Goal: Task Accomplishment & Management: Complete application form

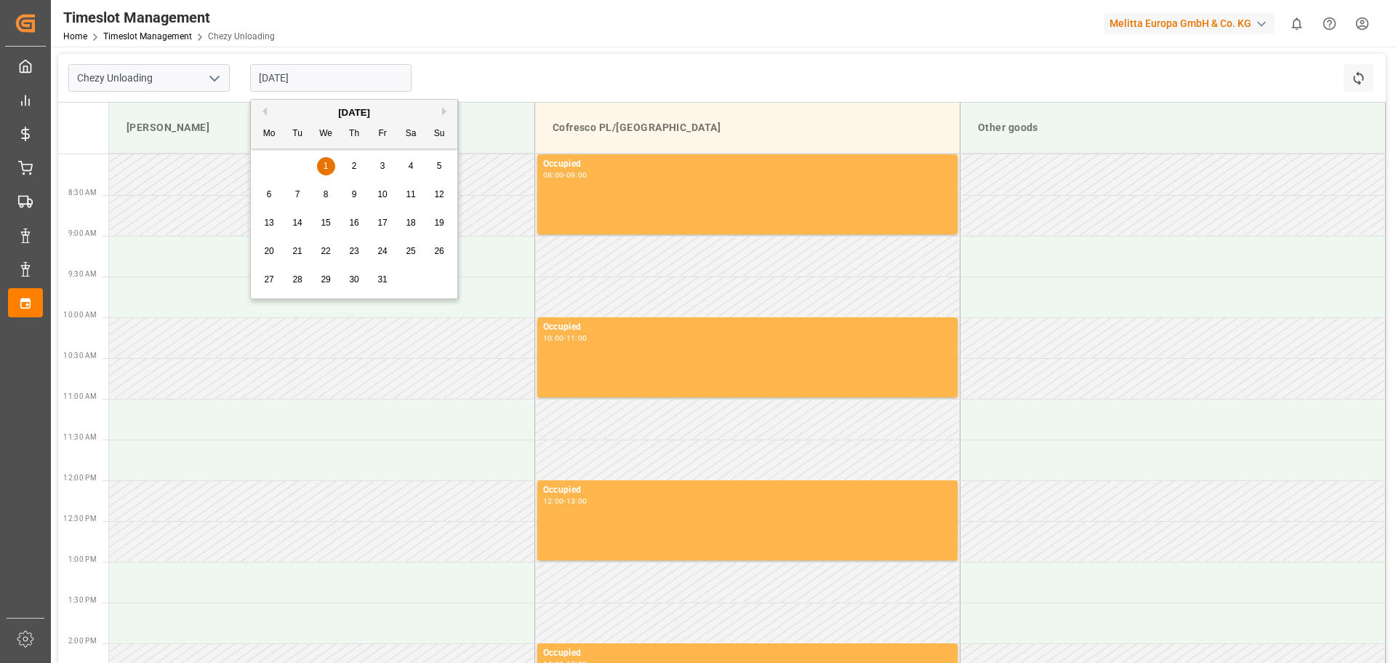
click at [304, 76] on input "[DATE]" at bounding box center [330, 78] width 161 height 28
click at [355, 164] on span "2" at bounding box center [354, 166] width 5 height 10
type input "[DATE]"
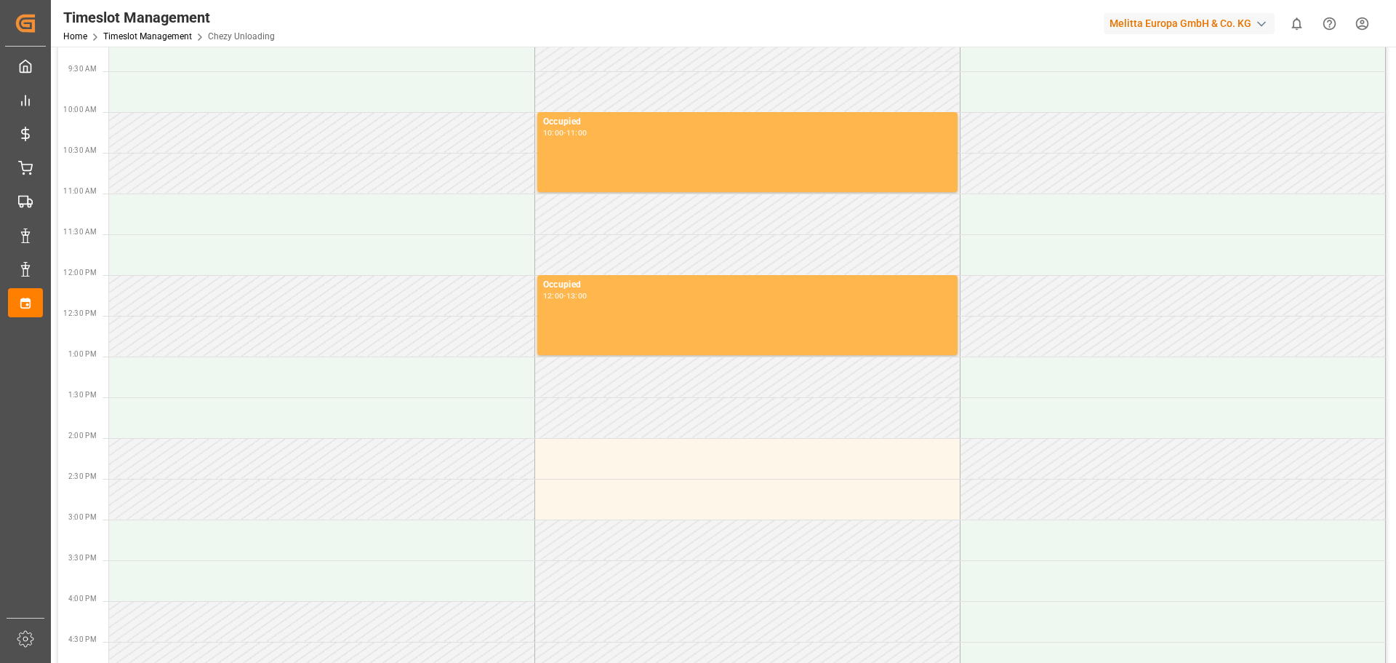
scroll to position [218, 0]
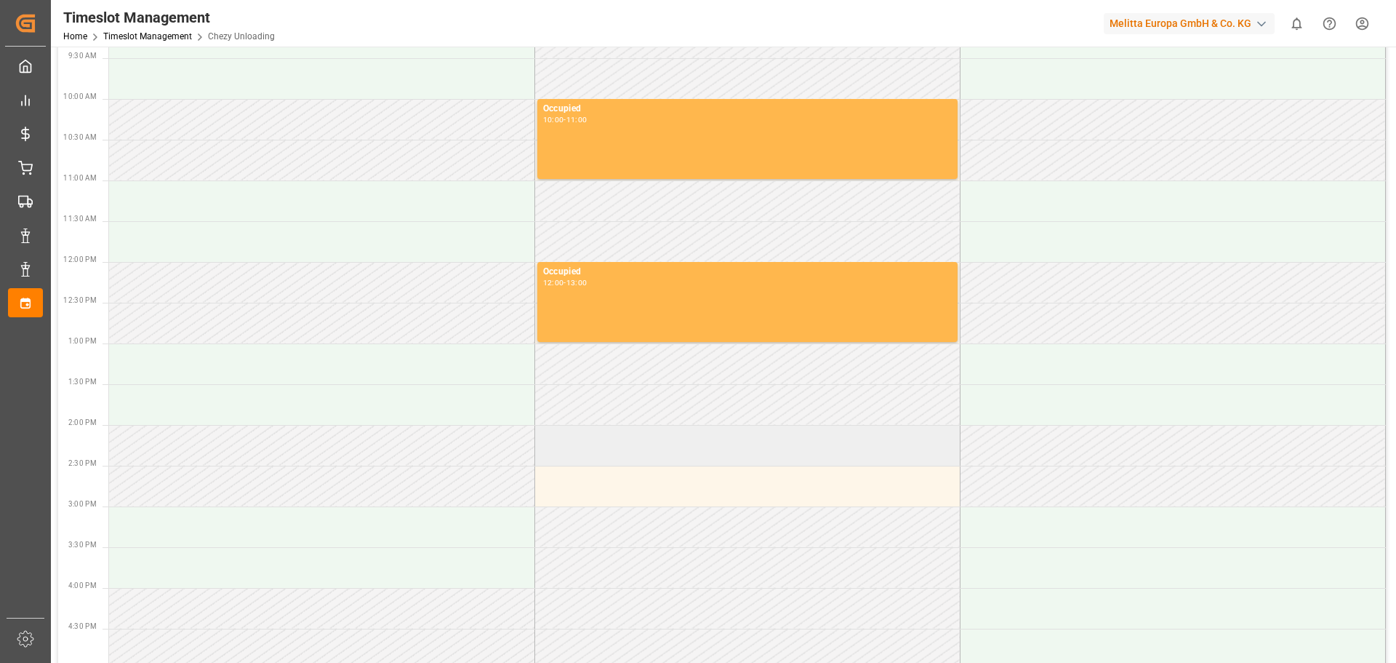
click at [578, 445] on td at bounding box center [747, 445] width 425 height 41
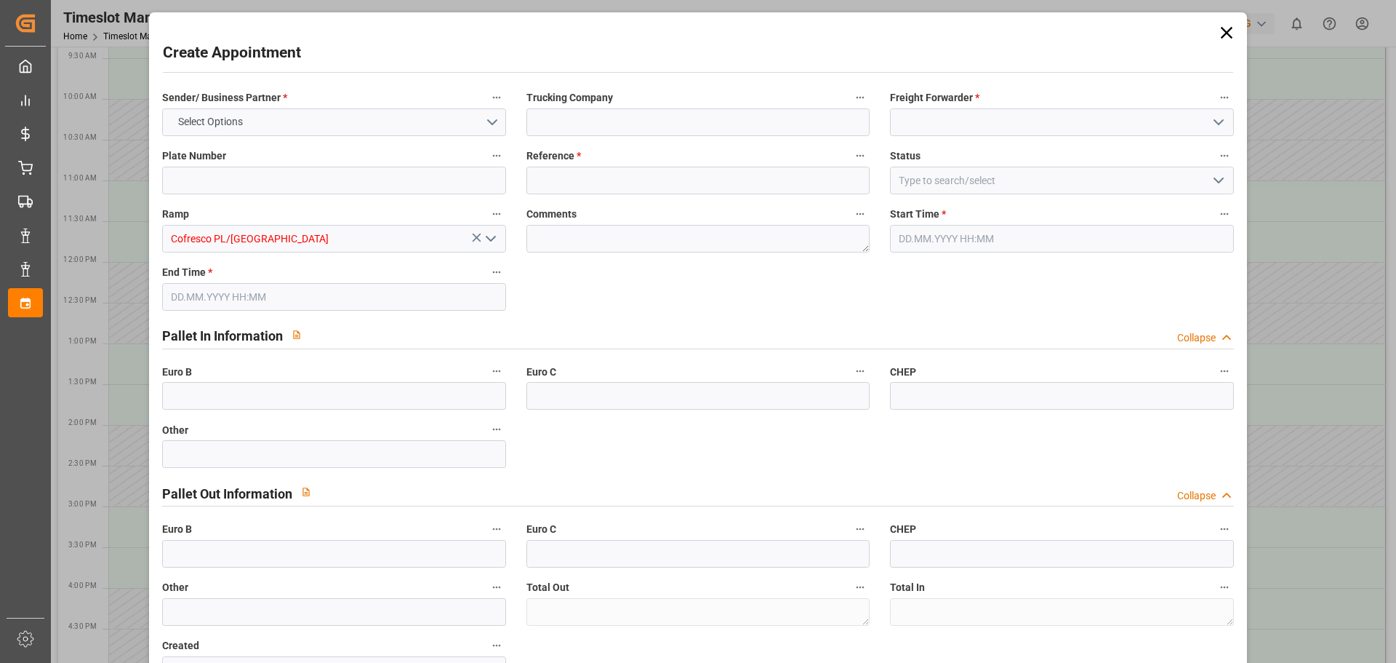
type input "0"
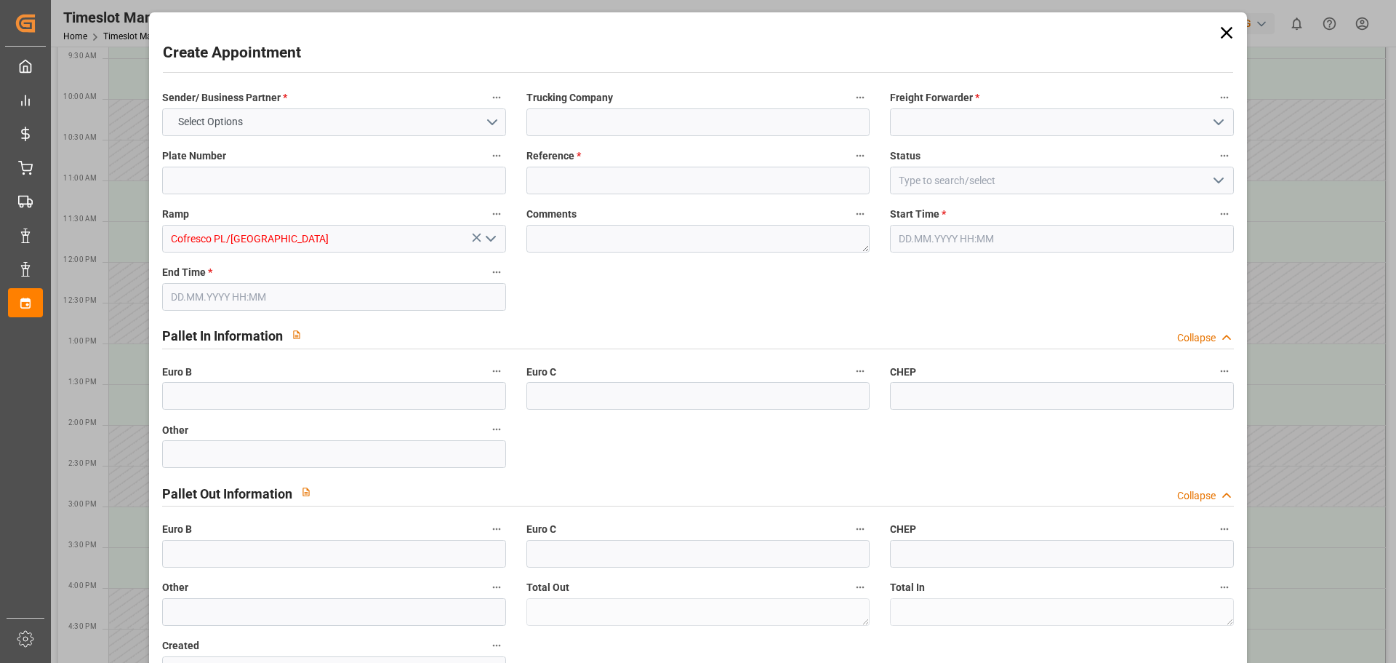
type input "0"
type input "02.10.2025 14:00"
type input "02.10.2025 15:00"
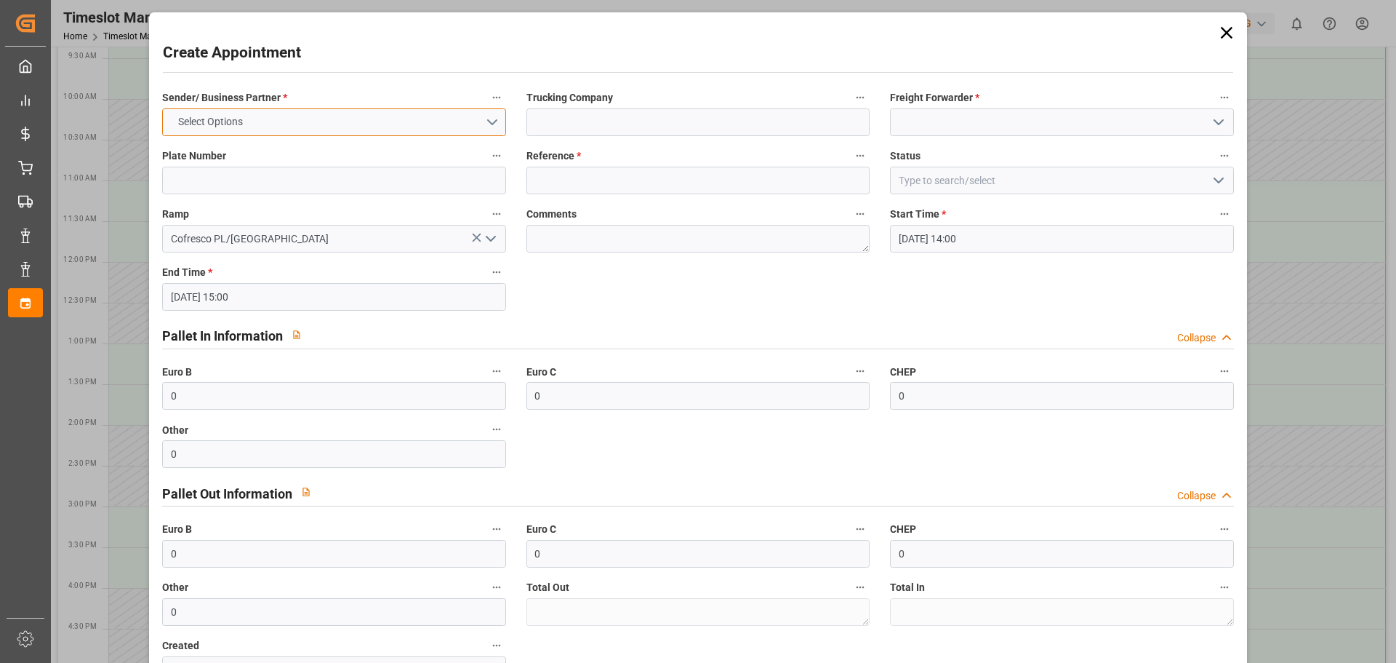
click at [310, 121] on button "Select Options" at bounding box center [333, 122] width 343 height 28
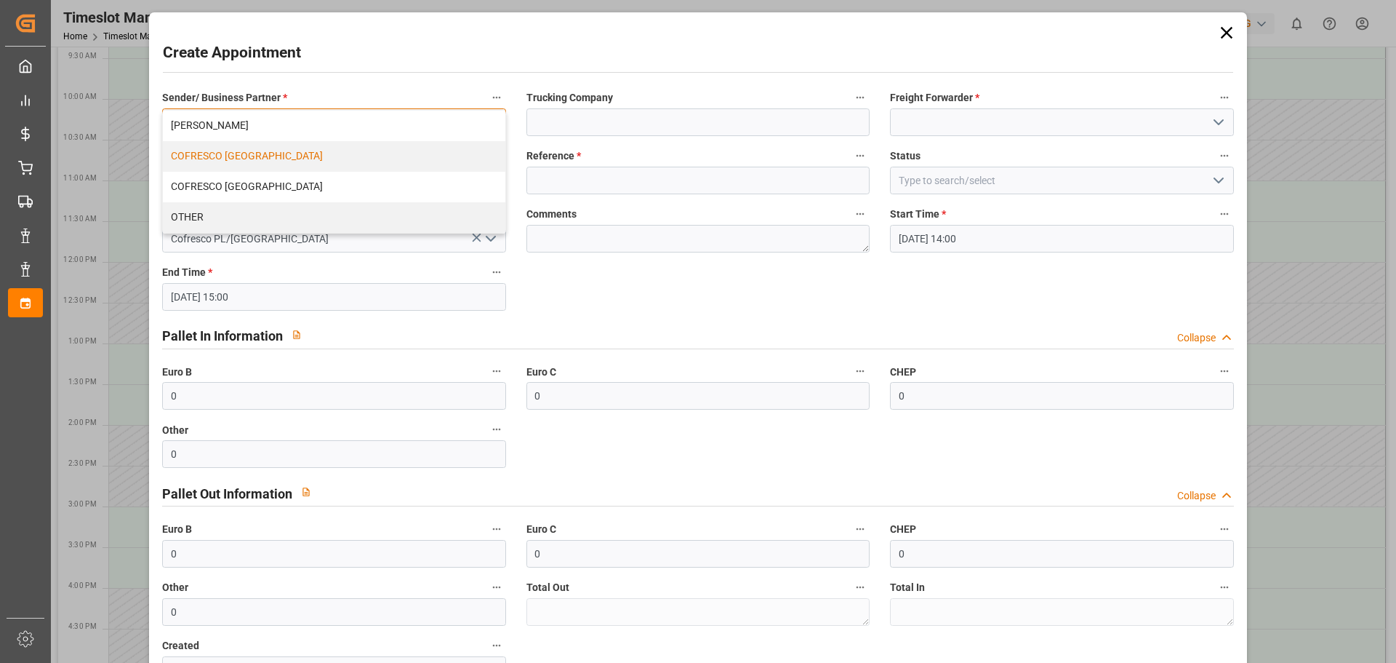
click at [253, 156] on div "COFRESCO [GEOGRAPHIC_DATA]" at bounding box center [334, 156] width 342 height 31
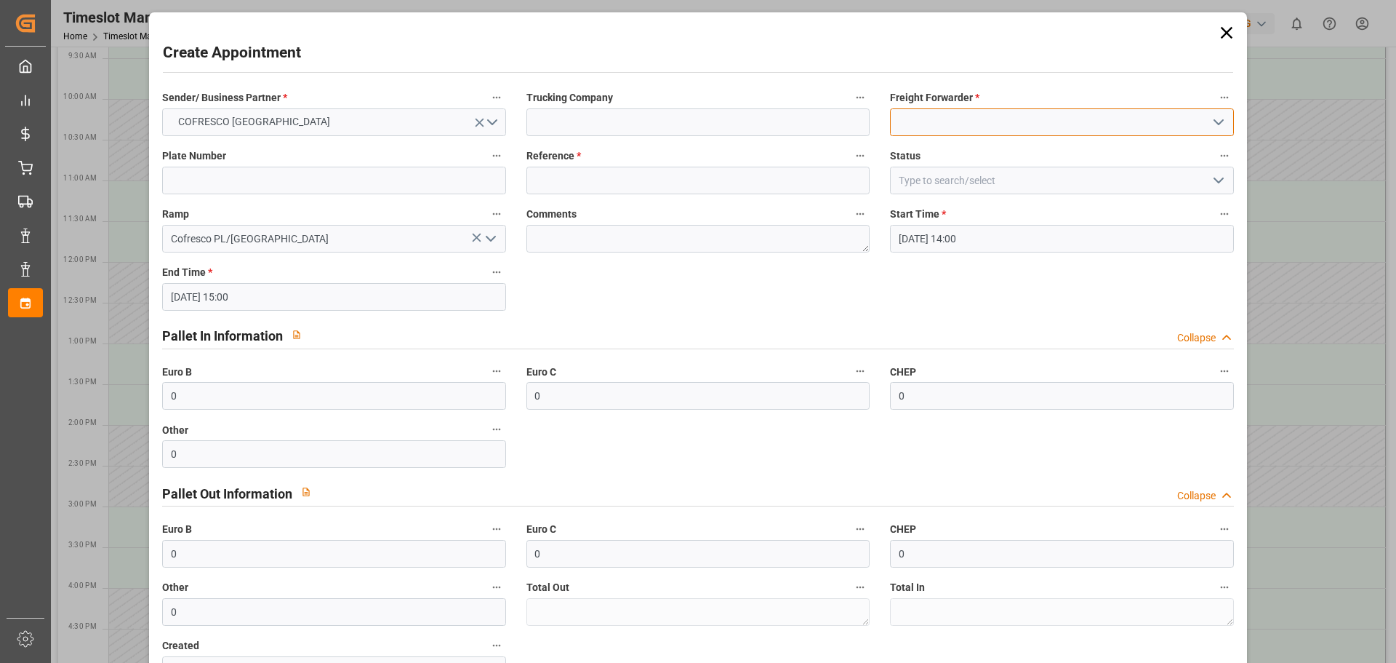
click at [931, 128] on input at bounding box center [1061, 122] width 343 height 28
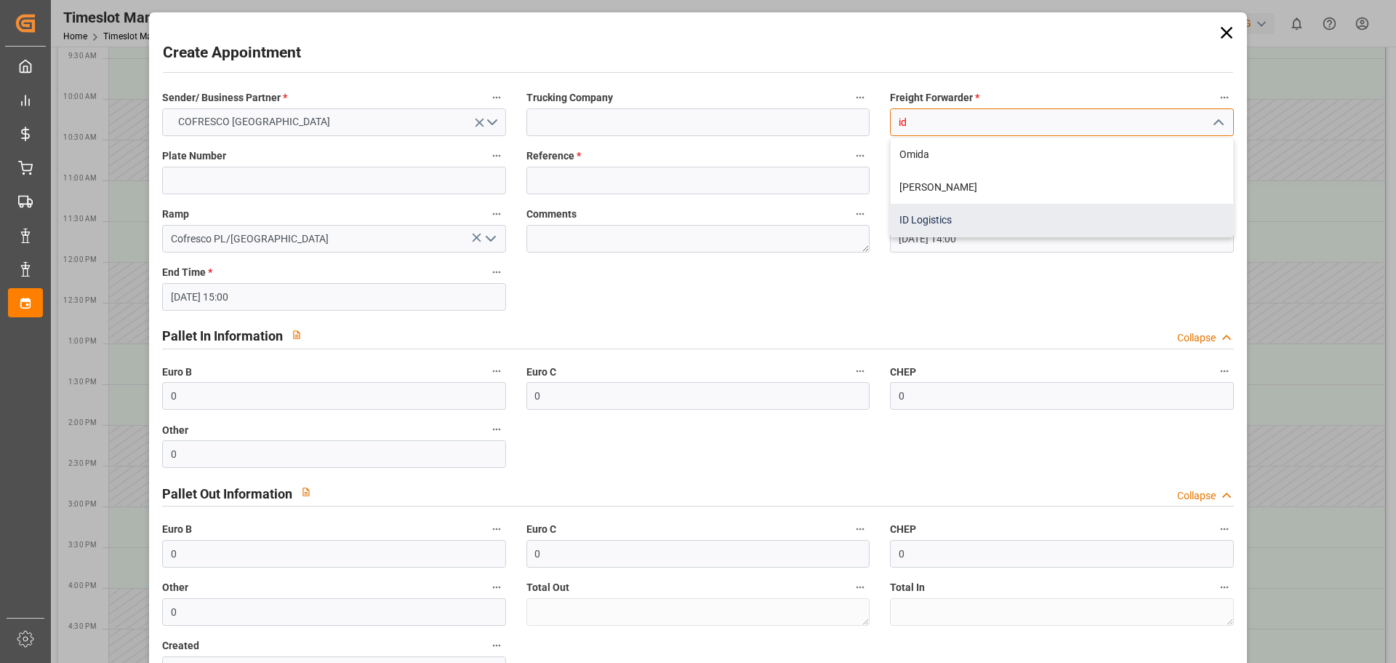
click at [937, 217] on div "ID Logistics" at bounding box center [1062, 220] width 342 height 33
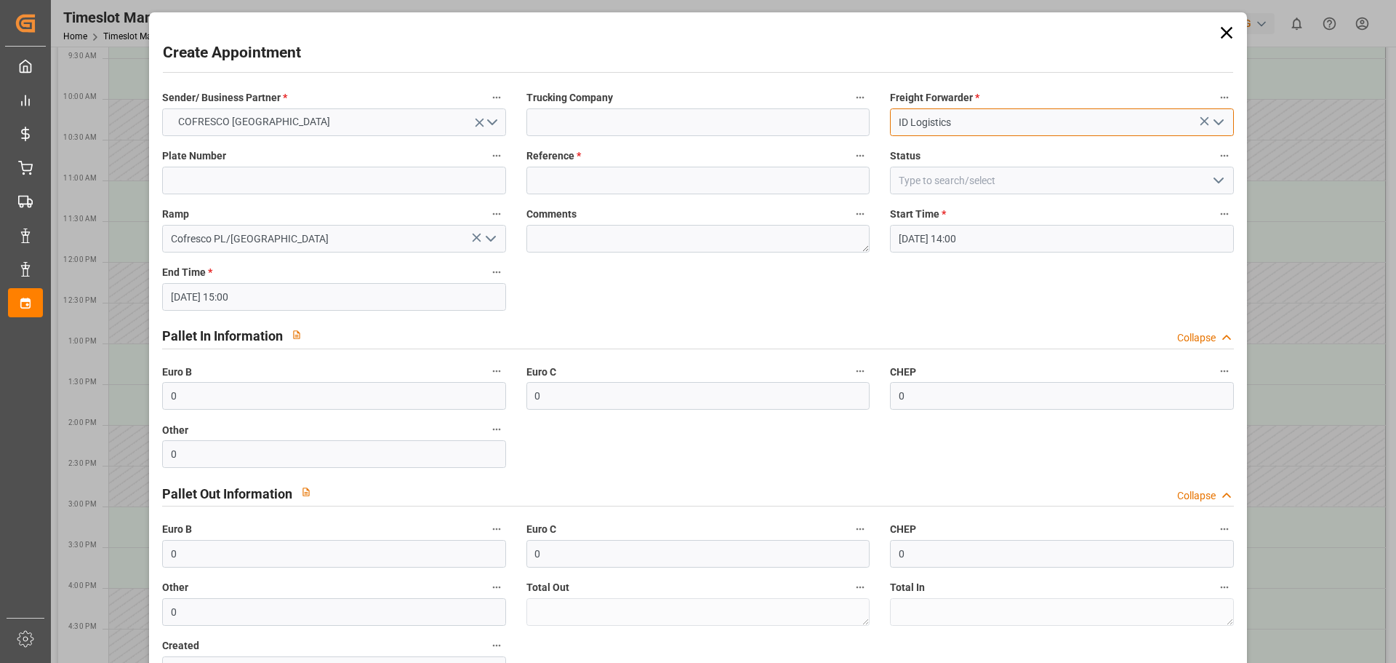
type input "ID Logistics"
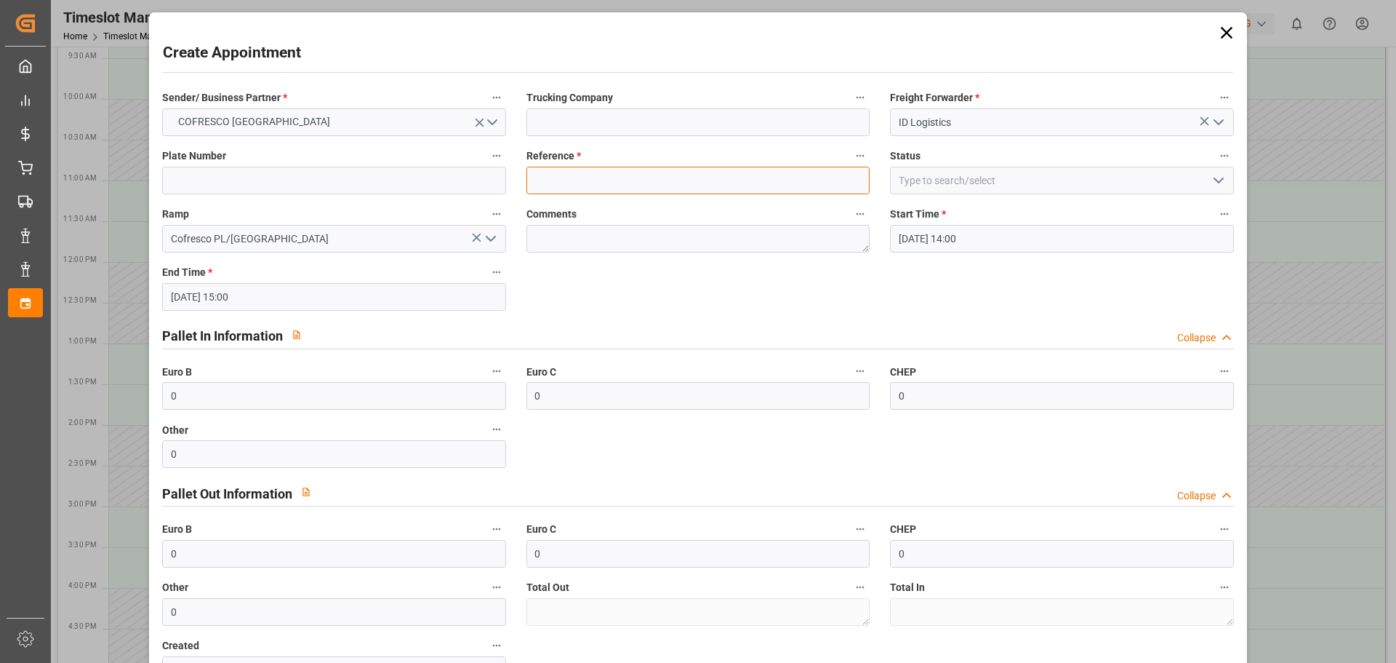
click at [579, 180] on input at bounding box center [698, 181] width 343 height 28
paste input "489880"
type input "489880"
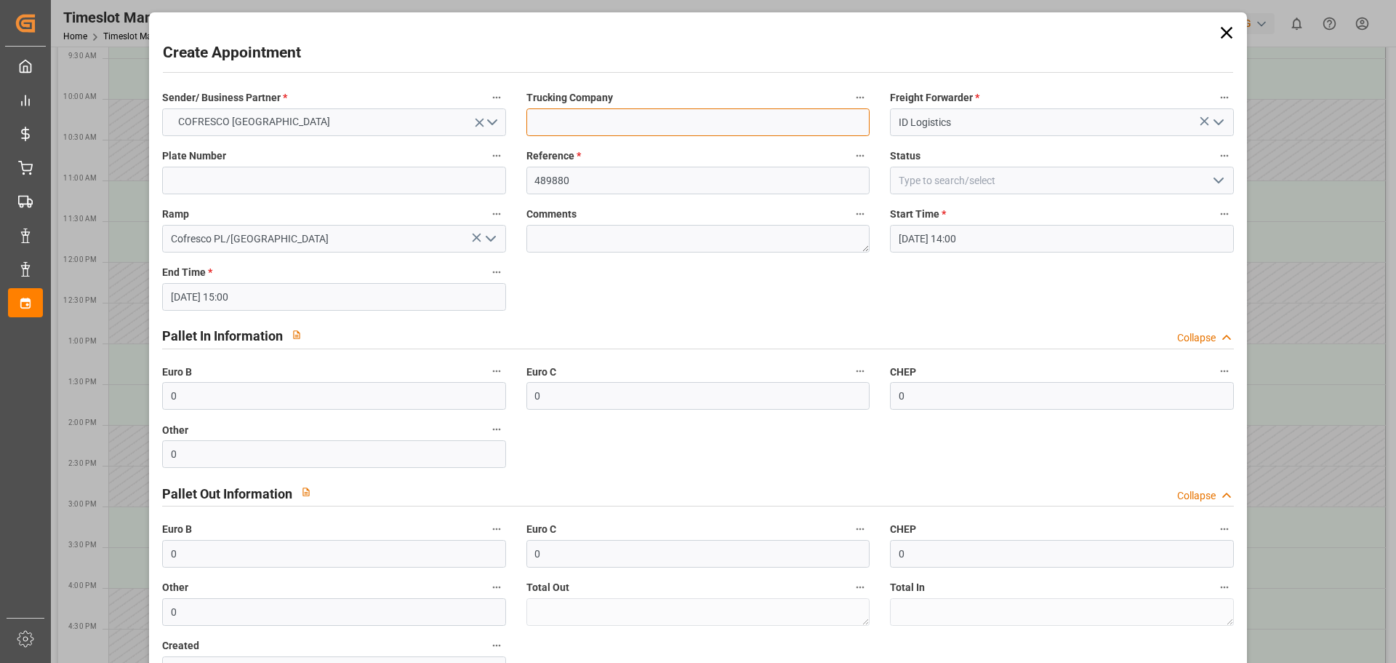
click at [602, 120] on input at bounding box center [698, 122] width 343 height 28
click at [540, 121] on input "montana" at bounding box center [698, 122] width 343 height 28
type input "Montana"
click at [1210, 187] on icon "open menu" at bounding box center [1218, 180] width 17 height 17
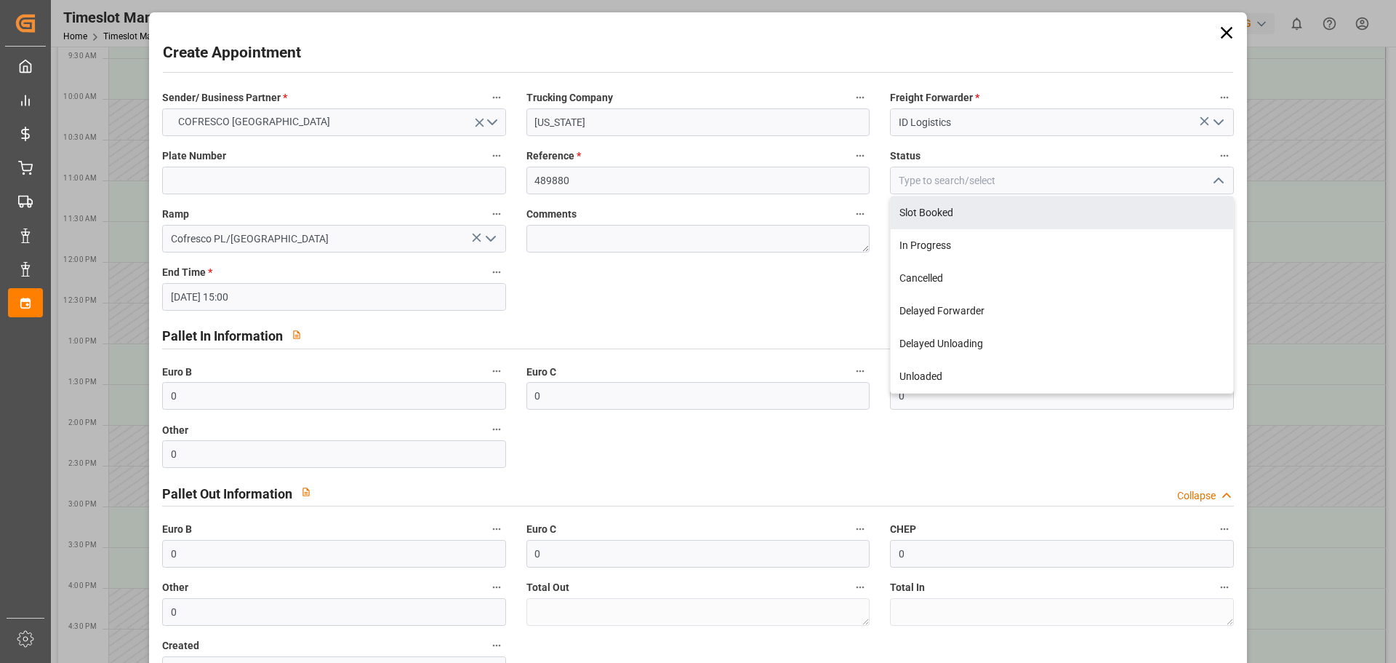
click at [1031, 163] on label "Status" at bounding box center [1061, 156] width 343 height 20
click at [1215, 163] on button "Status" at bounding box center [1224, 155] width 19 height 19
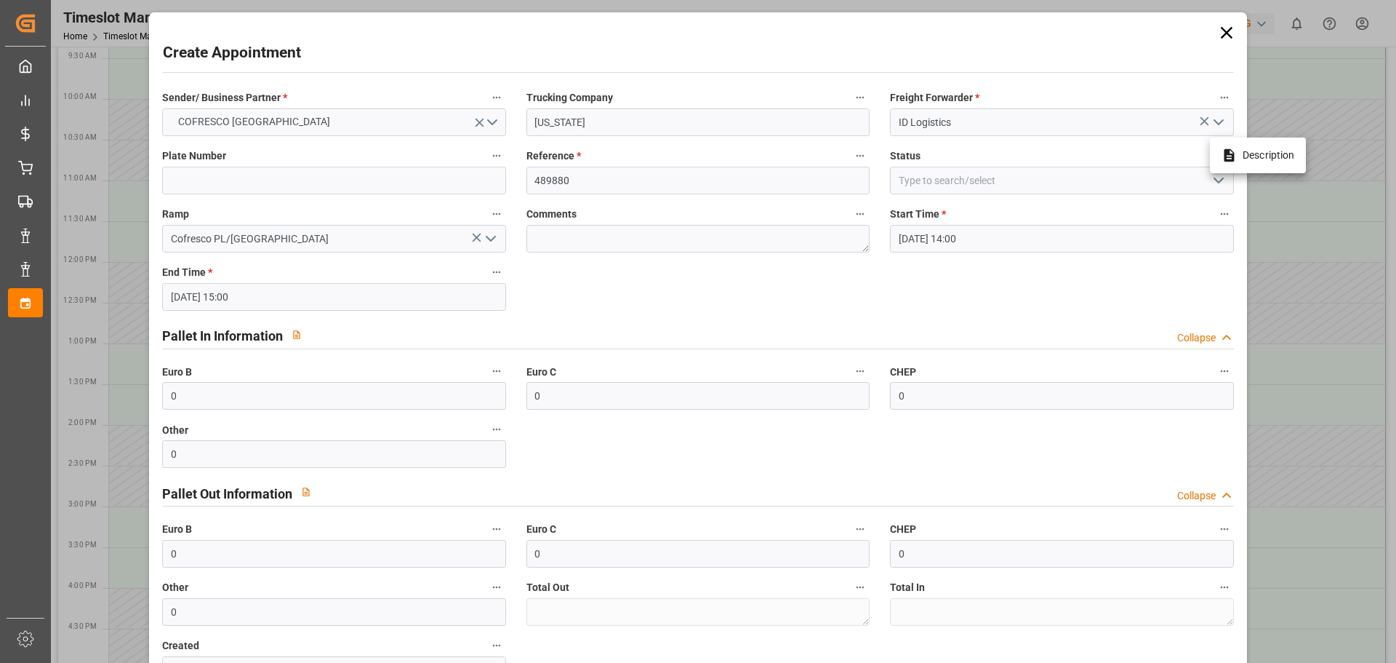
click at [1111, 33] on div at bounding box center [698, 331] width 1396 height 663
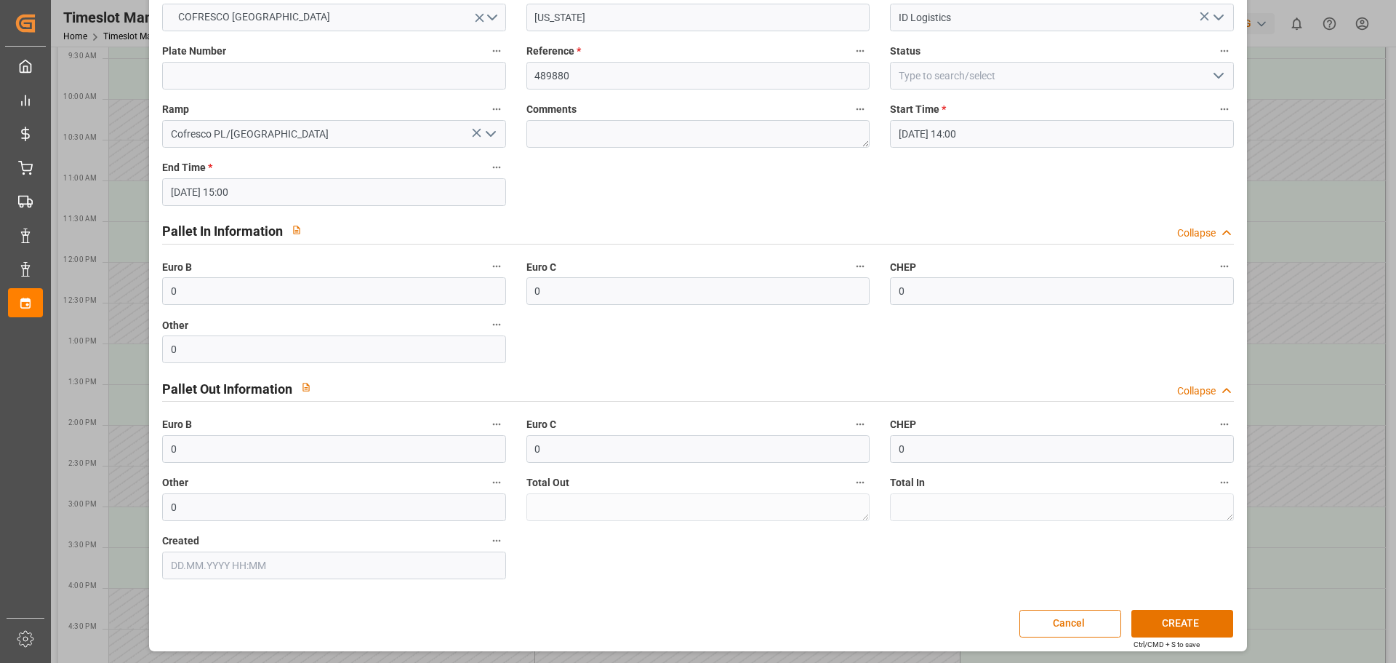
scroll to position [105, 0]
click at [1188, 620] on button "CREATE" at bounding box center [1183, 623] width 102 height 28
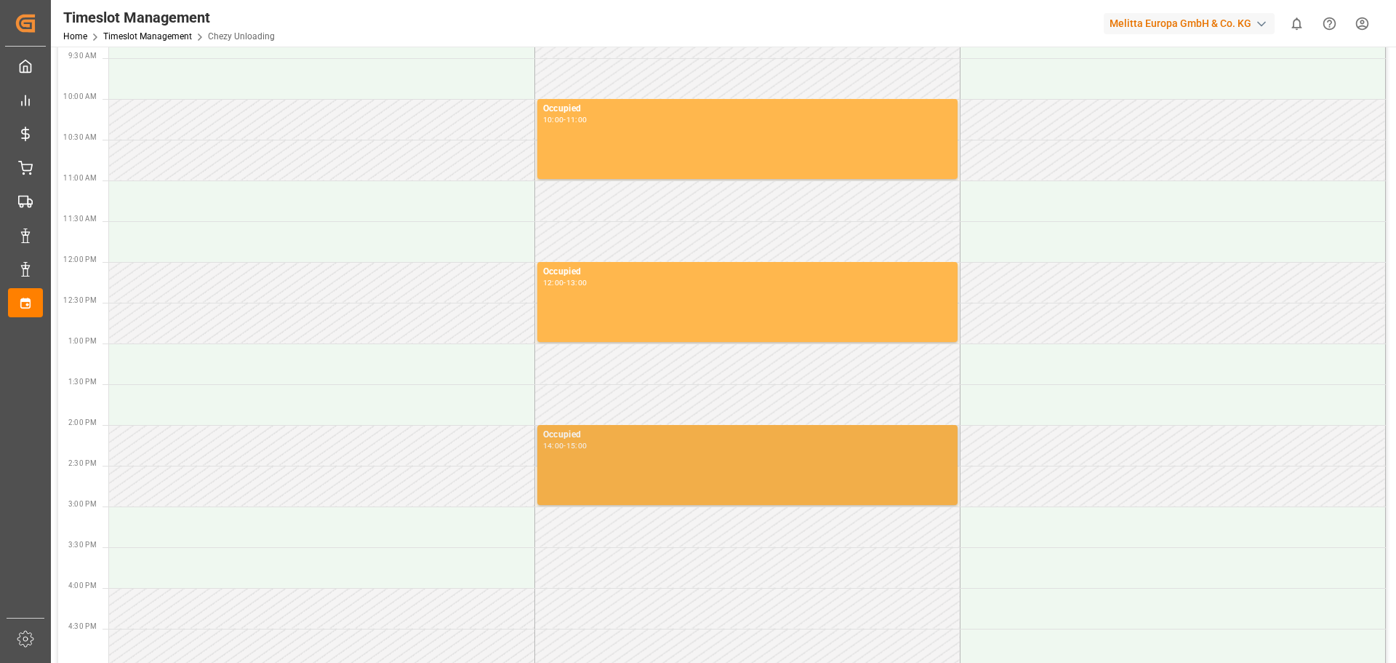
click at [655, 455] on div "Occupied 14:00 - 15:00" at bounding box center [747, 465] width 409 height 74
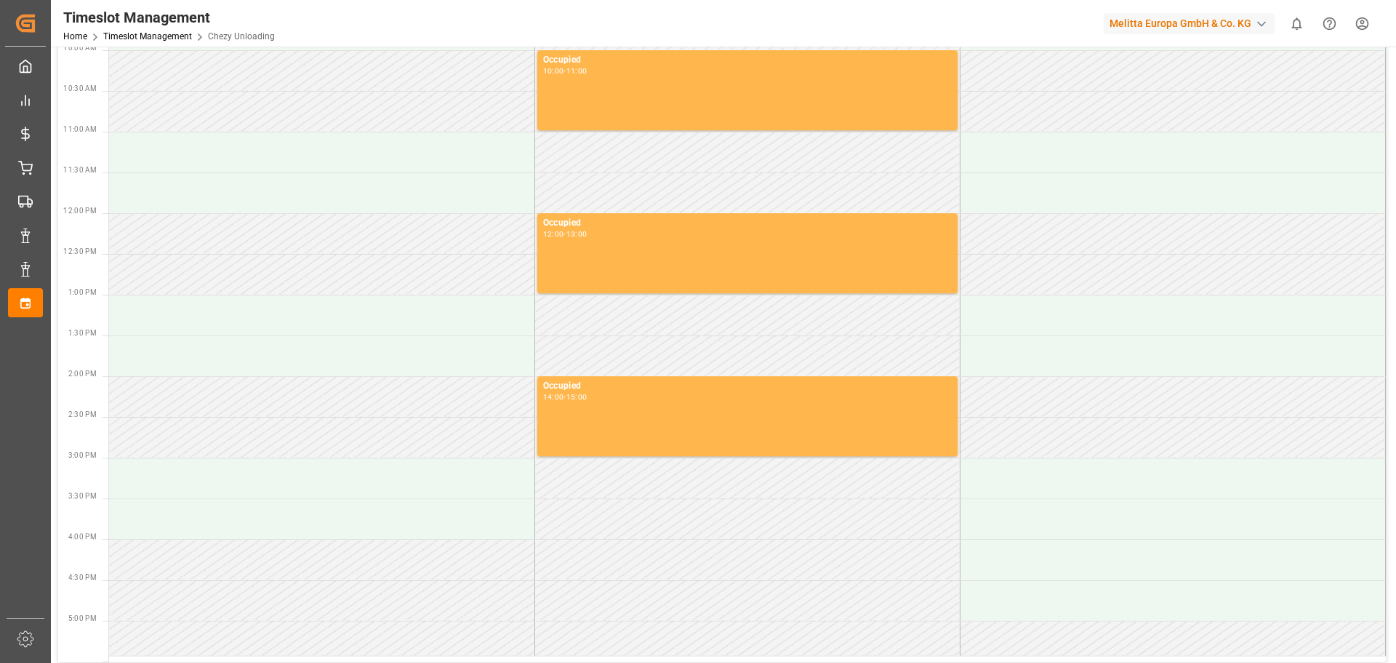
scroll to position [291, 0]
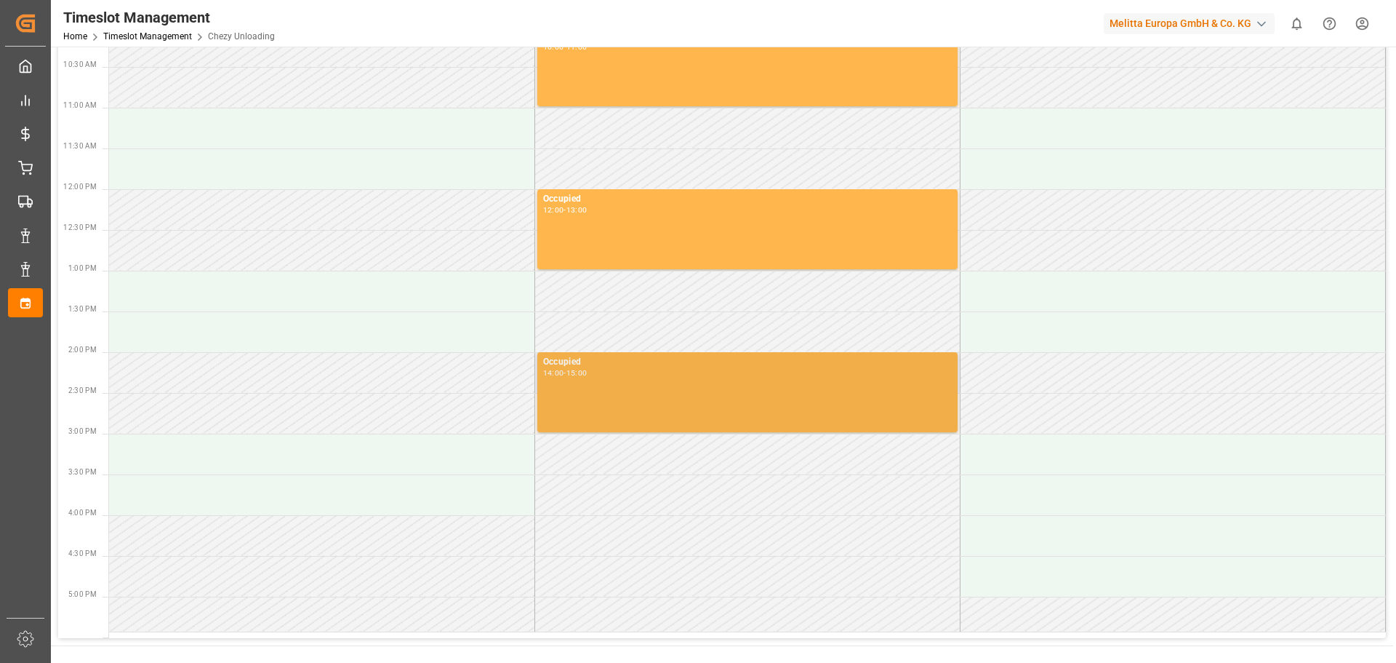
click at [572, 377] on div "14:00 - 15:00" at bounding box center [747, 373] width 409 height 8
click at [572, 376] on div "14:00 - 15:00" at bounding box center [747, 373] width 409 height 8
click at [566, 376] on div "-" at bounding box center [565, 372] width 2 height 7
click at [566, 366] on div "Occupied" at bounding box center [747, 362] width 409 height 15
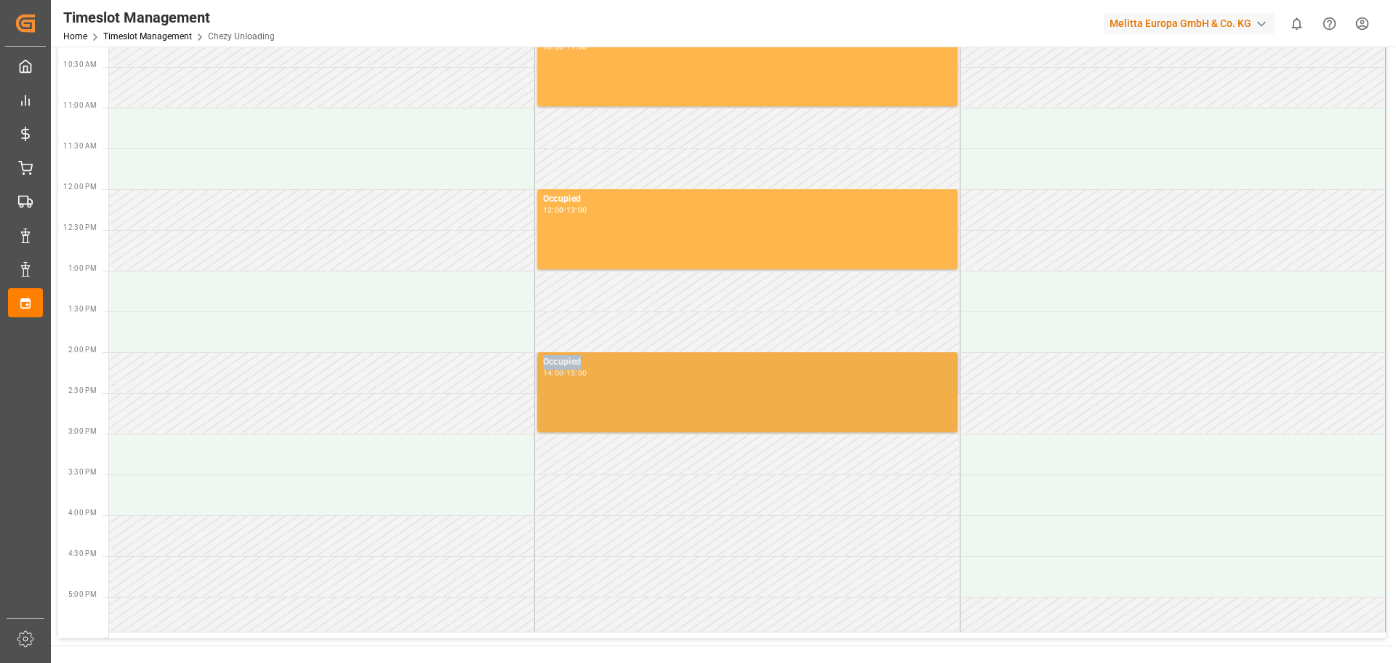
click at [566, 366] on div "Occupied" at bounding box center [747, 362] width 409 height 15
drag, startPoint x: 575, startPoint y: 365, endPoint x: 861, endPoint y: 372, distance: 285.9
click at [861, 372] on div "14:00 - 15:00" at bounding box center [747, 373] width 409 height 8
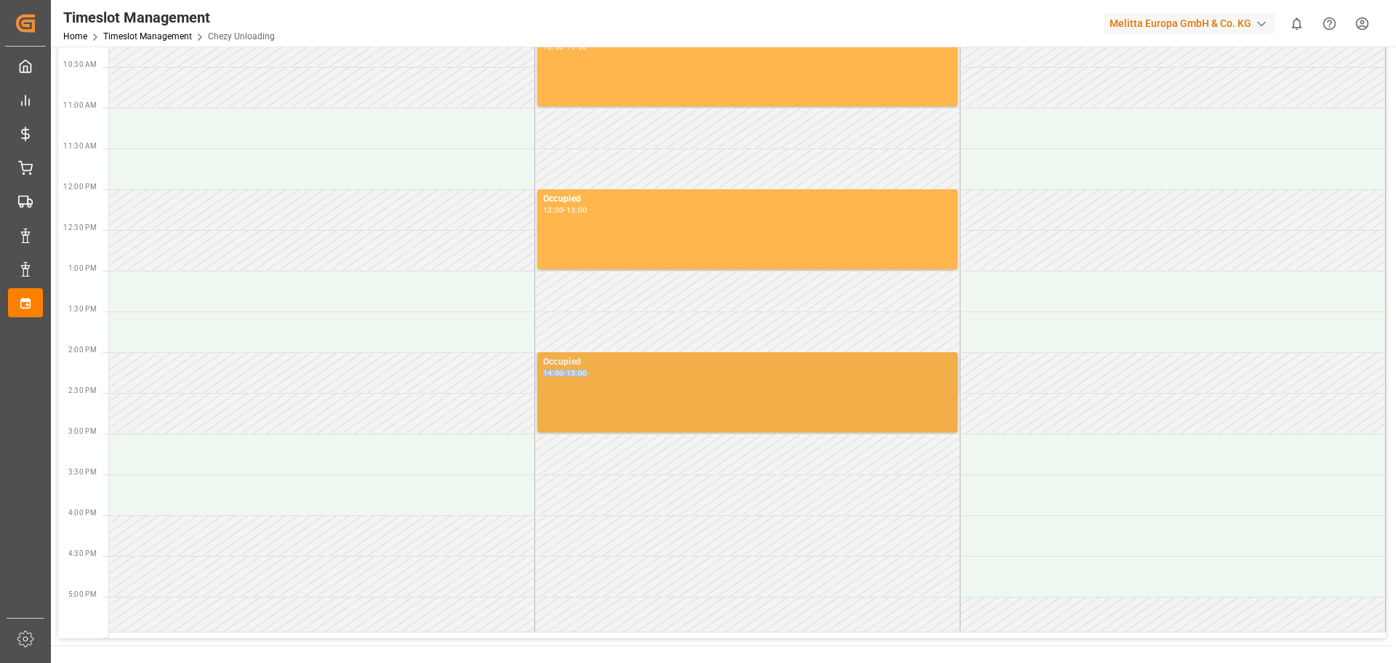
click at [861, 372] on div "14:00 - 15:00" at bounding box center [747, 373] width 409 height 8
click at [924, 369] on div "14:00 - 15:00" at bounding box center [747, 373] width 409 height 8
drag, startPoint x: 924, startPoint y: 369, endPoint x: 907, endPoint y: 372, distance: 16.9
click at [922, 370] on div "14:00 - 15:00" at bounding box center [747, 373] width 409 height 8
click at [836, 375] on div "14:00 - 15:00" at bounding box center [747, 373] width 409 height 8
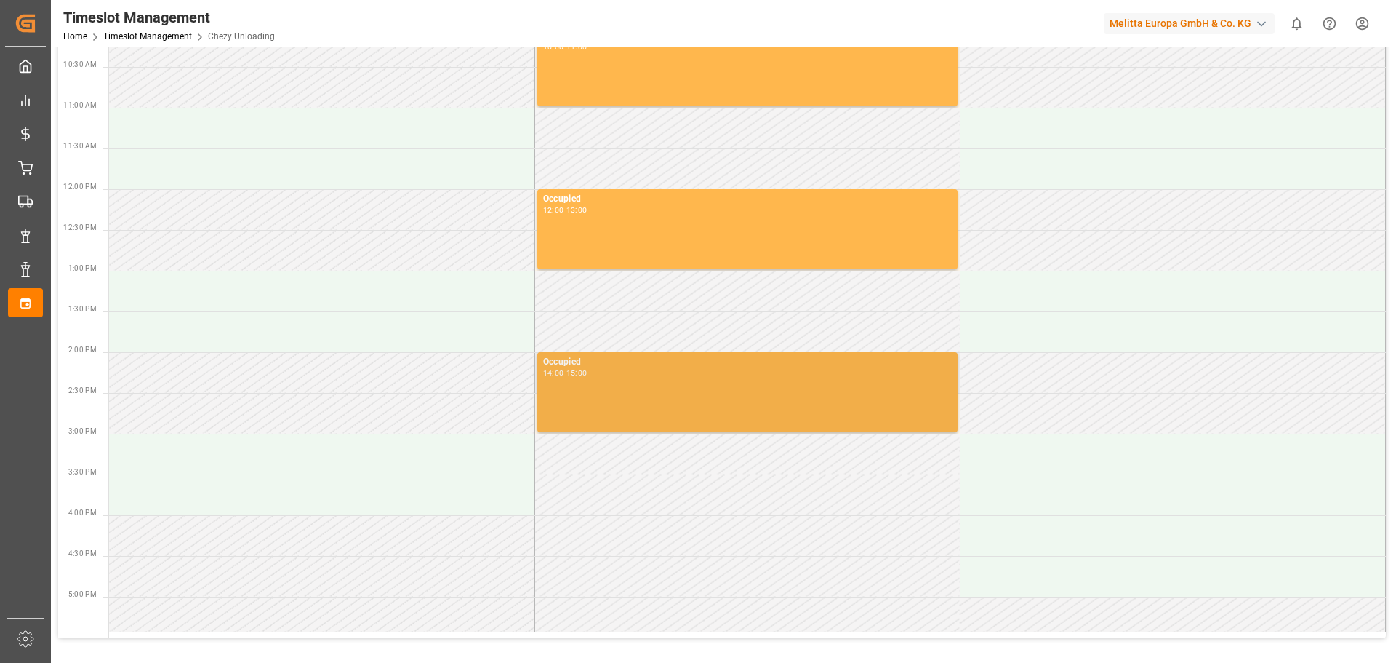
click at [836, 375] on div "14:00 - 15:00" at bounding box center [747, 373] width 409 height 8
click at [835, 375] on div "14:00 - 15:00" at bounding box center [747, 373] width 409 height 8
click at [836, 375] on div "14:00 - 15:00" at bounding box center [747, 373] width 409 height 8
click at [837, 375] on div "14:00 - 15:00" at bounding box center [747, 373] width 409 height 8
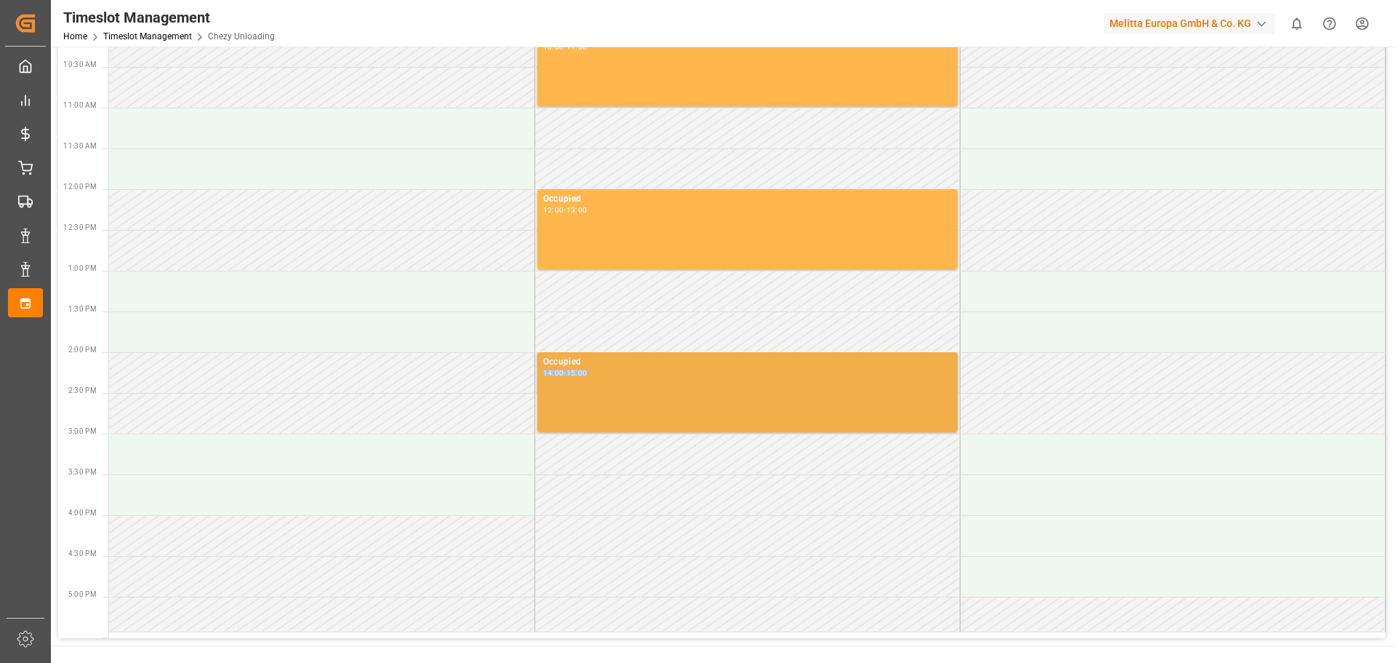
click at [838, 376] on div "14:00 - 15:00" at bounding box center [747, 373] width 409 height 8
click at [838, 377] on div "14:00 - 15:00" at bounding box center [747, 373] width 409 height 8
click at [839, 377] on div "14:00 - 15:00" at bounding box center [747, 373] width 409 height 8
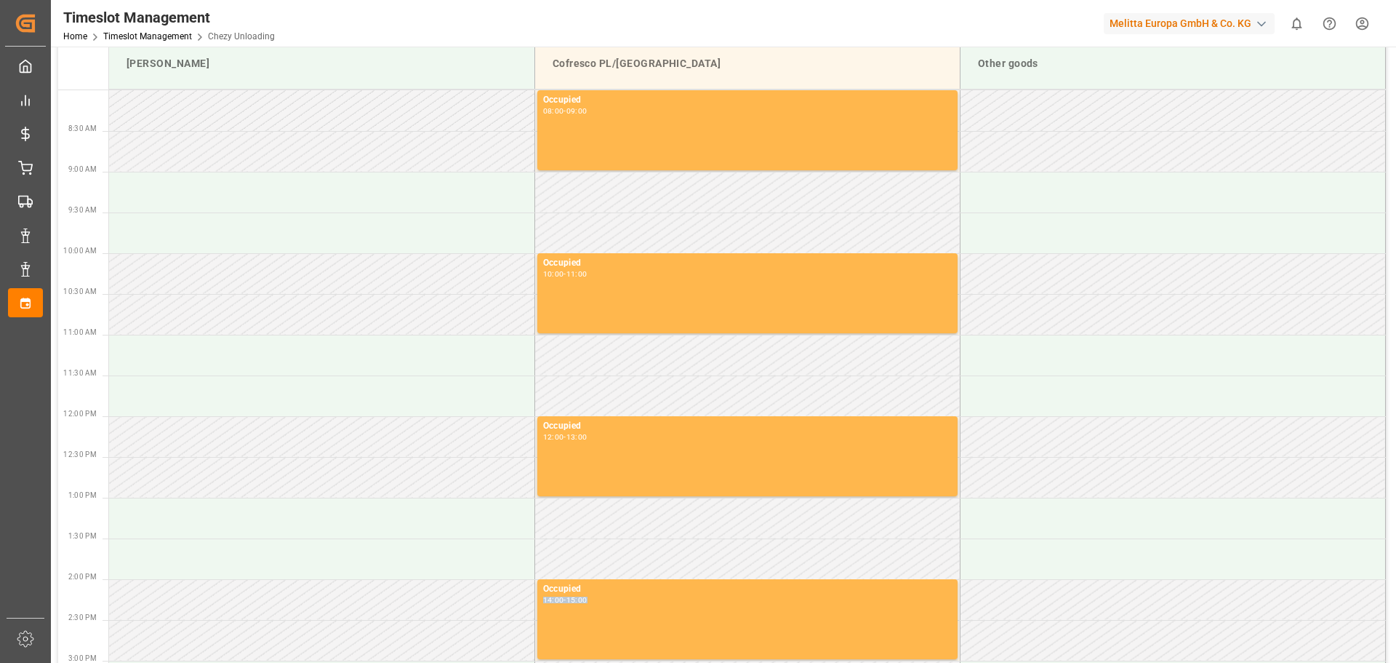
scroll to position [0, 0]
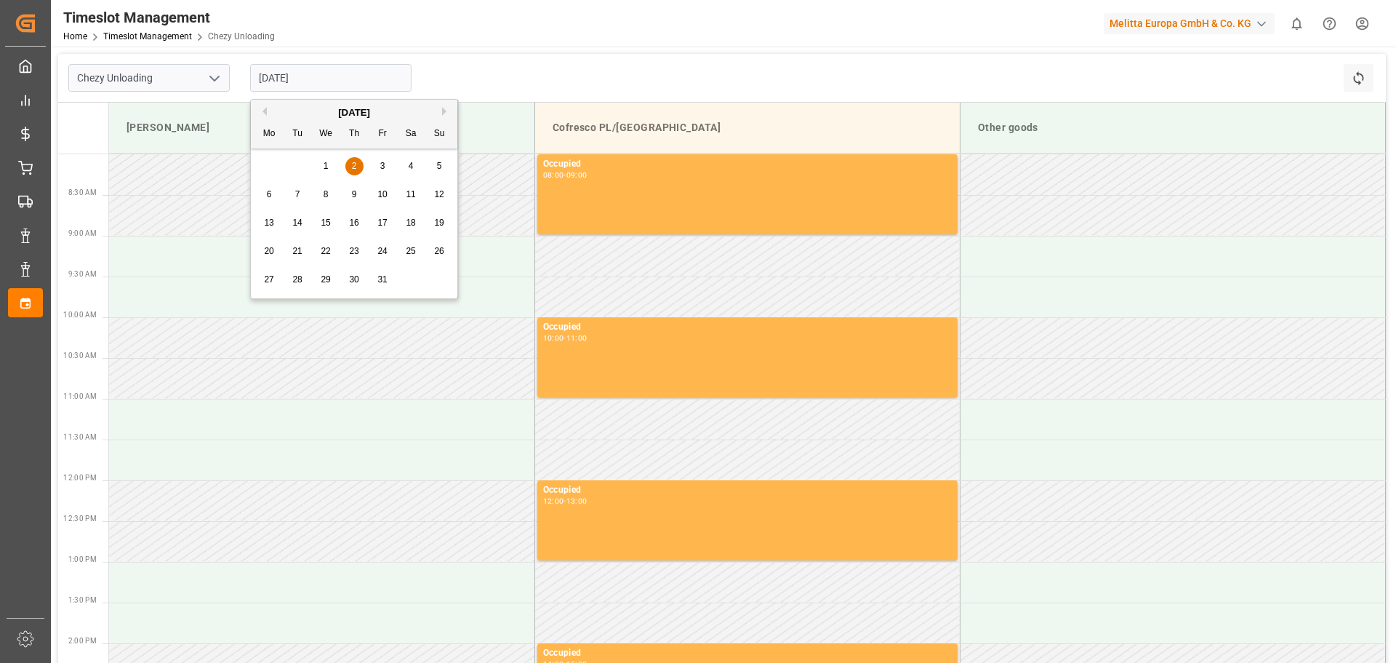
click at [297, 80] on input "[DATE]" at bounding box center [330, 78] width 161 height 28
click at [377, 160] on div "3" at bounding box center [383, 166] width 18 height 17
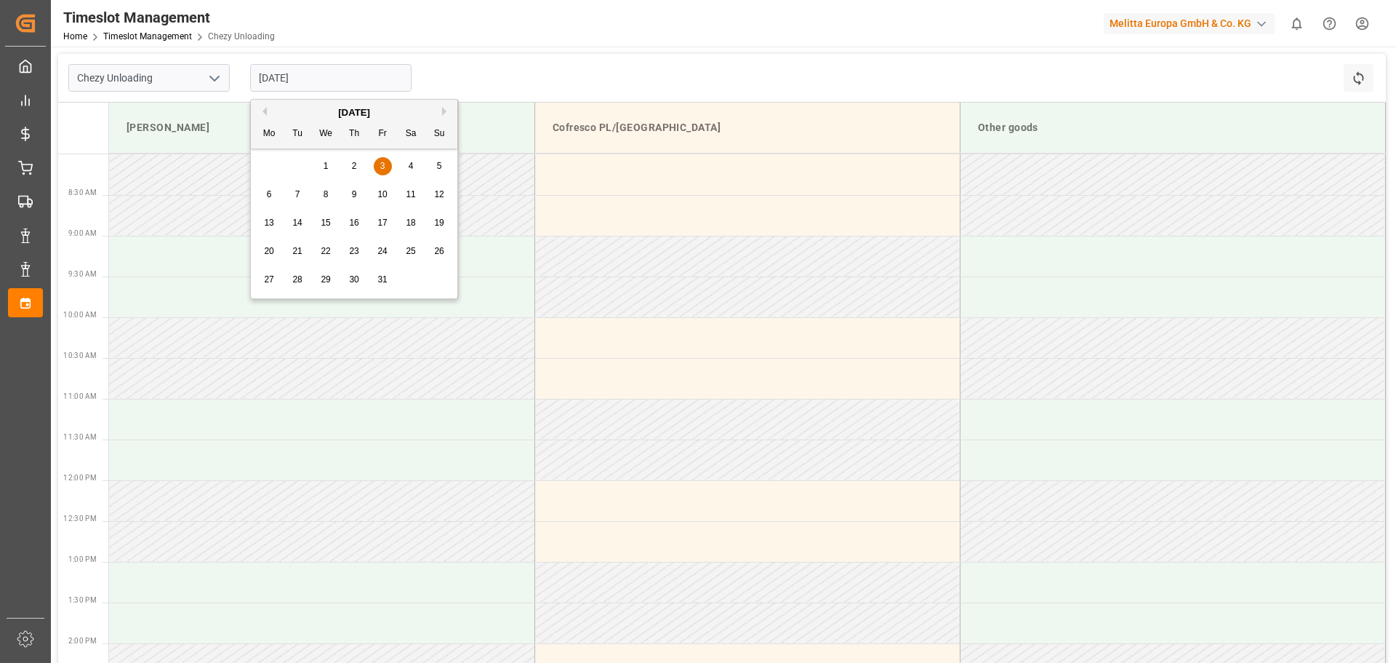
drag, startPoint x: 320, startPoint y: 67, endPoint x: 316, endPoint y: 74, distance: 8.1
click at [318, 72] on input "03.10.2025" at bounding box center [330, 78] width 161 height 28
click at [327, 167] on span "1" at bounding box center [326, 166] width 5 height 10
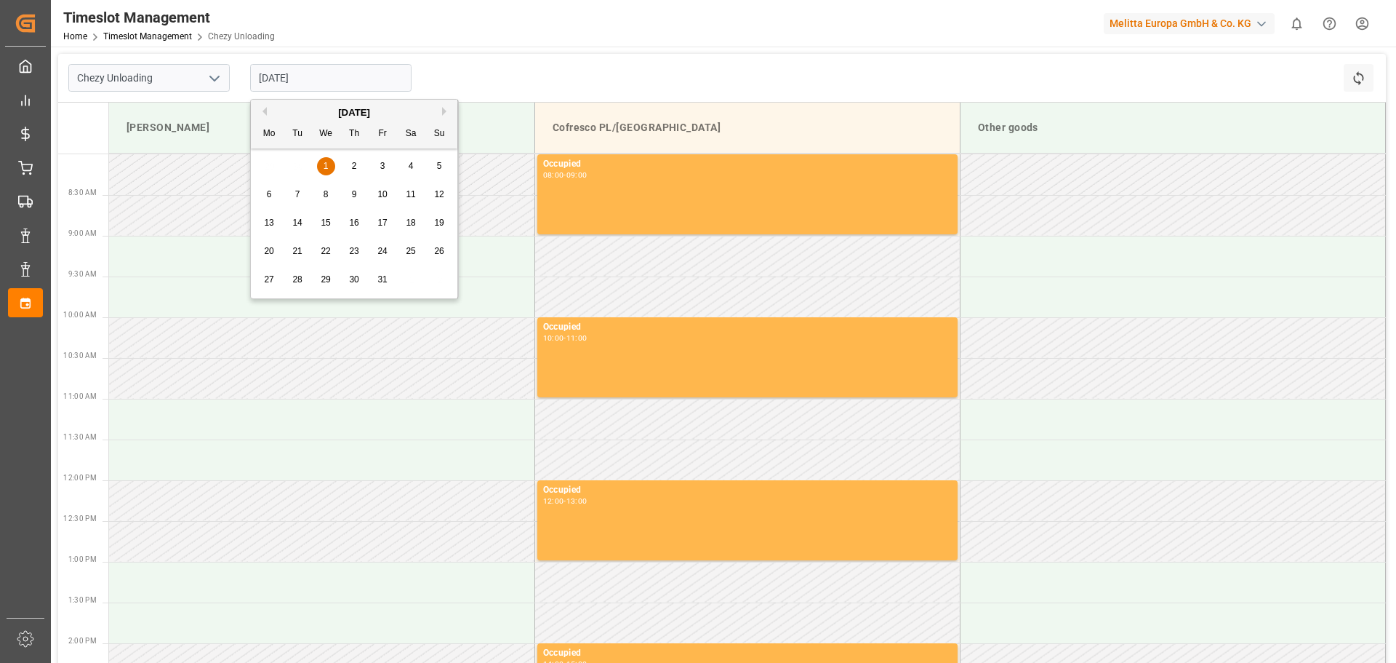
click at [293, 76] on input "01.10.2025" at bounding box center [330, 78] width 161 height 28
click at [347, 167] on div "2" at bounding box center [354, 166] width 18 height 17
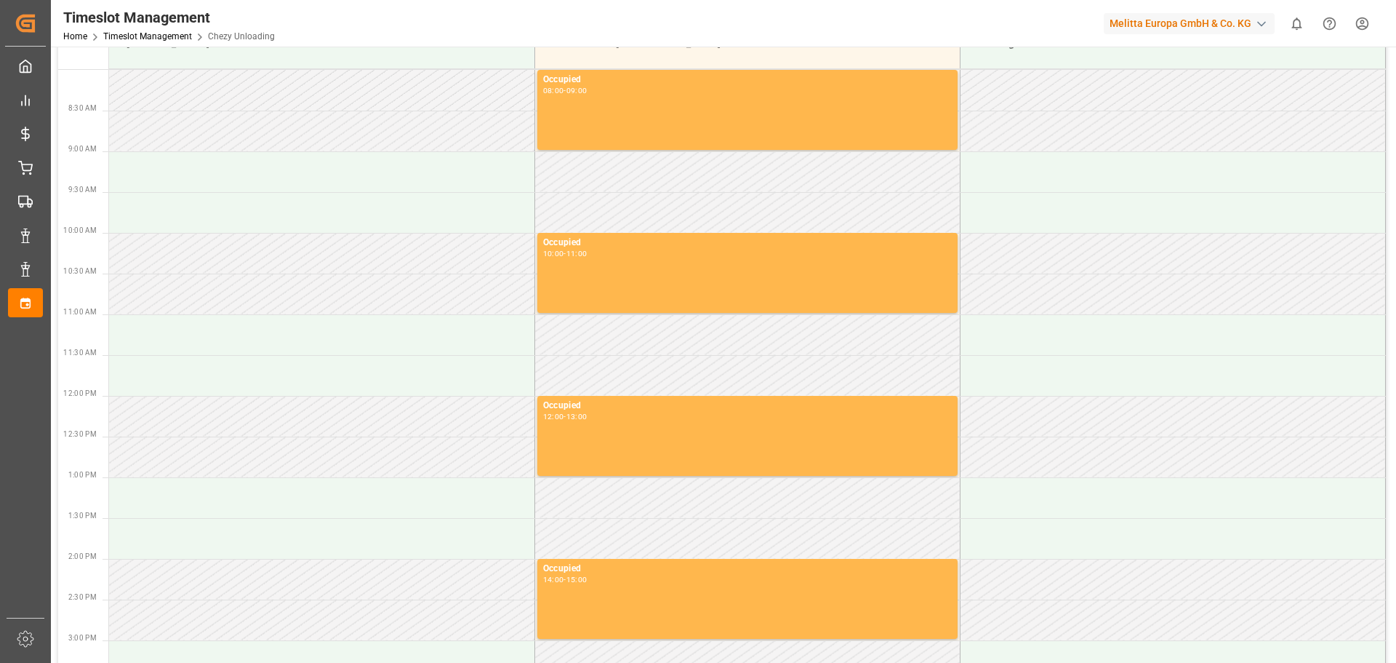
scroll to position [73, 0]
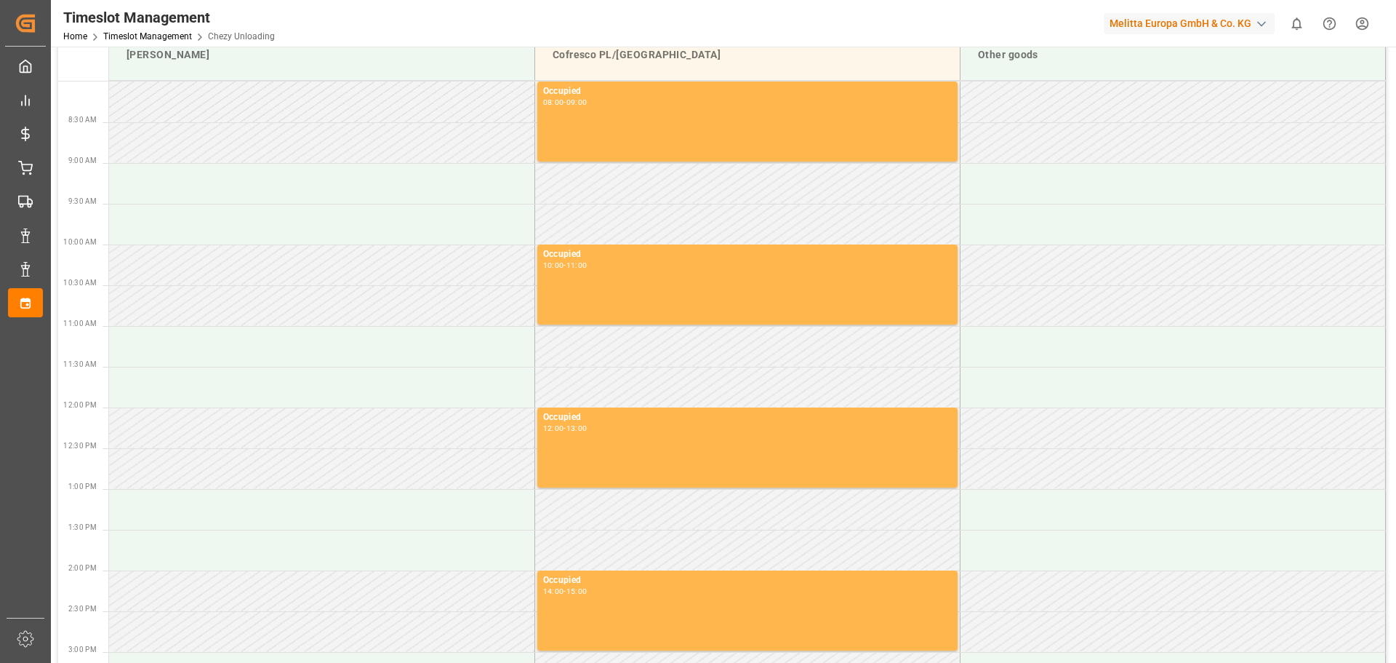
click at [257, 34] on span "Chezy Unloading" at bounding box center [241, 36] width 67 height 10
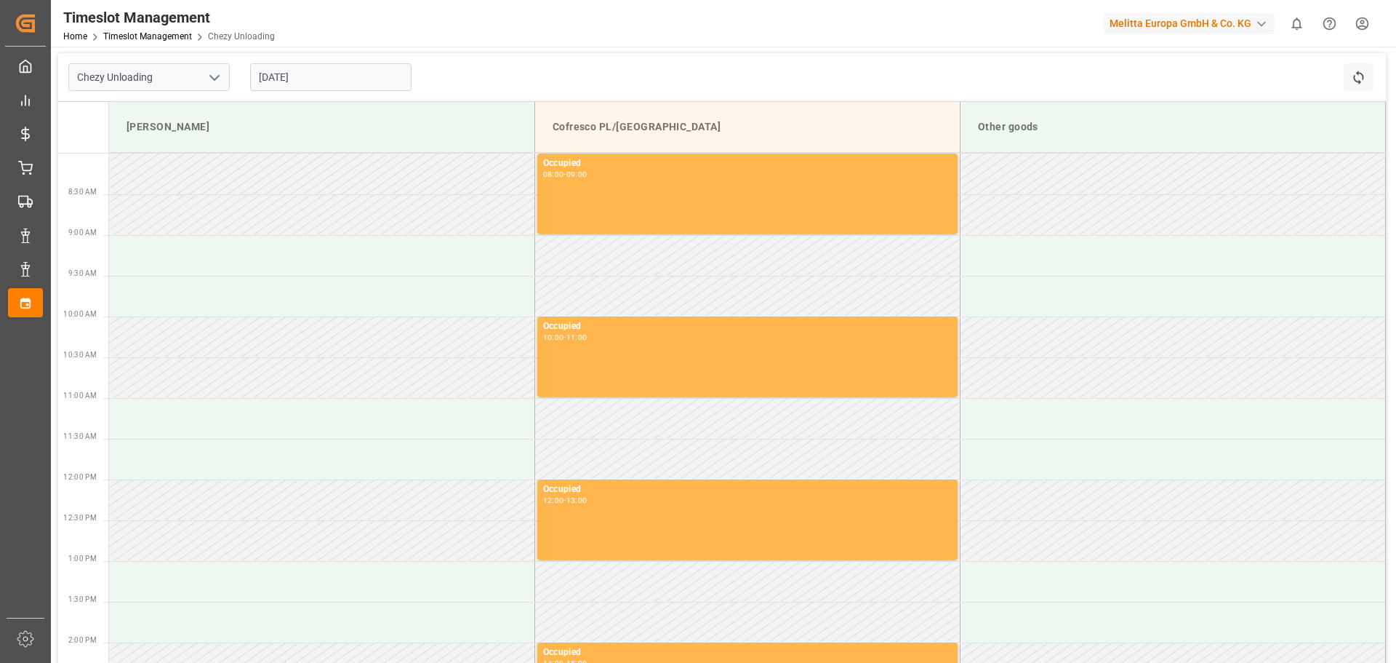
scroll to position [0, 0]
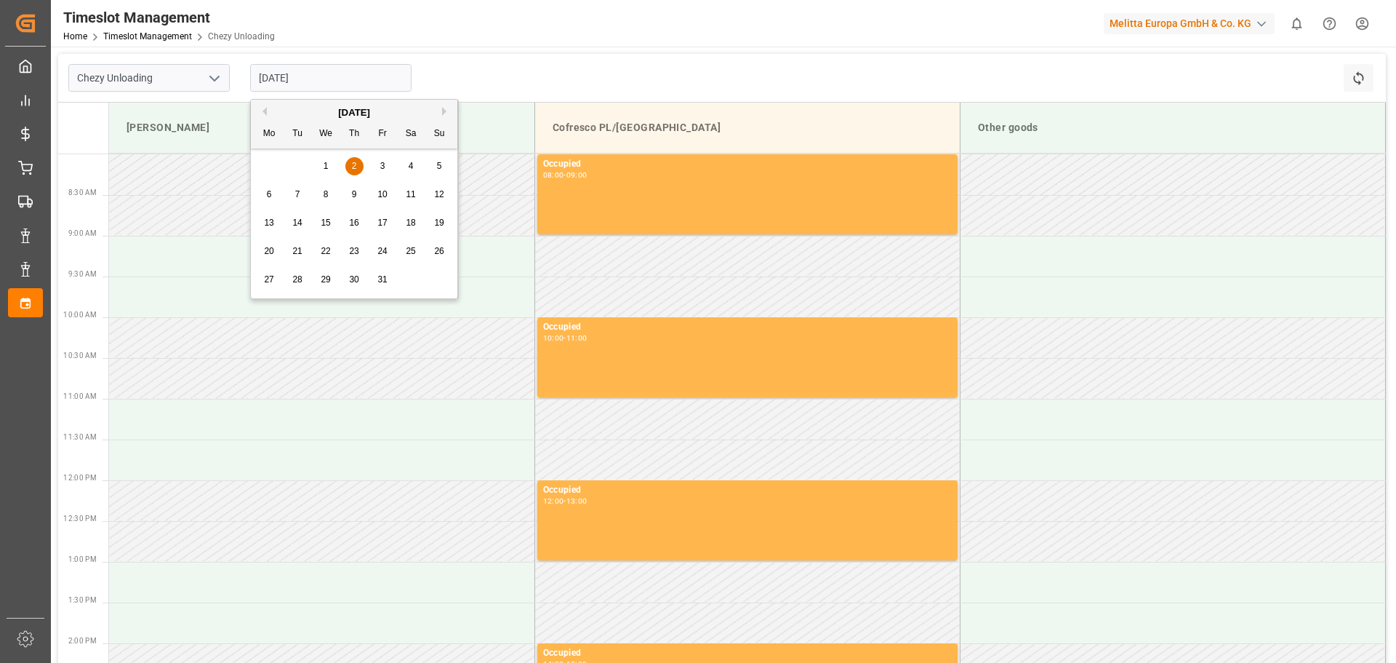
click at [325, 80] on input "02.10.2025" at bounding box center [330, 78] width 161 height 28
click at [377, 166] on div "3" at bounding box center [383, 166] width 18 height 17
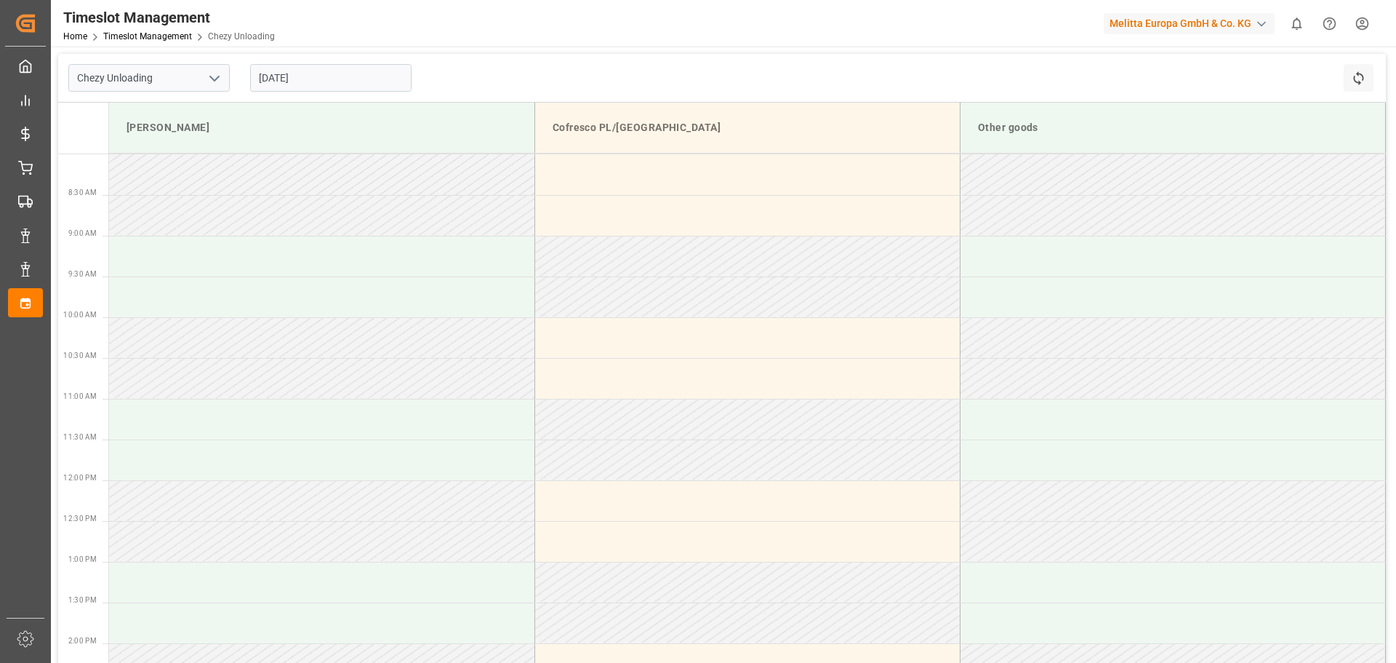
click at [328, 73] on input "03.10.2025" at bounding box center [330, 78] width 161 height 28
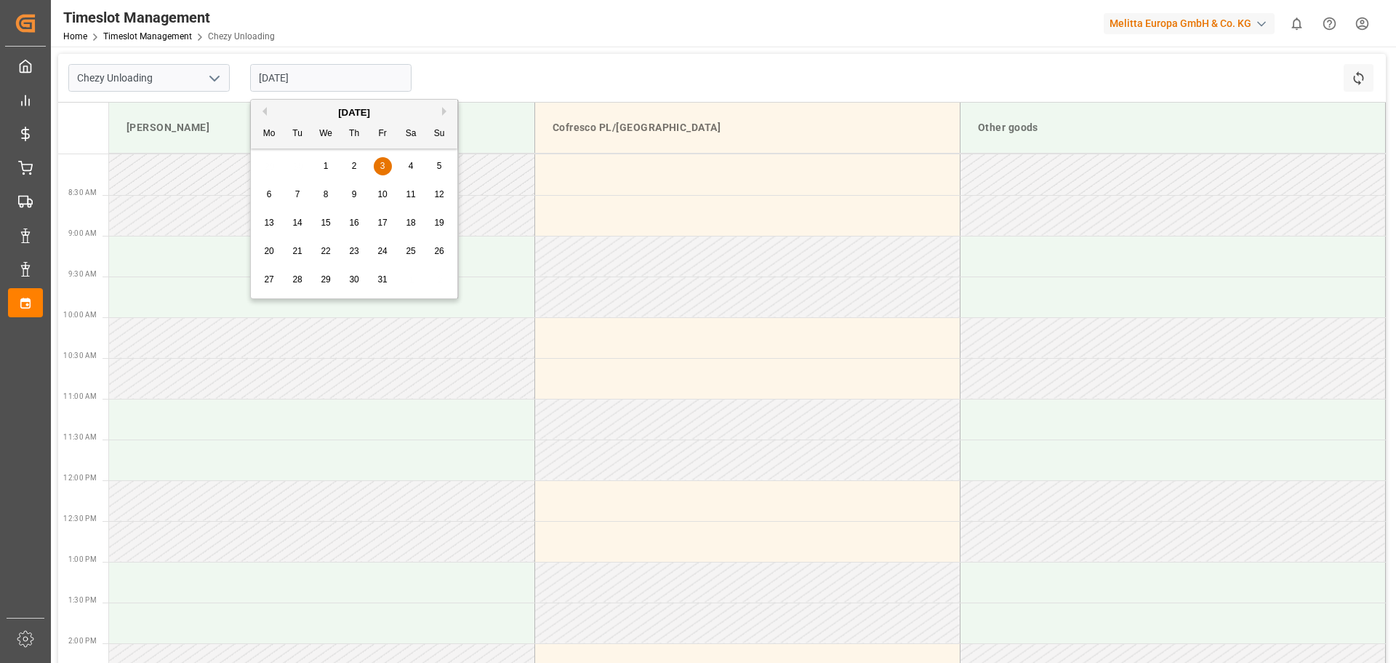
click at [262, 114] on div "Previous Month Next Month October 2025 Mo Tu We Th Fr Sa Su 29 30 1 2 3 4 5 6 7…" at bounding box center [354, 199] width 209 height 200
click at [263, 113] on button "Previous Month" at bounding box center [262, 111] width 9 height 9
click at [270, 274] on span "29" at bounding box center [268, 279] width 9 height 10
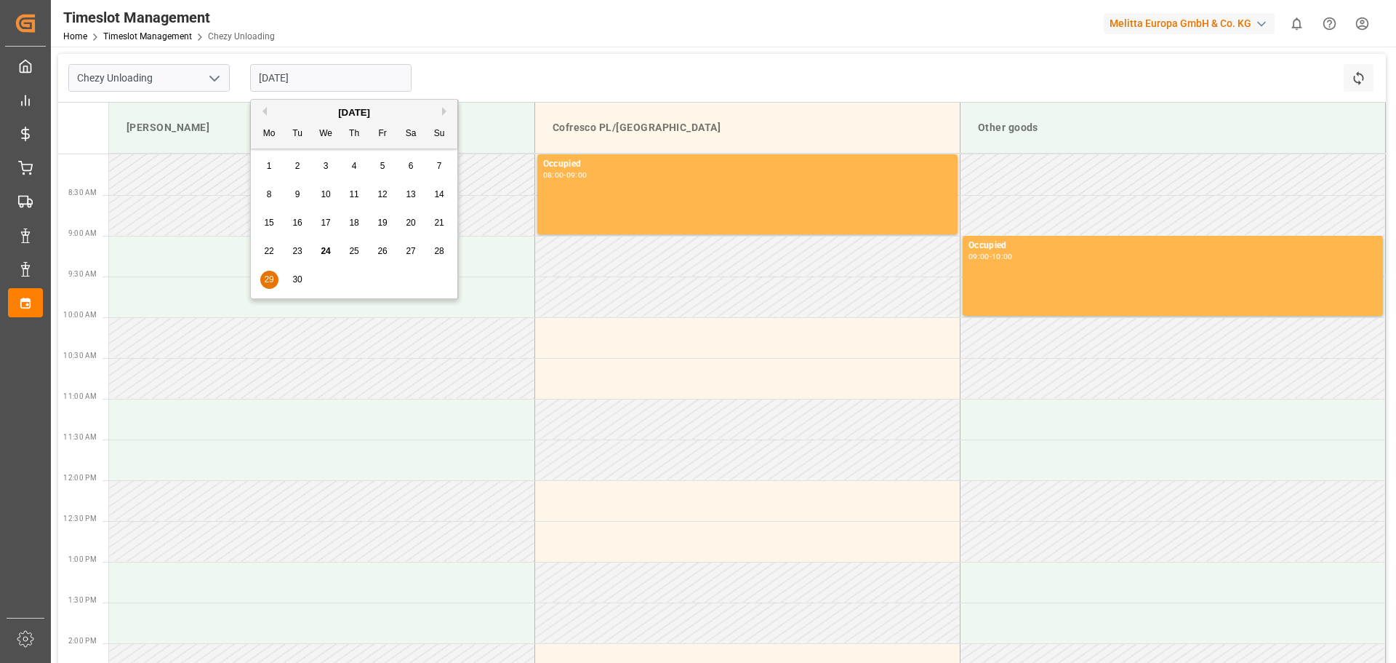
click at [296, 80] on input "29.09.2025" at bounding box center [330, 78] width 161 height 28
click at [305, 279] on div "30" at bounding box center [298, 279] width 18 height 17
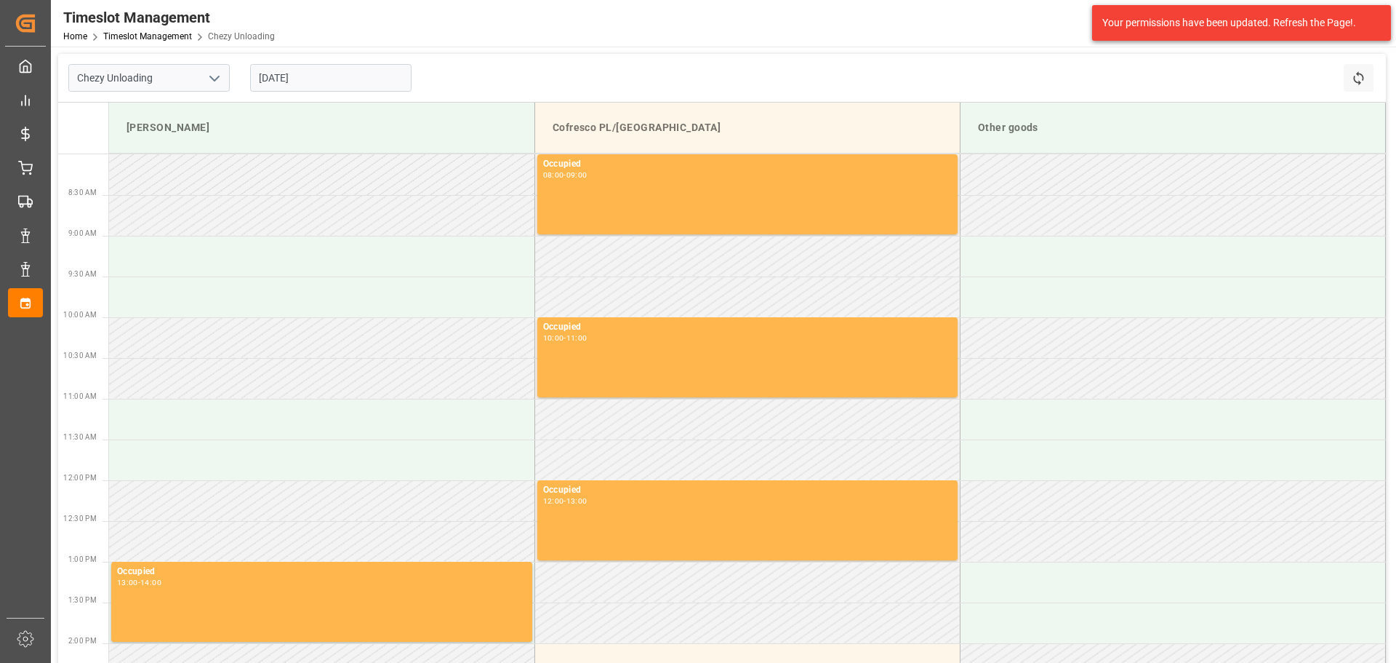
click at [287, 76] on input "30.09.2025" at bounding box center [330, 78] width 161 height 28
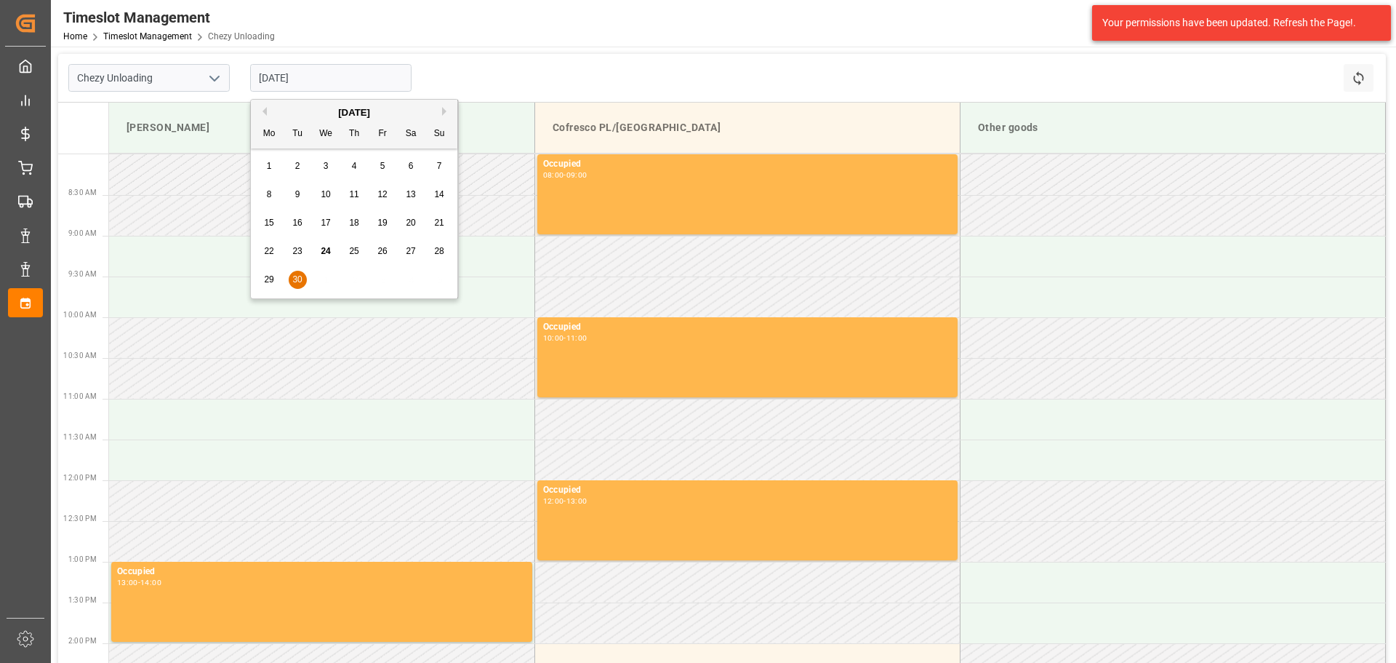
click at [444, 113] on button "Next Month" at bounding box center [446, 111] width 9 height 9
click at [324, 161] on span "1" at bounding box center [326, 166] width 5 height 10
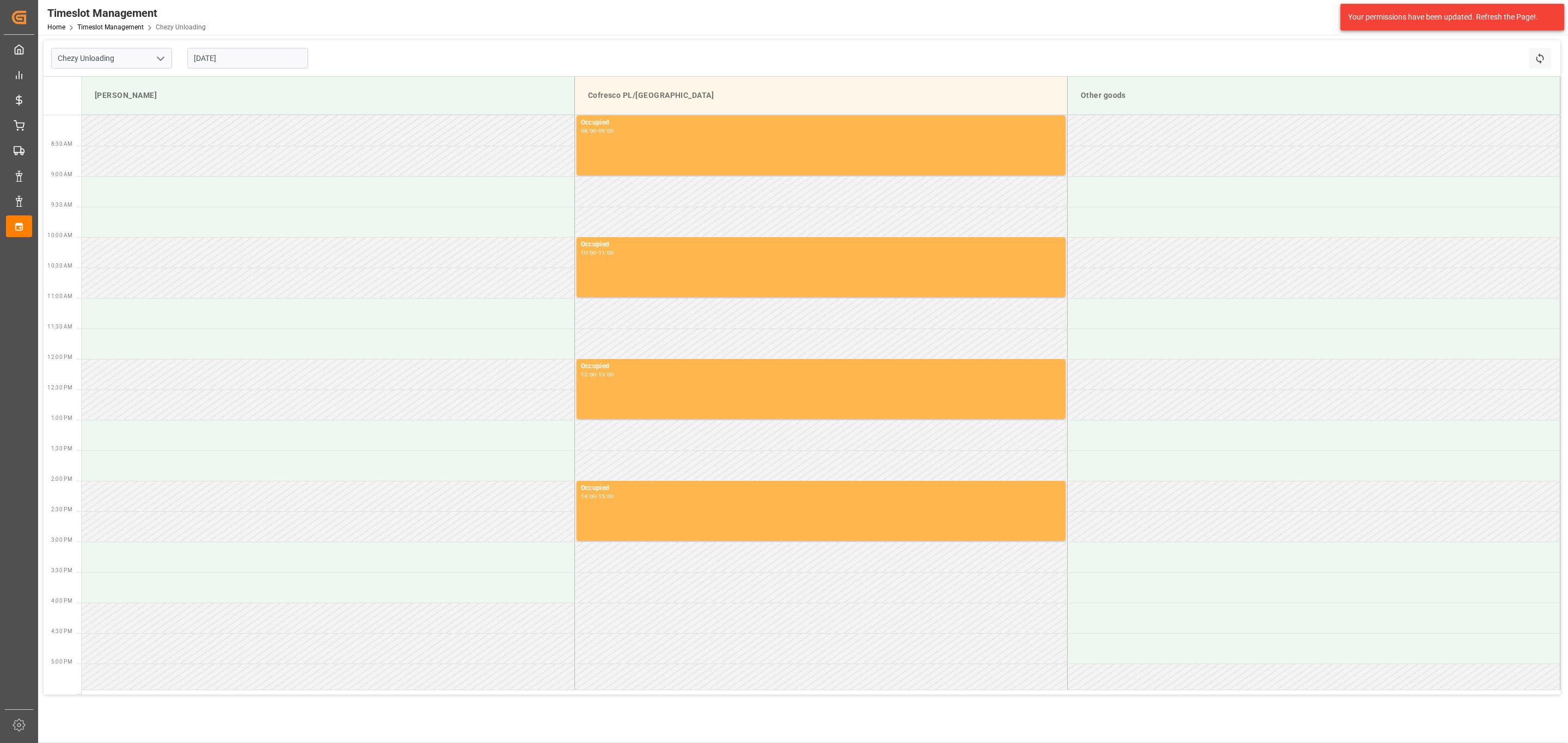
click at [343, 61] on div "Chezy Unloading 01.10.2025 Refresh Time Slots" at bounding box center [802, 58] width 1516 height 37
click at [264, 61] on input "01.10.2025" at bounding box center [247, 58] width 121 height 21
click at [268, 126] on div "2" at bounding box center [265, 124] width 13 height 13
click at [225, 53] on input "02.10.2025" at bounding box center [247, 58] width 121 height 21
click at [201, 83] on div "[DATE]" at bounding box center [265, 84] width 155 height 11
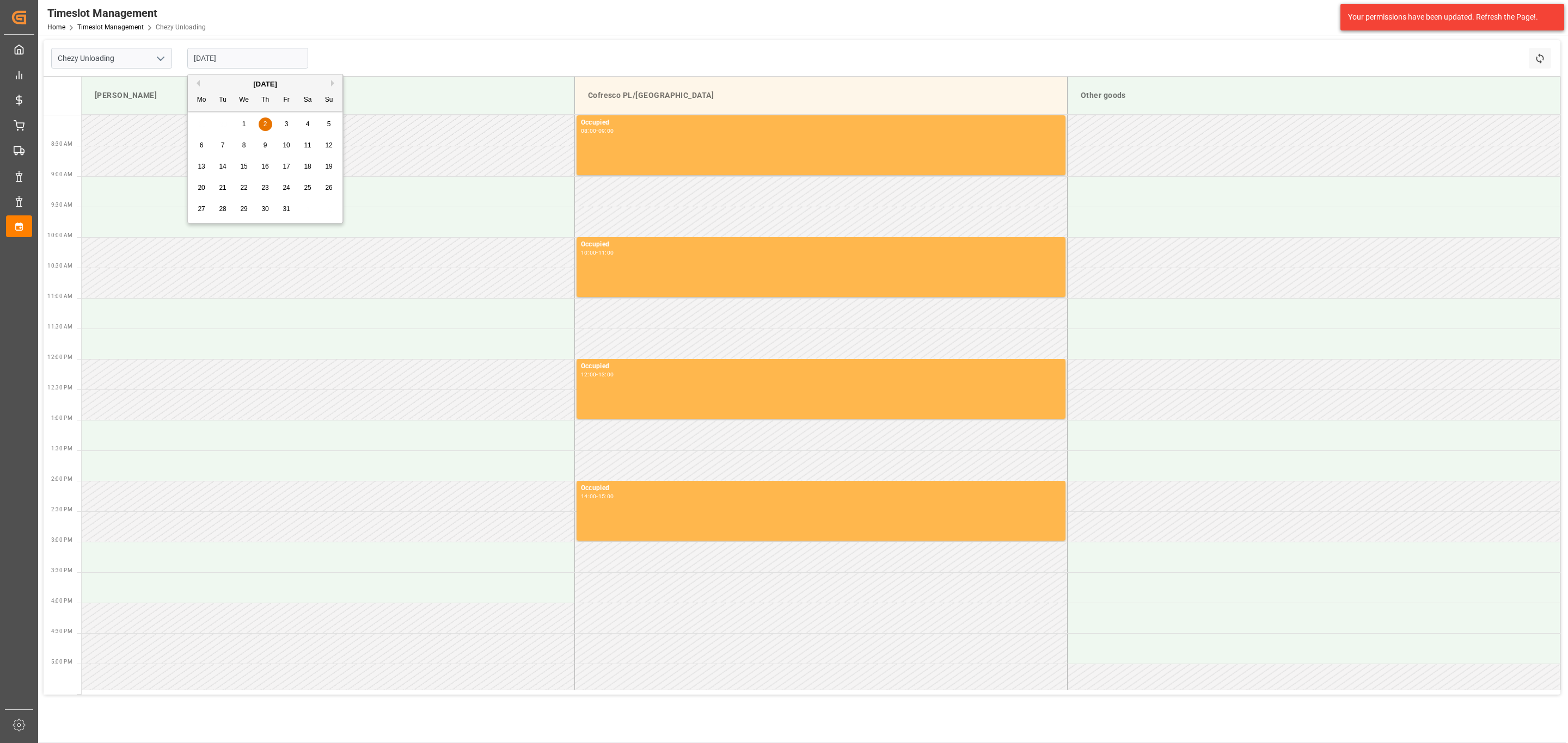
click at [195, 84] on button "Previous Month" at bounding box center [196, 83] width 7 height 7
click at [242, 188] on span "24" at bounding box center [243, 188] width 7 height 7
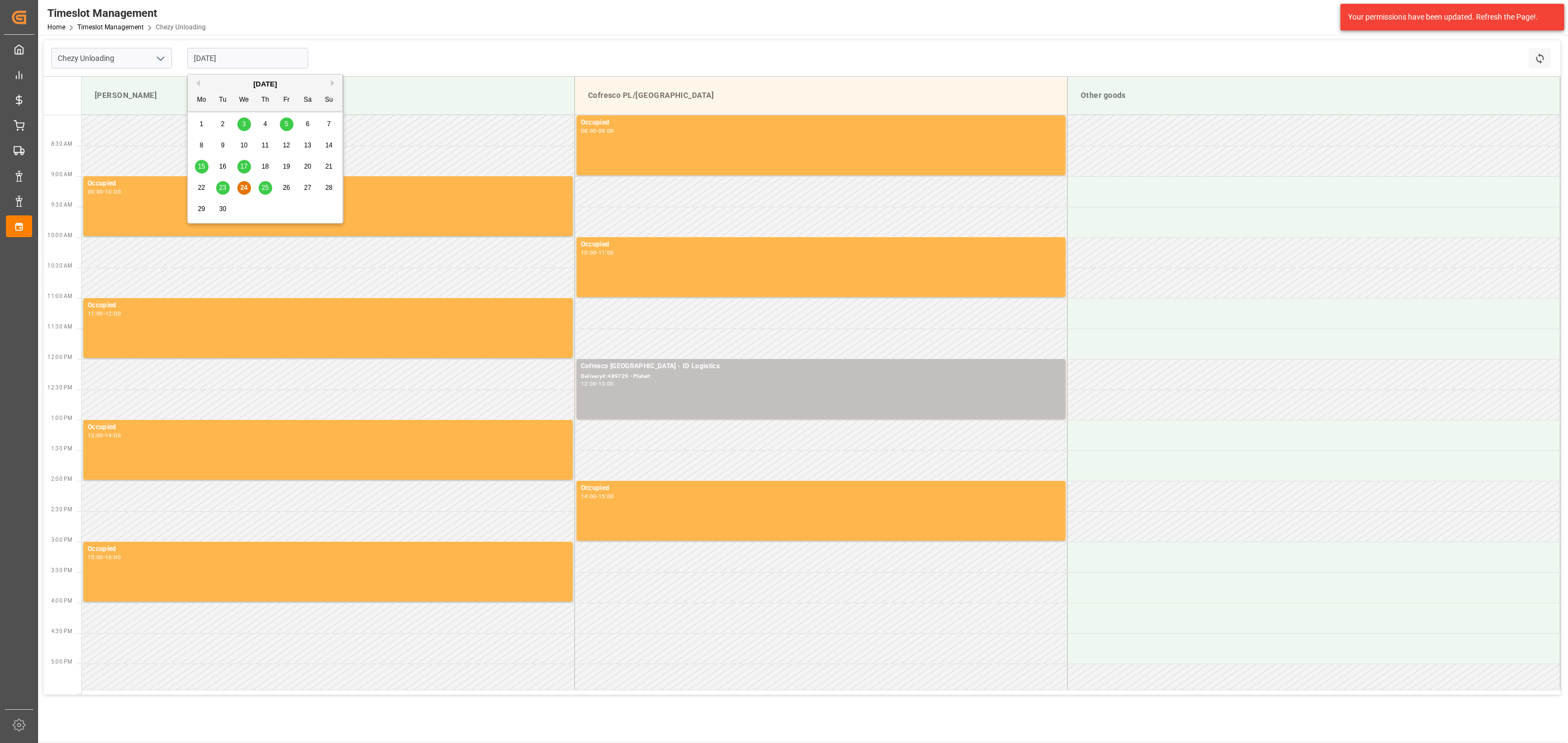
click at [240, 54] on input "[DATE]" at bounding box center [247, 58] width 121 height 21
click at [263, 188] on span "25" at bounding box center [264, 188] width 7 height 7
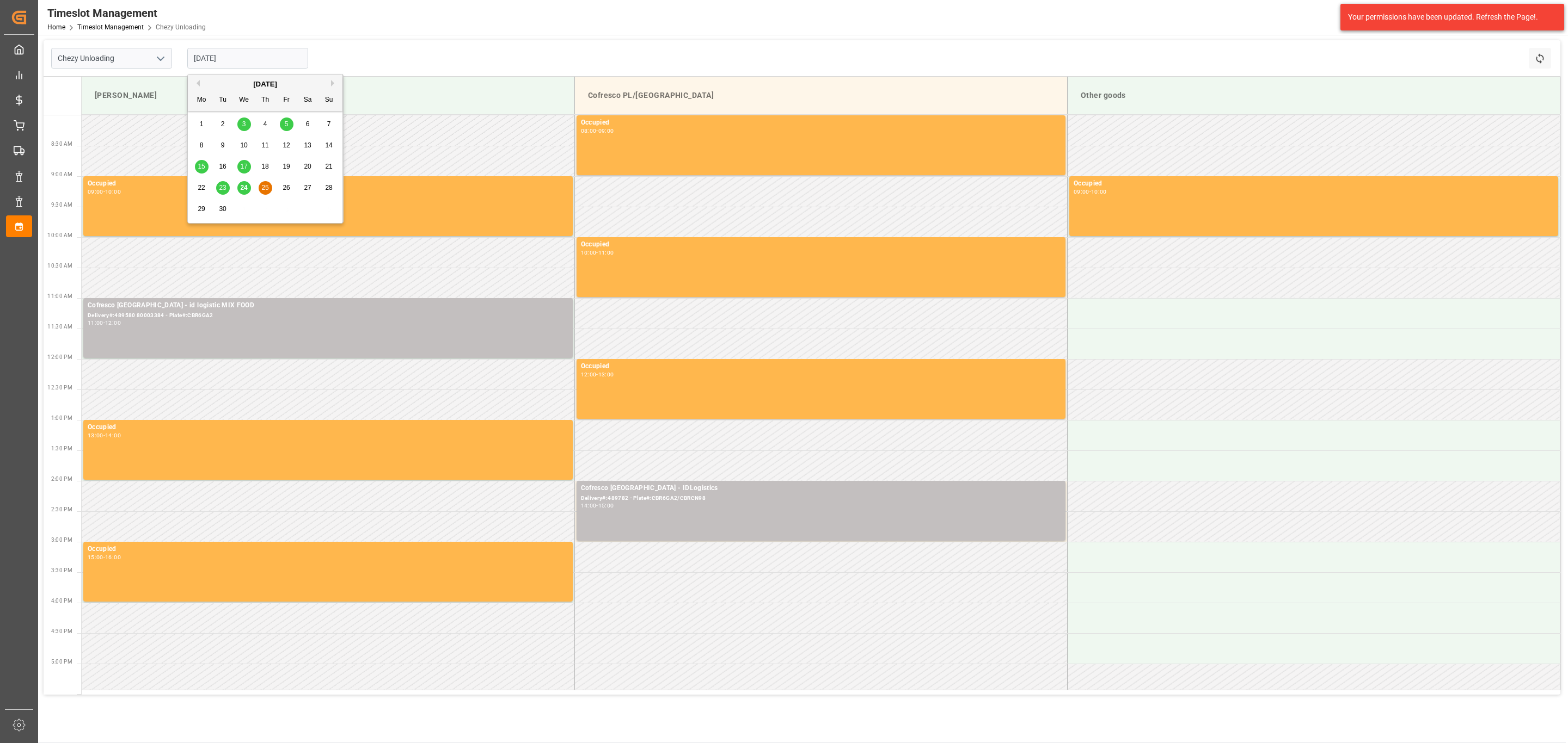
click at [232, 56] on input "[DATE]" at bounding box center [247, 58] width 121 height 21
click at [262, 186] on span "25" at bounding box center [264, 188] width 7 height 7
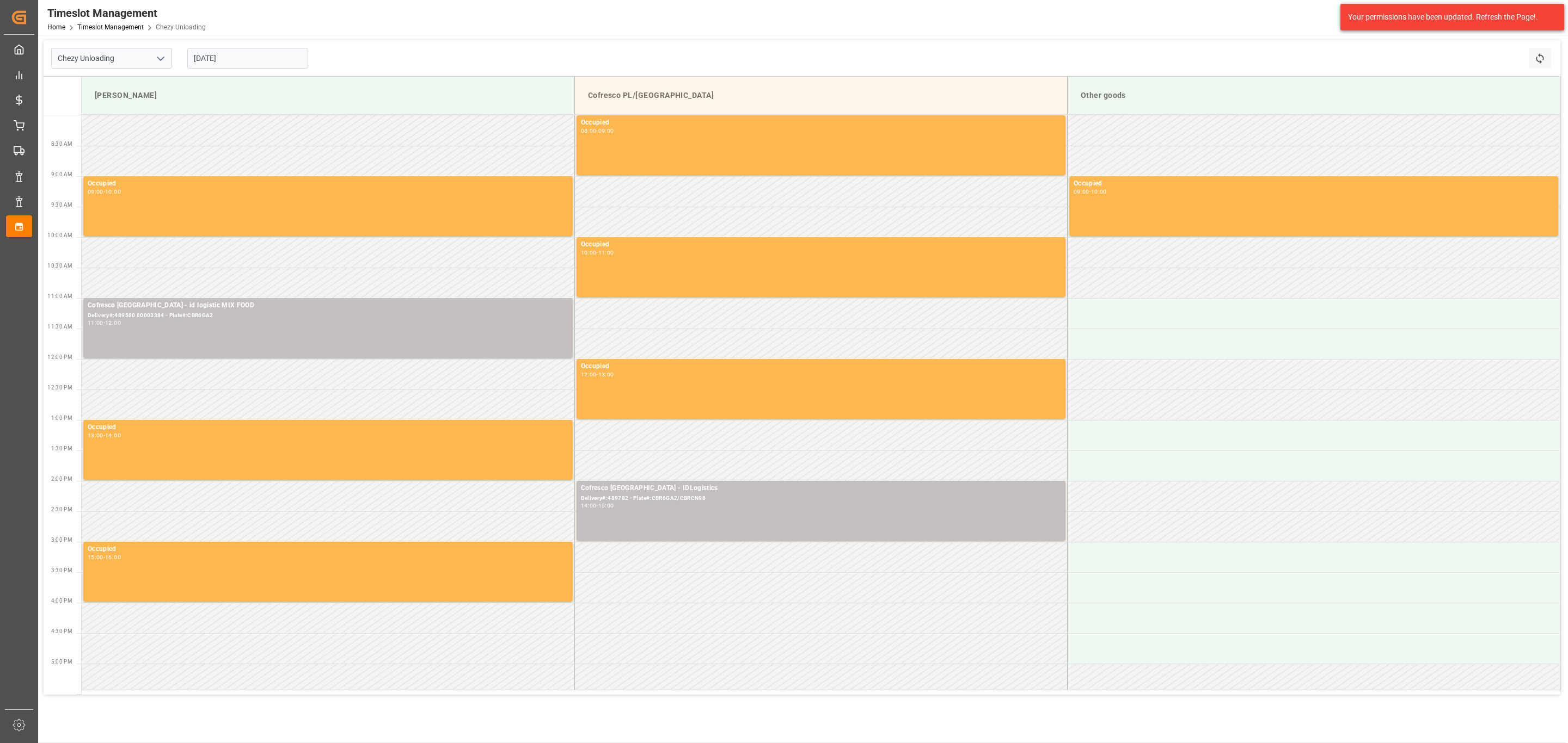
click at [243, 55] on input "[DATE]" at bounding box center [247, 58] width 121 height 21
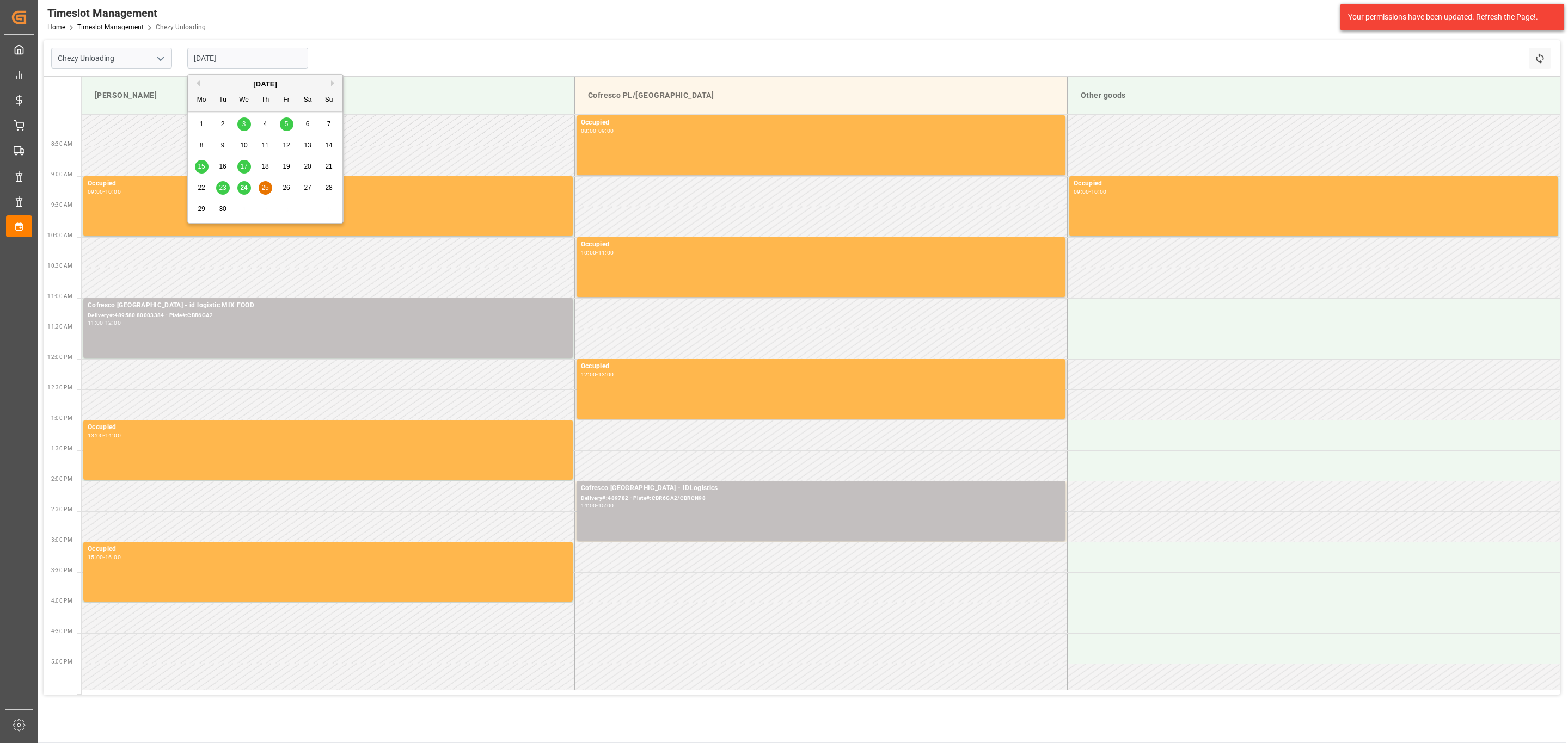
click at [221, 189] on span "23" at bounding box center [222, 188] width 7 height 7
type input "[DATE]"
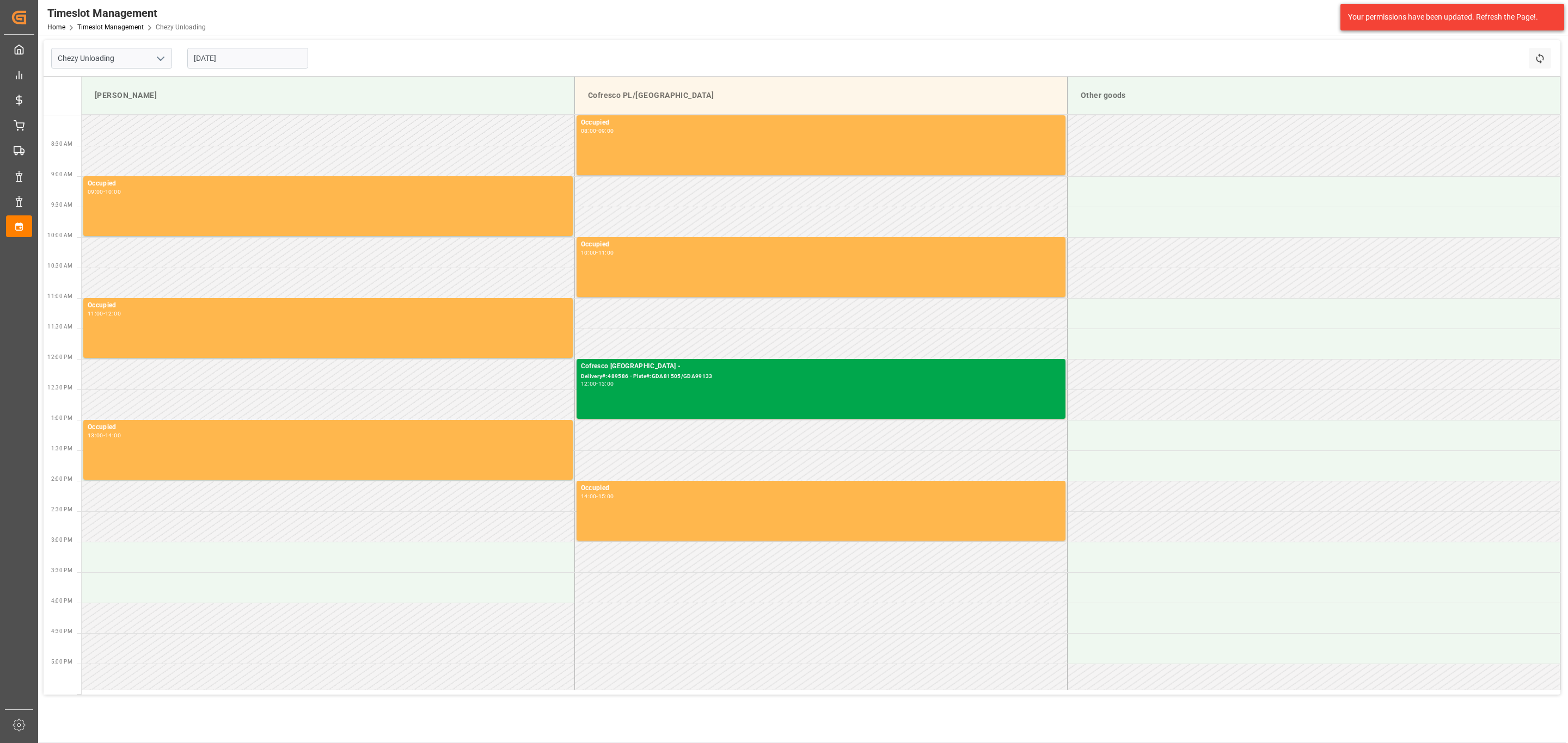
click at [662, 392] on div "Cofresco [GEOGRAPHIC_DATA] - Delivery#:489586 - Plate#:GDA81505/GDA99133 12:00 …" at bounding box center [820, 389] width 480 height 55
click at [696, 382] on div "12:00 - 13:00" at bounding box center [820, 385] width 480 height 6
click at [678, 374] on div "Delivery#:489586 - Plate#:GDA81505/GDA99133" at bounding box center [820, 376] width 480 height 9
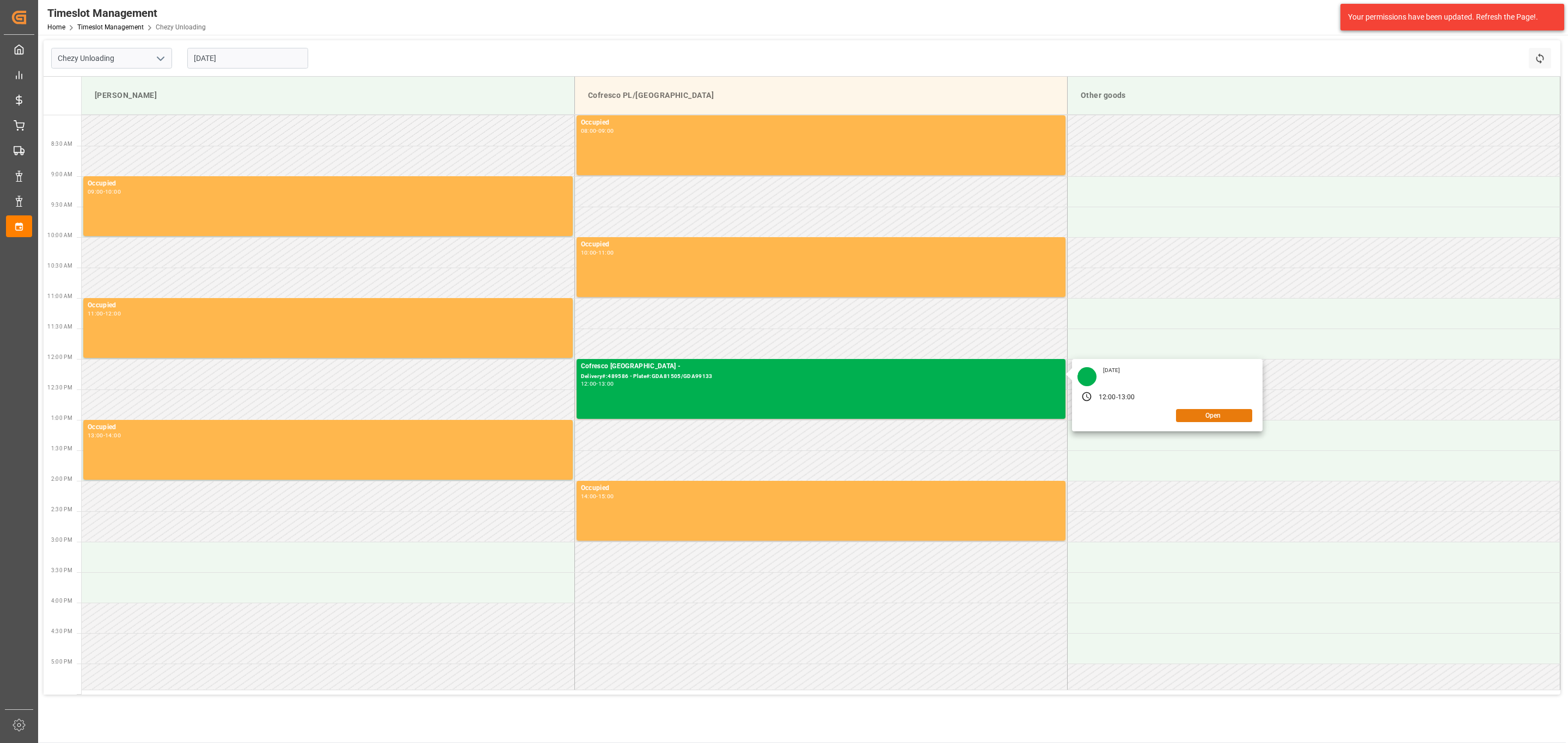
click at [1045, 416] on button "Open" at bounding box center [1214, 415] width 76 height 13
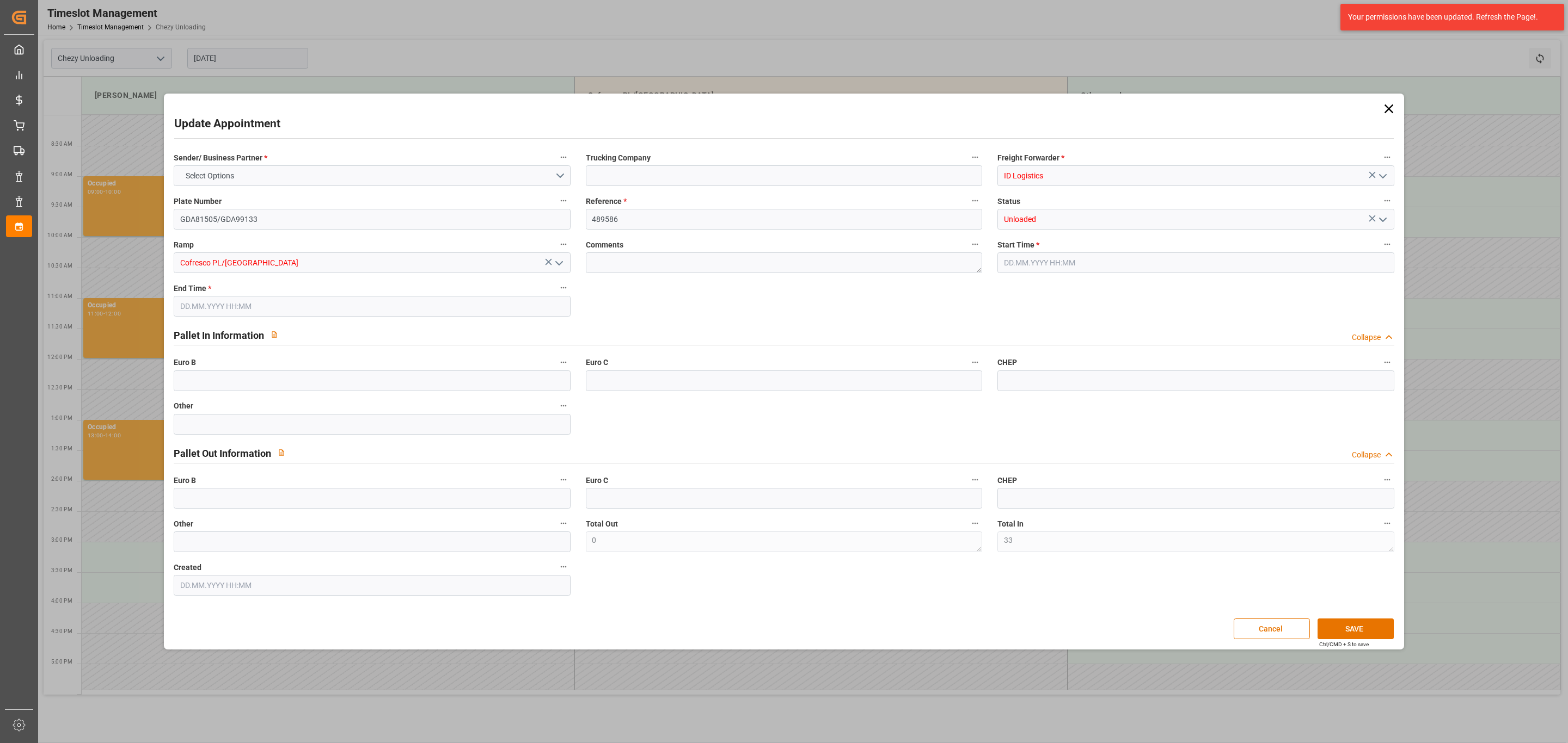
type input "33"
type input "0"
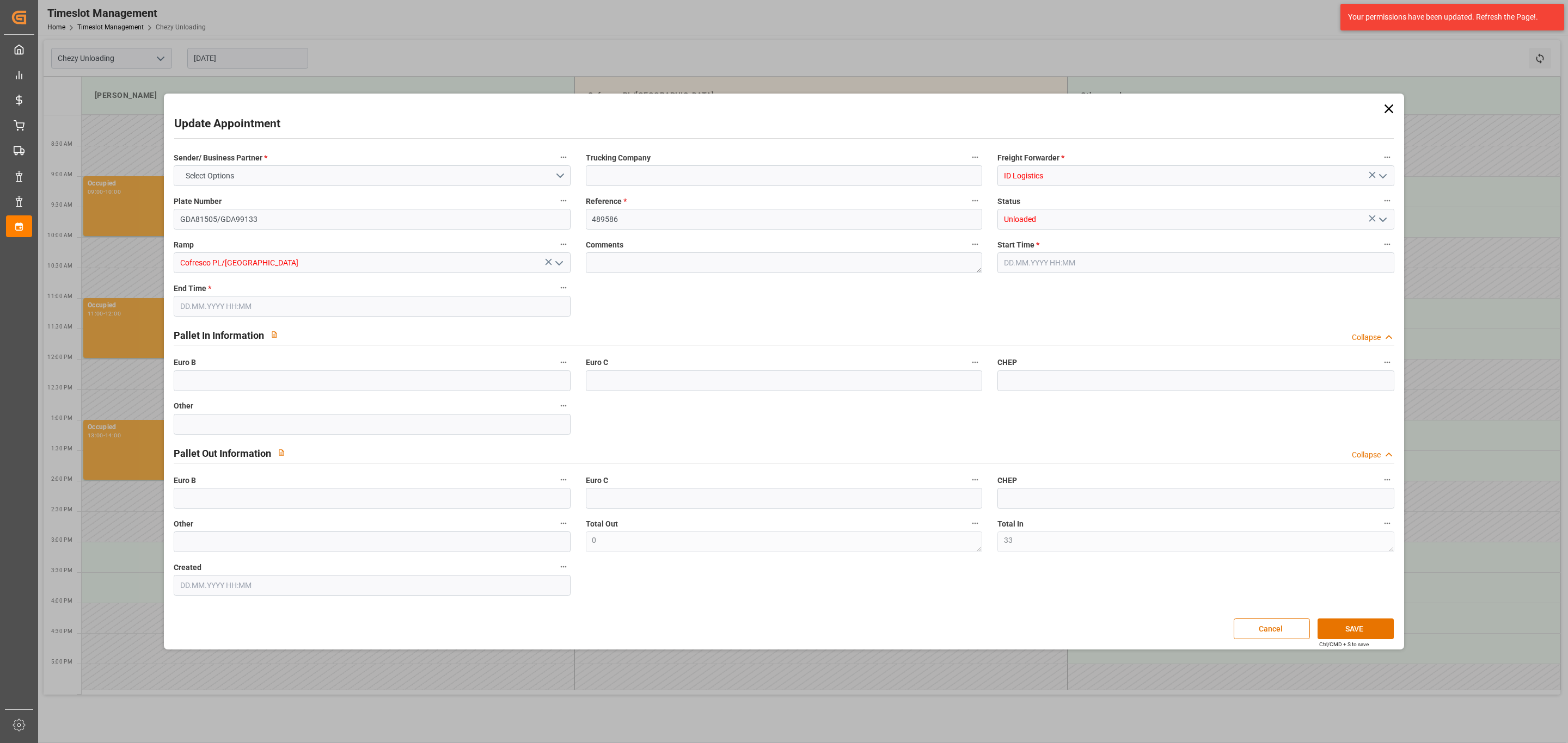
type input "0"
type input "23.09.2025 12:00"
type input "23.09.2025 13:00"
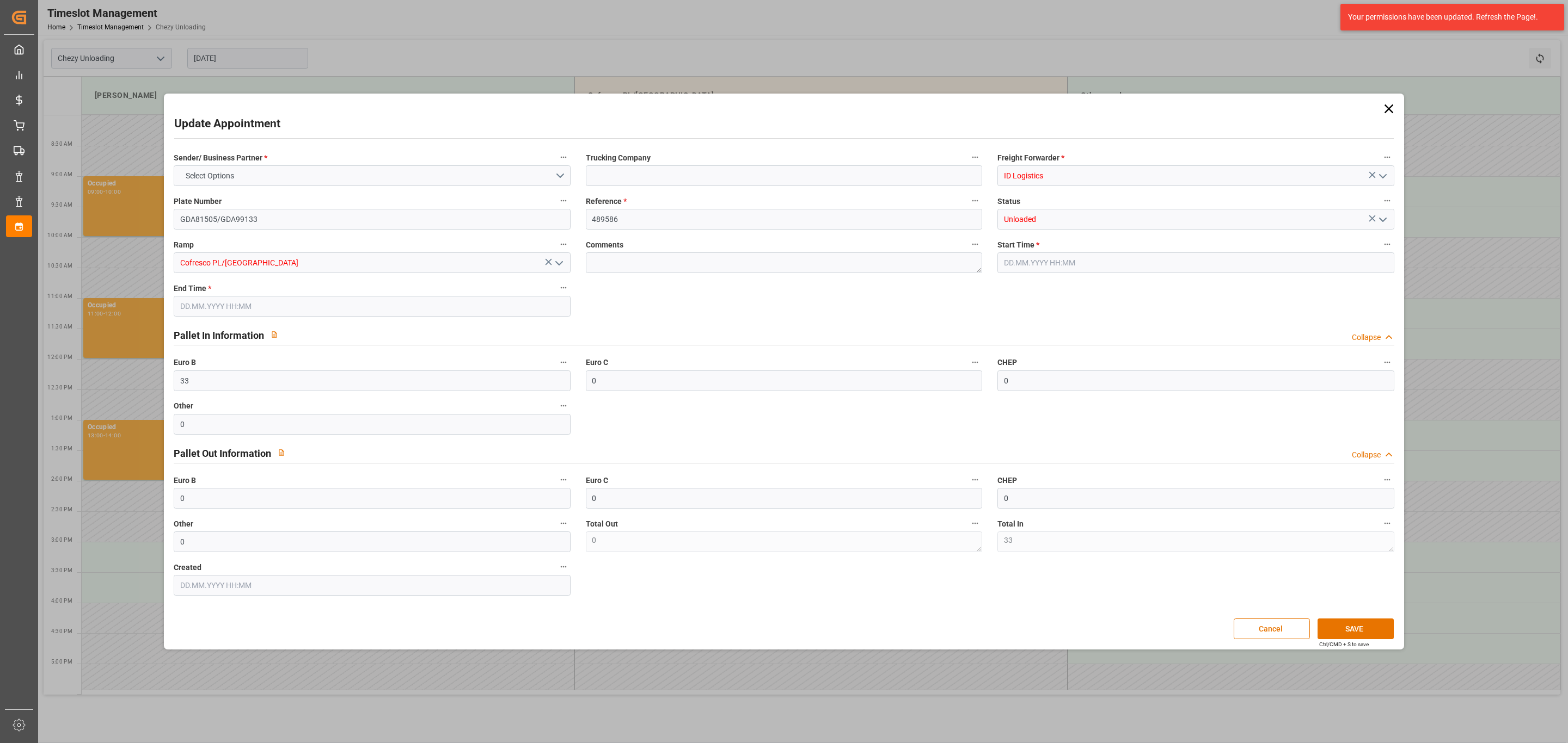
type input "16.09.2025 09:43"
click at [1045, 108] on icon at bounding box center [1388, 108] width 15 height 15
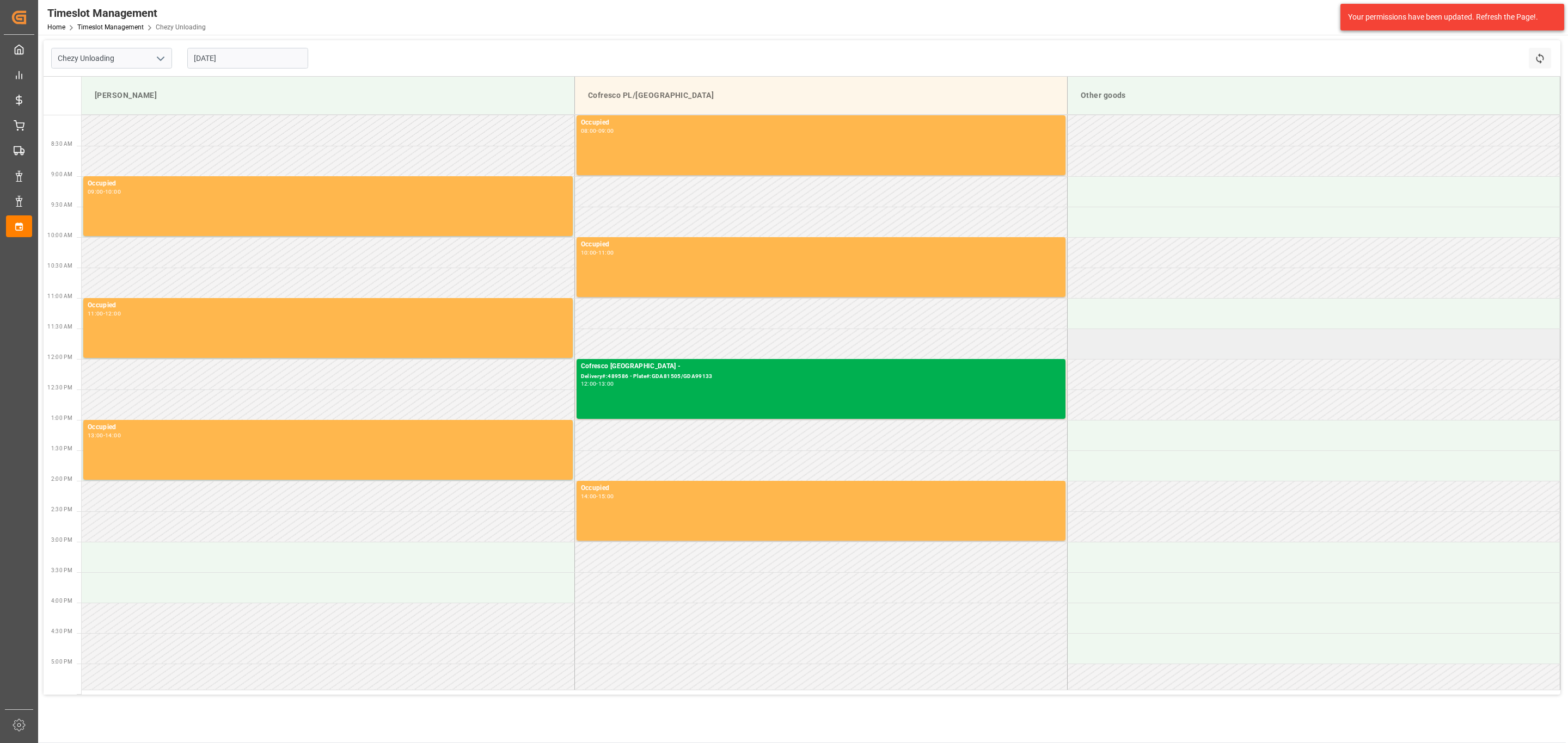
click at [1045, 330] on td at bounding box center [1313, 343] width 492 height 31
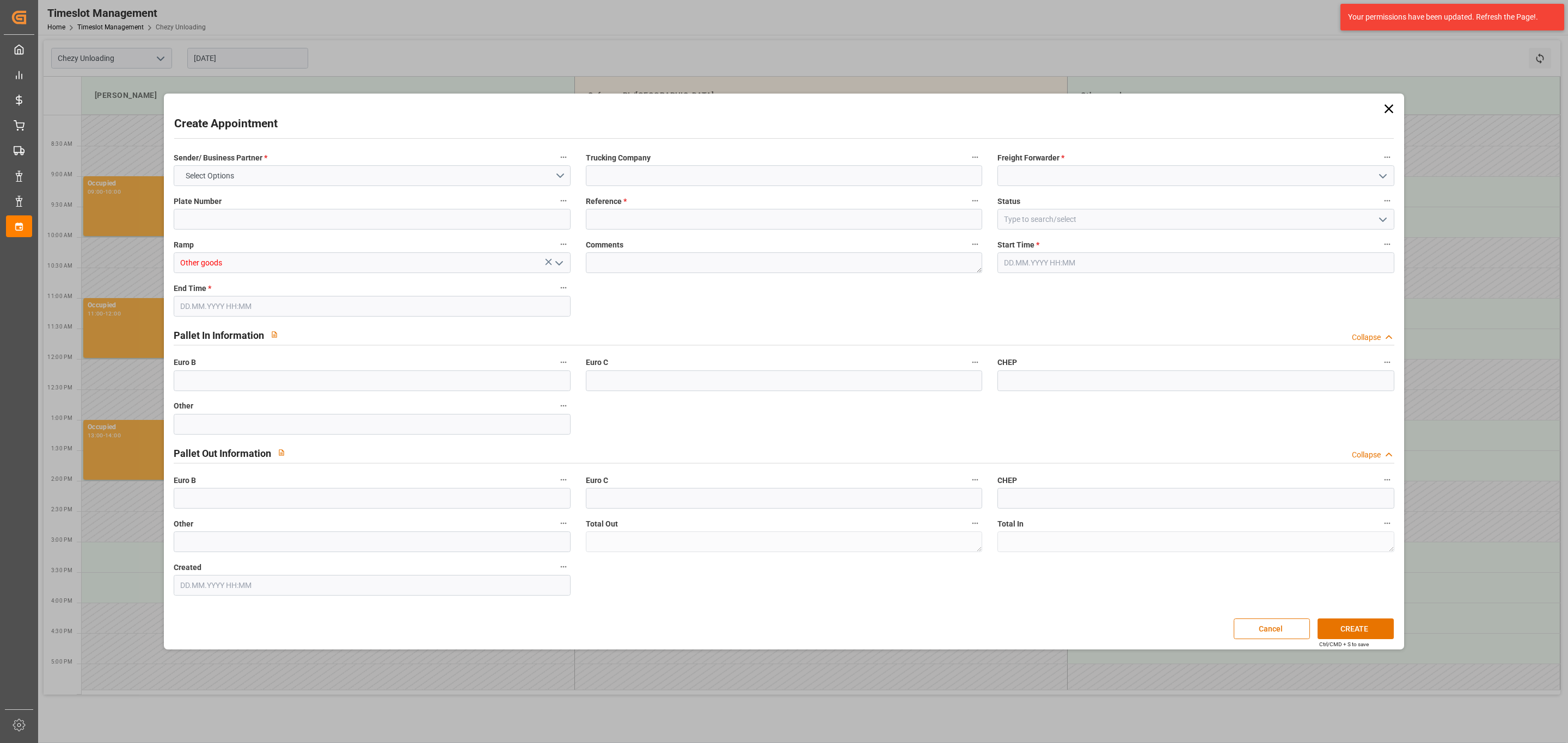
type input "0"
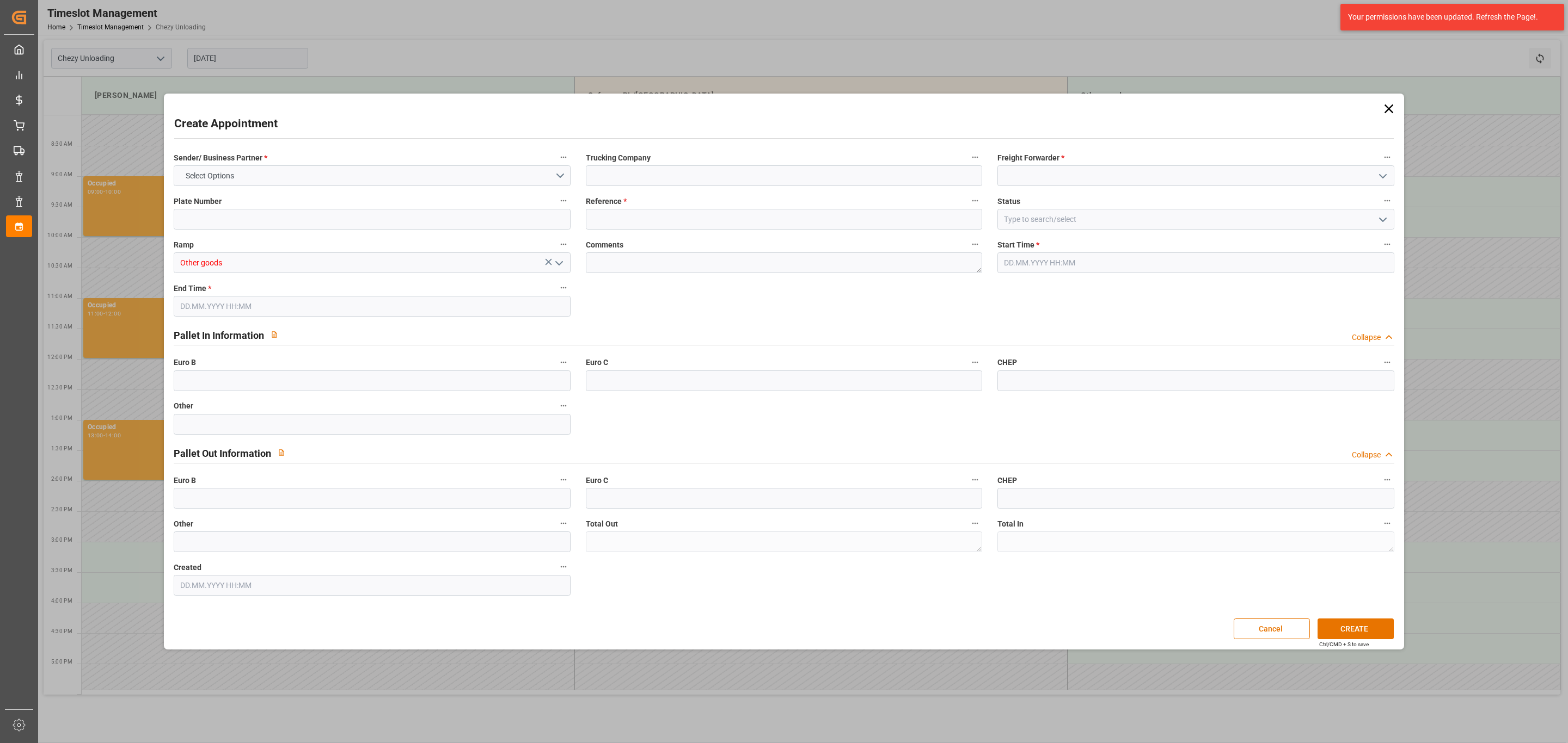
type input "0"
type input "23.09.2025 11:30"
type input "23.09.2025 12:30"
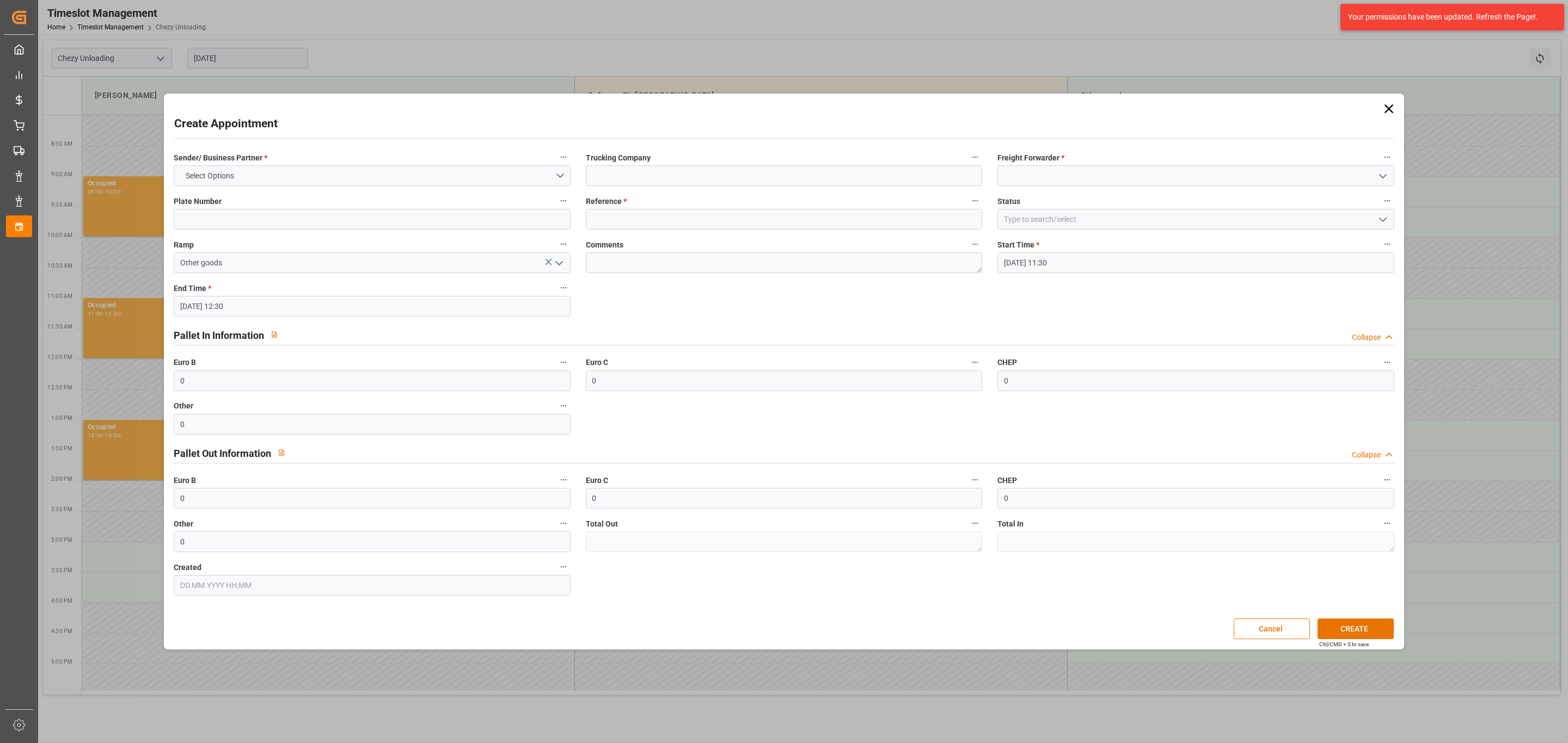
click at [1045, 107] on icon at bounding box center [1388, 109] width 9 height 9
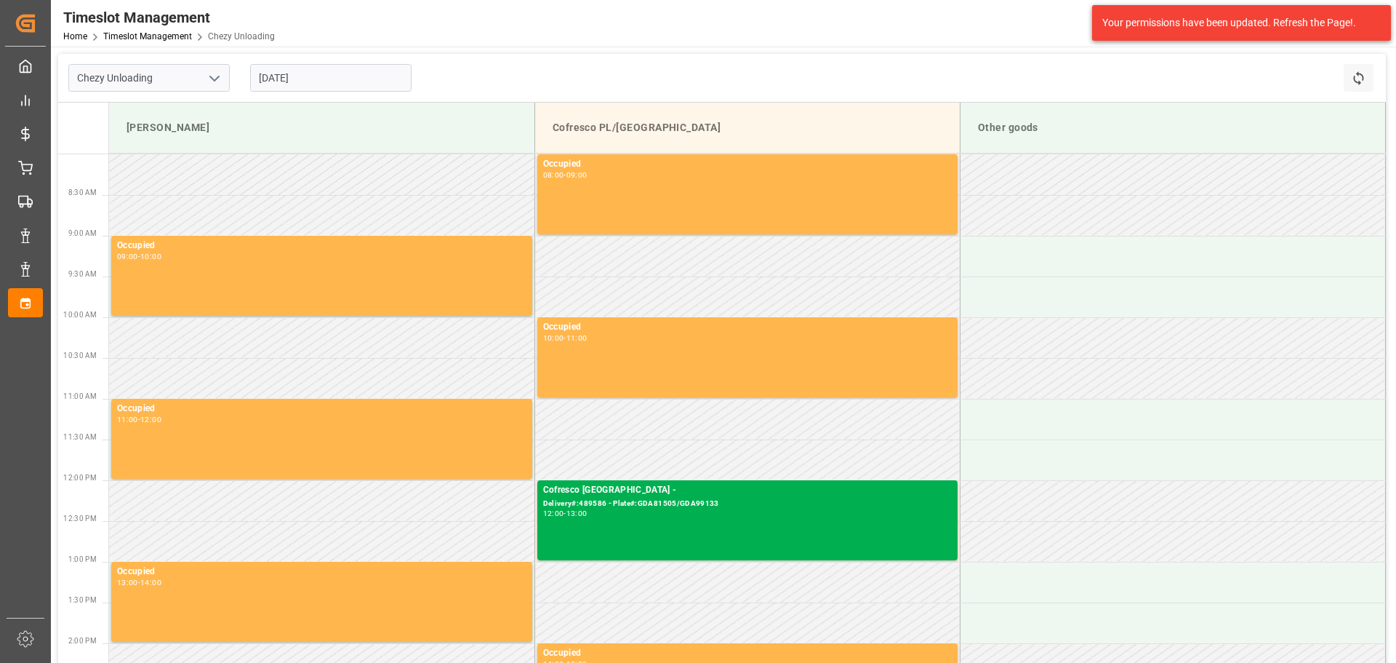
click at [286, 71] on input "[DATE]" at bounding box center [330, 78] width 161 height 28
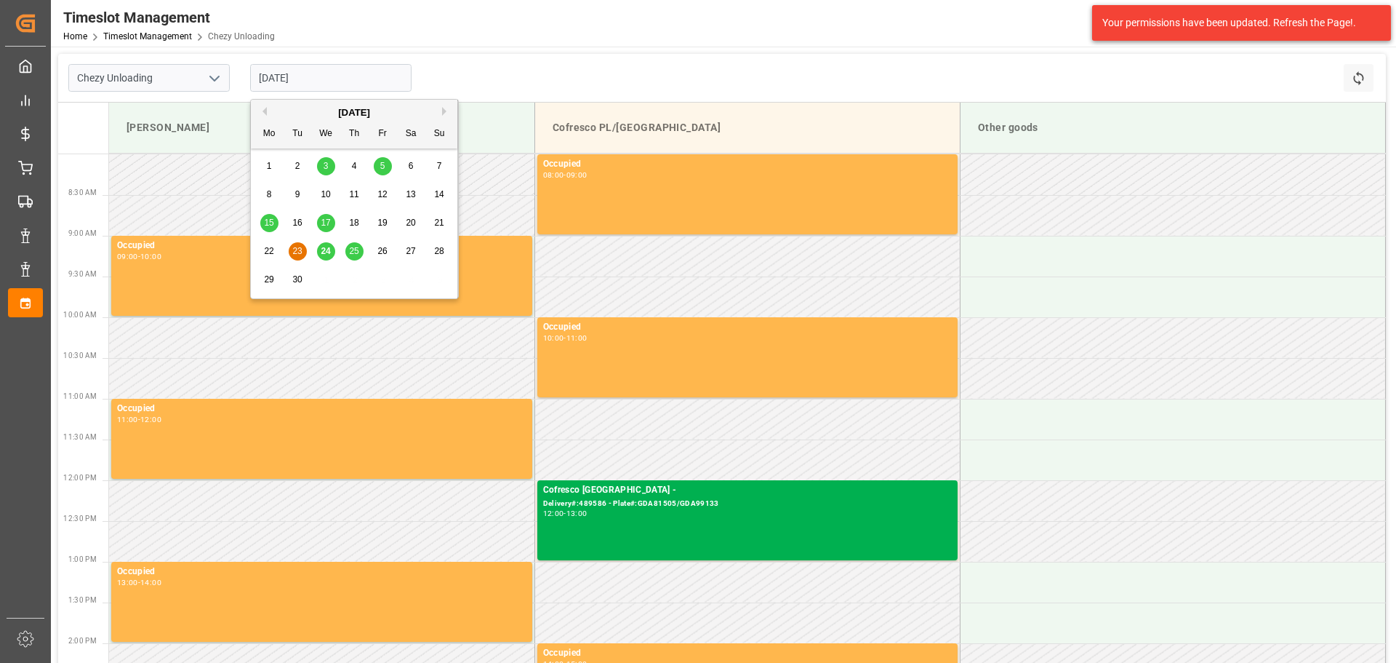
click at [324, 251] on span "24" at bounding box center [325, 251] width 9 height 10
type input "[DATE]"
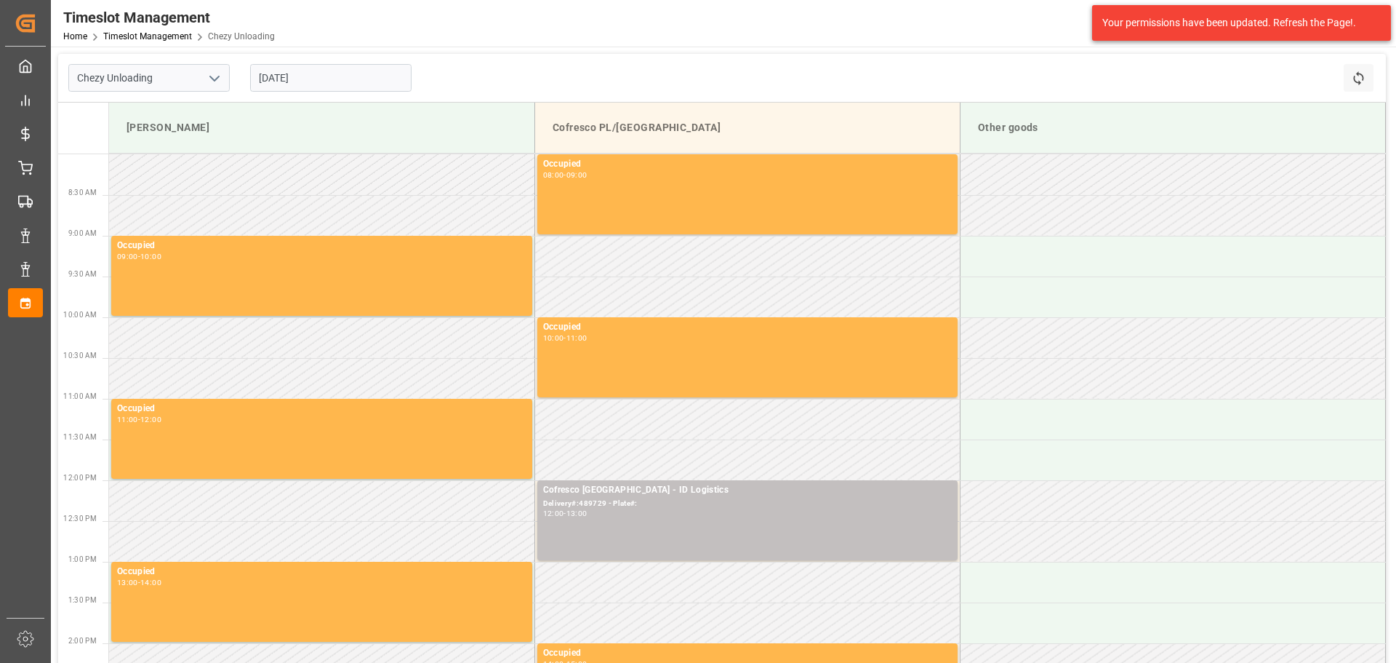
click at [308, 81] on input "[DATE]" at bounding box center [330, 78] width 161 height 28
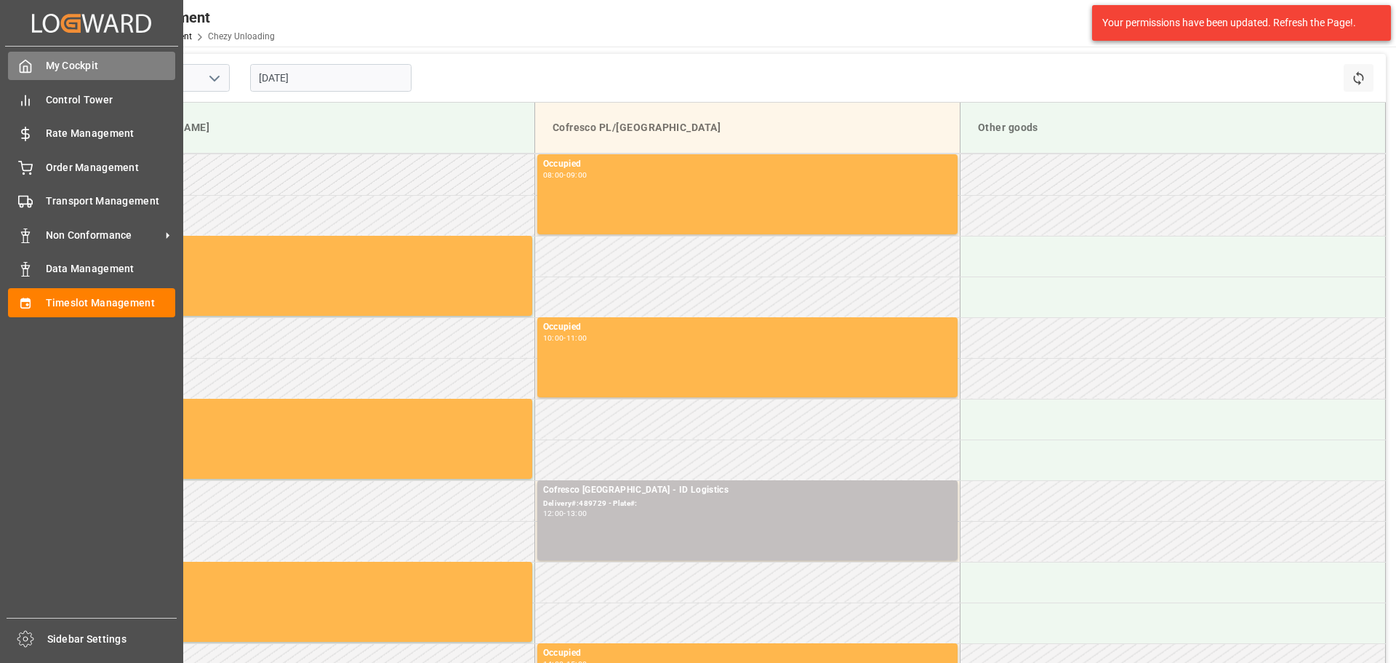
click at [17, 63] on div at bounding box center [20, 65] width 25 height 15
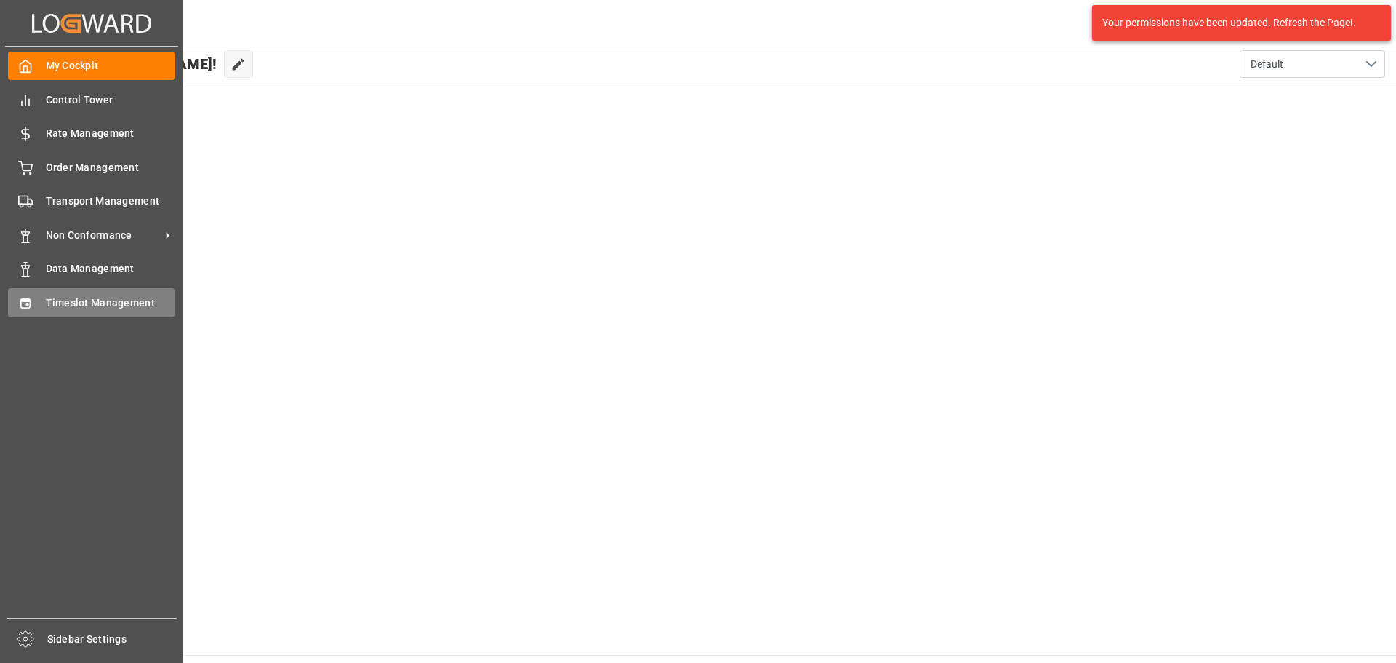
click at [21, 300] on icon at bounding box center [24, 302] width 9 height 10
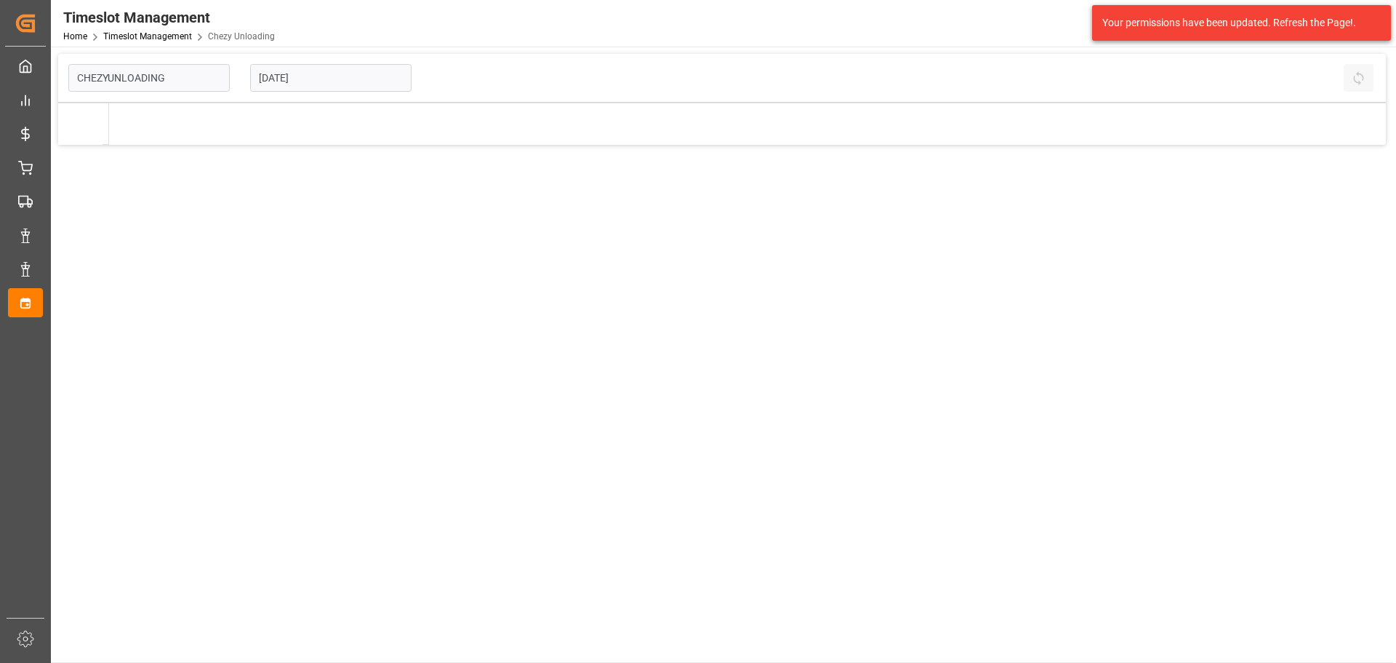
type input "Chezy Unloading"
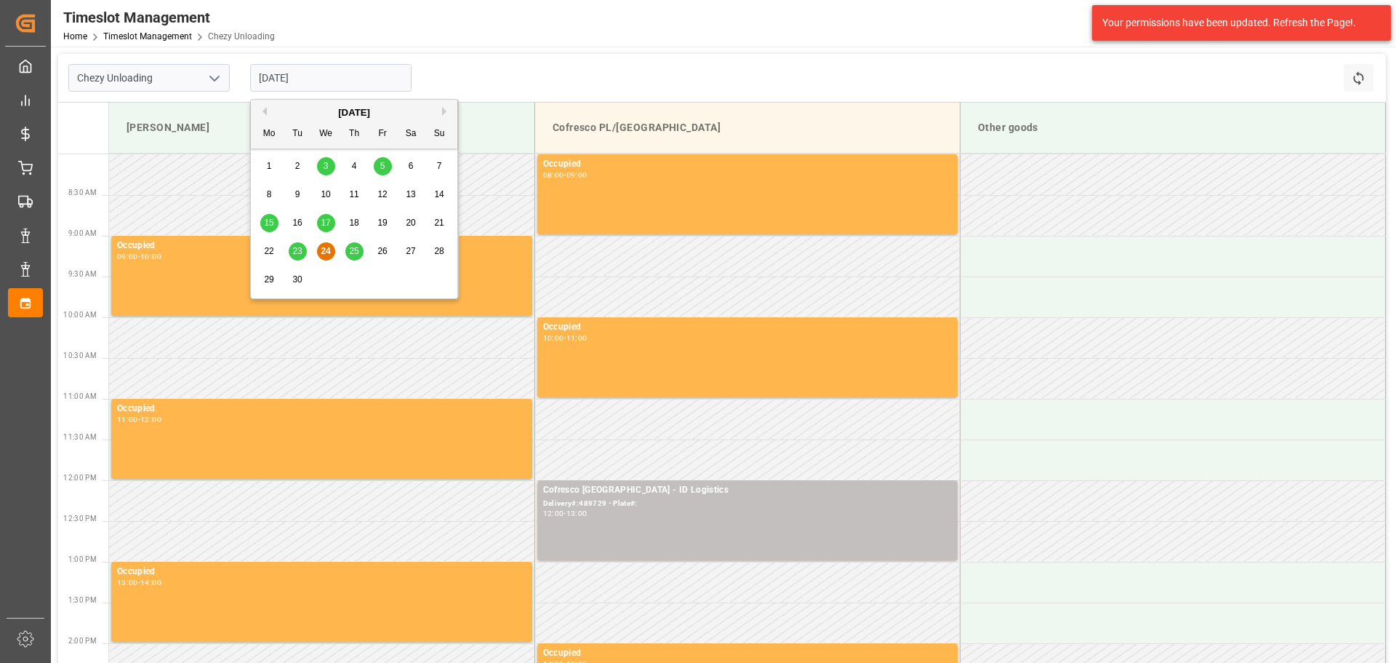
click at [313, 81] on input "[DATE]" at bounding box center [330, 78] width 161 height 28
click at [325, 249] on span "24" at bounding box center [325, 251] width 9 height 10
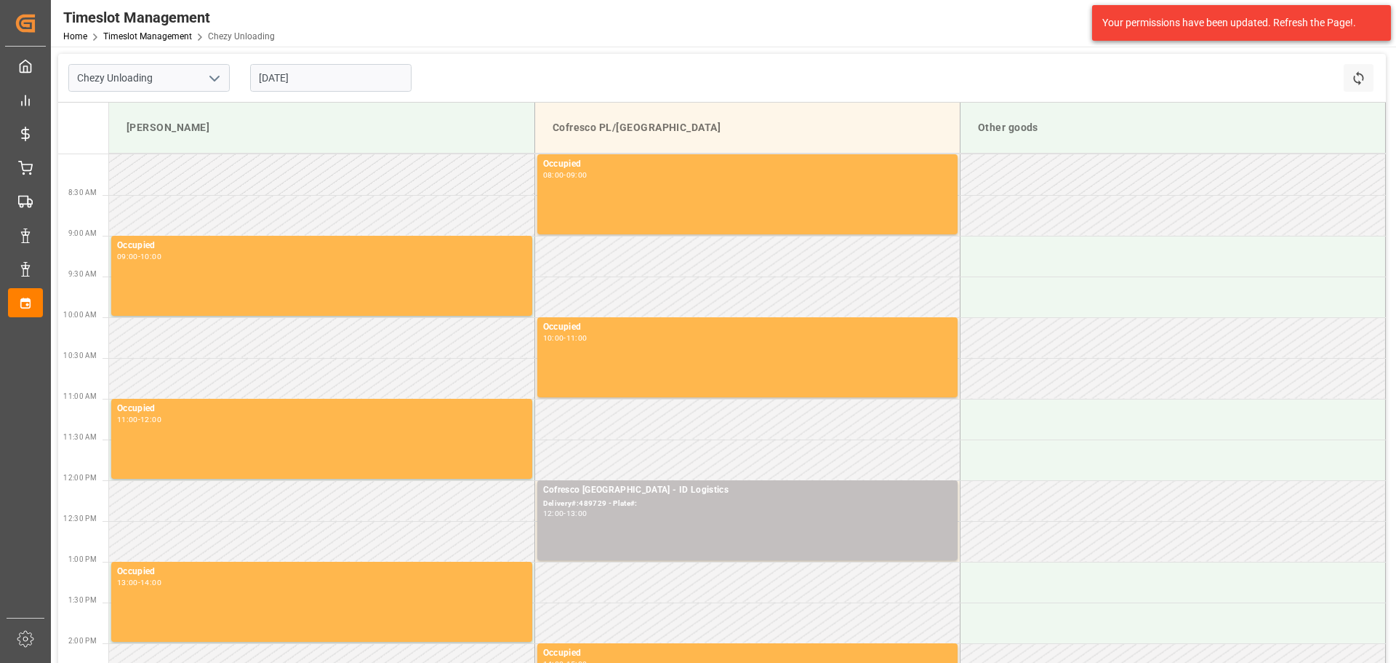
click at [282, 79] on input "[DATE]" at bounding box center [330, 78] width 161 height 28
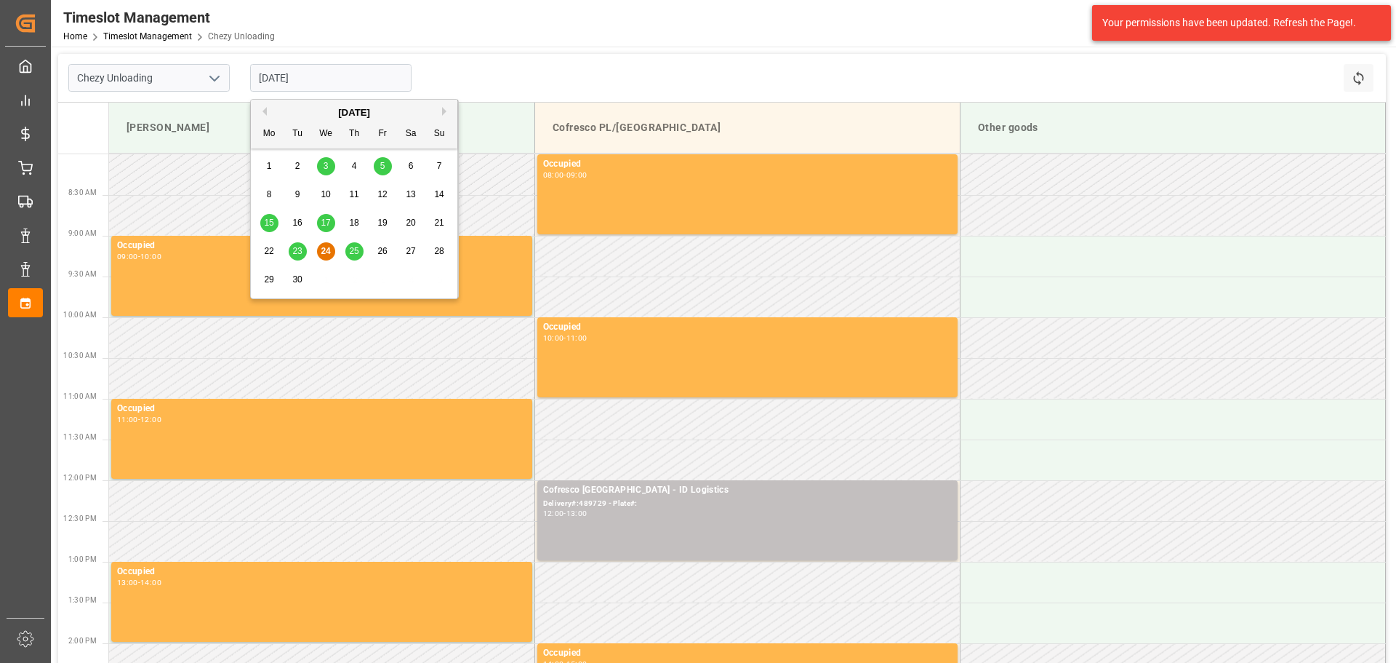
click at [354, 249] on span "25" at bounding box center [353, 251] width 9 height 10
type input "[DATE]"
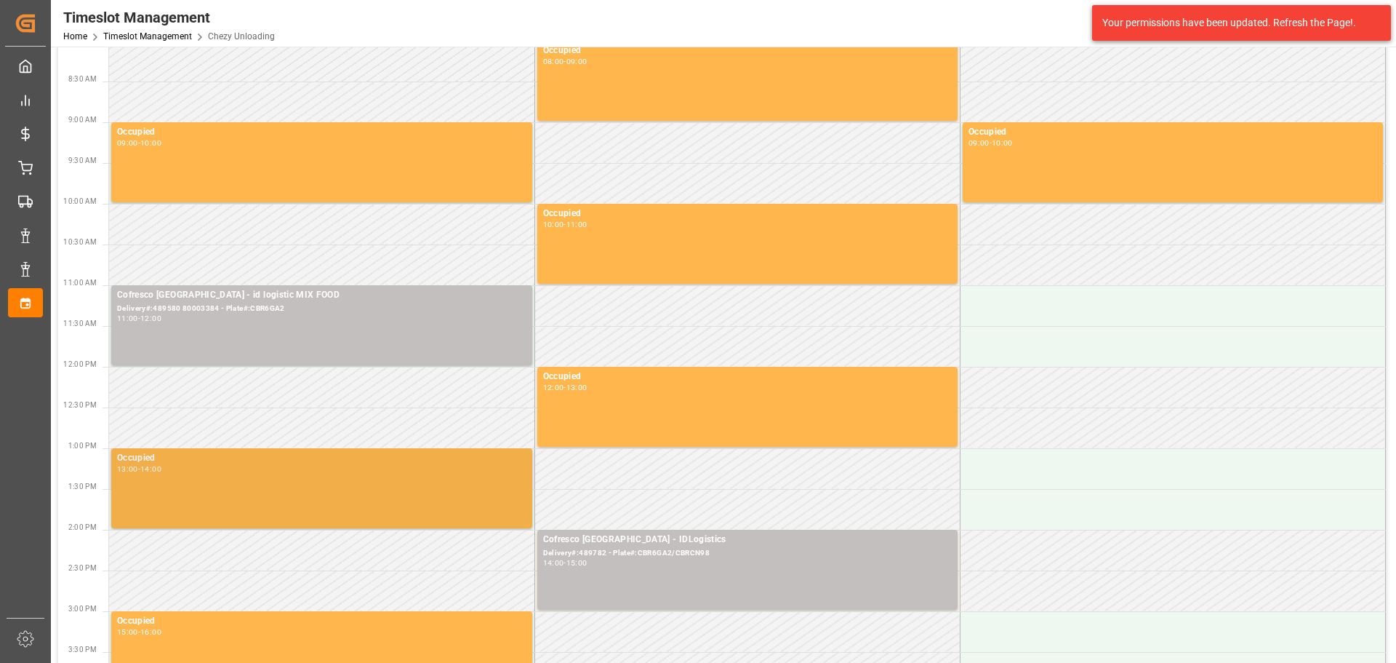
scroll to position [145, 0]
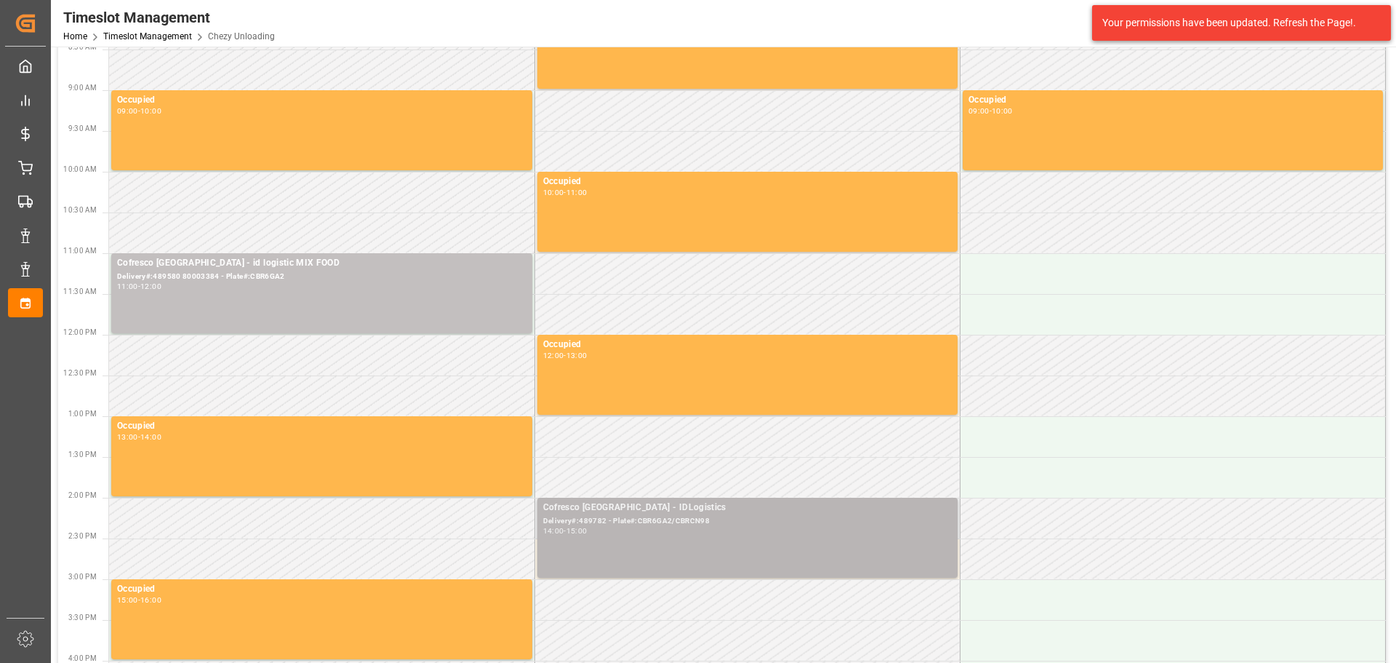
click at [653, 526] on div "Delivery#:489782 - Plate#:CBR6GA2/CBRCN98" at bounding box center [747, 521] width 409 height 12
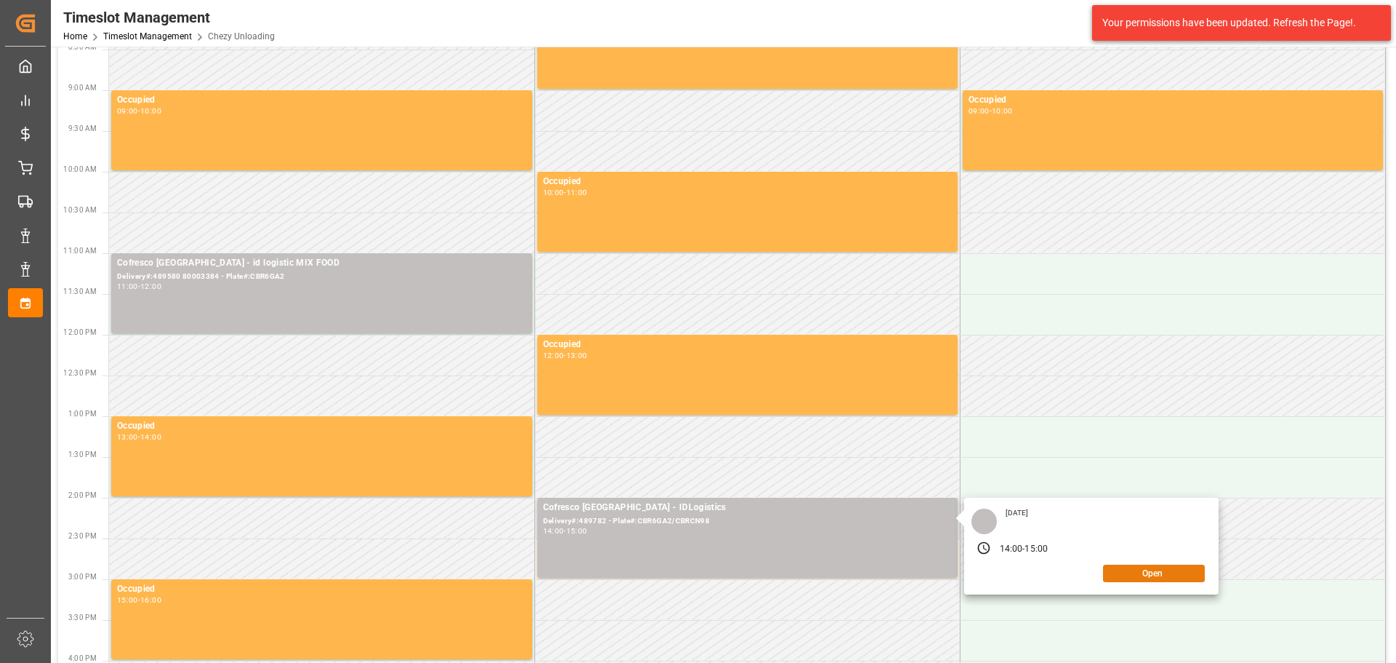
click at [1135, 577] on button "Open" at bounding box center [1154, 572] width 102 height 17
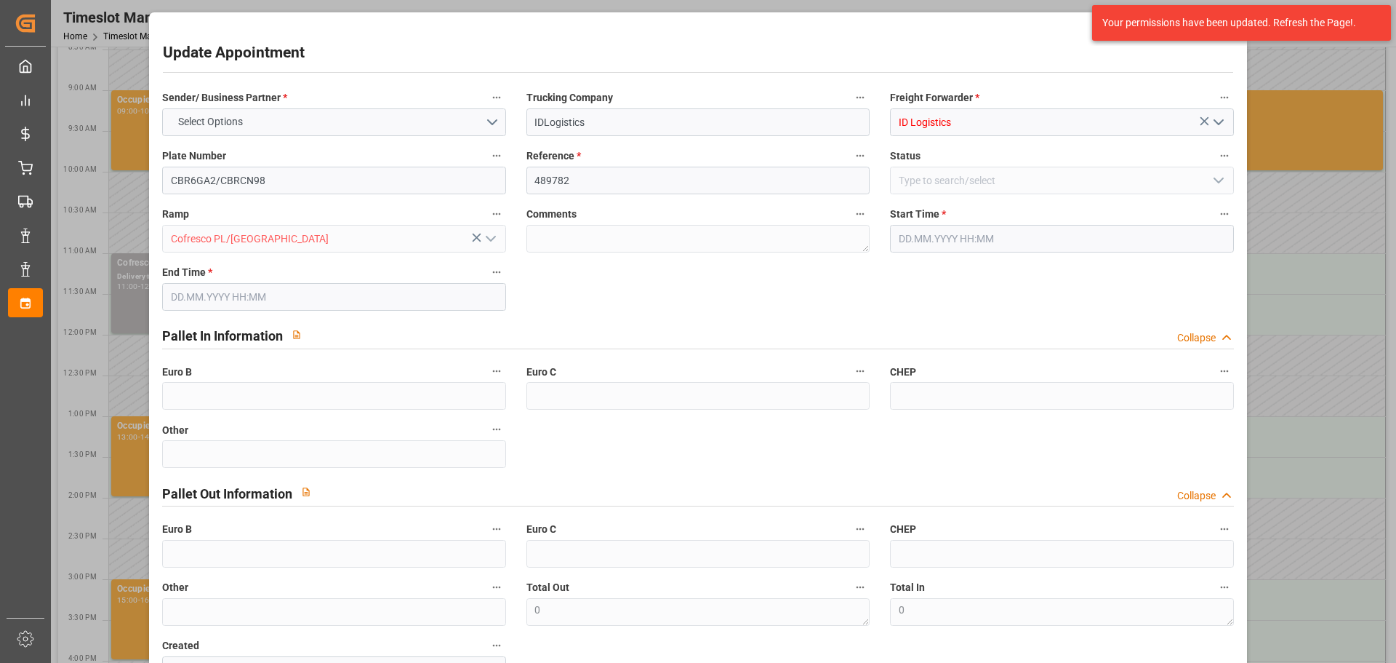
type input "0"
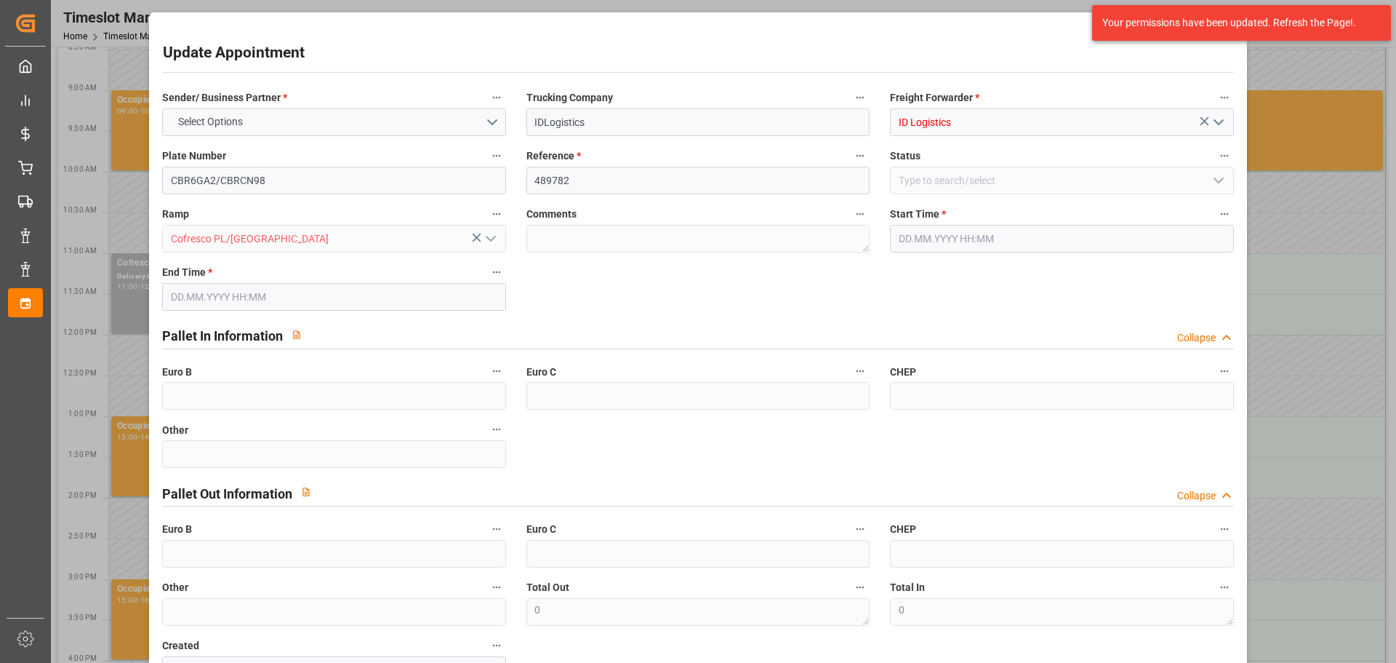
type input "0"
type input "25.09.2025 14:00"
type input "25.09.2025 15:00"
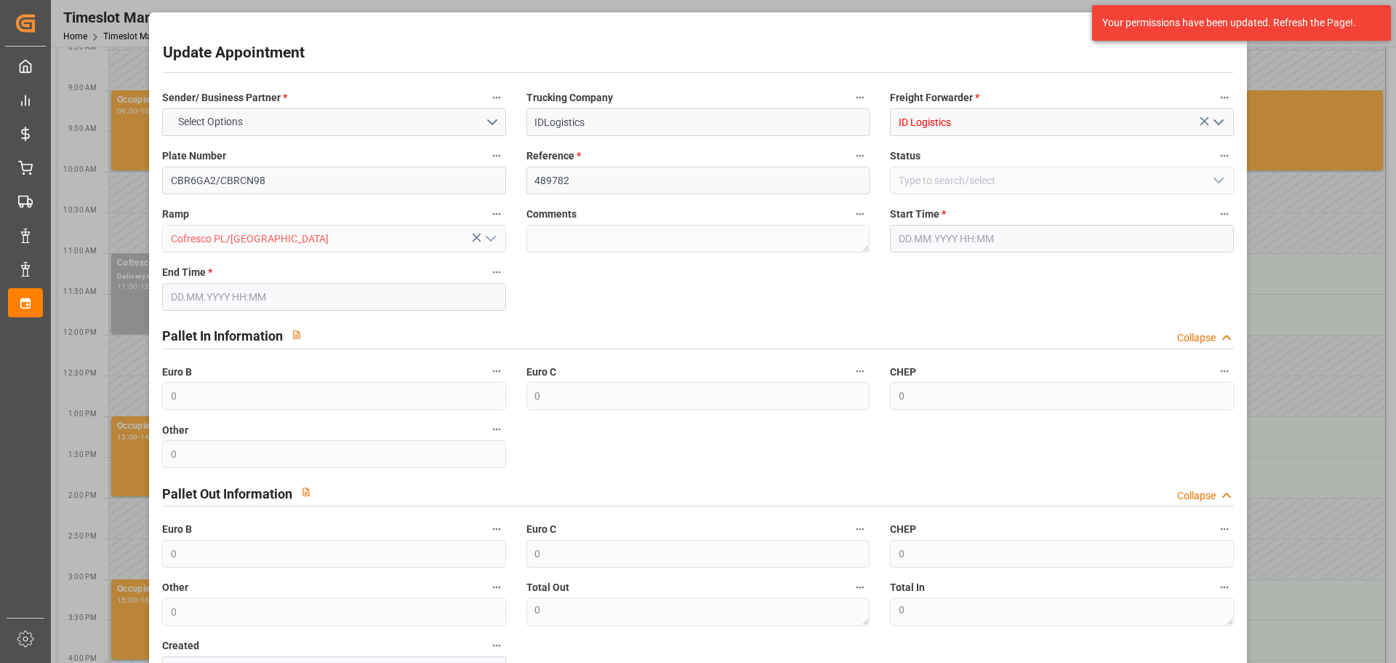
type input "18.09.2025 08:01"
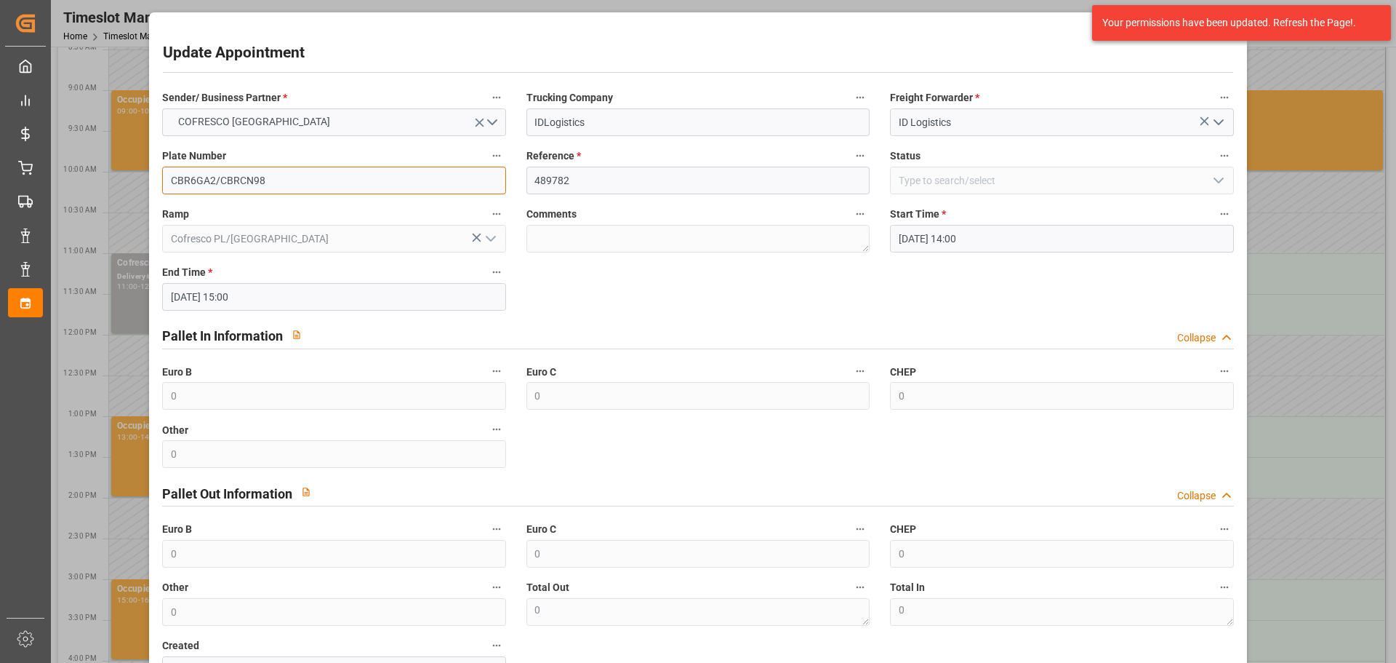
drag, startPoint x: 281, startPoint y: 180, endPoint x: 159, endPoint y: 175, distance: 122.3
click at [159, 175] on div "Plate Number CBR6GA2/CBRCN98" at bounding box center [334, 170] width 364 height 58
paste input "CBRCX01/CBRHC93"
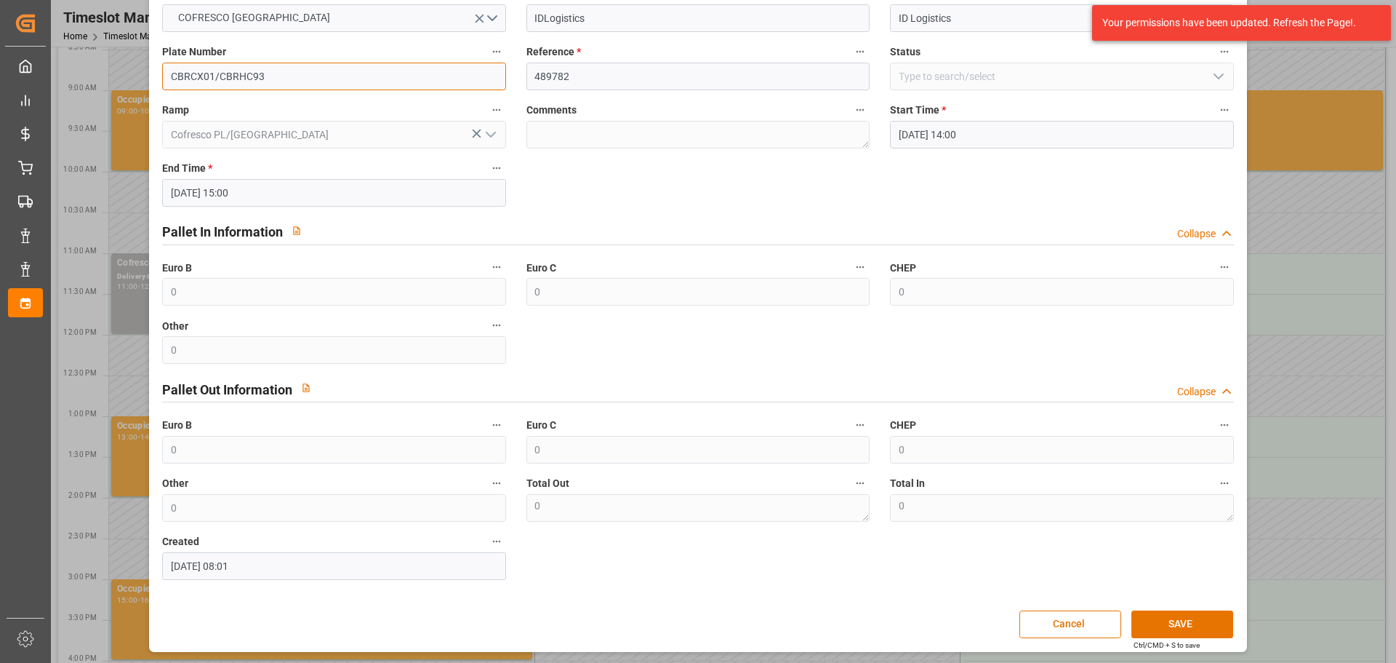
scroll to position [105, 0]
type input "CBRCX01/CBRHC93"
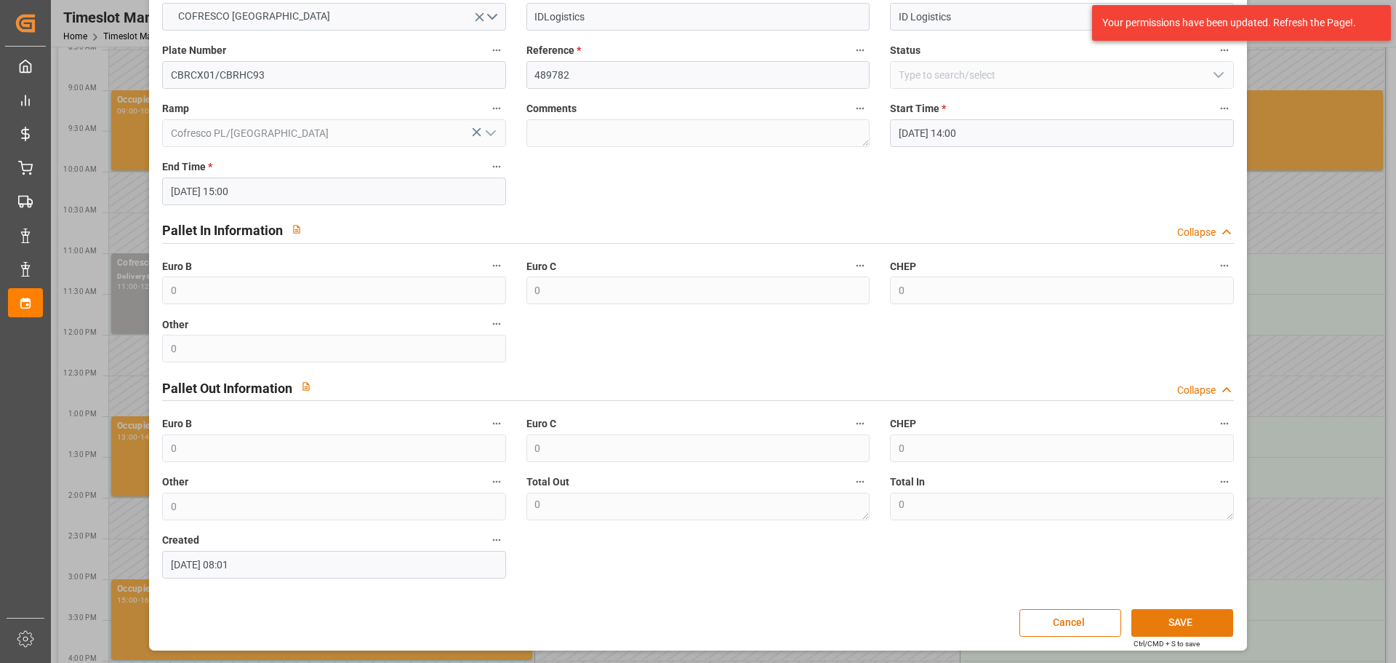
click at [1167, 618] on button "SAVE" at bounding box center [1183, 623] width 102 height 28
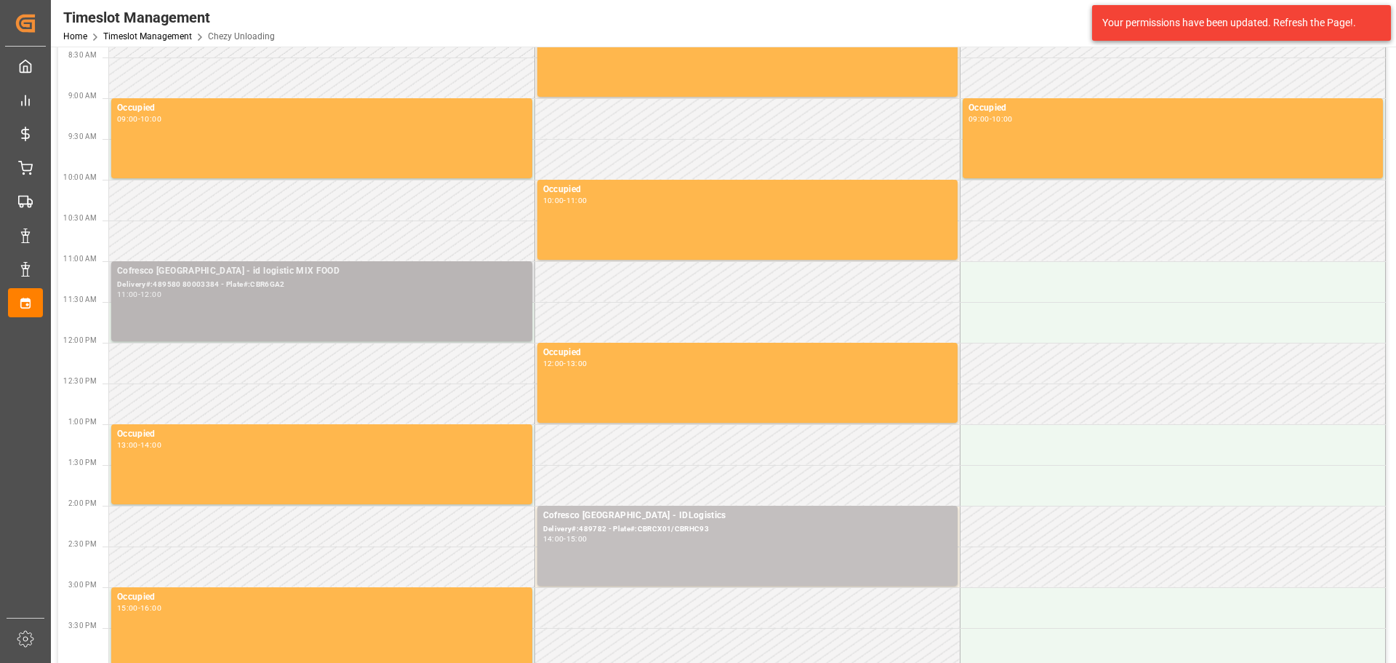
scroll to position [0, 0]
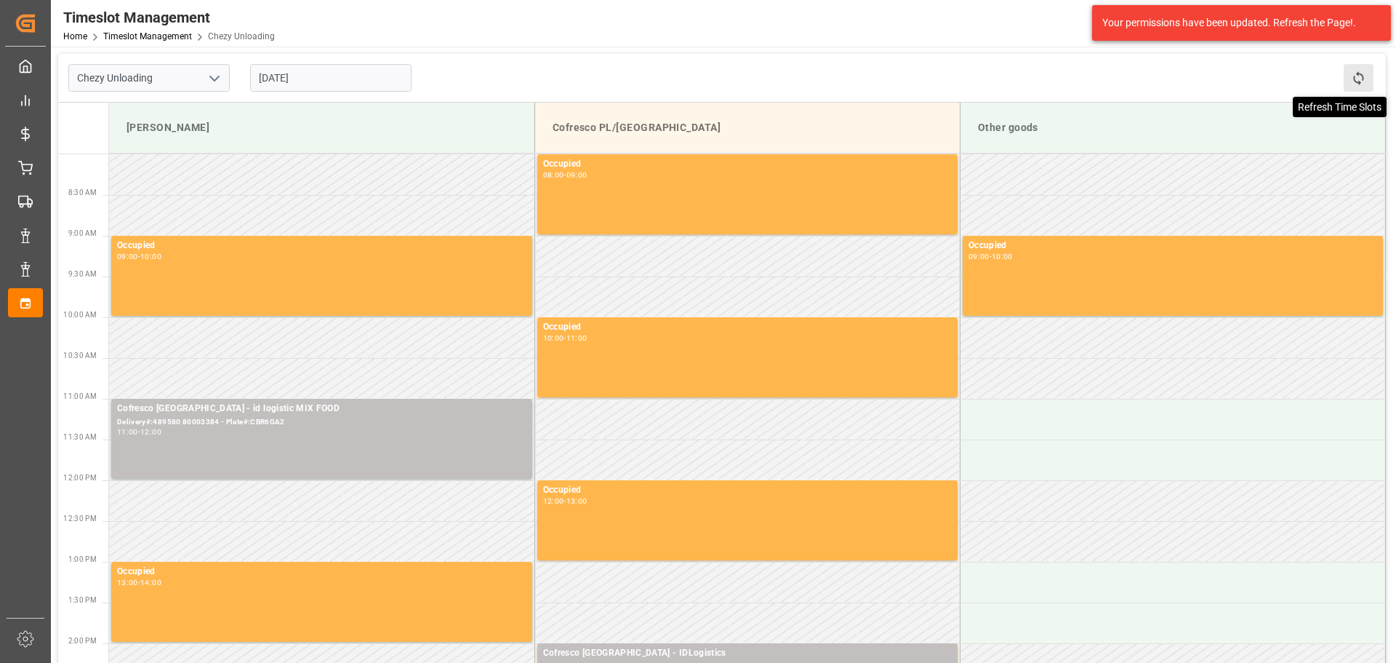
click at [1352, 76] on icon at bounding box center [1358, 78] width 15 height 15
click at [289, 77] on input "25.09.2025" at bounding box center [330, 78] width 161 height 28
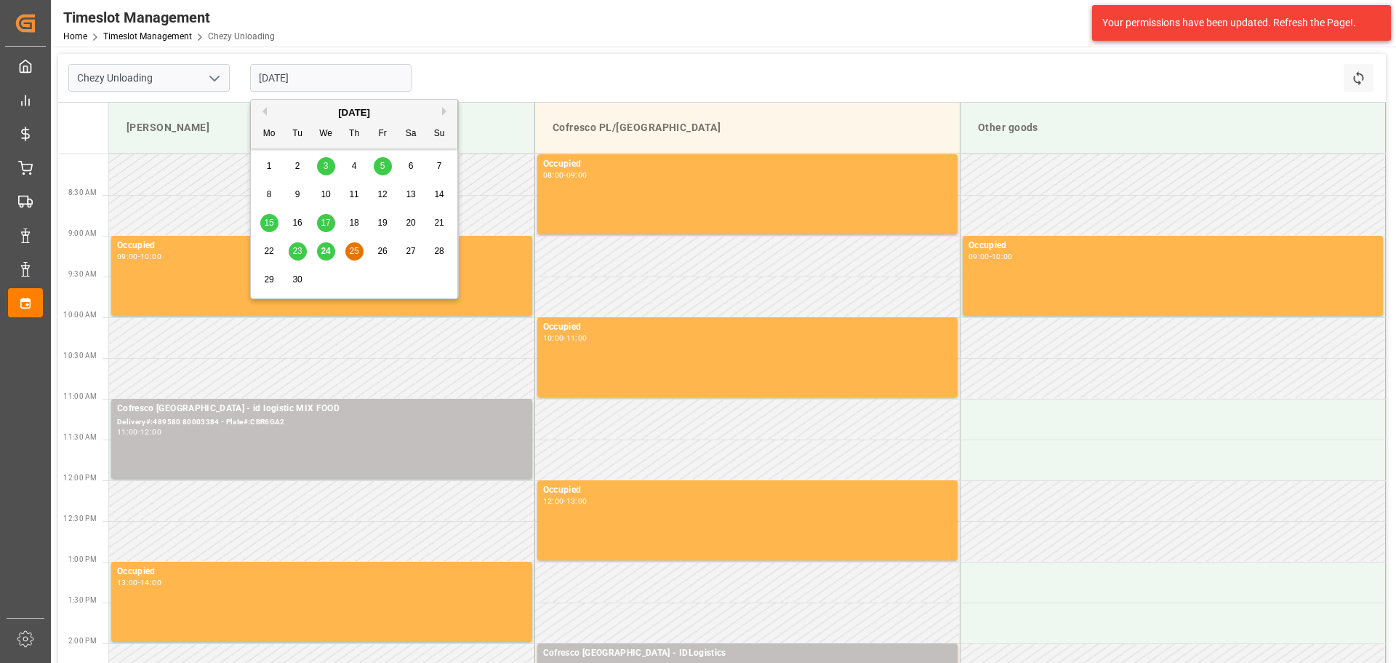
click at [447, 111] on button "Next Month" at bounding box center [446, 111] width 9 height 9
click at [356, 166] on span "2" at bounding box center [354, 166] width 5 height 10
type input "[DATE]"
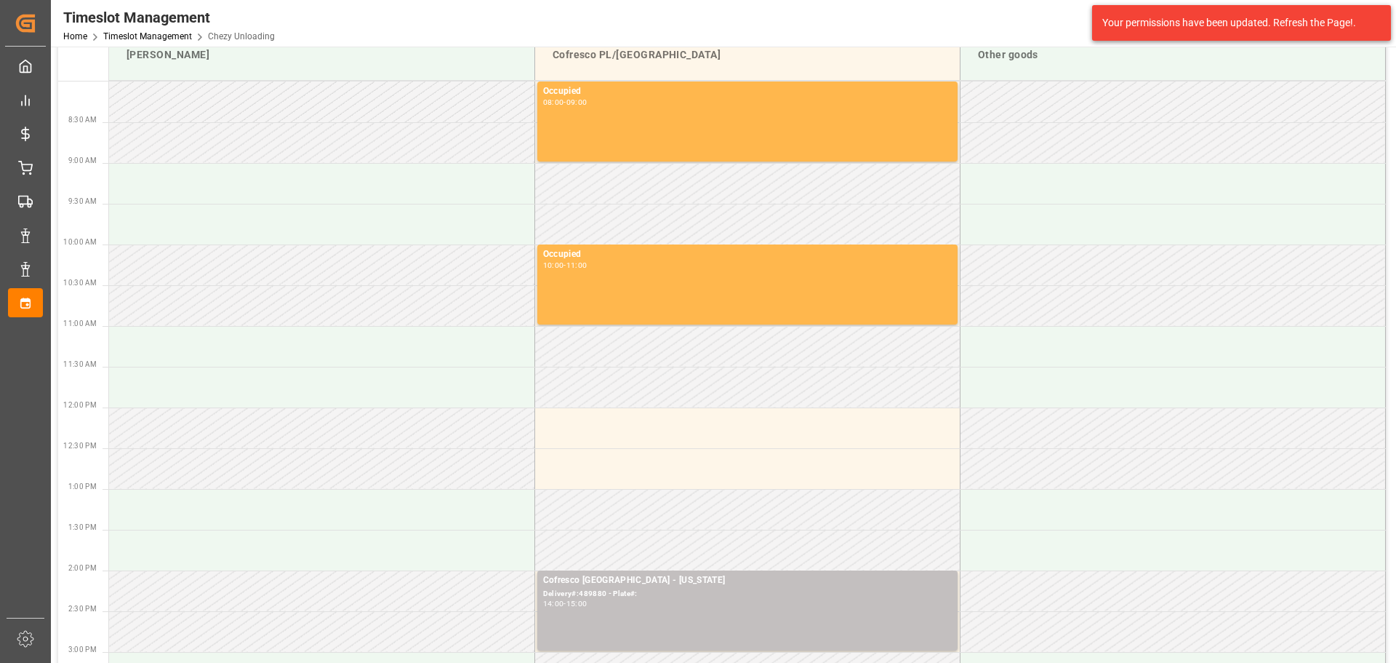
scroll to position [145, 0]
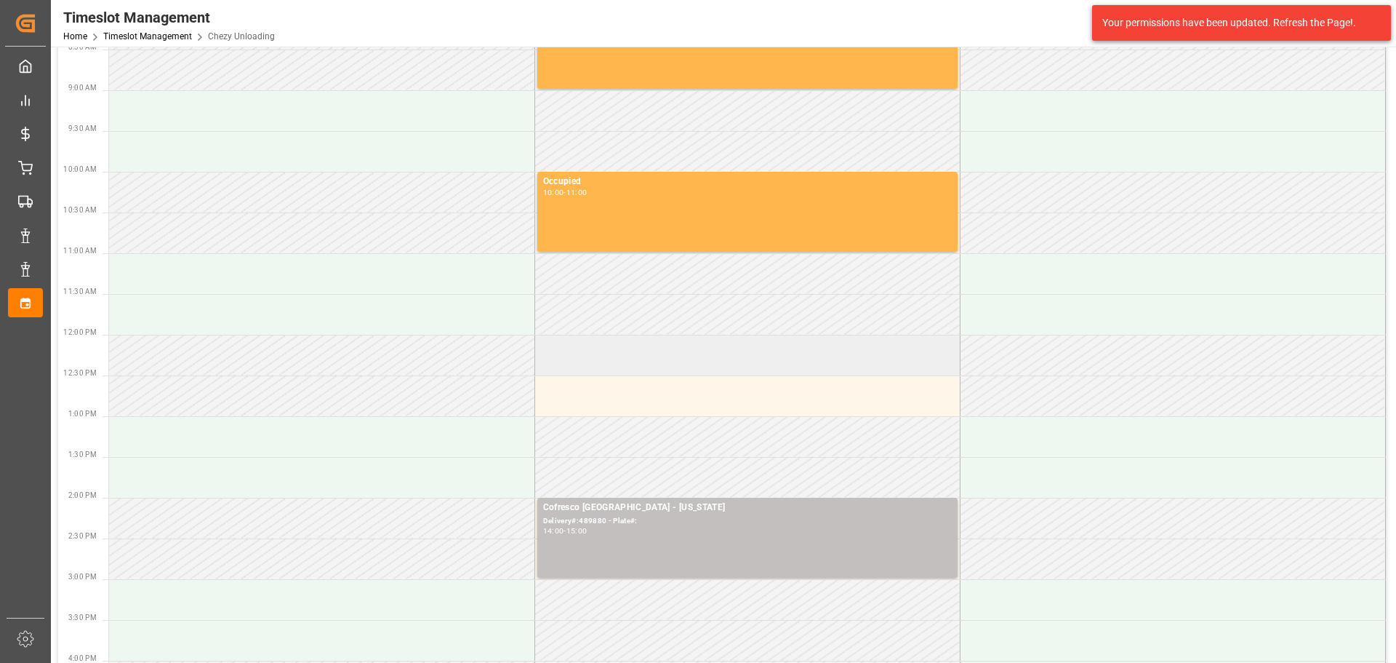
click at [623, 359] on td at bounding box center [747, 355] width 425 height 41
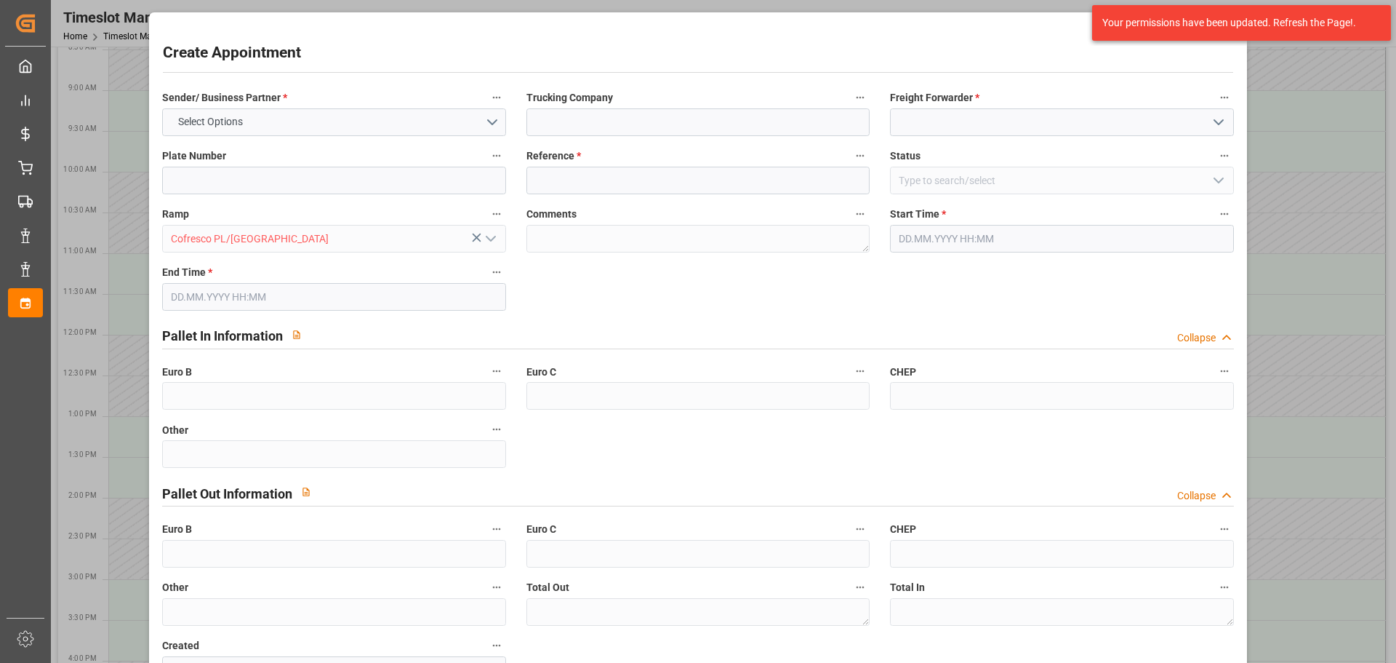
type input "0"
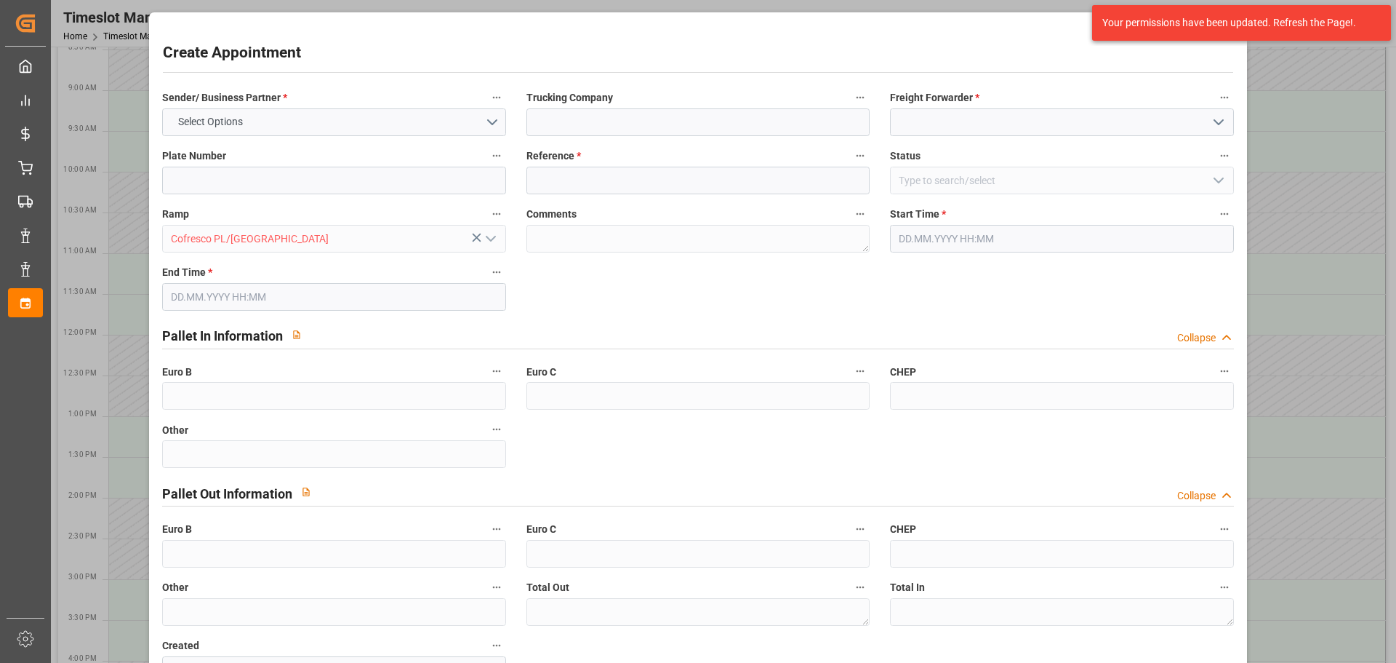
type input "0"
type input "[DATE] 12:00"
type input "[DATE] 13:00"
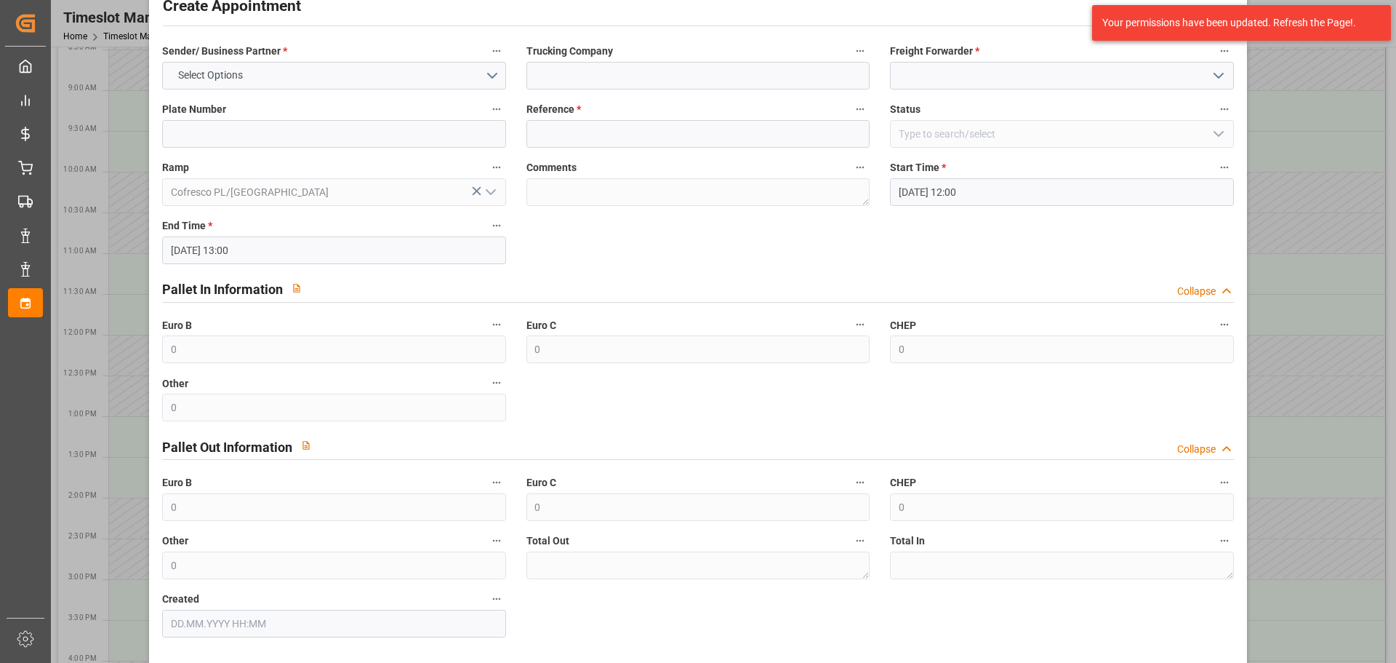
scroll to position [105, 0]
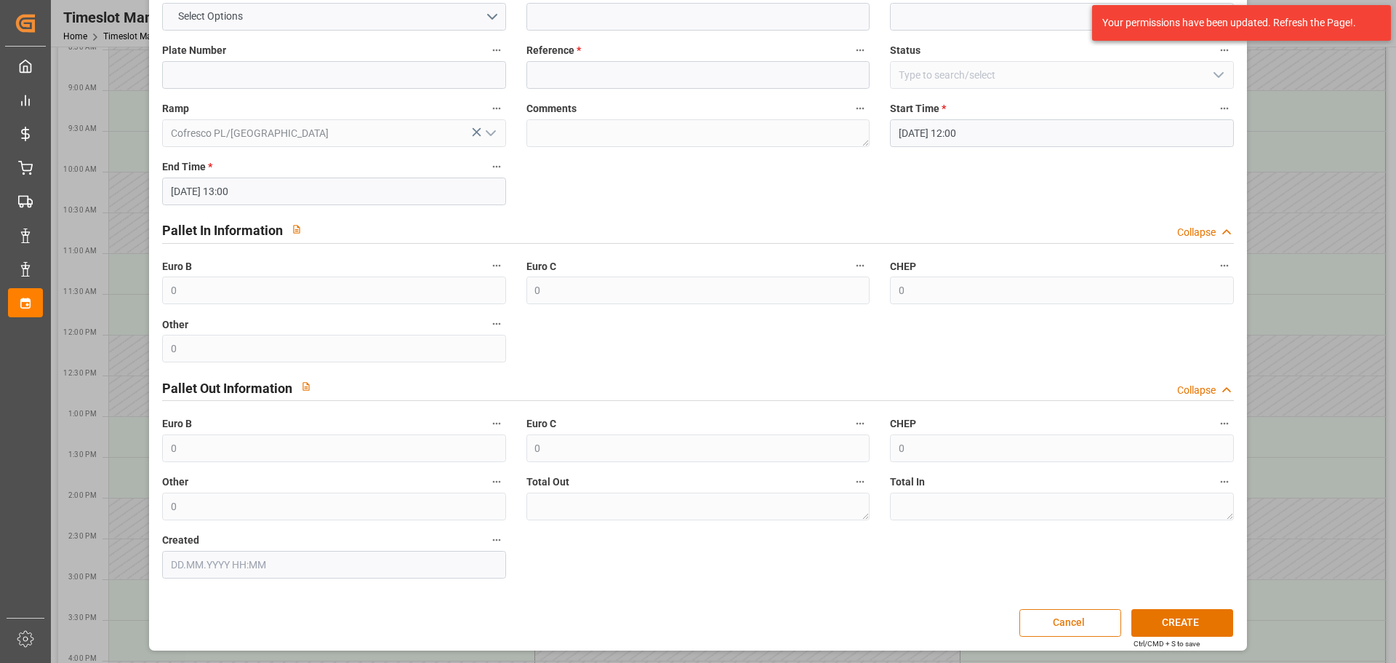
click at [1073, 619] on button "Cancel" at bounding box center [1071, 623] width 102 height 28
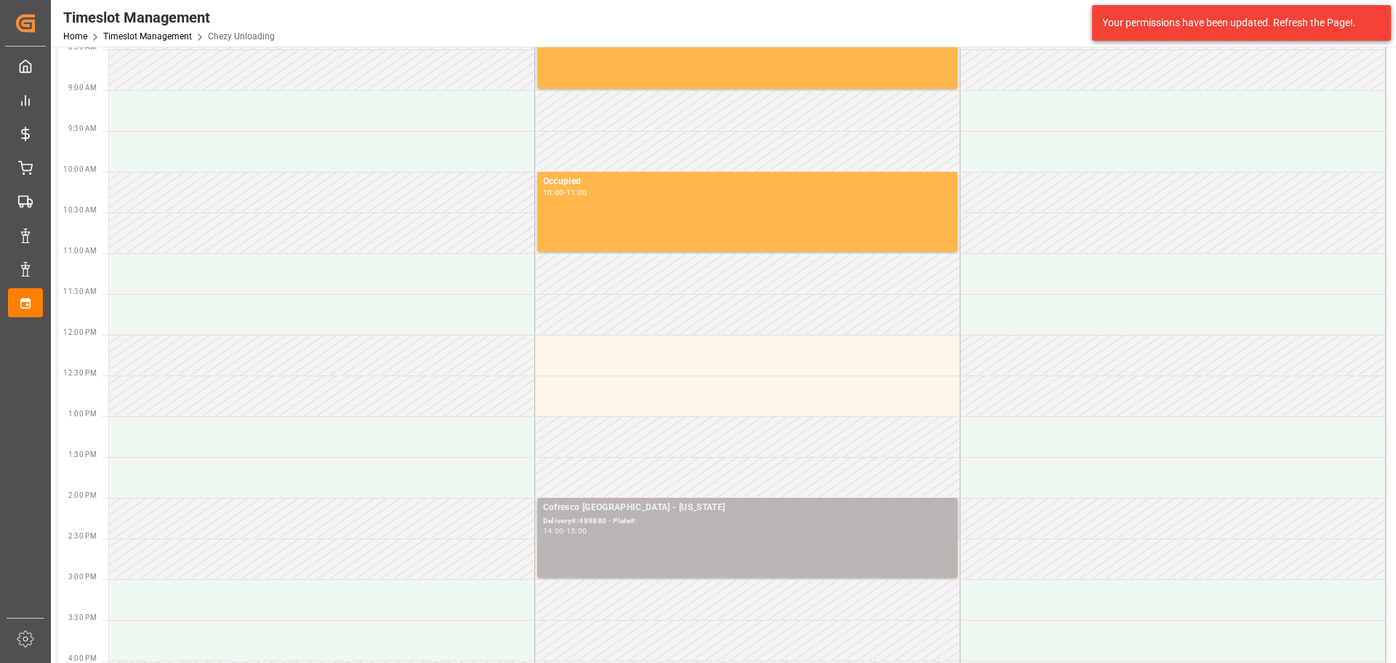
click at [646, 528] on div "14:00 - 15:00" at bounding box center [747, 531] width 409 height 8
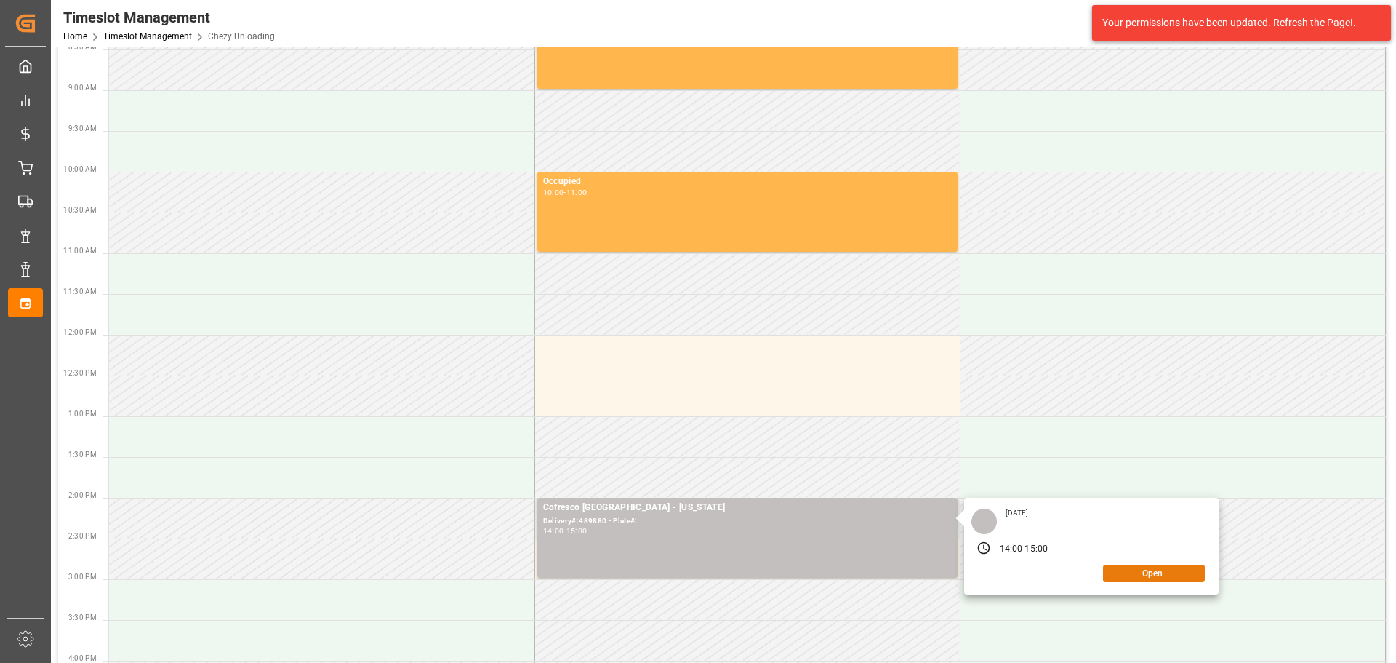
click at [1150, 572] on button "Open" at bounding box center [1154, 572] width 102 height 17
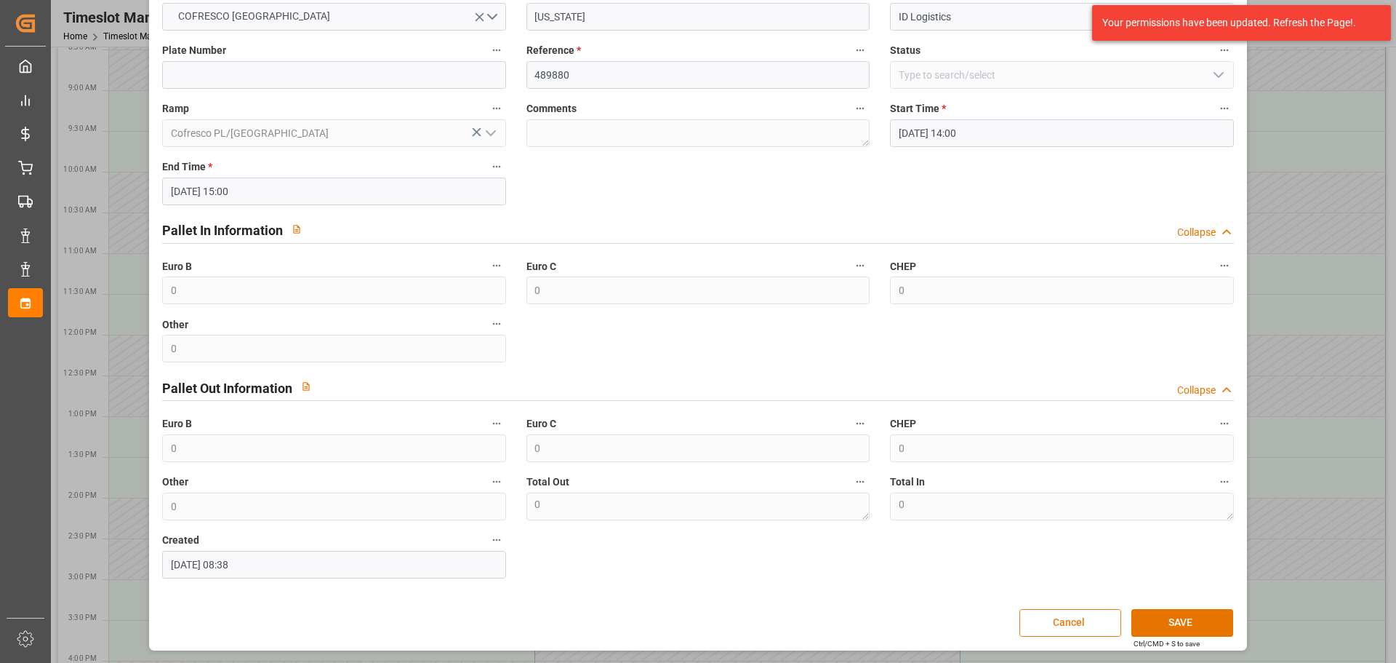
click at [1057, 618] on button "Cancel" at bounding box center [1071, 623] width 102 height 28
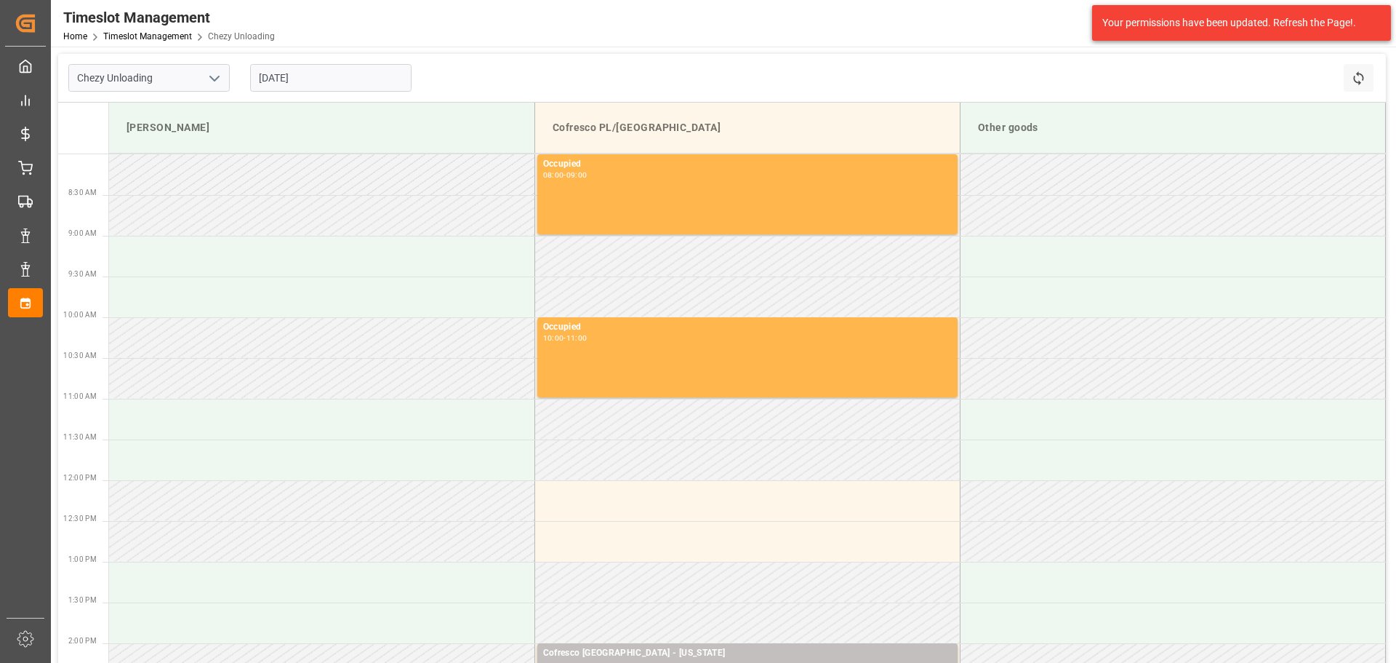
scroll to position [73, 0]
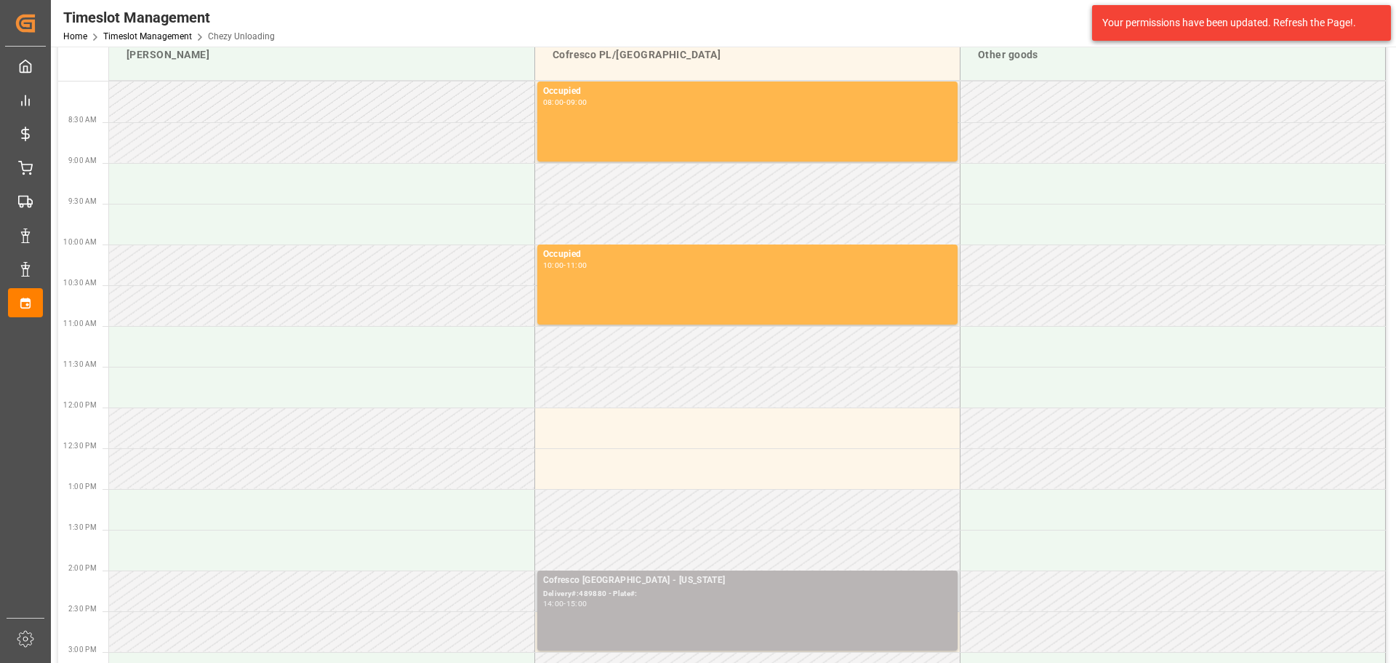
click at [659, 595] on div "Delivery#:489880 - Plate#:" at bounding box center [747, 594] width 409 height 12
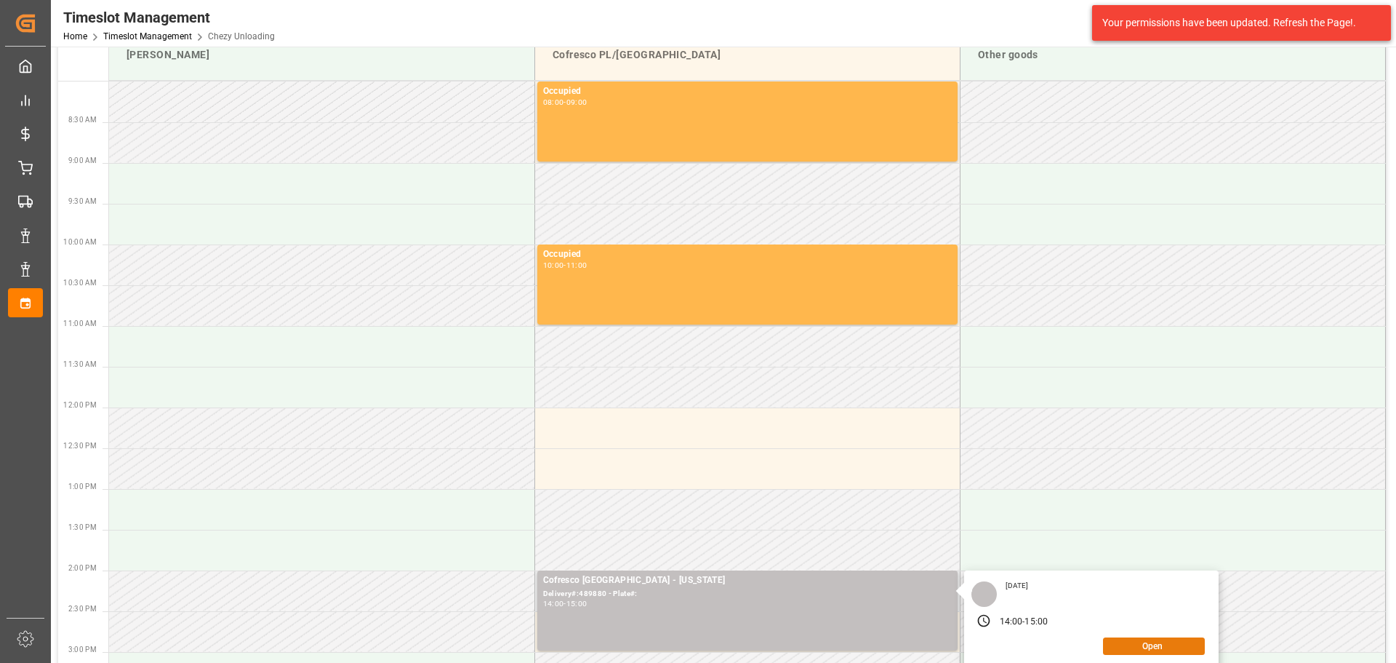
click at [1137, 647] on button "Open" at bounding box center [1154, 645] width 102 height 17
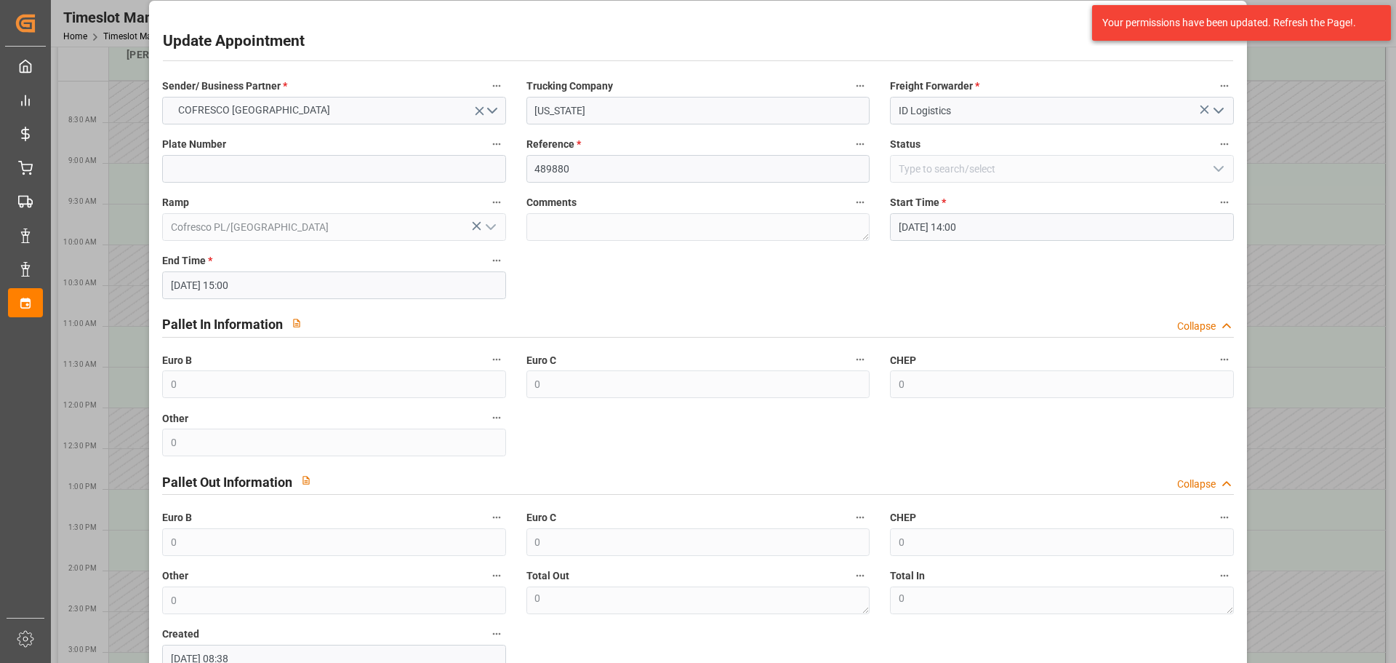
scroll to position [0, 0]
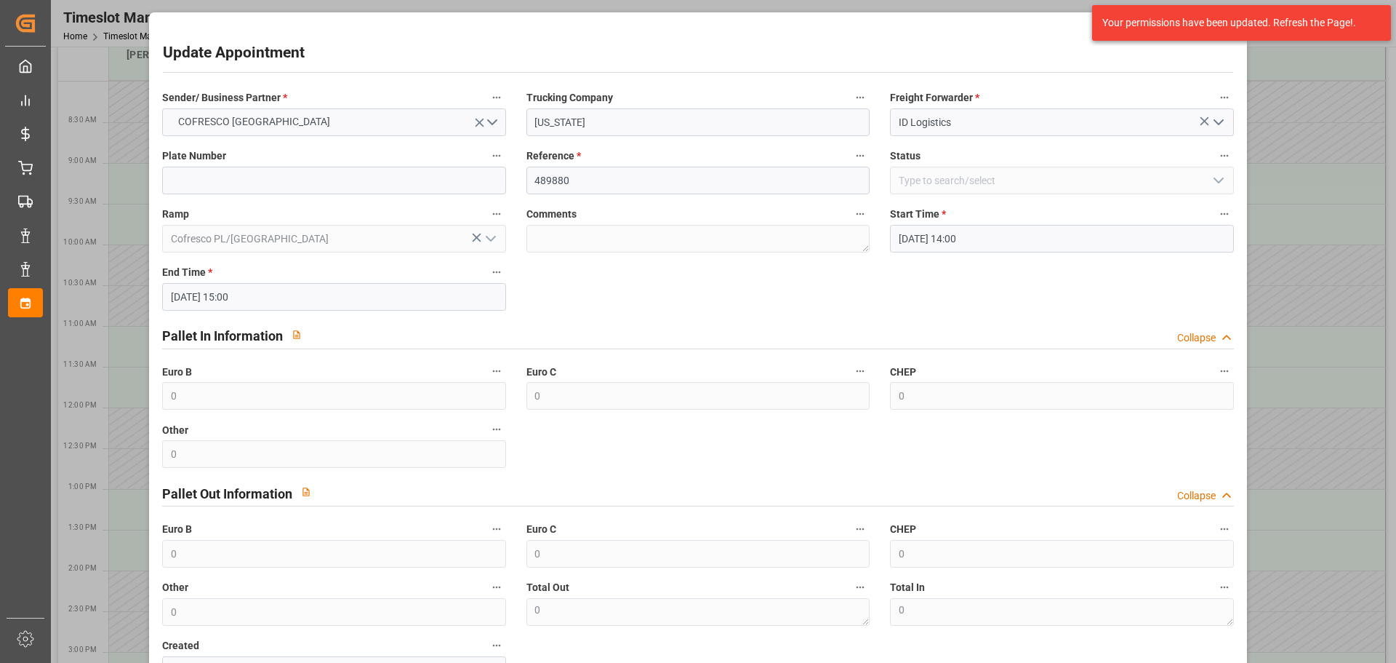
click at [708, 43] on div "Update Appointment" at bounding box center [698, 55] width 1070 height 28
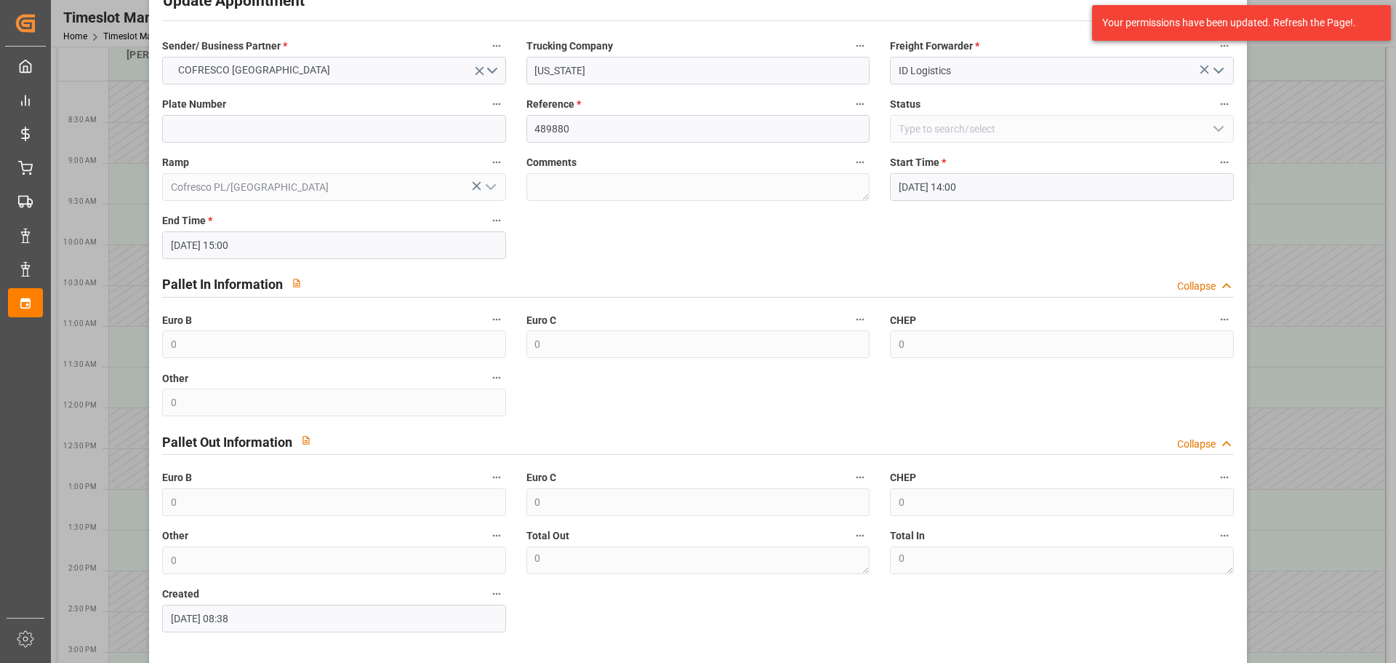
scroll to position [105, 0]
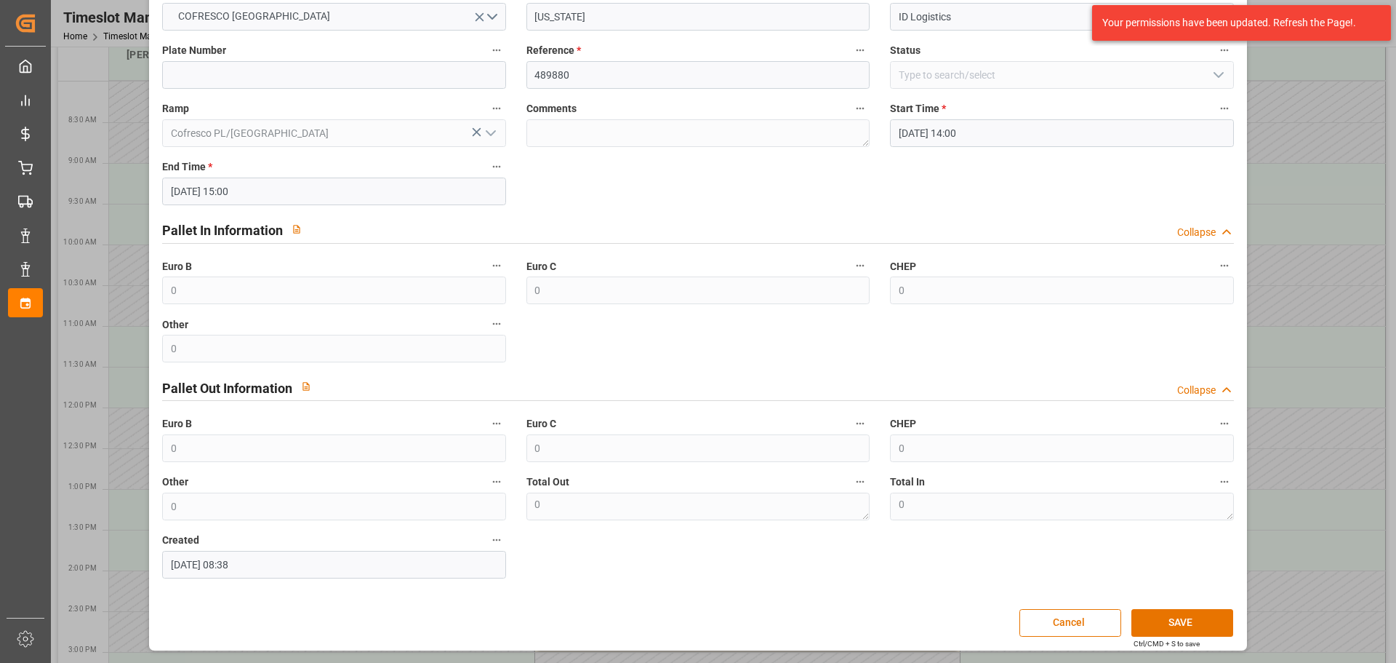
click at [1061, 604] on div "Update Appointment Sender/ Business Partner * COFRESCO POLAND Trucking Company …" at bounding box center [698, 279] width 1090 height 736
click at [1063, 617] on button "Cancel" at bounding box center [1071, 623] width 102 height 28
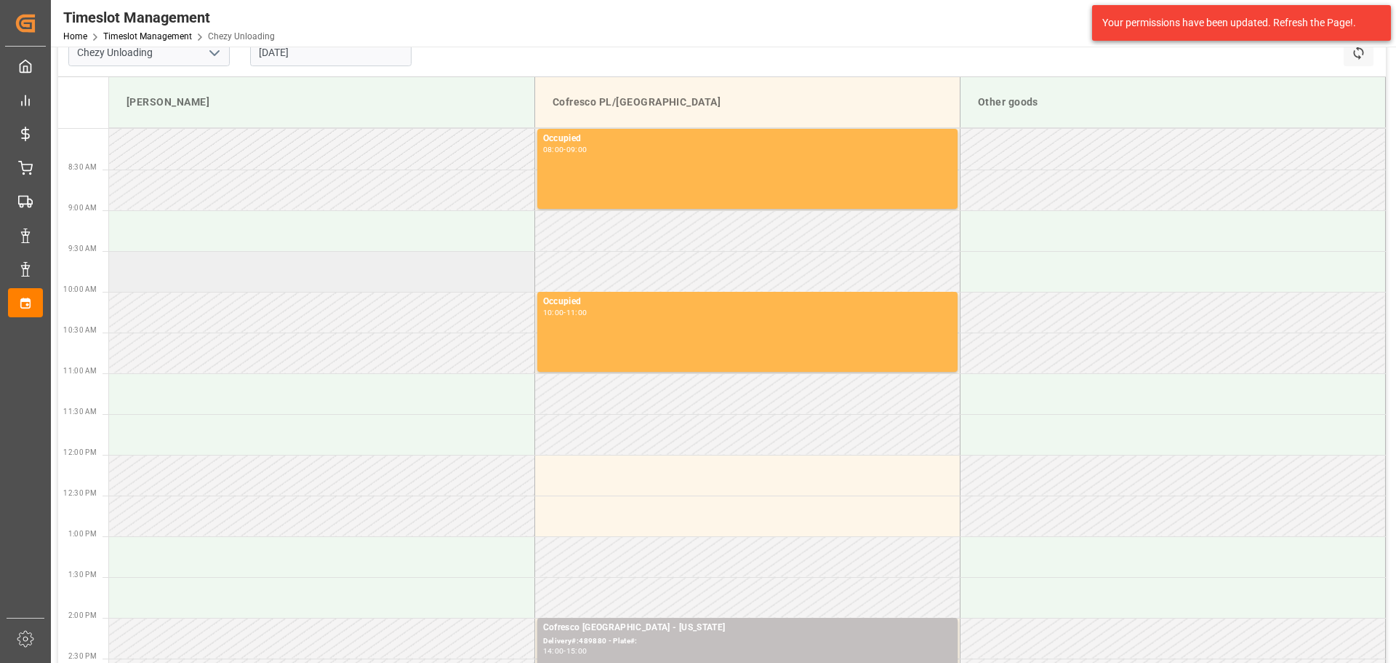
scroll to position [0, 0]
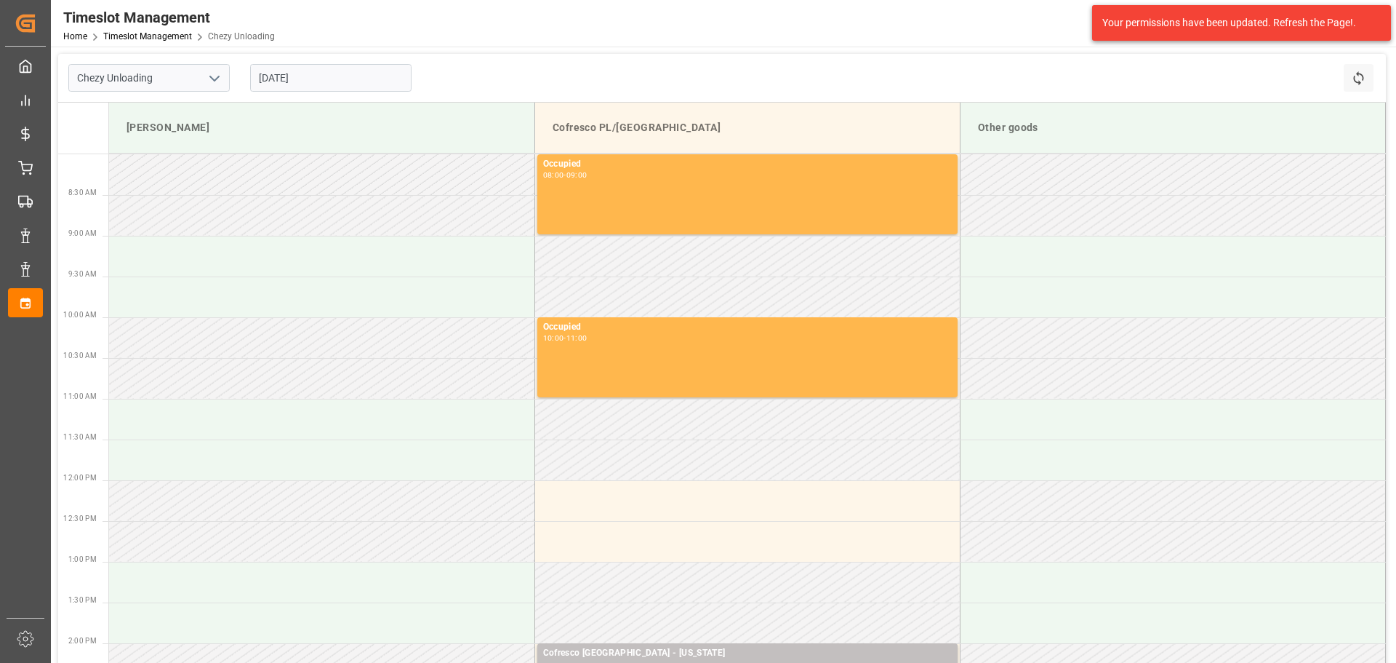
click at [204, 73] on button "open menu" at bounding box center [214, 78] width 22 height 23
click at [204, 73] on button "close menu" at bounding box center [214, 78] width 22 height 23
click at [315, 74] on input "[DATE]" at bounding box center [330, 78] width 161 height 28
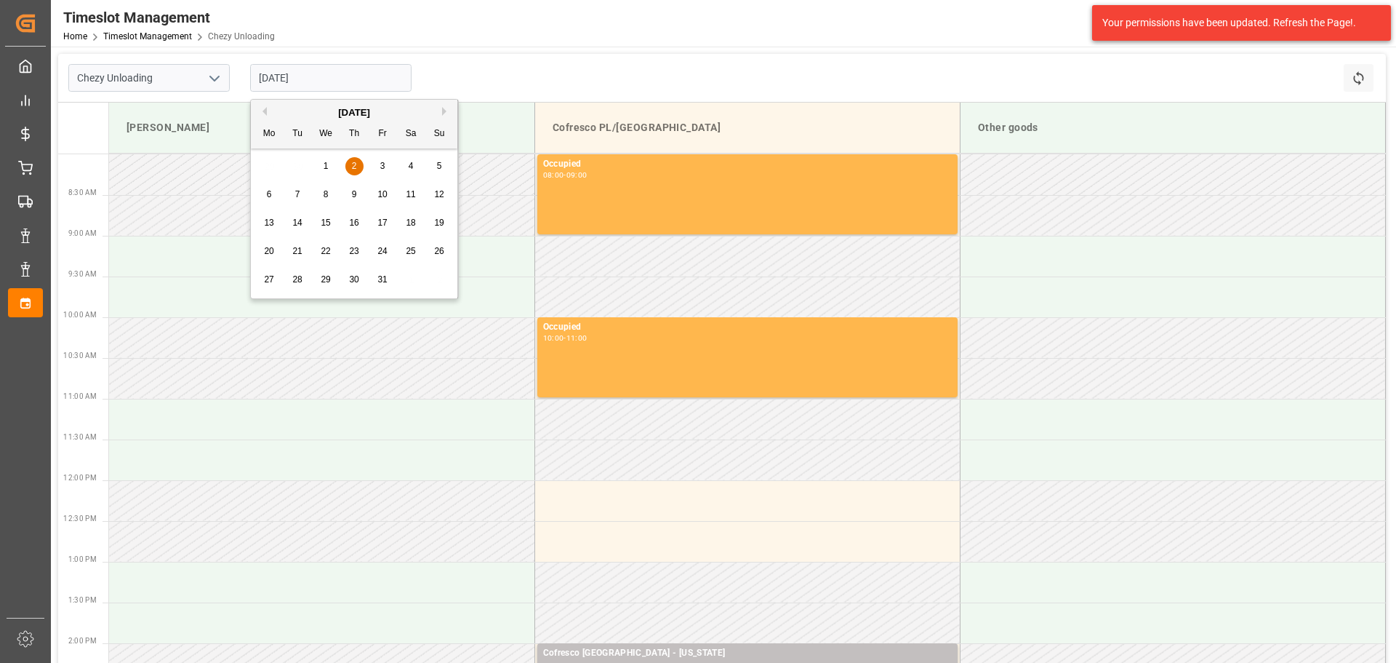
click at [331, 164] on div "1" at bounding box center [326, 166] width 18 height 17
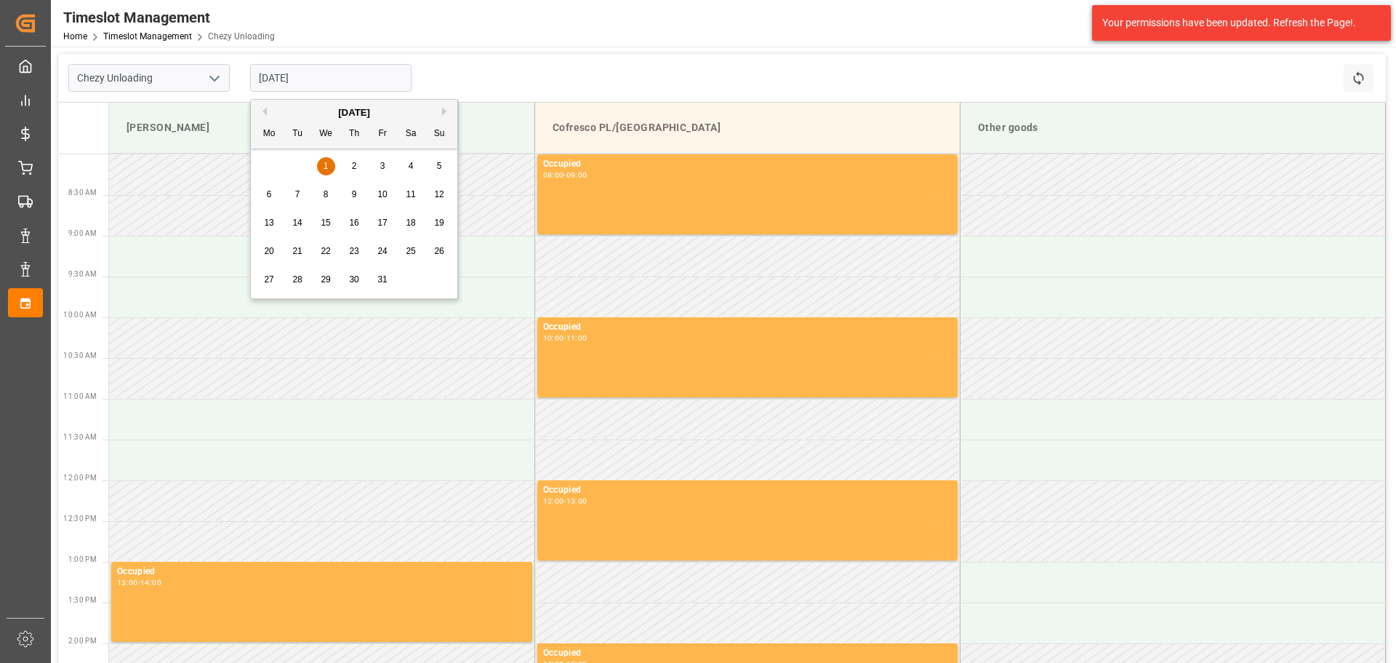
click at [297, 80] on input "01.10.2025" at bounding box center [330, 78] width 161 height 28
click at [352, 158] on div "2" at bounding box center [354, 166] width 18 height 17
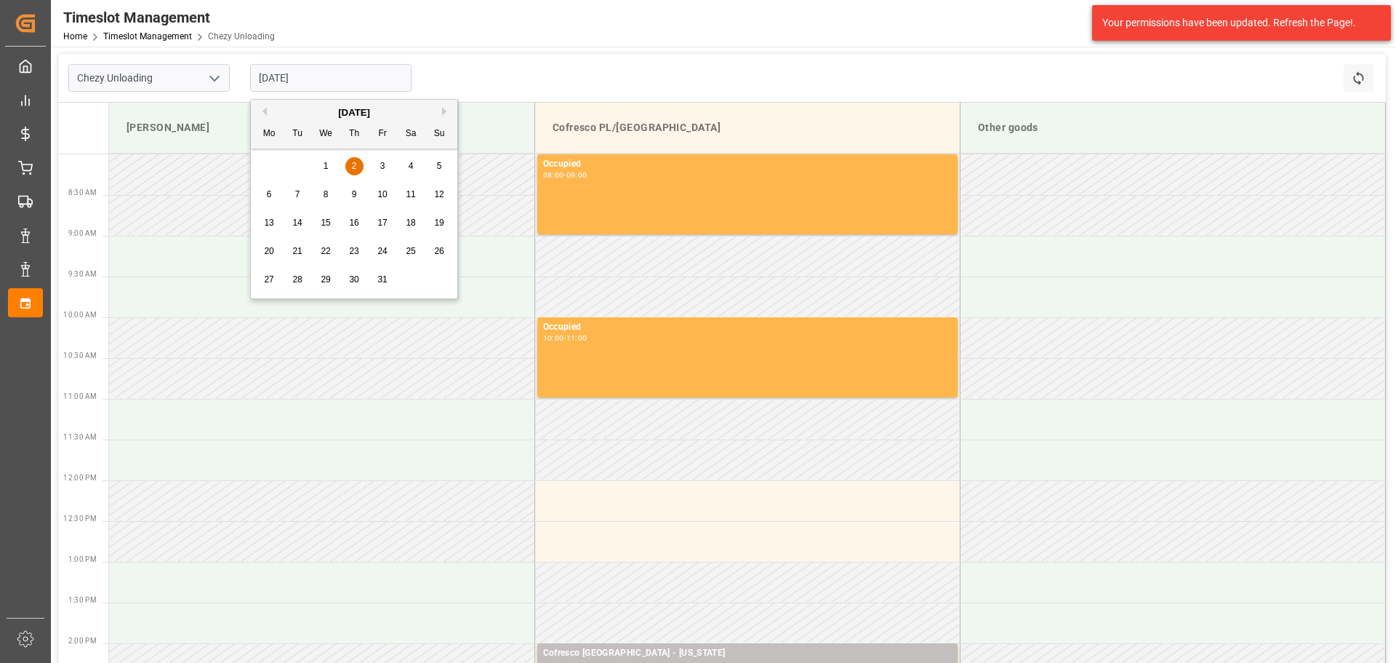
click at [359, 81] on input "[DATE]" at bounding box center [330, 78] width 161 height 28
click at [392, 162] on div "29 30 1 2 3 4 5" at bounding box center [354, 166] width 199 height 28
click at [384, 166] on span "3" at bounding box center [382, 166] width 5 height 10
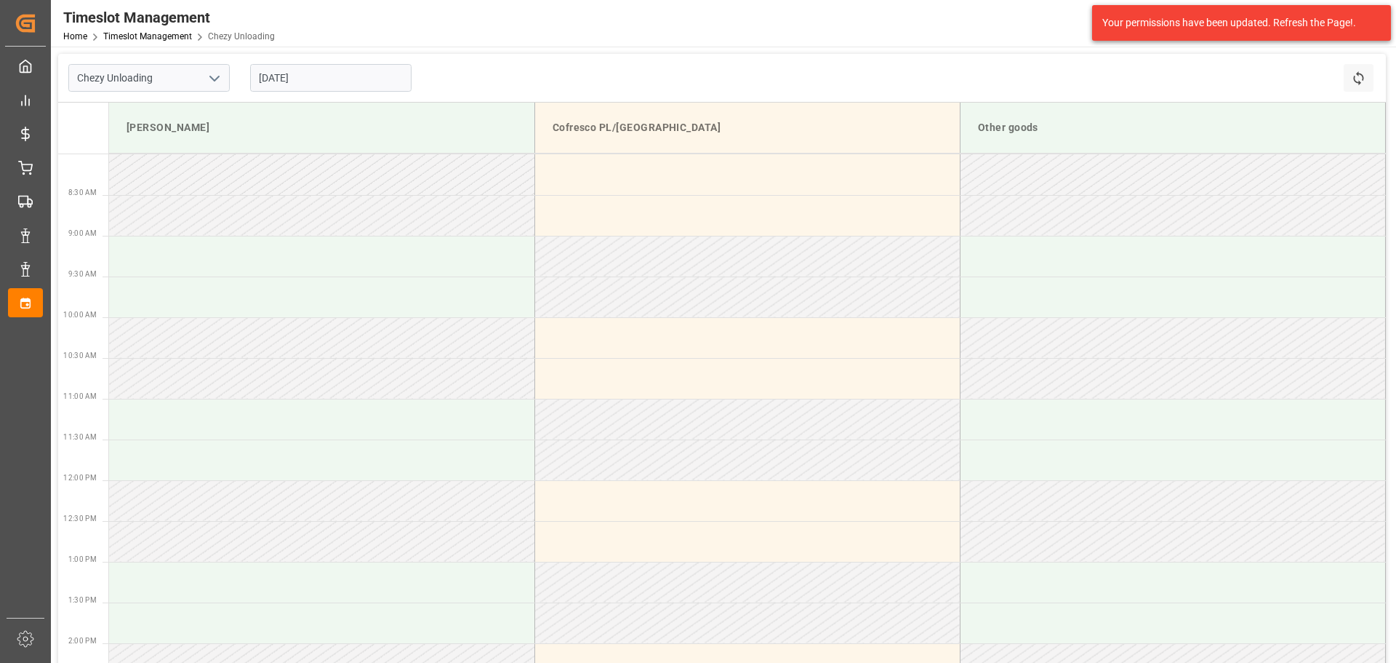
click at [313, 75] on input "03.10.2025" at bounding box center [330, 78] width 161 height 28
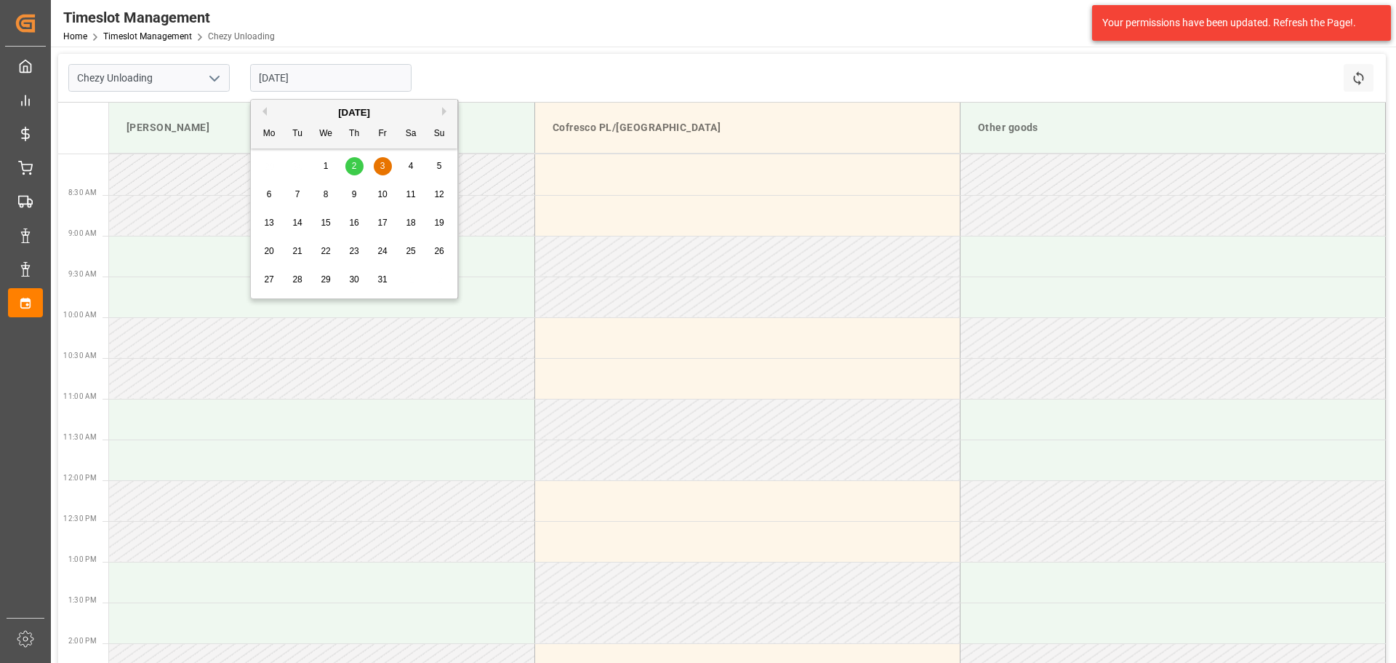
click at [357, 167] on div "2" at bounding box center [354, 166] width 18 height 17
type input "[DATE]"
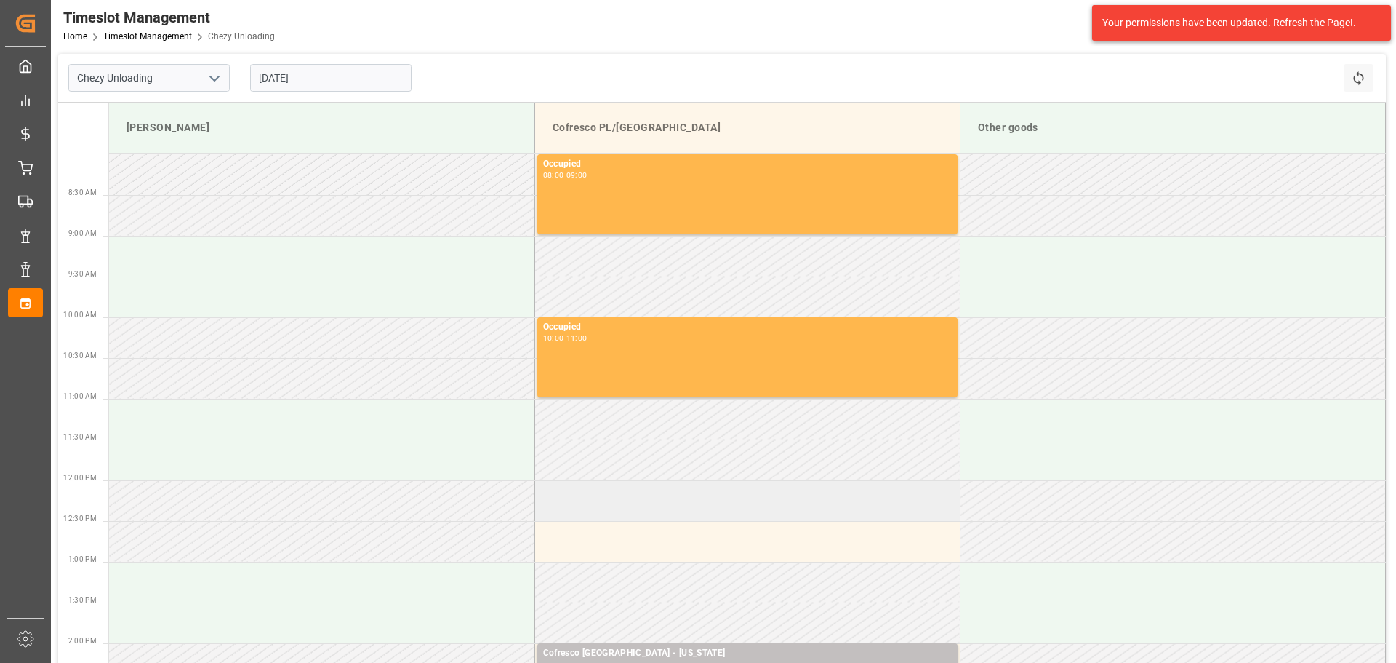
click at [605, 508] on td at bounding box center [747, 500] width 425 height 41
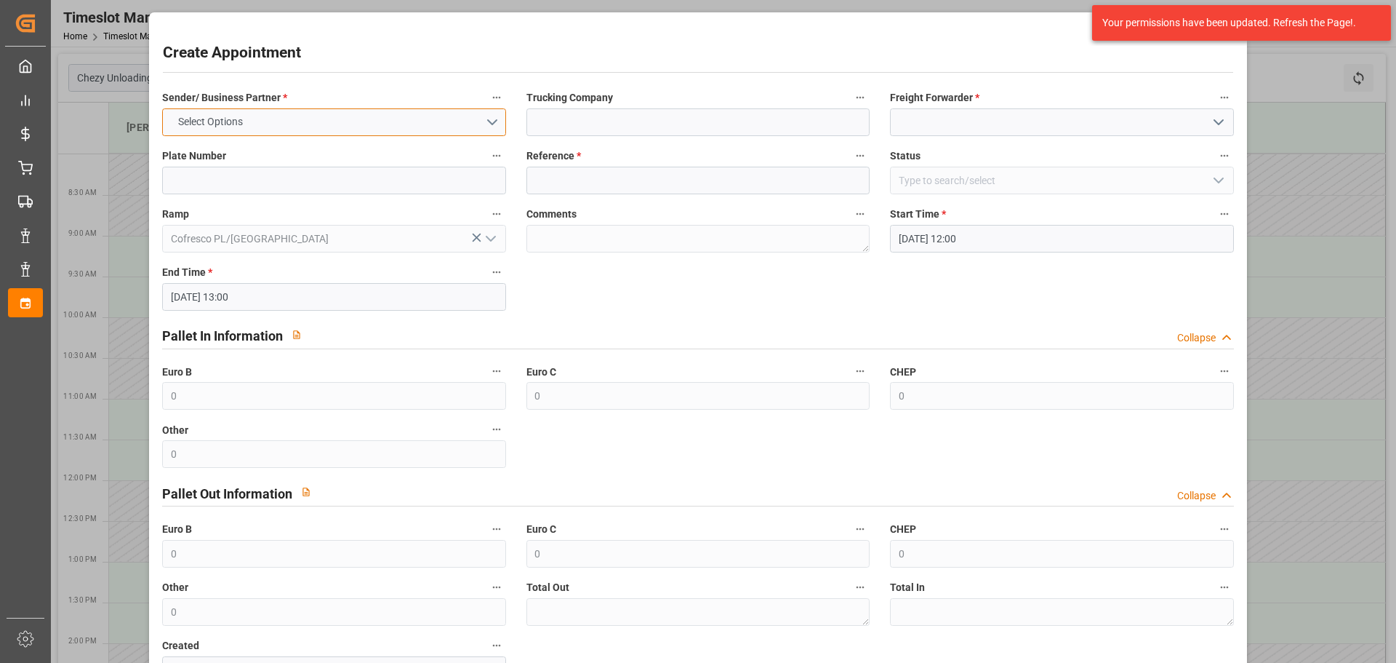
click at [460, 121] on button "Select Options" at bounding box center [333, 122] width 343 height 28
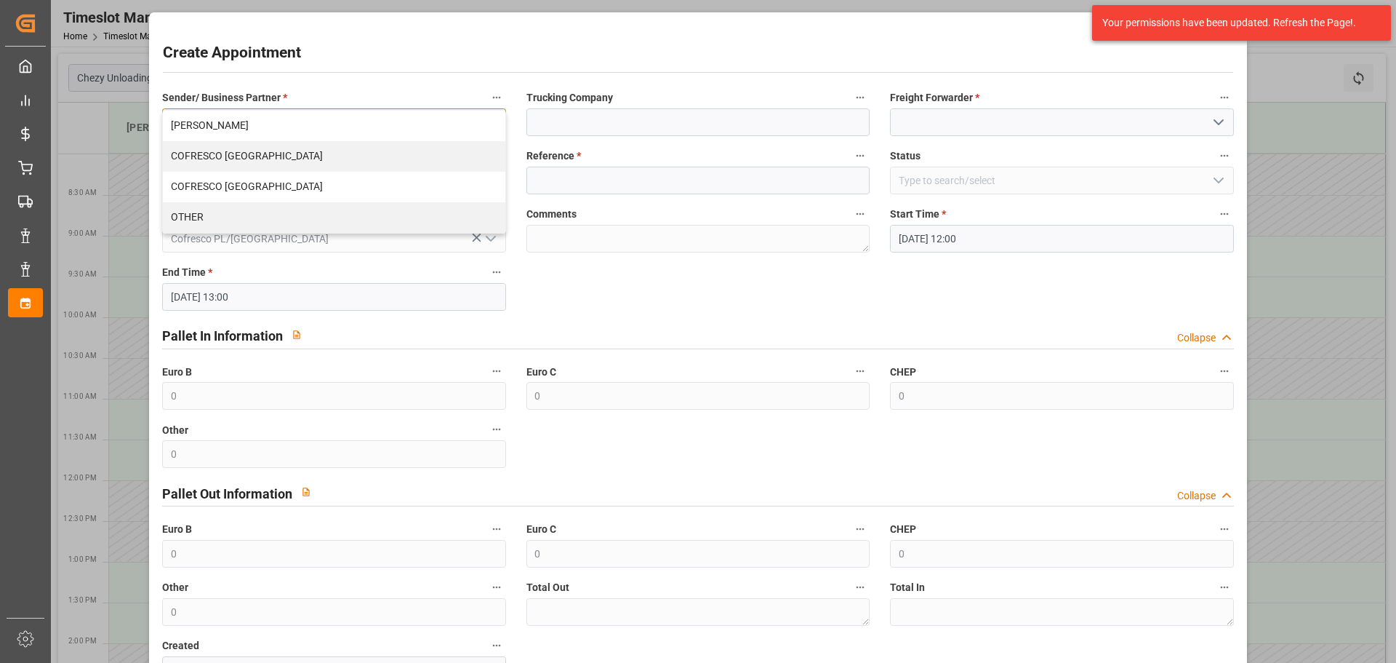
click at [271, 154] on div "COFRESCO [GEOGRAPHIC_DATA]" at bounding box center [334, 156] width 342 height 31
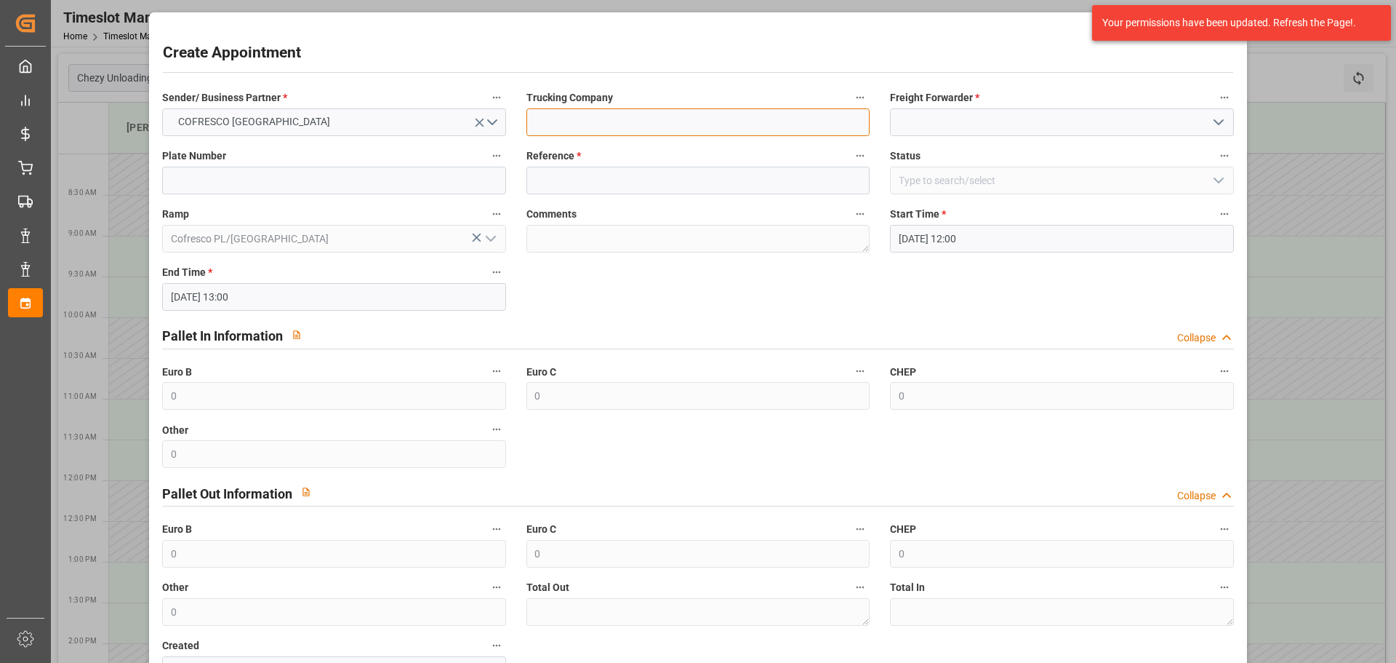
click at [633, 116] on input at bounding box center [698, 122] width 343 height 28
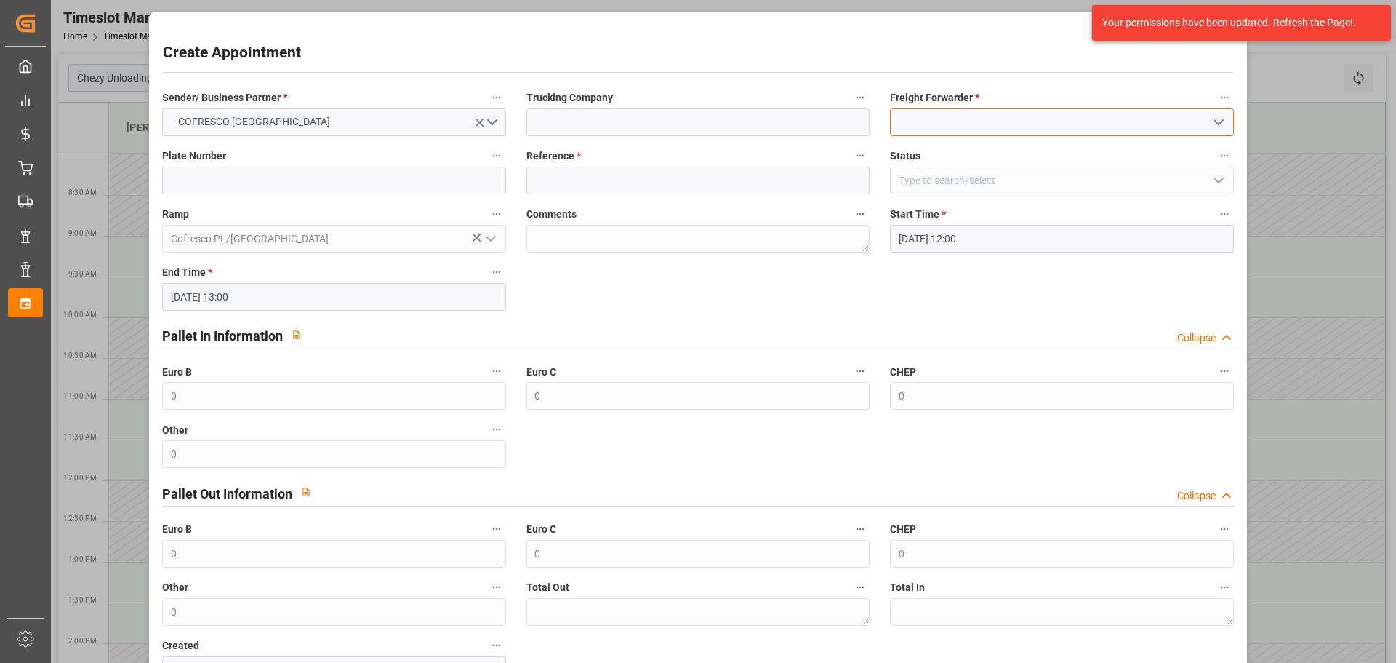
click at [939, 121] on input at bounding box center [1061, 122] width 343 height 28
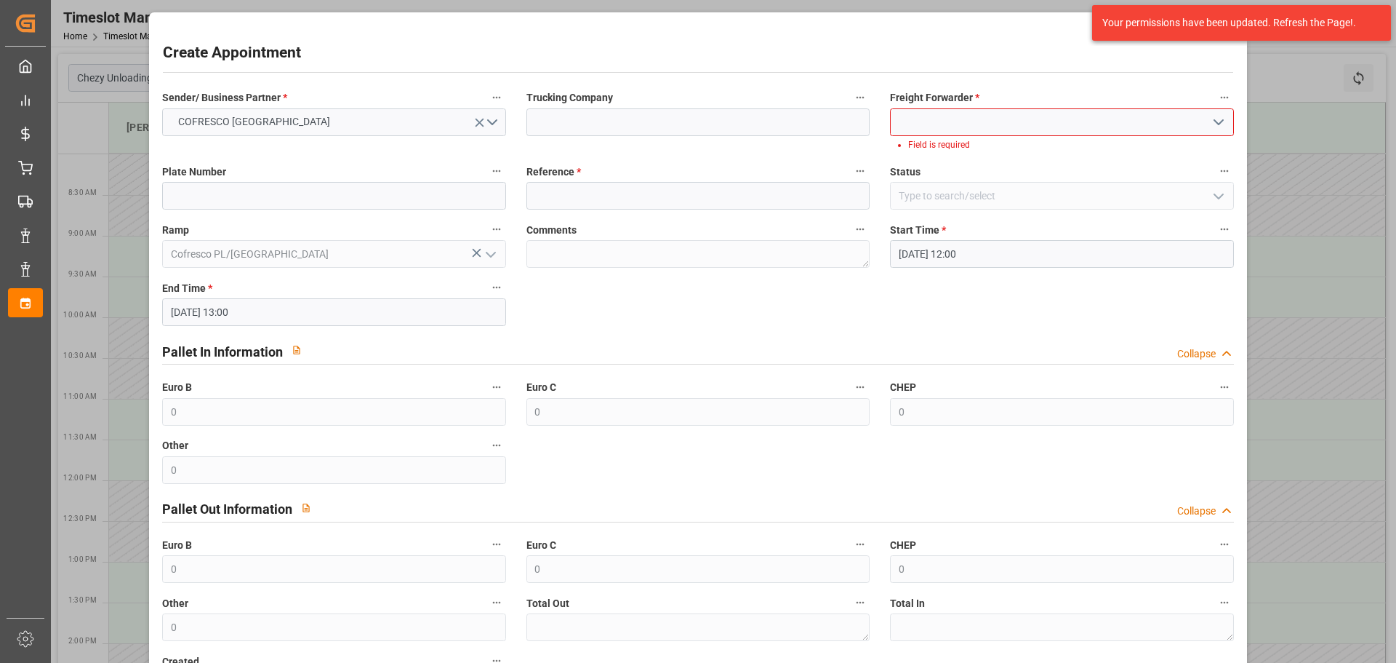
click at [1210, 122] on icon "open menu" at bounding box center [1218, 121] width 17 height 17
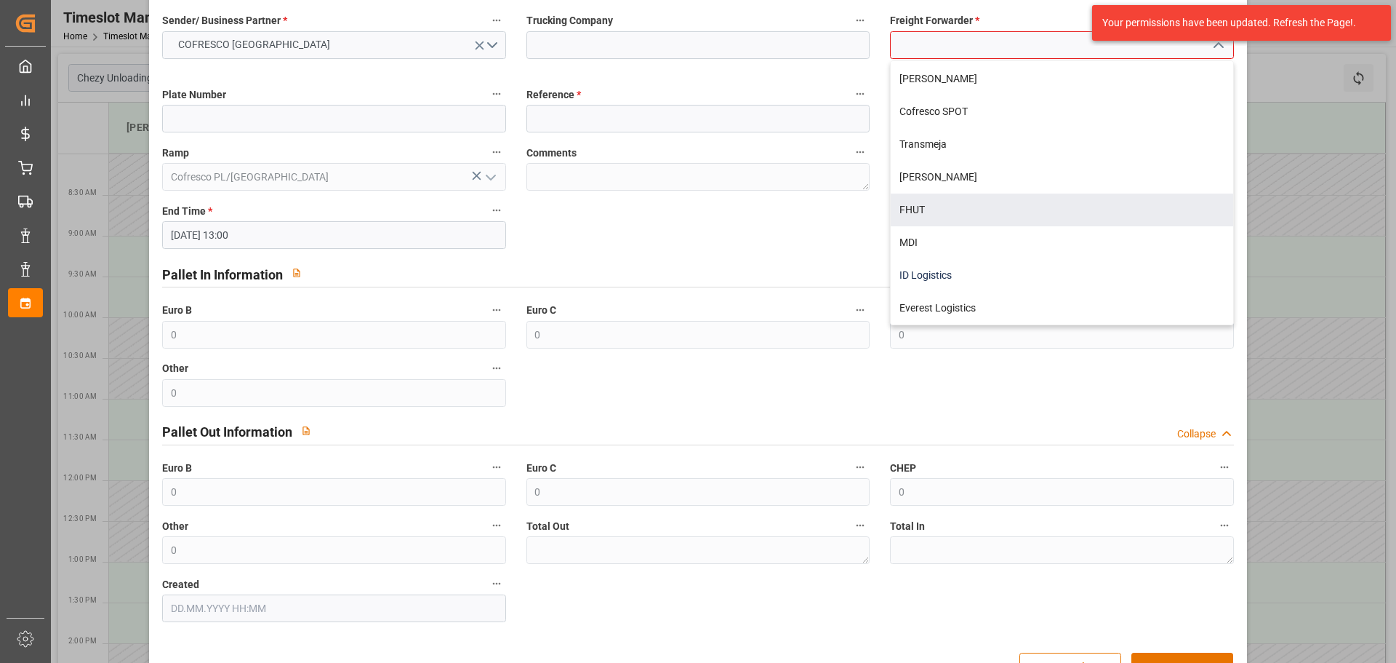
scroll to position [121, 0]
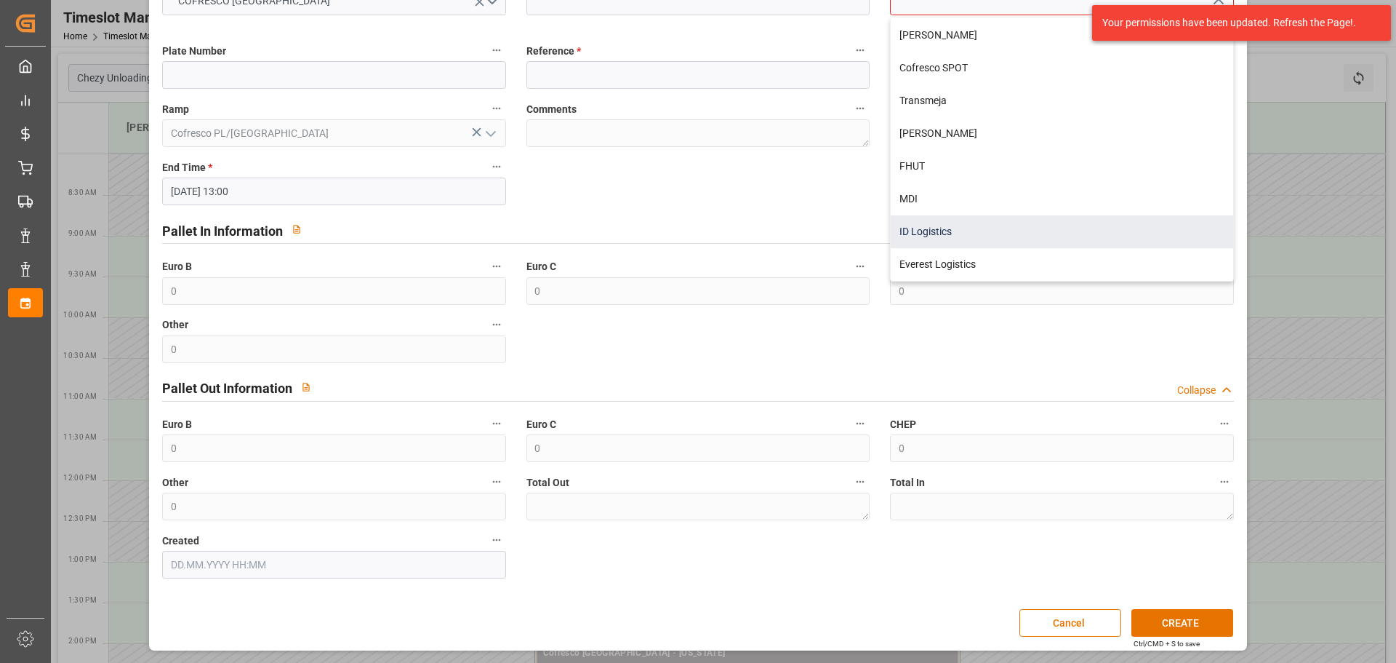
click at [931, 238] on div "ID Logistics" at bounding box center [1062, 231] width 342 height 33
type input "ID Logistics"
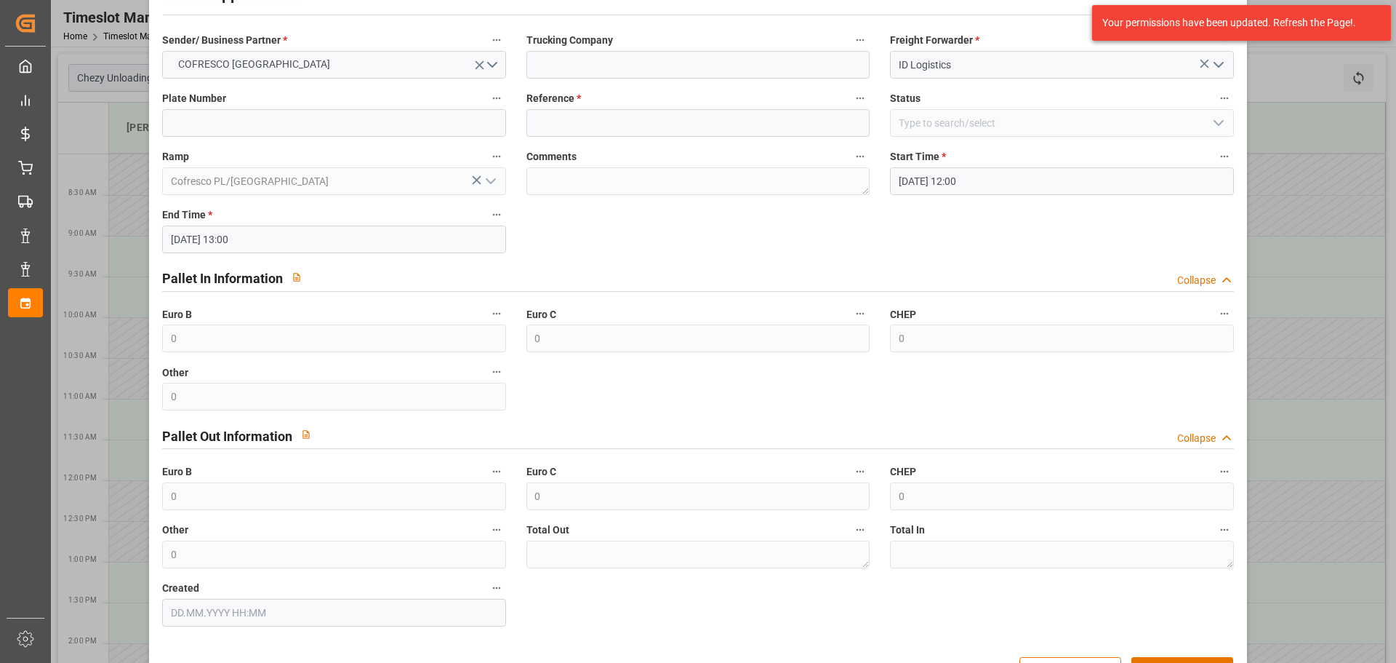
scroll to position [0, 0]
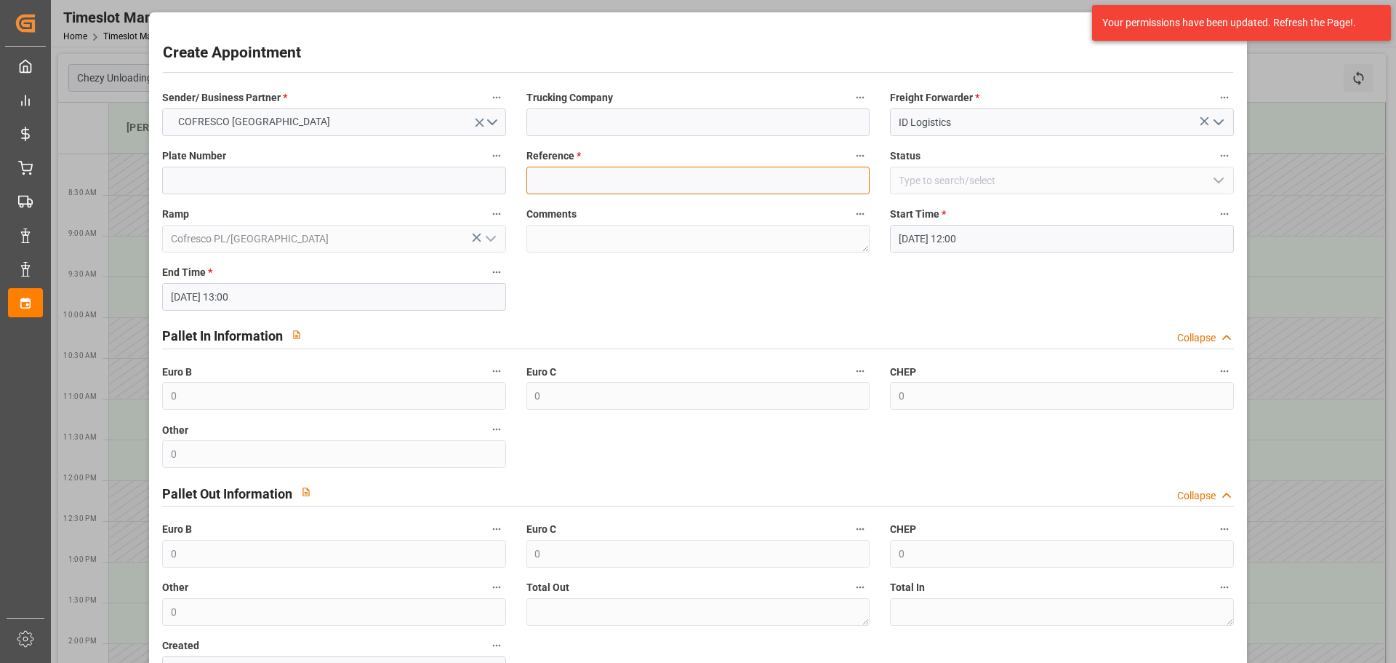
click at [597, 179] on input at bounding box center [698, 181] width 343 height 28
paste input "489878"
type input "489878"
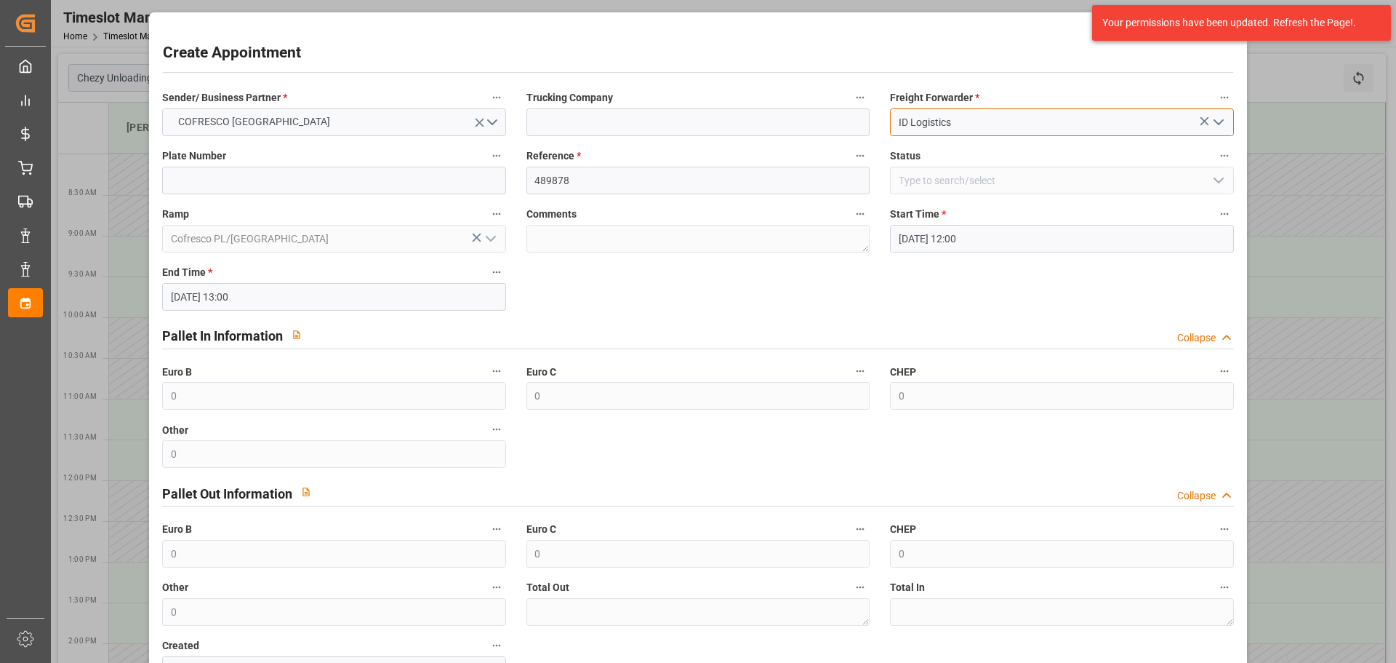
drag, startPoint x: 982, startPoint y: 127, endPoint x: 857, endPoint y: 124, distance: 125.1
click at [857, 124] on div "Sender/ Business Partner * COFRESCO POLAND Trucking Company Freight Forwarder *…" at bounding box center [698, 386] width 1092 height 606
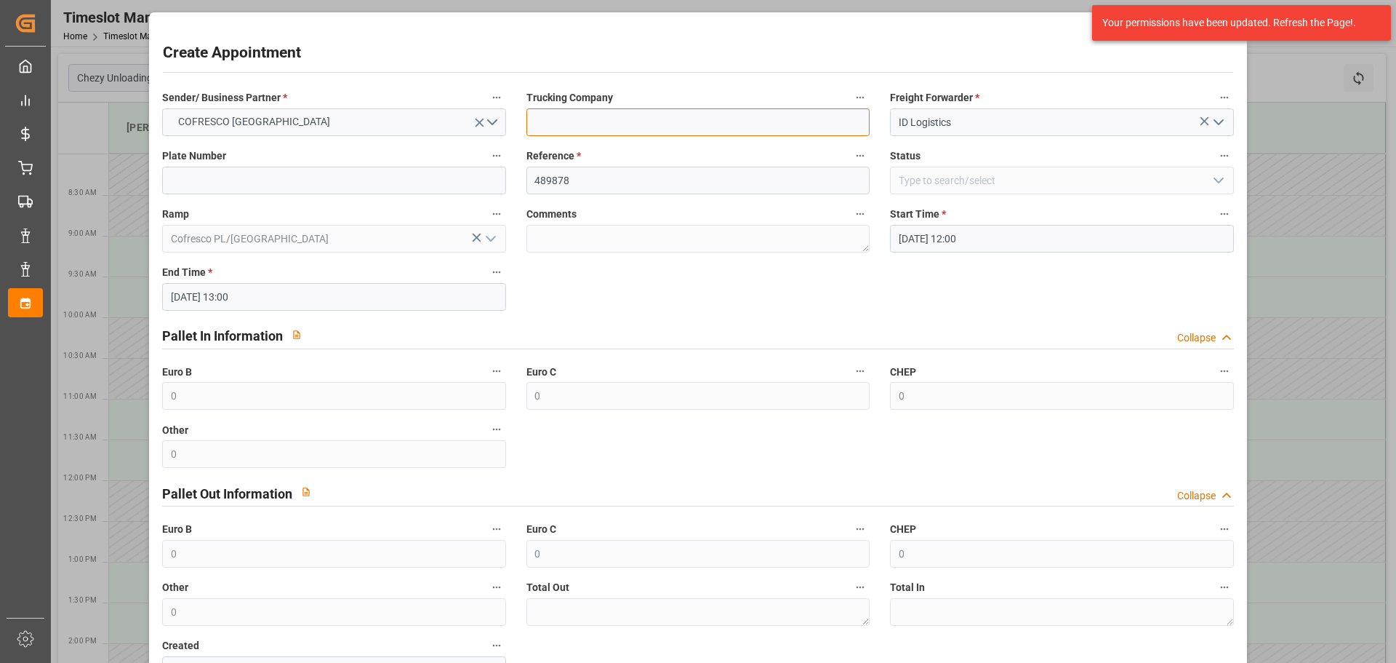
click at [704, 130] on input at bounding box center [698, 122] width 343 height 28
paste input "ID Logistics"
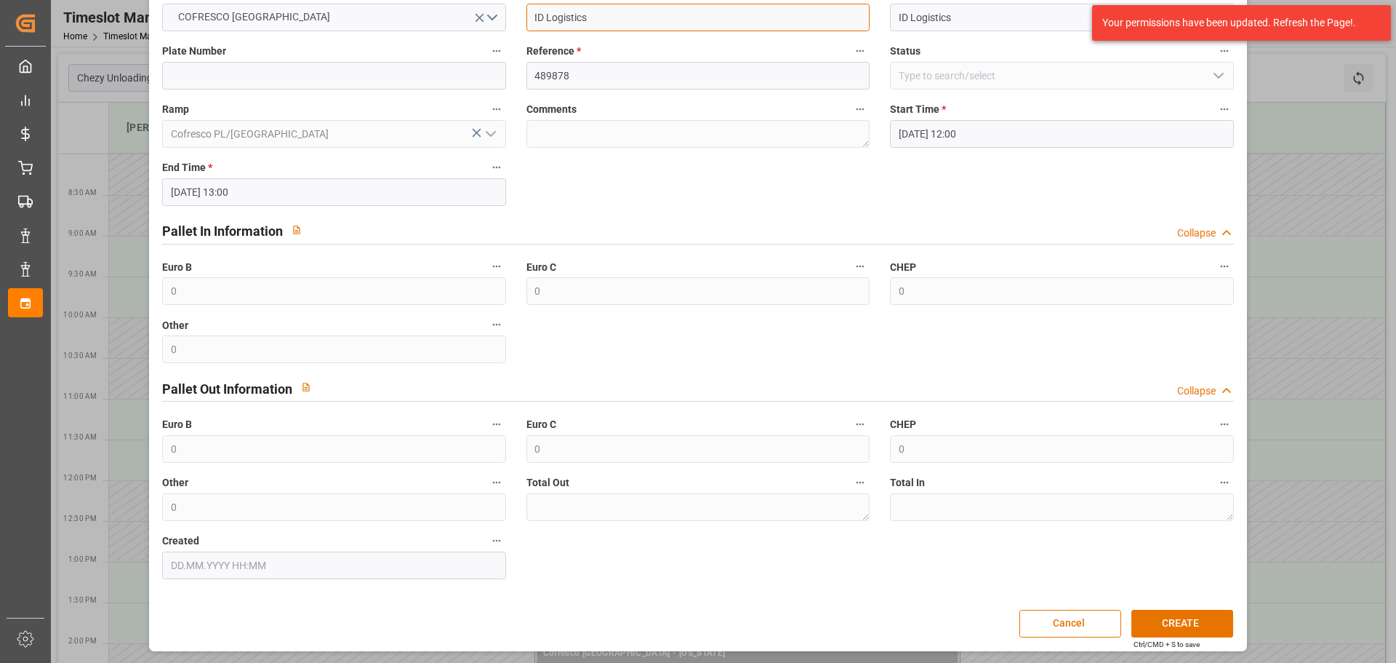
scroll to position [105, 0]
type input "ID Logistics"
click at [1198, 623] on button "CREATE" at bounding box center [1183, 623] width 102 height 28
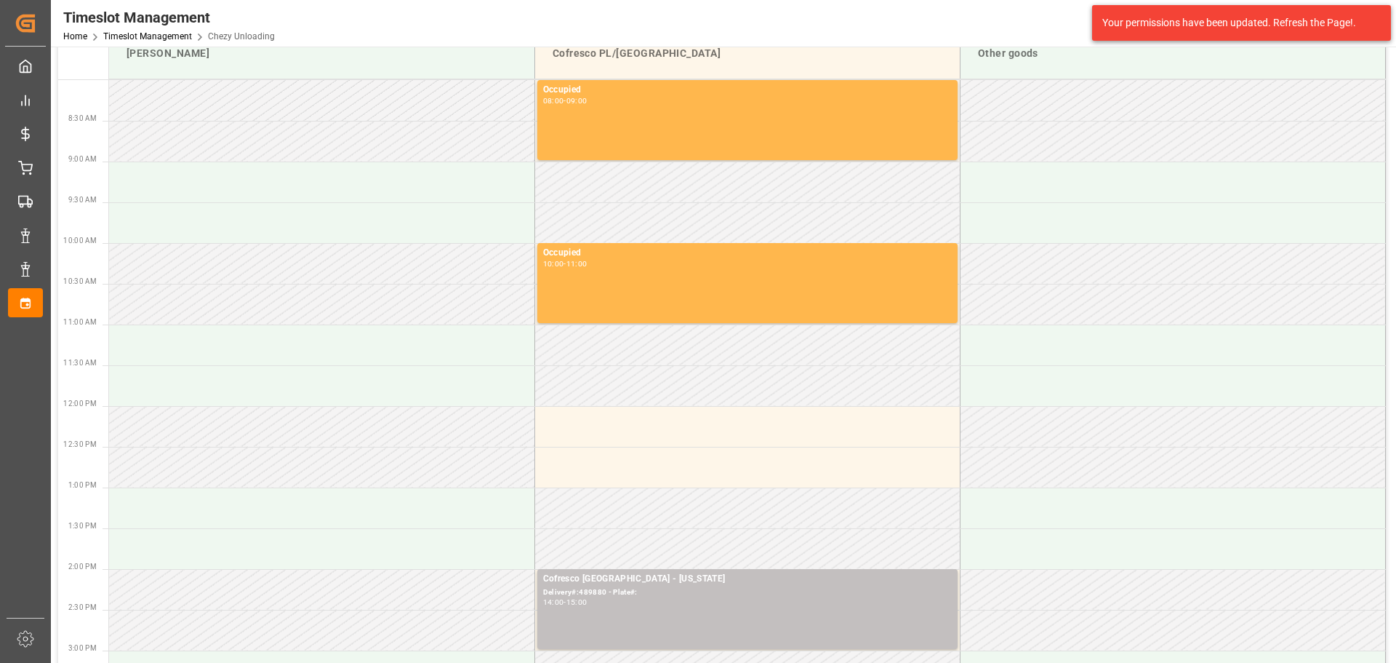
scroll to position [145, 0]
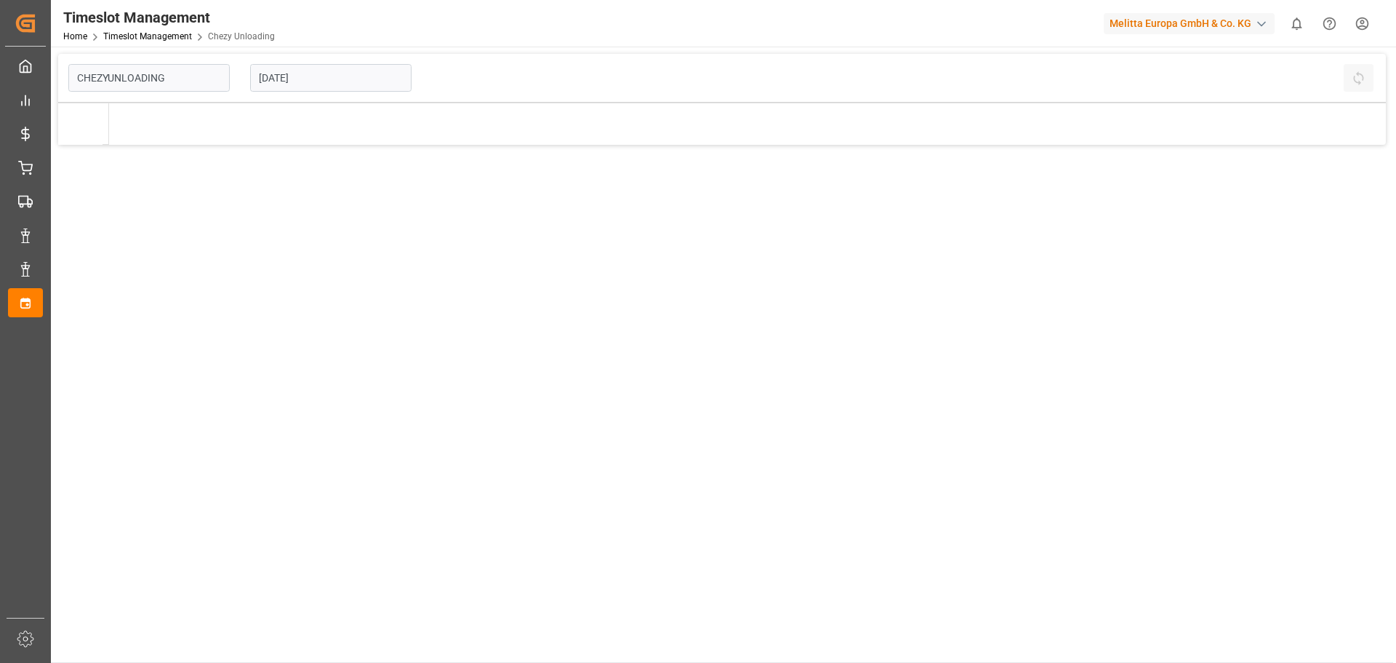
type input "Chezy Unloading"
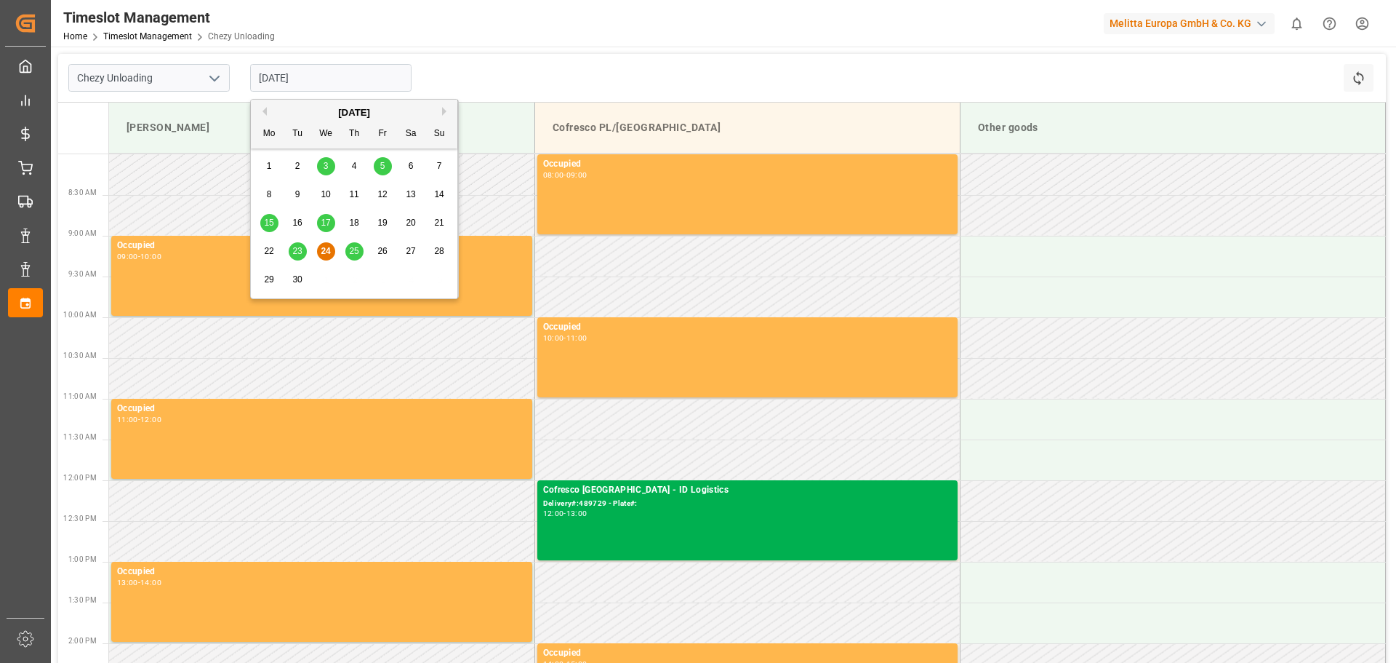
click at [329, 71] on input "[DATE]" at bounding box center [330, 78] width 161 height 28
click at [443, 111] on button "Next Month" at bounding box center [446, 111] width 9 height 9
click at [352, 166] on span "2" at bounding box center [354, 166] width 5 height 10
type input "[DATE]"
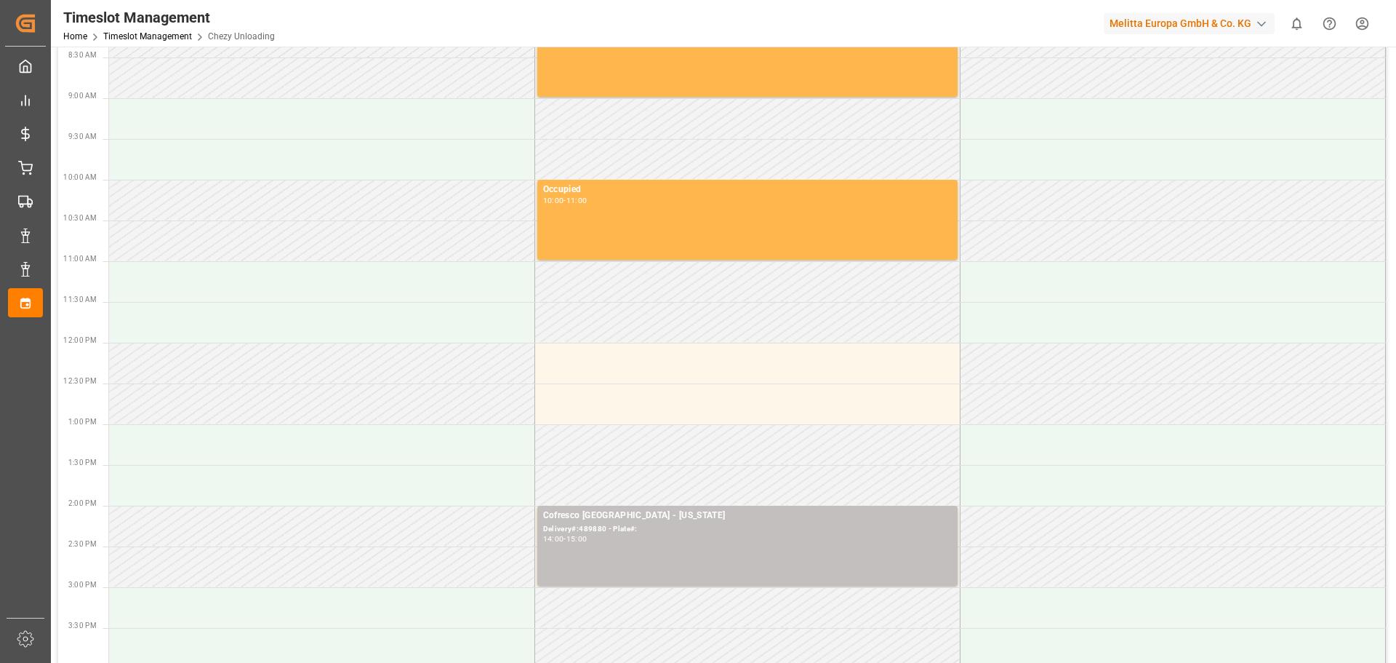
scroll to position [145, 0]
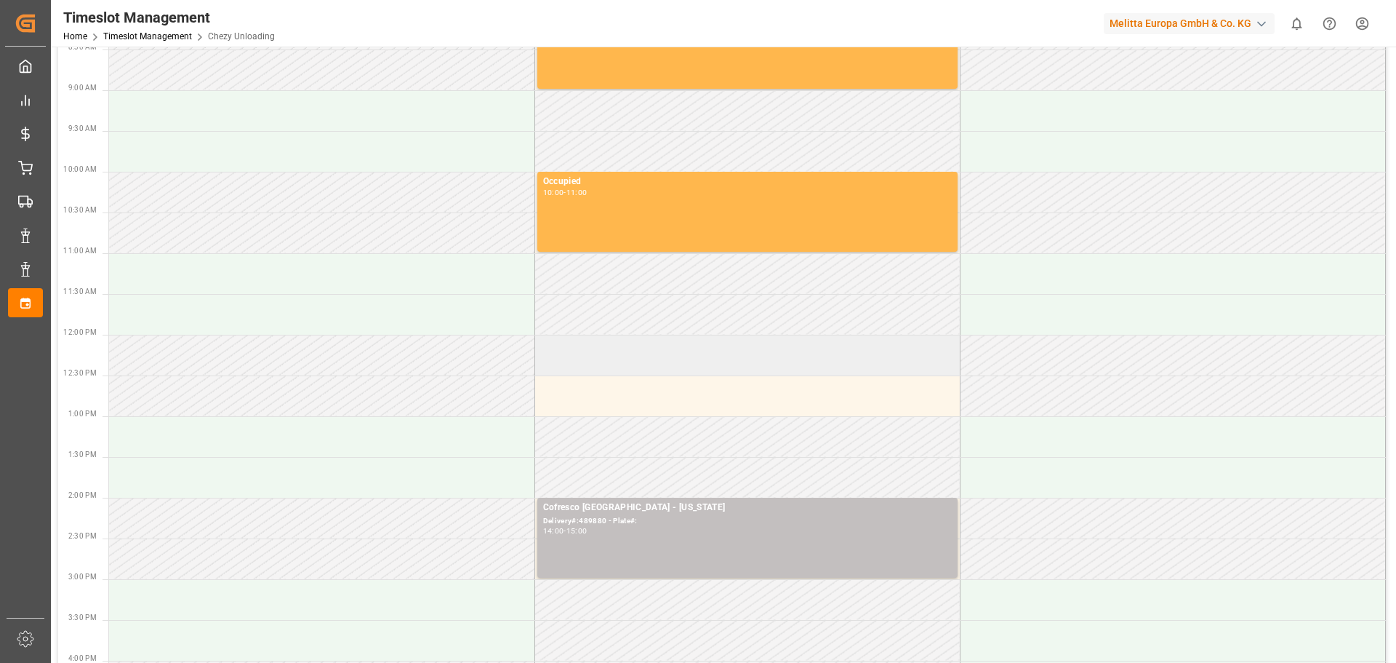
click at [617, 356] on td at bounding box center [747, 355] width 425 height 41
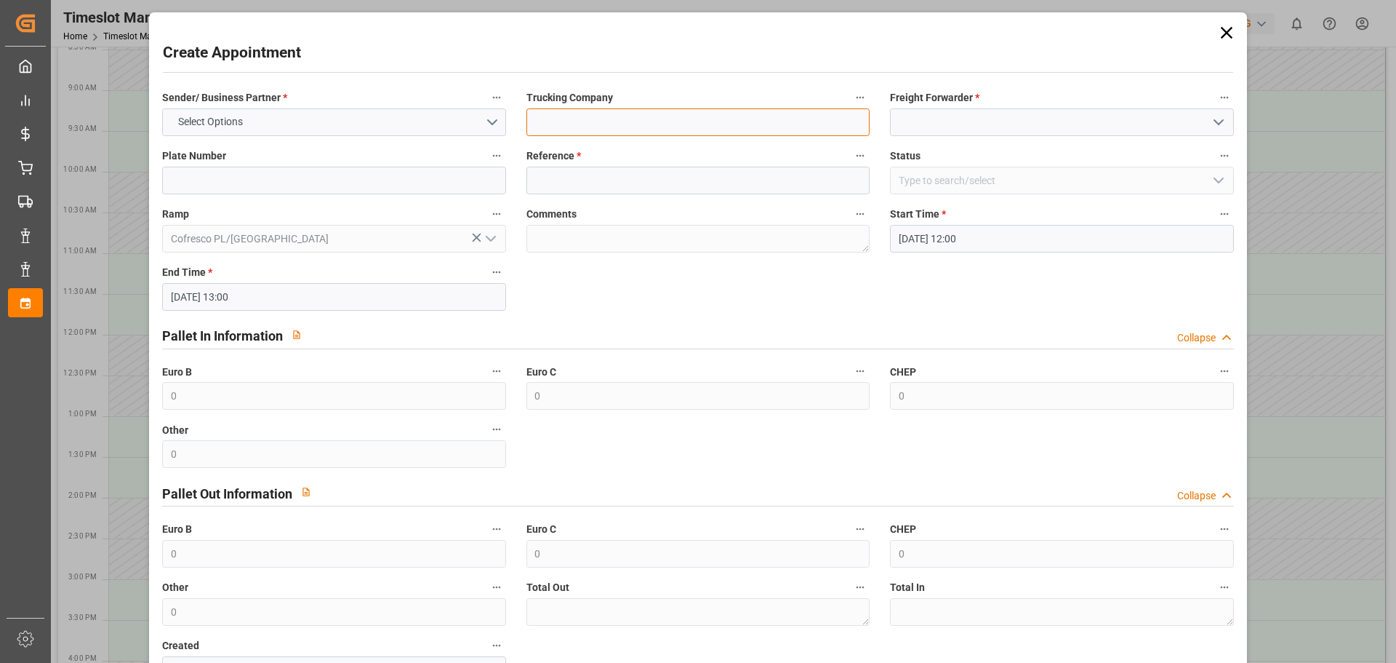
click at [613, 127] on input at bounding box center [698, 122] width 343 height 28
type input "ID Logistics"
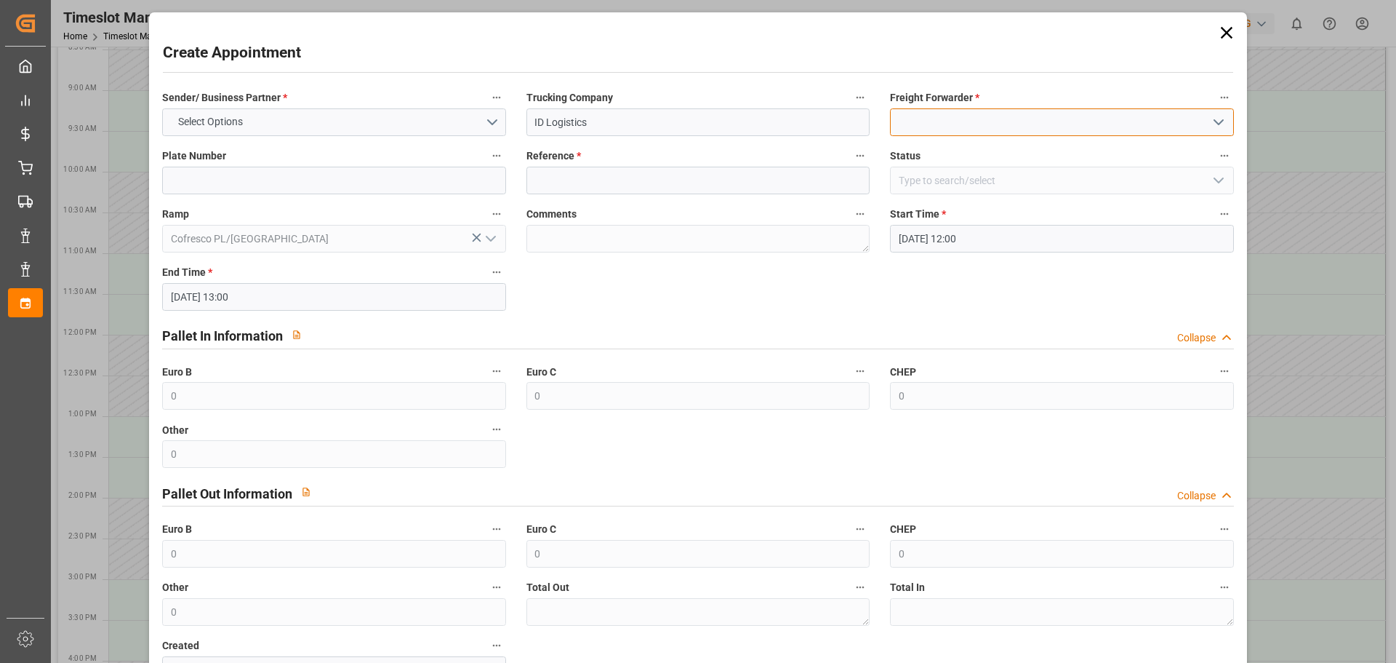
click at [959, 119] on input at bounding box center [1061, 122] width 343 height 28
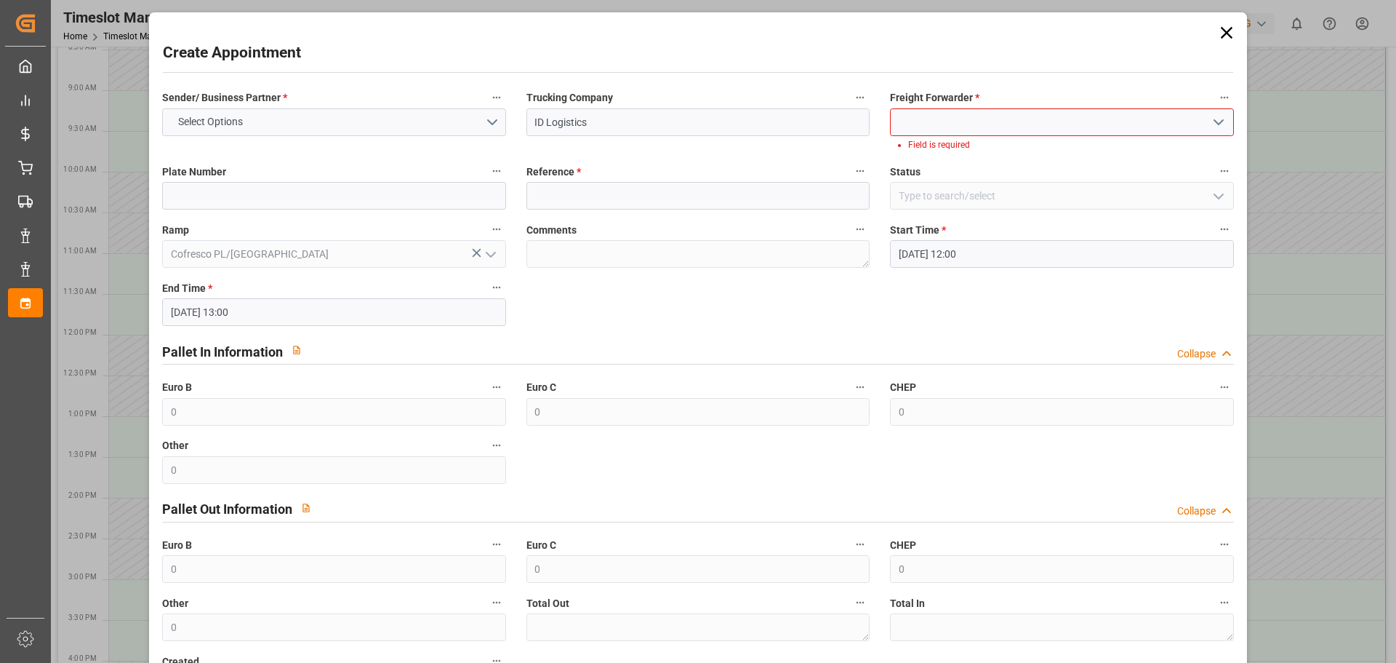
click at [1215, 127] on icon "open menu" at bounding box center [1218, 121] width 17 height 17
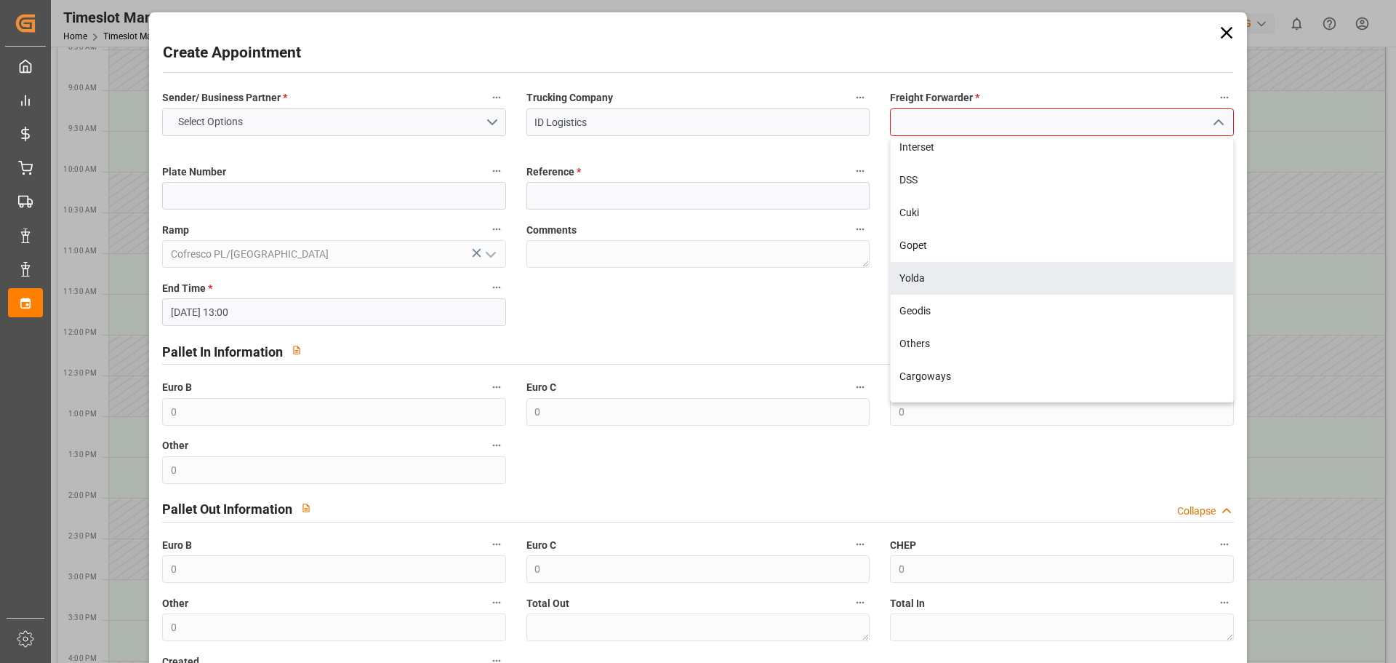
scroll to position [457, 0]
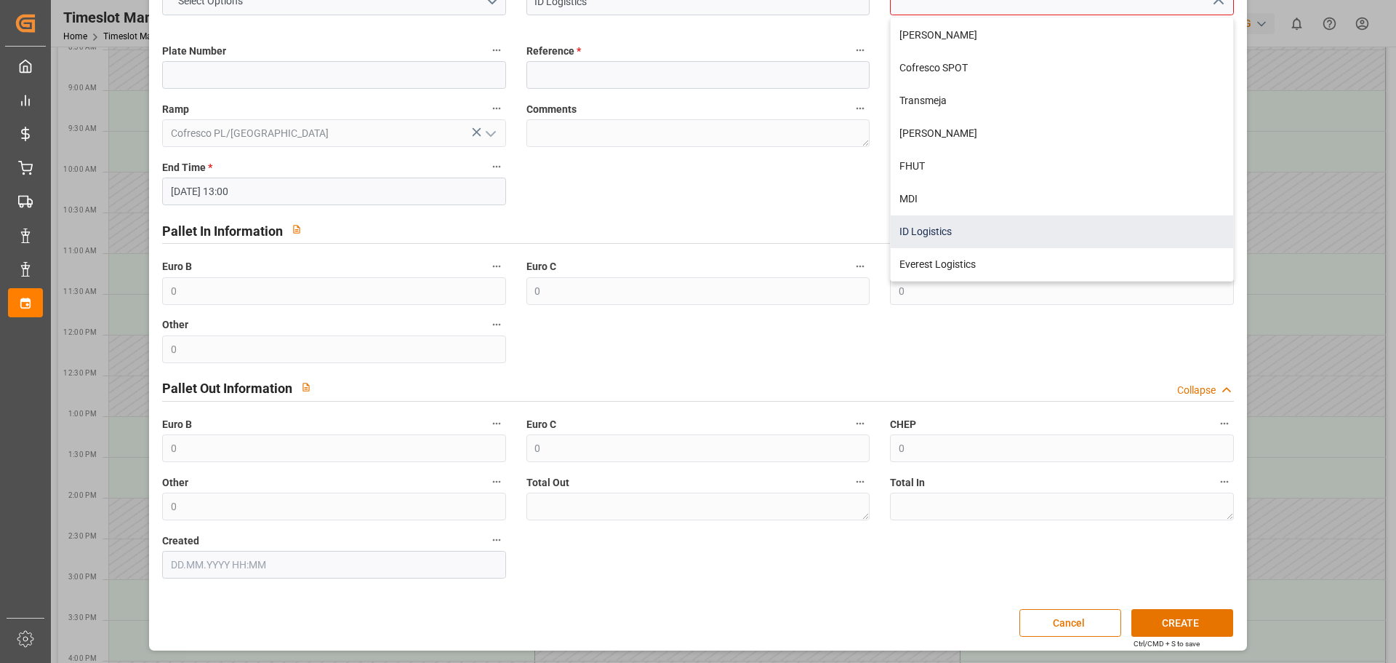
click at [929, 225] on div "ID Logistics" at bounding box center [1062, 231] width 342 height 33
type input "ID Logistics"
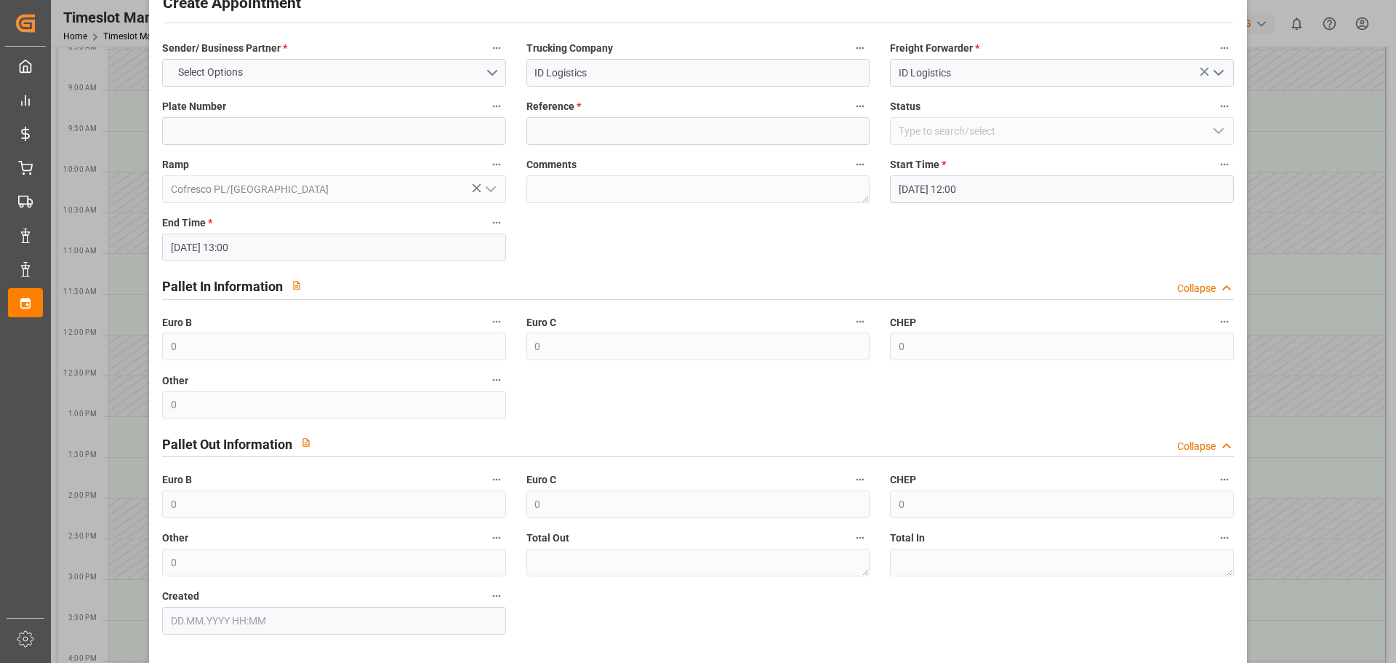
scroll to position [0, 0]
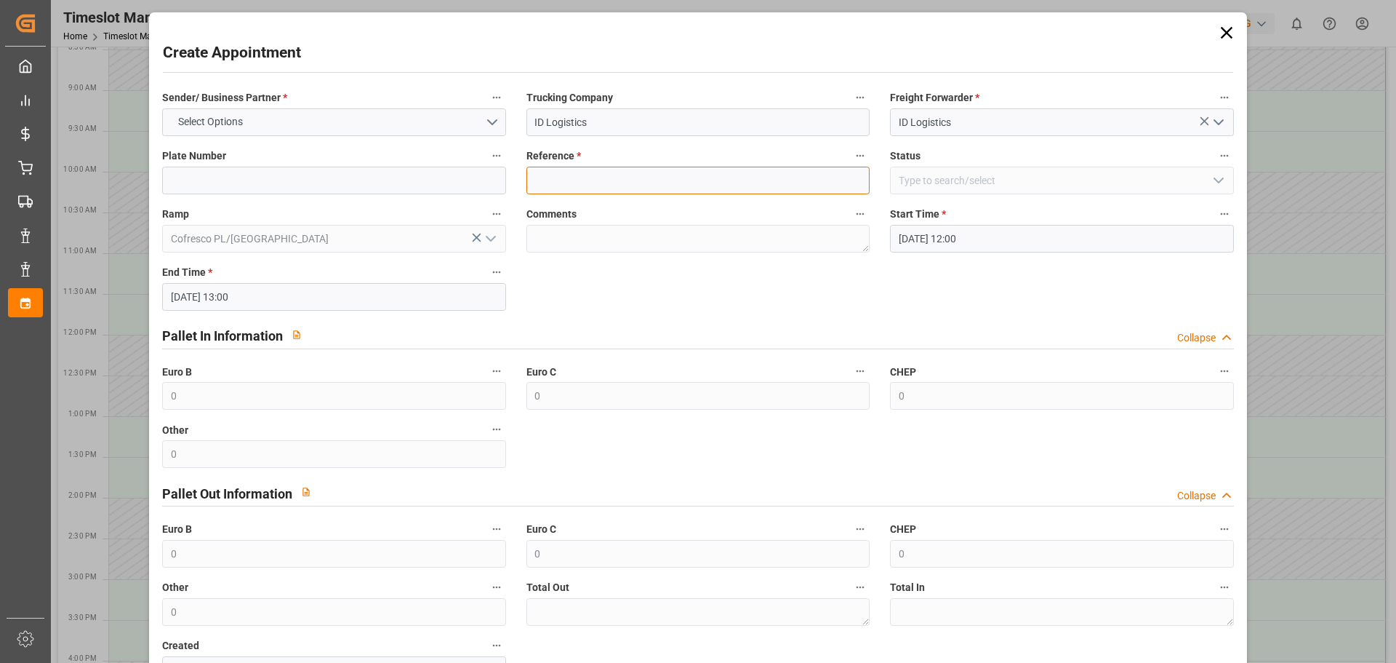
click at [605, 182] on input at bounding box center [698, 181] width 343 height 28
paste input "489878"
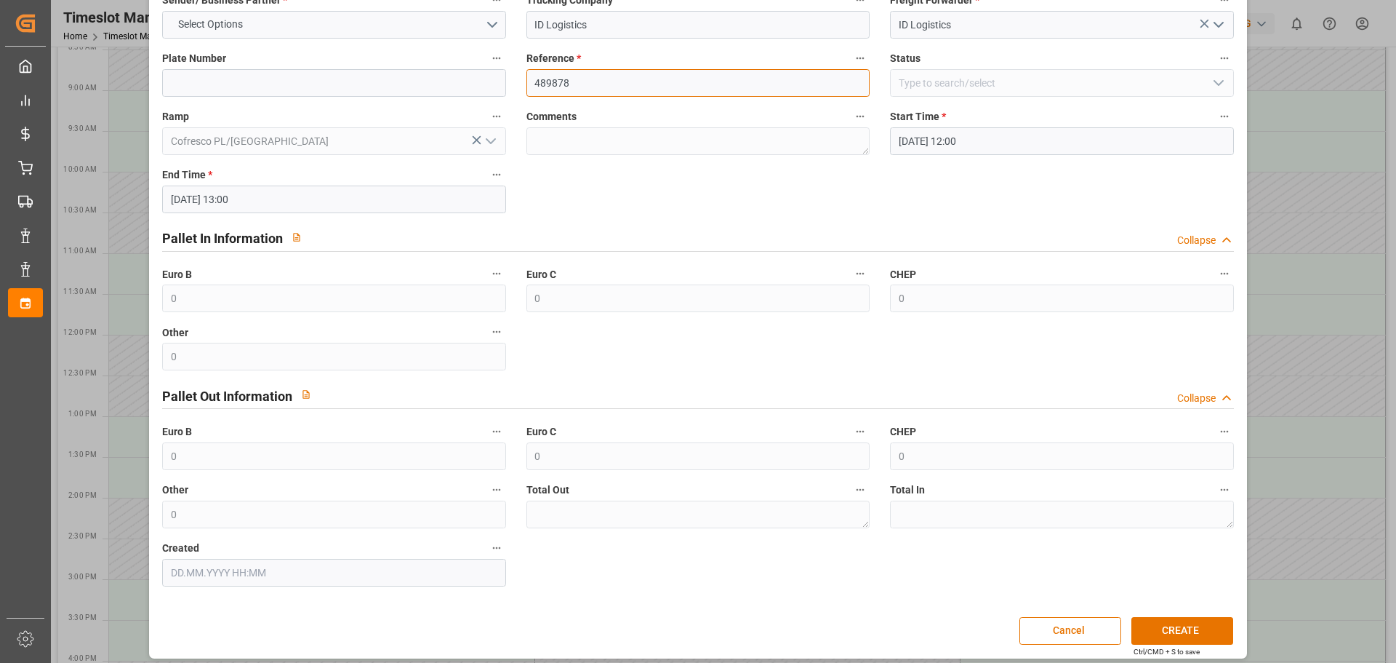
scroll to position [105, 0]
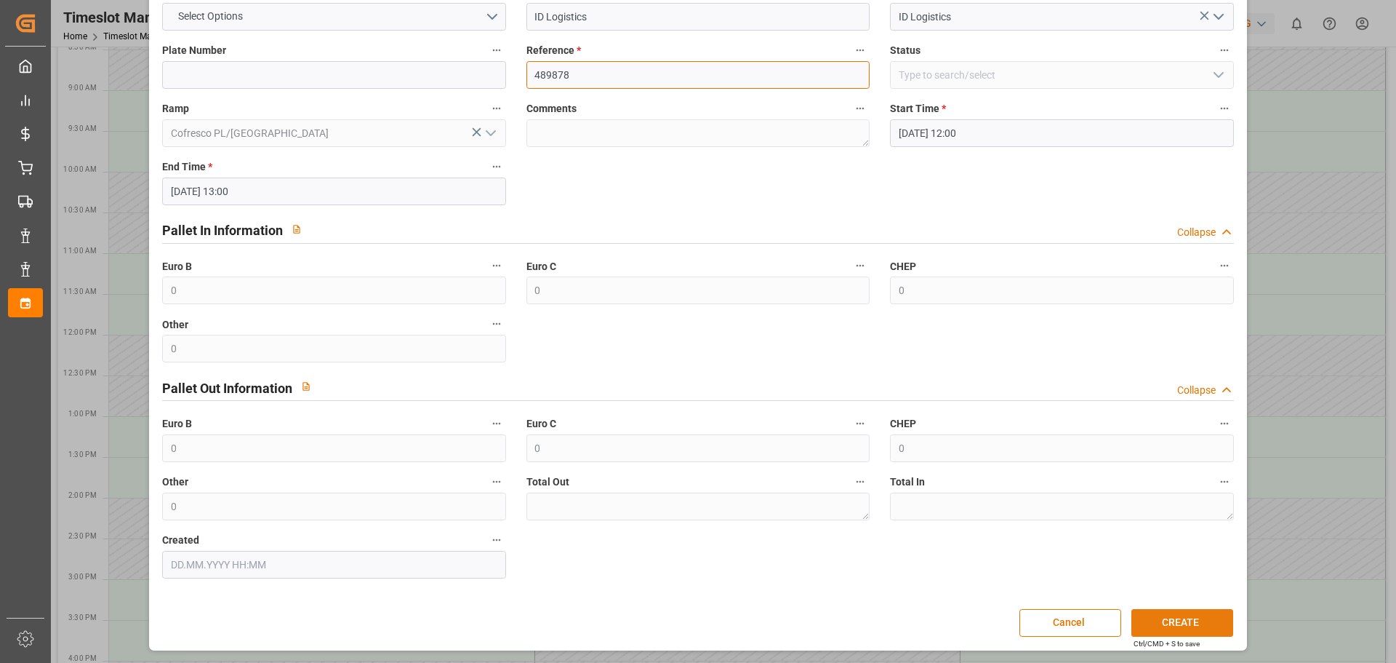
type input "489878"
click at [1165, 621] on button "CREATE" at bounding box center [1183, 623] width 102 height 28
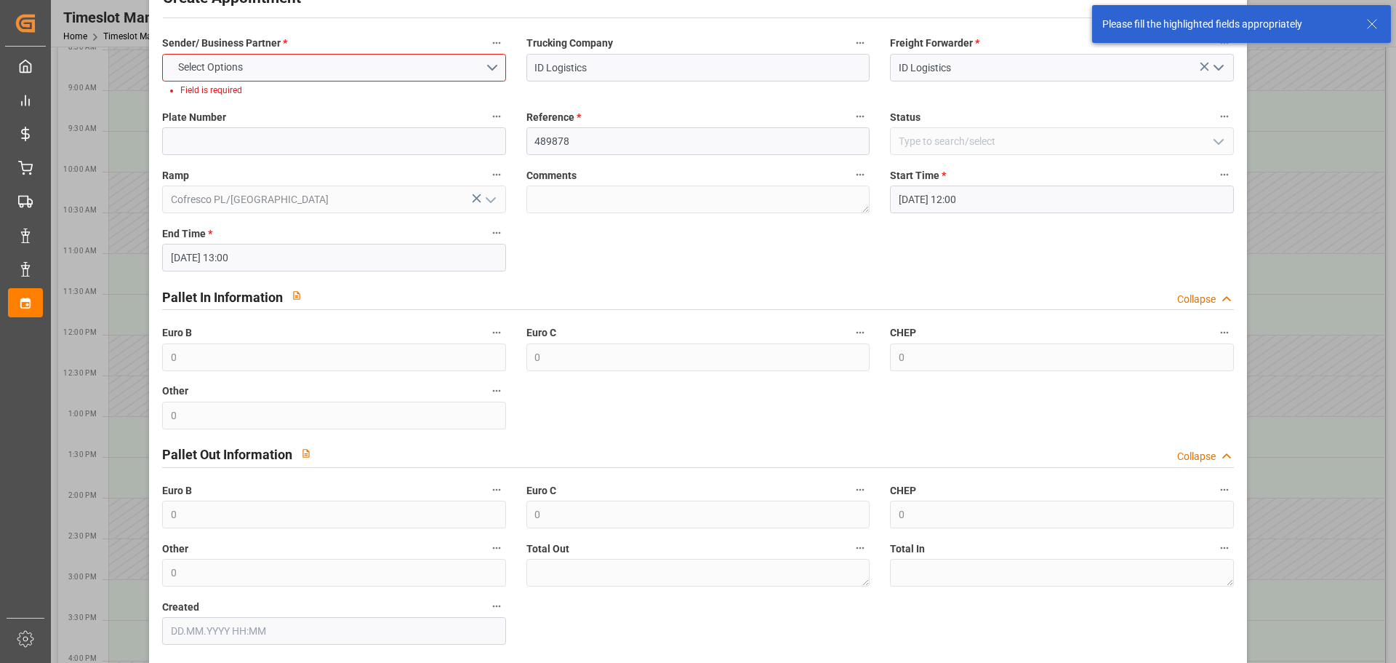
scroll to position [0, 0]
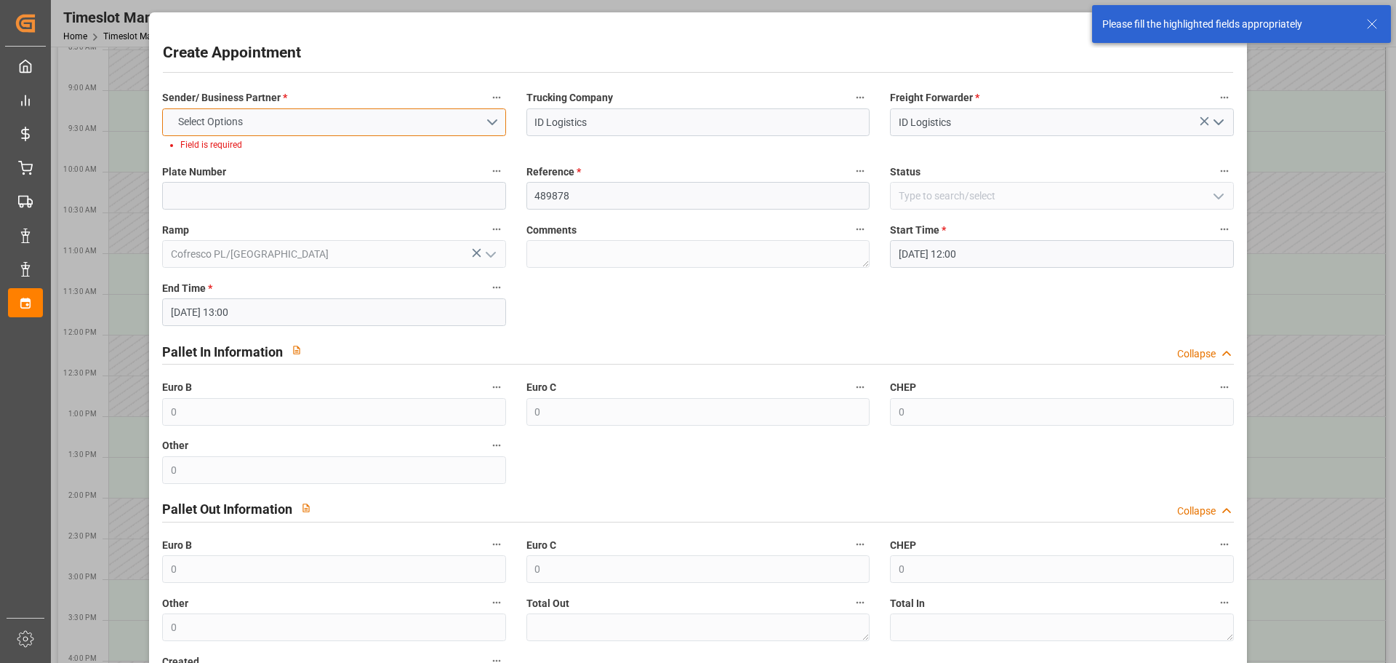
click at [292, 126] on button "Select Options" at bounding box center [333, 122] width 343 height 28
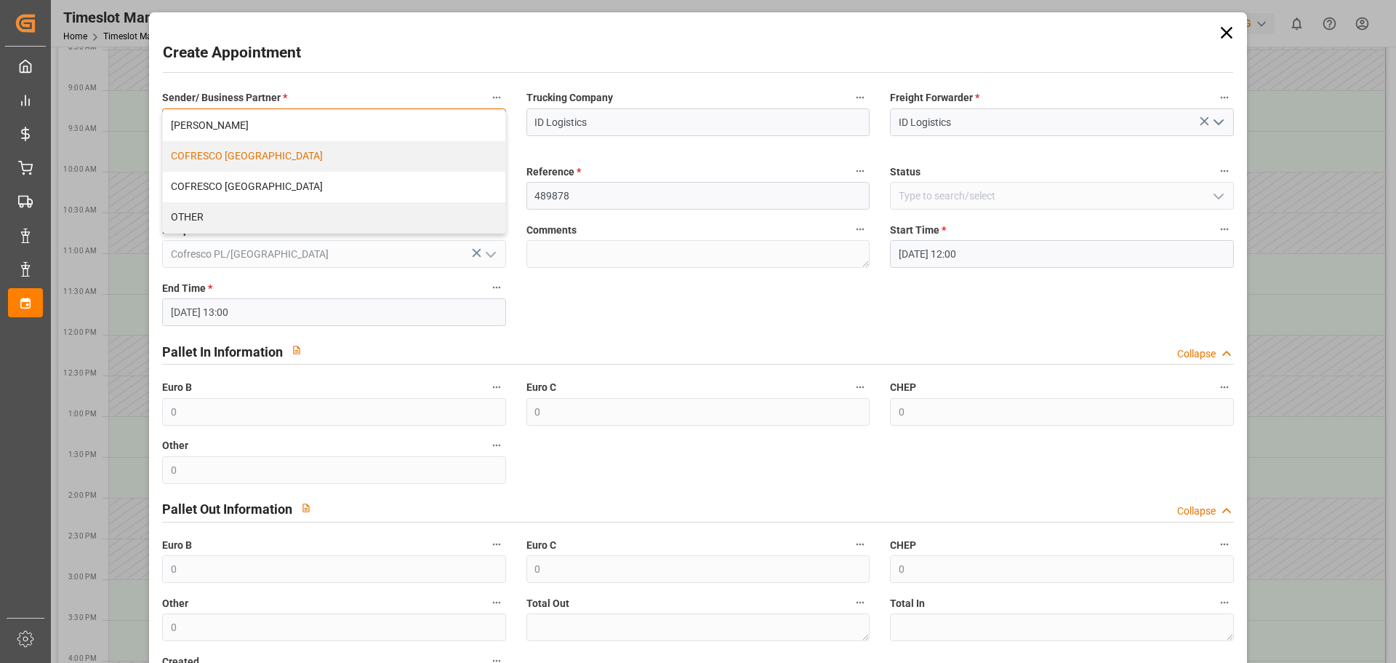
click at [247, 153] on div "COFRESCO [GEOGRAPHIC_DATA]" at bounding box center [334, 156] width 342 height 31
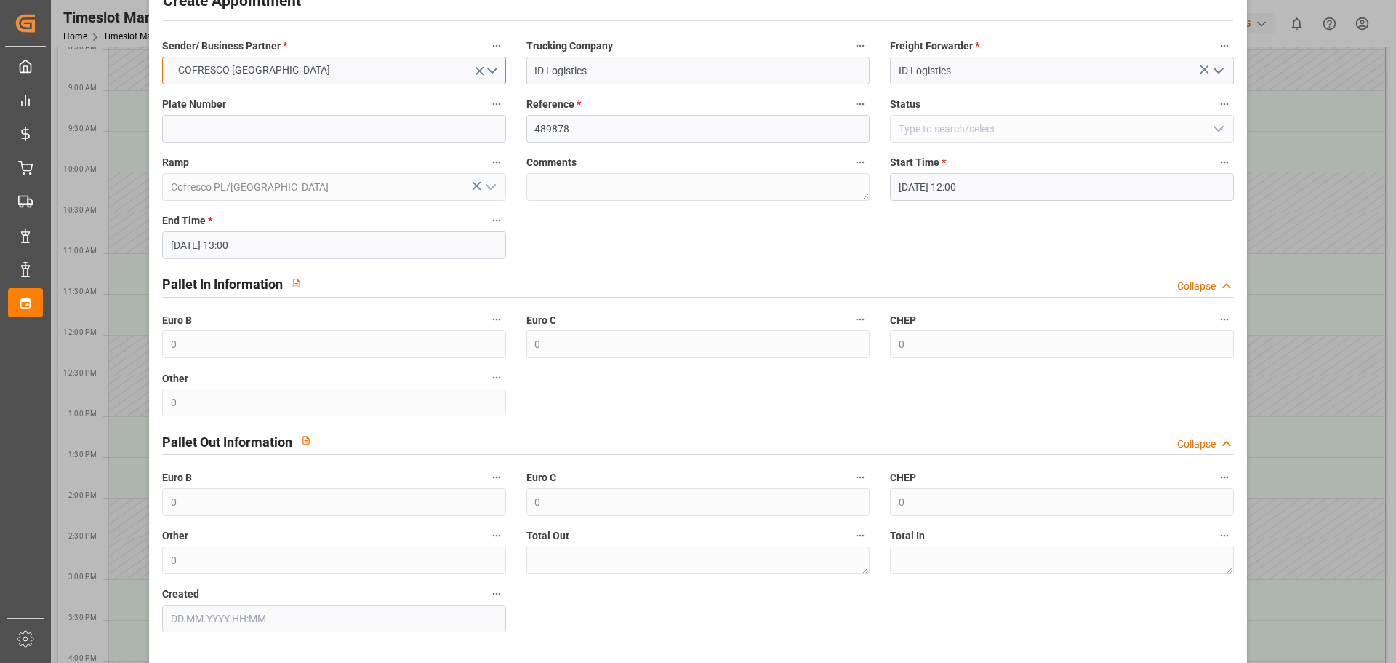
scroll to position [105, 0]
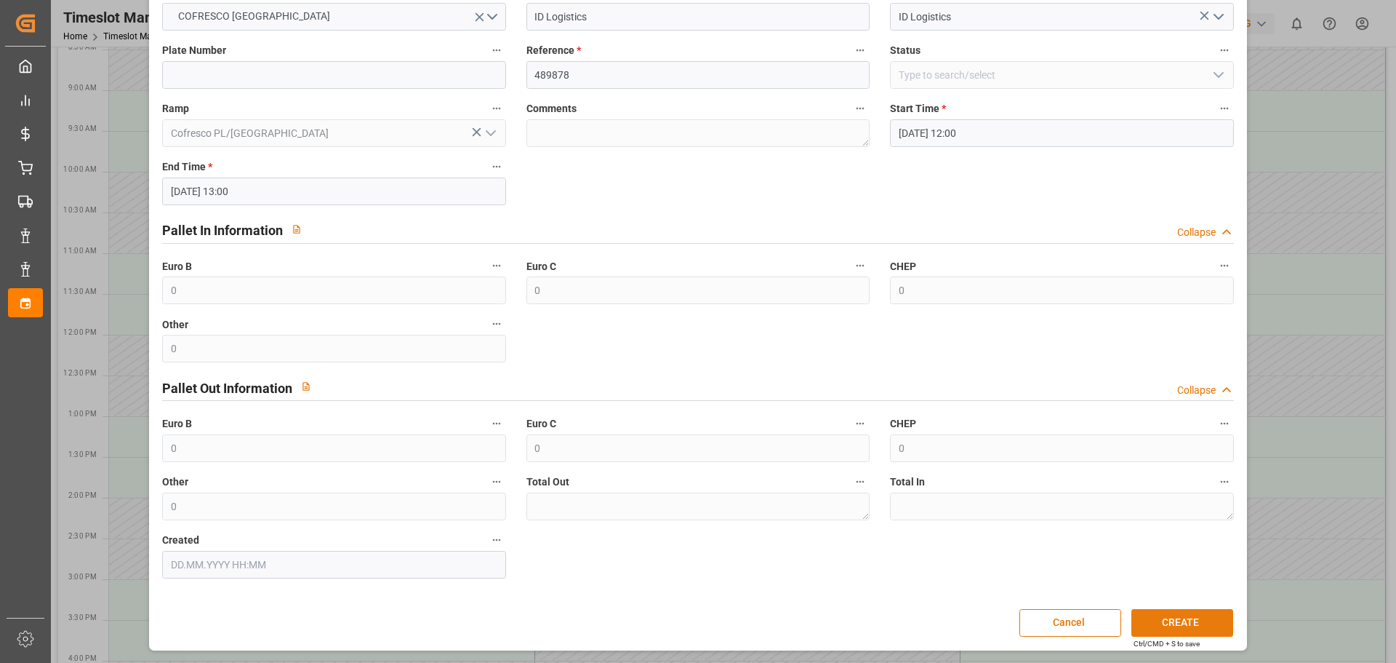
click at [1171, 618] on button "CREATE" at bounding box center [1183, 623] width 102 height 28
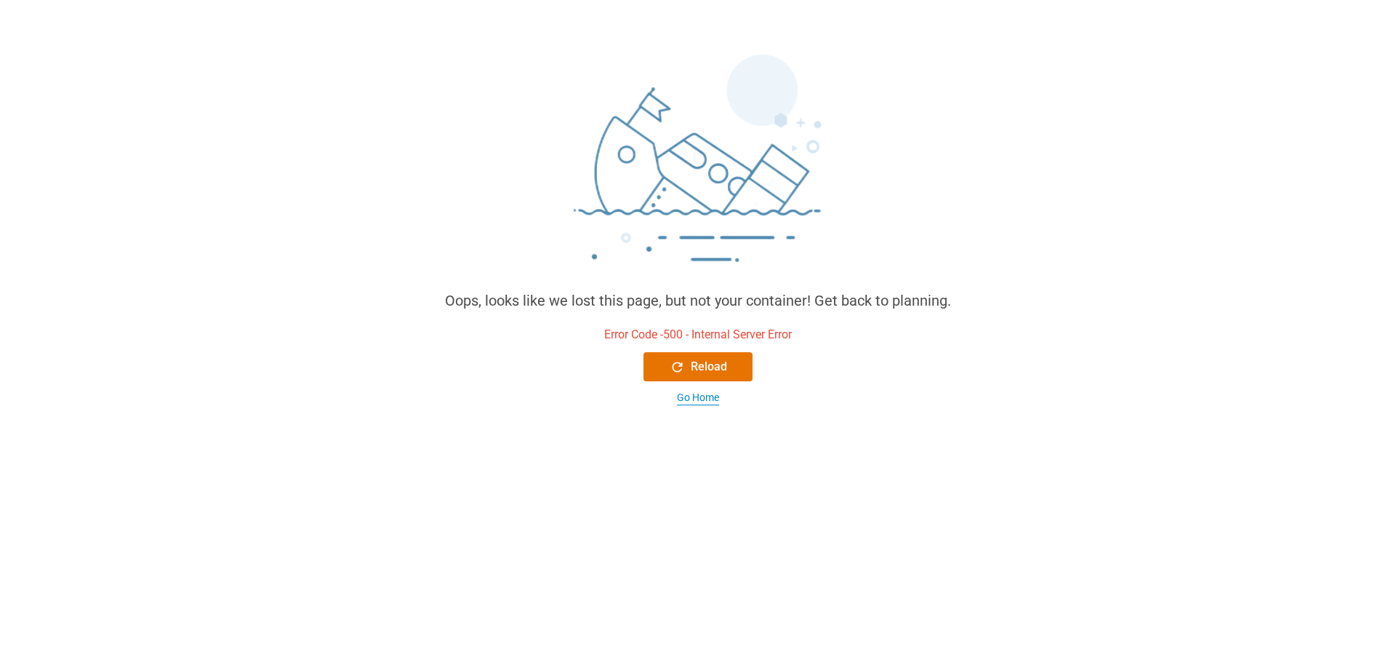
click at [704, 402] on div "Go Home" at bounding box center [698, 397] width 42 height 15
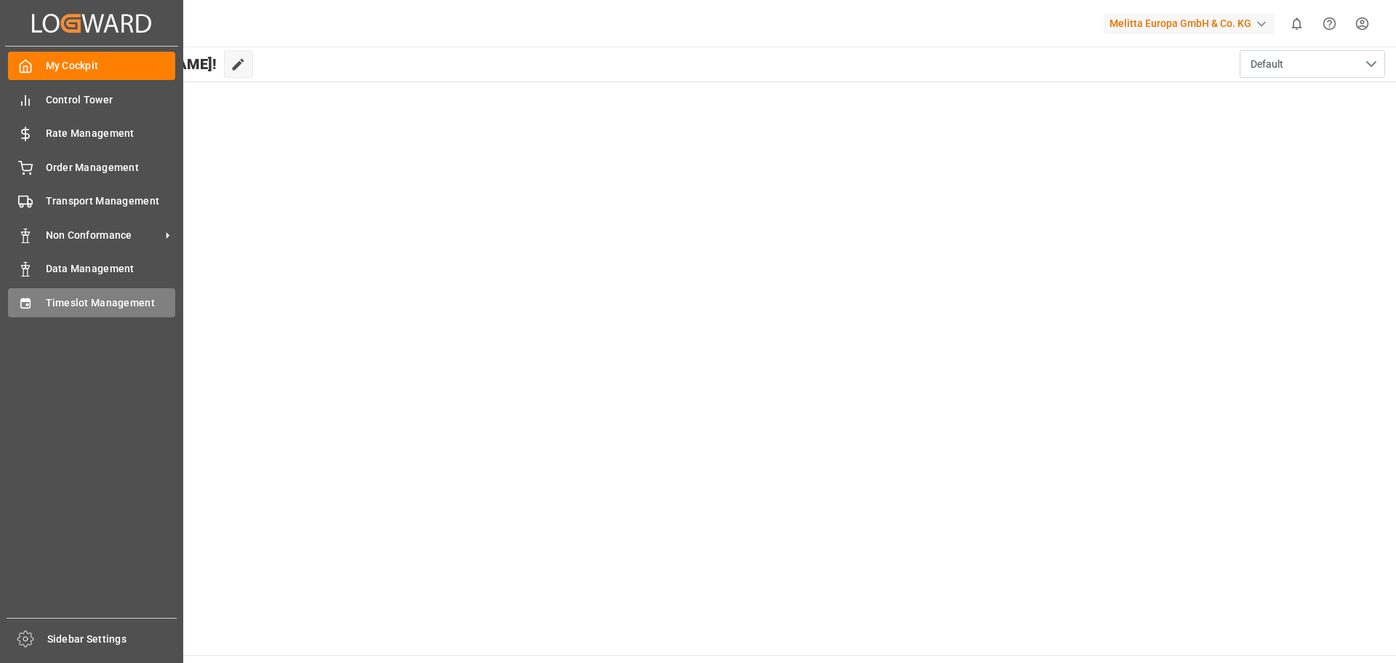
click at [94, 300] on span "Timeslot Management" at bounding box center [111, 302] width 130 height 15
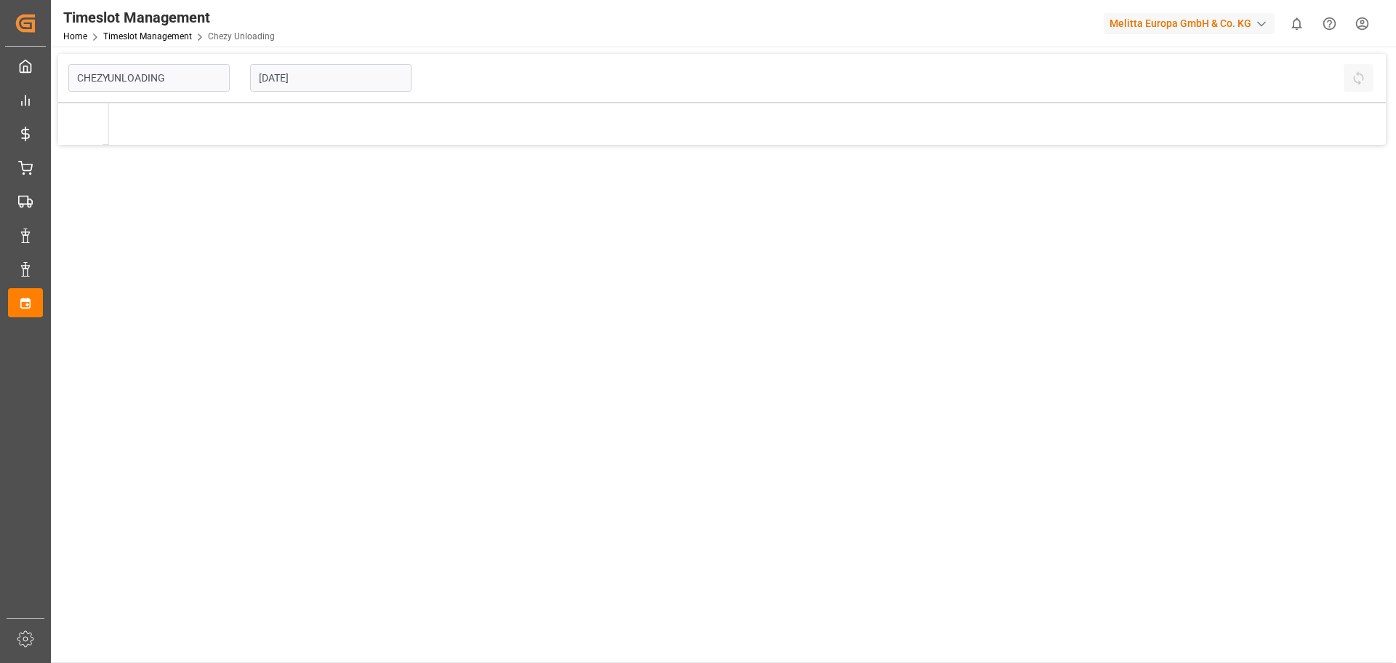
type input "Chezy Unloading"
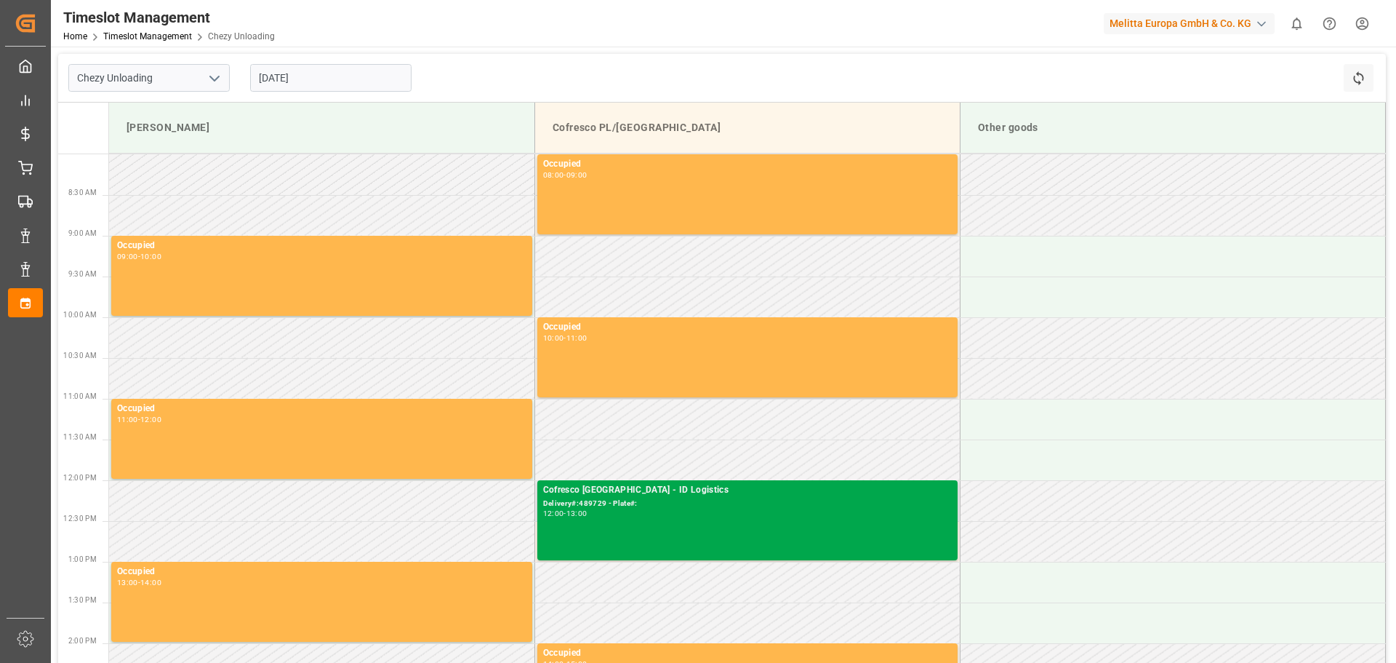
click at [772, 517] on div "Cofresco [GEOGRAPHIC_DATA] - ID Logistics Delivery#:489729 - Plate#: 12:00 - 13…" at bounding box center [747, 520] width 409 height 74
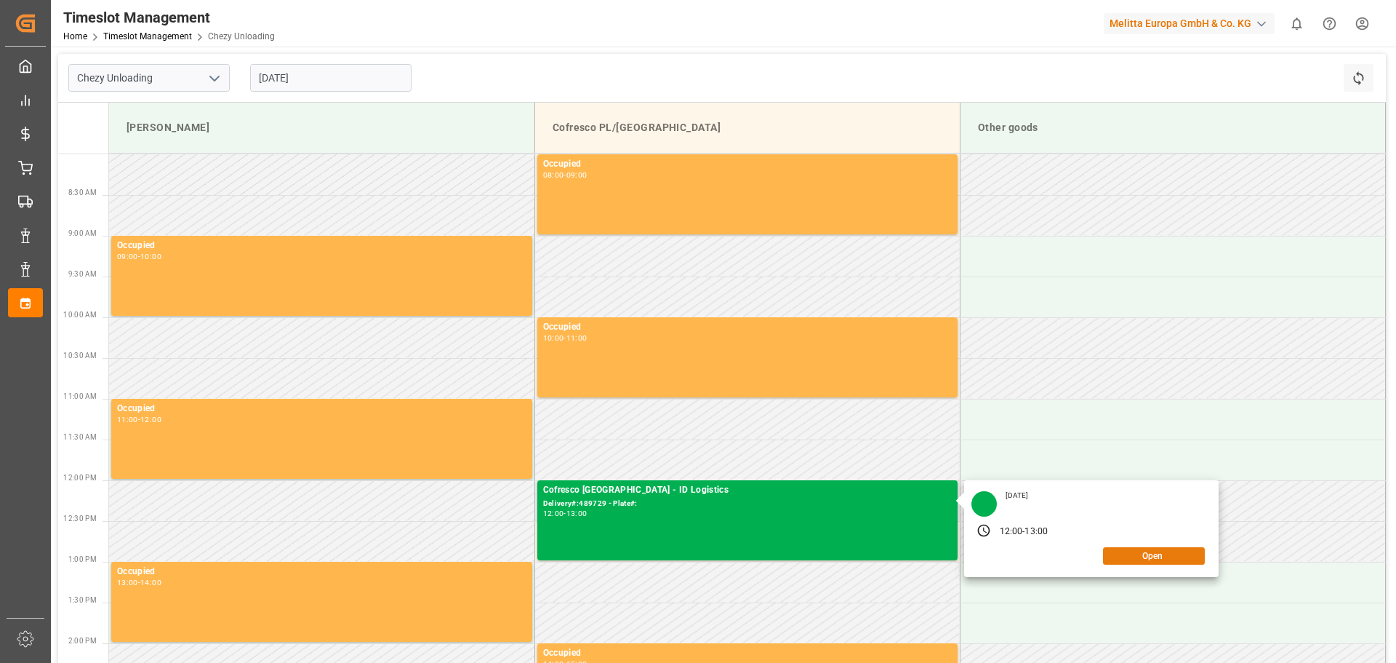
click at [1114, 556] on button "Open" at bounding box center [1154, 555] width 102 height 17
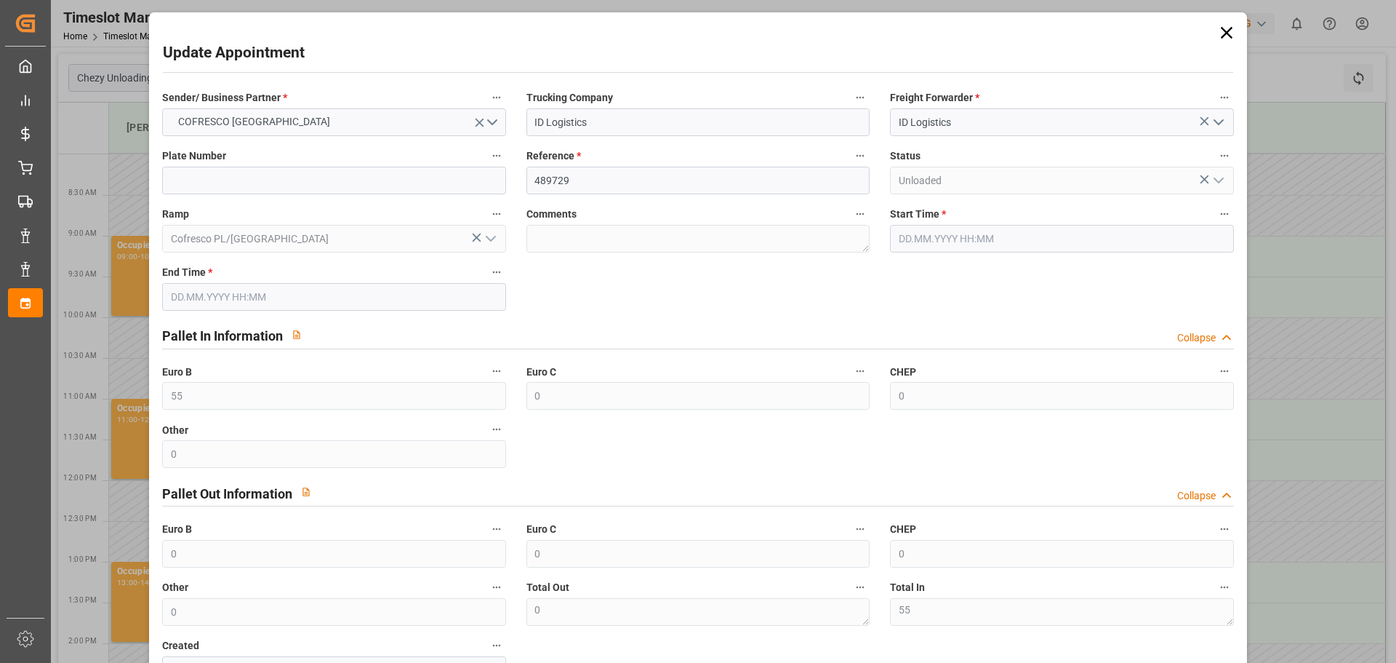
type input "[DATE] 12:00"
type input "[DATE] 13:00"
type input "[DATE] 07:28"
click at [1224, 31] on icon at bounding box center [1226, 33] width 12 height 12
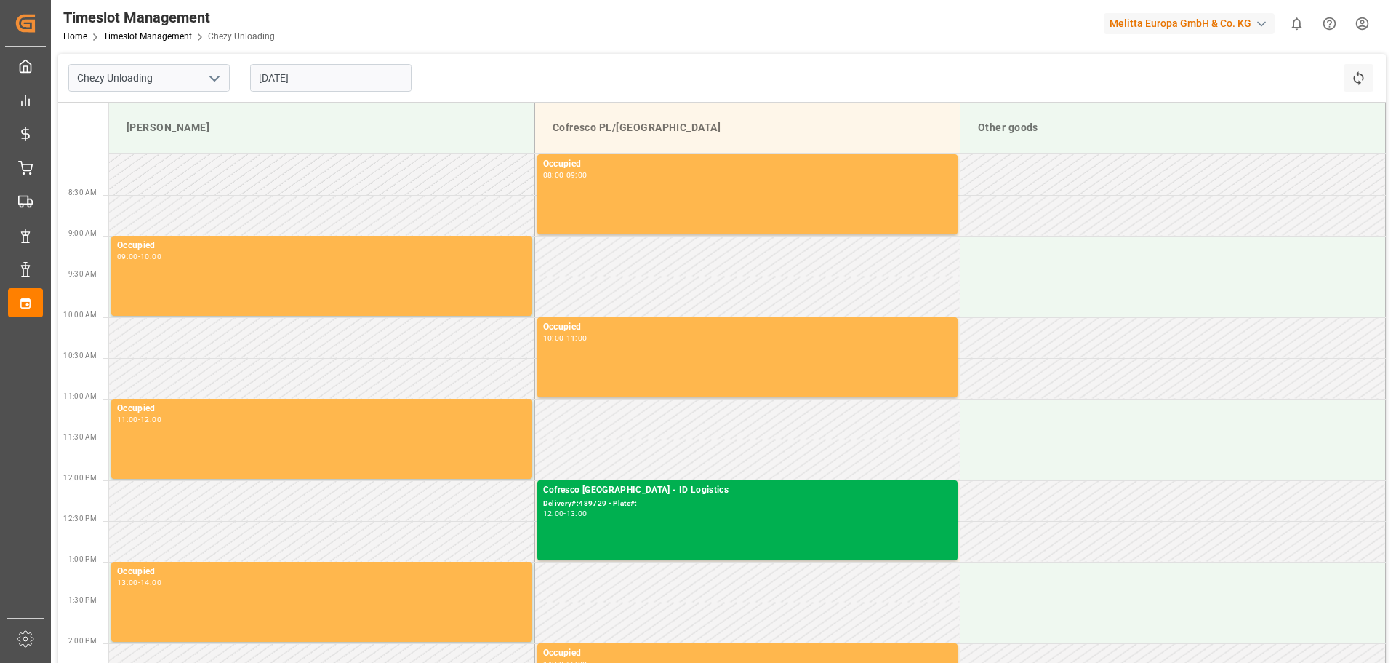
click at [287, 68] on input "[DATE]" at bounding box center [330, 78] width 161 height 28
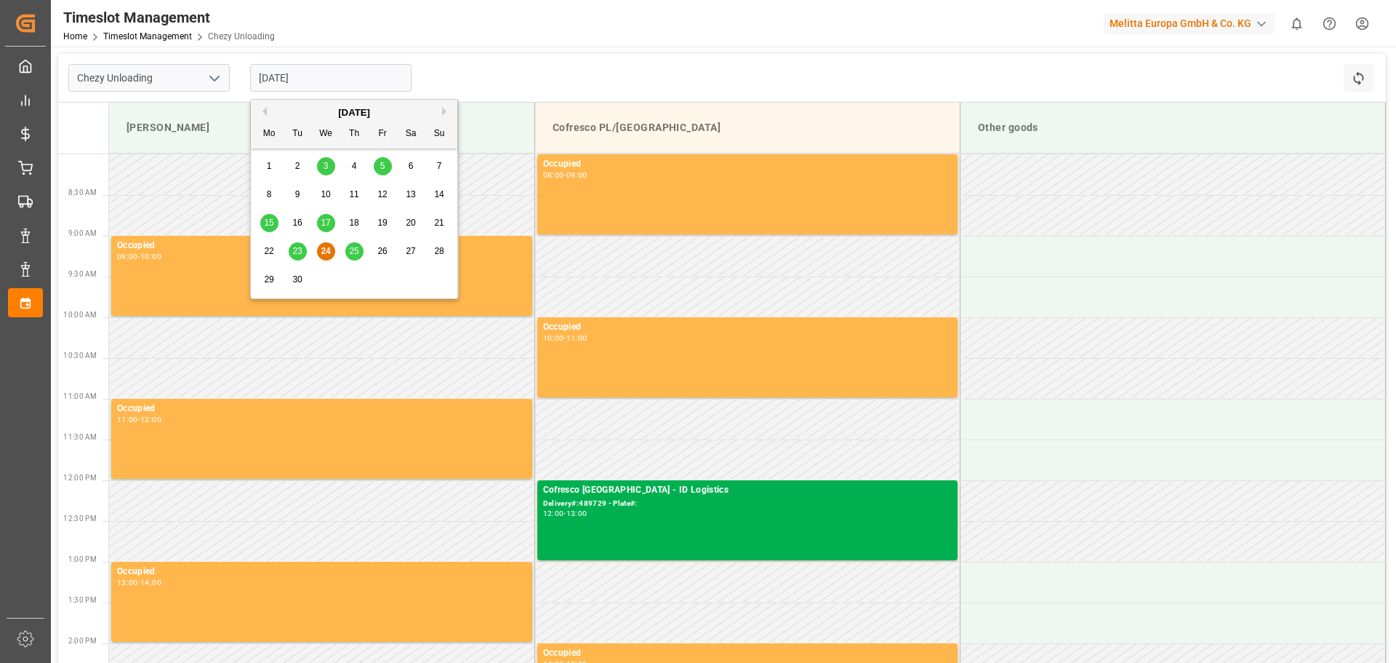
click at [444, 111] on button "Next Month" at bounding box center [446, 111] width 9 height 9
click at [360, 165] on div "2" at bounding box center [354, 166] width 18 height 17
type input "[DATE]"
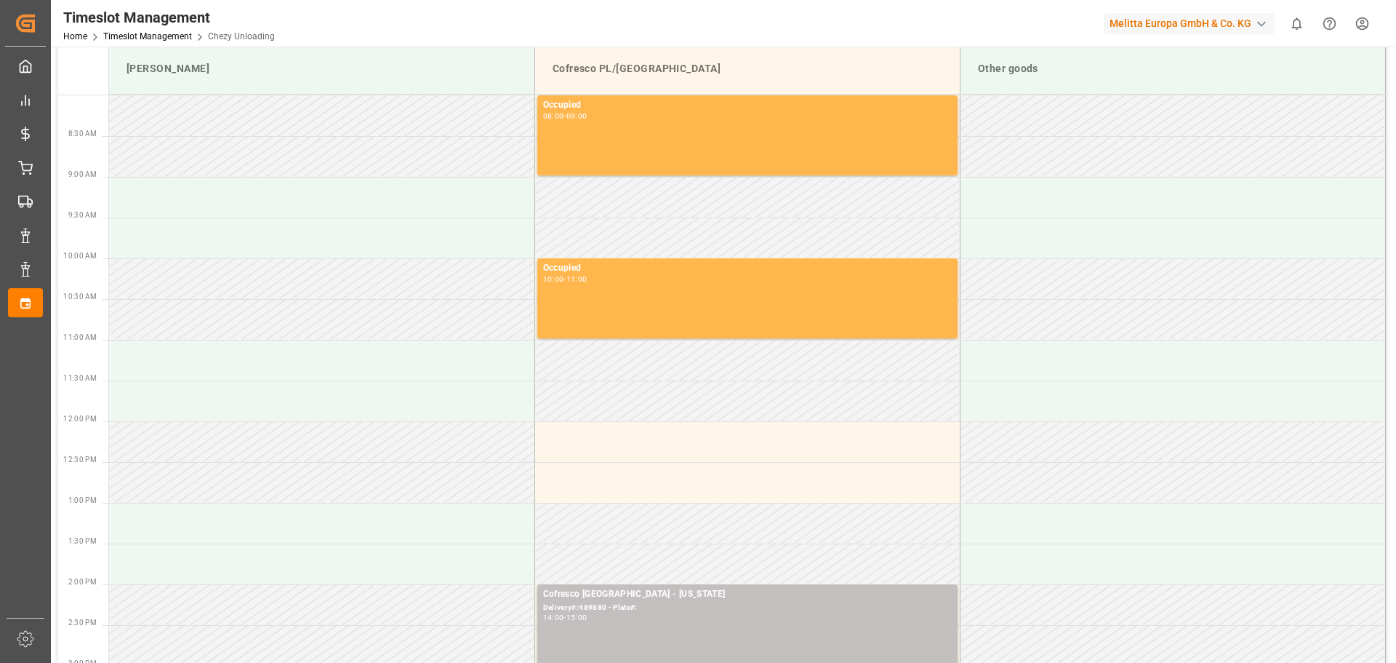
scroll to position [218, 0]
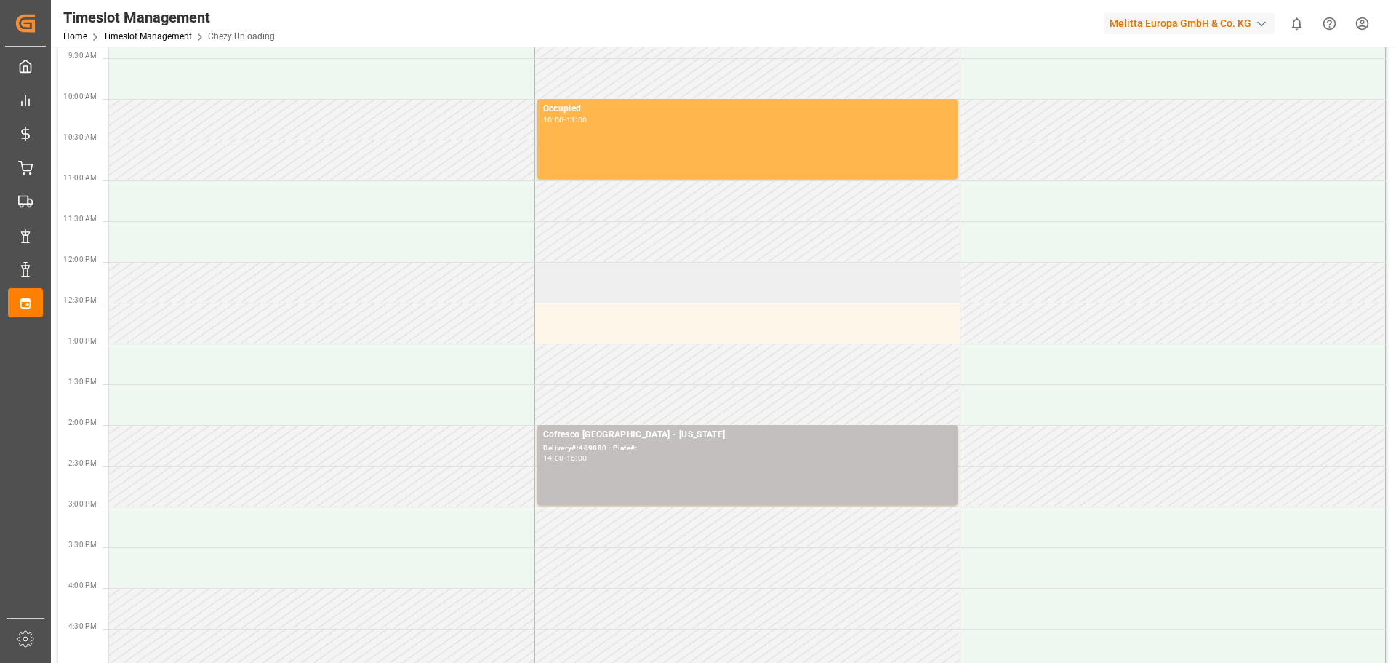
click at [609, 286] on td at bounding box center [747, 282] width 425 height 41
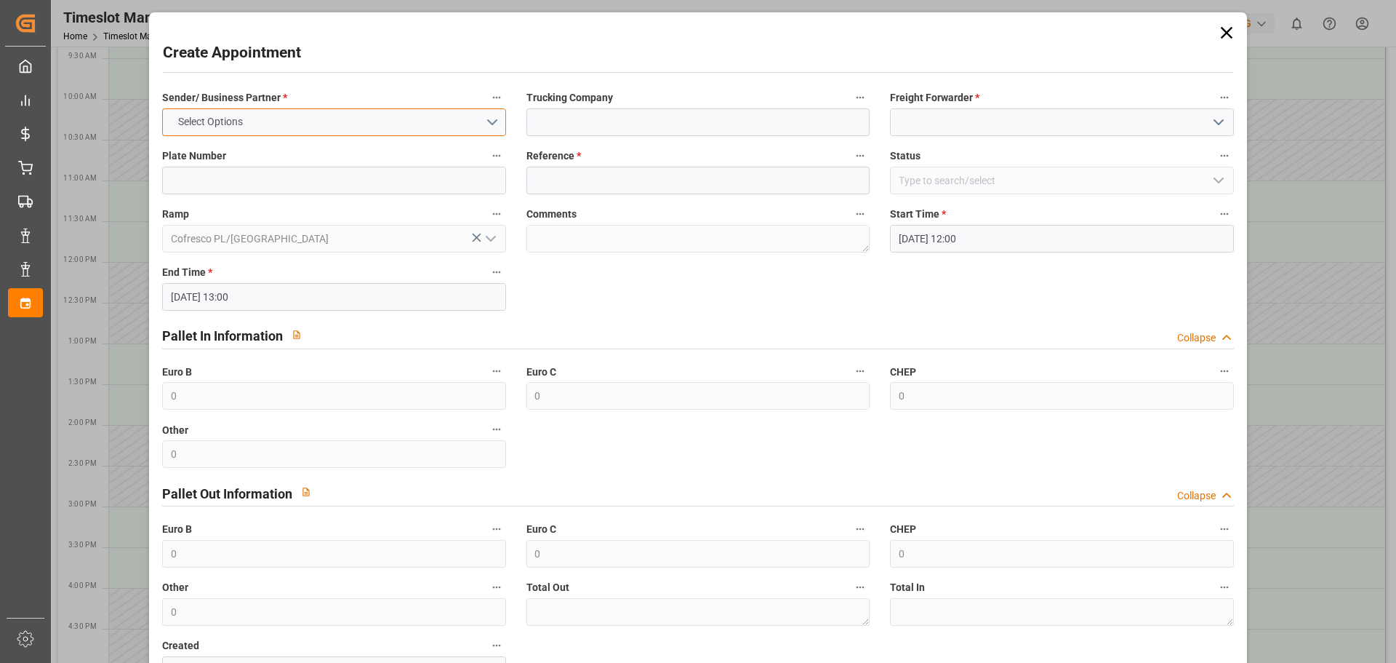
click at [251, 113] on button "Select Options" at bounding box center [333, 122] width 343 height 28
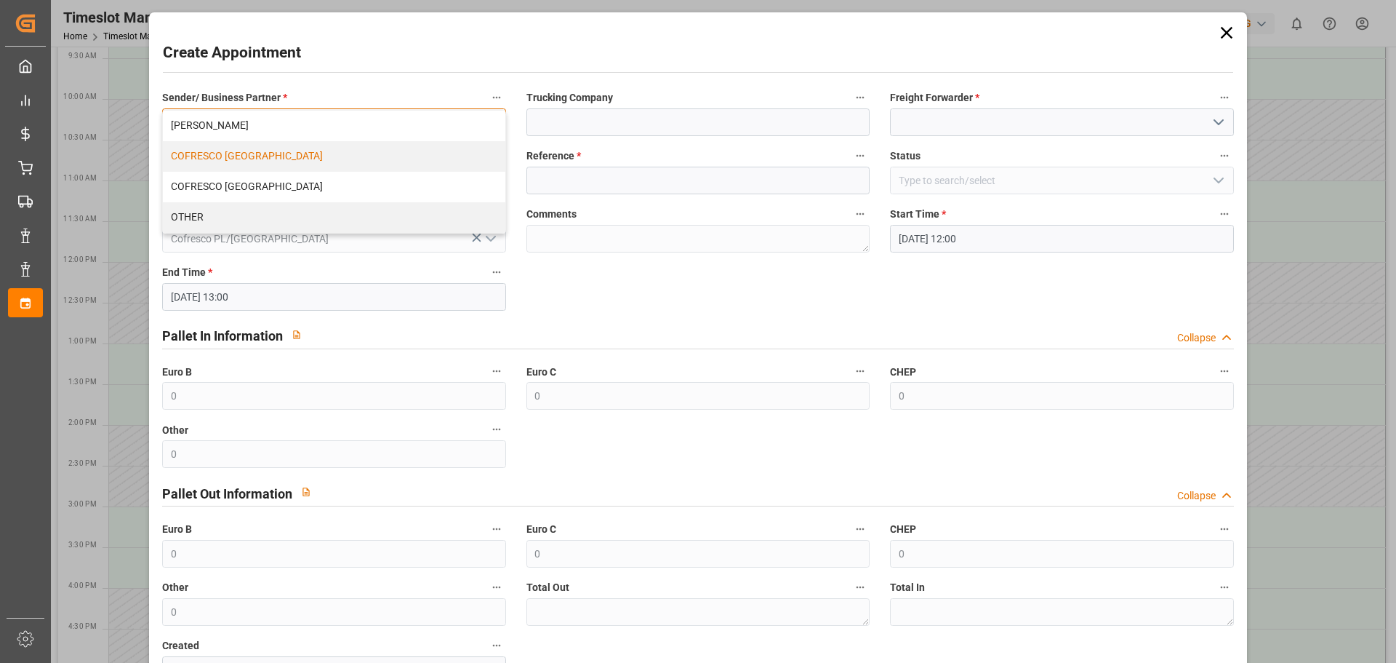
click at [237, 155] on div "COFRESCO [GEOGRAPHIC_DATA]" at bounding box center [334, 156] width 342 height 31
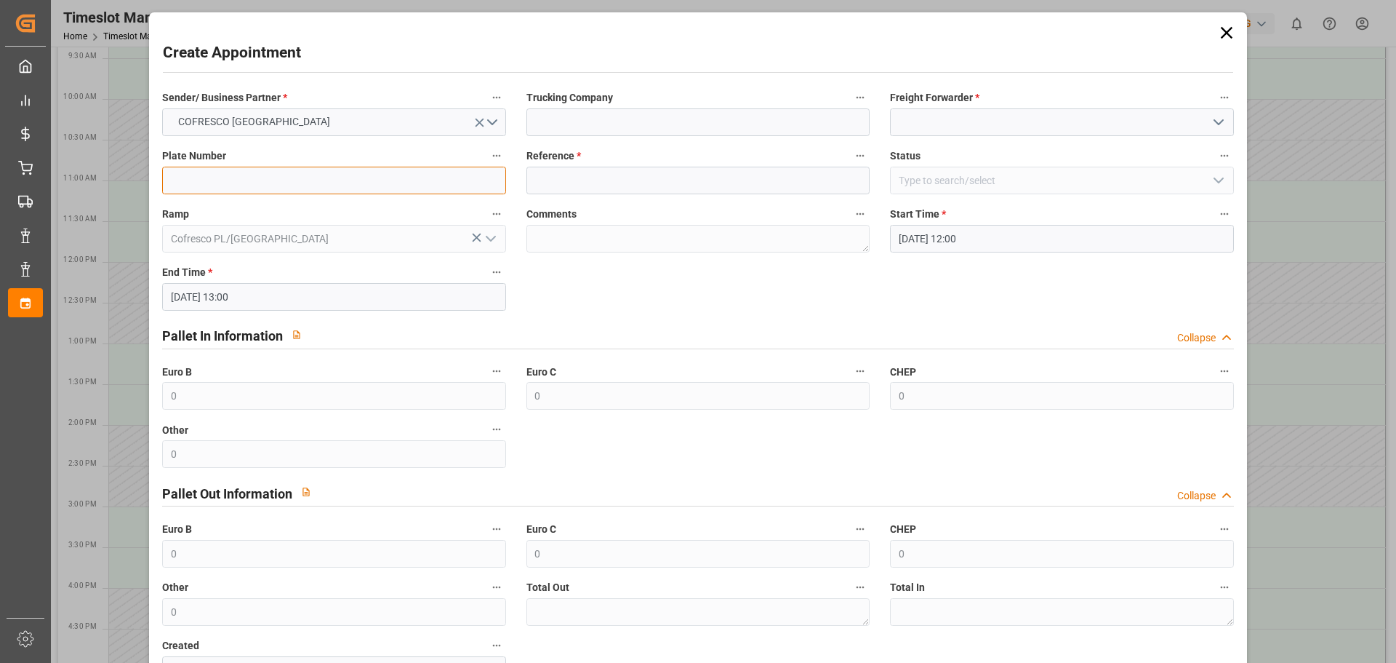
click at [250, 177] on input at bounding box center [333, 181] width 343 height 28
type input "xxx"
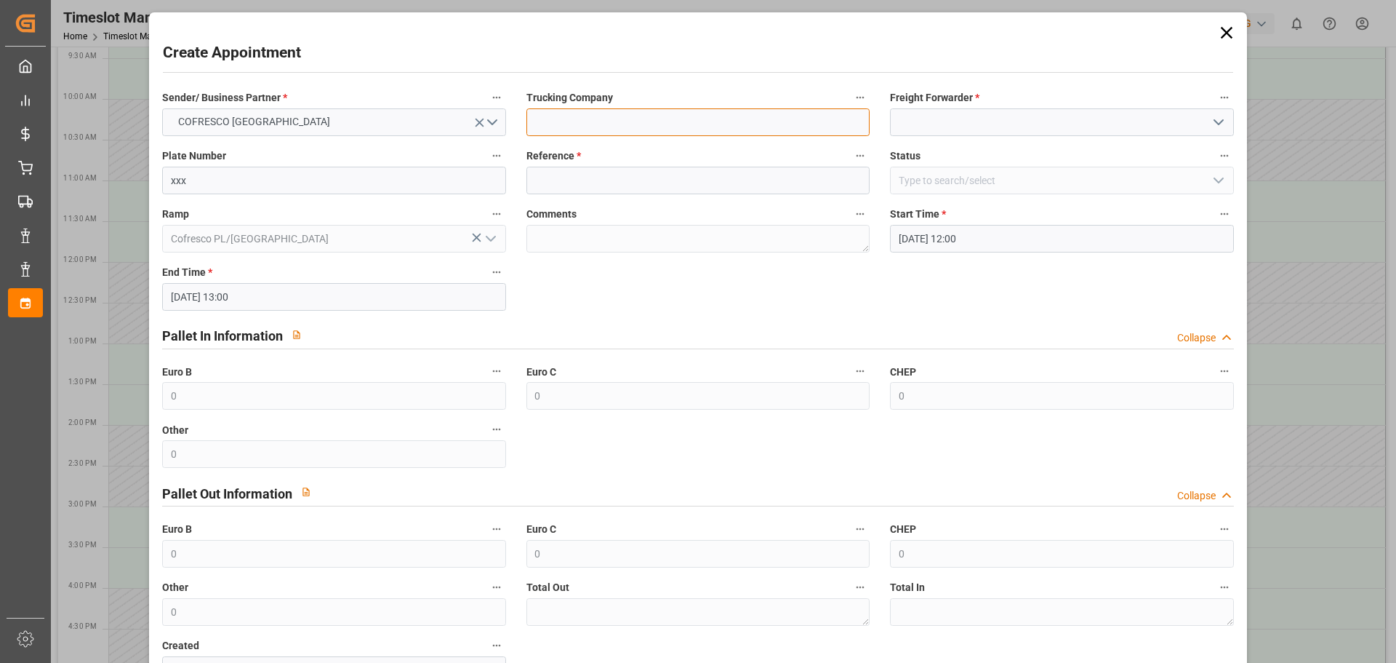
click at [596, 121] on input at bounding box center [698, 122] width 343 height 28
type input "Montana"
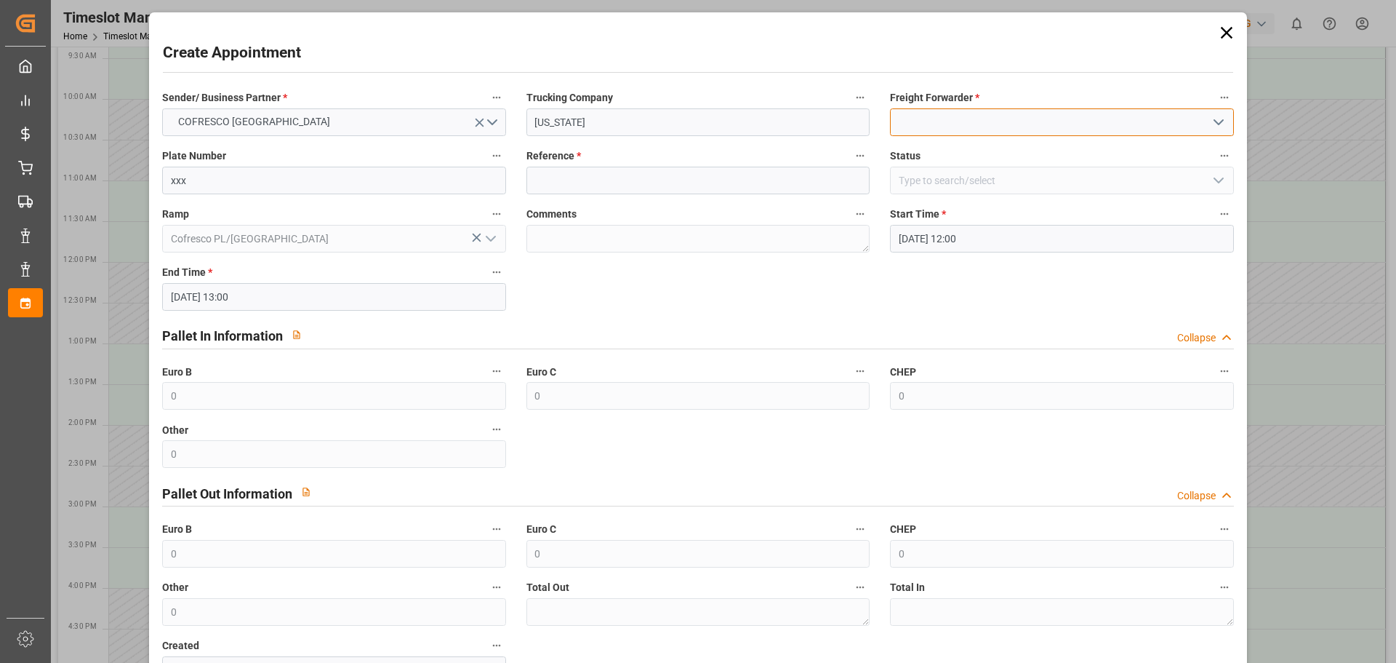
click at [940, 119] on input at bounding box center [1061, 122] width 343 height 28
click at [1216, 118] on icon "open menu" at bounding box center [1218, 121] width 17 height 17
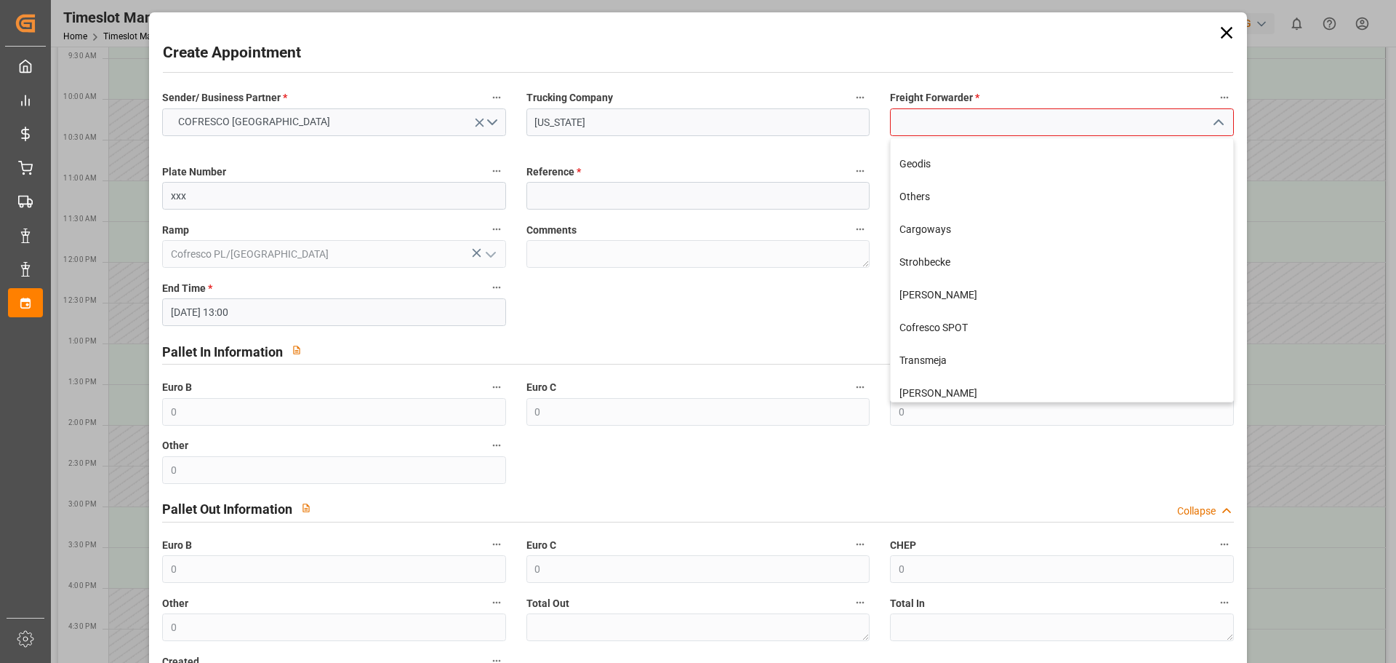
scroll to position [457, 0]
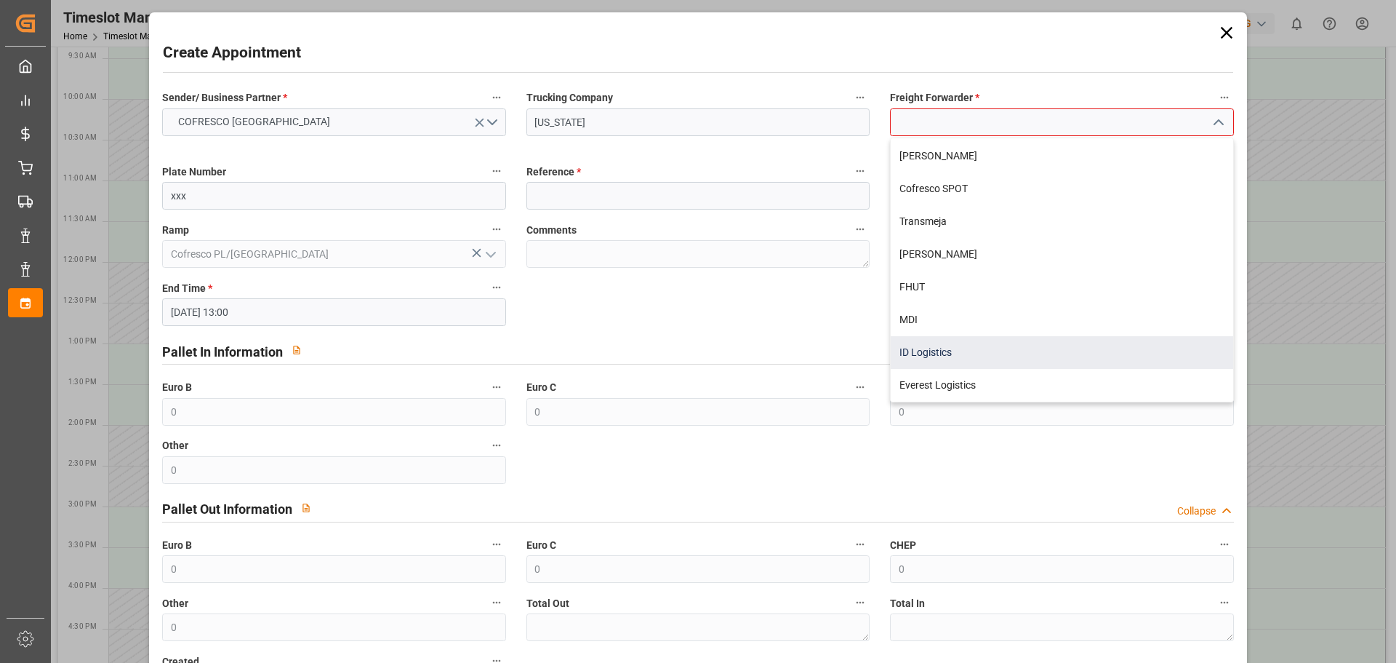
click at [940, 343] on div "ID Logistics" at bounding box center [1062, 352] width 342 height 33
type input "ID Logistics"
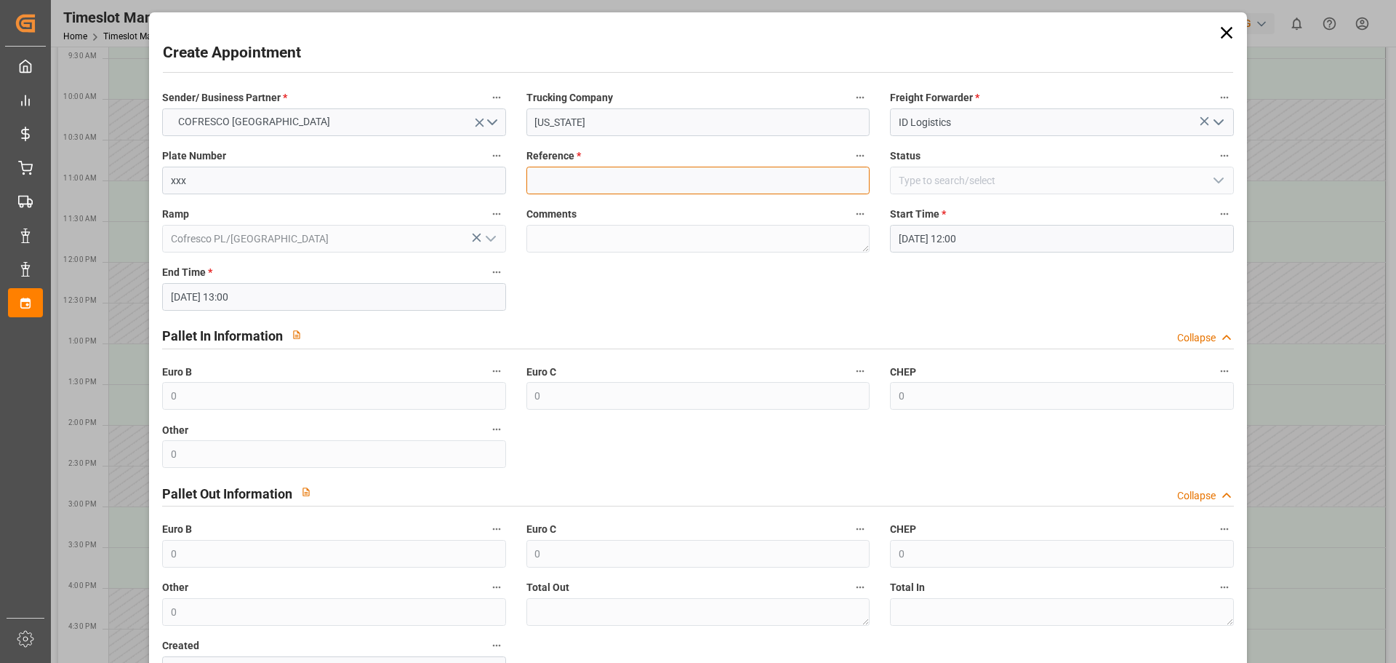
click at [588, 178] on input at bounding box center [698, 181] width 343 height 28
paste input "489878"
type input "489878"
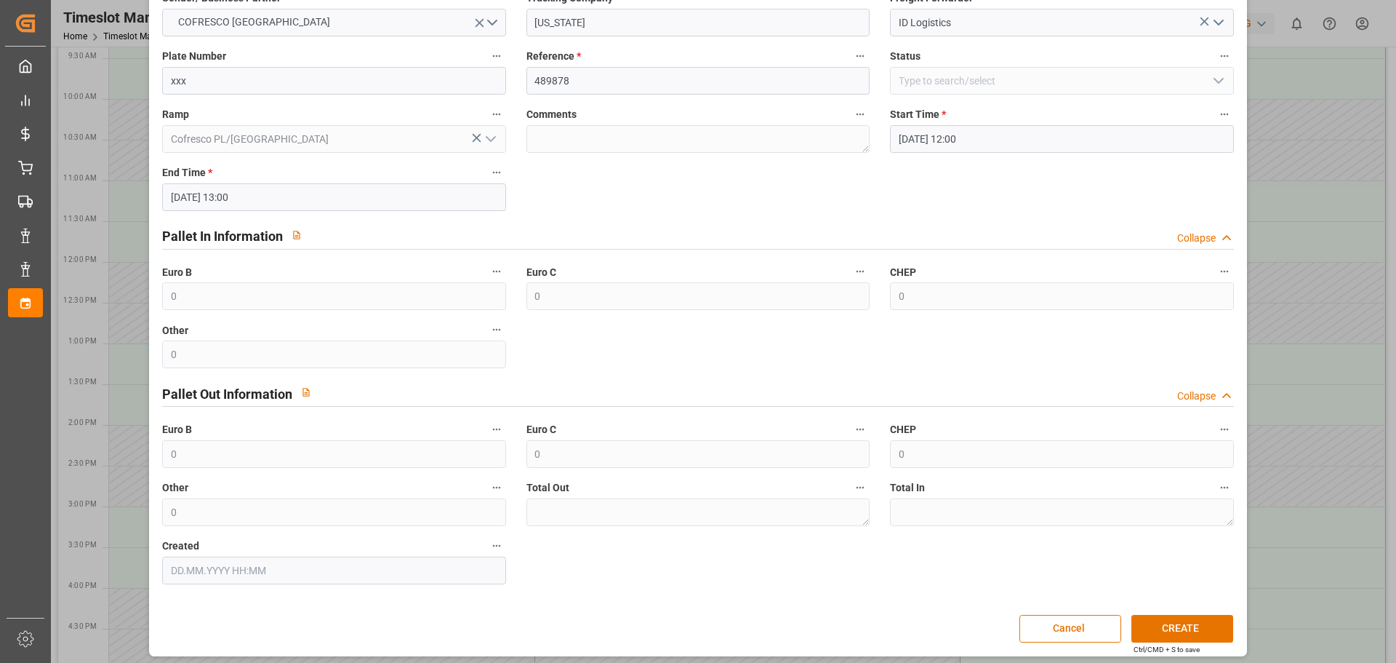
scroll to position [105, 0]
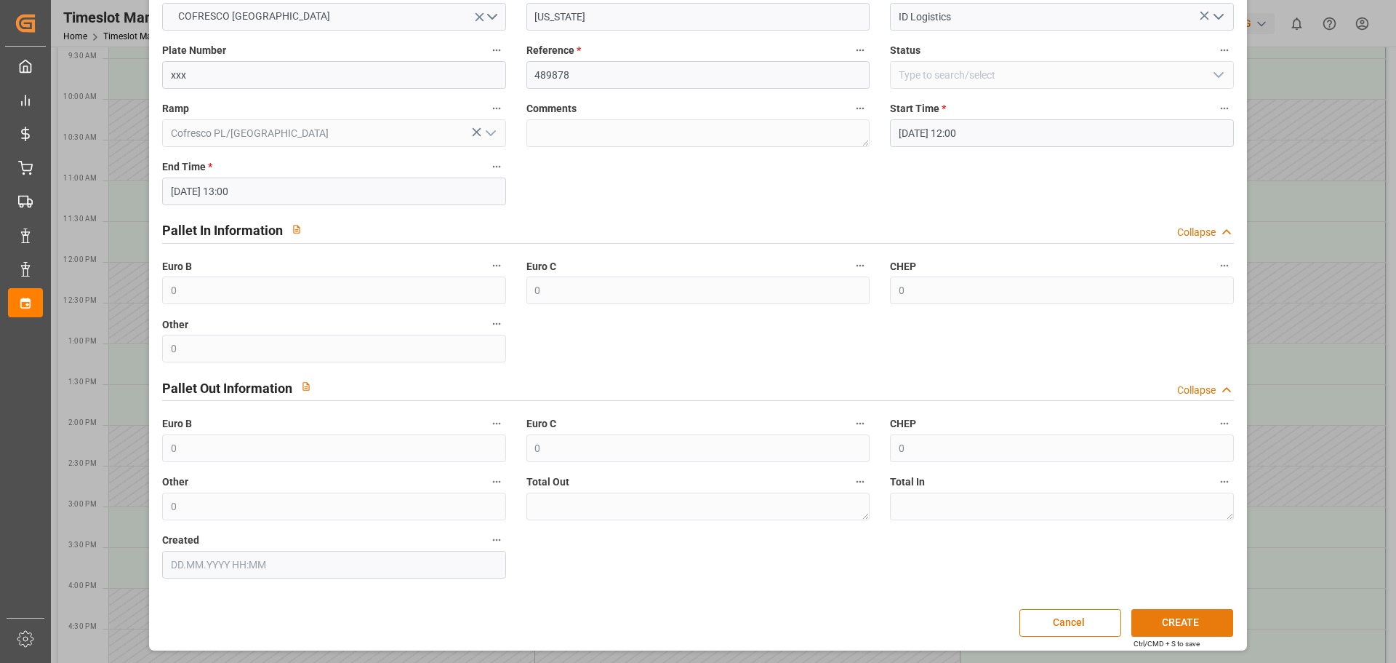
click at [1166, 617] on button "CREATE" at bounding box center [1183, 623] width 102 height 28
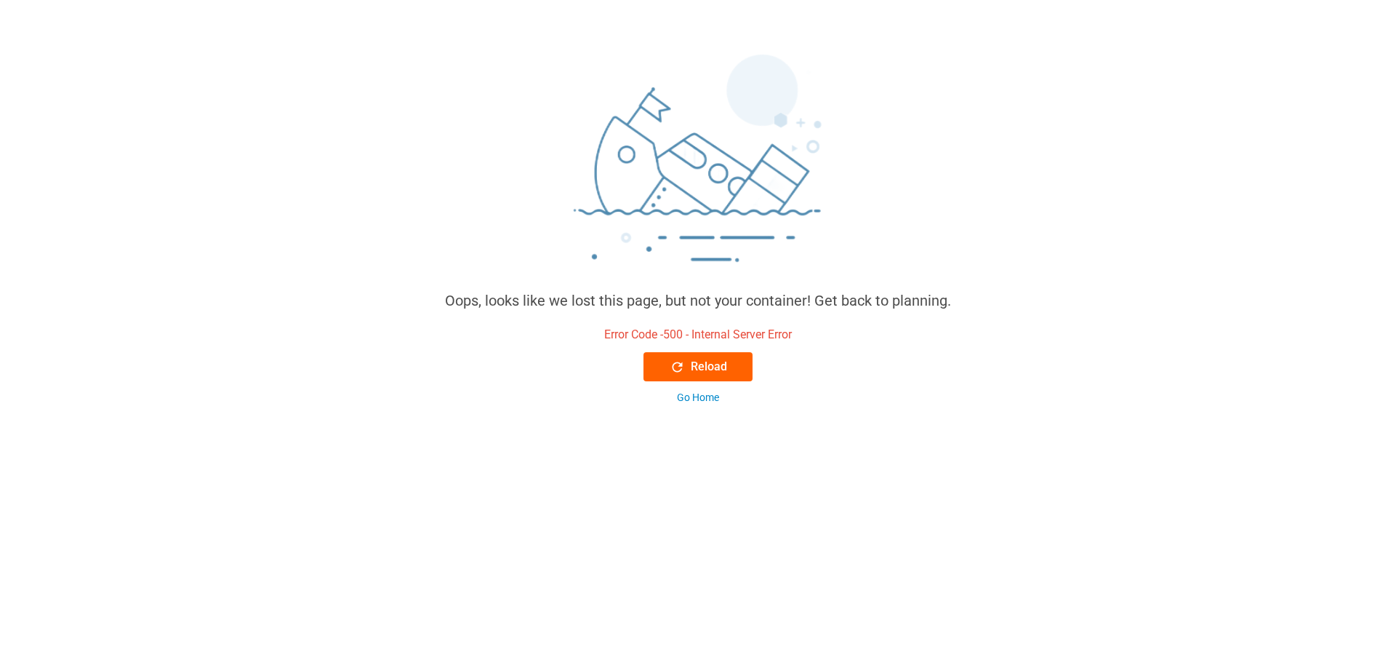
click at [708, 364] on div "Reload" at bounding box center [698, 366] width 57 height 17
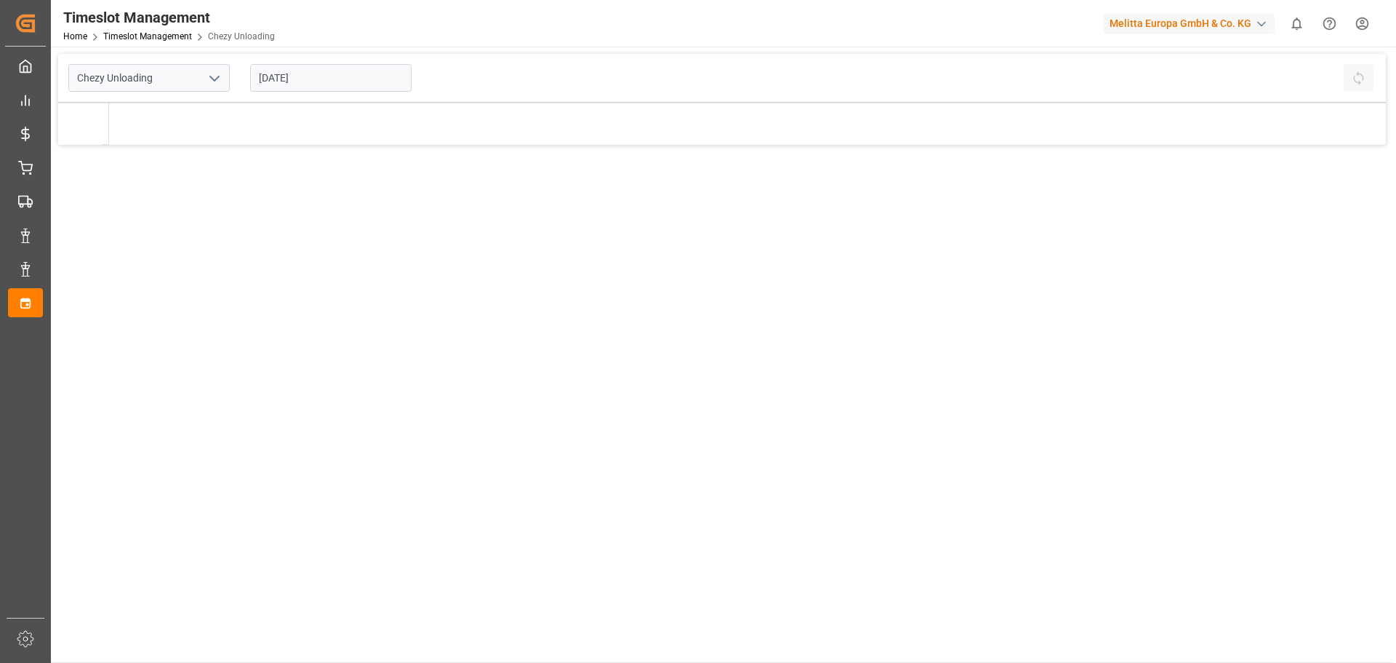
type input "Chezy Unloading"
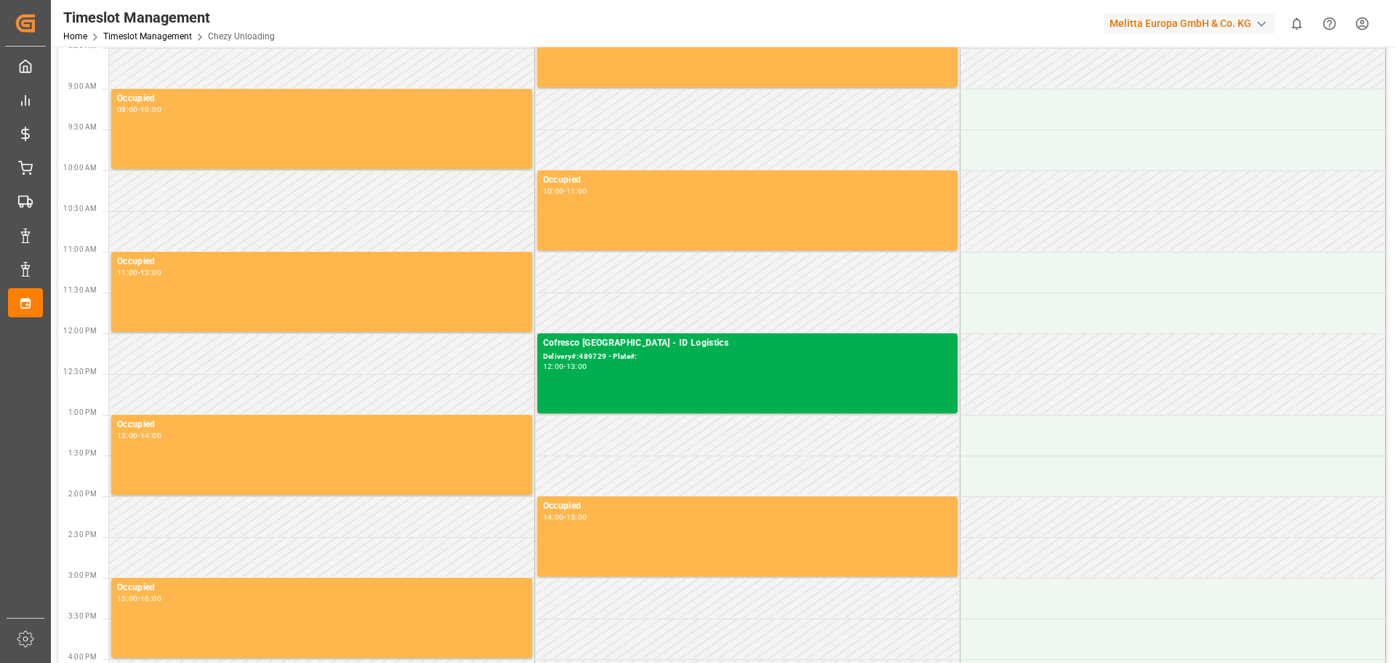
scroll to position [145, 0]
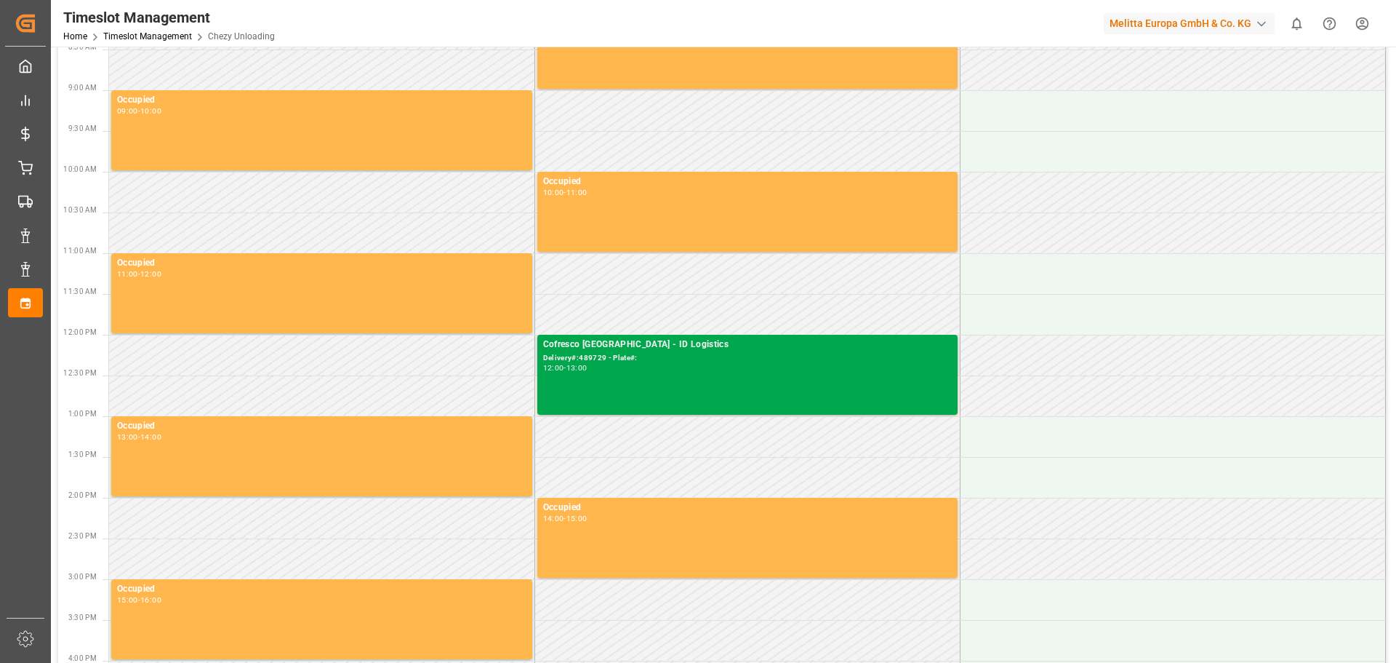
click at [680, 375] on div "Cofresco [GEOGRAPHIC_DATA] - ID Logistics Delivery#:489729 - Plate#: 12:00 - 13…" at bounding box center [747, 374] width 409 height 74
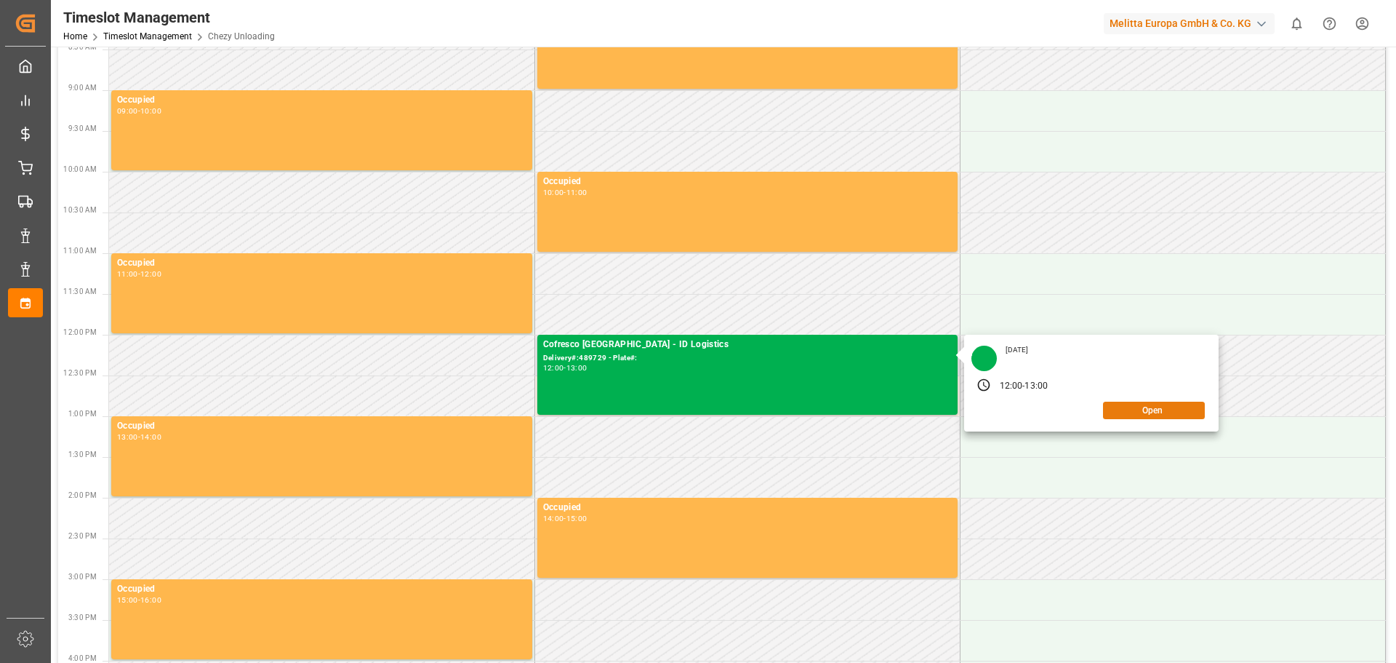
click at [1143, 409] on button "Open" at bounding box center [1154, 409] width 102 height 17
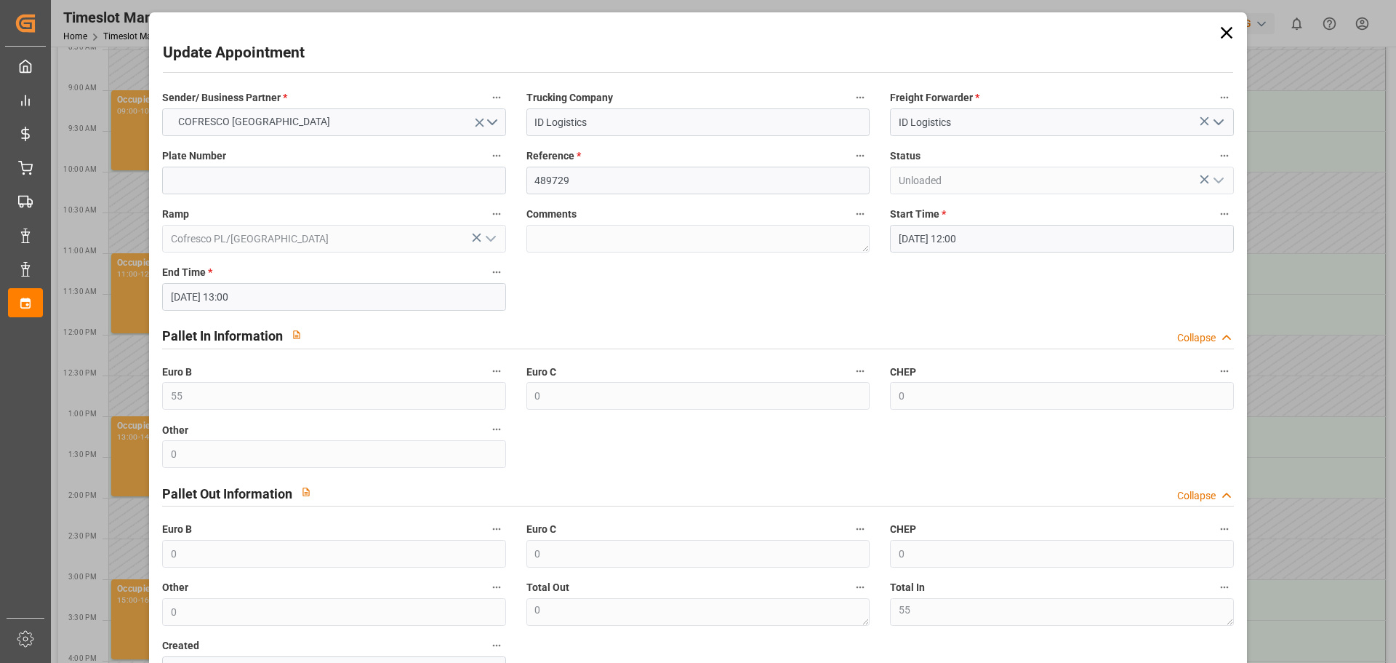
click at [1217, 36] on icon at bounding box center [1227, 33] width 20 height 20
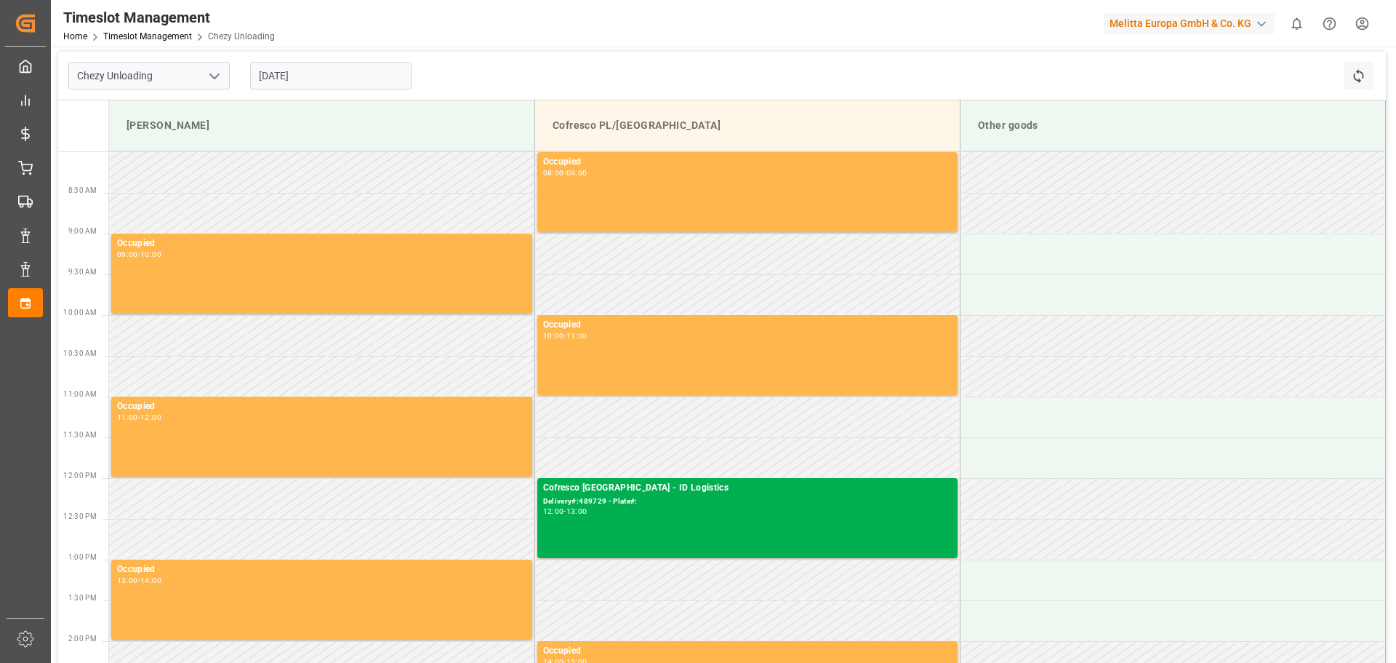
scroll to position [0, 0]
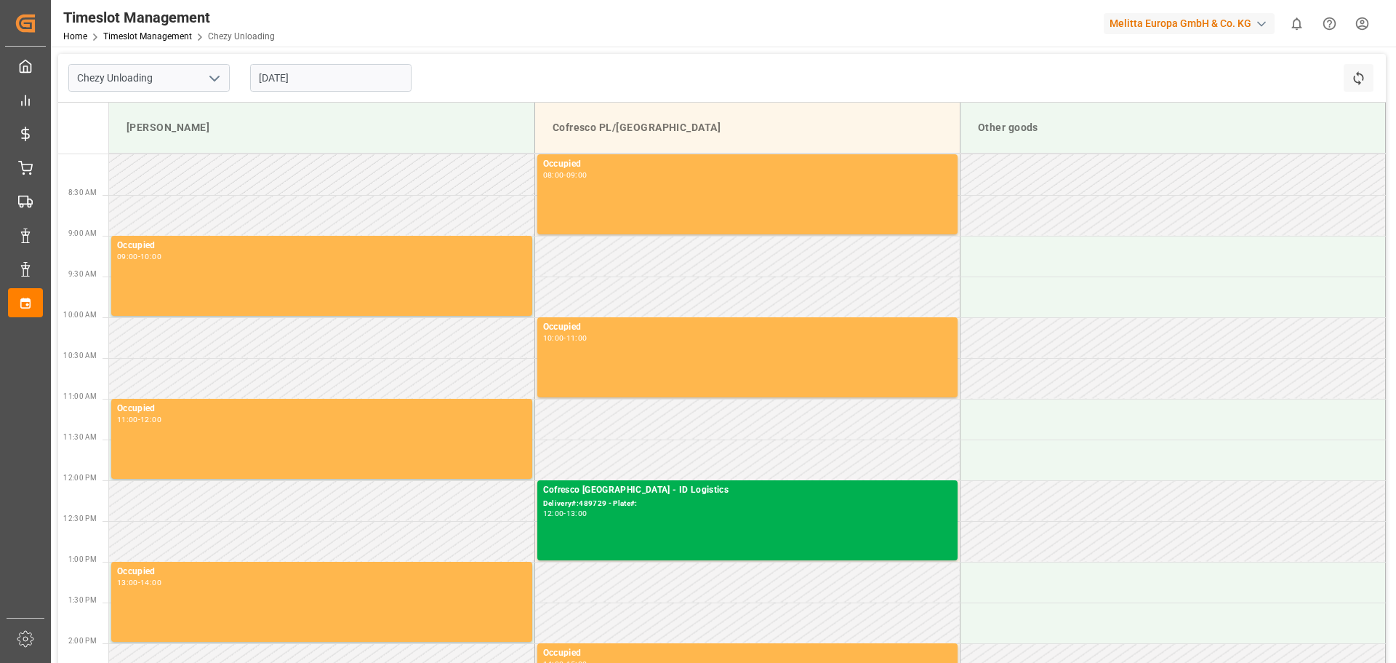
click at [296, 74] on input "[DATE]" at bounding box center [330, 78] width 161 height 28
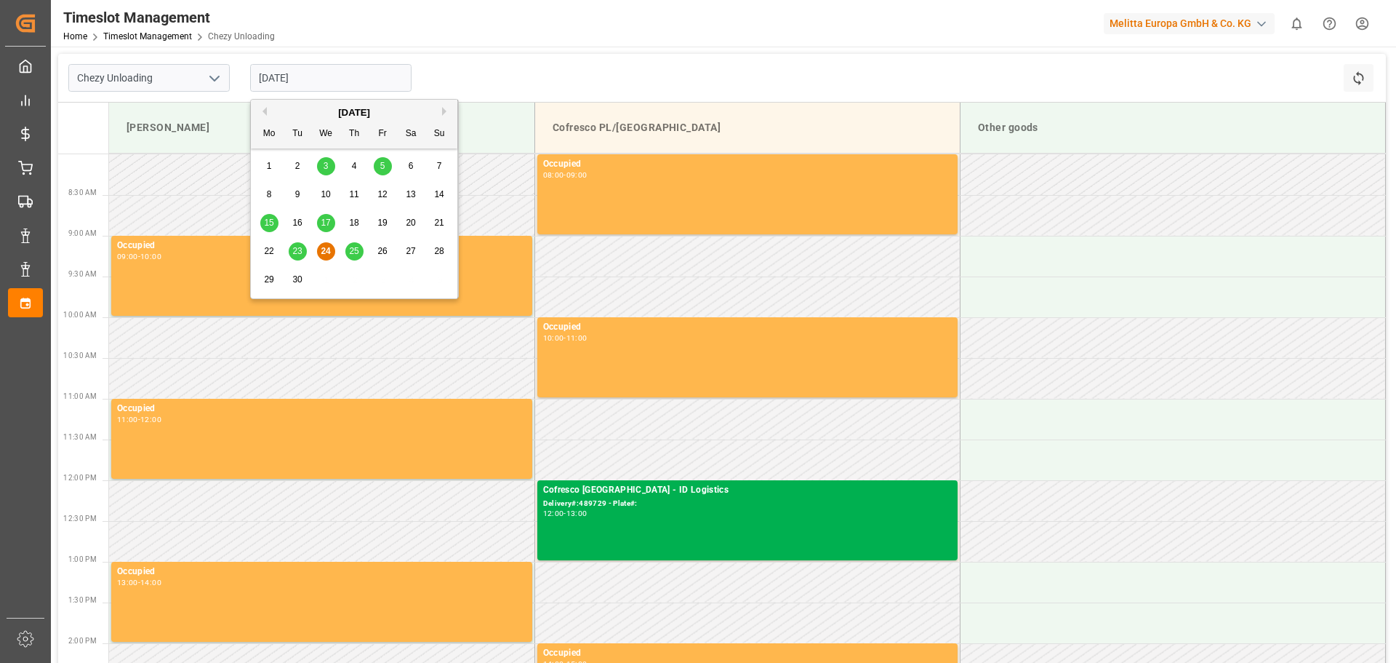
click at [350, 248] on span "25" at bounding box center [353, 251] width 9 height 10
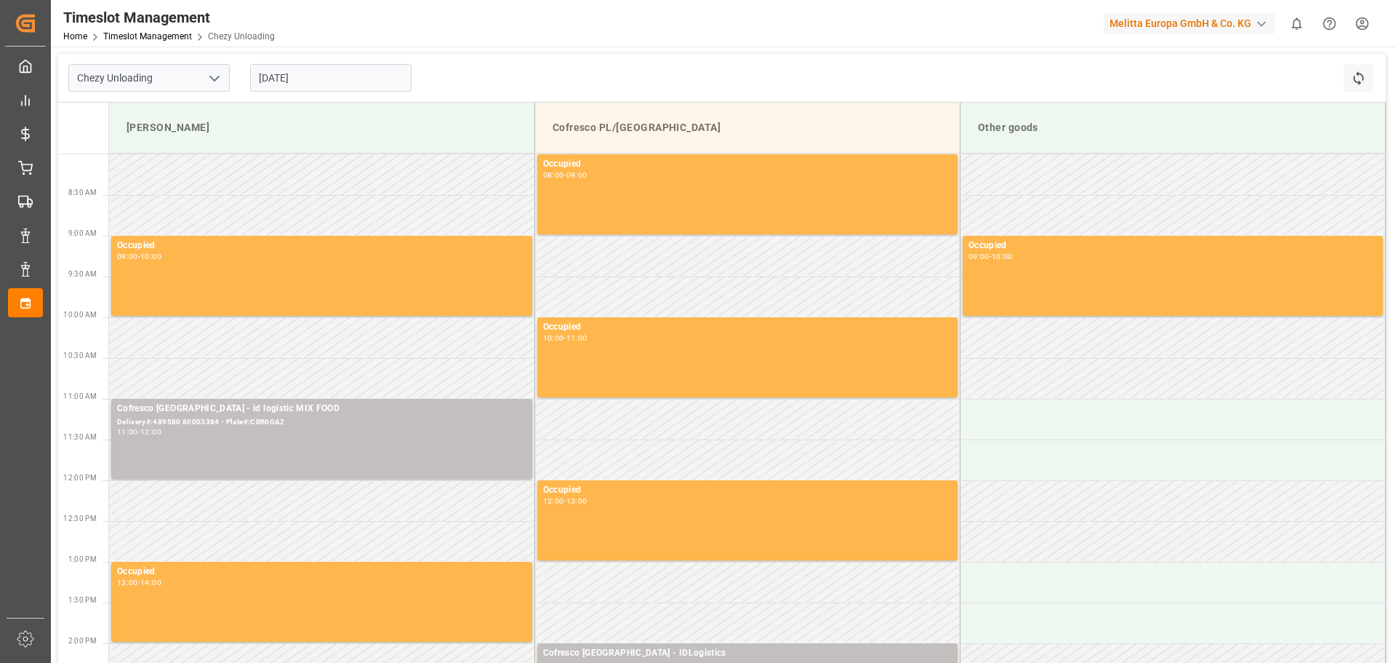
click at [309, 74] on input "[DATE]" at bounding box center [330, 78] width 161 height 28
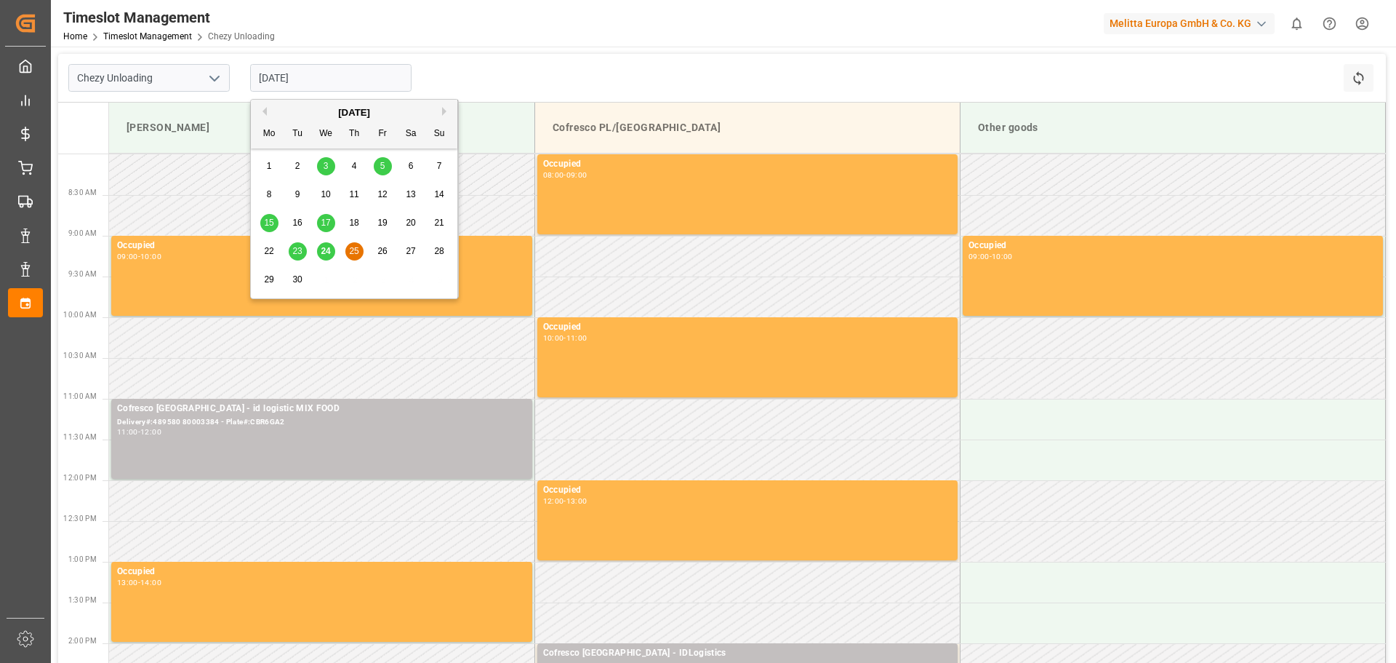
click at [435, 111] on div "[DATE]" at bounding box center [354, 112] width 207 height 15
click at [448, 111] on button "Next Month" at bounding box center [446, 111] width 9 height 9
click at [325, 167] on span "1" at bounding box center [326, 166] width 5 height 10
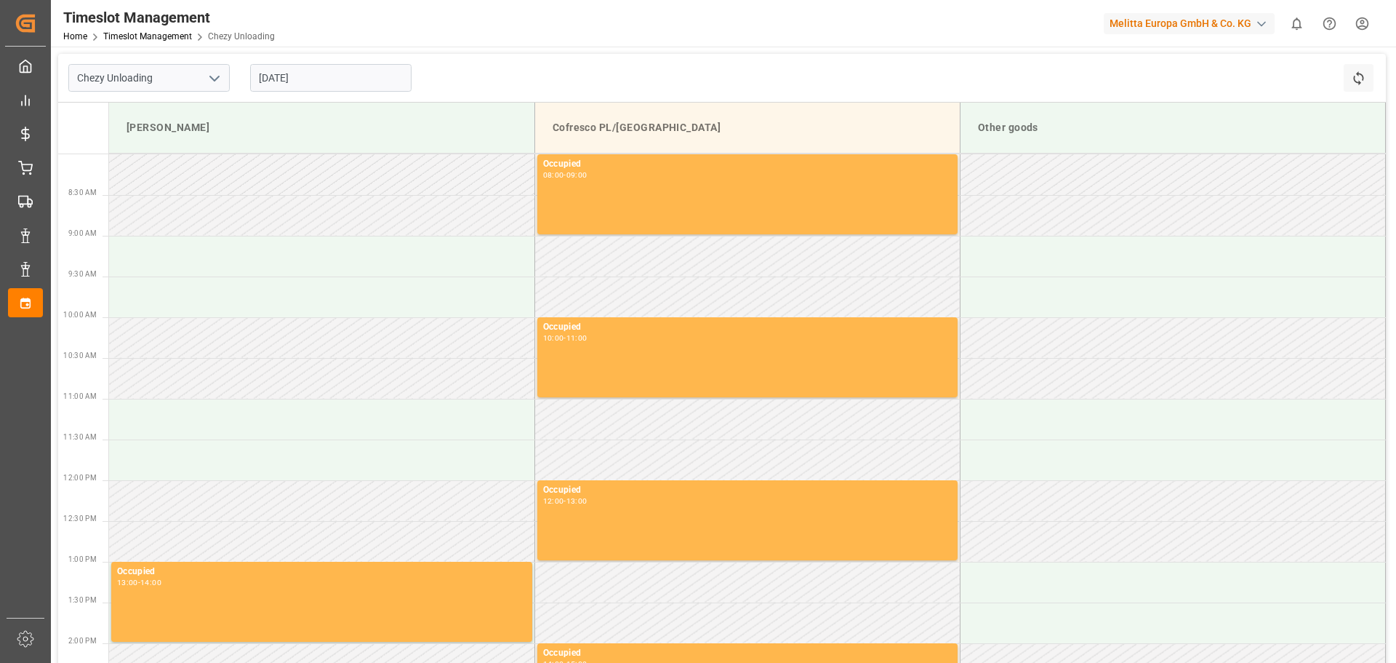
click at [298, 83] on input "[DATE]" at bounding box center [330, 78] width 161 height 28
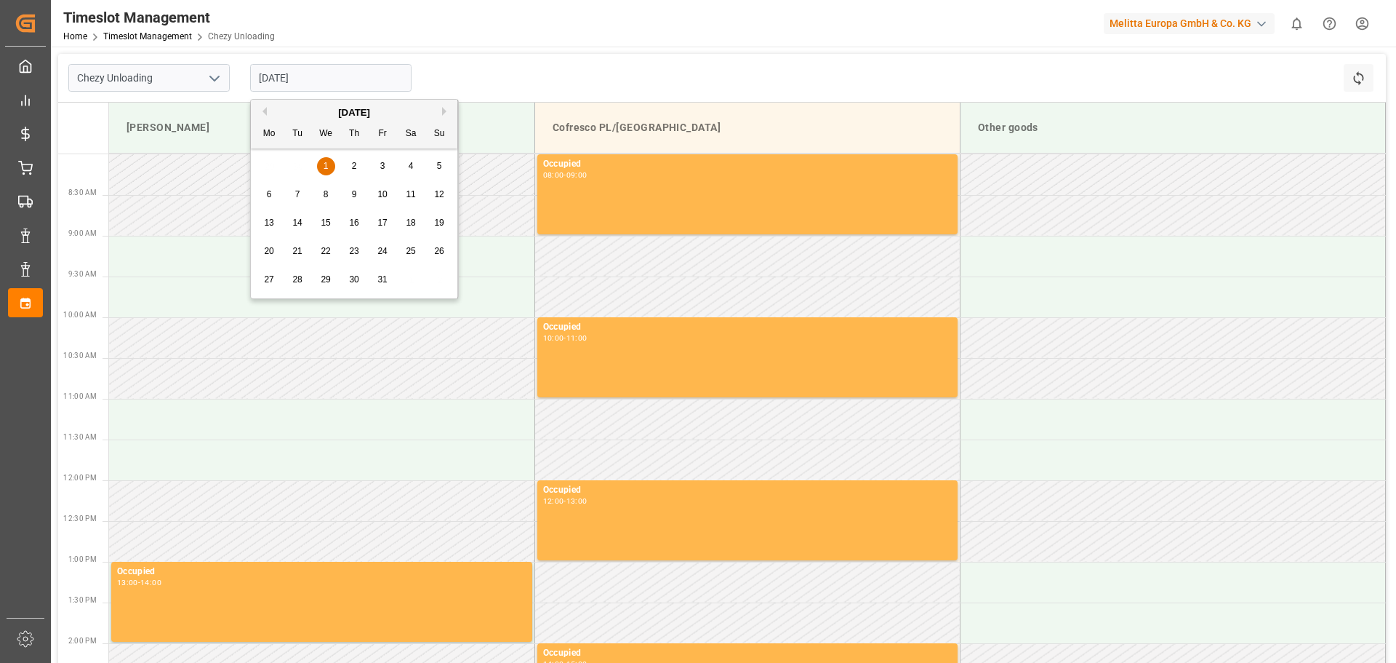
click at [360, 164] on div "2" at bounding box center [354, 166] width 18 height 17
type input "[DATE]"
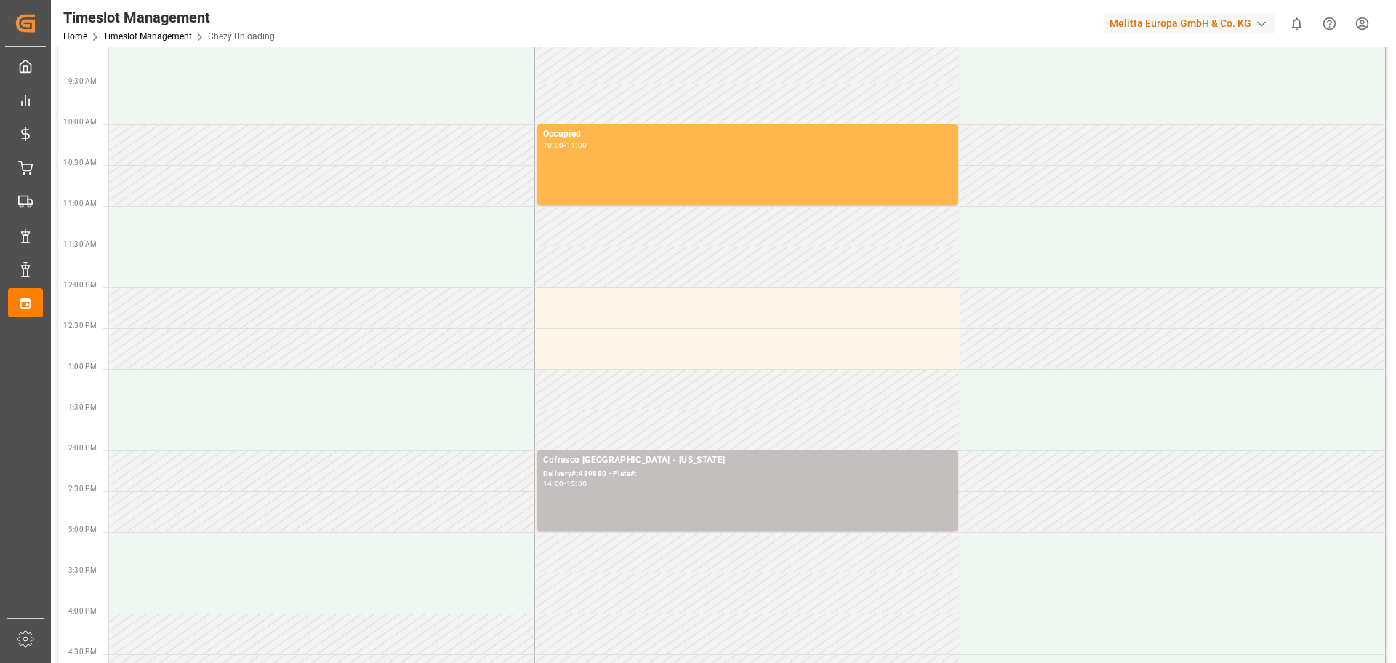
scroll to position [291, 0]
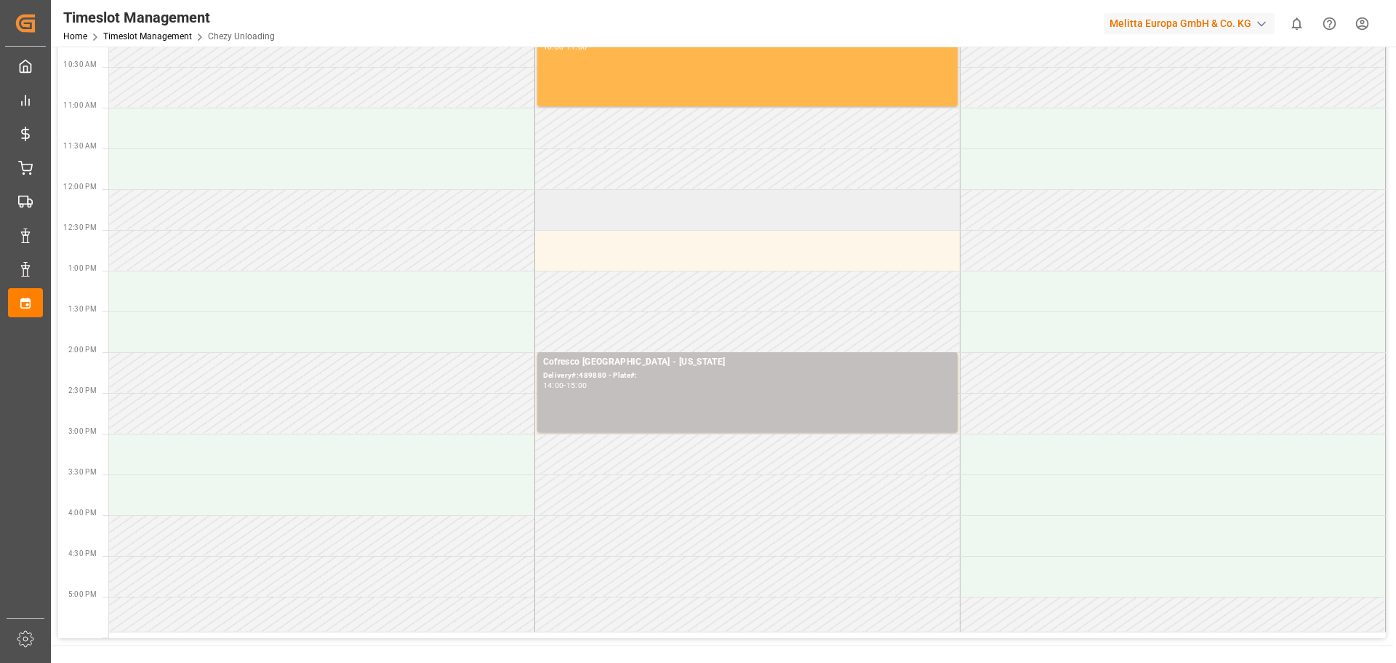
click at [587, 215] on td at bounding box center [747, 209] width 425 height 41
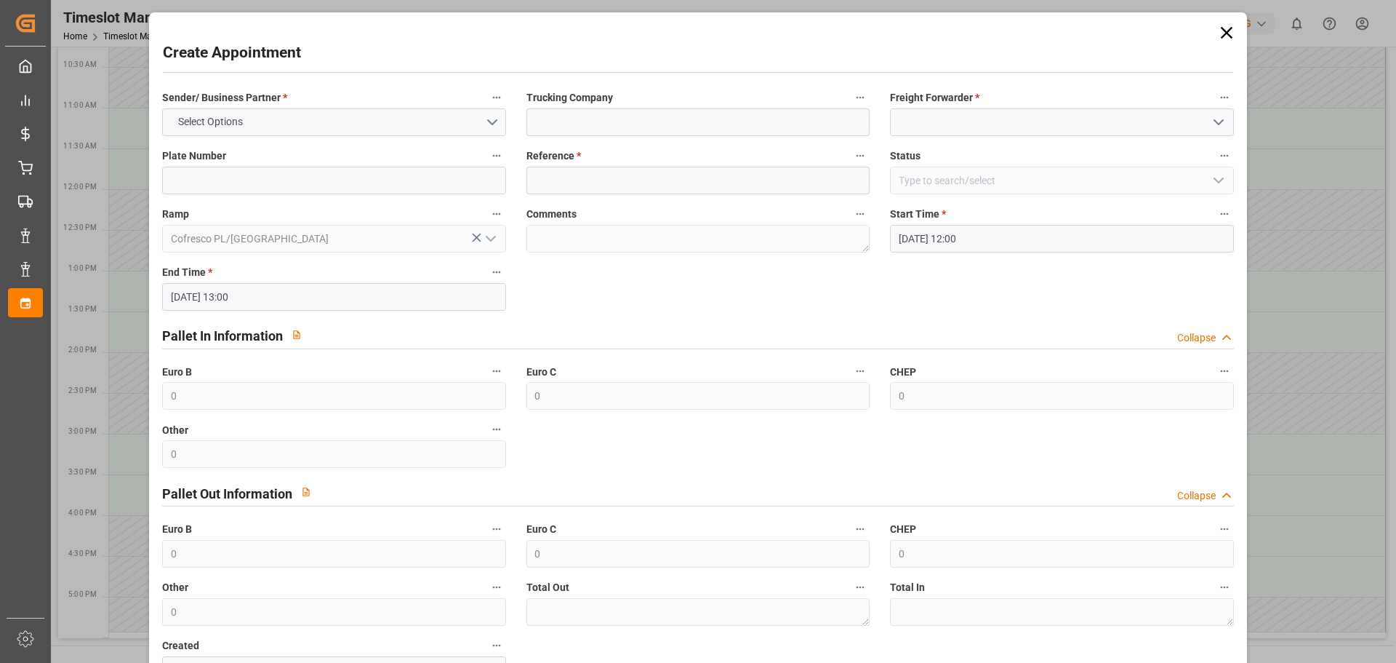
drag, startPoint x: 1223, startPoint y: 25, endPoint x: 1212, endPoint y: 33, distance: 13.5
click at [1223, 26] on icon at bounding box center [1227, 33] width 20 height 20
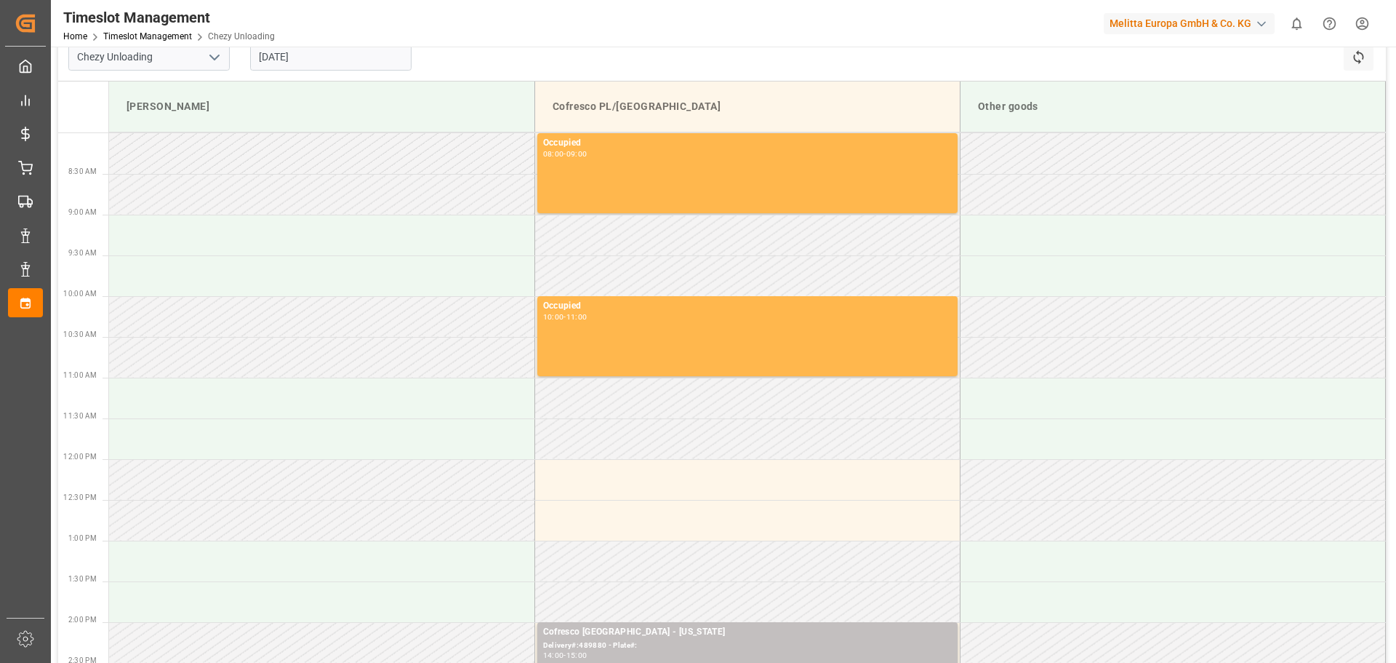
scroll to position [0, 0]
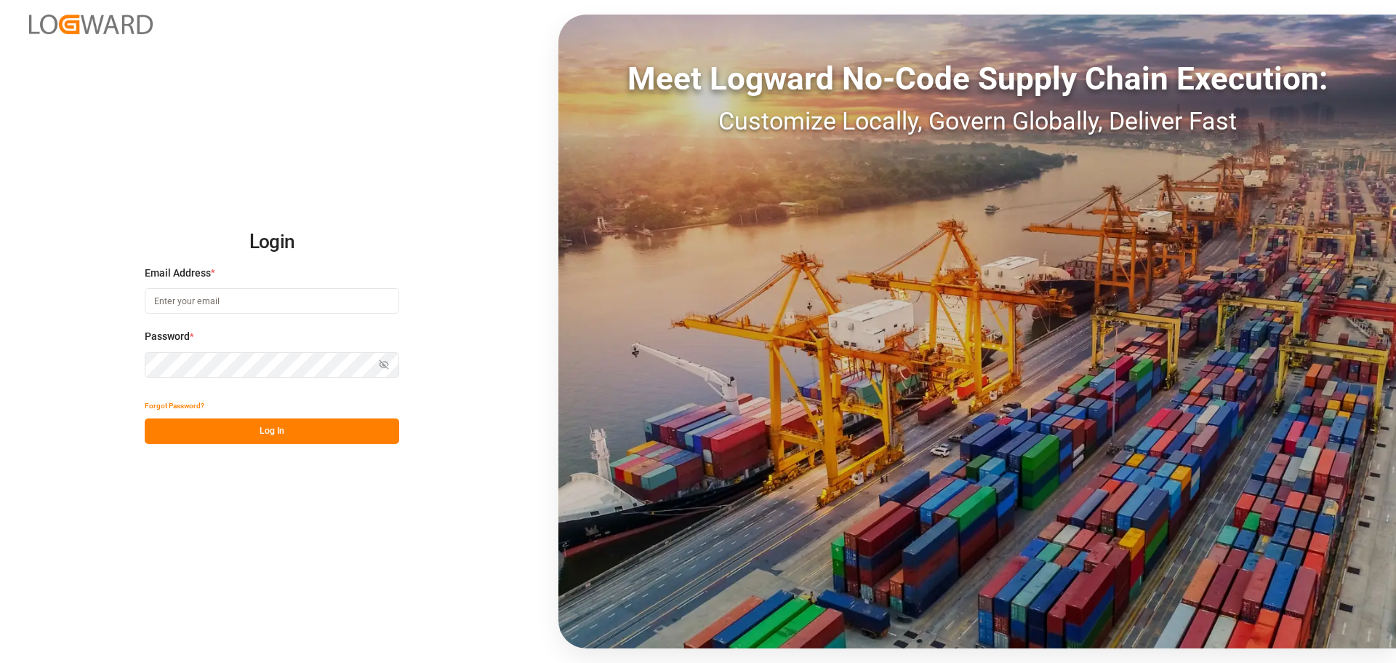
type input "azawacki@id-logistics.com"
click at [274, 437] on button "Log In" at bounding box center [272, 430] width 255 height 25
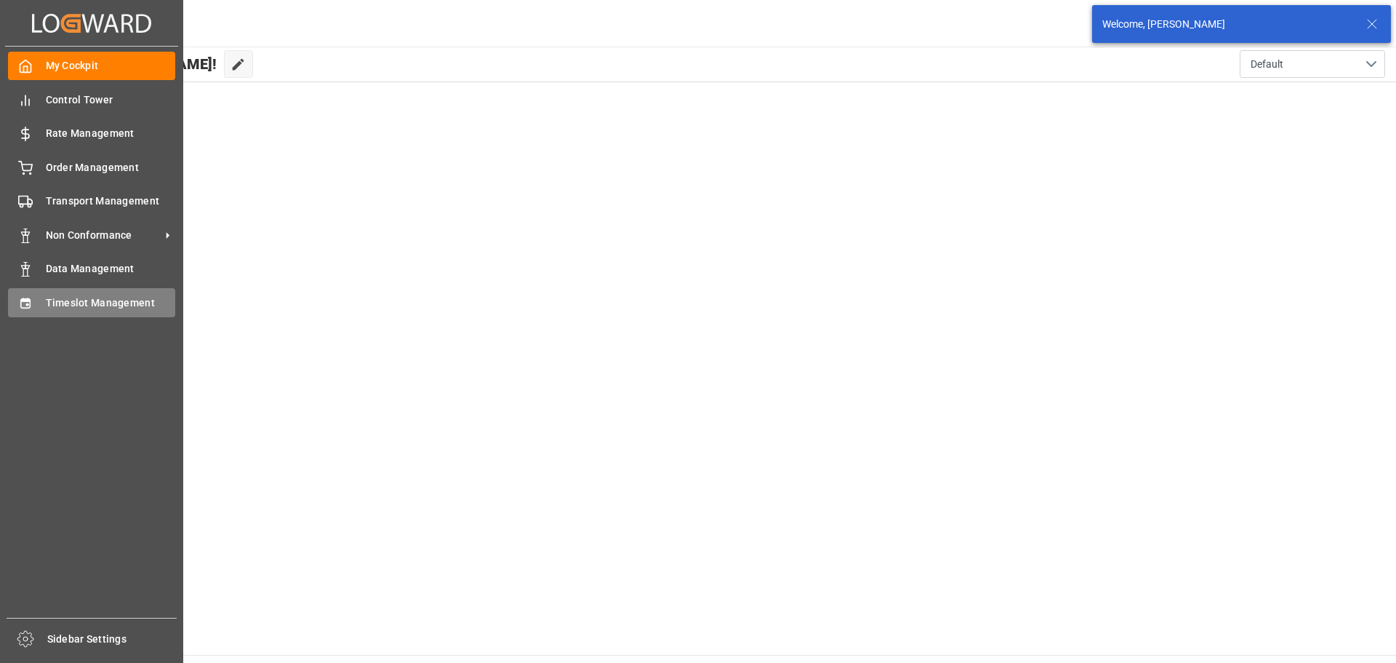
click at [40, 294] on div "Timeslot Management Timeslot Management" at bounding box center [91, 302] width 167 height 28
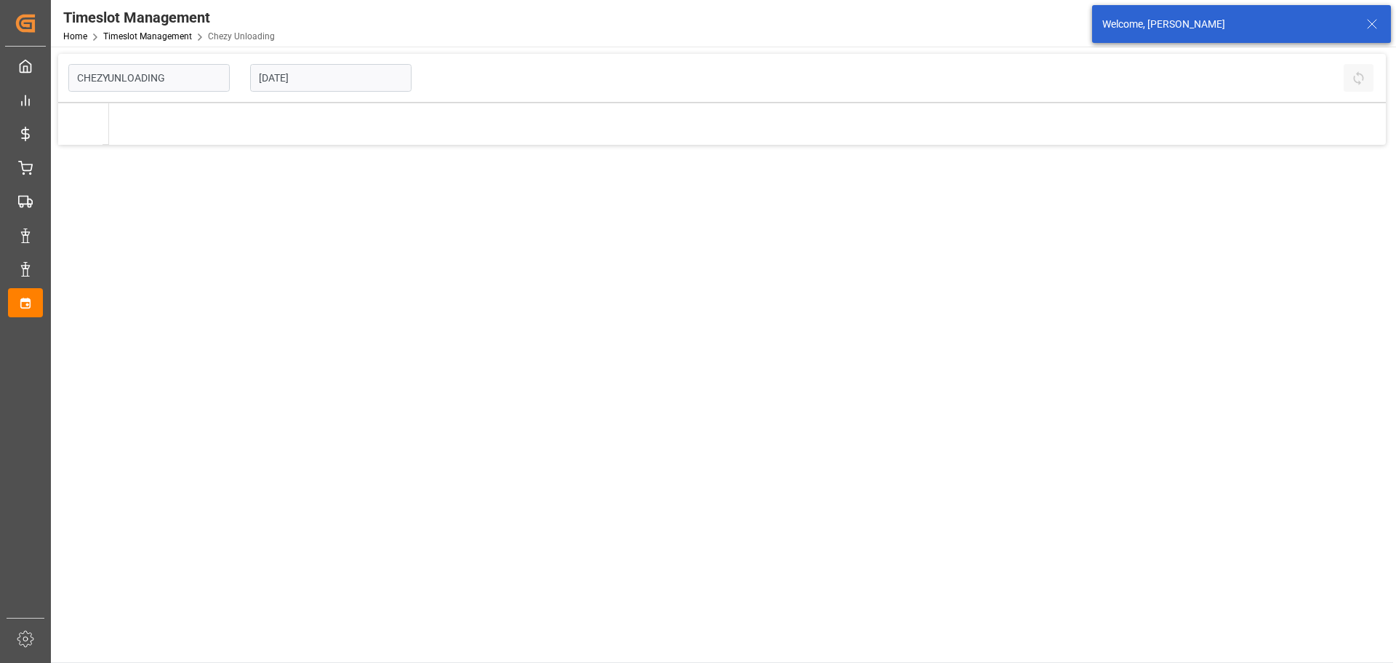
type input "Chezy Unloading"
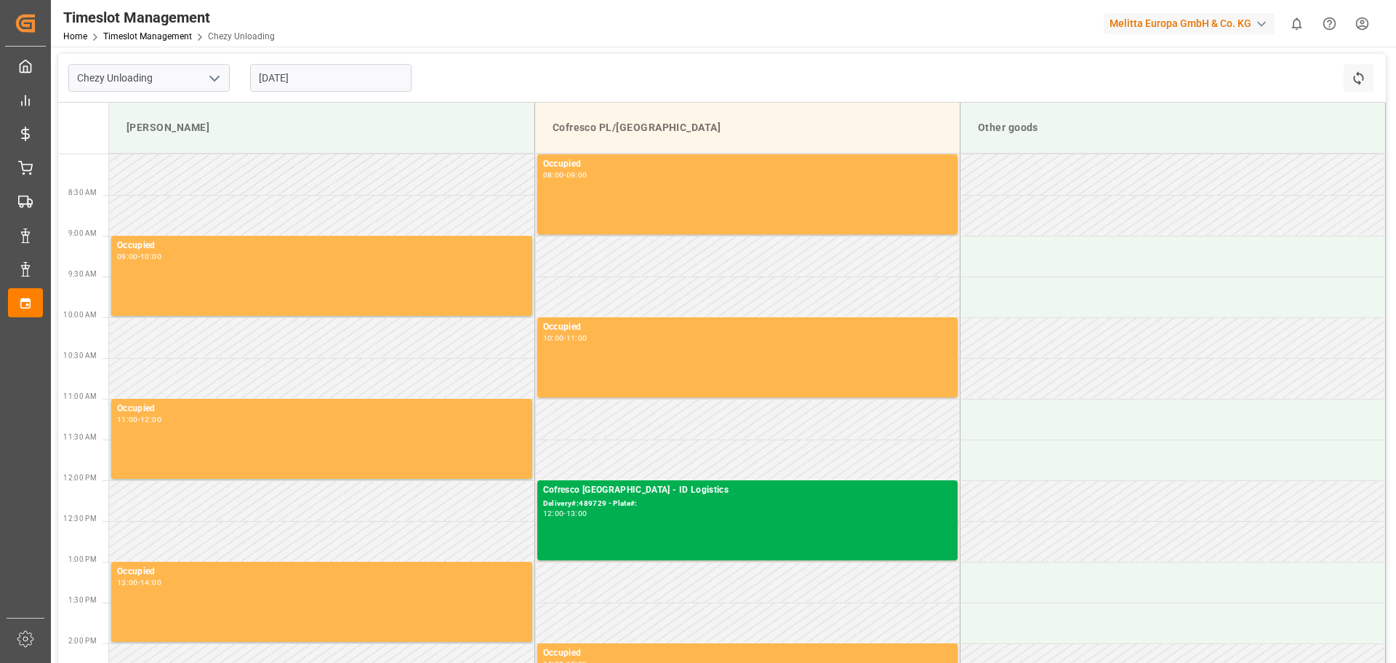
click at [316, 72] on input "[DATE]" at bounding box center [330, 78] width 161 height 28
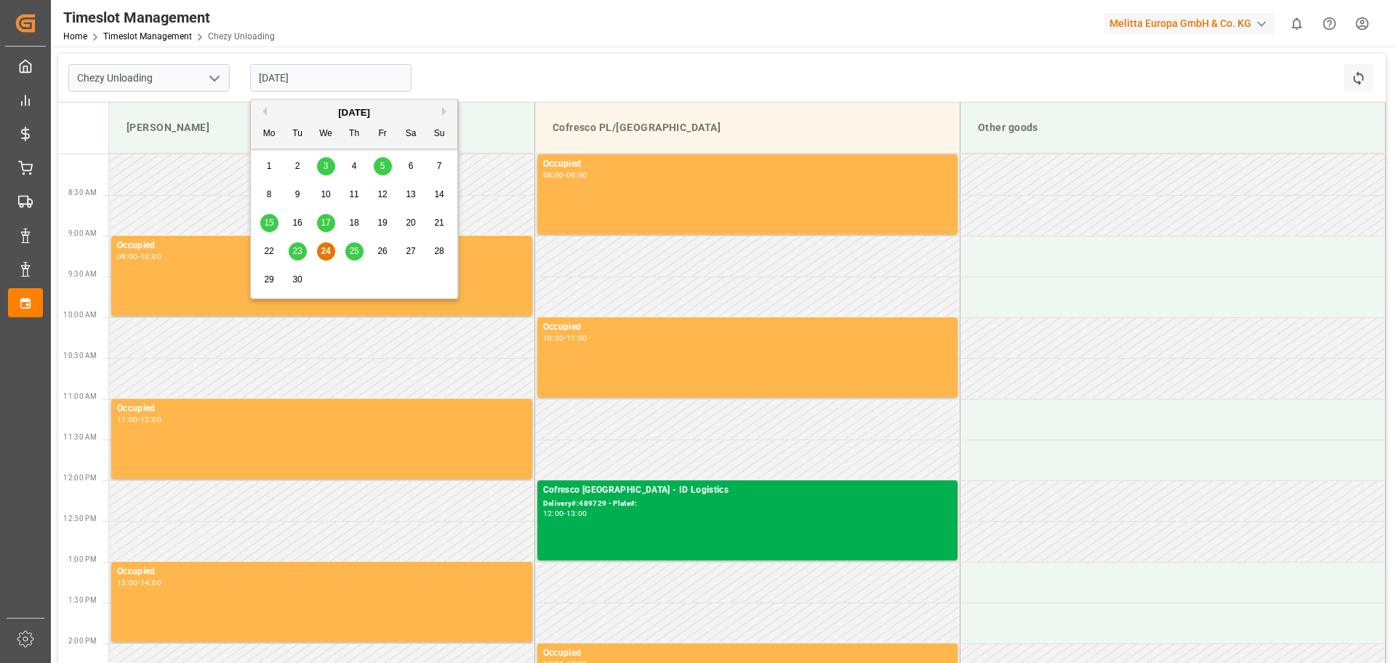
click at [441, 114] on div "[DATE]" at bounding box center [354, 112] width 207 height 15
click at [446, 107] on button "Next Month" at bounding box center [446, 111] width 9 height 9
click at [359, 163] on div "2" at bounding box center [354, 166] width 18 height 17
type input "[DATE]"
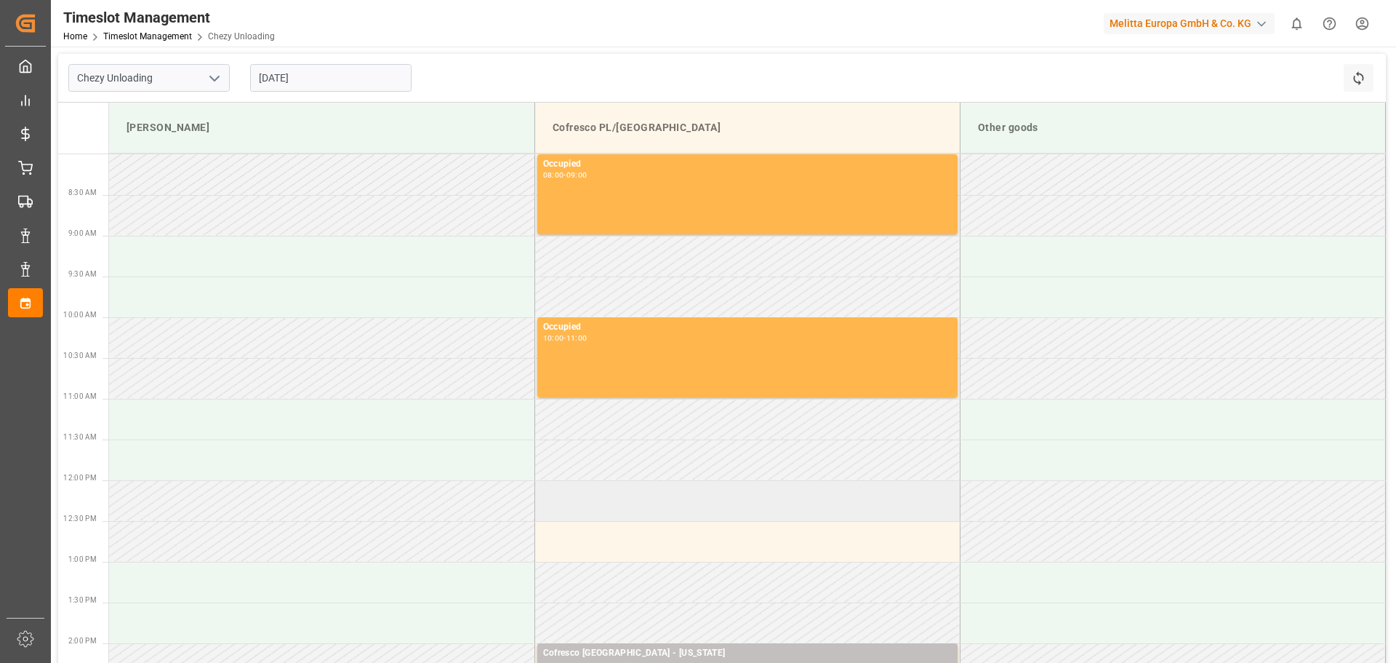
click at [622, 507] on td at bounding box center [747, 500] width 425 height 41
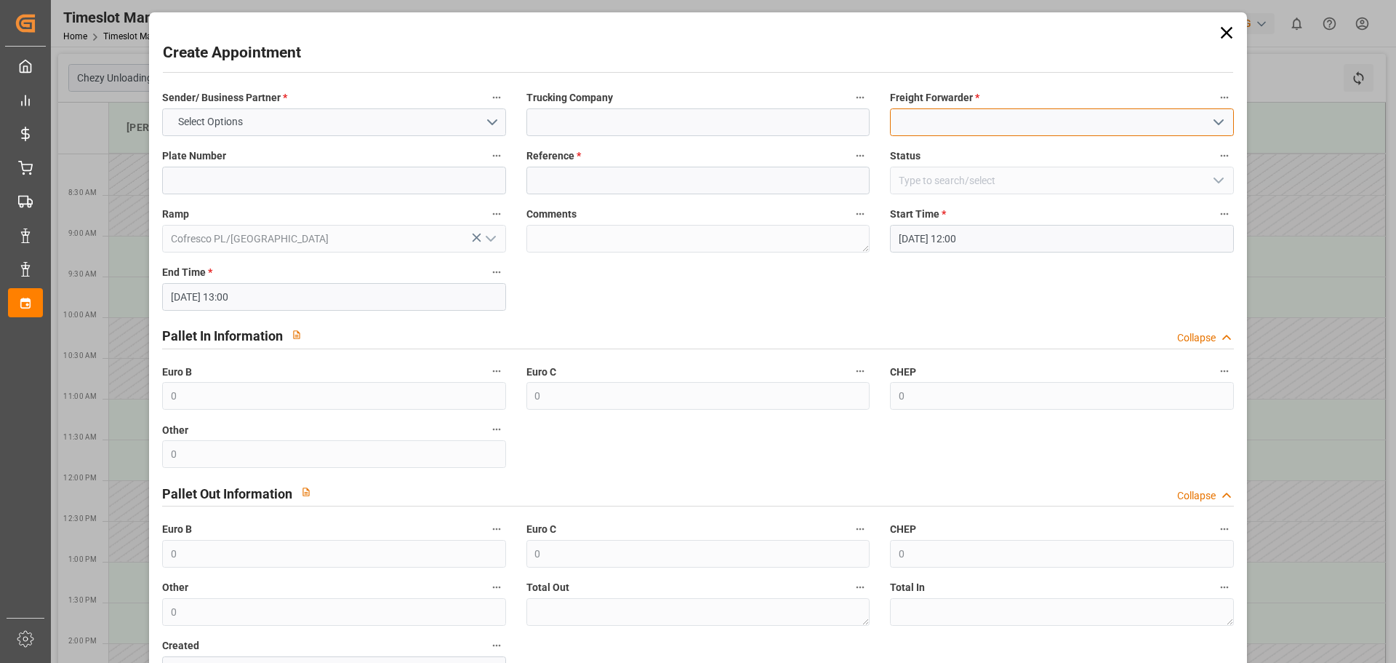
click at [957, 121] on input at bounding box center [1061, 122] width 343 height 28
click at [1212, 119] on icon "open menu" at bounding box center [1218, 121] width 17 height 17
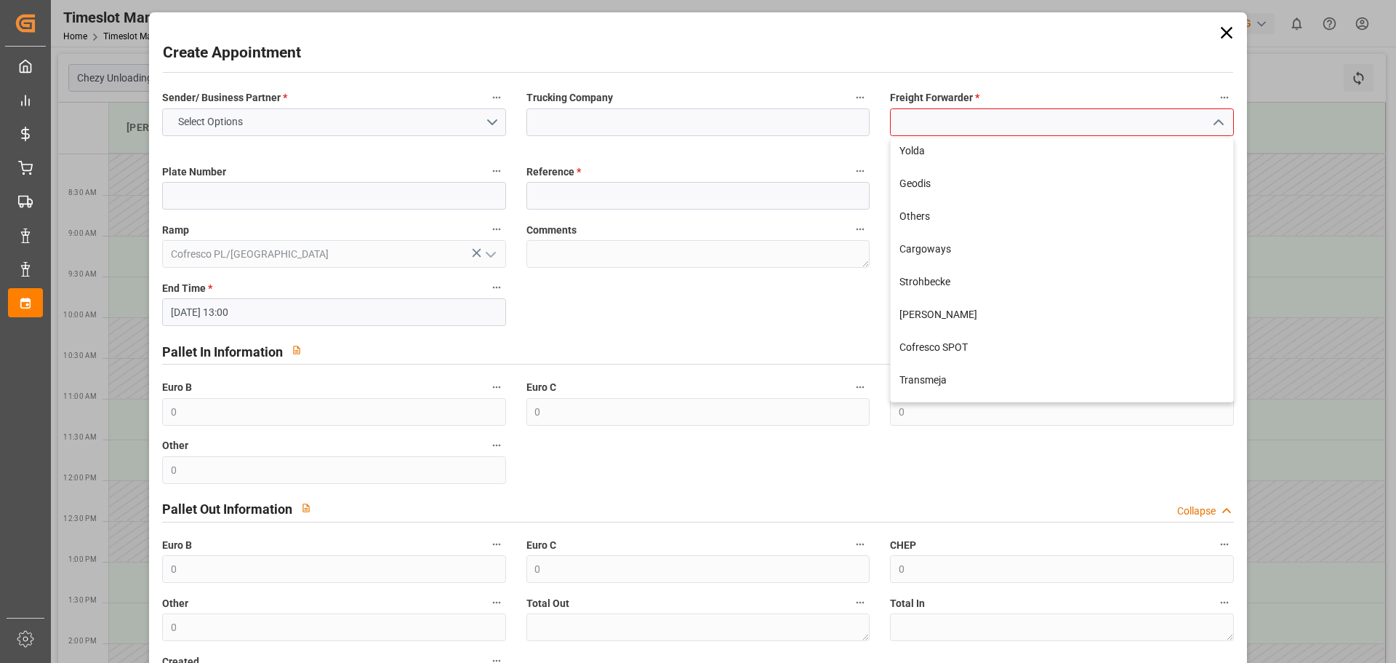
scroll to position [457, 0]
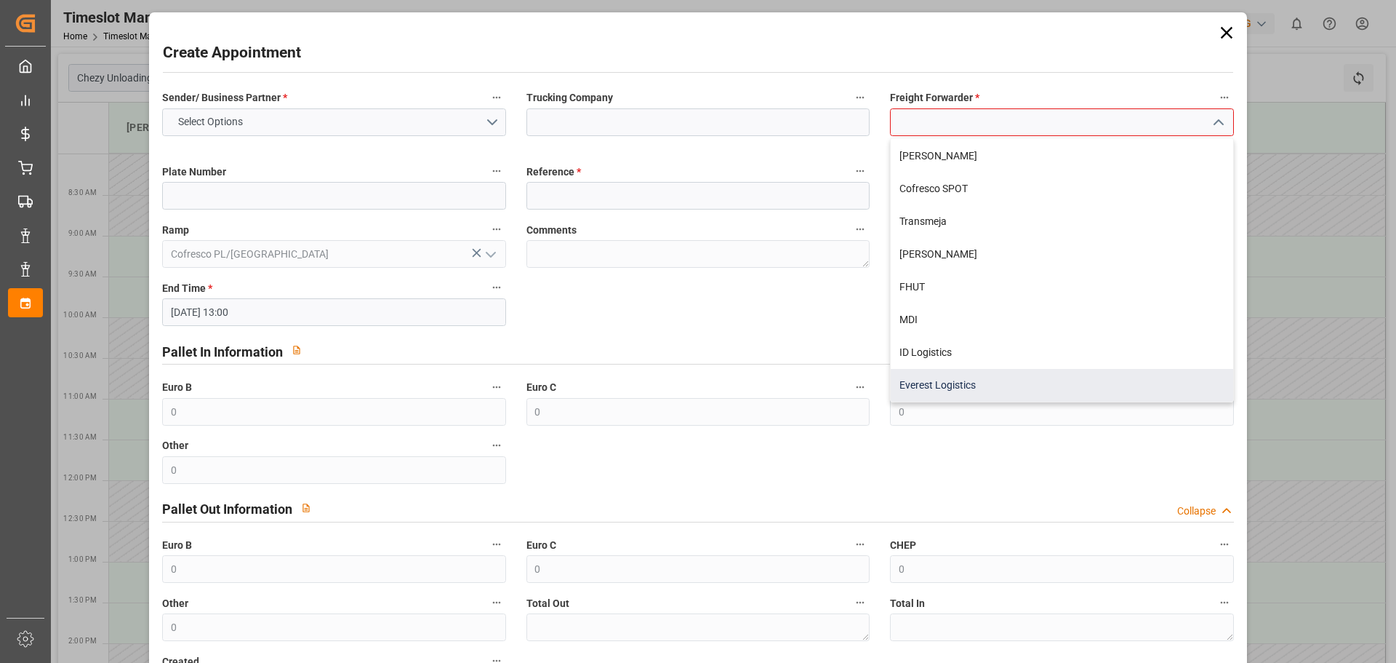
click at [999, 388] on div "Everest Logistics" at bounding box center [1062, 385] width 342 height 33
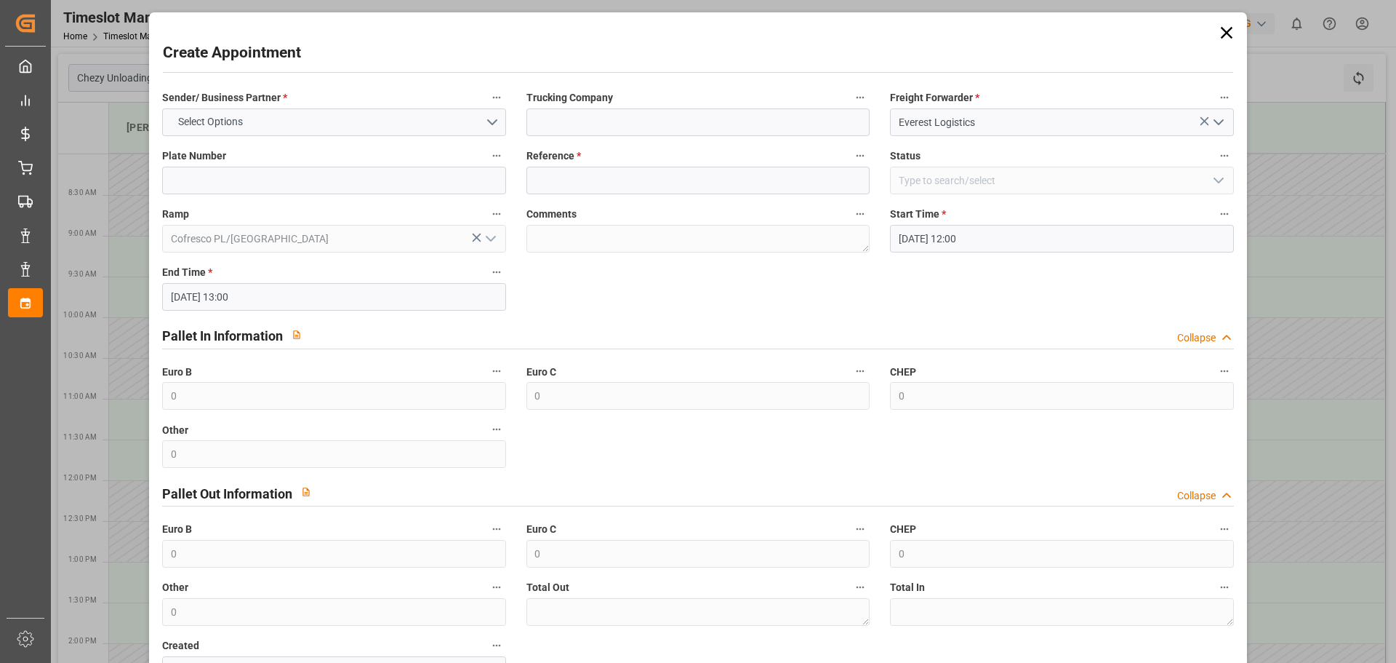
click at [1220, 116] on icon "open menu" at bounding box center [1218, 121] width 17 height 17
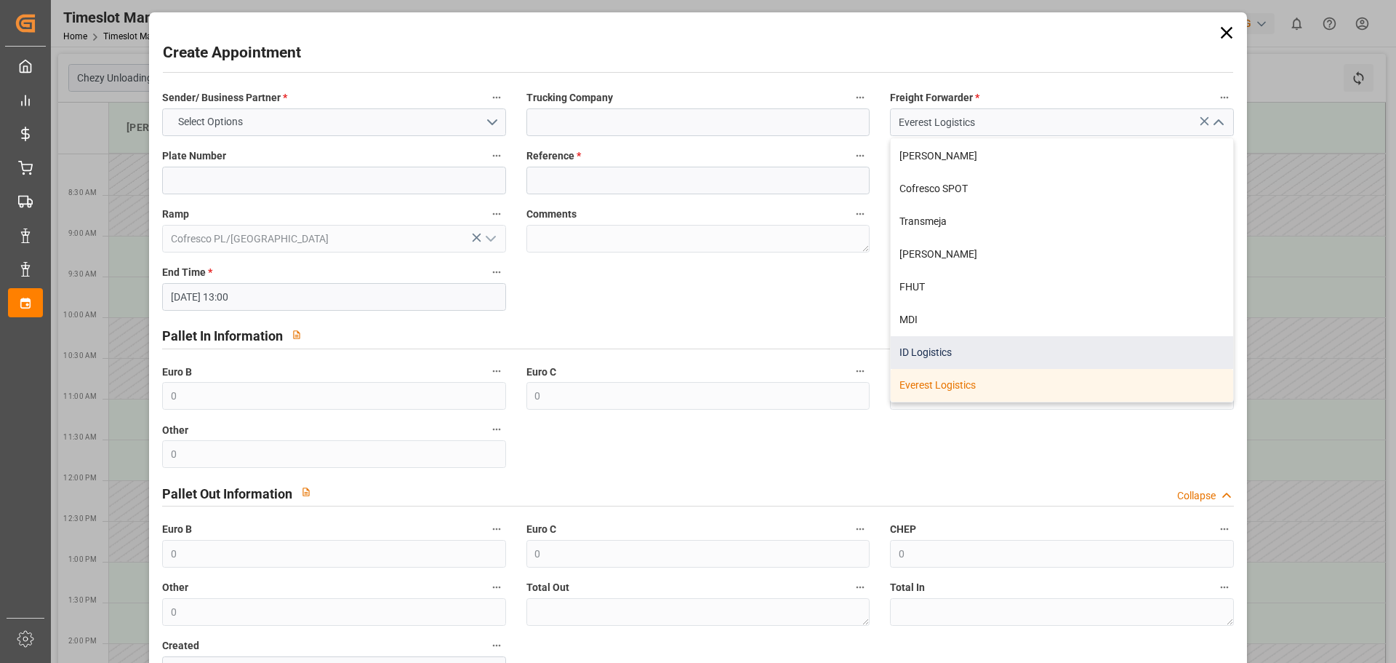
click at [963, 351] on div "ID Logistics" at bounding box center [1062, 352] width 342 height 33
type input "ID Logistics"
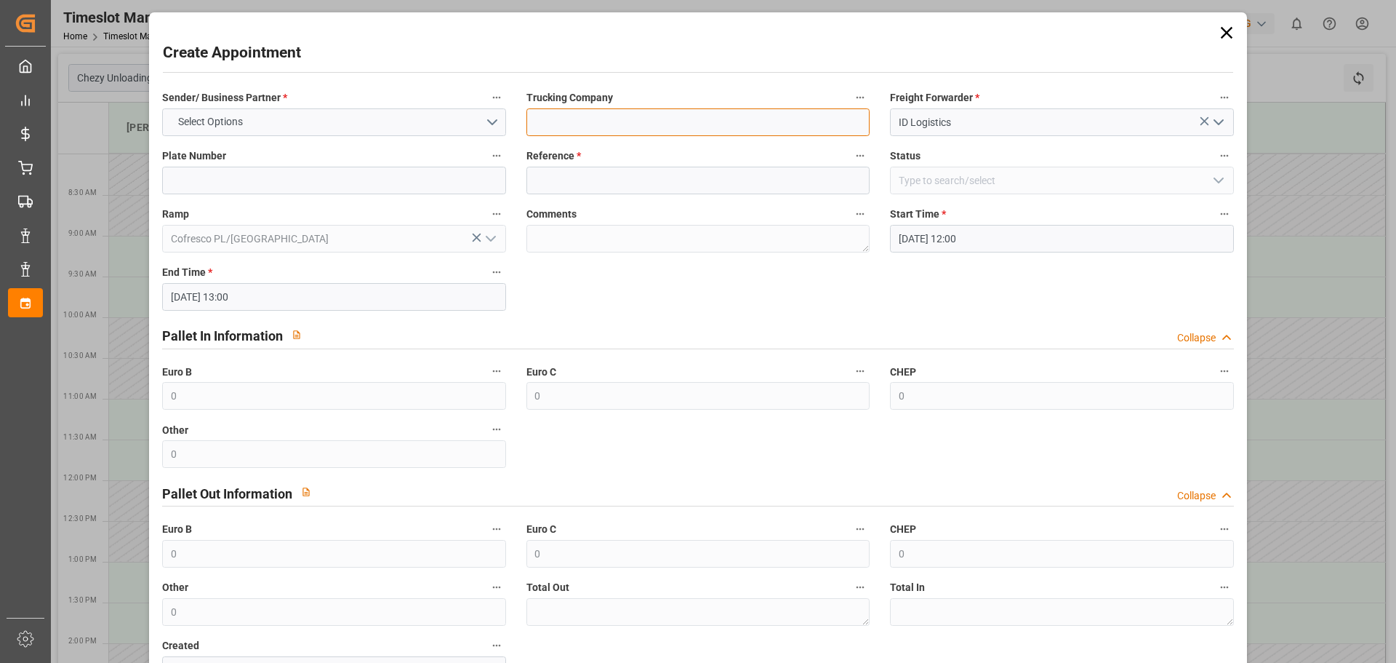
drag, startPoint x: 740, startPoint y: 125, endPoint x: 720, endPoint y: 126, distance: 20.4
click at [735, 126] on input at bounding box center [698, 122] width 343 height 28
type input "Montana"
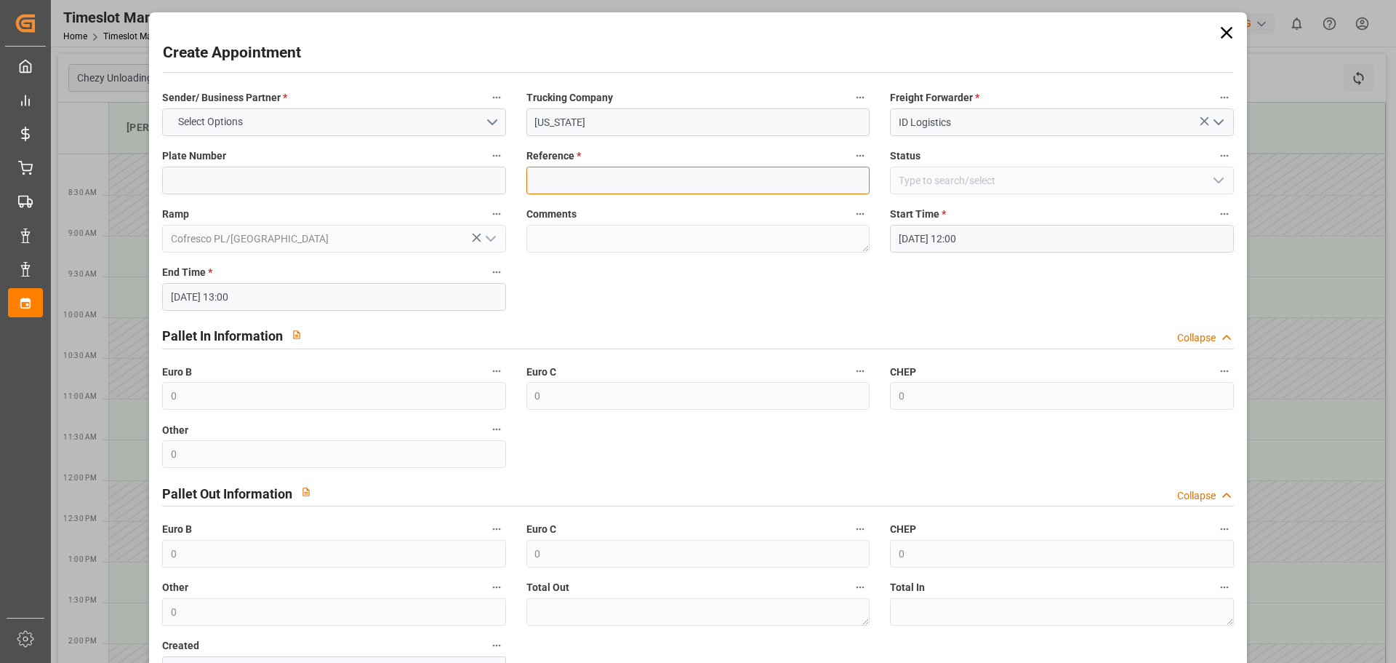
click at [572, 179] on input at bounding box center [698, 181] width 343 height 28
paste input "489878"
type input "489878"
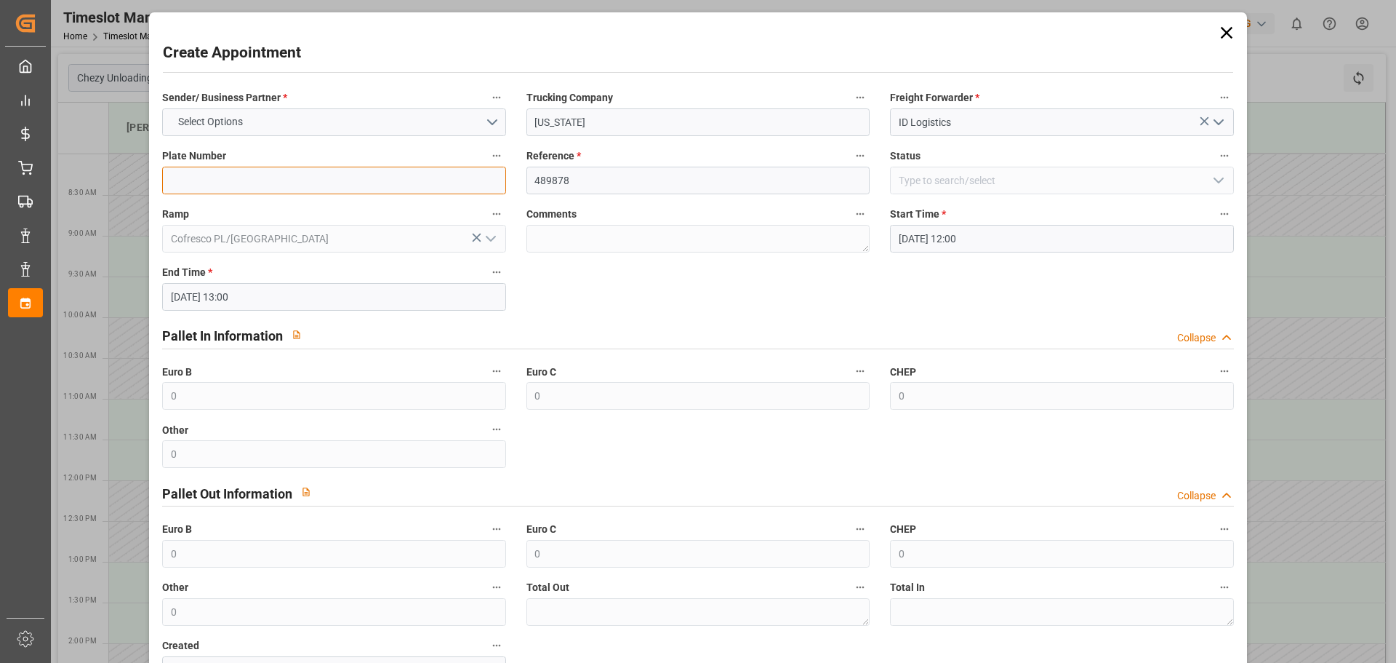
click at [284, 169] on input at bounding box center [333, 181] width 343 height 28
type input "xxx"
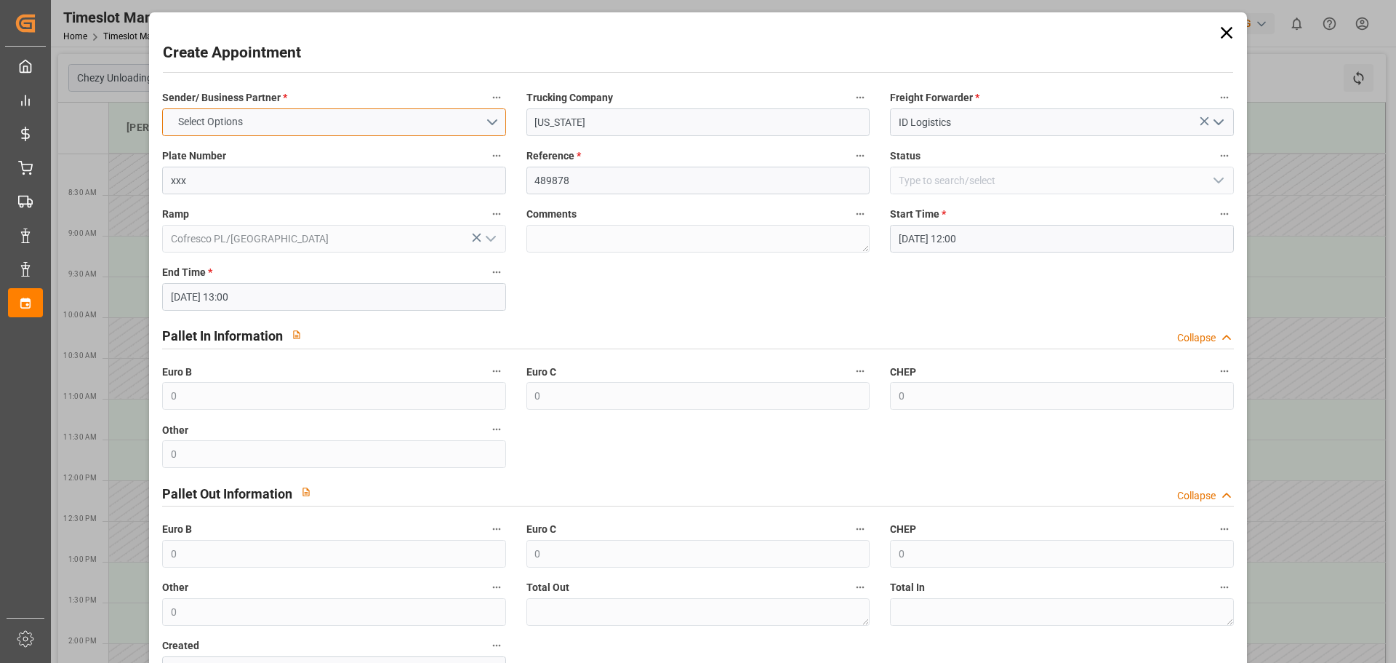
click at [292, 121] on button "Select Options" at bounding box center [333, 122] width 343 height 28
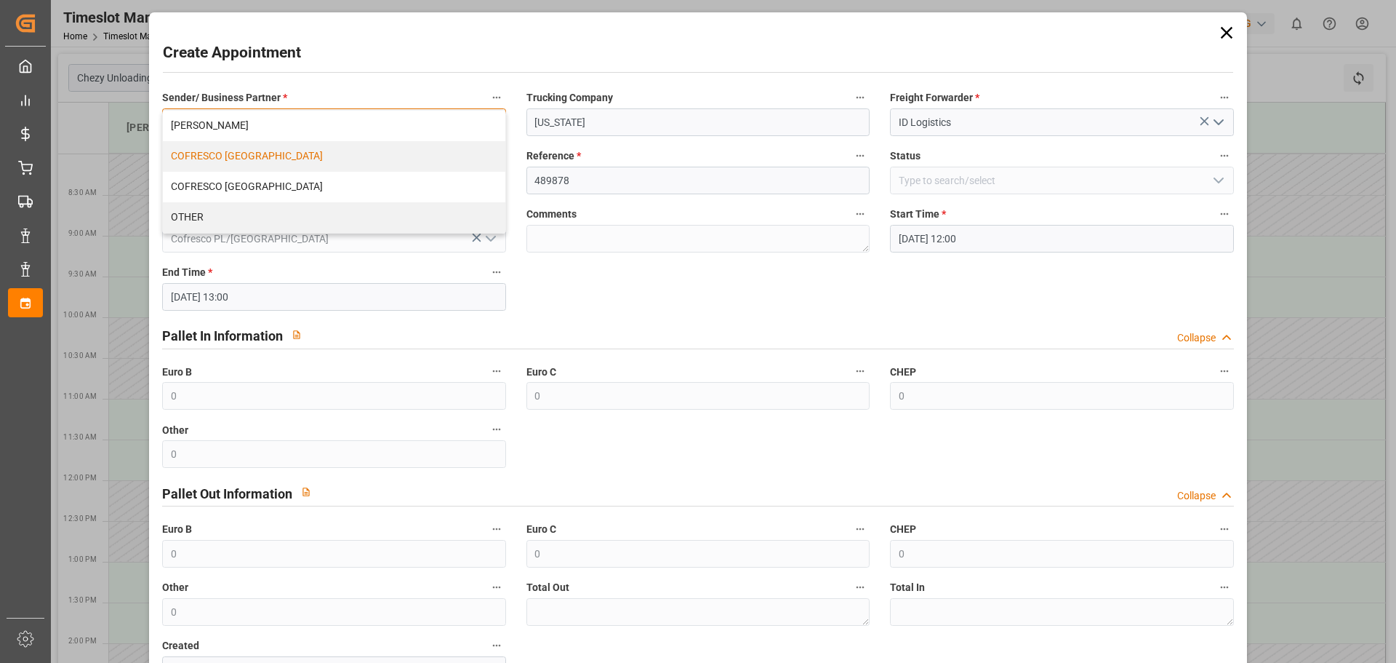
click at [259, 157] on div "COFRESCO POLAND" at bounding box center [334, 156] width 342 height 31
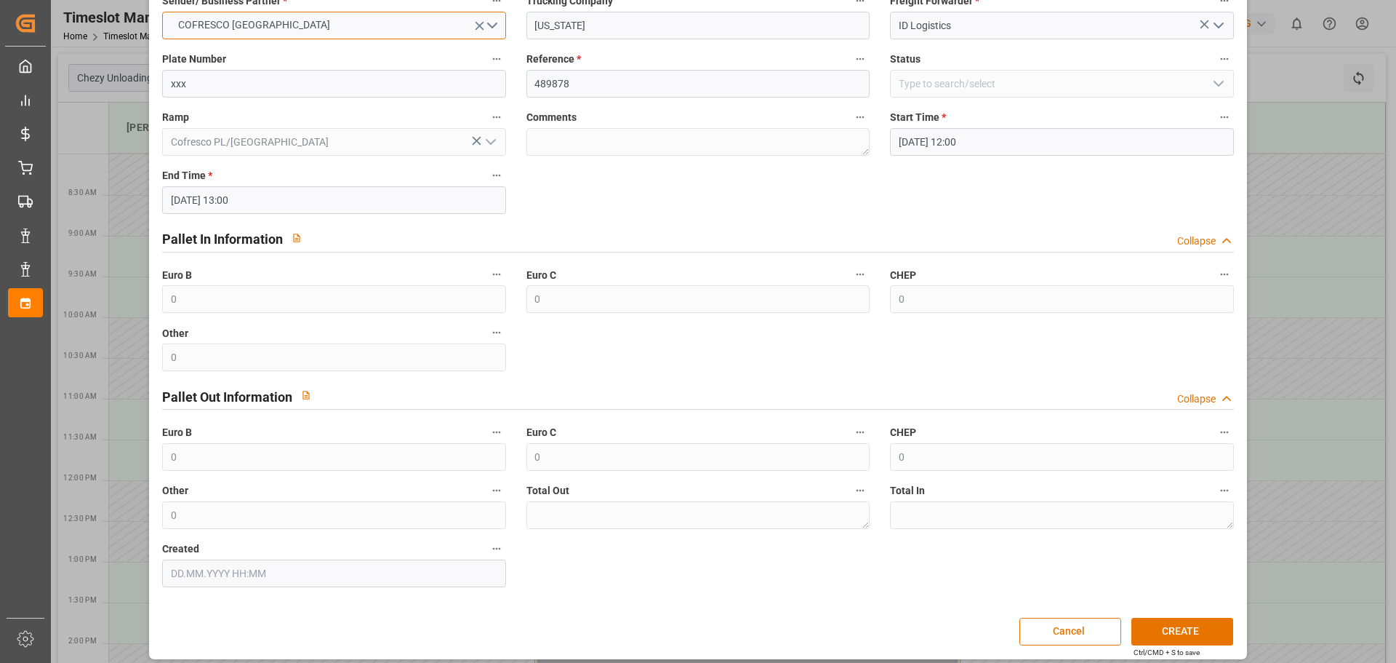
scroll to position [105, 0]
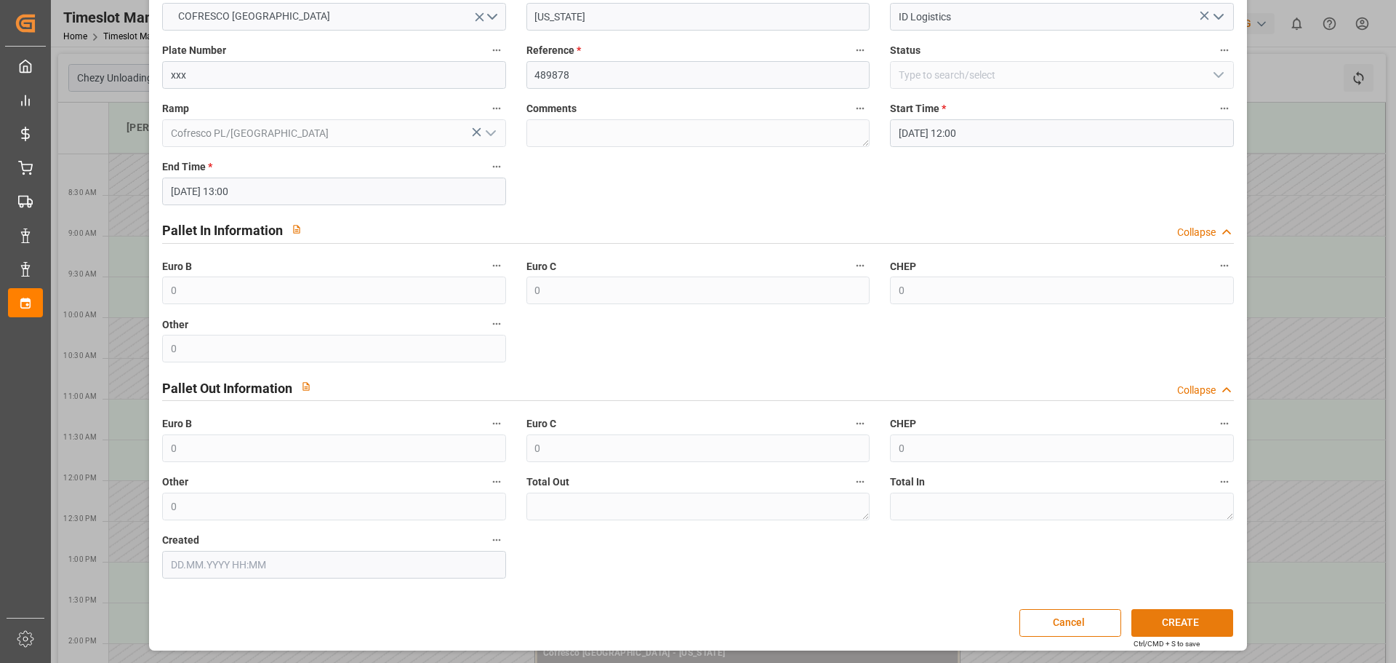
click at [1189, 625] on button "CREATE" at bounding box center [1183, 623] width 102 height 28
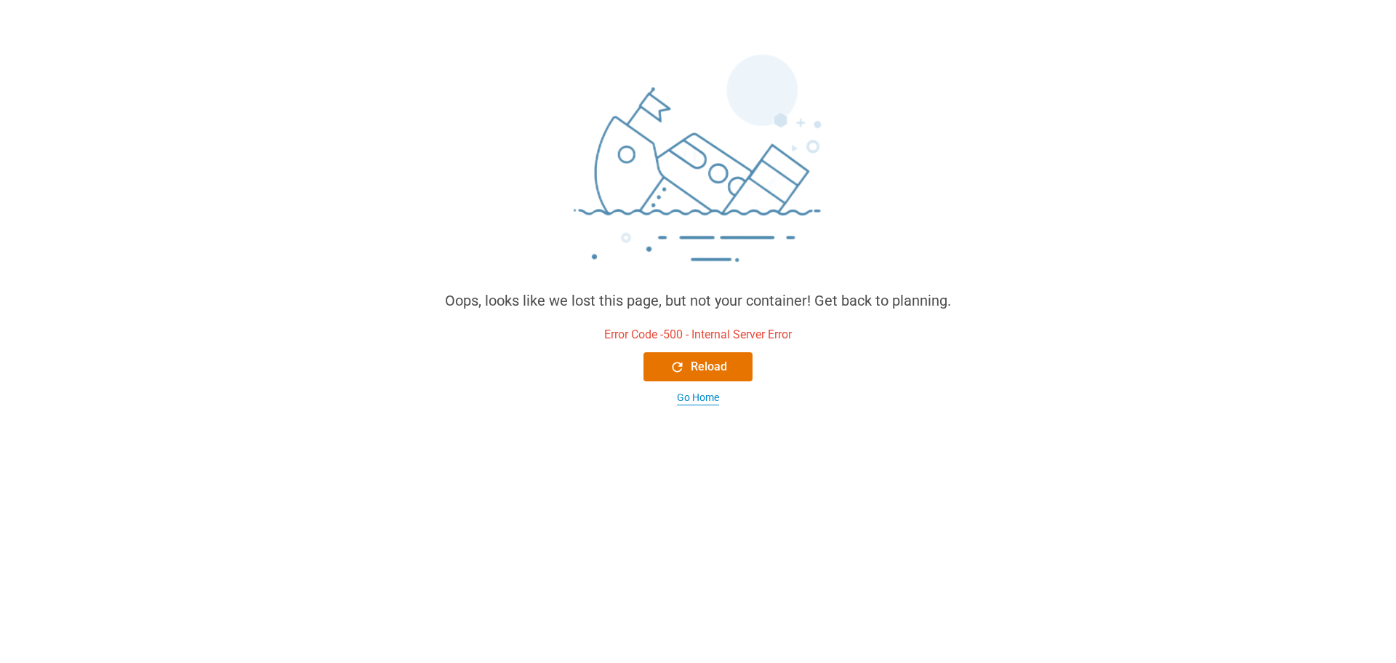
click at [696, 393] on div "Go Home" at bounding box center [698, 397] width 42 height 15
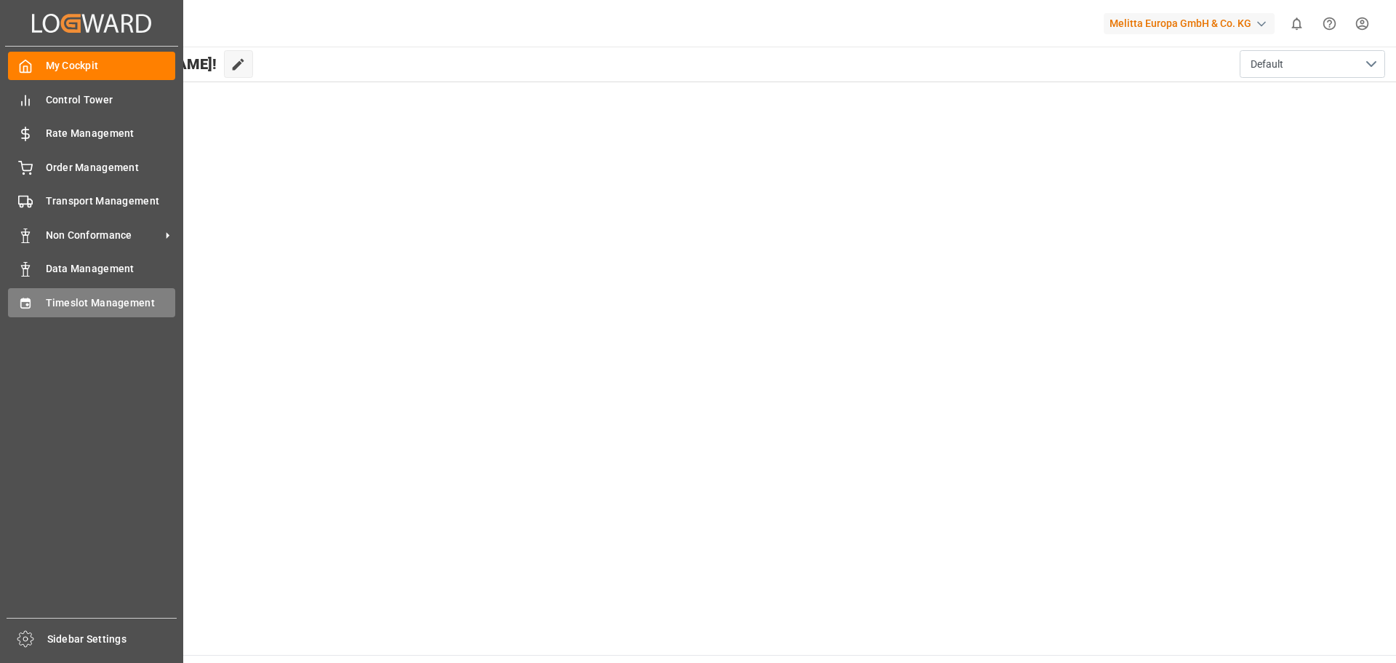
click at [30, 300] on icon at bounding box center [24, 302] width 9 height 10
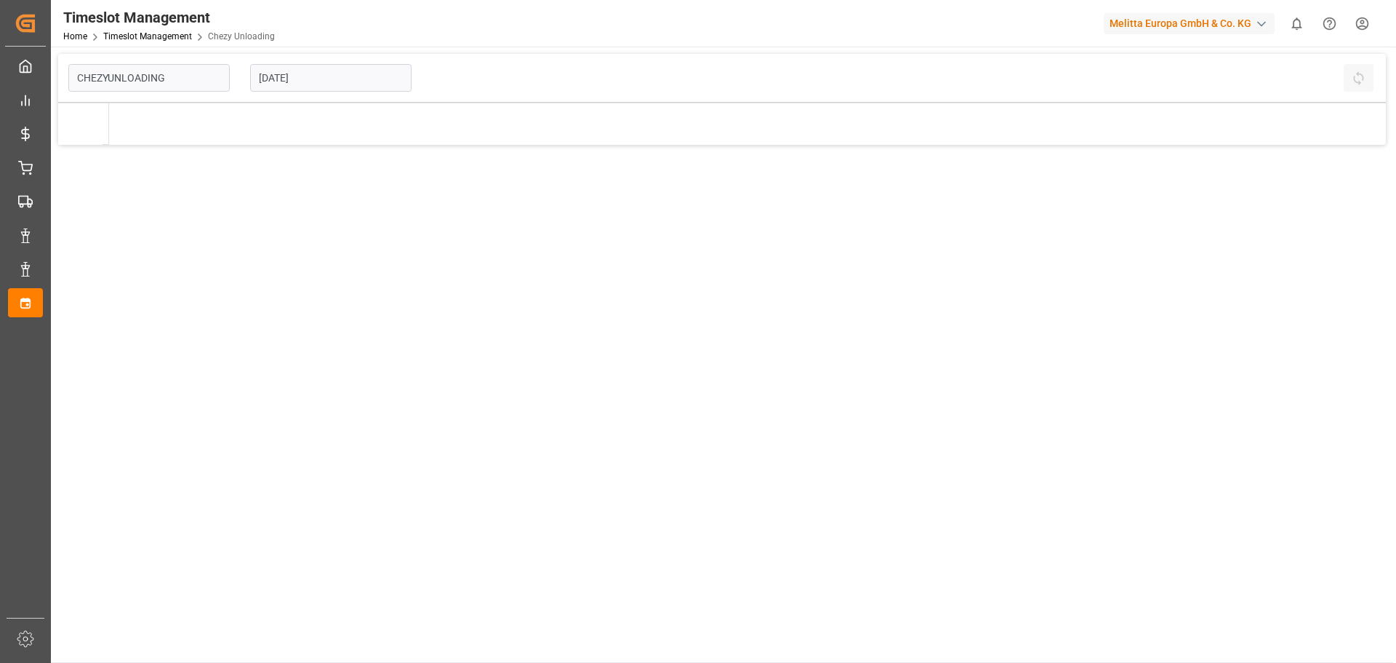
type input "Chezy Unloading"
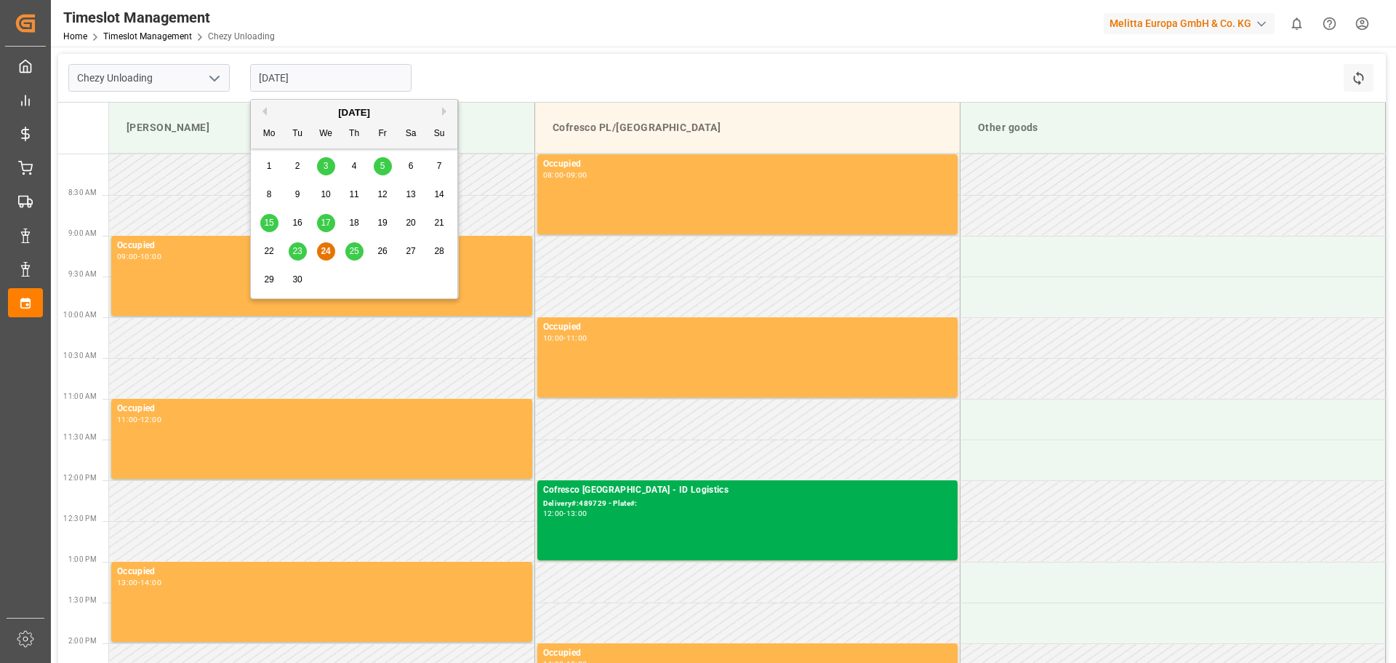
click at [300, 79] on input "[DATE]" at bounding box center [330, 78] width 161 height 28
click at [442, 111] on button "Next Month" at bounding box center [446, 111] width 9 height 9
click at [359, 165] on div "2" at bounding box center [354, 166] width 18 height 17
type input "[DATE]"
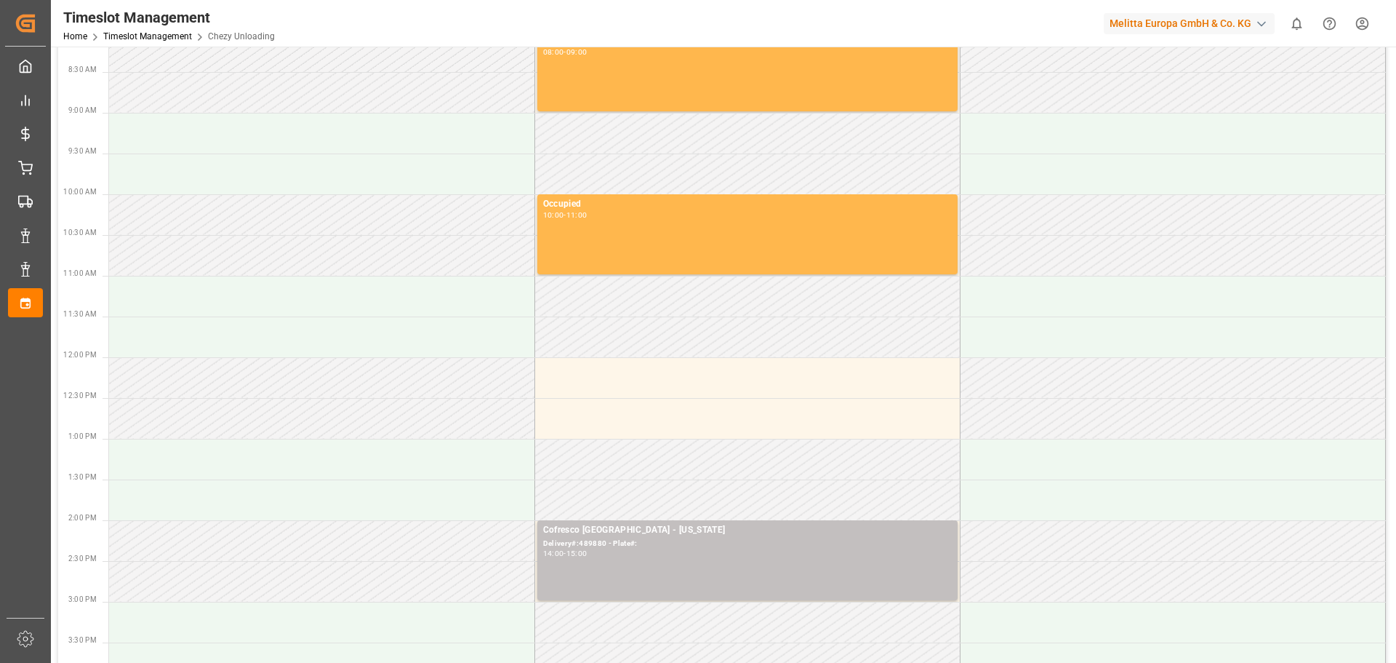
scroll to position [145, 0]
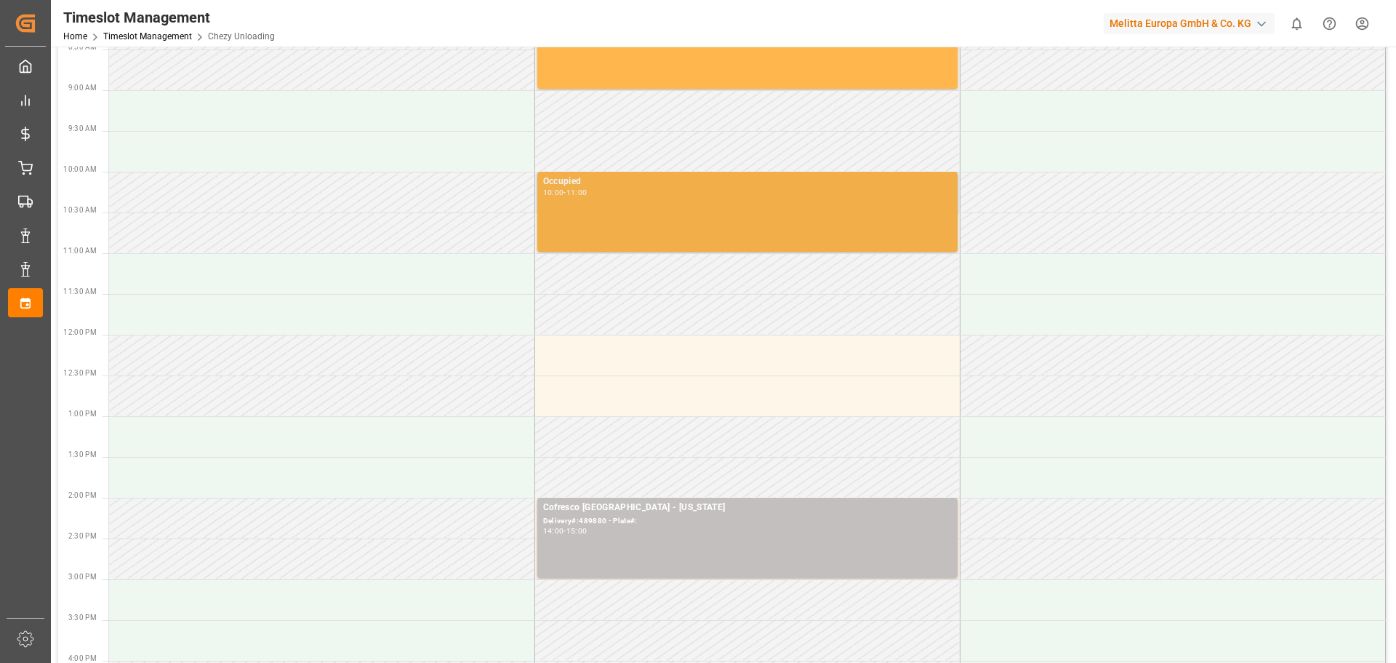
click at [635, 225] on div "Occupied 10:00 - 11:00" at bounding box center [747, 212] width 409 height 74
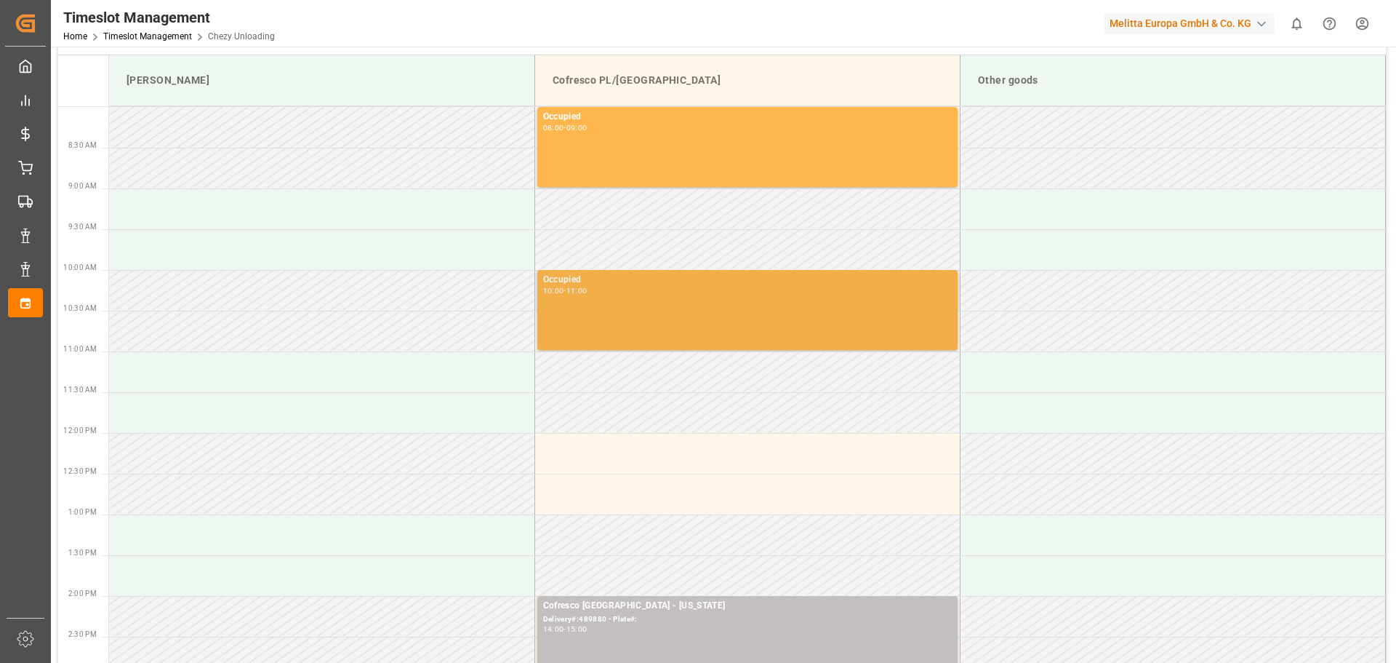
scroll to position [73, 0]
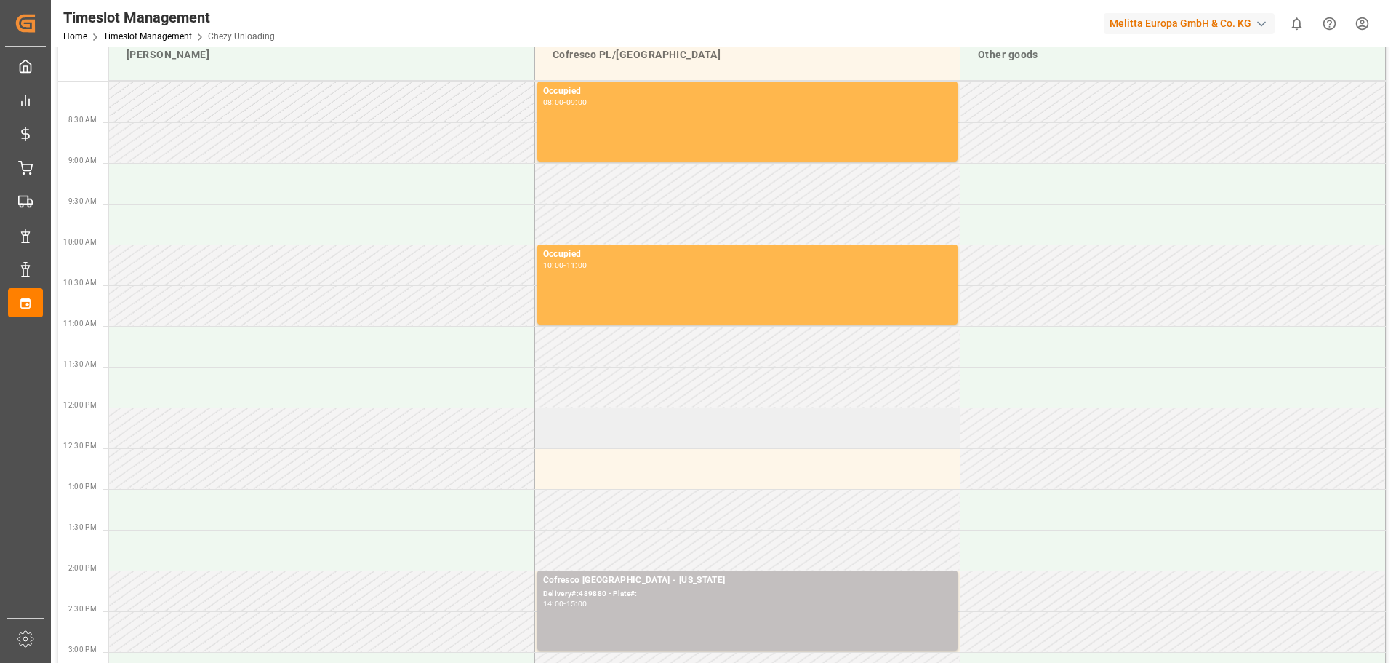
click at [599, 431] on td at bounding box center [747, 427] width 425 height 41
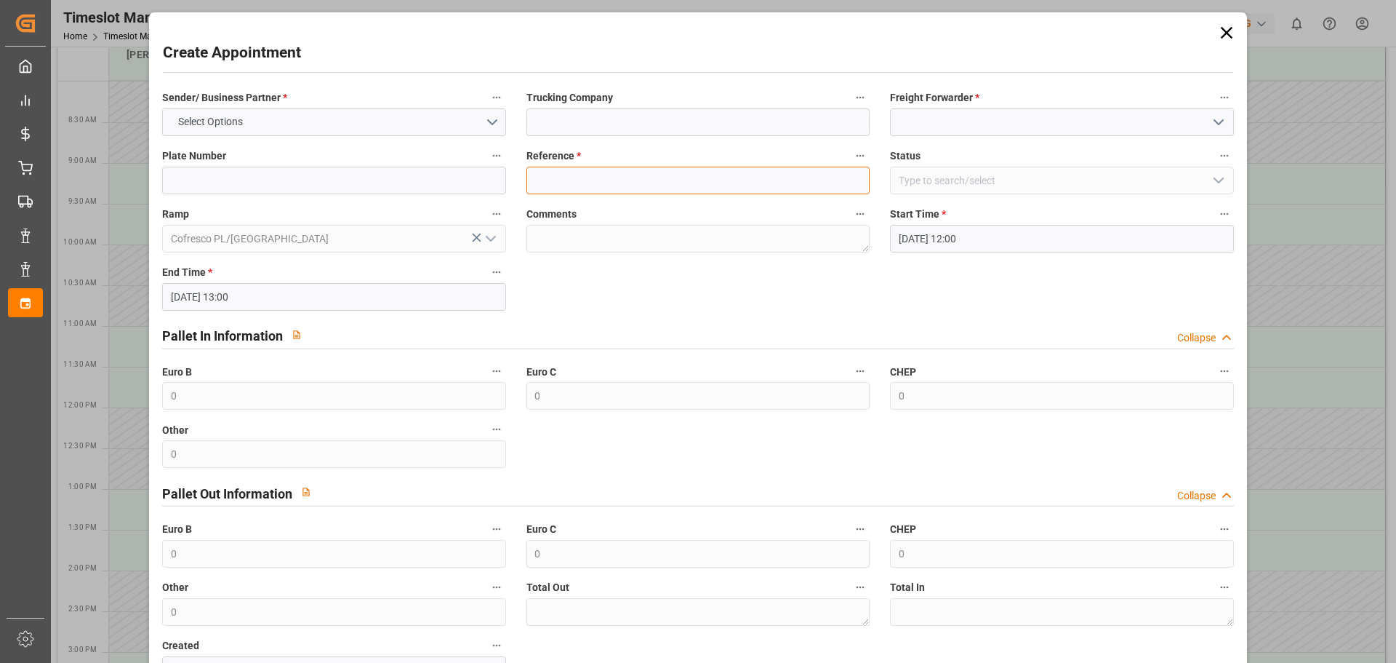
paste input "489878"
type input "489878"
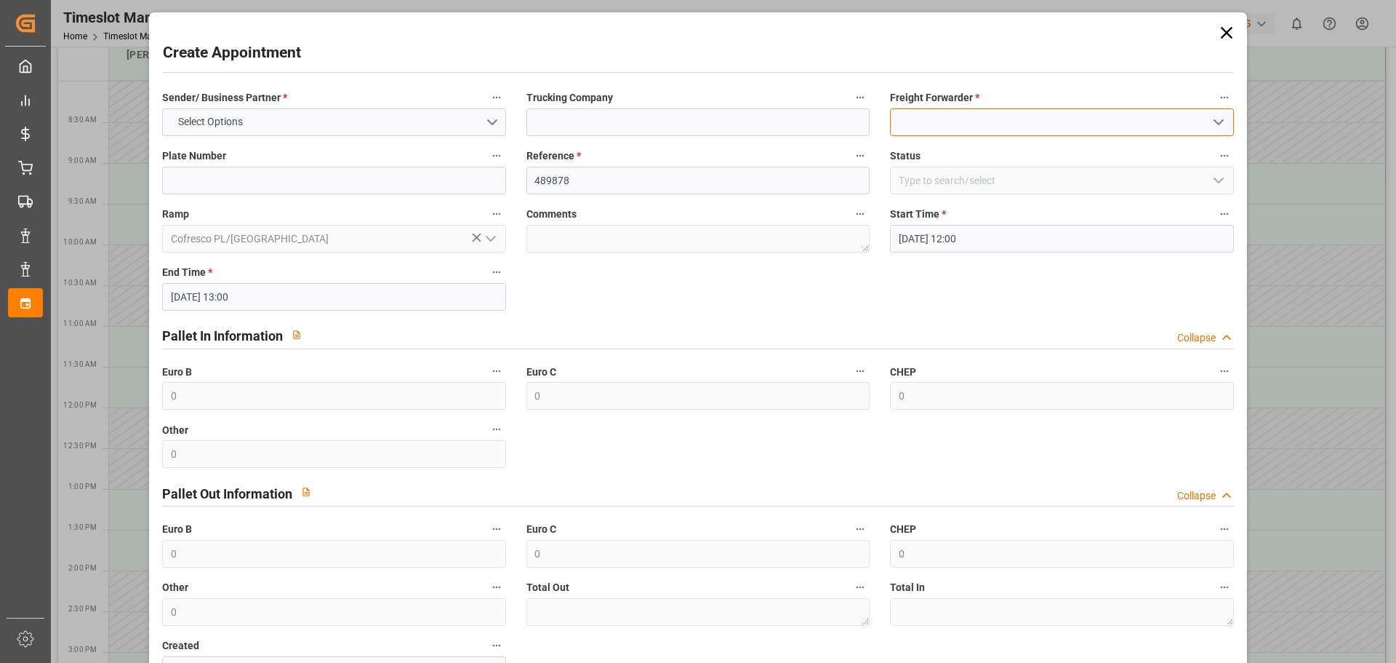
click at [980, 113] on input at bounding box center [1061, 122] width 343 height 28
click at [1210, 123] on icon "open menu" at bounding box center [1218, 121] width 17 height 17
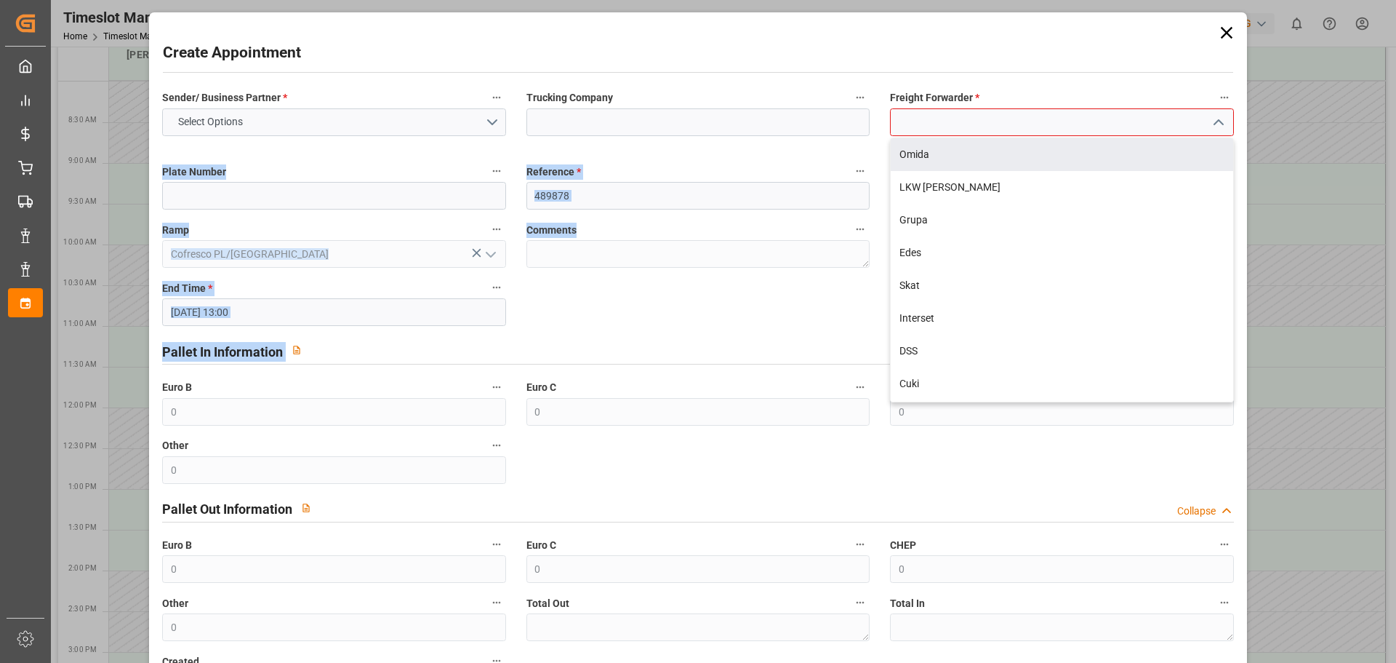
drag, startPoint x: 1230, startPoint y: 153, endPoint x: 1232, endPoint y: 265, distance: 111.3
click at [1234, 320] on div "Sender/ Business Partner * Select Options Trucking Company Freight Forwarder * …" at bounding box center [698, 394] width 1092 height 622
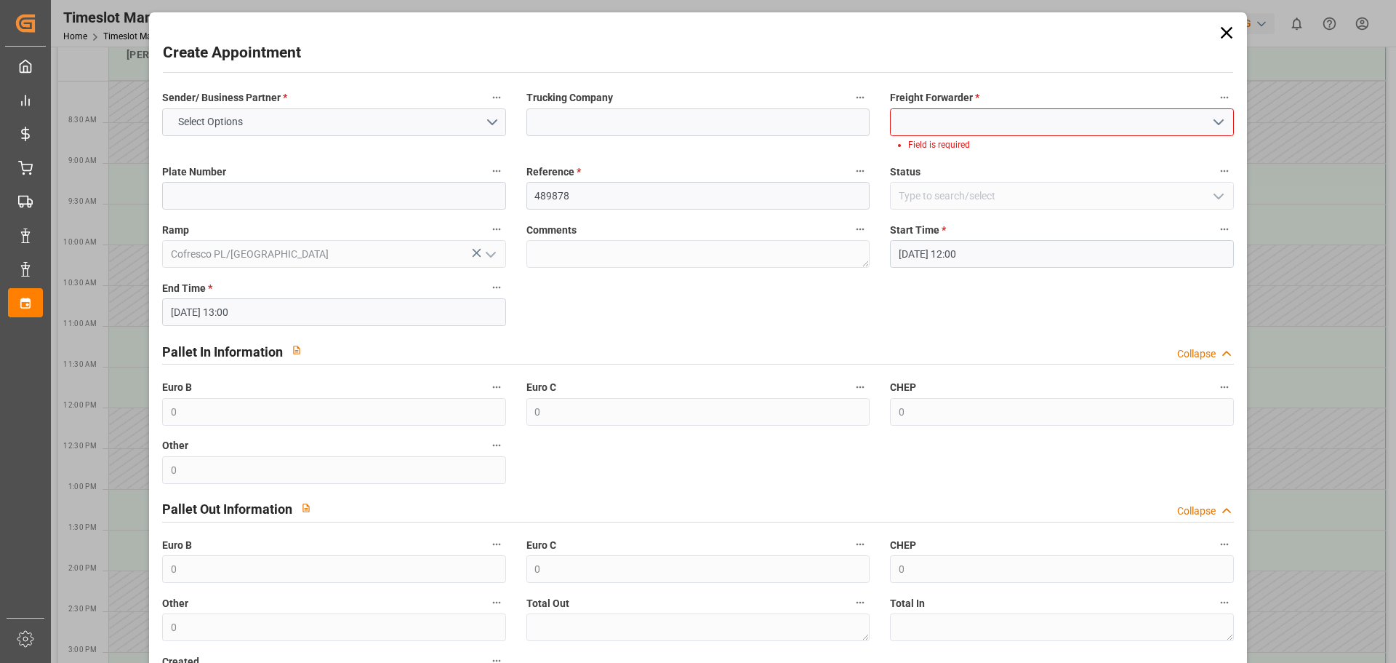
click at [1115, 127] on input at bounding box center [1061, 122] width 343 height 28
click at [1218, 122] on icon "open menu" at bounding box center [1218, 121] width 17 height 17
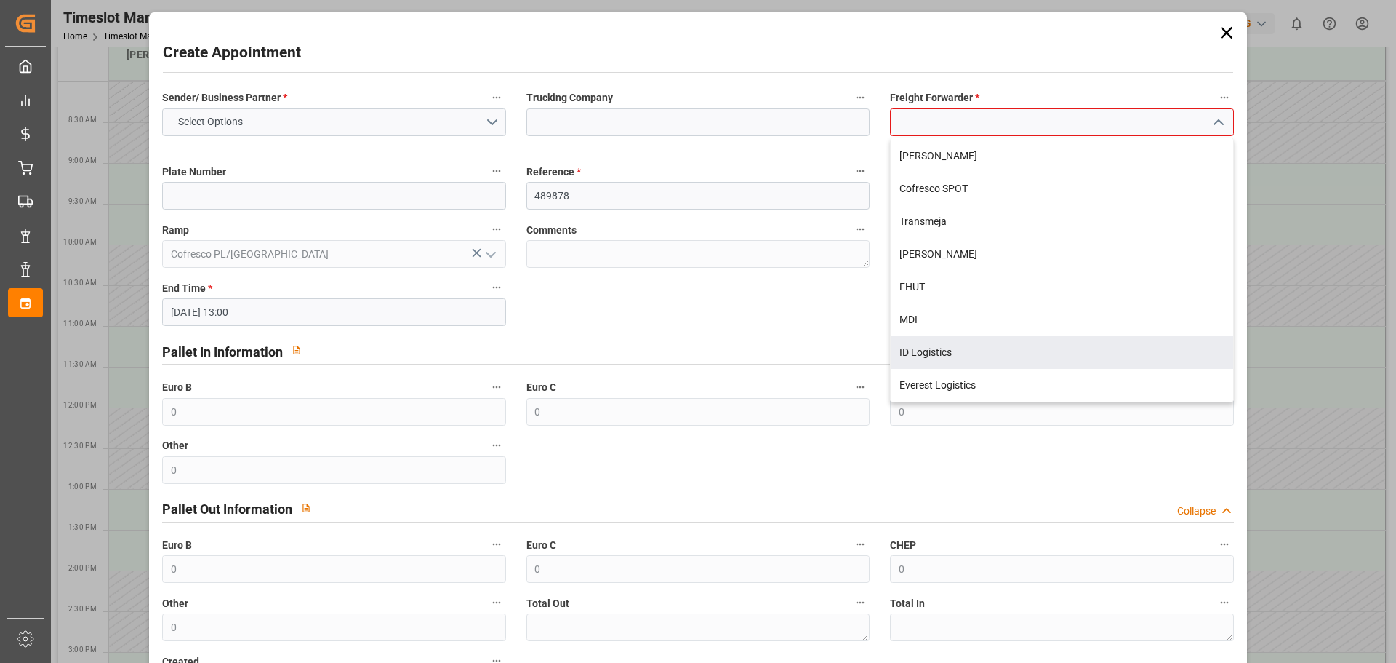
click at [971, 355] on div "ID Logistics" at bounding box center [1062, 352] width 342 height 33
type input "ID Logistics"
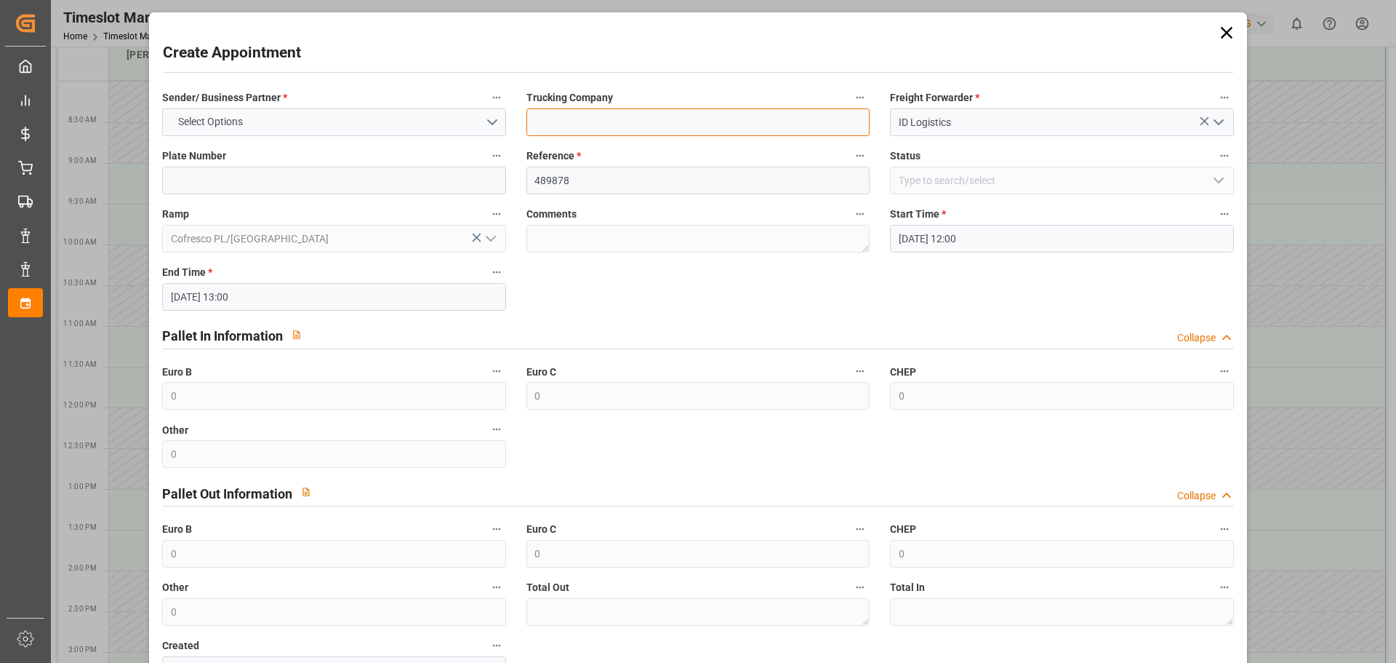
click at [564, 119] on input at bounding box center [698, 122] width 343 height 28
type input "Montana"
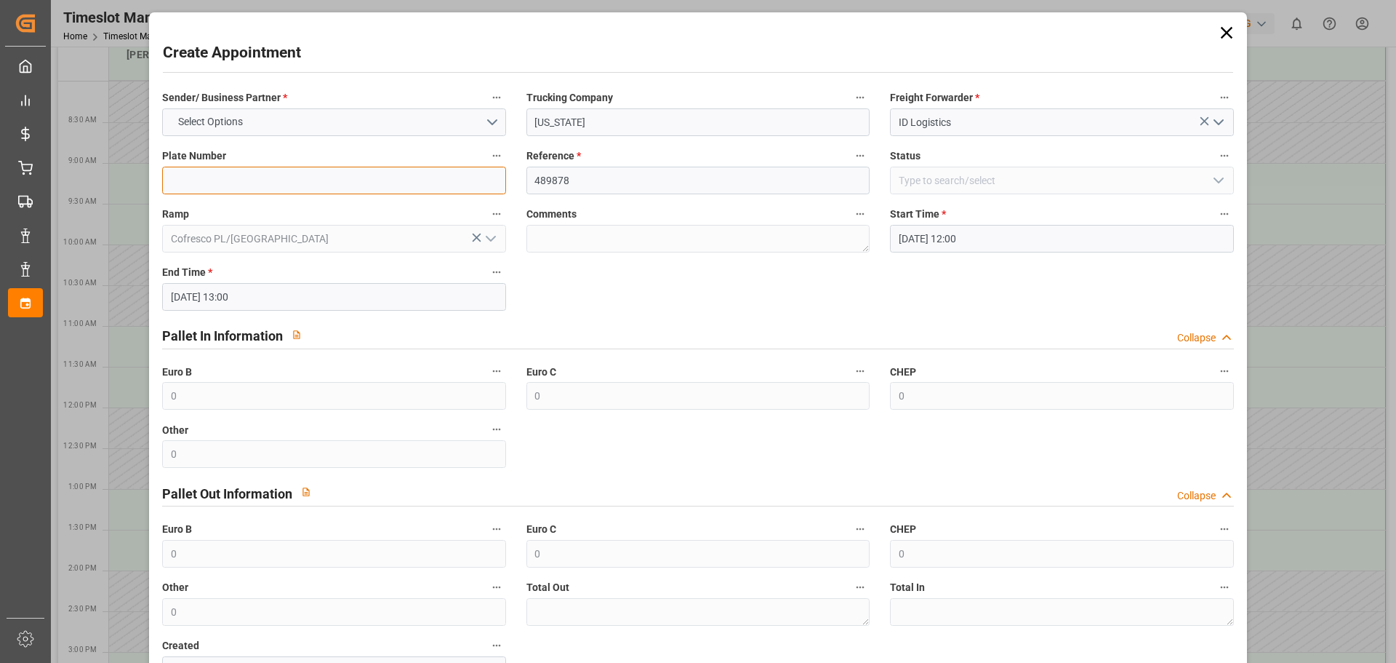
click at [190, 183] on input at bounding box center [333, 181] width 343 height 28
type input "GDA81505/GDA99133"
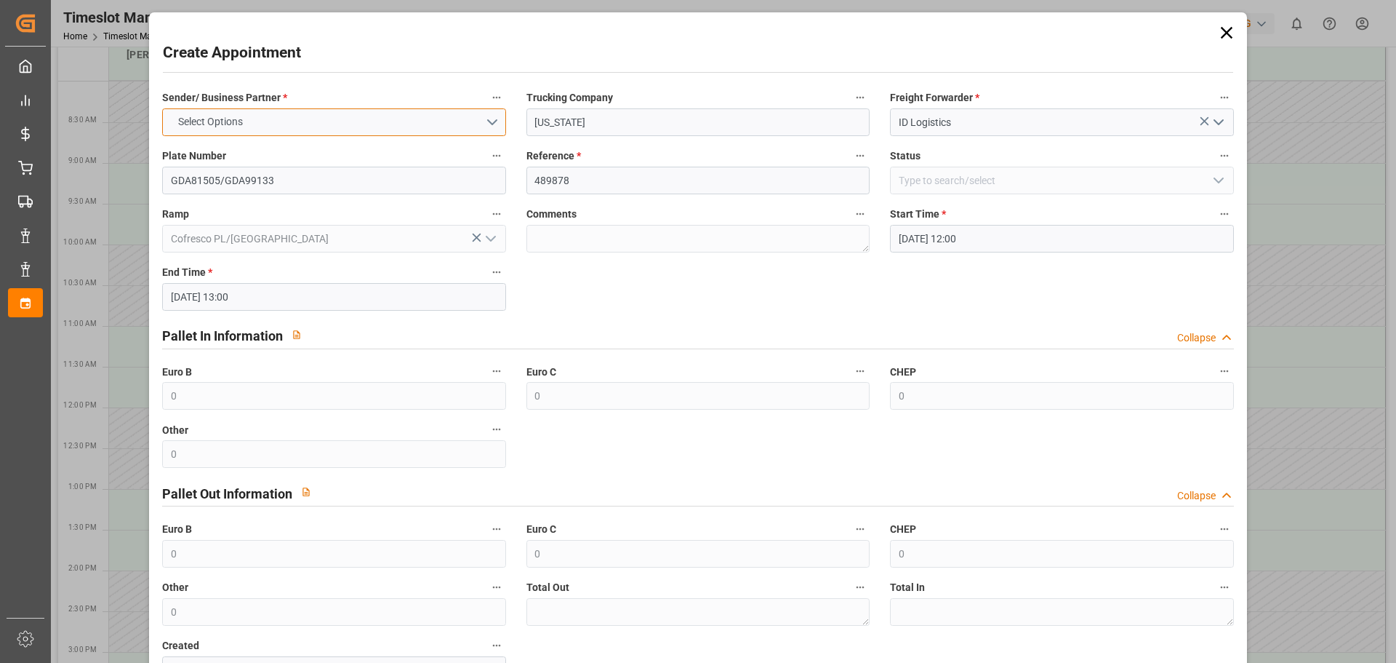
click at [298, 118] on button "Select Options" at bounding box center [333, 122] width 343 height 28
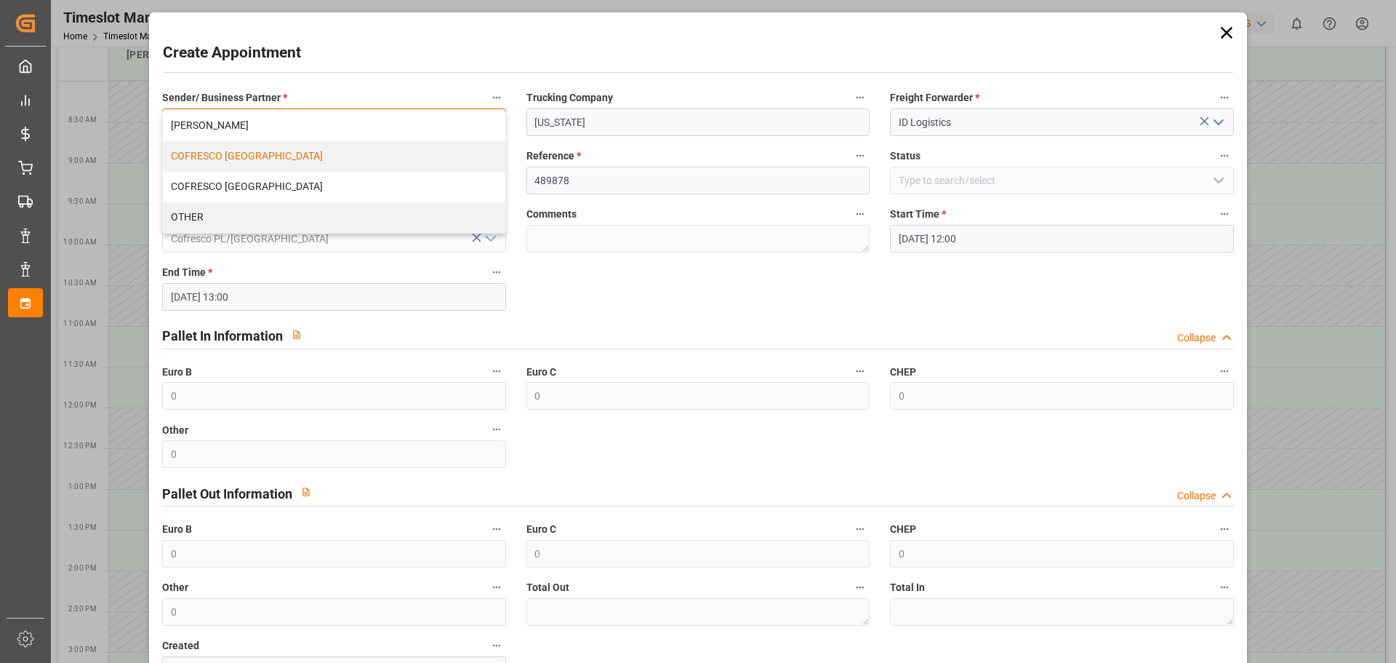
click at [251, 158] on div "COFRESCO POLAND" at bounding box center [334, 156] width 342 height 31
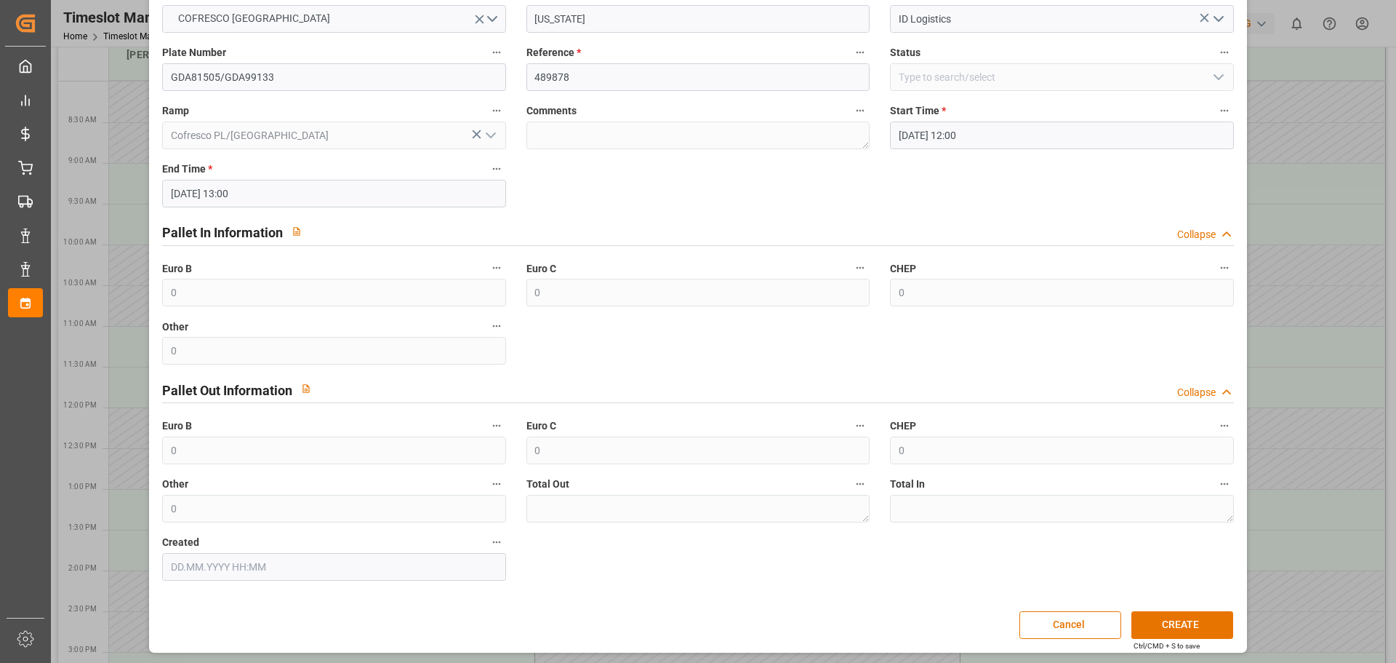
scroll to position [105, 0]
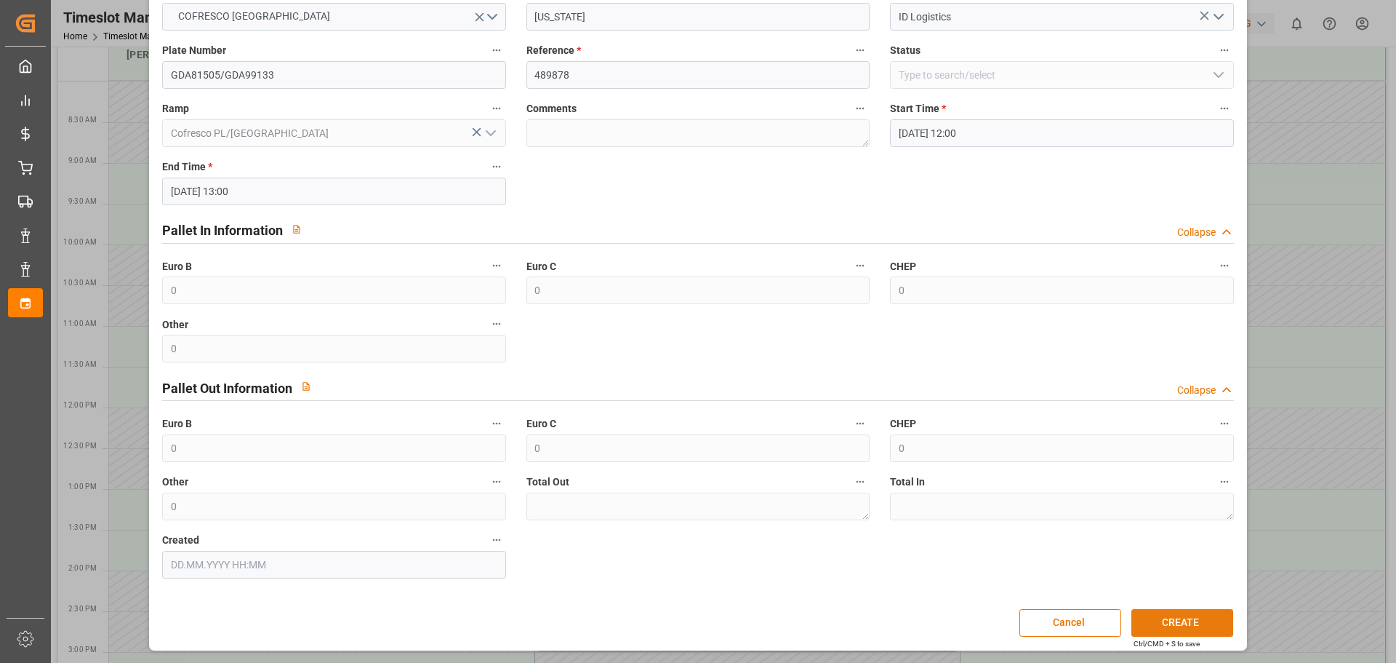
click at [1161, 617] on button "CREATE" at bounding box center [1183, 623] width 102 height 28
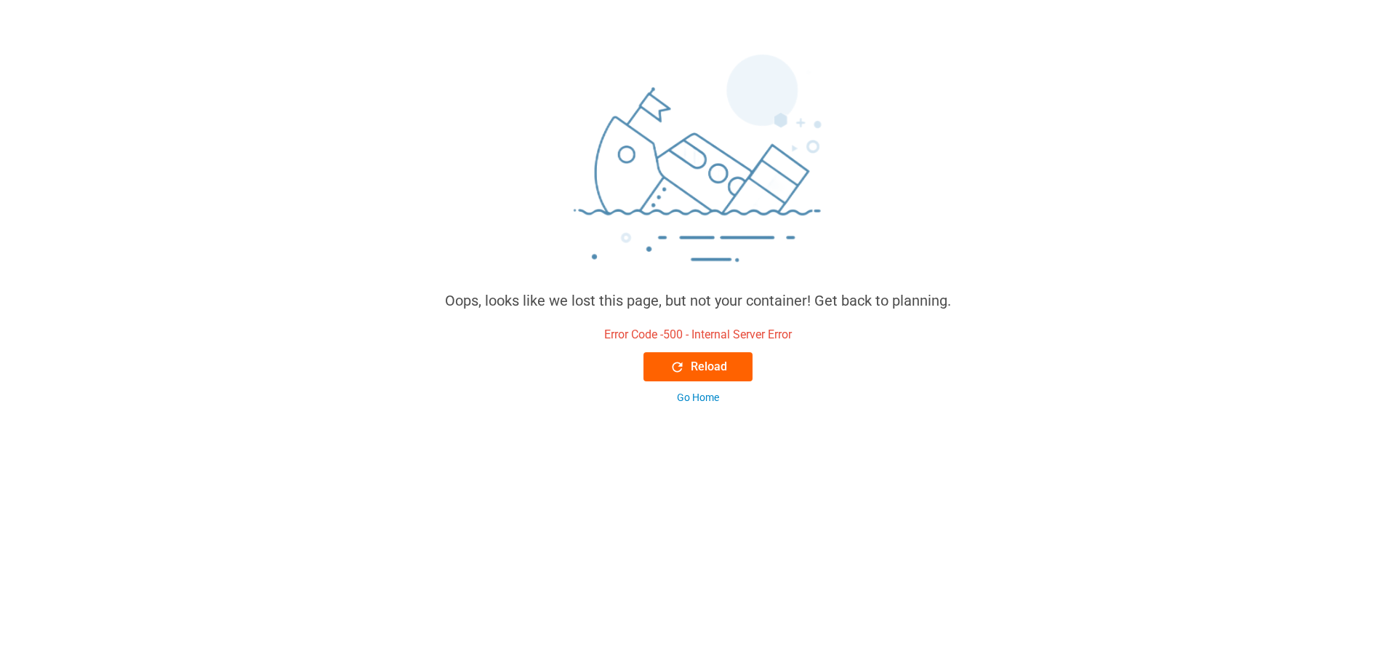
click at [687, 356] on button "Reload" at bounding box center [698, 366] width 109 height 29
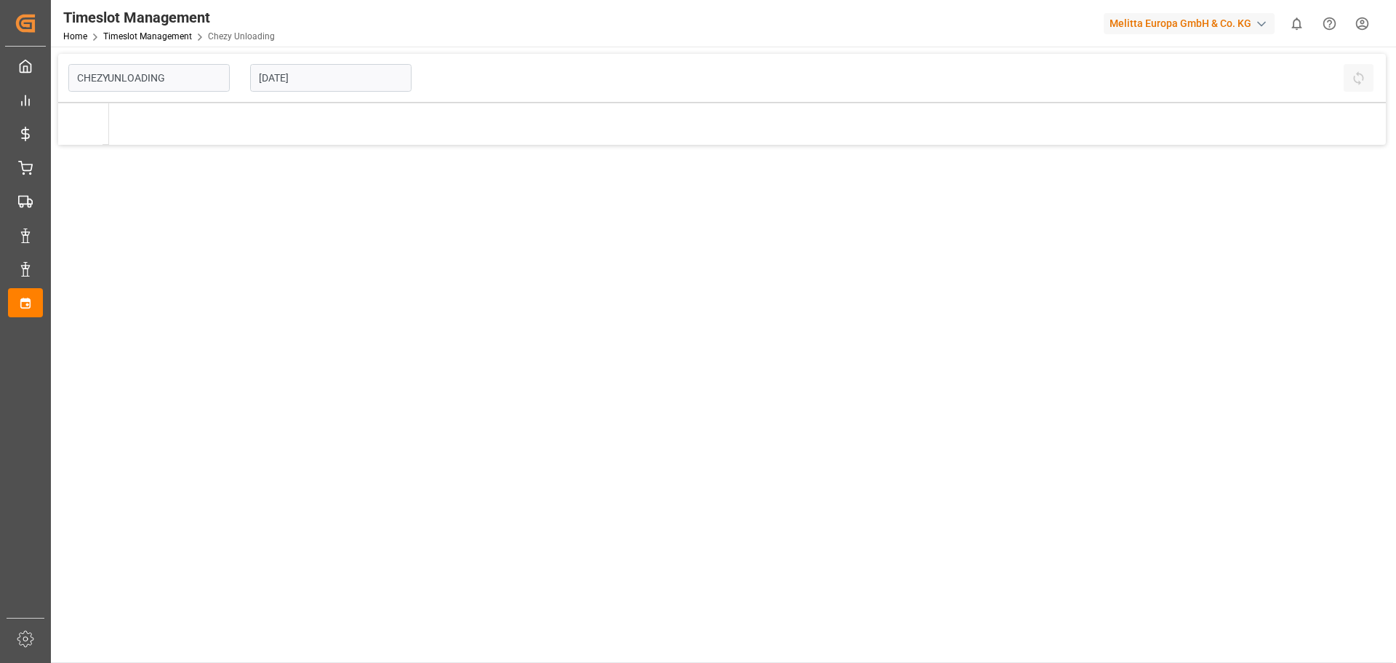
type input "Chezy Unloading"
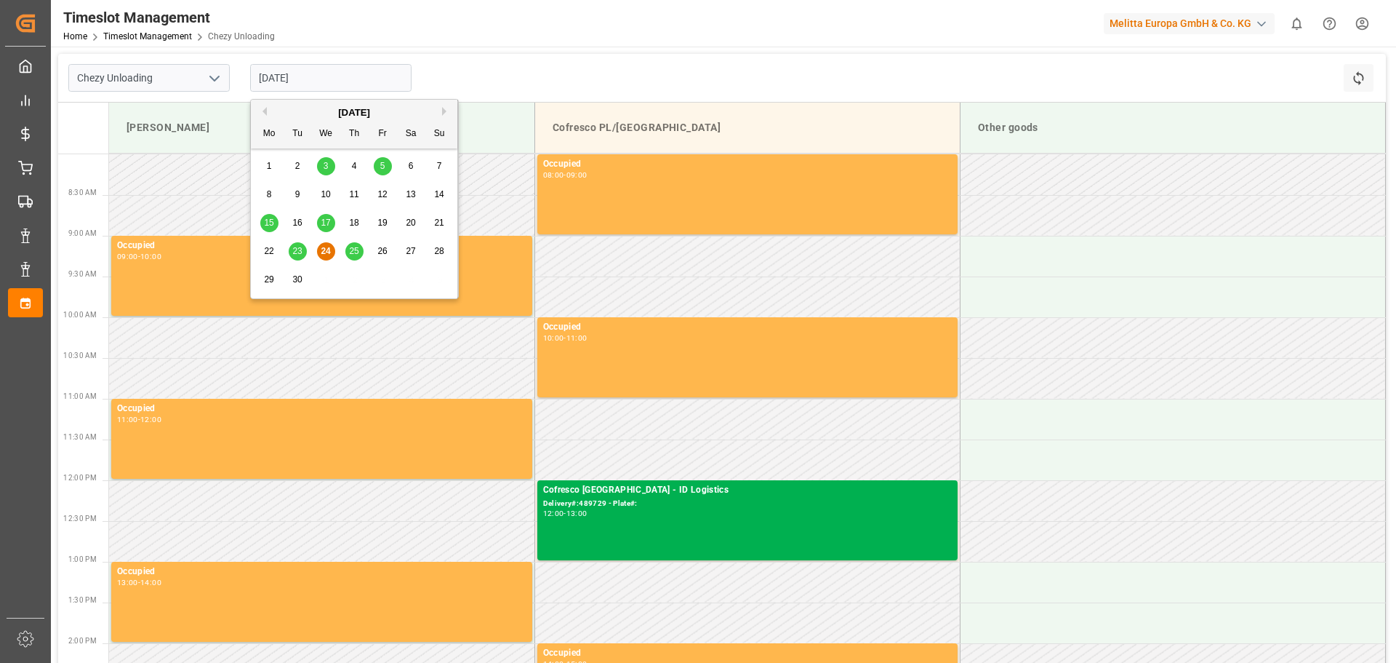
click at [332, 80] on input "[DATE]" at bounding box center [330, 78] width 161 height 28
click at [446, 109] on button "Next Month" at bounding box center [446, 111] width 9 height 9
click at [353, 160] on div "2" at bounding box center [354, 166] width 18 height 17
type input "[DATE]"
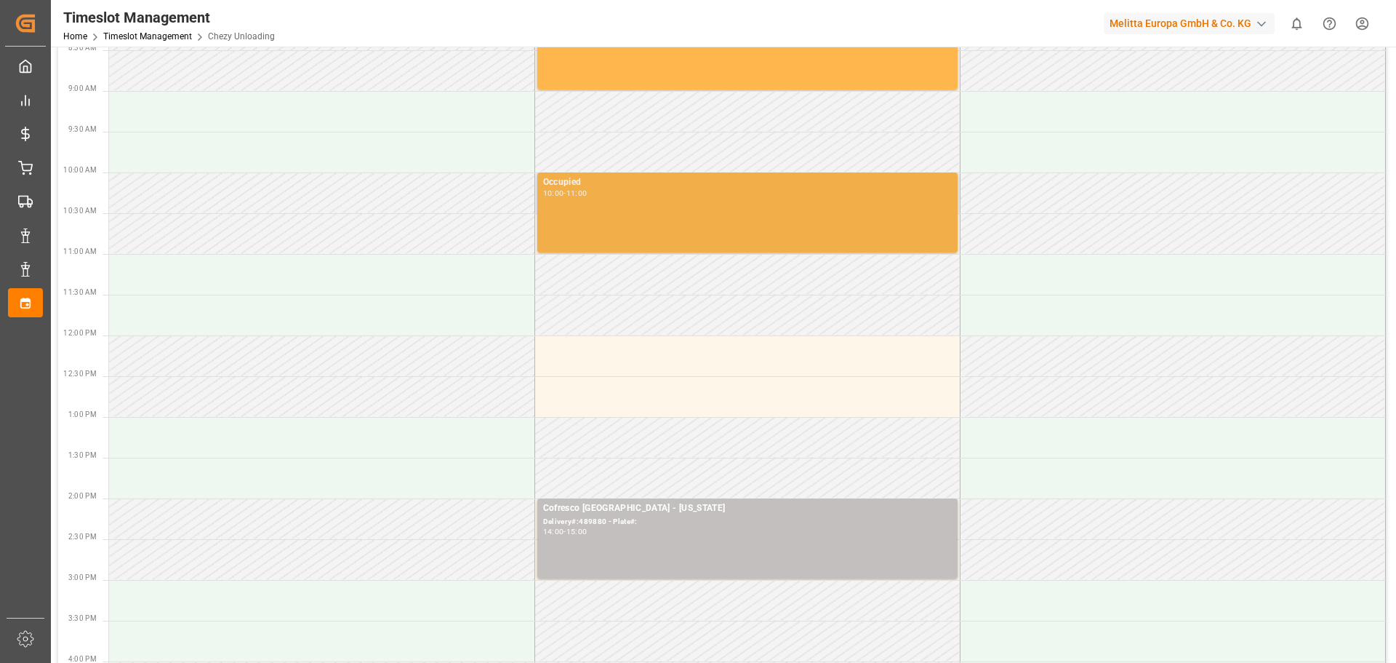
scroll to position [145, 0]
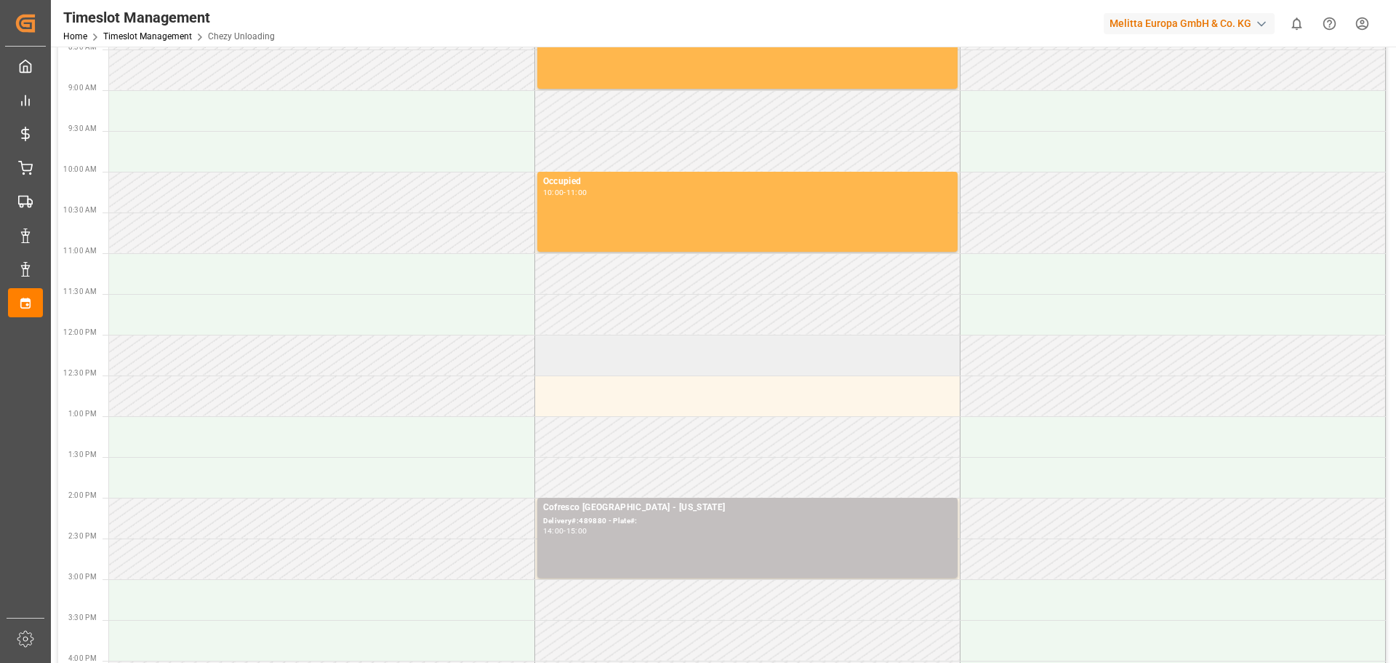
click at [660, 369] on td at bounding box center [747, 355] width 425 height 41
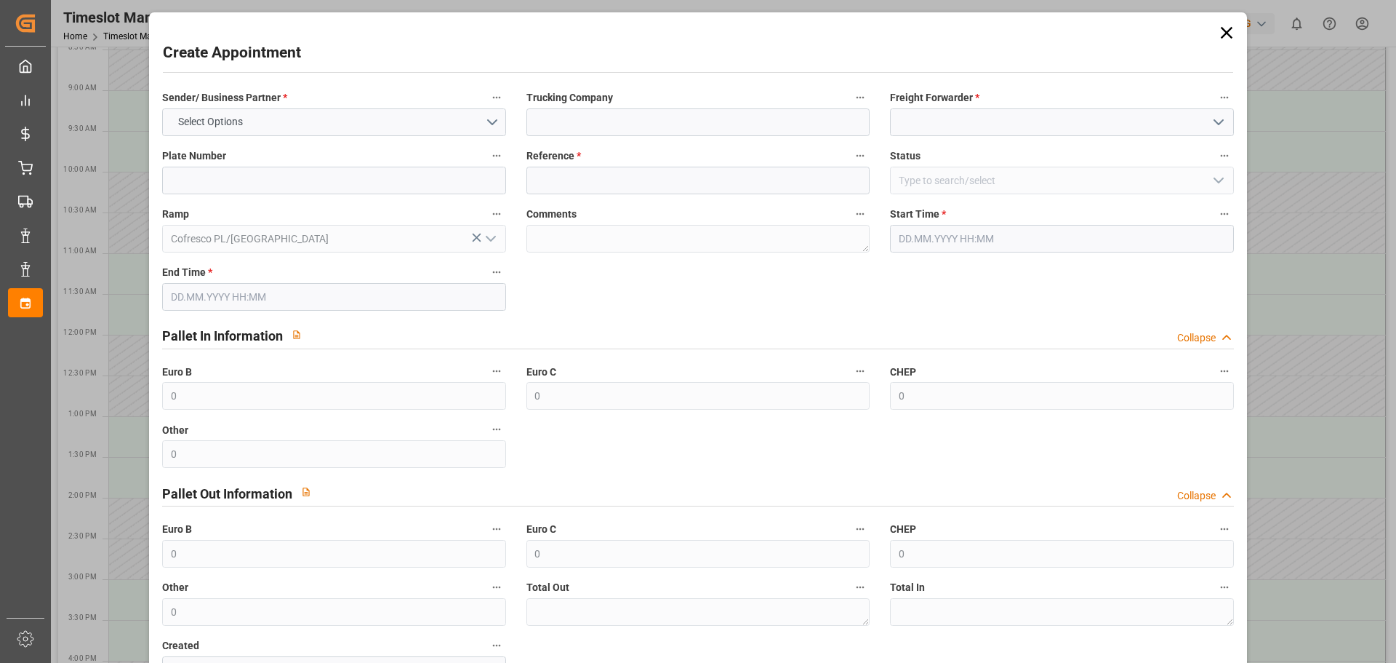
type input "[DATE] 12:00"
type input "[DATE] 13:00"
click at [1222, 28] on icon at bounding box center [1227, 33] width 20 height 20
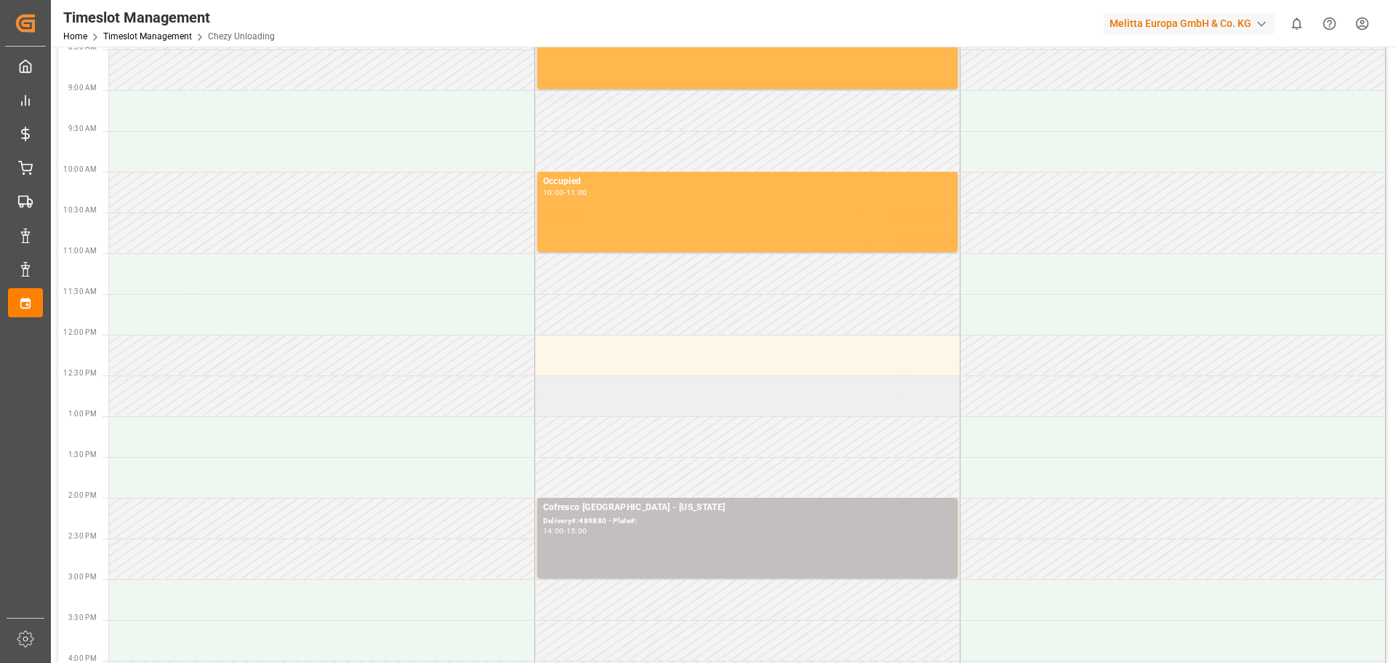
click at [638, 402] on td at bounding box center [747, 395] width 425 height 41
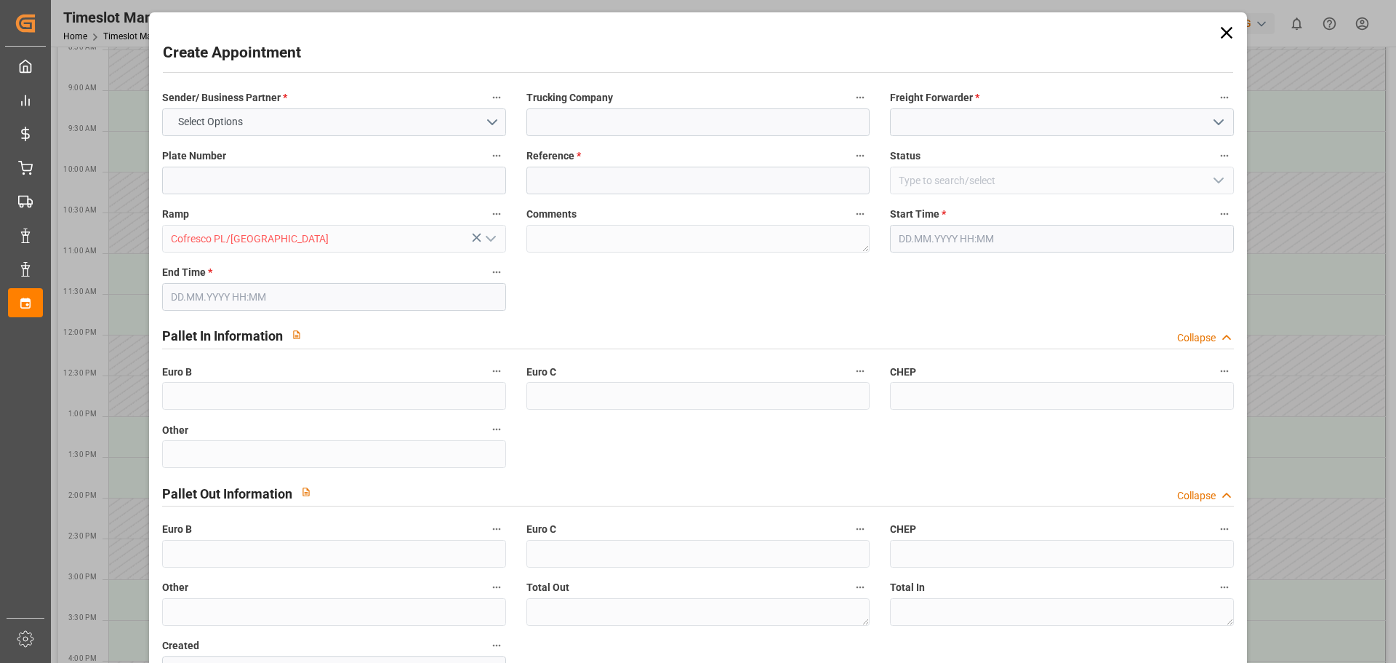
type input "0"
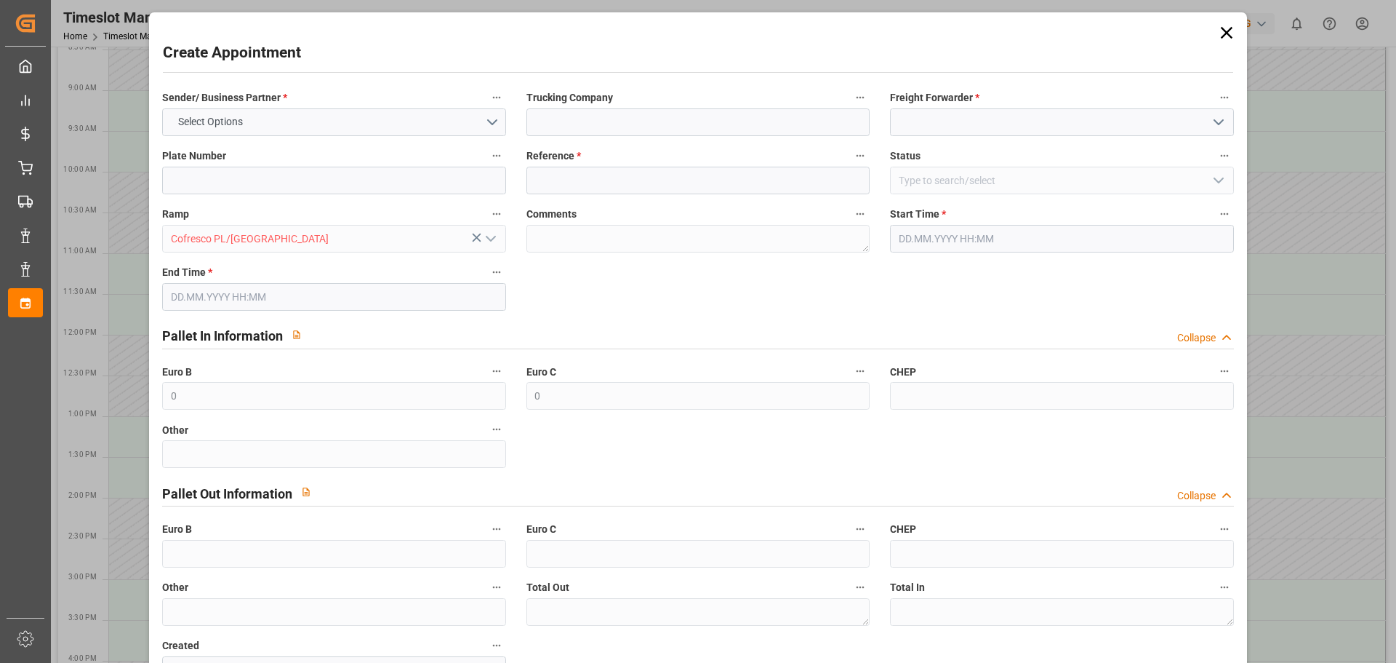
type input "0"
type input "02.10.2025 12:30"
type input "02.10.2025 13:30"
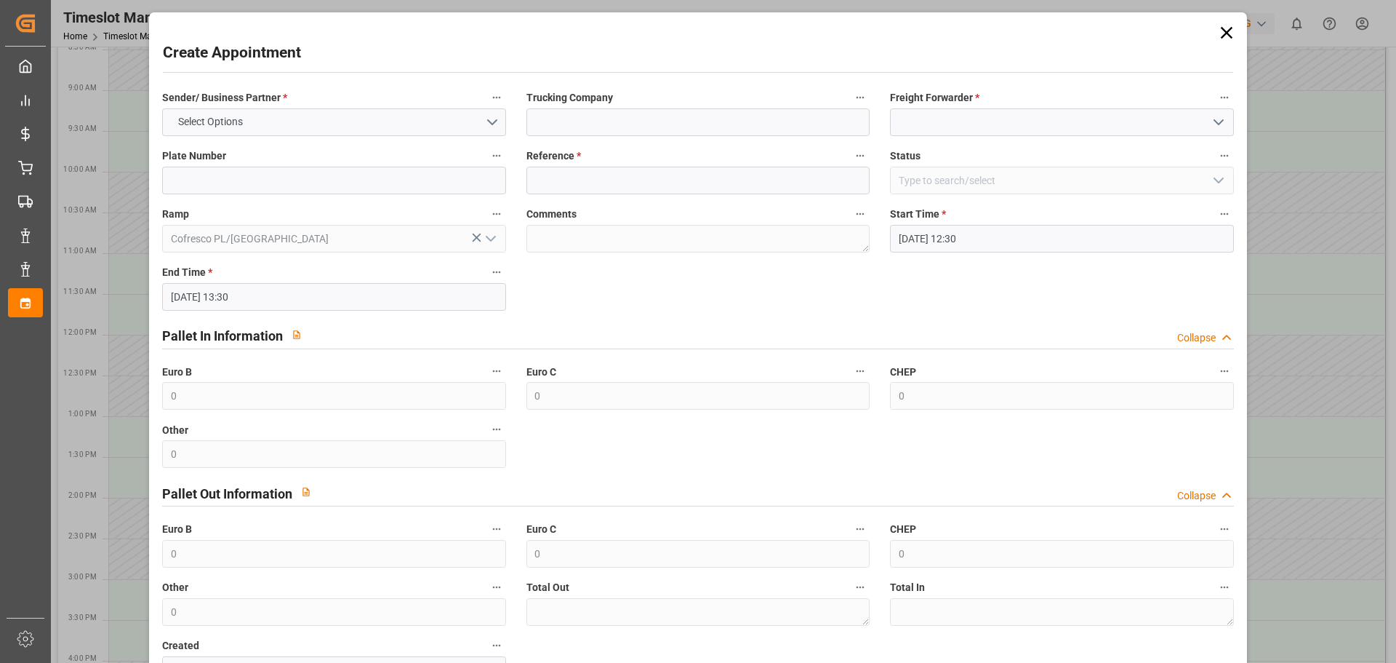
click at [1223, 31] on icon at bounding box center [1226, 33] width 12 height 12
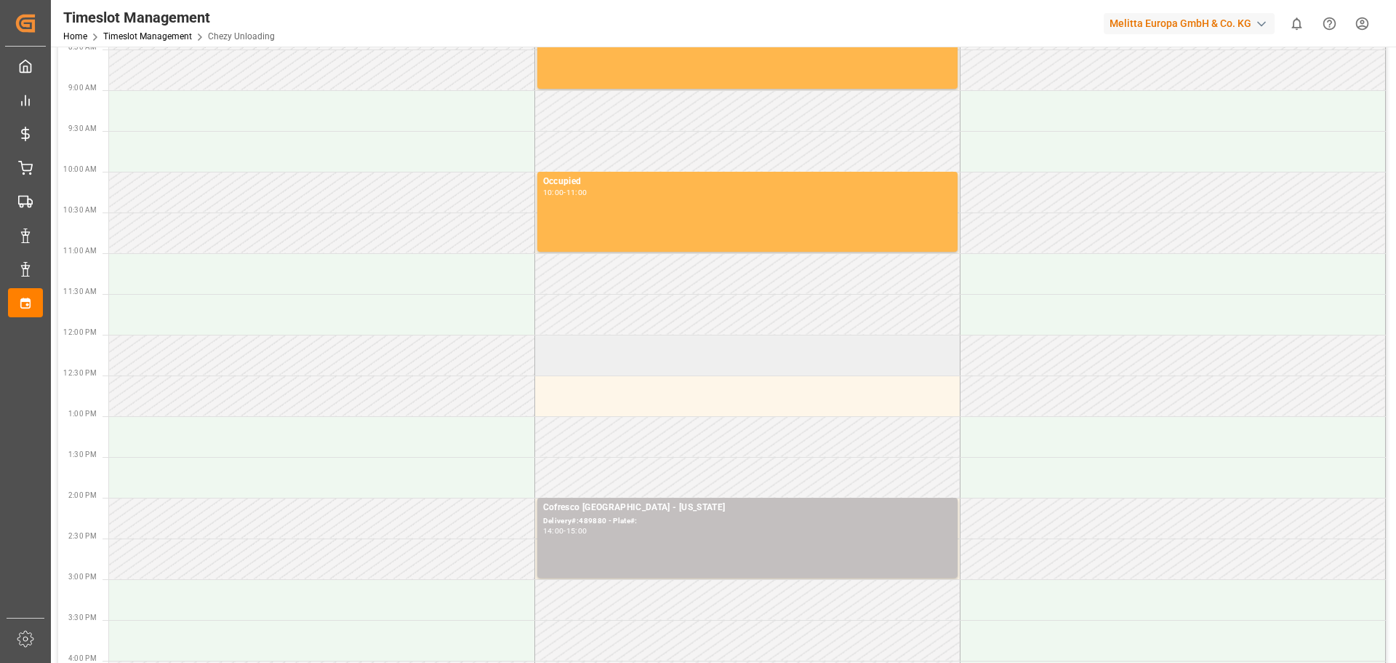
click at [596, 356] on td at bounding box center [747, 355] width 425 height 41
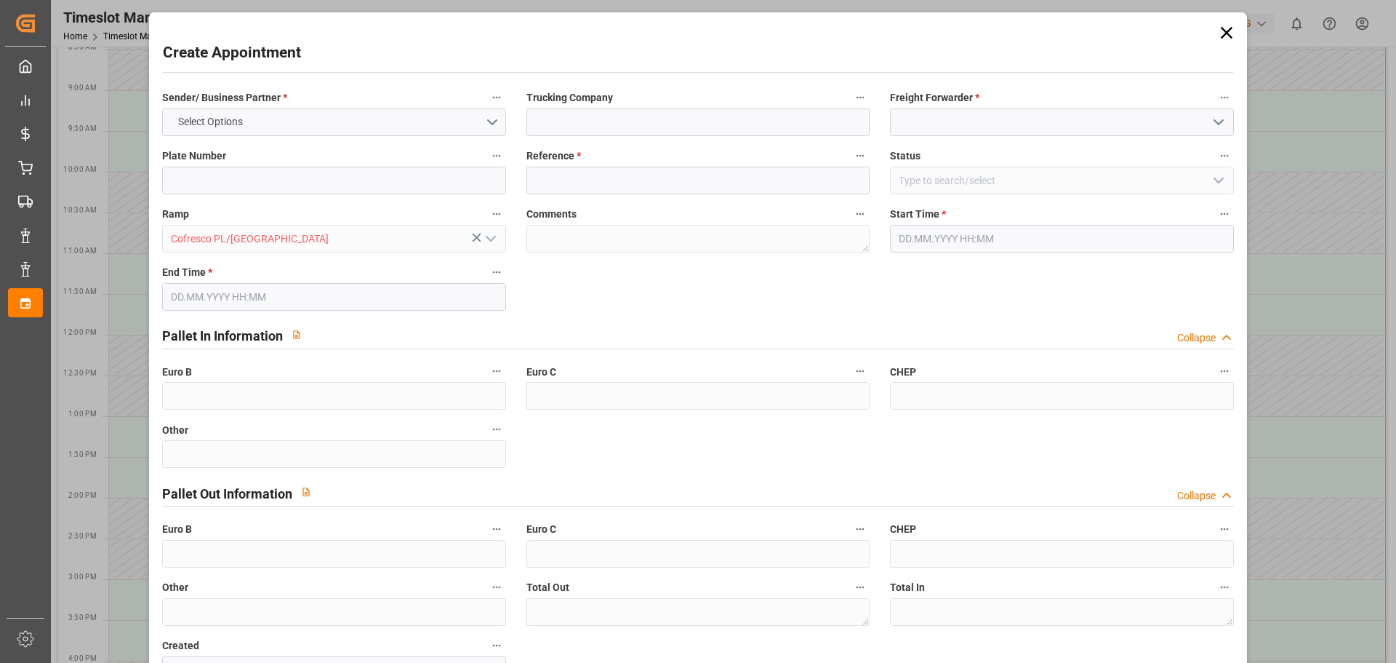
type input "0"
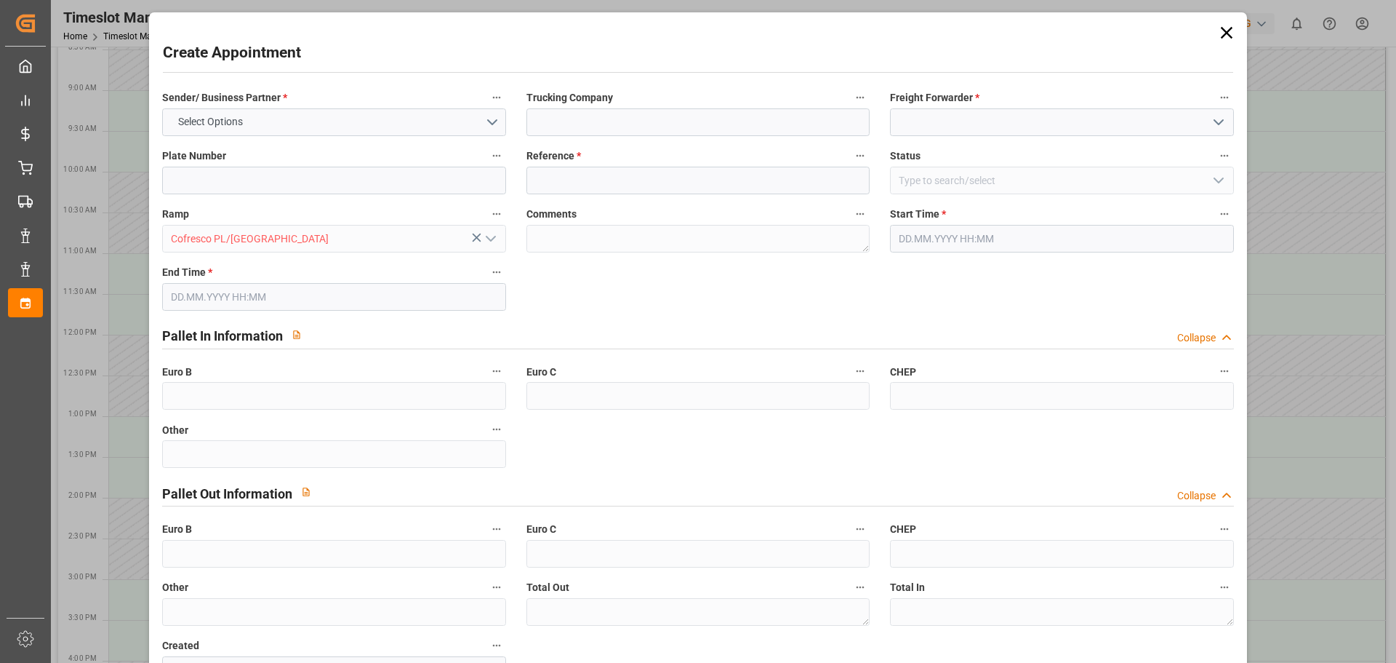
type input "0"
type input "[DATE] 12:00"
type input "[DATE] 13:00"
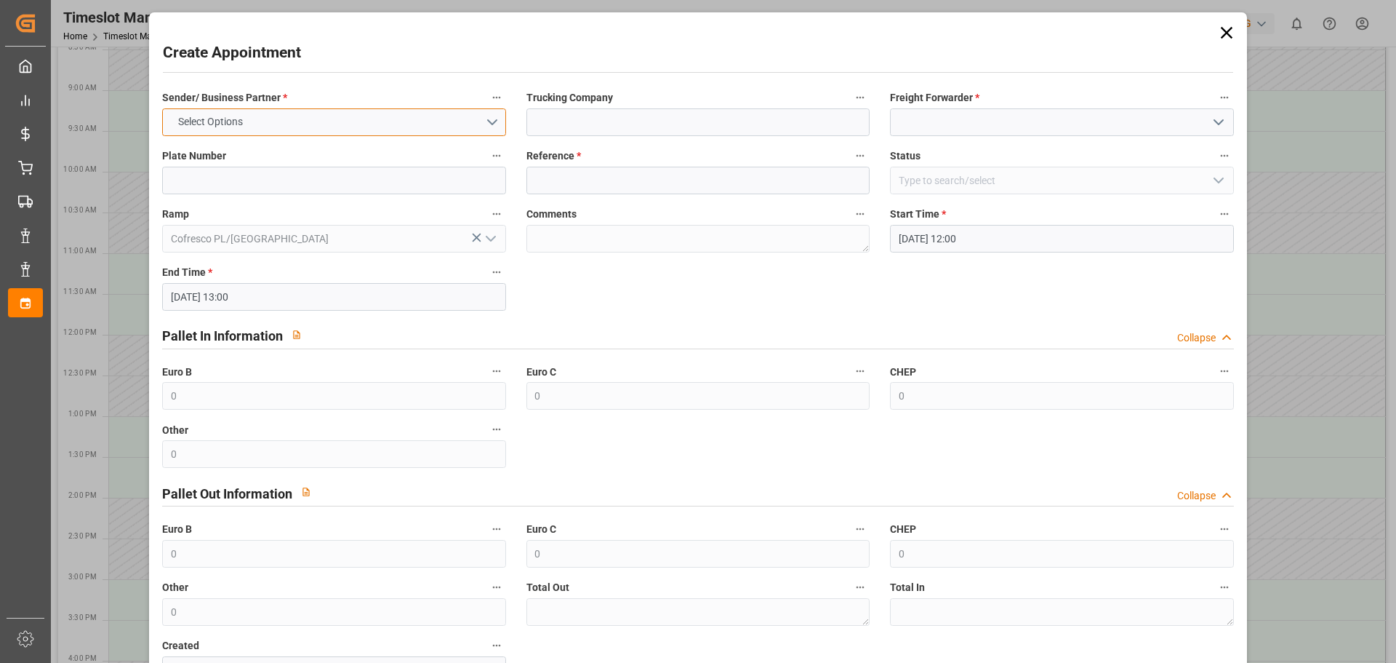
click at [273, 113] on button "Select Options" at bounding box center [333, 122] width 343 height 28
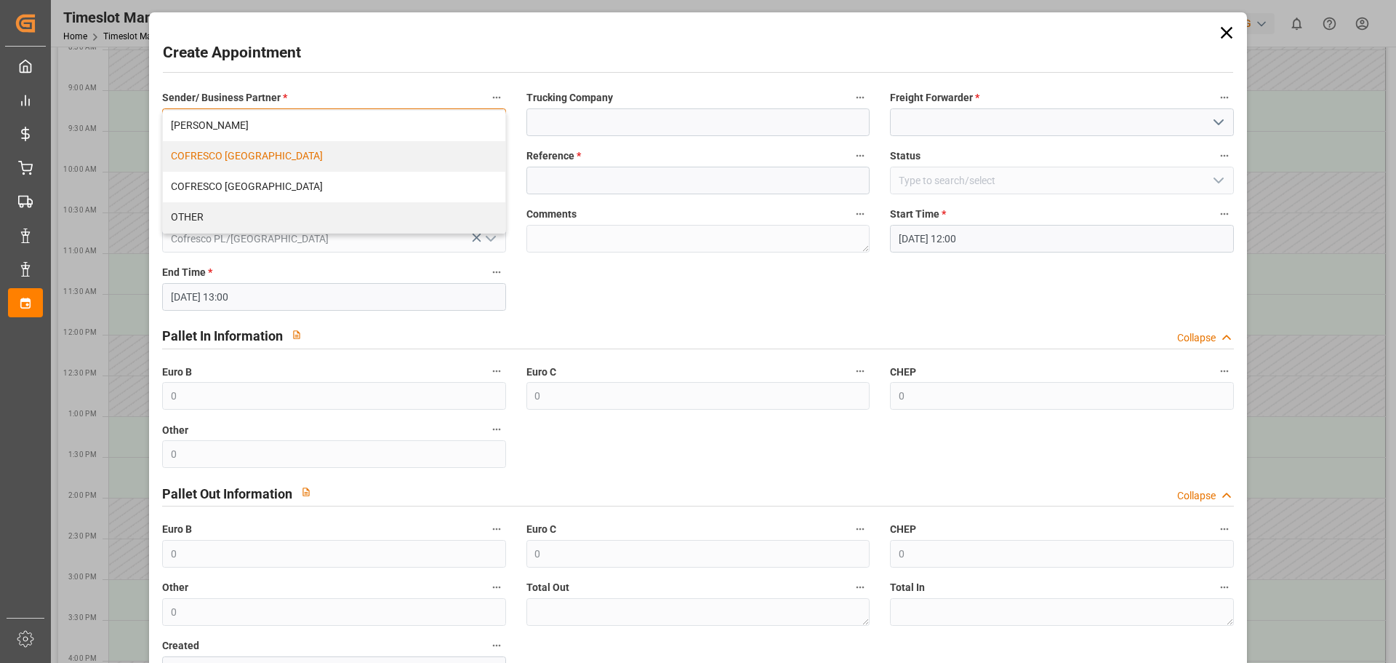
click at [258, 153] on div "COFRESCO [GEOGRAPHIC_DATA]" at bounding box center [334, 156] width 342 height 31
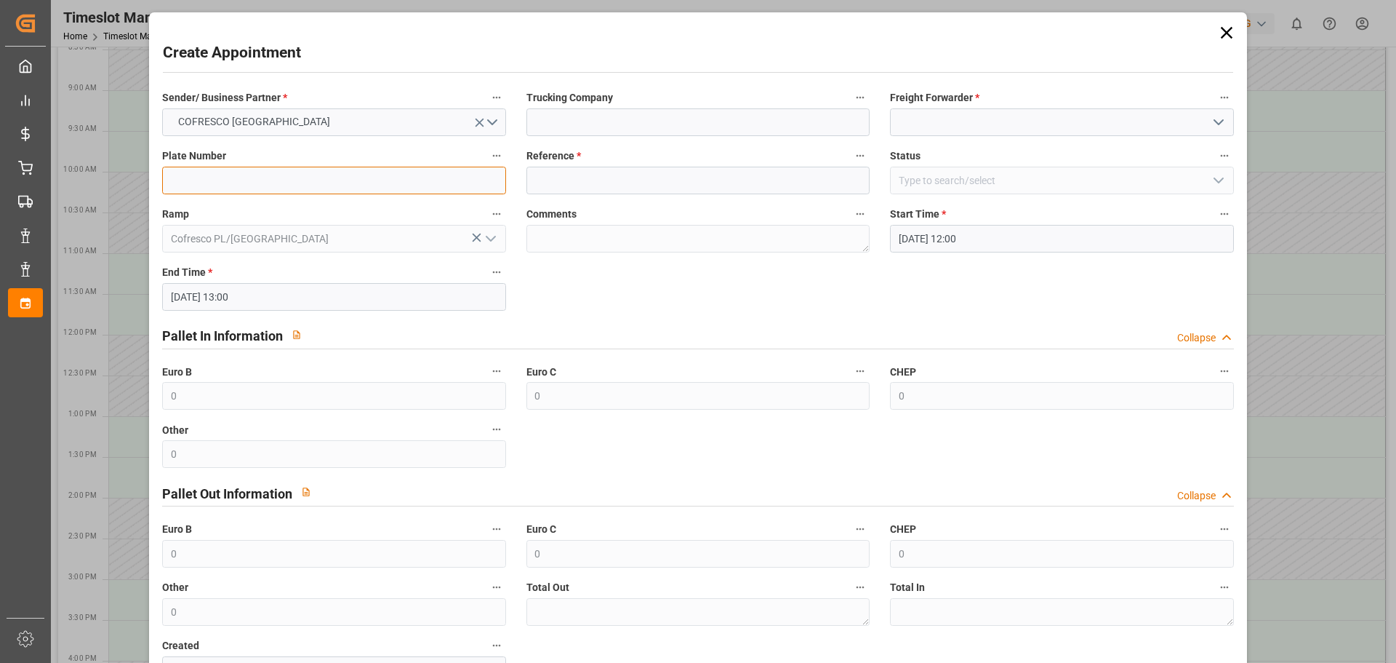
click at [252, 182] on input at bounding box center [333, 181] width 343 height 28
type input "xxx"
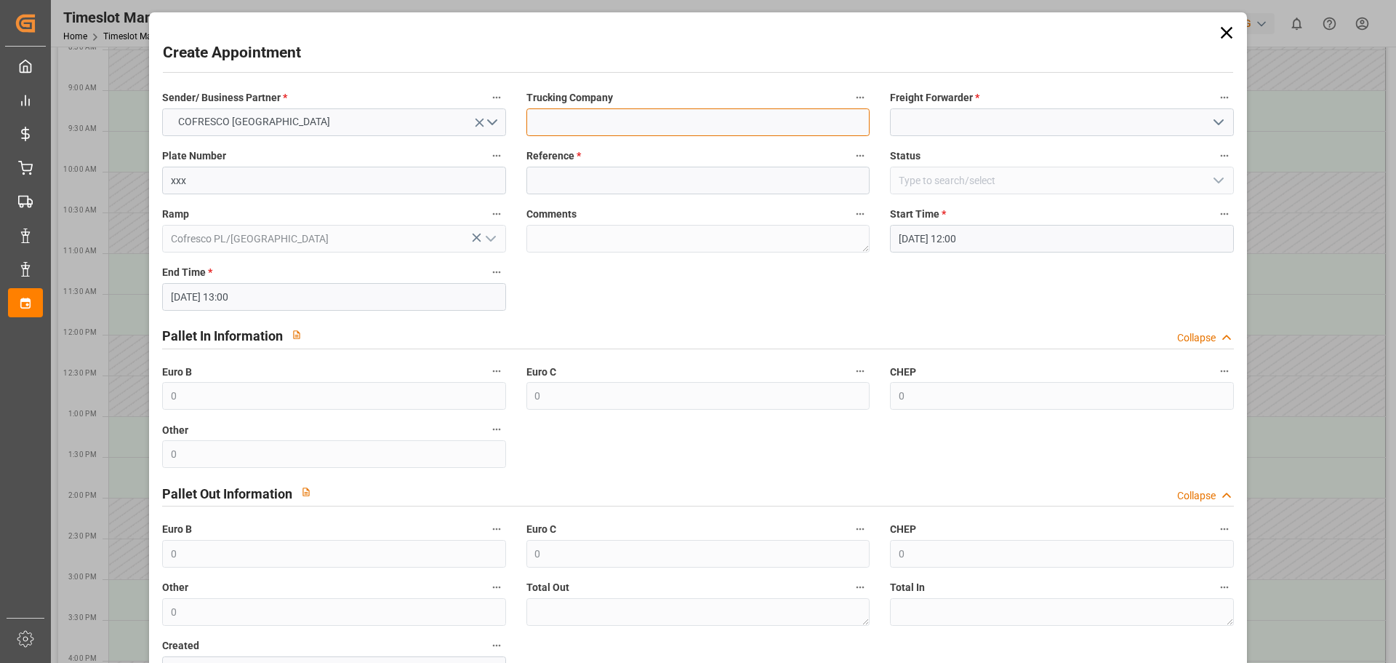
click at [575, 116] on input at bounding box center [698, 122] width 343 height 28
type input "[US_STATE]"
click at [979, 137] on div "Freight Forwarder *" at bounding box center [1062, 112] width 364 height 58
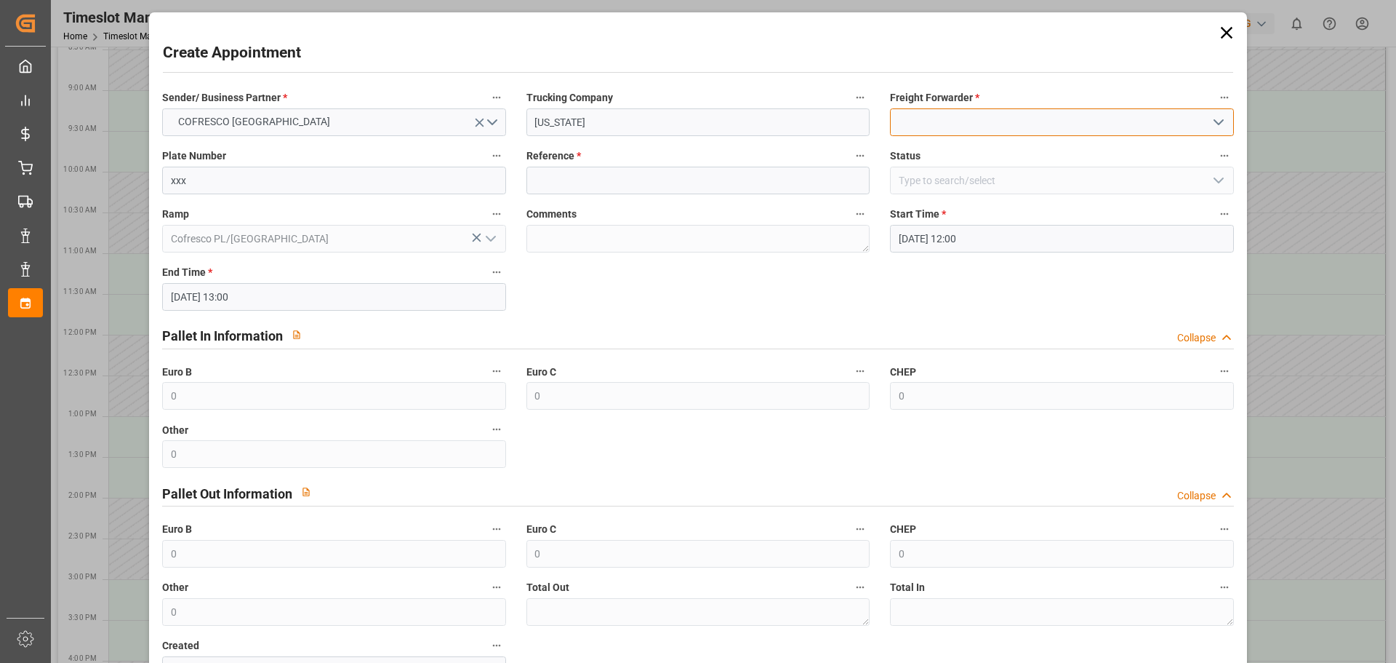
click at [951, 124] on input at bounding box center [1061, 122] width 343 height 28
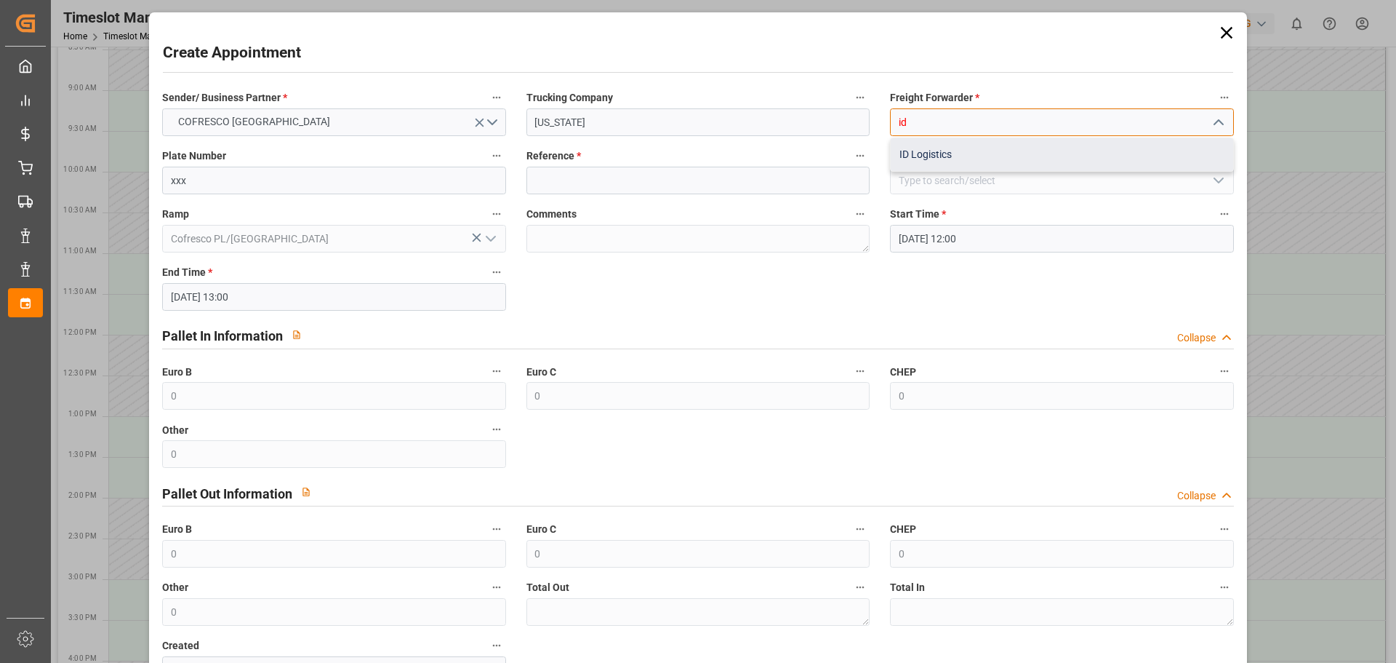
click at [954, 146] on div "ID Logistics" at bounding box center [1062, 154] width 342 height 33
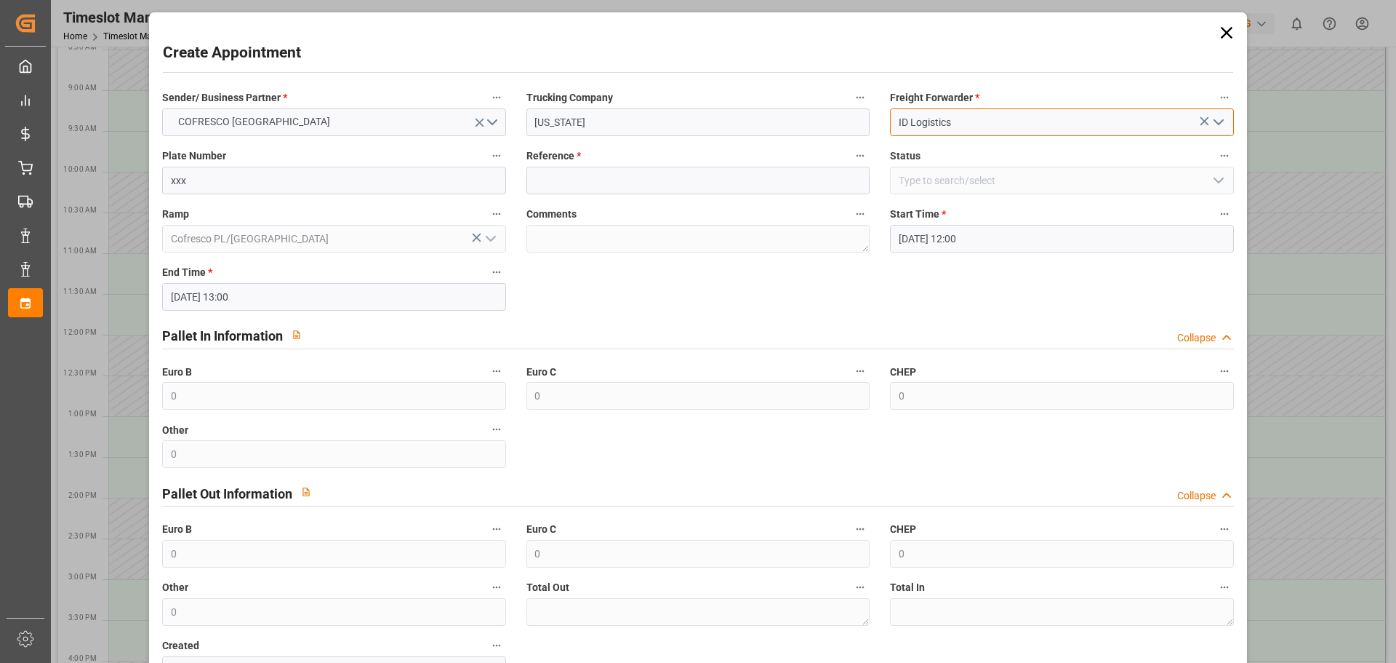
type input "ID Logistics"
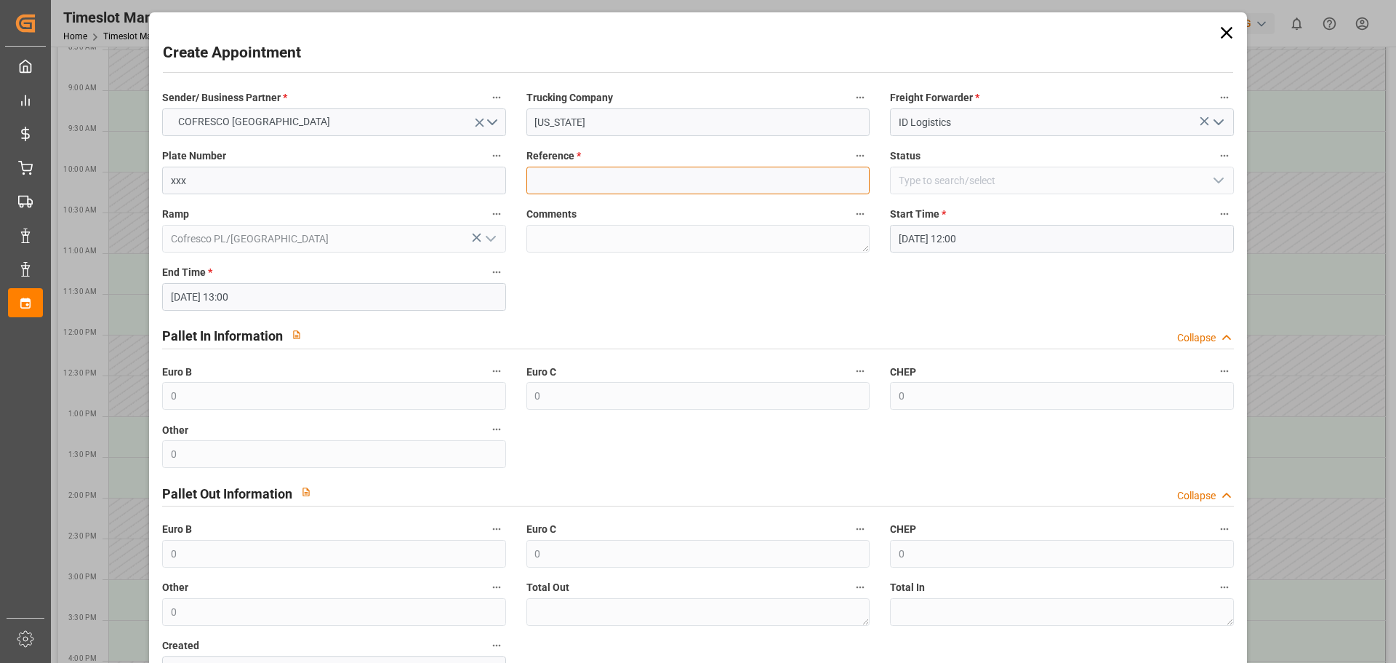
click at [801, 185] on input at bounding box center [698, 181] width 343 height 28
type input "489878"
click at [532, 177] on input "489878" at bounding box center [698, 181] width 343 height 28
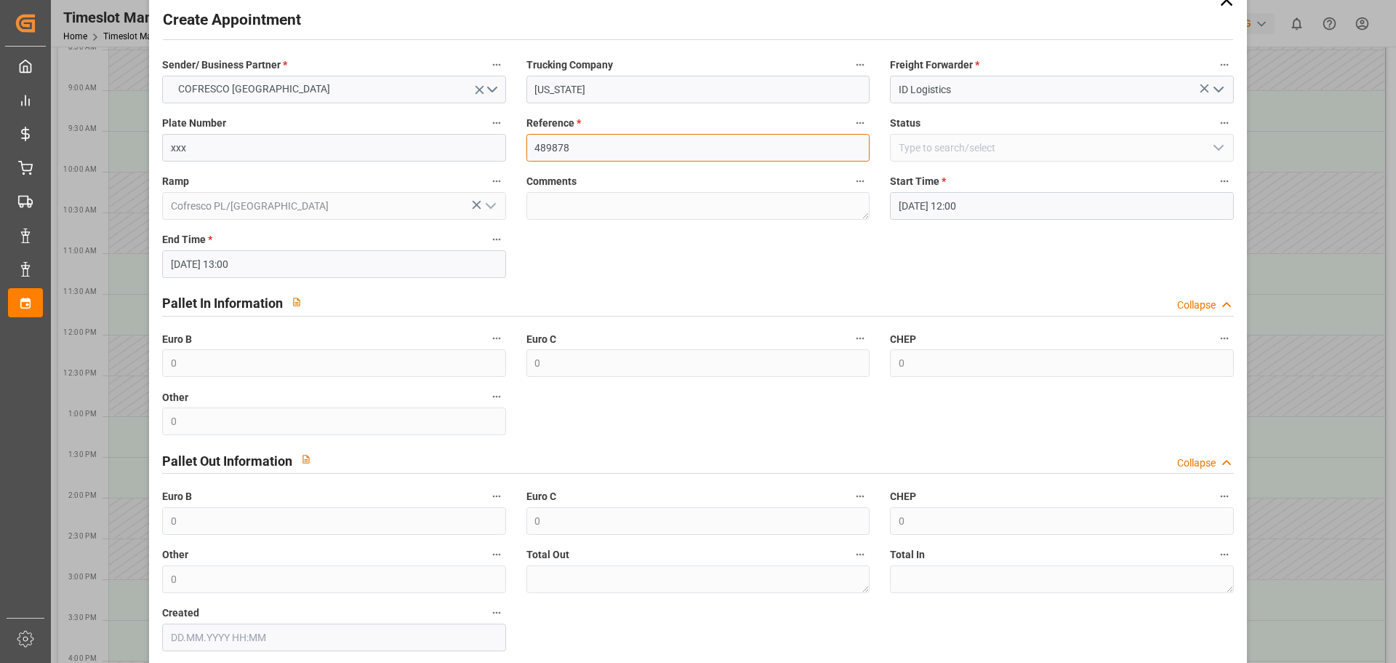
scroll to position [105, 0]
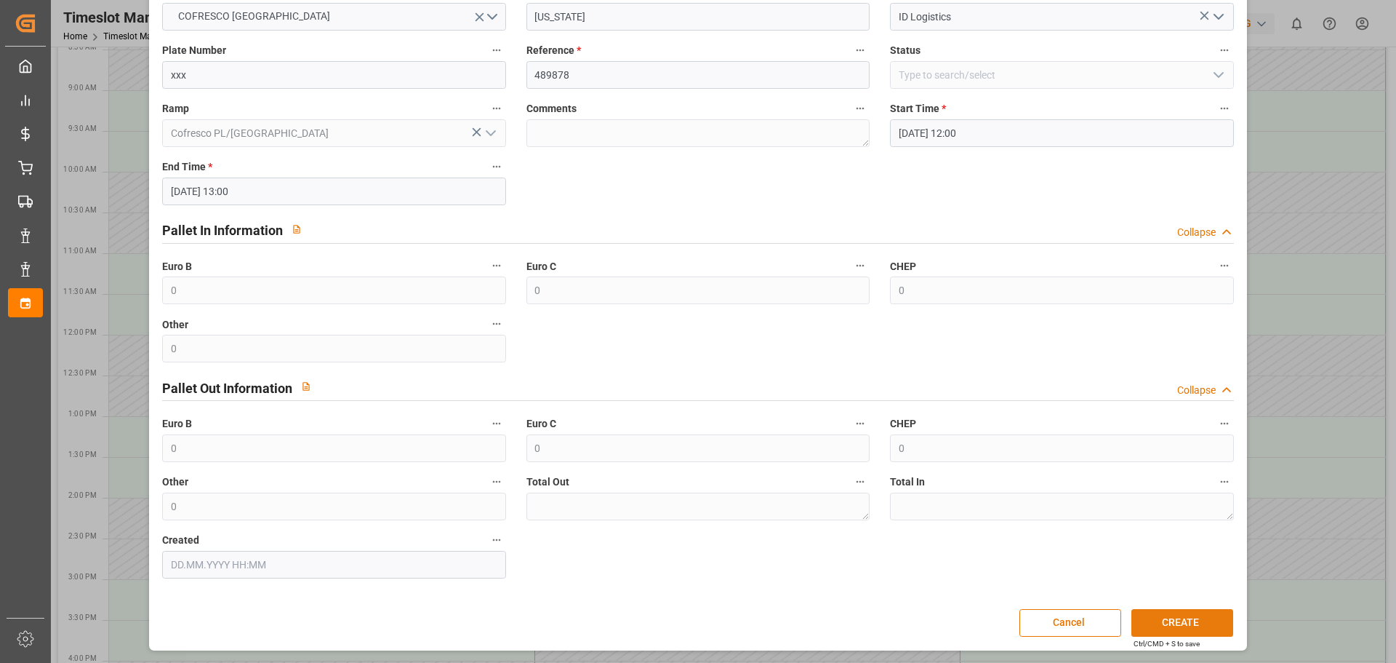
click at [1184, 615] on button "CREATE" at bounding box center [1183, 623] width 102 height 28
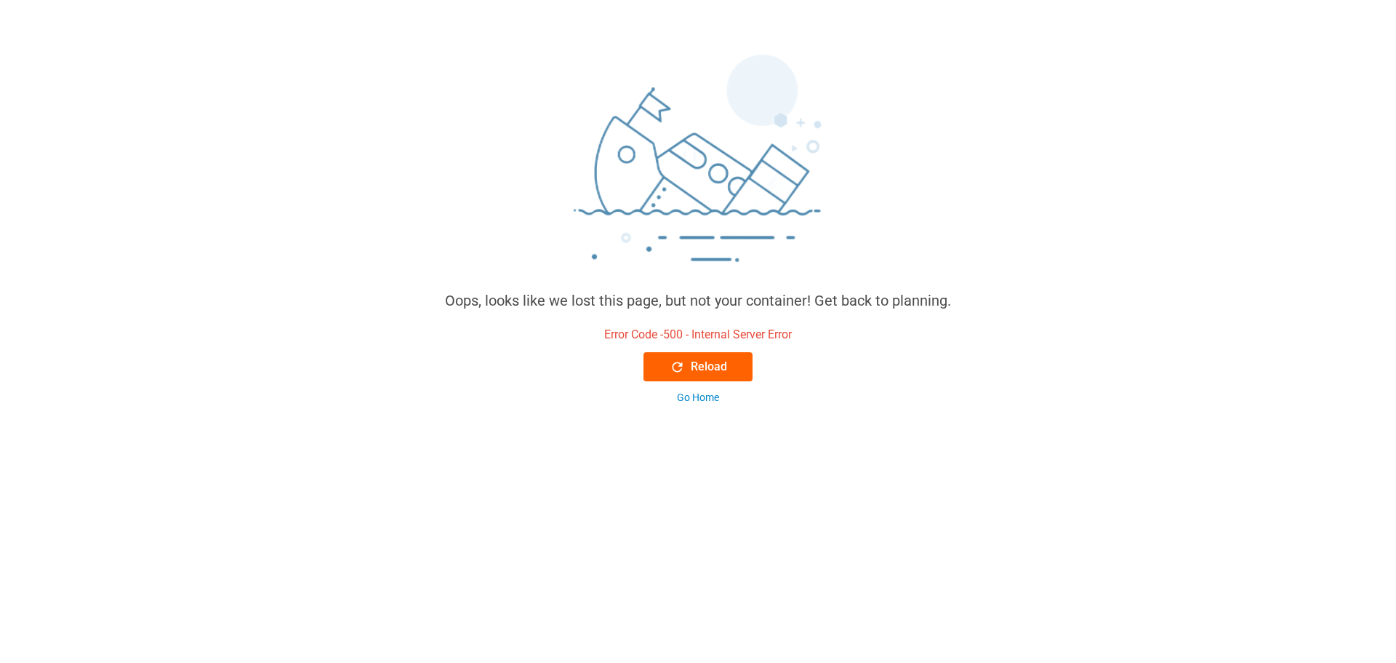
click at [705, 372] on div "Reload" at bounding box center [698, 366] width 57 height 17
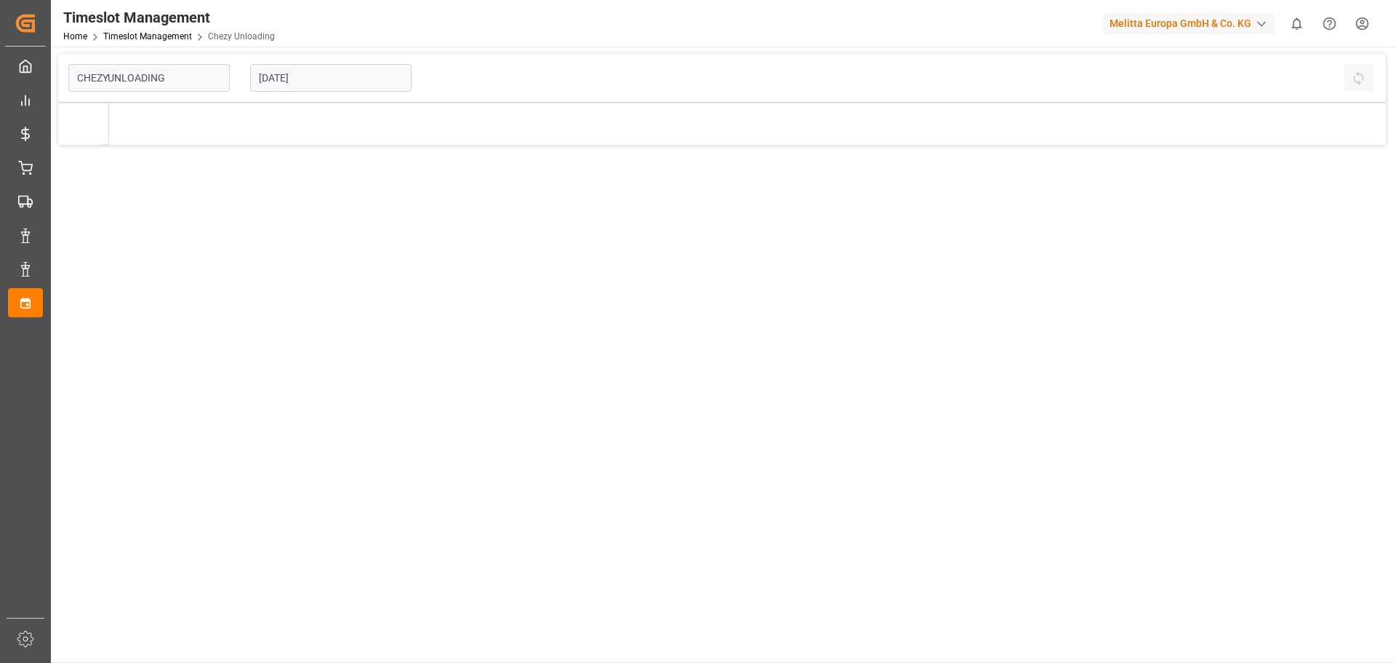
type input "Chezy Unloading"
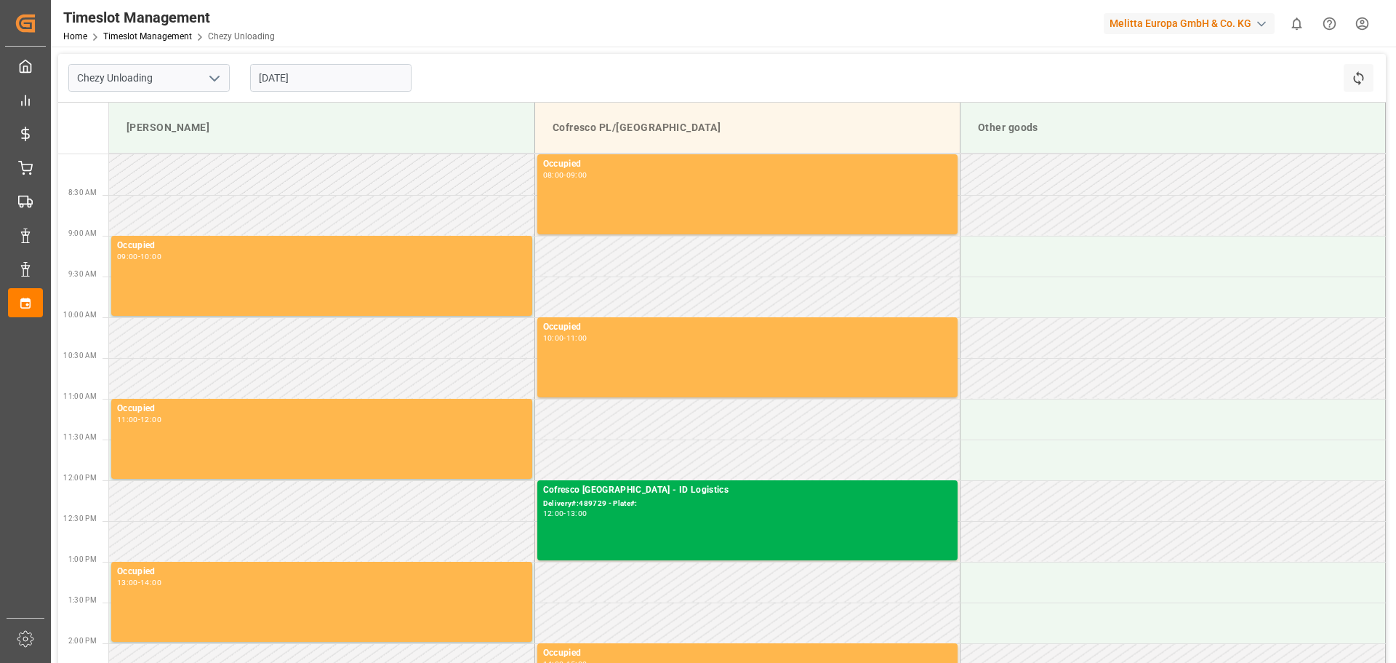
click at [327, 83] on input "[DATE]" at bounding box center [330, 78] width 161 height 28
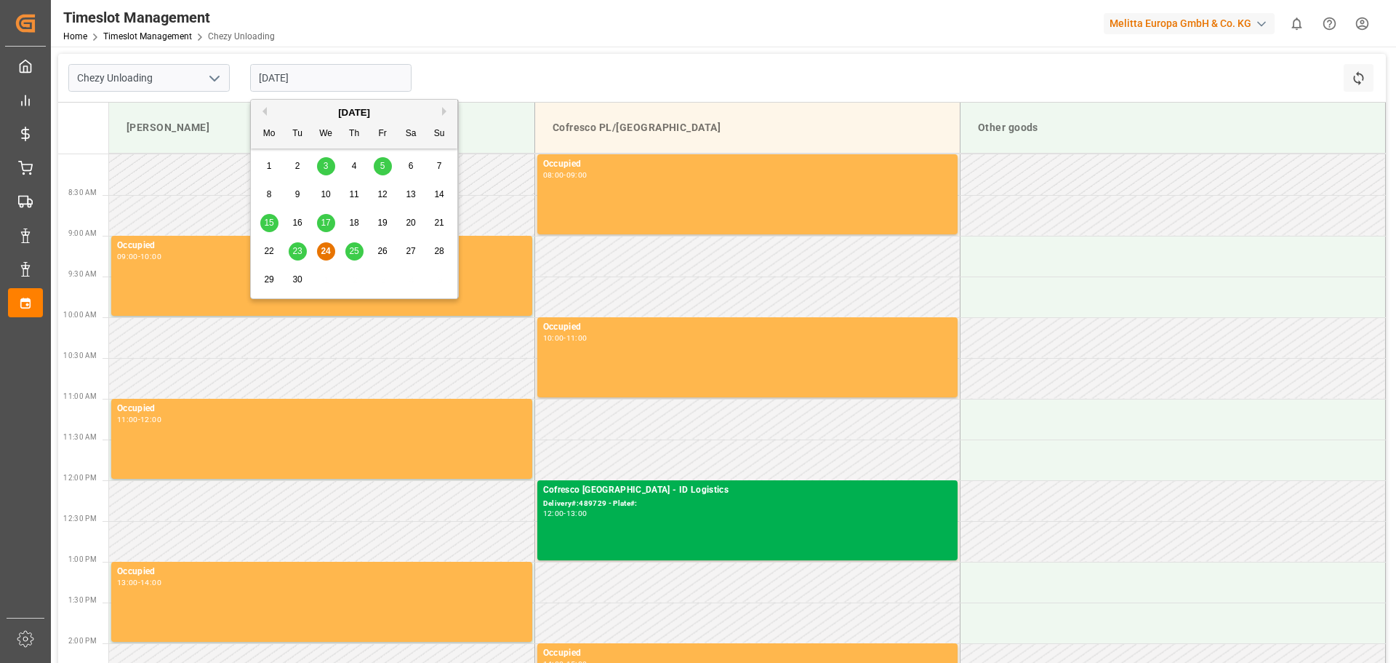
click at [303, 252] on div "23" at bounding box center [298, 251] width 18 height 17
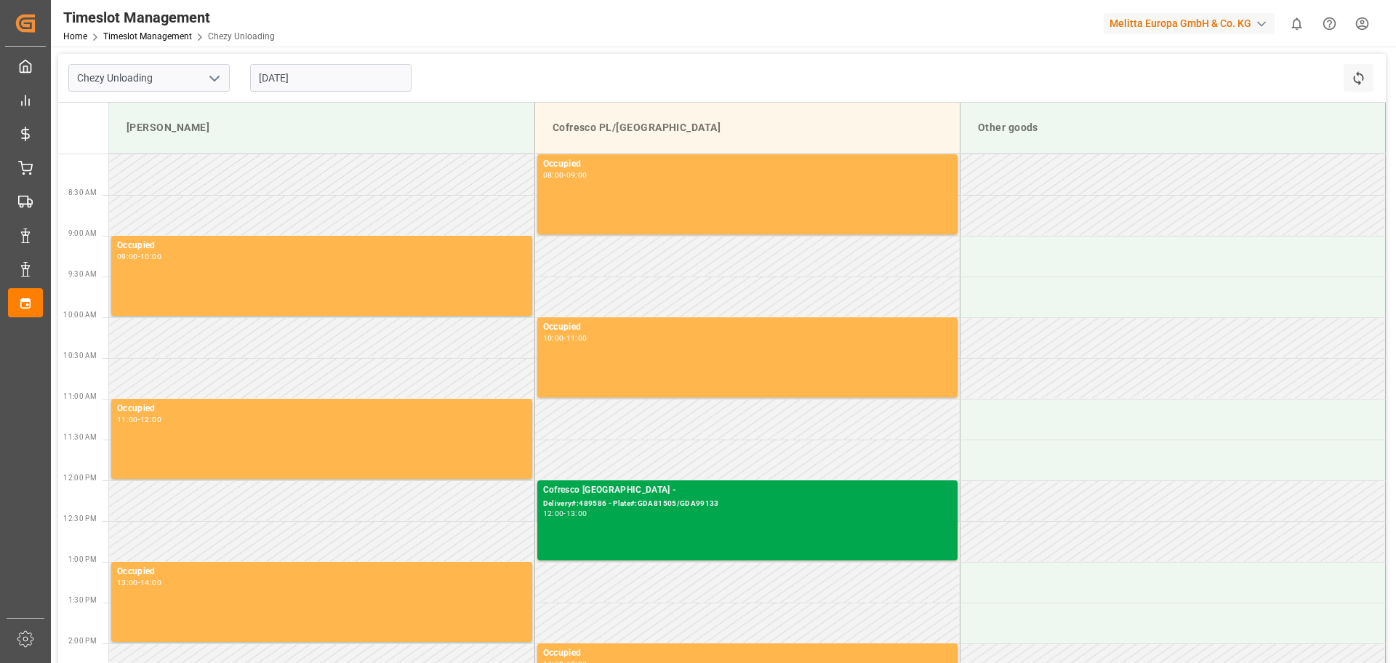
click at [660, 543] on div "Cofresco [GEOGRAPHIC_DATA] - Delivery#:489586 - Plate#:GDA81505/GDA99133 12:00 …" at bounding box center [747, 520] width 409 height 74
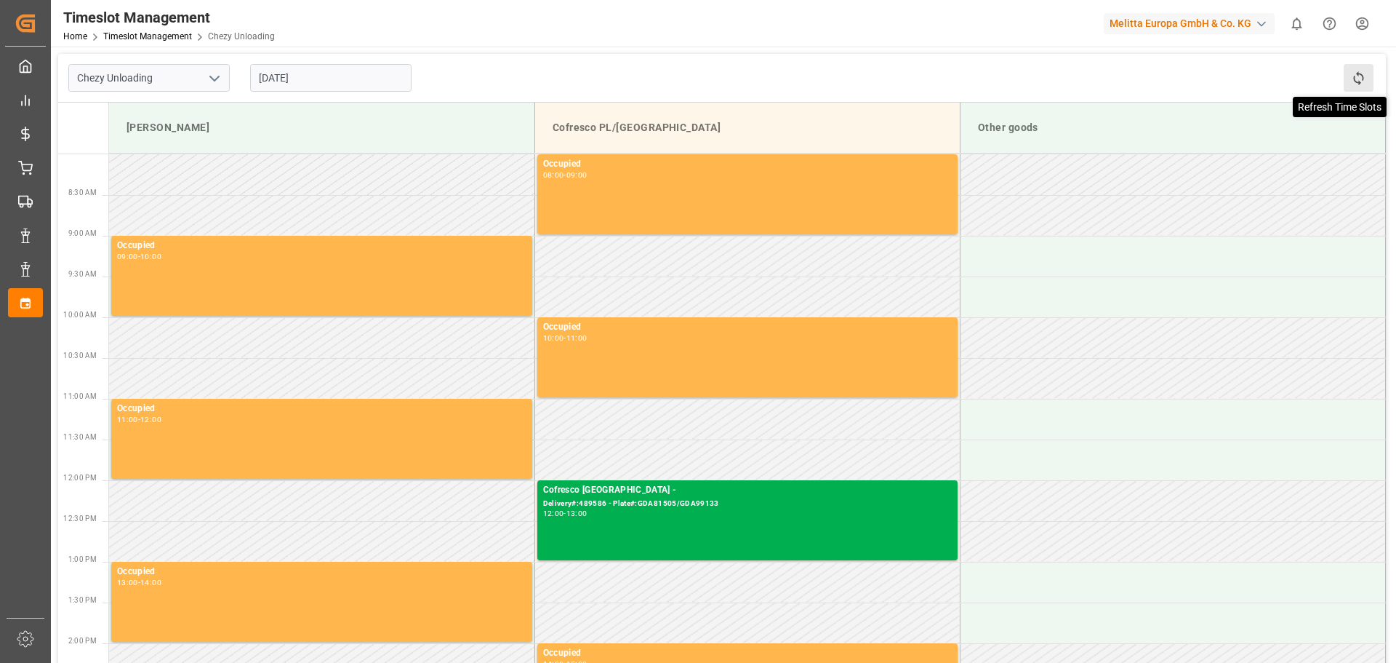
click at [1358, 78] on icon at bounding box center [1358, 78] width 15 height 15
click at [348, 75] on input "[DATE]" at bounding box center [330, 78] width 161 height 28
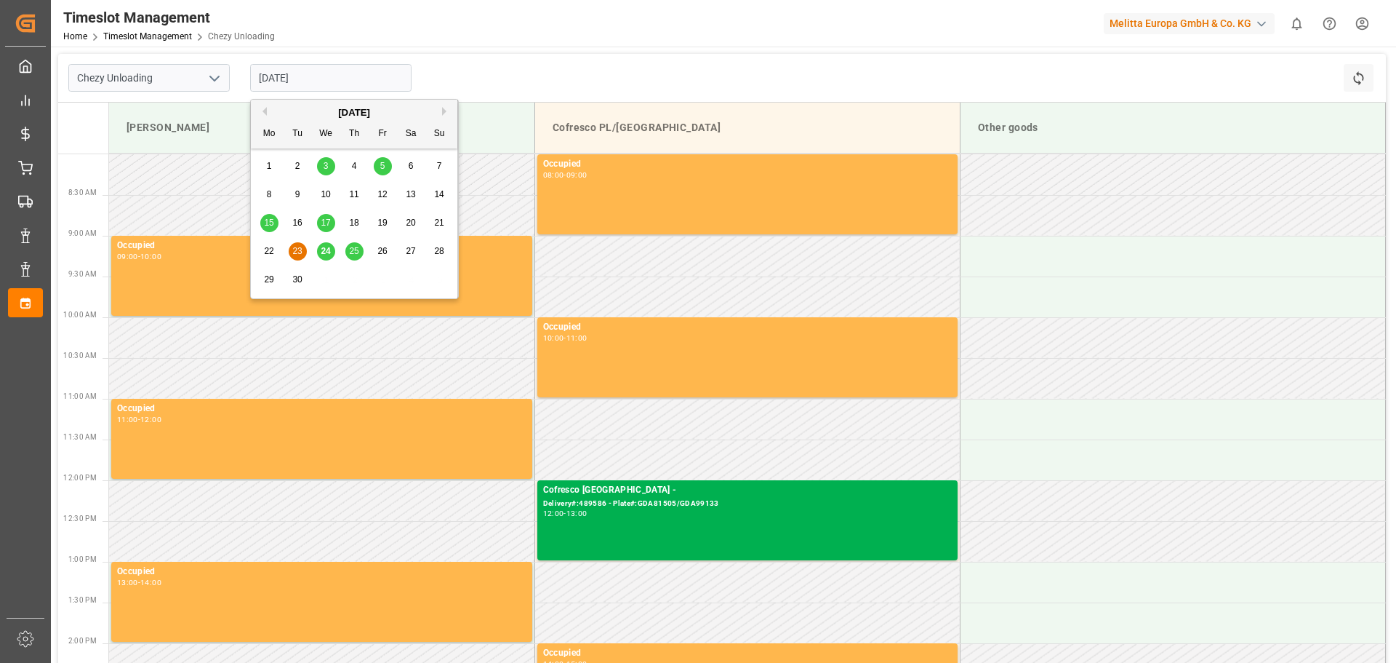
click at [353, 252] on span "25" at bounding box center [353, 251] width 9 height 10
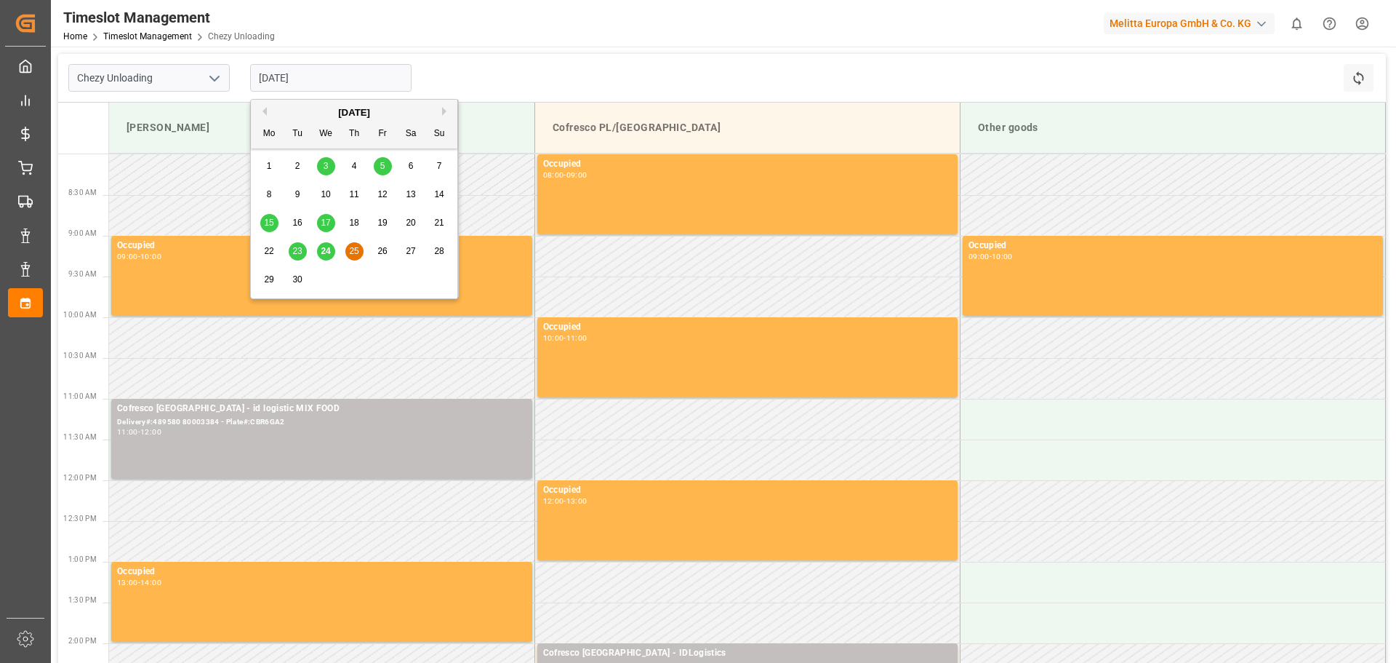
click at [316, 87] on input "[DATE]" at bounding box center [330, 78] width 161 height 28
click at [441, 108] on div "[DATE]" at bounding box center [354, 112] width 207 height 15
click at [442, 113] on button "Next Month" at bounding box center [446, 111] width 9 height 9
click at [353, 167] on span "2" at bounding box center [354, 166] width 5 height 10
type input "[DATE]"
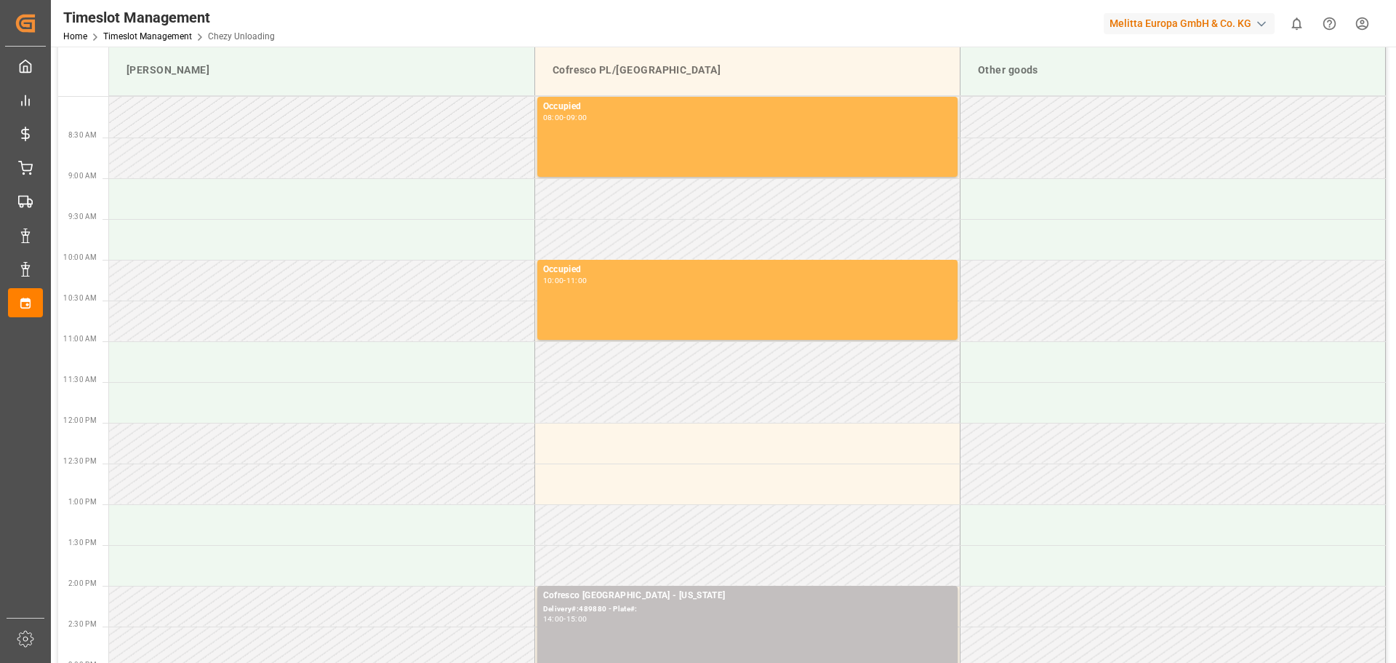
scroll to position [145, 0]
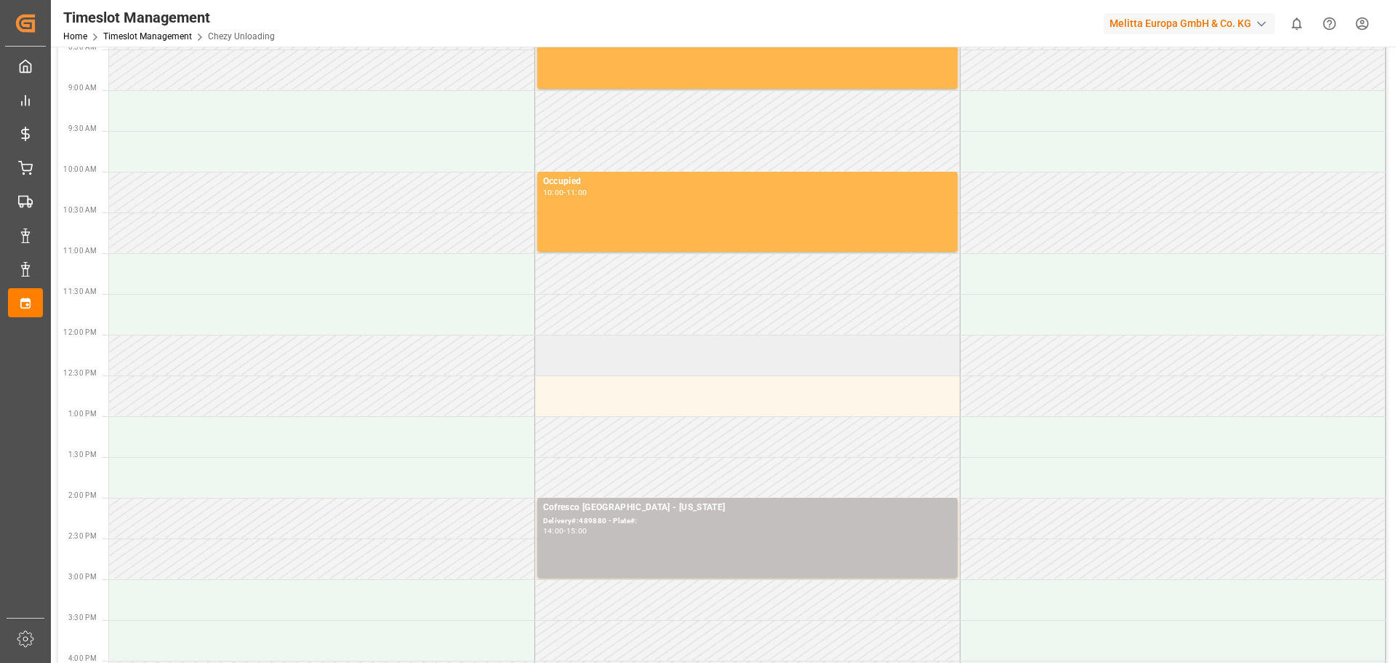
click at [601, 345] on td at bounding box center [747, 355] width 425 height 41
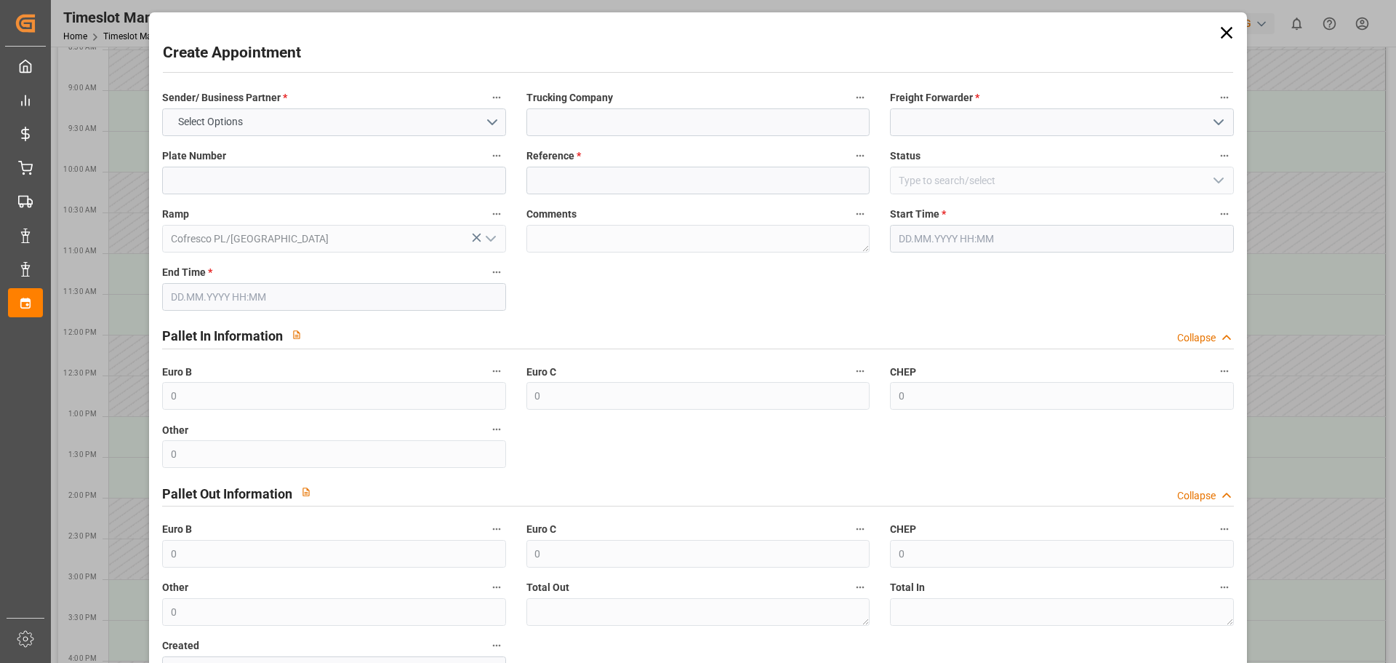
type input "[DATE] 12:00"
type input "[DATE] 13:00"
click at [620, 125] on input at bounding box center [698, 122] width 343 height 28
type input "[US_STATE]"
click at [915, 122] on input at bounding box center [1061, 122] width 343 height 28
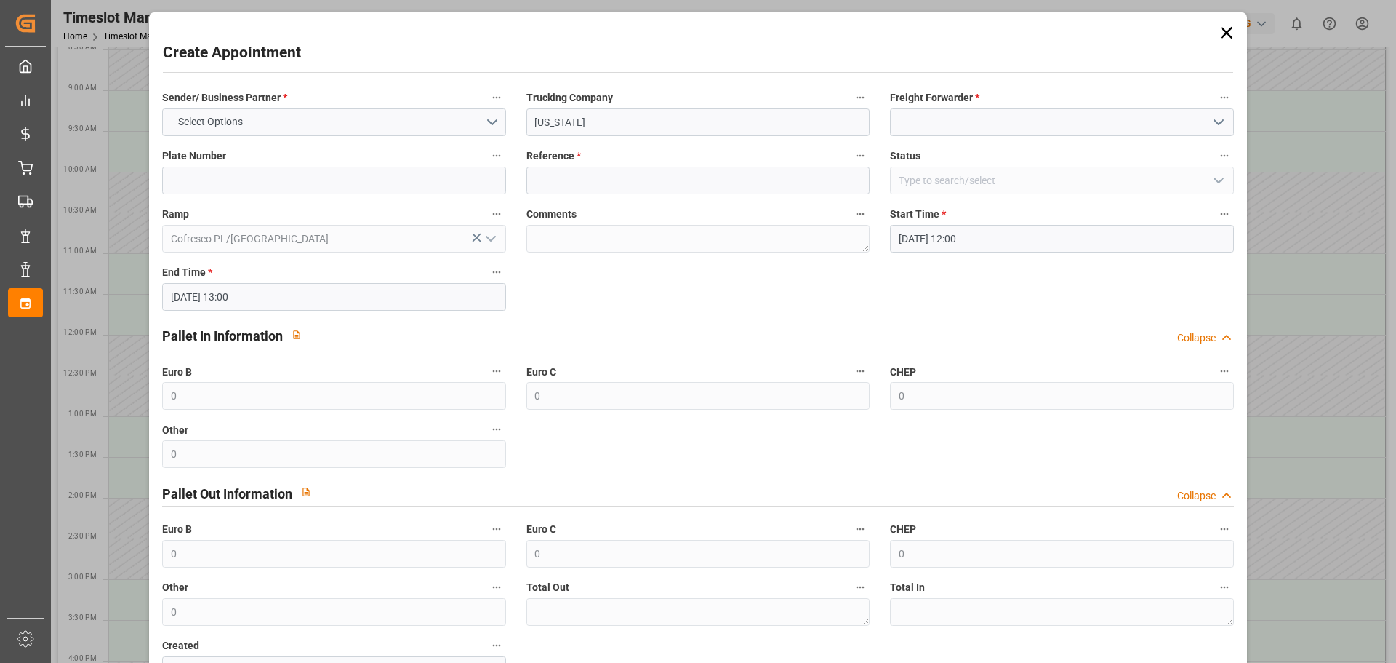
click at [1215, 124] on icon "open menu" at bounding box center [1218, 121] width 17 height 17
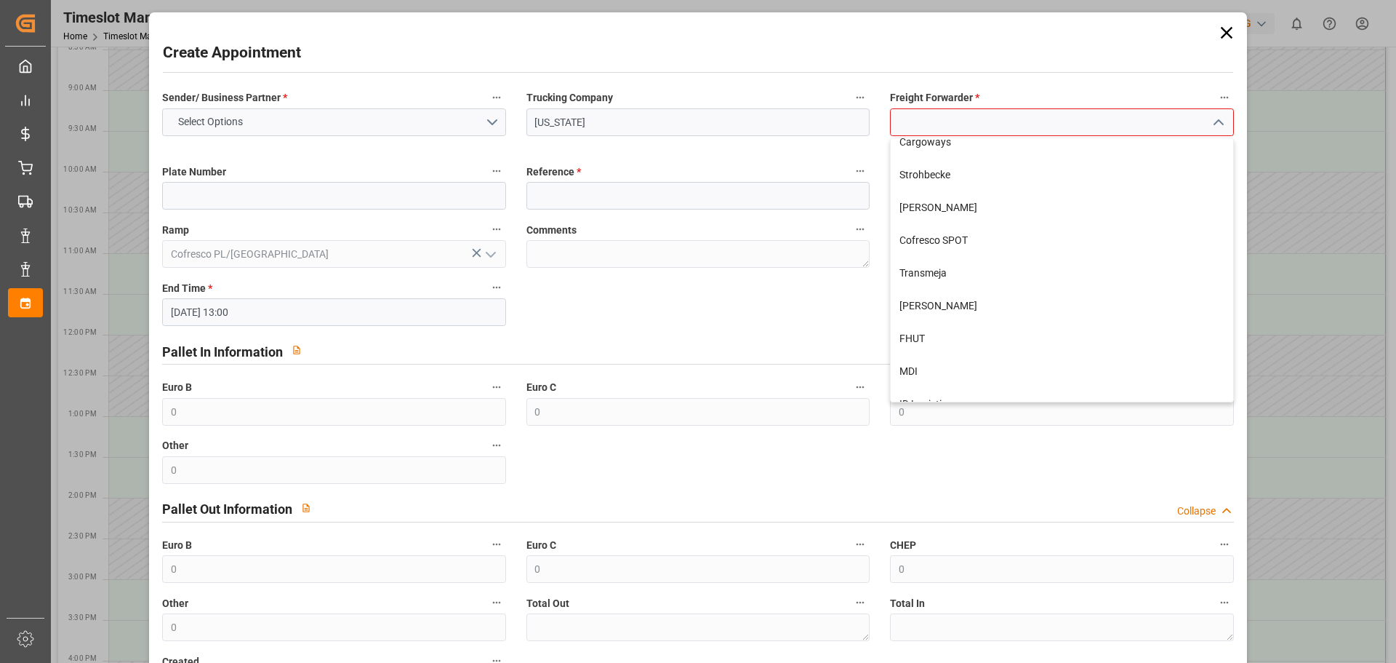
scroll to position [445, 0]
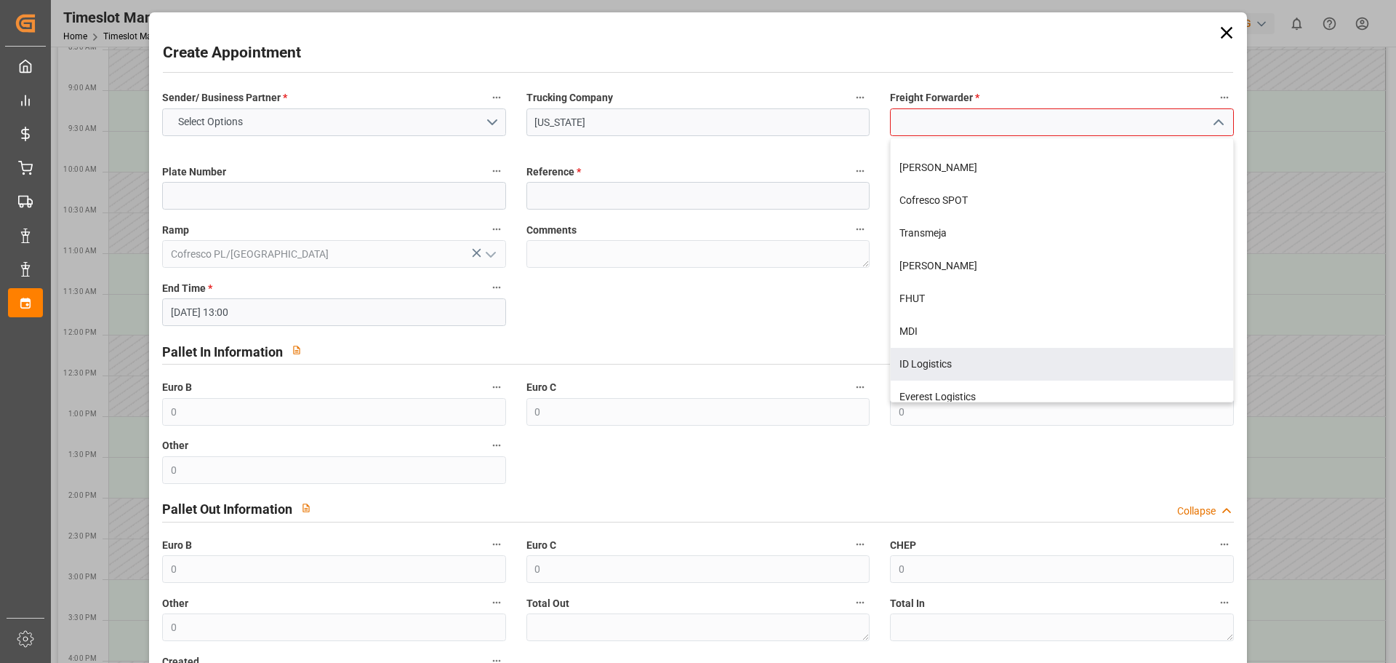
click at [957, 359] on div "ID Logistics" at bounding box center [1062, 364] width 342 height 33
type input "ID Logistics"
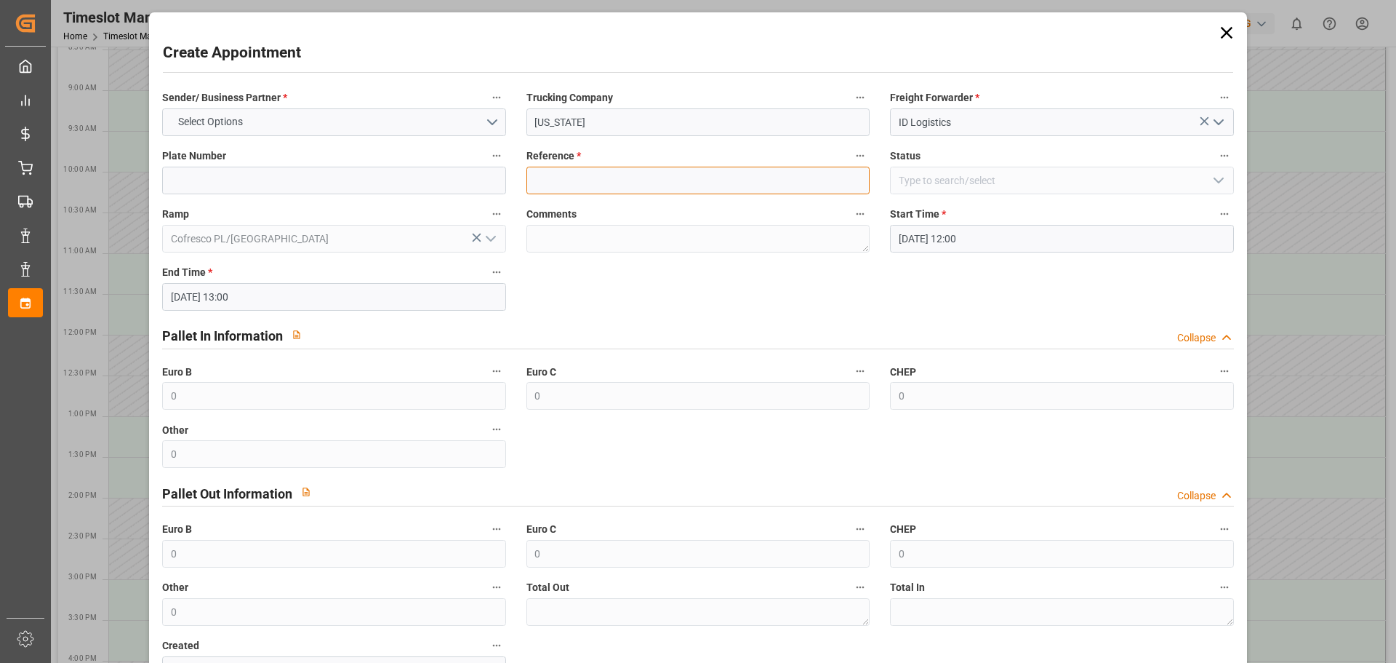
click at [554, 172] on input at bounding box center [698, 181] width 343 height 28
type input "489878"
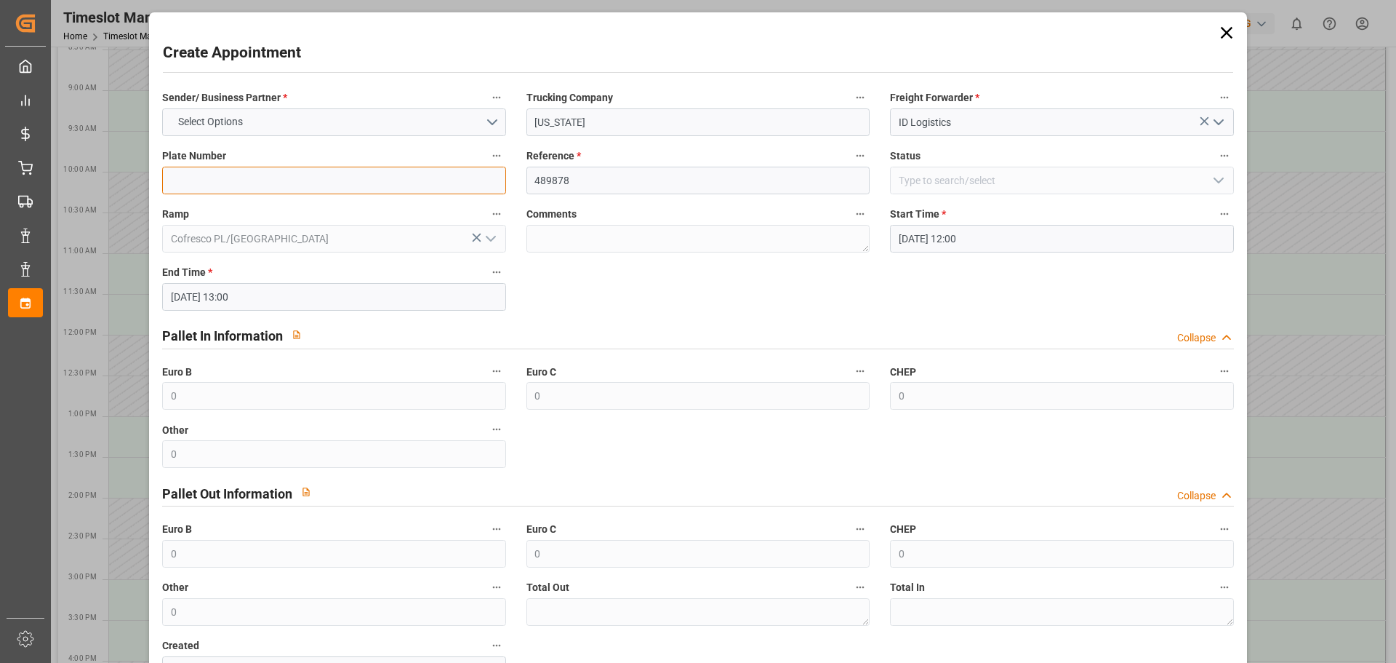
drag, startPoint x: 375, startPoint y: 172, endPoint x: 361, endPoint y: 174, distance: 14.0
click at [375, 172] on input at bounding box center [333, 181] width 343 height 28
type input "GDA81505/GDA99133"
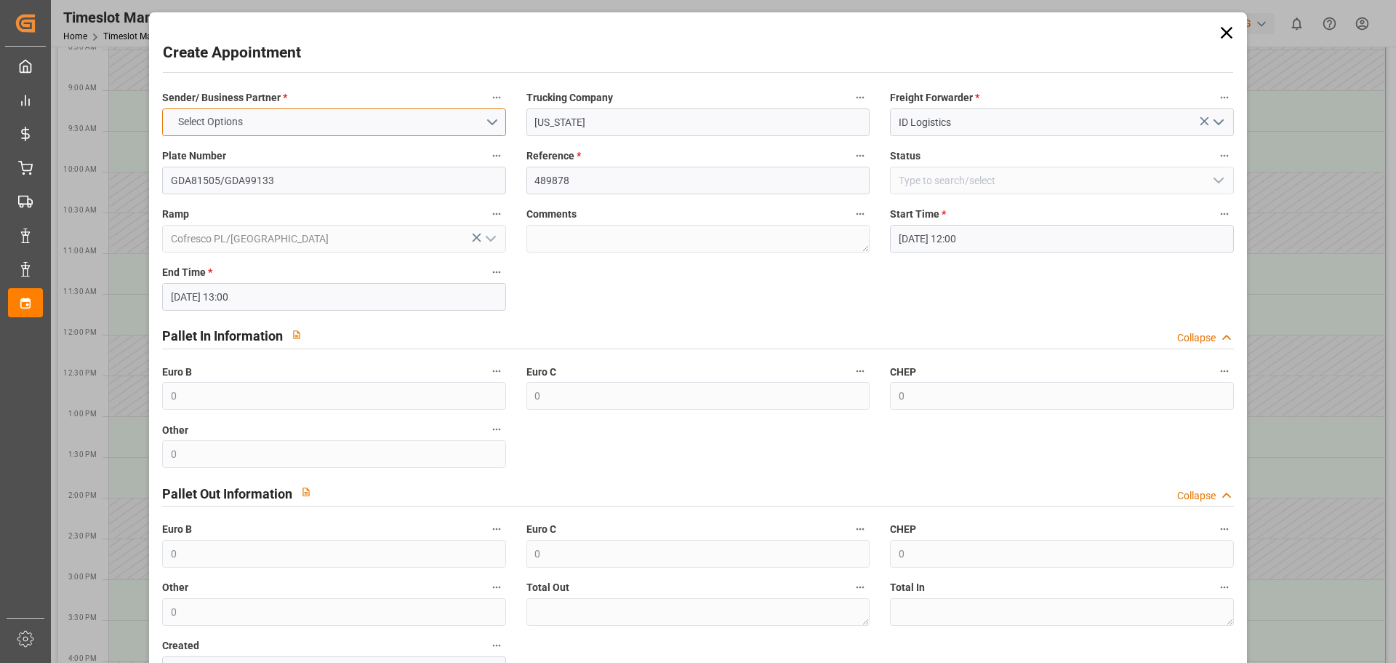
click at [319, 118] on button "Select Options" at bounding box center [333, 122] width 343 height 28
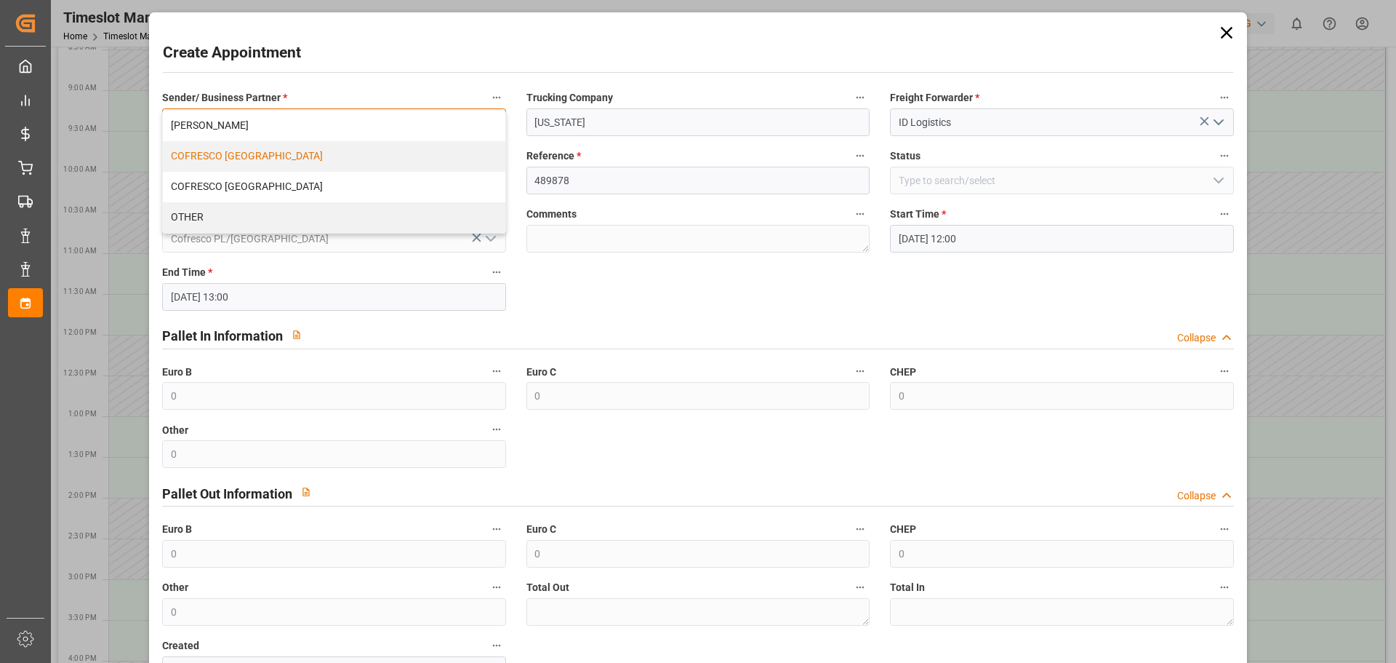
drag, startPoint x: 241, startPoint y: 154, endPoint x: 253, endPoint y: 153, distance: 11.7
click at [243, 154] on div "COFRESCO POLAND" at bounding box center [334, 156] width 342 height 31
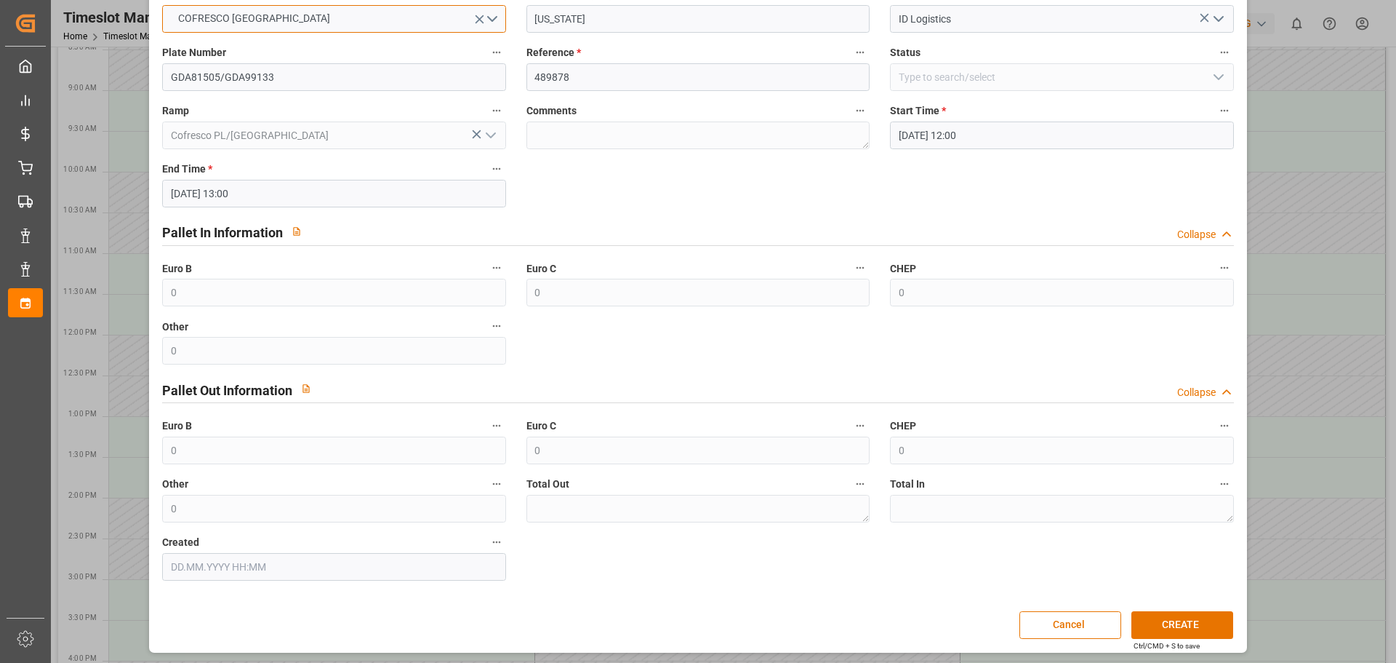
scroll to position [105, 0]
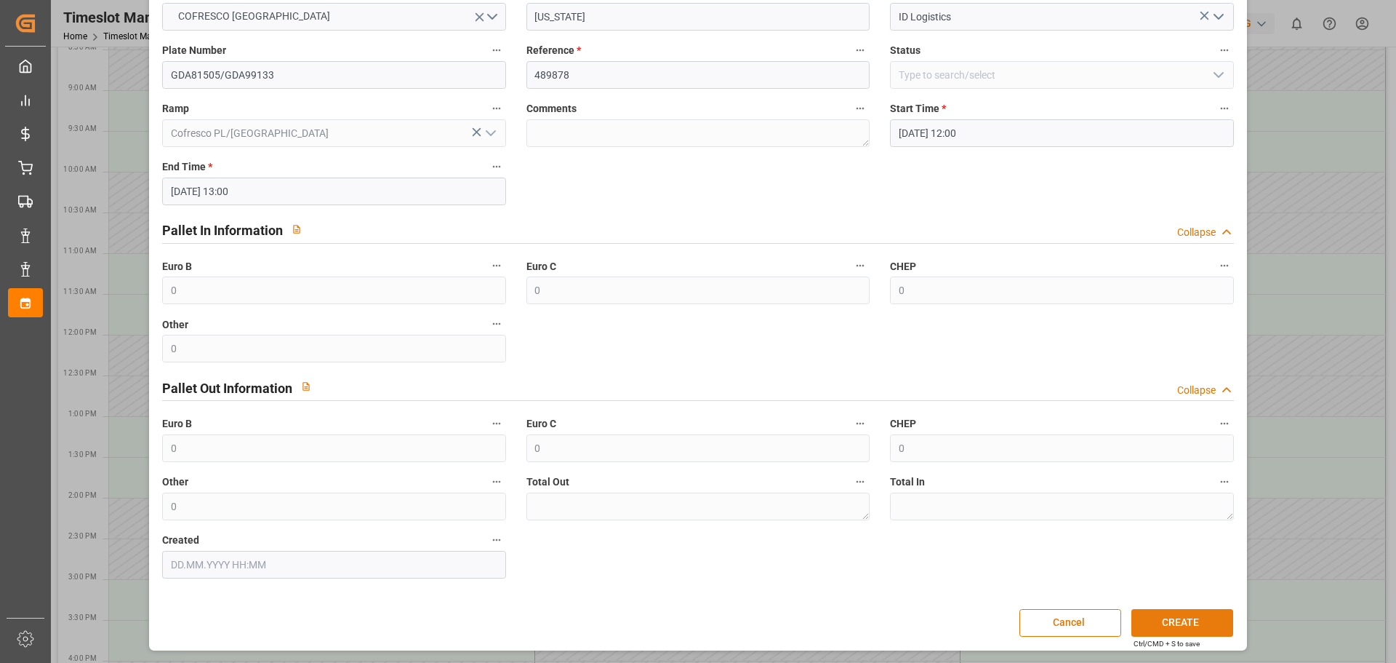
click at [1180, 623] on button "CREATE" at bounding box center [1183, 623] width 102 height 28
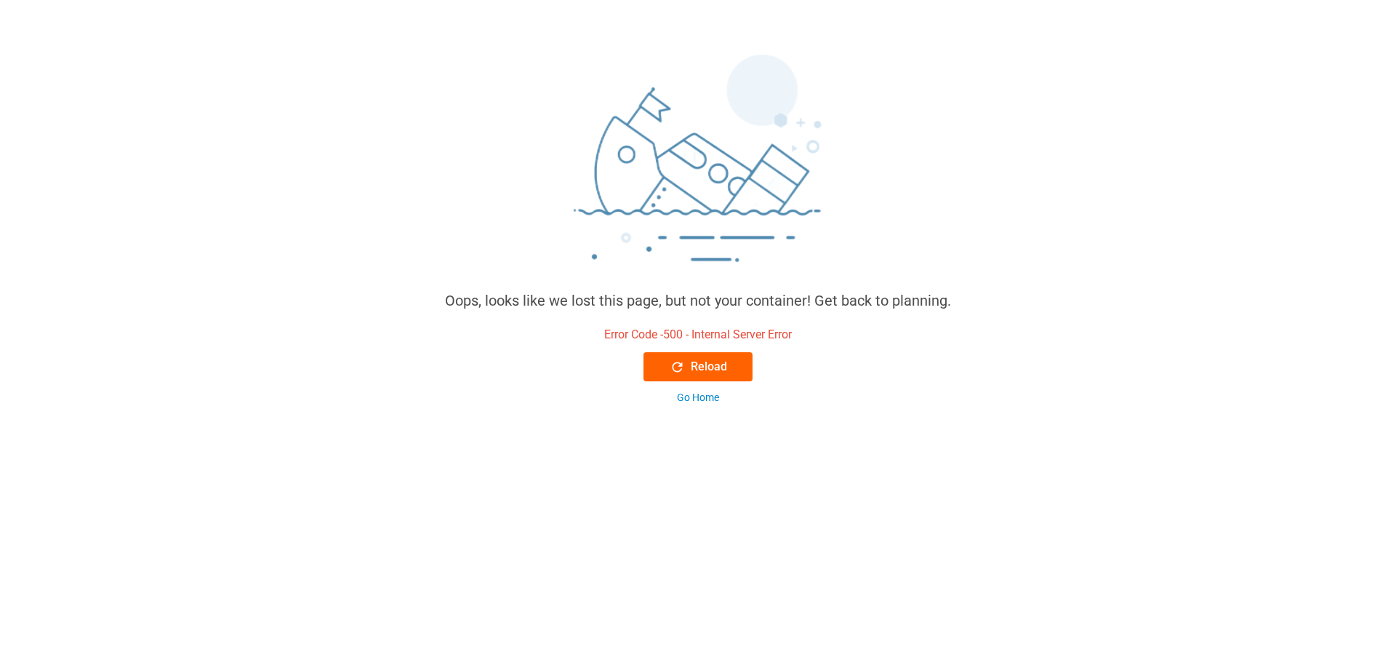
click at [708, 369] on div "Reload" at bounding box center [698, 366] width 57 height 17
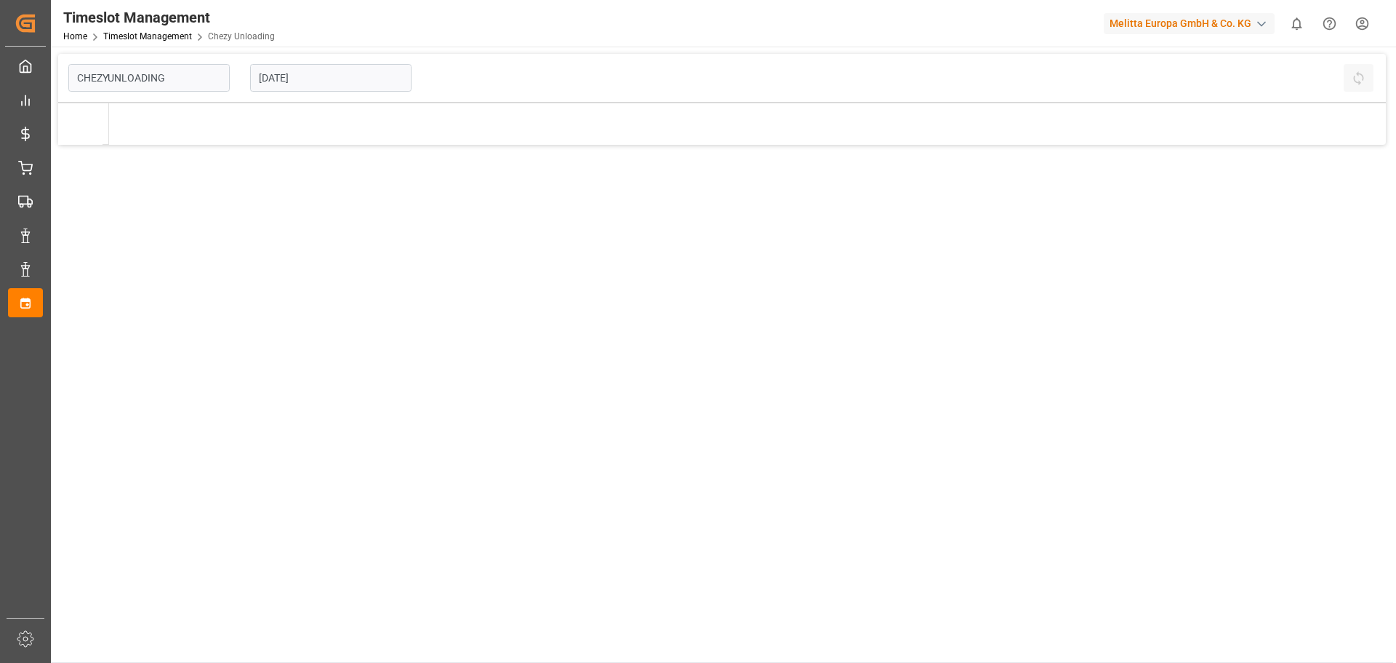
type input "Chezy Unloading"
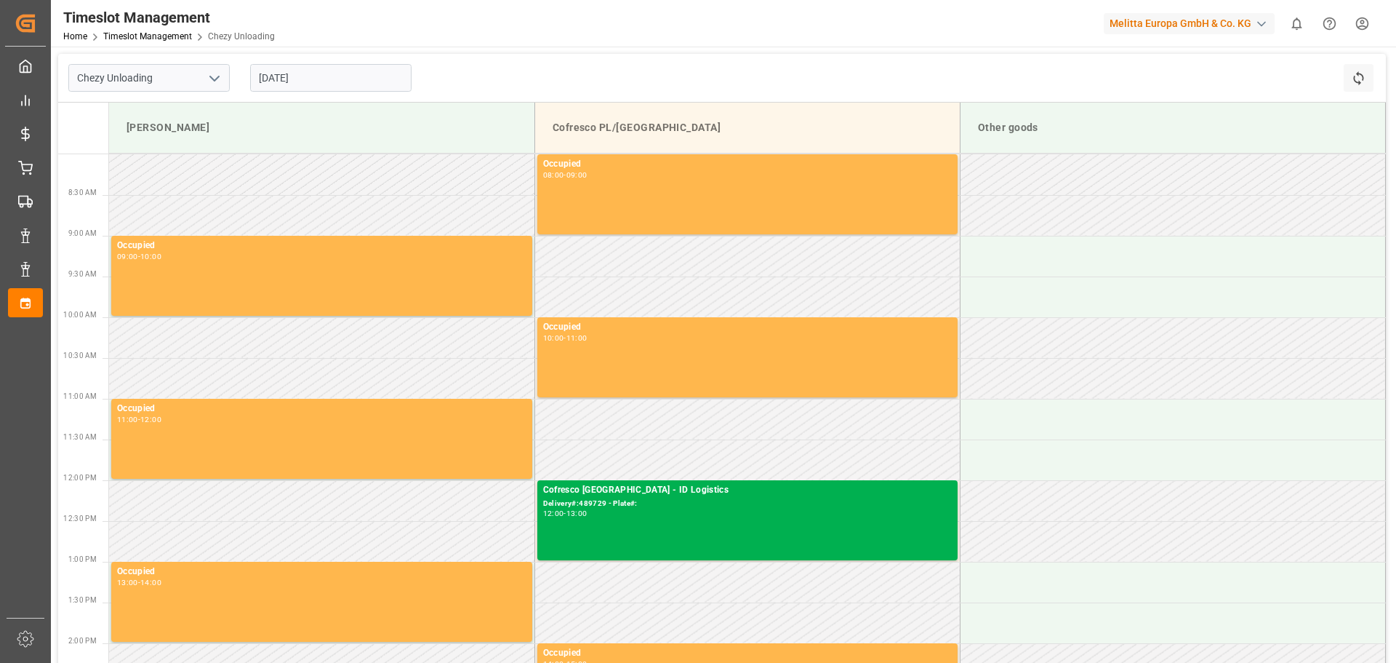
click at [319, 84] on input "[DATE]" at bounding box center [330, 78] width 161 height 28
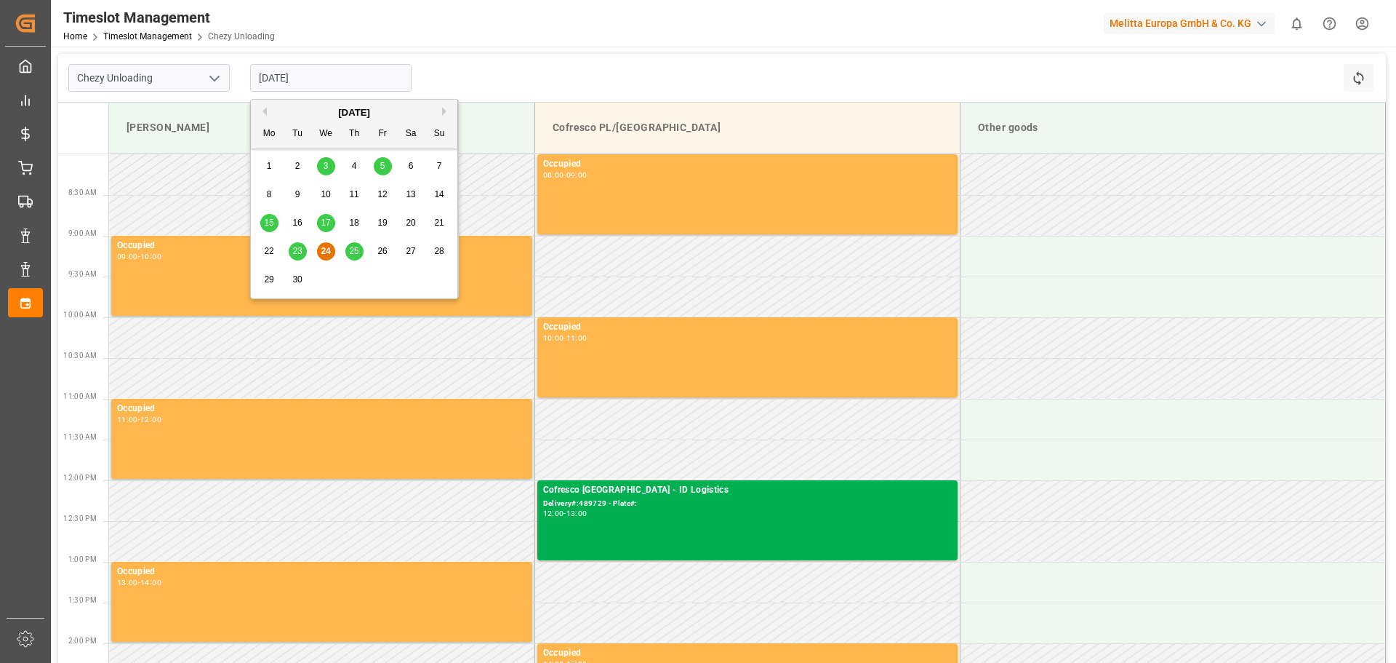
click at [444, 108] on button "Next Month" at bounding box center [446, 111] width 9 height 9
click at [349, 164] on div "2" at bounding box center [354, 166] width 18 height 17
type input "[DATE]"
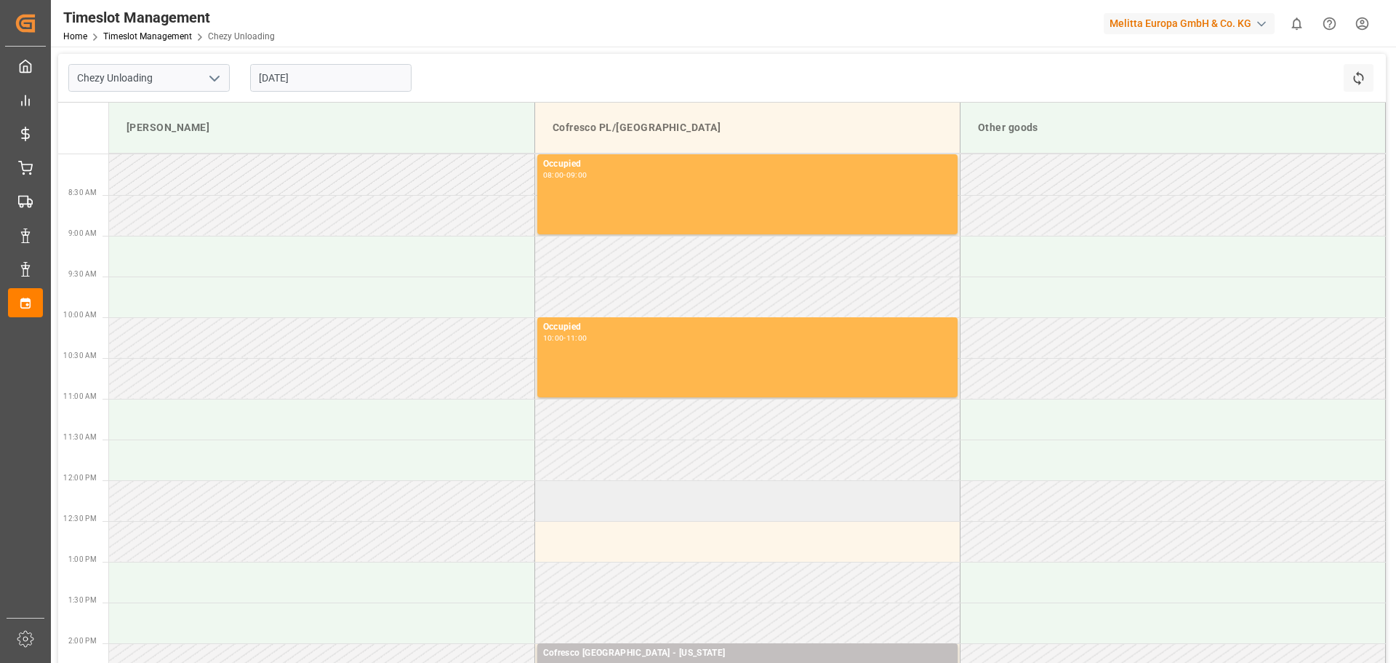
click at [617, 503] on td at bounding box center [747, 500] width 425 height 41
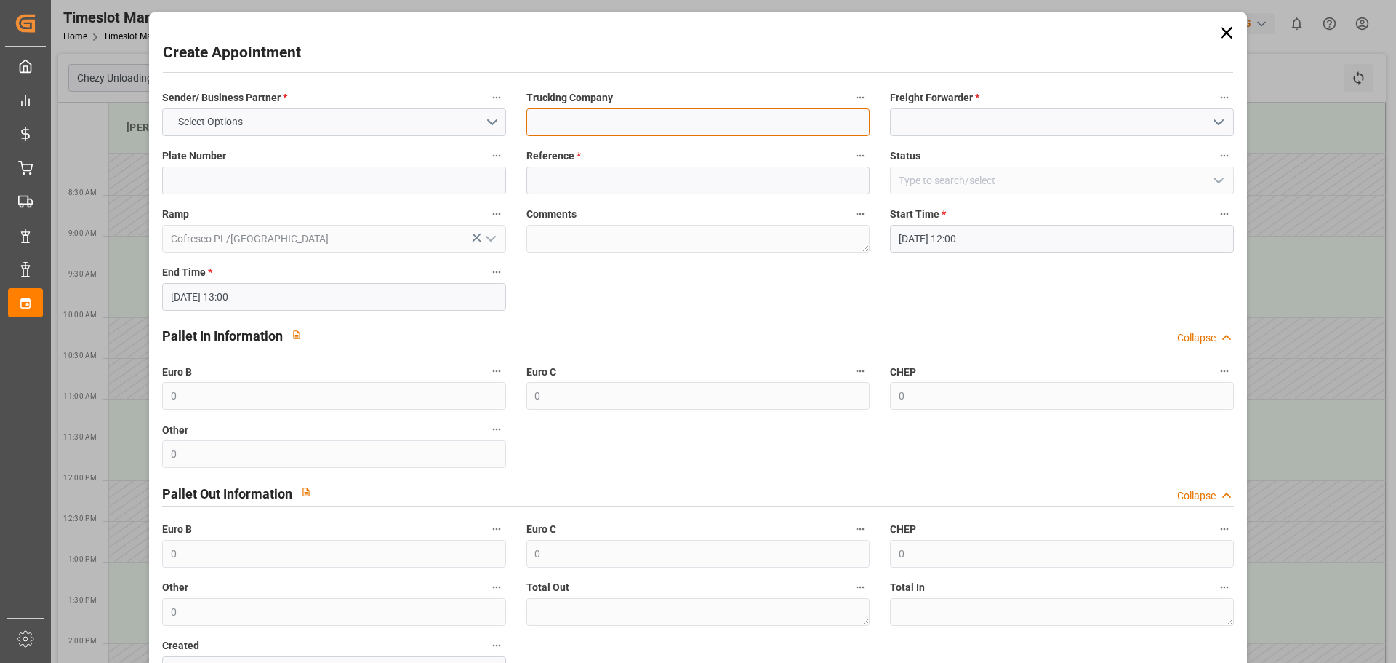
click at [601, 119] on input at bounding box center [698, 122] width 343 height 28
type input "Montana"
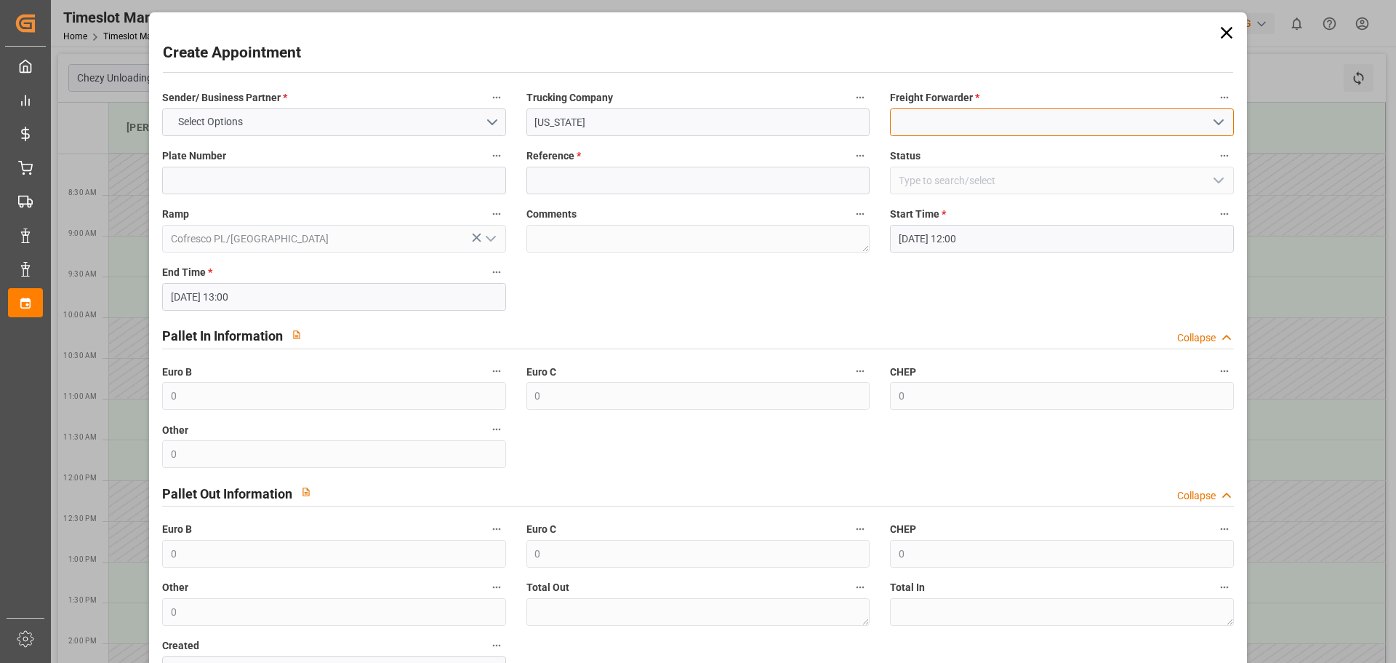
click at [955, 127] on input at bounding box center [1061, 122] width 343 height 28
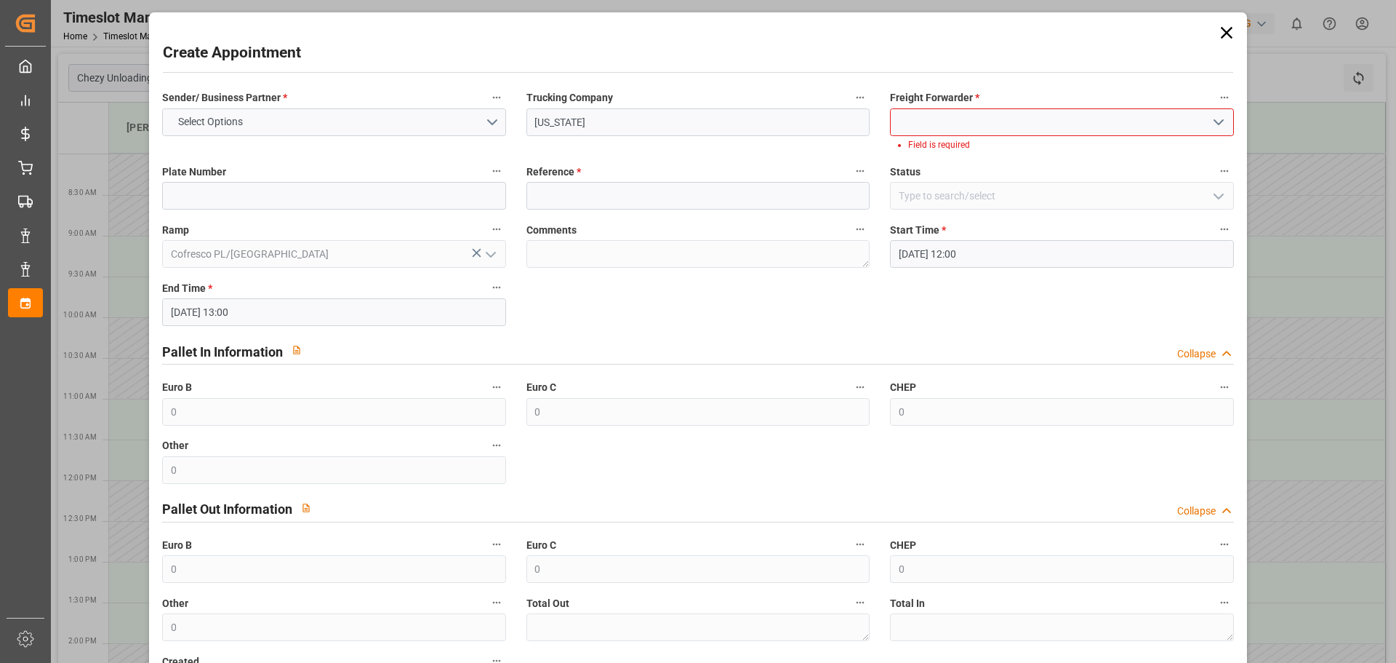
click at [1217, 119] on icon "open menu" at bounding box center [1218, 121] width 17 height 17
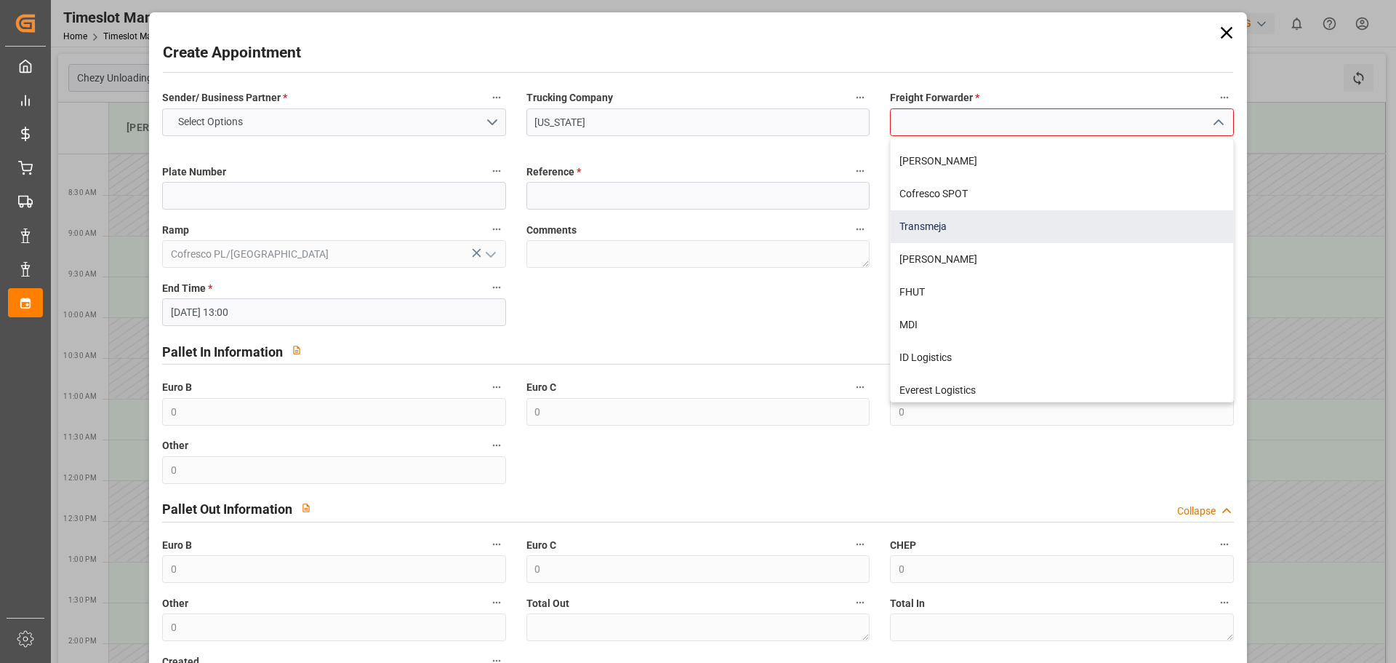
scroll to position [457, 0]
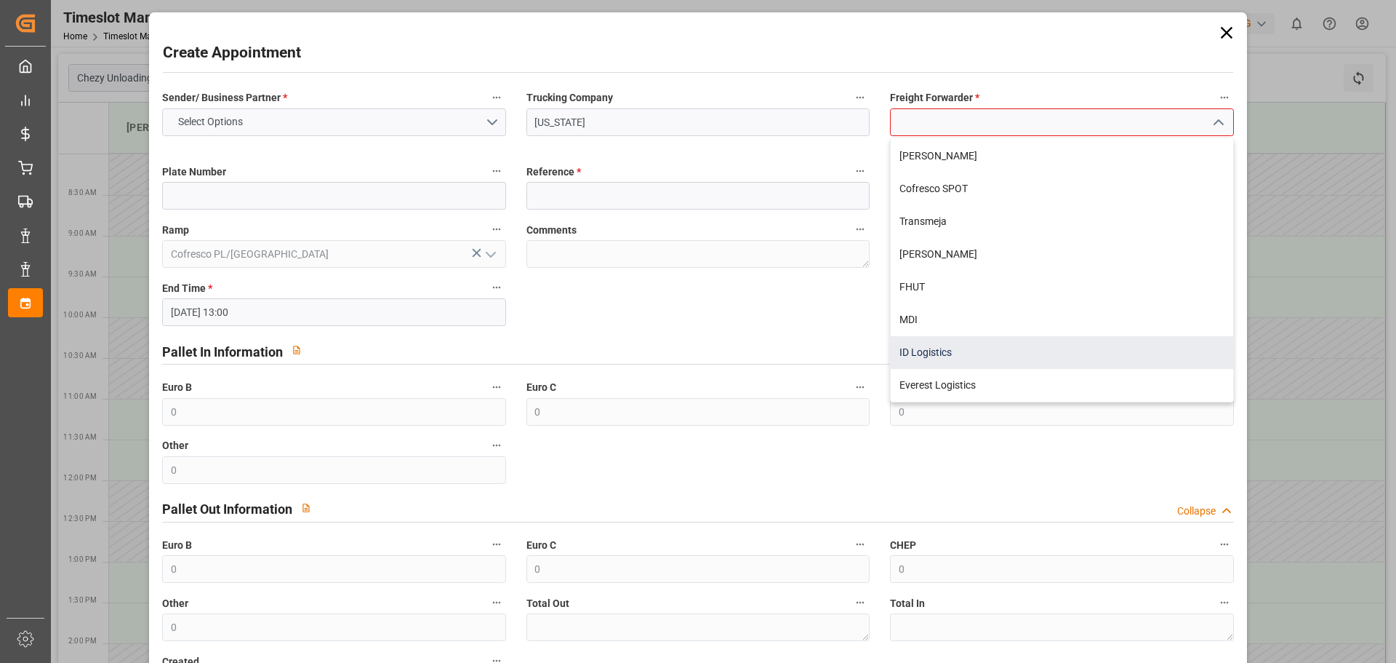
click at [932, 351] on div "ID Logistics" at bounding box center [1062, 352] width 342 height 33
type input "ID Logistics"
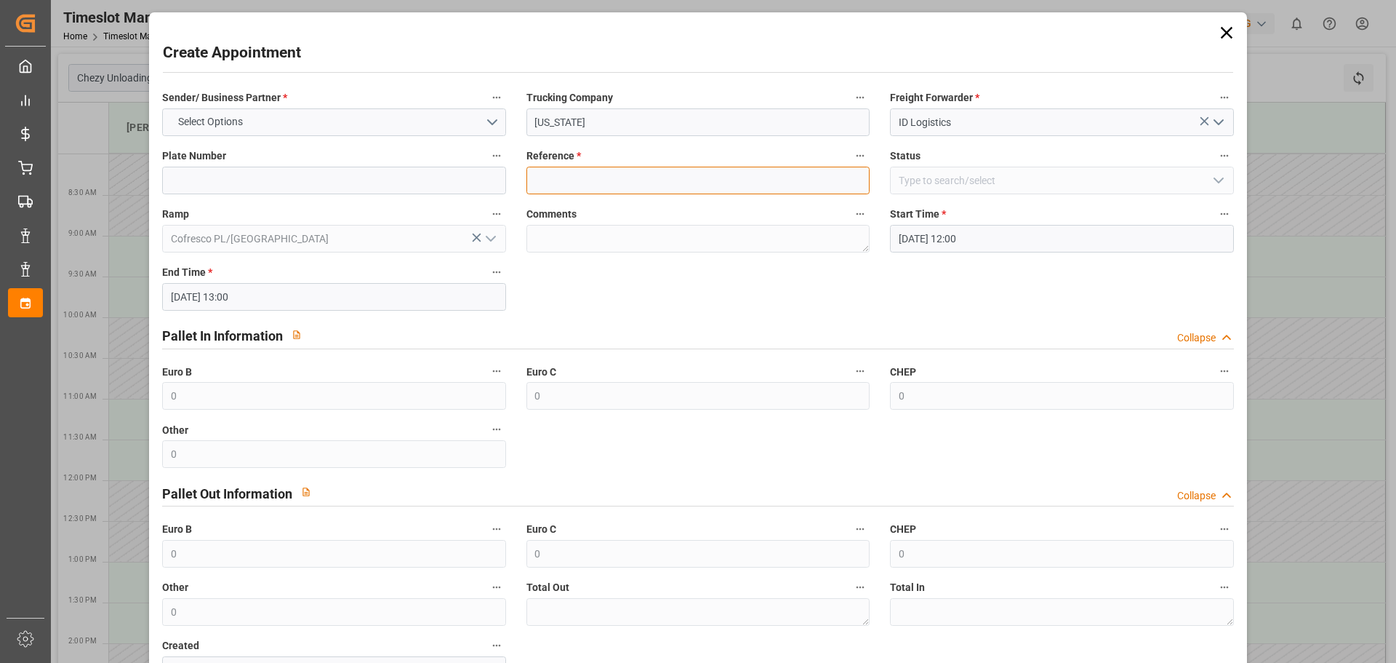
click at [572, 175] on input at bounding box center [698, 181] width 343 height 28
type input "489878"
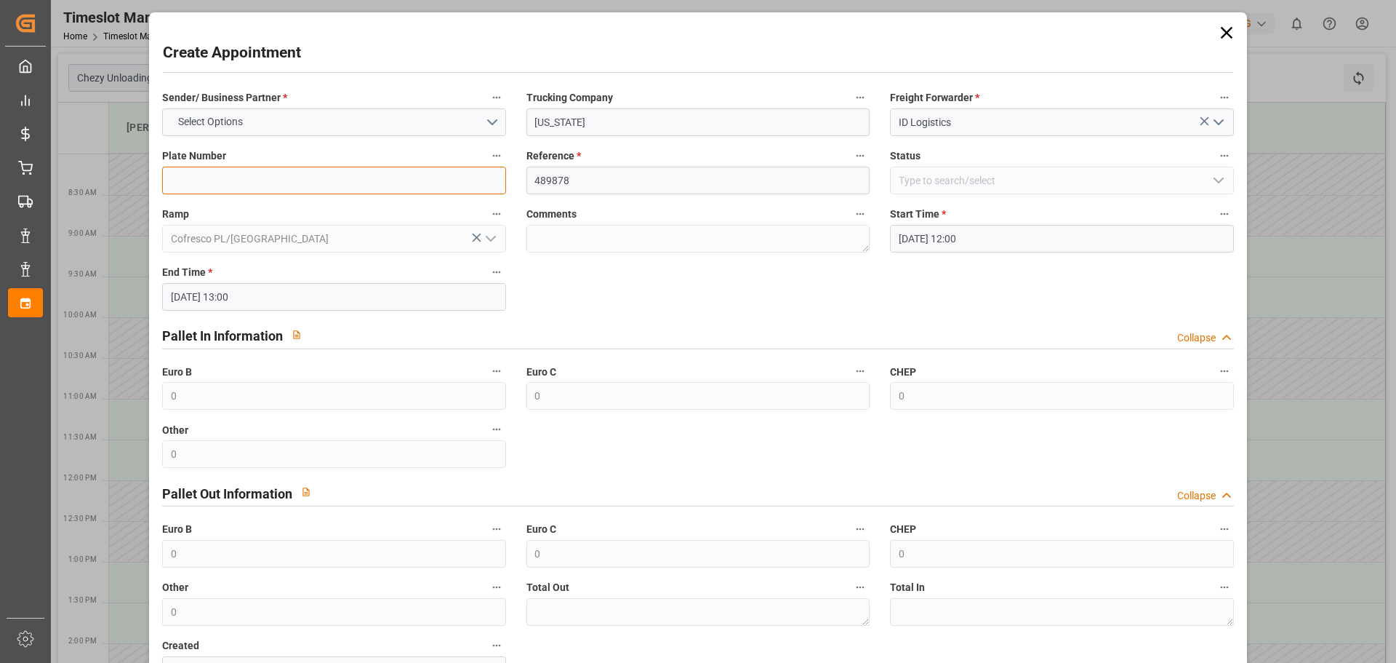
click at [329, 172] on input at bounding box center [333, 181] width 343 height 28
type input "xxx"
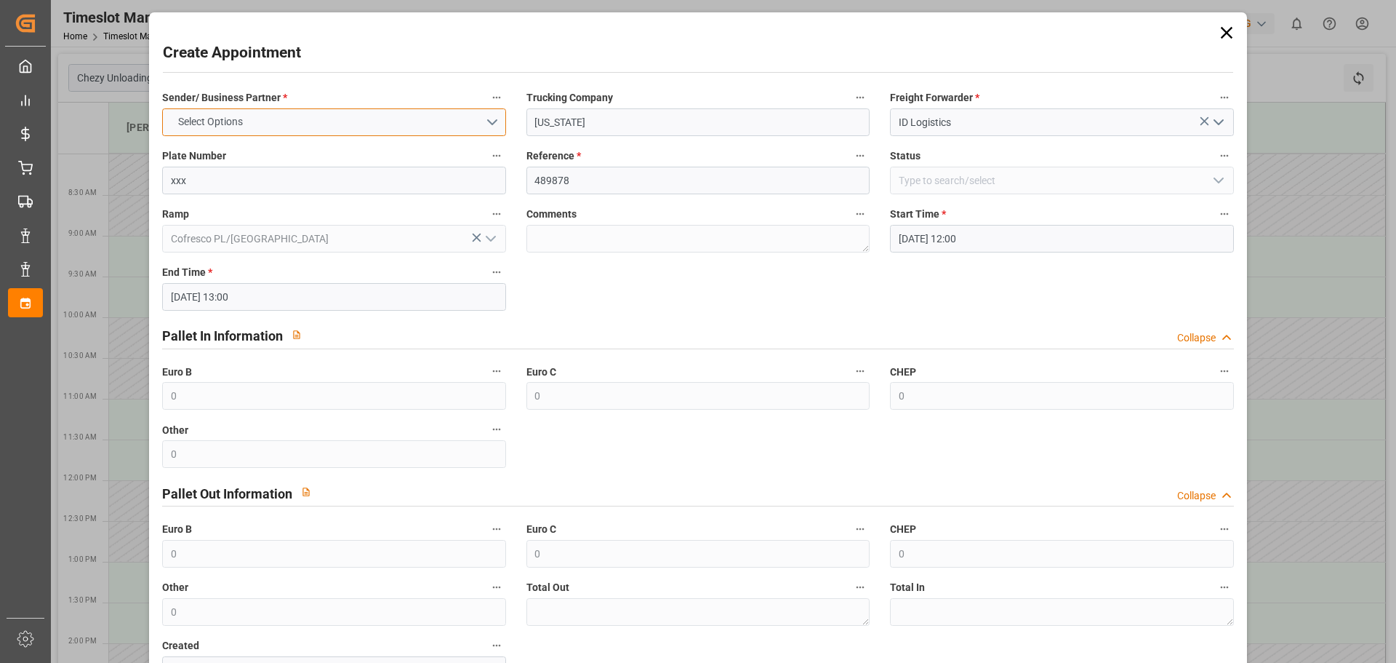
click at [296, 120] on button "Select Options" at bounding box center [333, 122] width 343 height 28
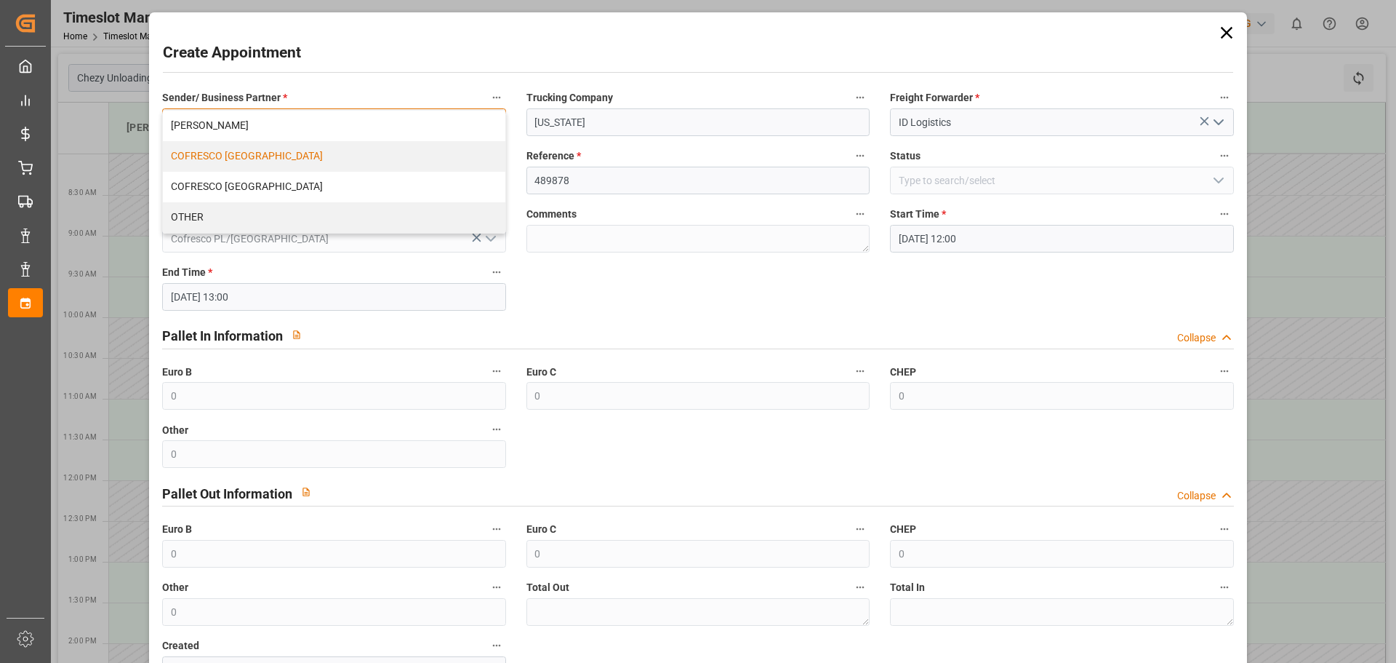
click at [274, 148] on div "COFRESCO [GEOGRAPHIC_DATA]" at bounding box center [334, 156] width 342 height 31
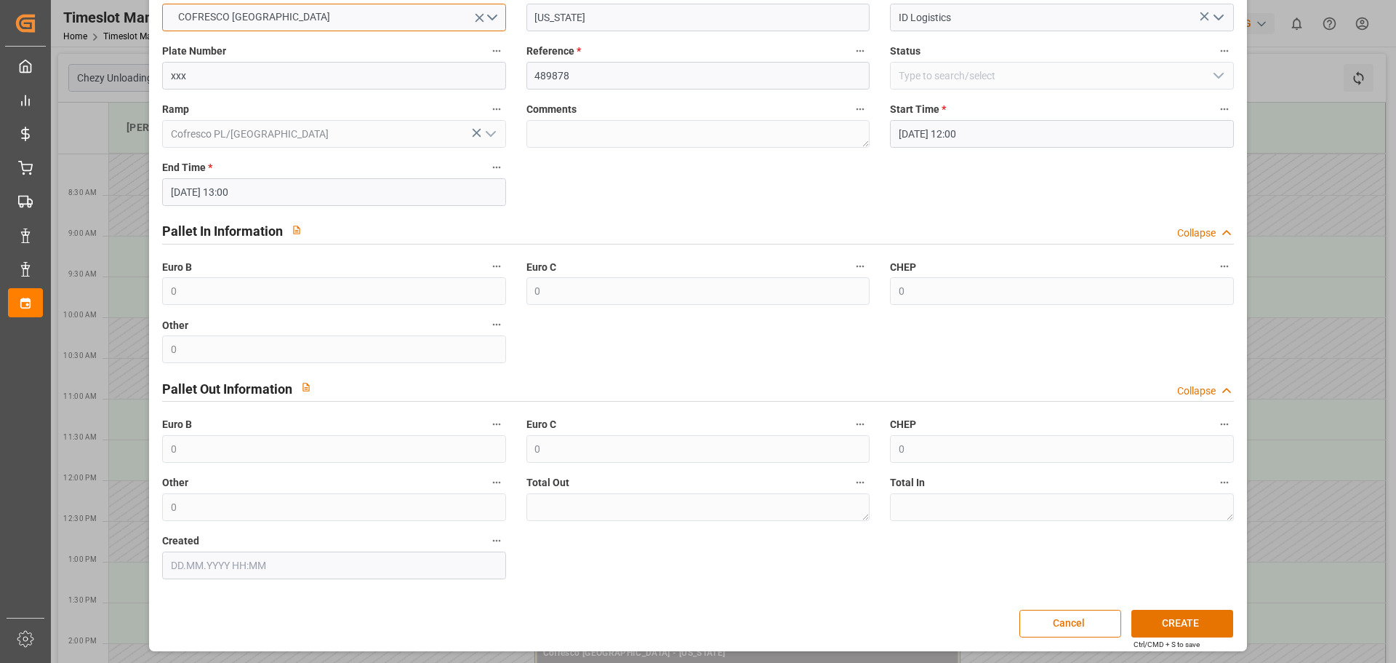
scroll to position [105, 0]
click at [1212, 612] on button "CREATE" at bounding box center [1183, 623] width 102 height 28
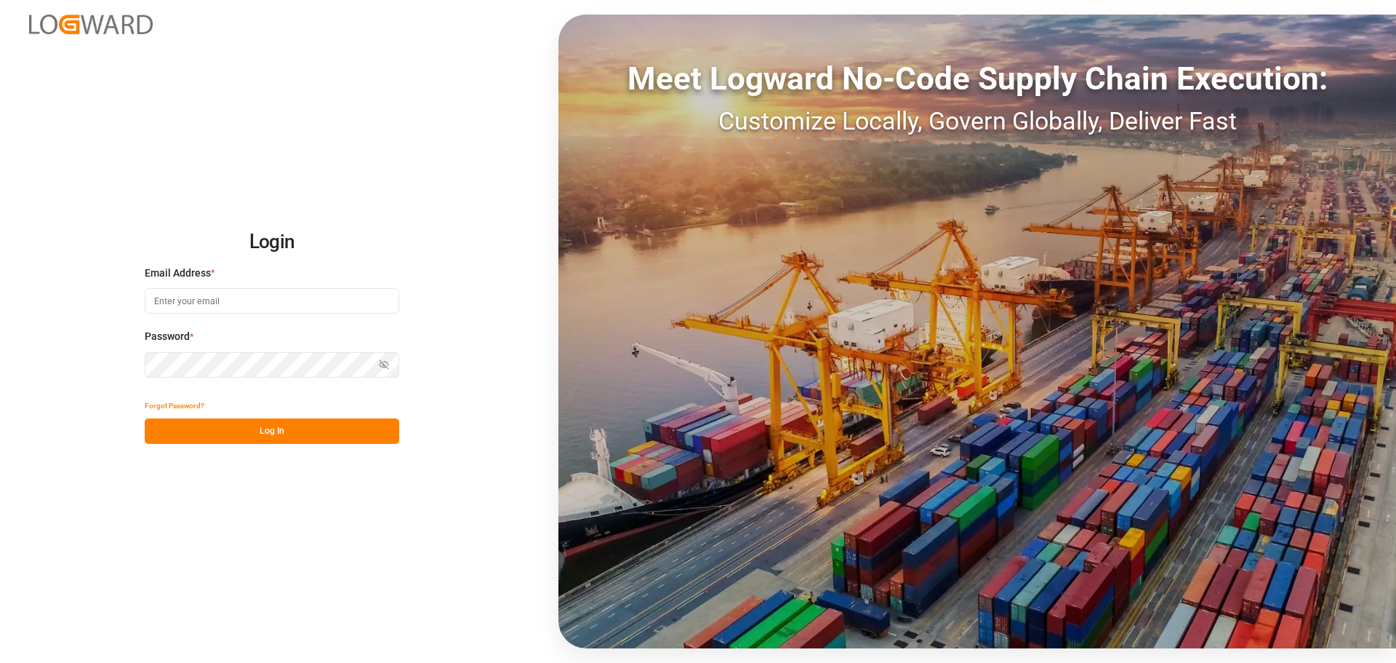
type input "[EMAIL_ADDRESS][DOMAIN_NAME]"
click at [281, 425] on button "Log In" at bounding box center [272, 430] width 255 height 25
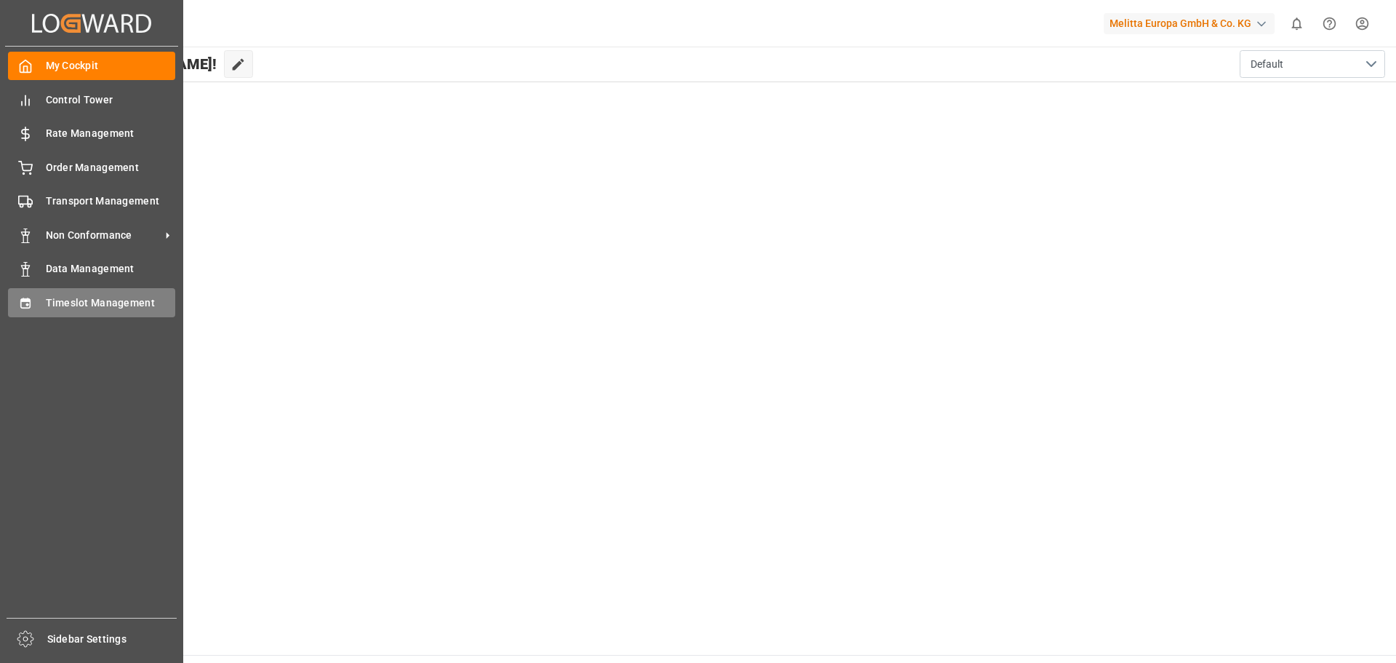
click at [22, 303] on icon at bounding box center [25, 303] width 15 height 15
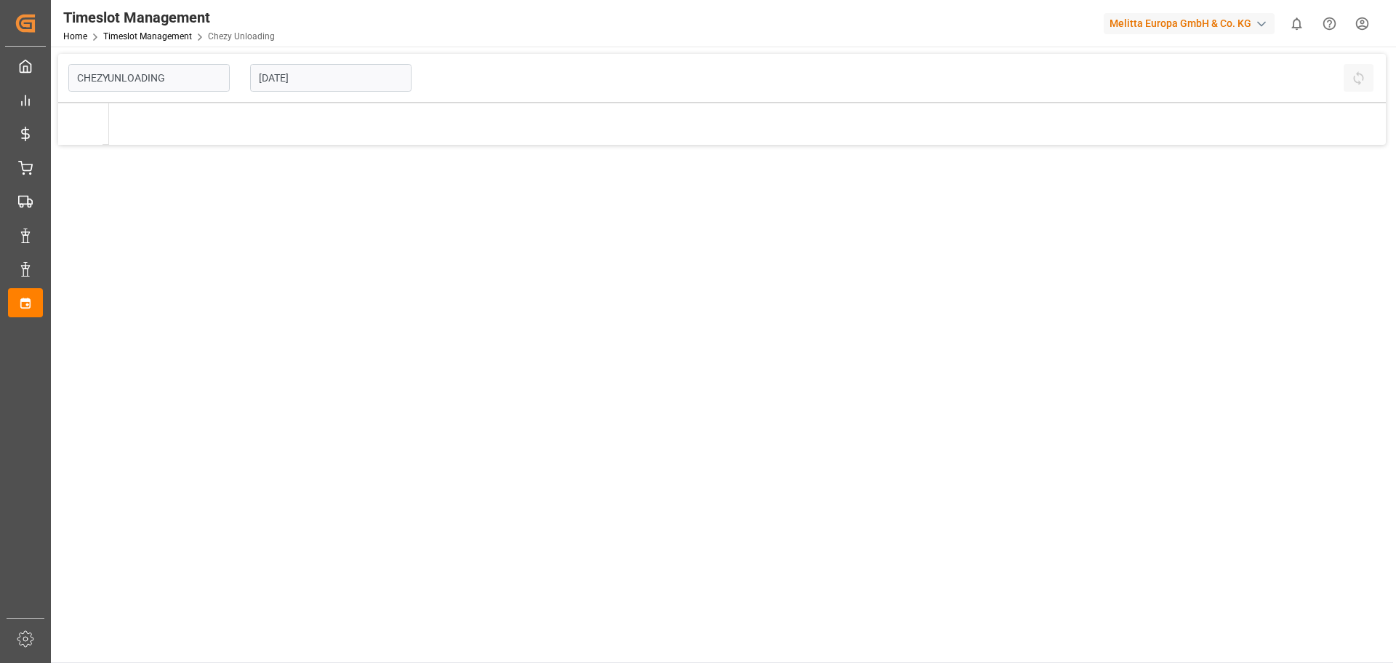
type input "Chezy Unloading"
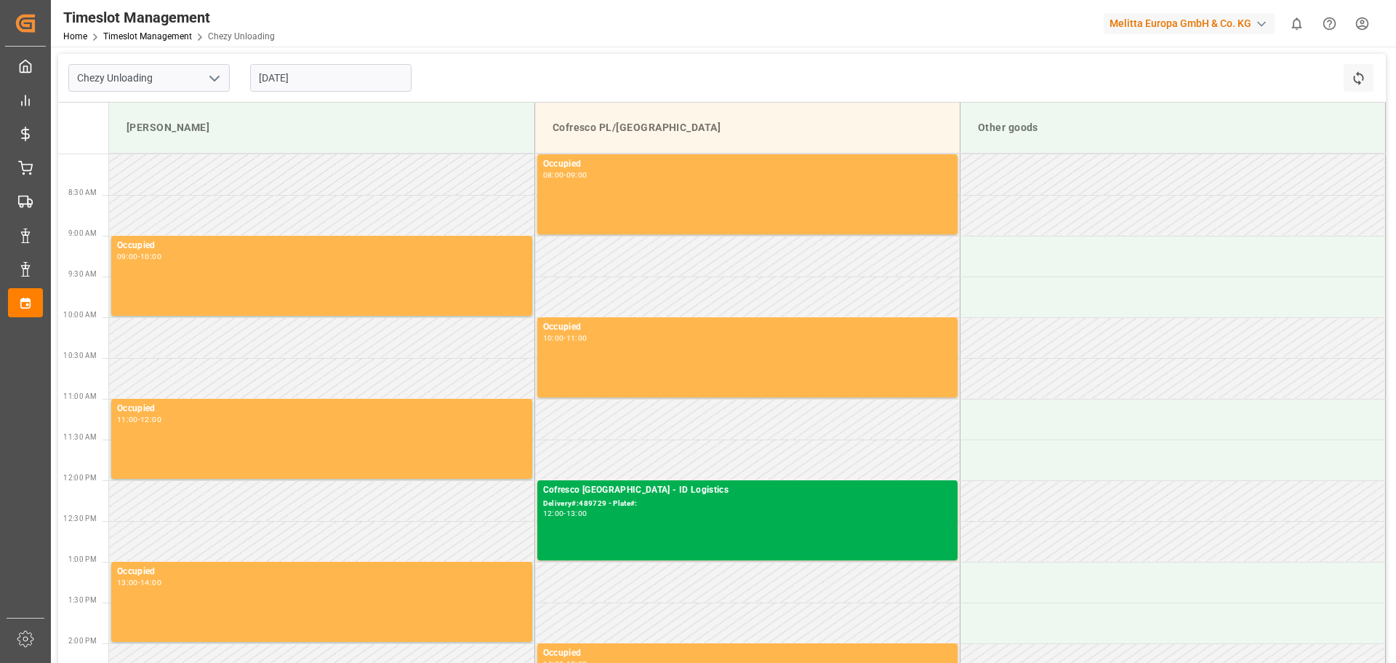
click at [298, 79] on input "[DATE]" at bounding box center [330, 78] width 161 height 28
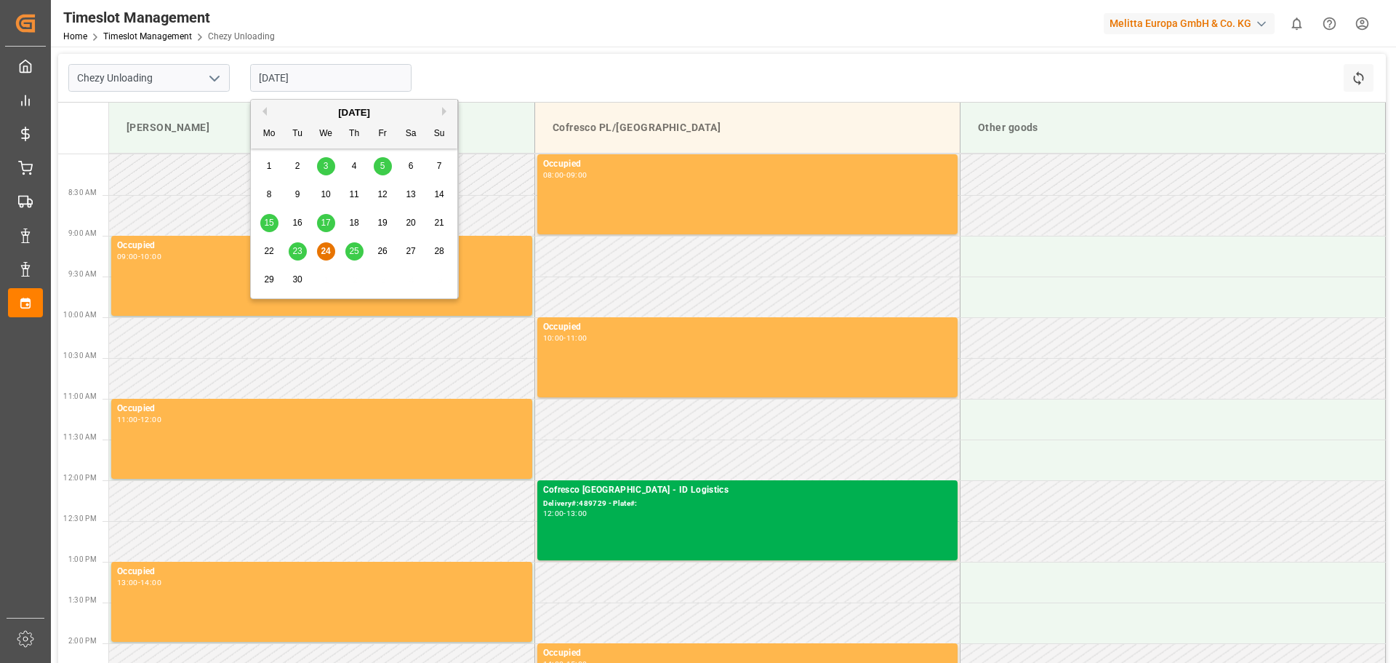
click at [447, 110] on button "Next Month" at bounding box center [446, 111] width 9 height 9
click at [359, 165] on div "2" at bounding box center [354, 166] width 18 height 17
type input "[DATE]"
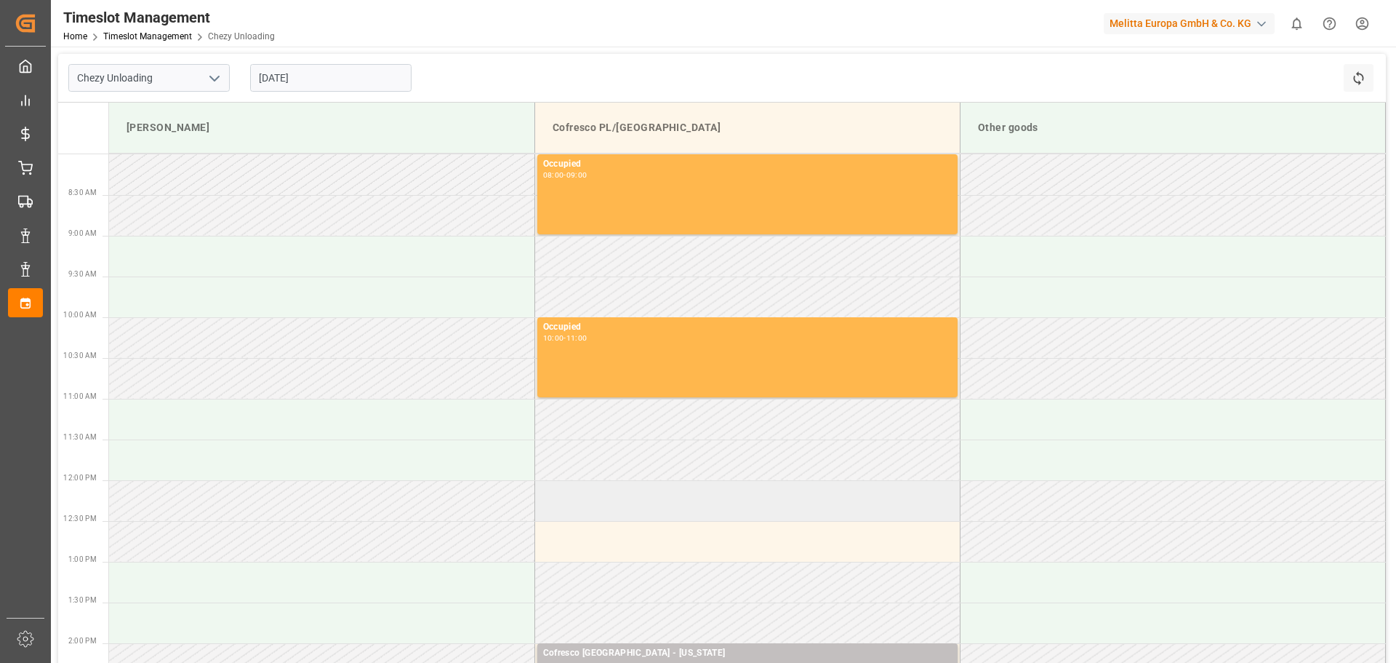
click at [623, 489] on td at bounding box center [747, 500] width 425 height 41
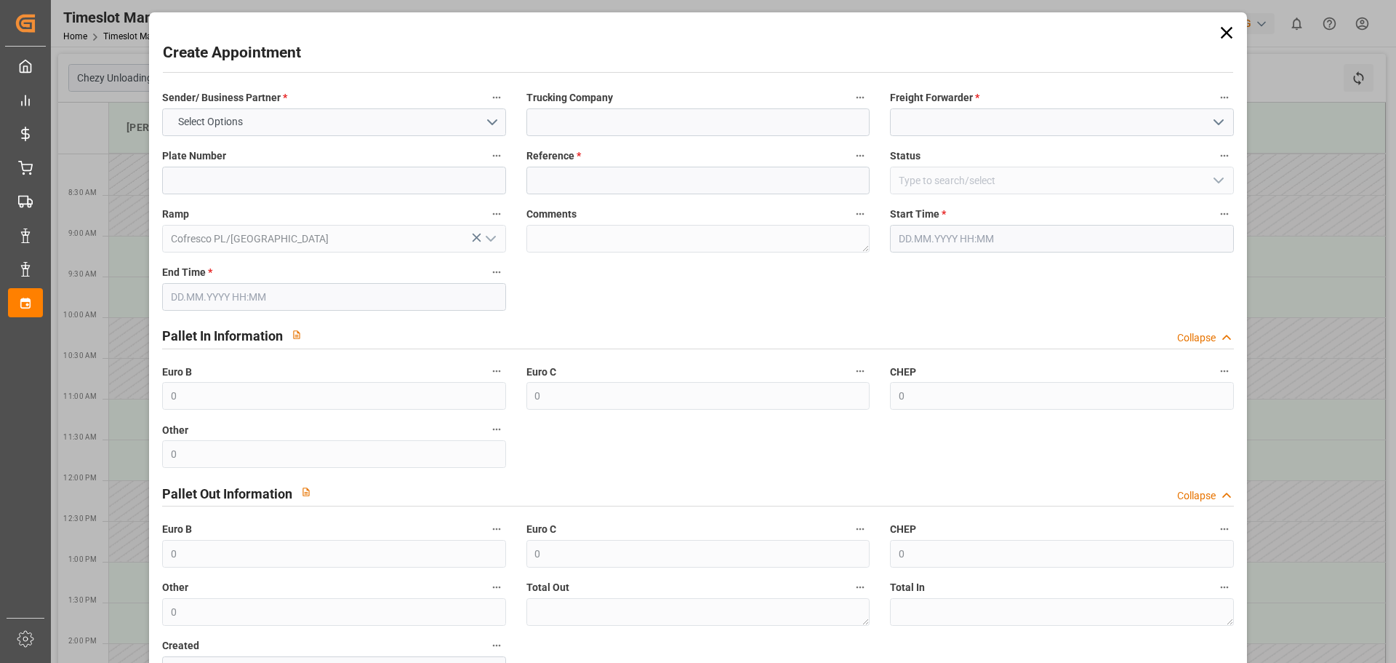
type input "[DATE] 12:00"
type input "[DATE] 13:00"
click at [966, 129] on input at bounding box center [1061, 122] width 343 height 28
click at [1215, 127] on icon "open menu" at bounding box center [1218, 121] width 17 height 17
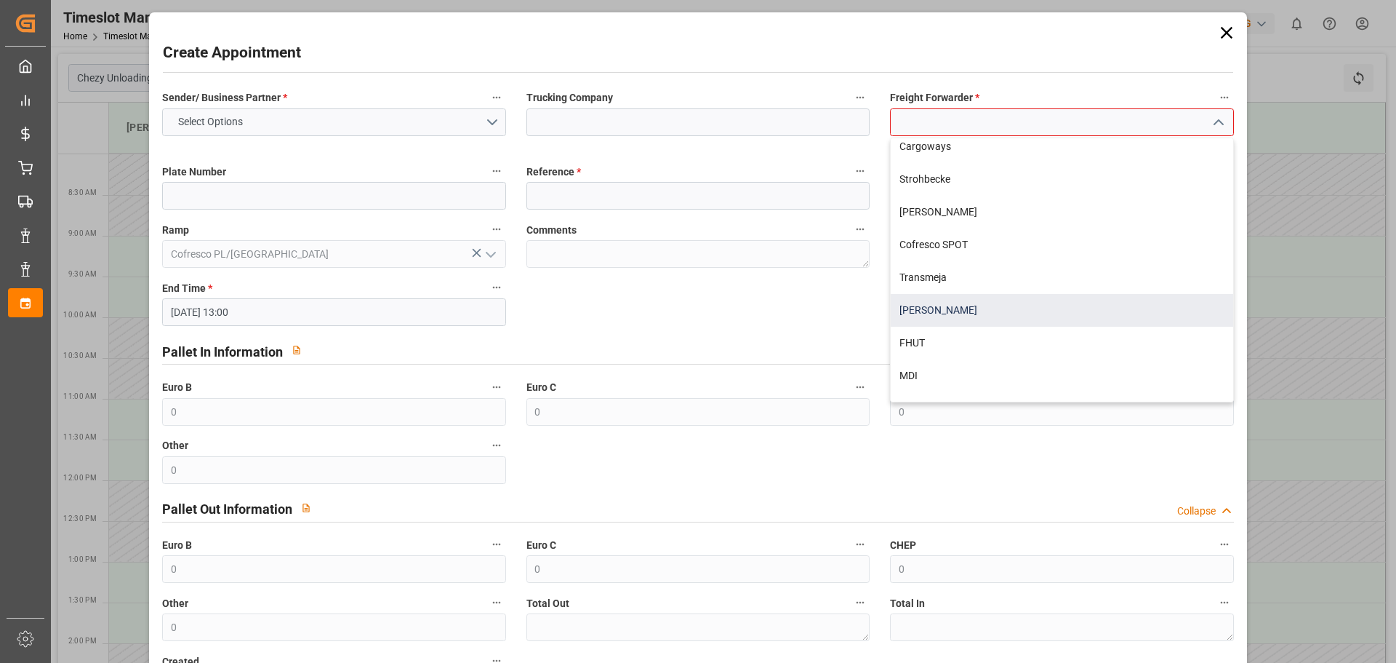
scroll to position [457, 0]
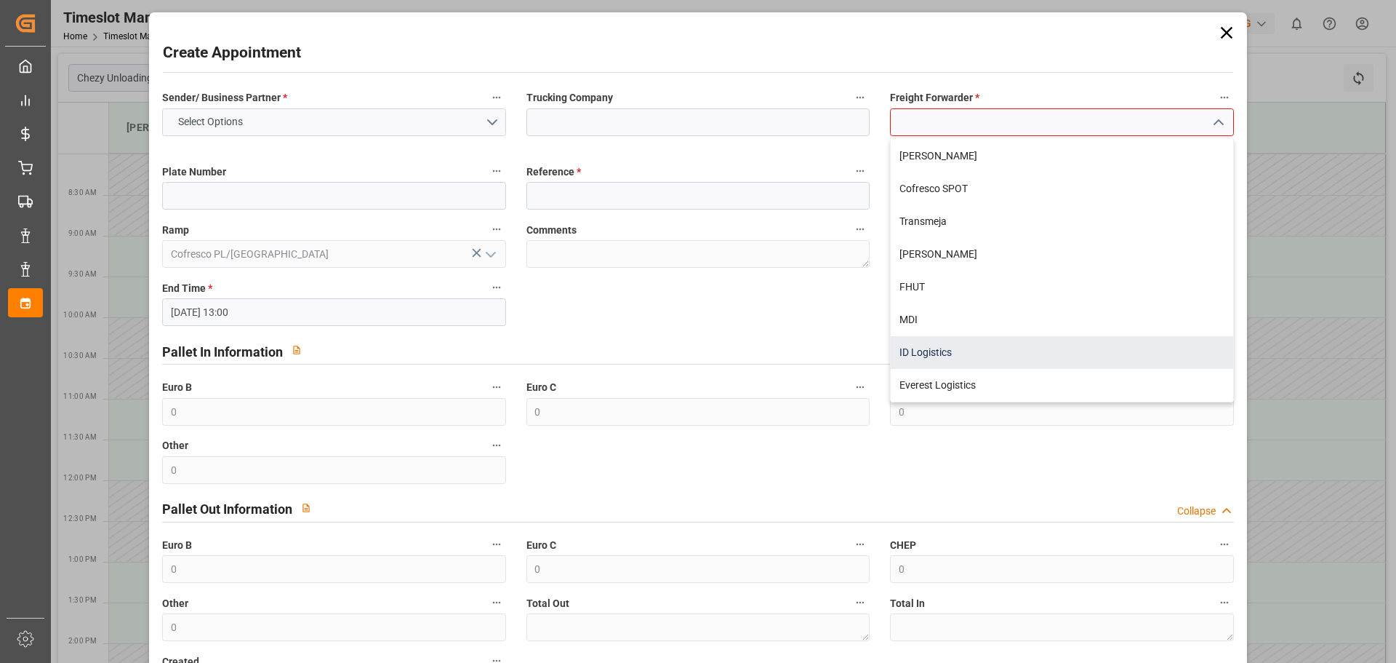
click at [935, 352] on div "ID Logistics" at bounding box center [1062, 352] width 342 height 33
type input "ID Logistics"
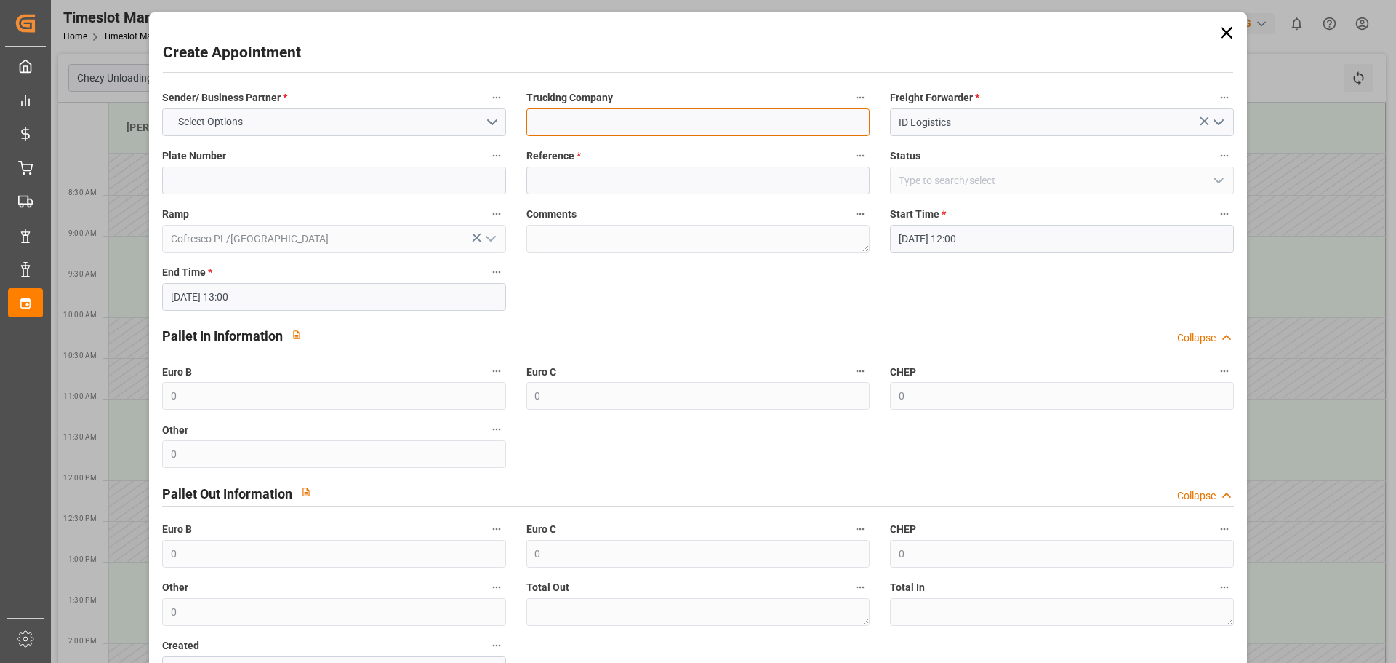
click at [569, 113] on input at bounding box center [698, 122] width 343 height 28
type input "ID Logistics"
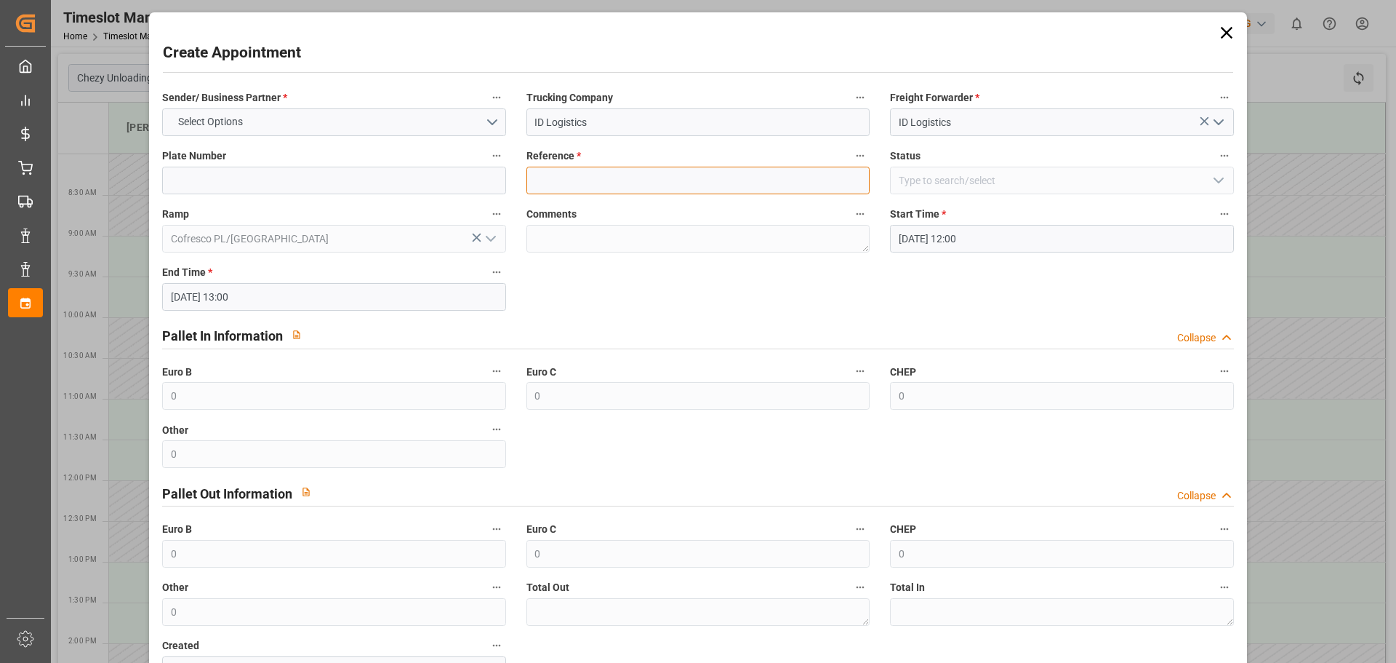
click at [560, 172] on input at bounding box center [698, 181] width 343 height 28
type input "489878"
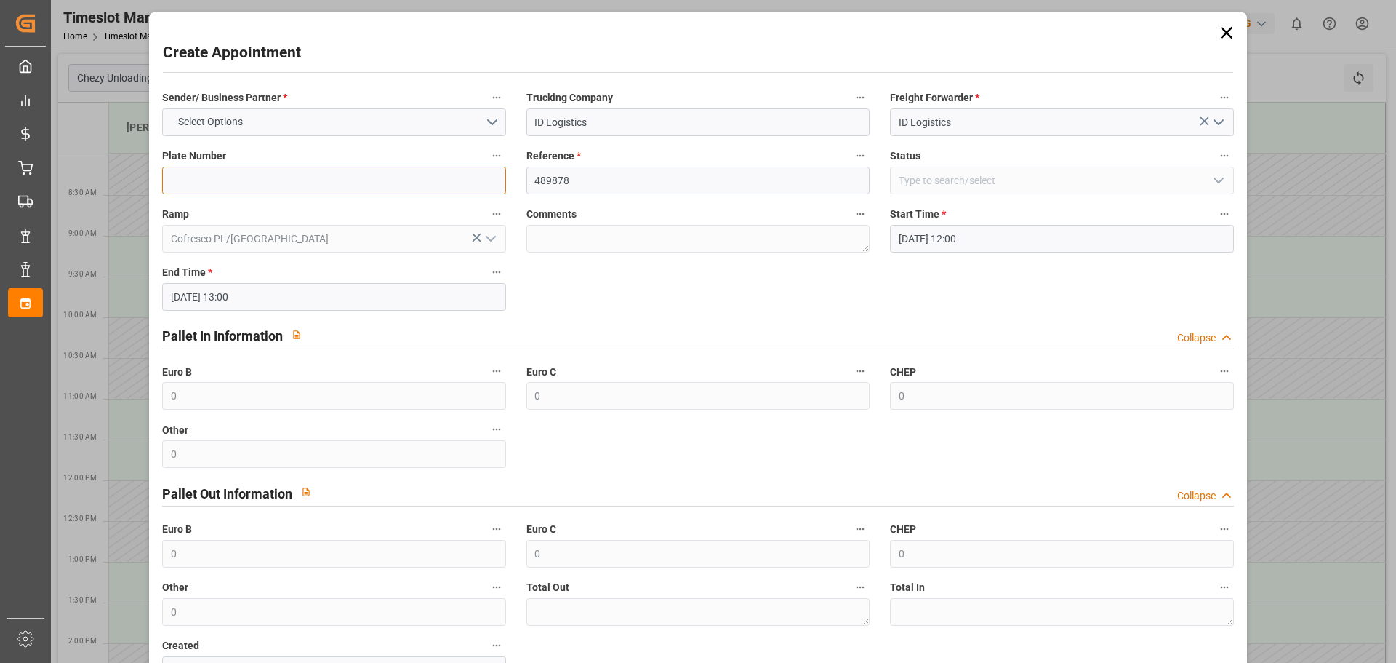
click at [244, 180] on input at bounding box center [333, 181] width 343 height 28
type input "xxx"
click at [269, 88] on label "Sender/ Business Partner *" at bounding box center [333, 98] width 343 height 20
click at [487, 88] on button "Sender/ Business Partner *" at bounding box center [496, 97] width 19 height 19
click at [279, 119] on div at bounding box center [698, 331] width 1396 height 663
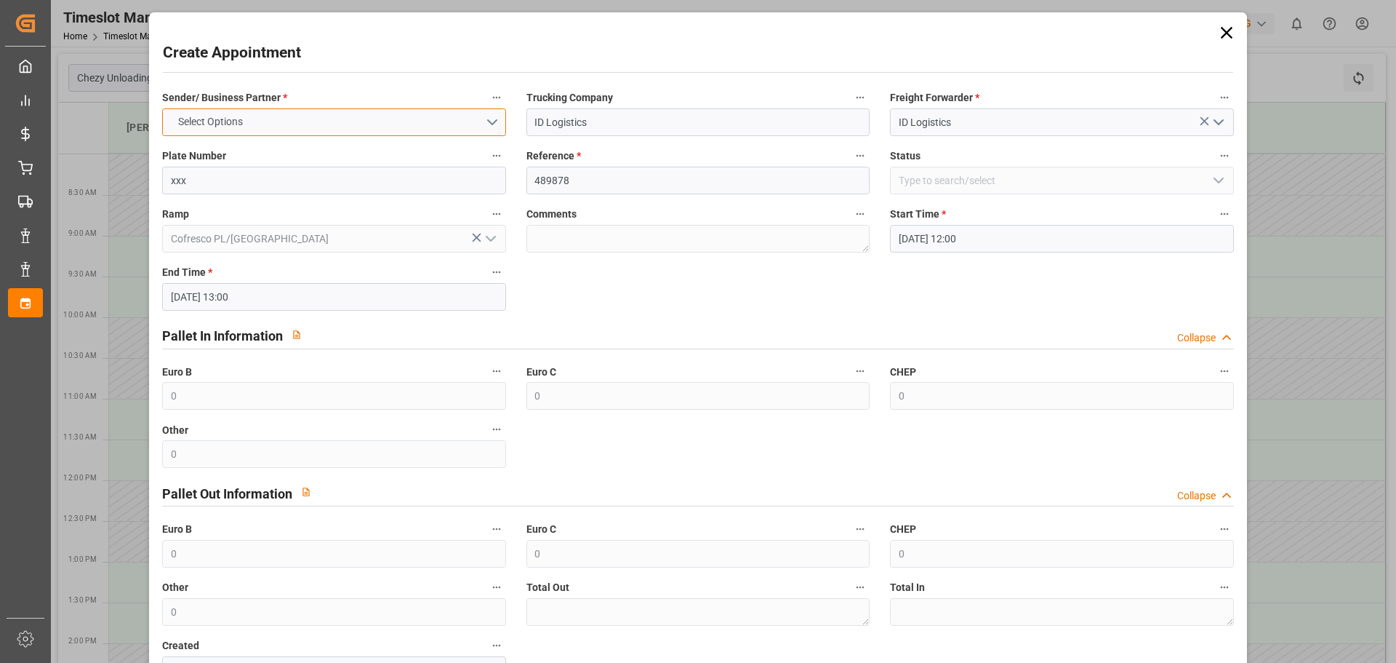
click at [291, 128] on button "Select Options" at bounding box center [333, 122] width 343 height 28
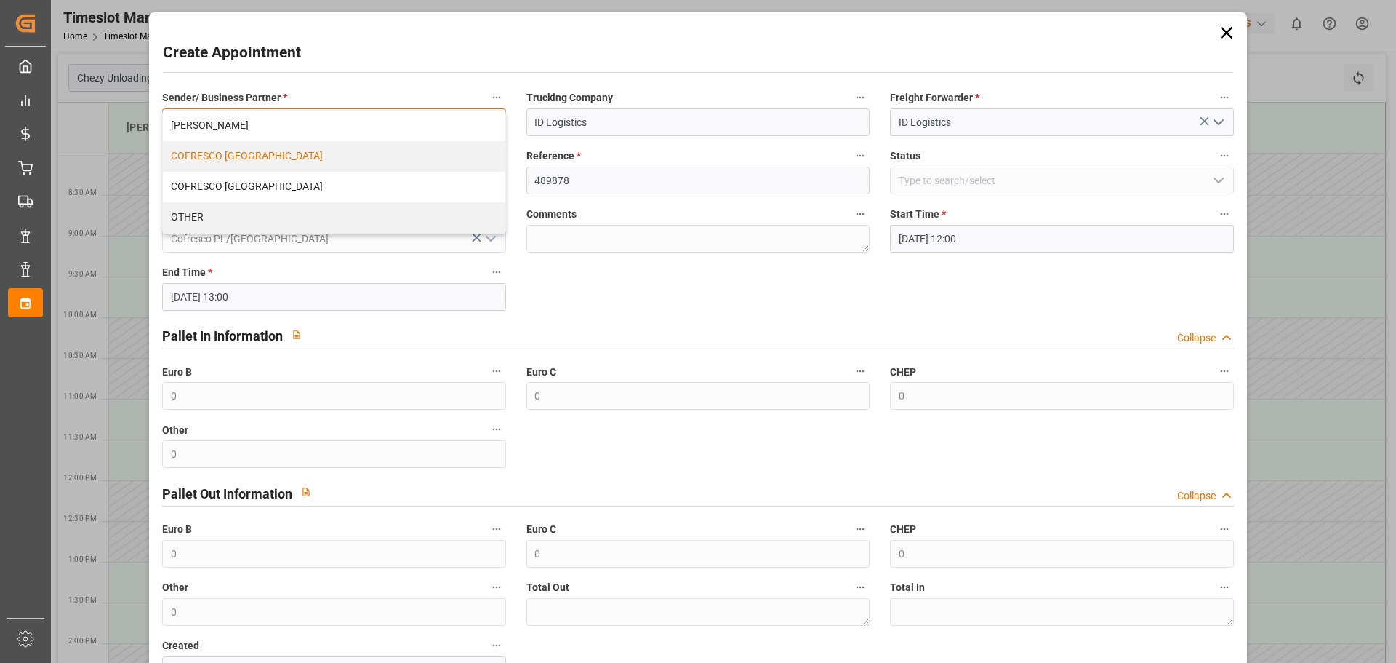
click at [271, 156] on div "COFRESCO [GEOGRAPHIC_DATA]" at bounding box center [334, 156] width 342 height 31
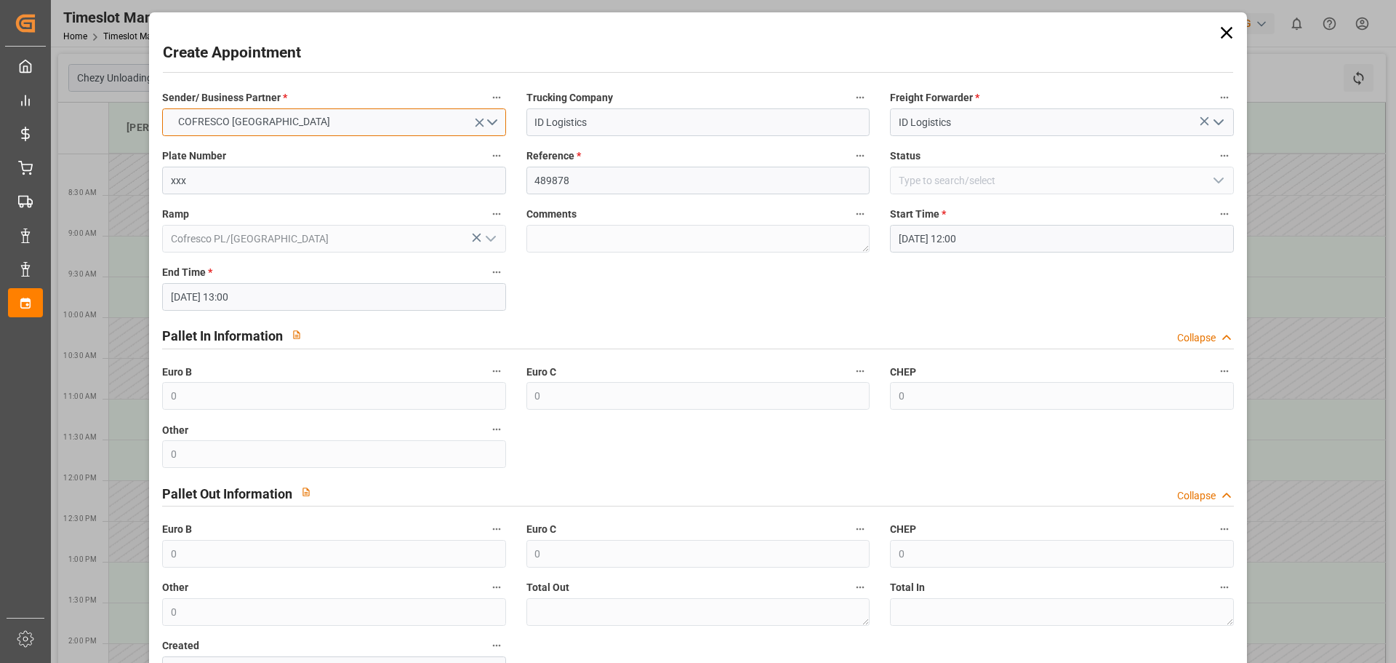
scroll to position [73, 0]
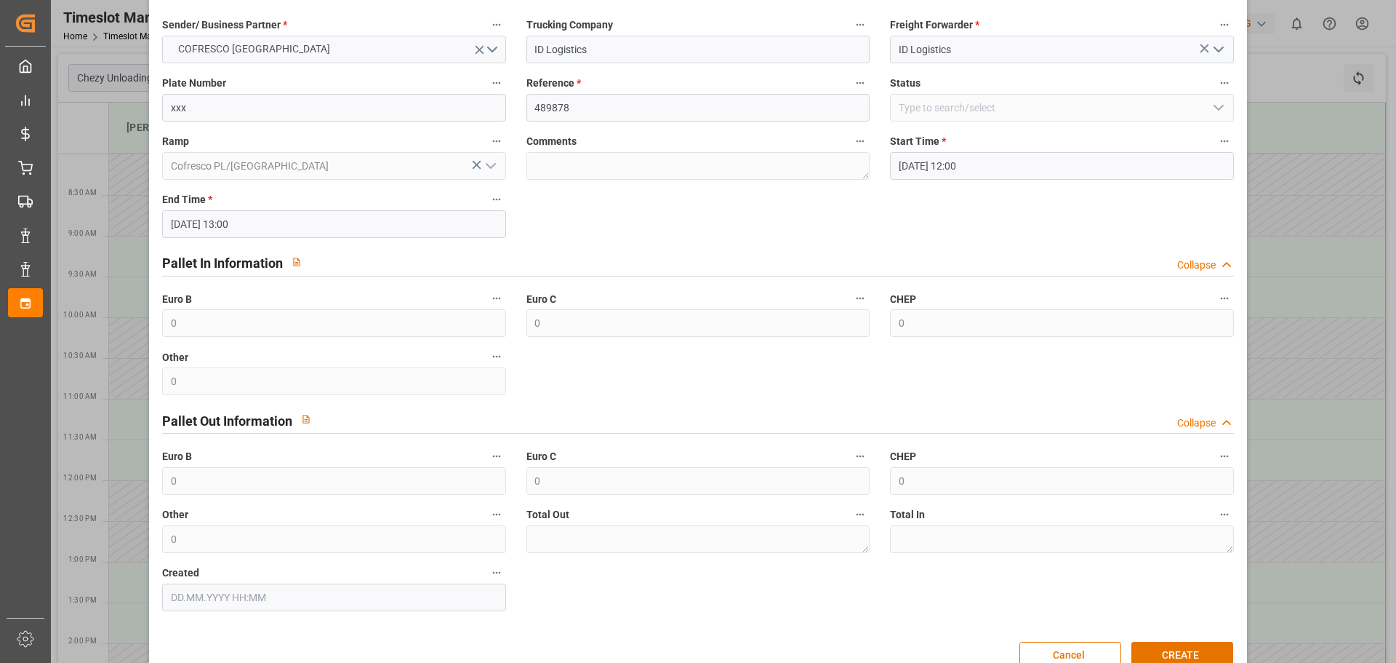
click at [1226, 83] on button "Status" at bounding box center [1224, 82] width 19 height 19
click at [1071, 231] on div at bounding box center [698, 331] width 1396 height 663
click at [1181, 655] on button "CREATE" at bounding box center [1183, 655] width 102 height 28
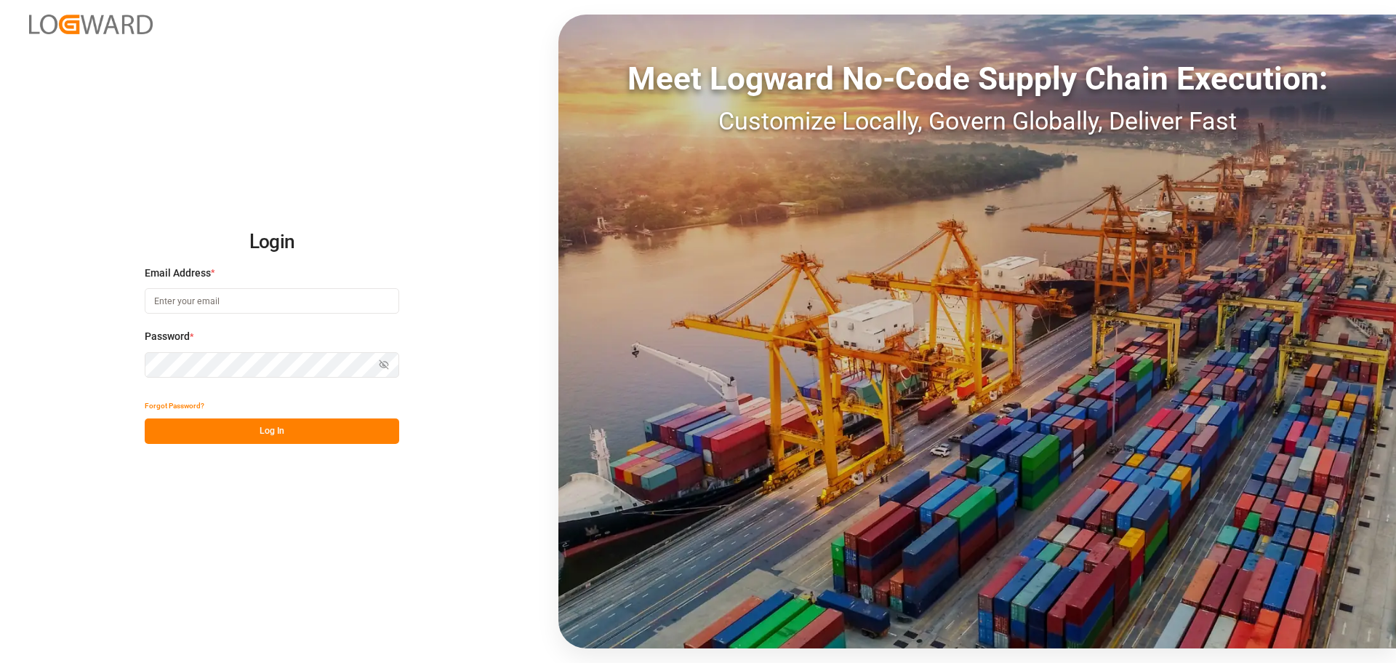
type input "[EMAIL_ADDRESS][DOMAIN_NAME]"
click at [305, 415] on div "Forgot Password?" at bounding box center [272, 405] width 255 height 25
click at [300, 435] on button "Log In" at bounding box center [272, 430] width 255 height 25
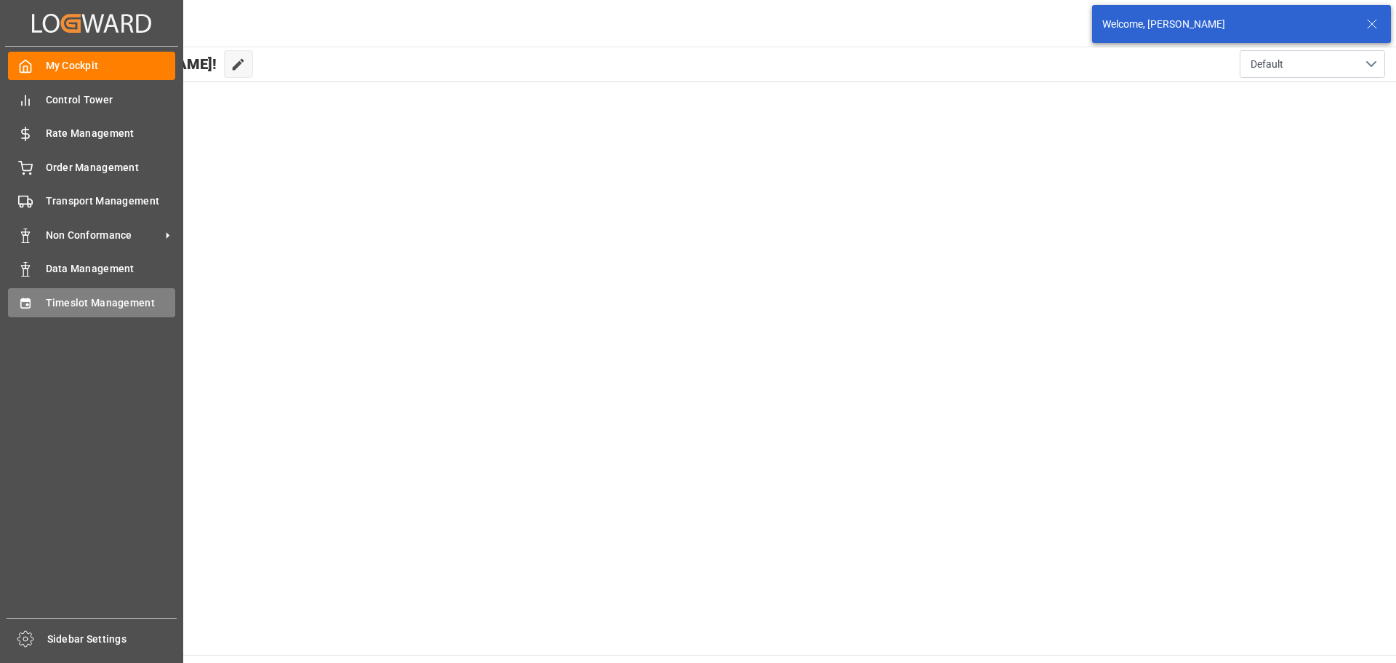
click at [31, 300] on icon at bounding box center [25, 303] width 15 height 15
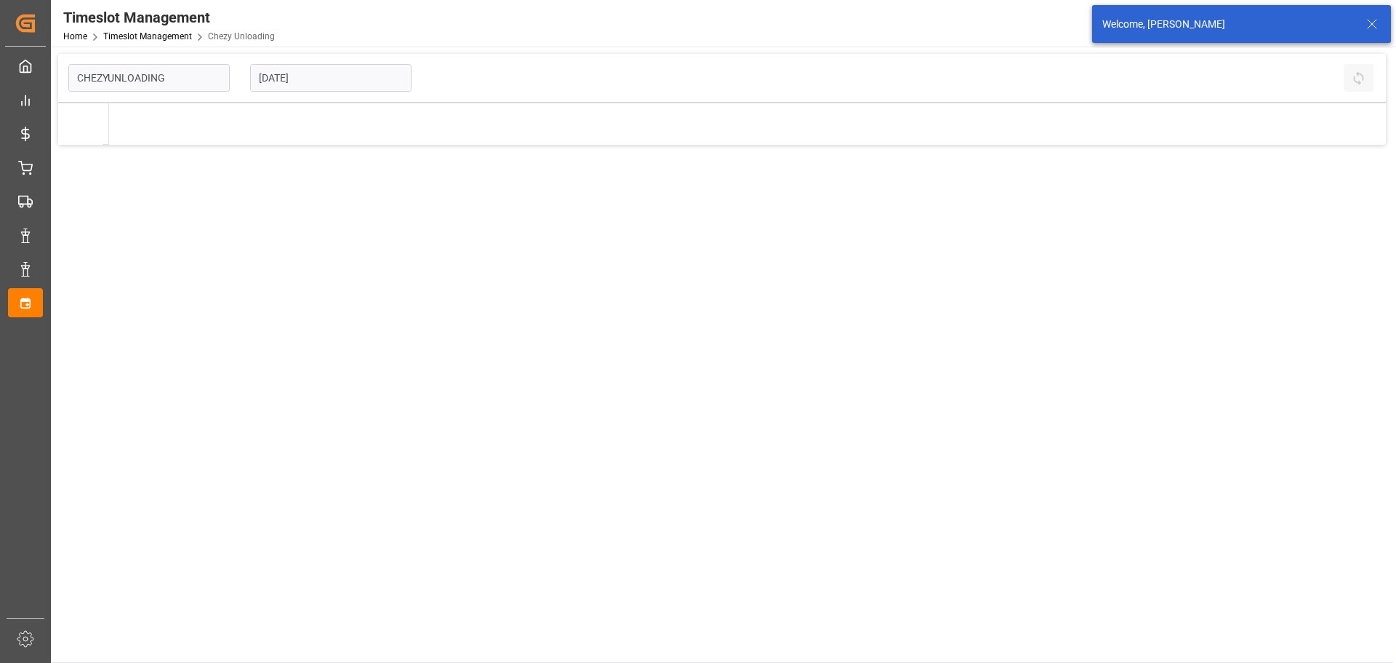
type input "Chezy Unloading"
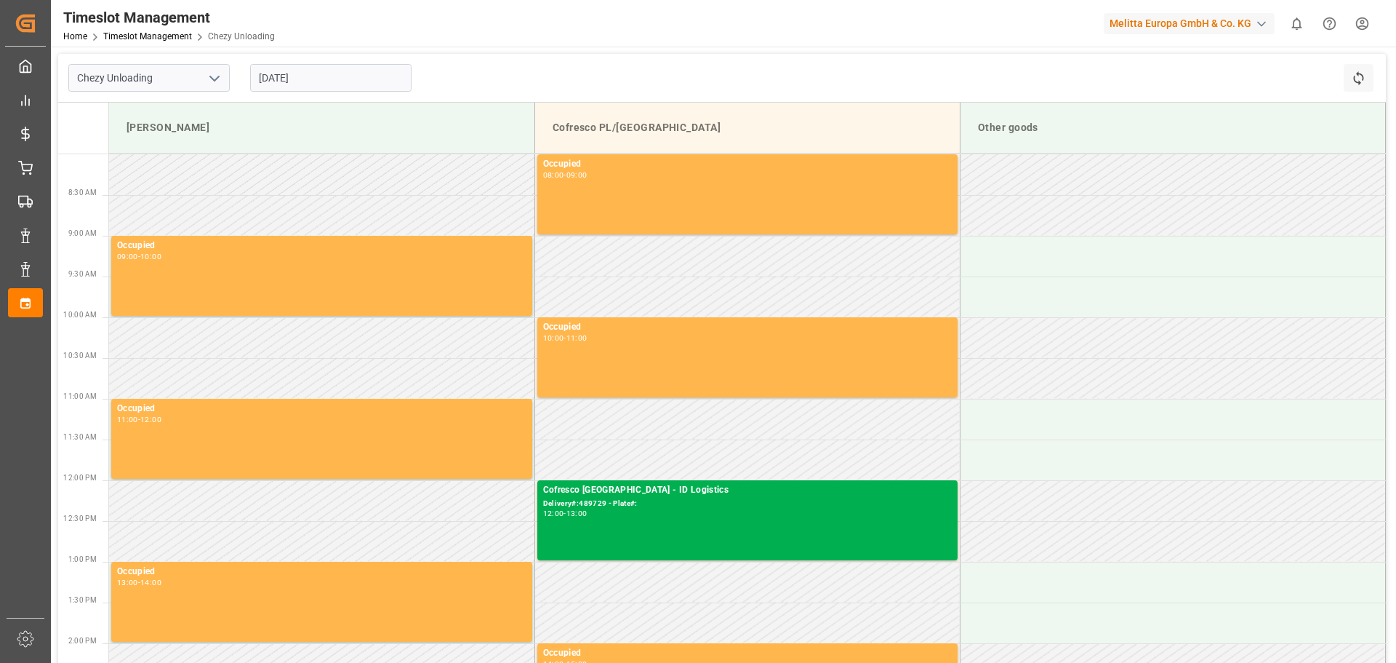
drag, startPoint x: 641, startPoint y: 124, endPoint x: 549, endPoint y: 124, distance: 92.4
click at [549, 124] on div "Cofresco PL/[GEOGRAPHIC_DATA]" at bounding box center [747, 127] width 401 height 27
drag, startPoint x: 551, startPoint y: 124, endPoint x: 632, endPoint y: 128, distance: 80.8
click at [632, 128] on div "Cofresco PL/[GEOGRAPHIC_DATA]" at bounding box center [747, 127] width 401 height 27
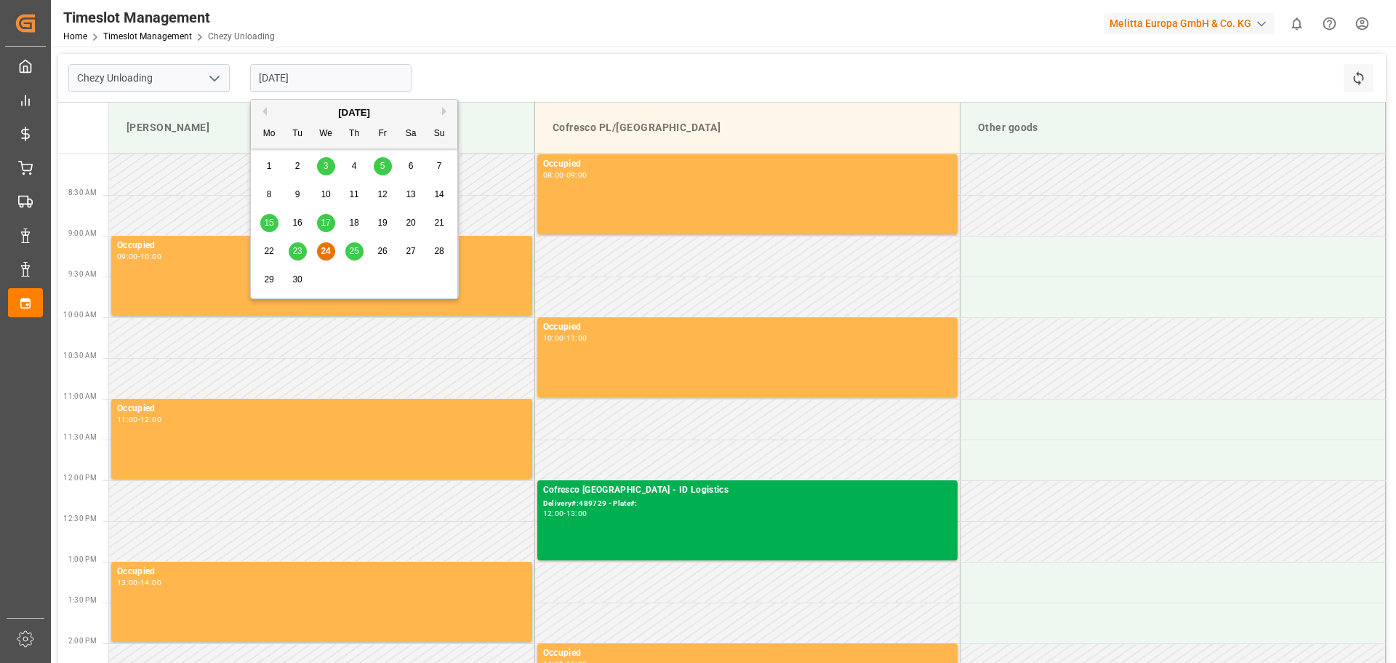
click at [316, 79] on input "[DATE]" at bounding box center [330, 78] width 161 height 28
click at [351, 250] on span "25" at bounding box center [353, 251] width 9 height 10
type input "[DATE]"
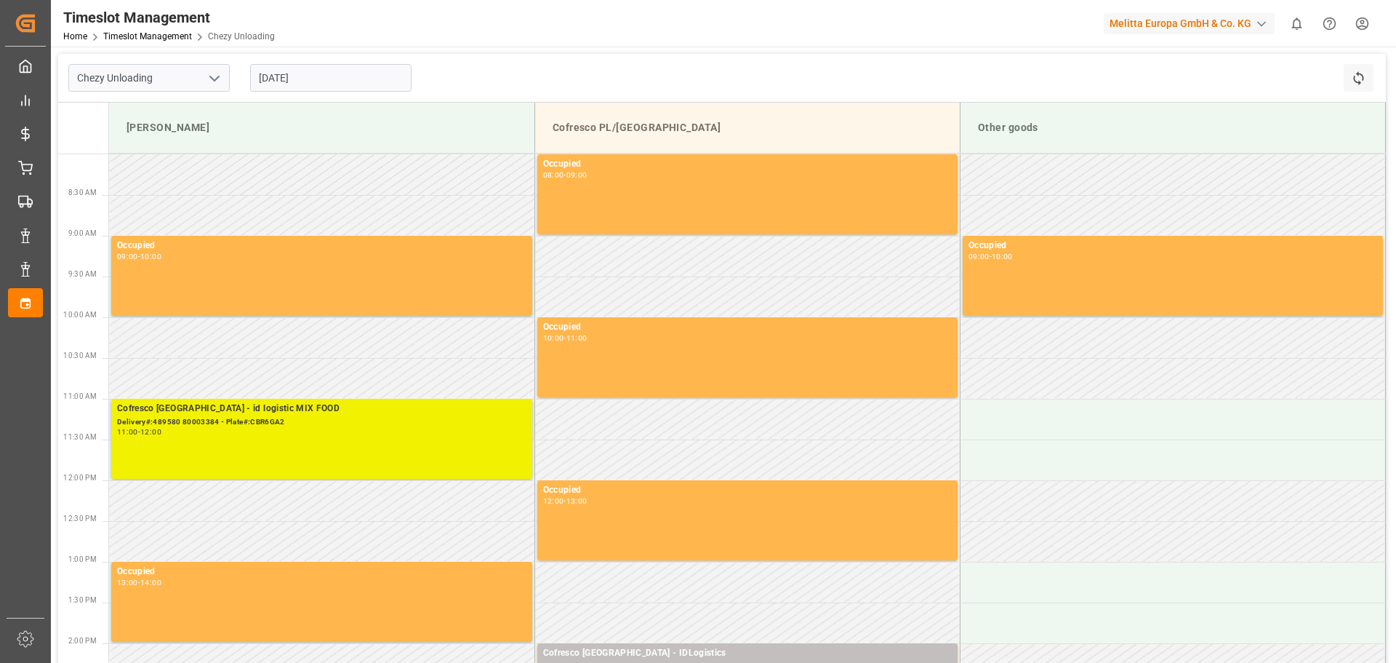
click at [355, 424] on div "Delivery#:489580 80003384 - Plate#:CBR6GA2" at bounding box center [321, 422] width 409 height 12
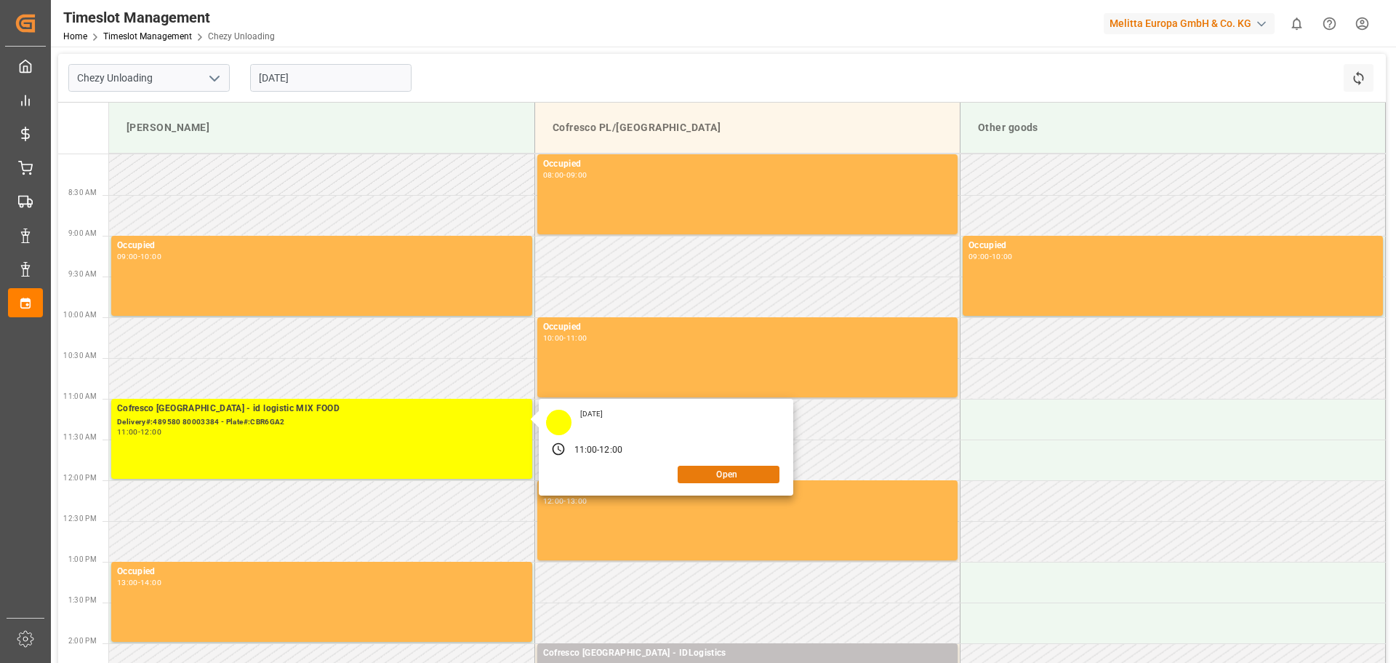
click at [726, 477] on button "Open" at bounding box center [729, 473] width 102 height 17
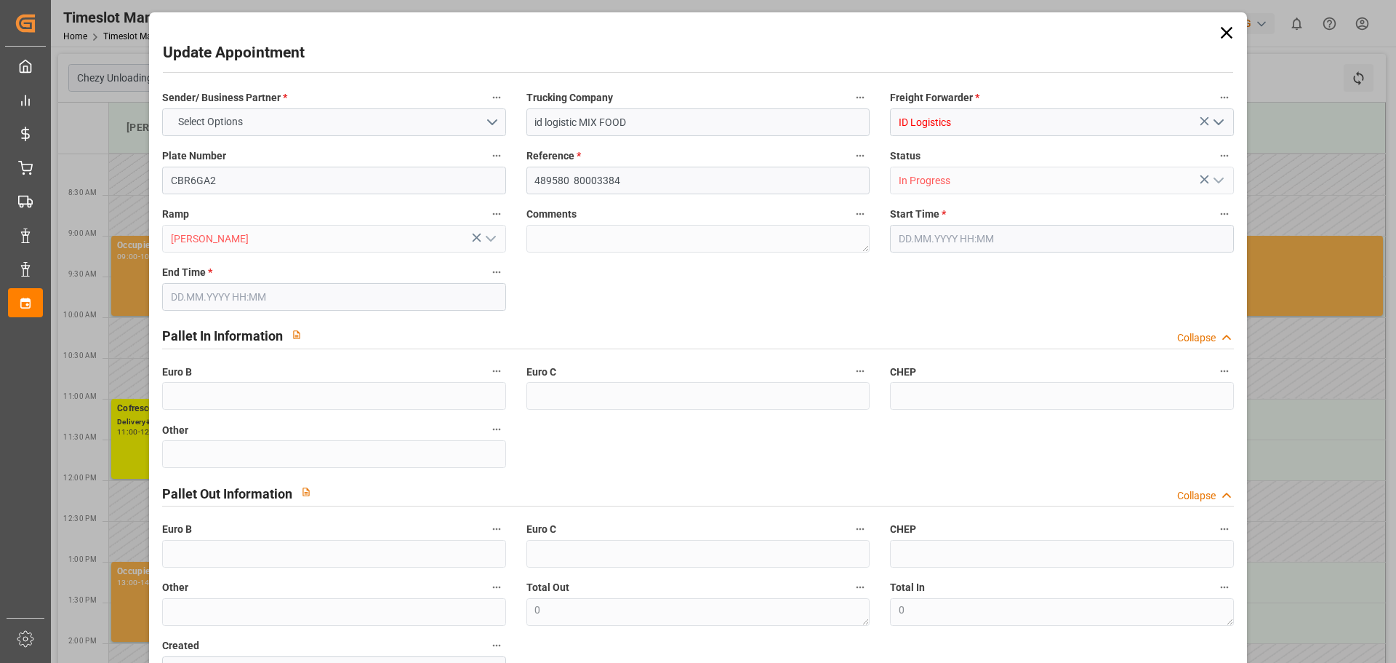
type input "0"
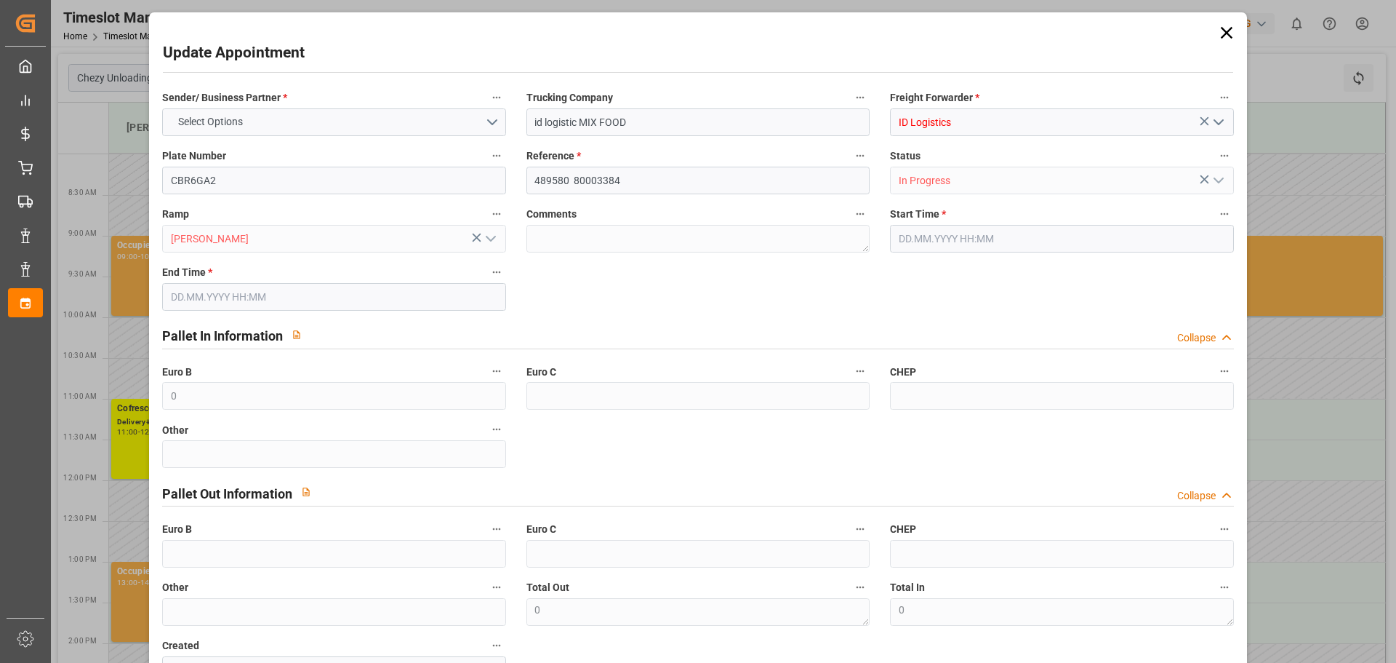
type input "0"
type input "[DATE] 11:00"
type input "[DATE] 12:00"
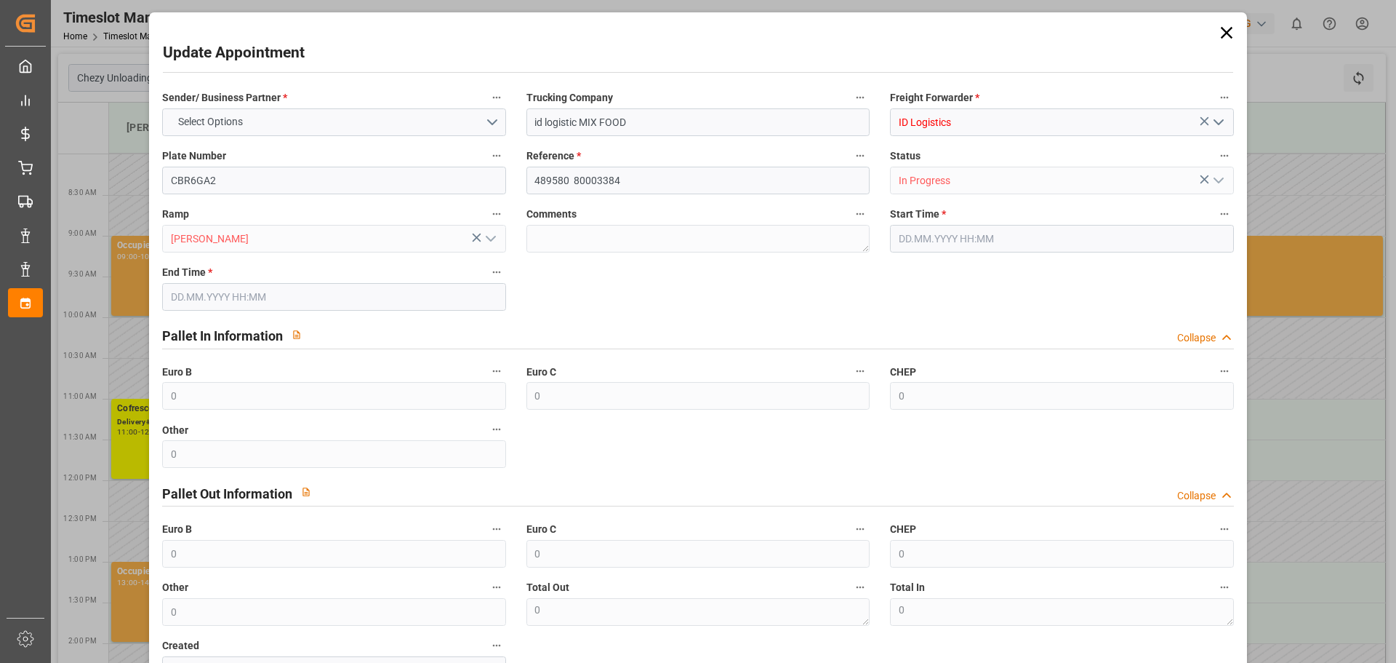
type input "[DATE] 10:30"
click at [1217, 32] on icon at bounding box center [1227, 33] width 20 height 20
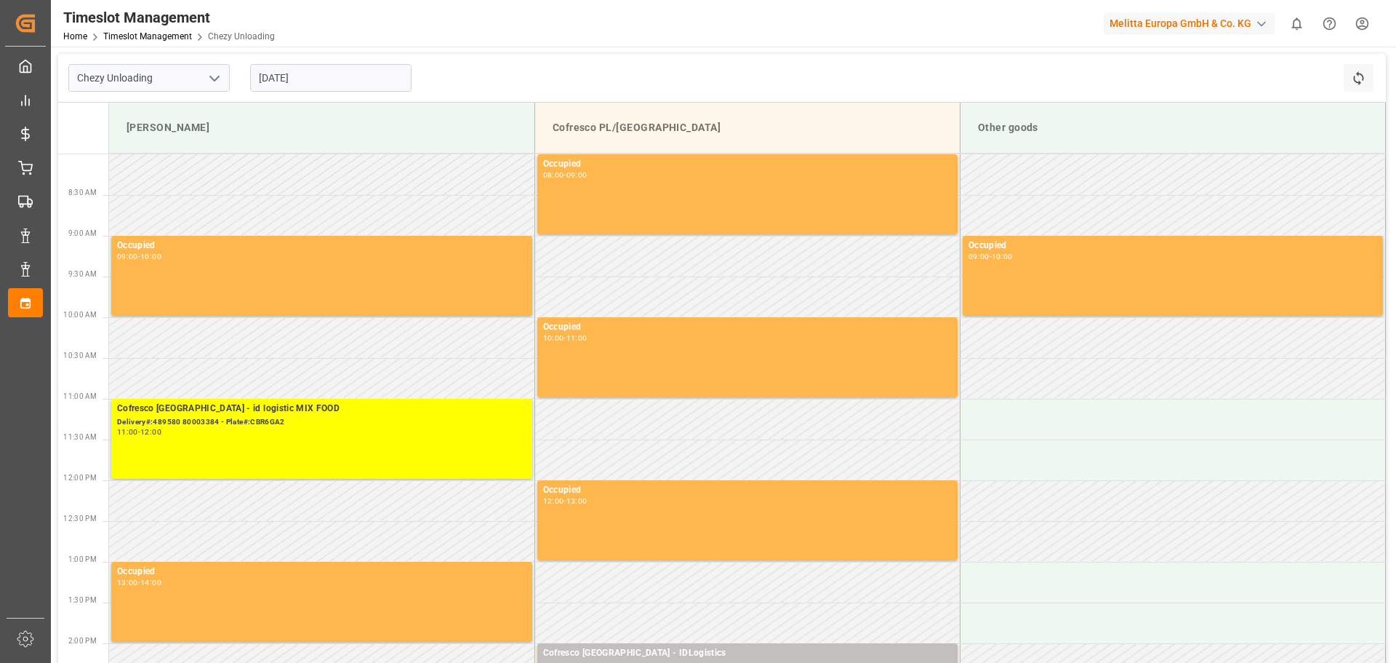
click at [284, 75] on input "[DATE]" at bounding box center [330, 78] width 161 height 28
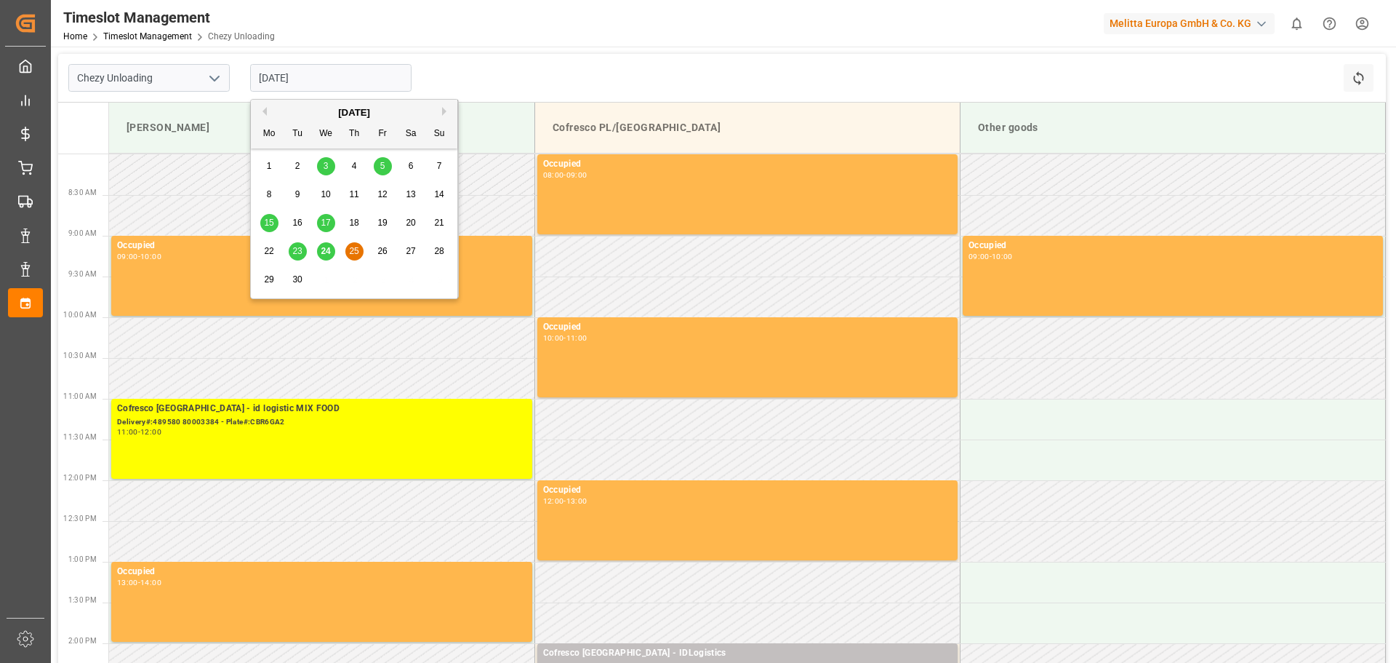
click at [321, 245] on div "24" at bounding box center [326, 251] width 18 height 17
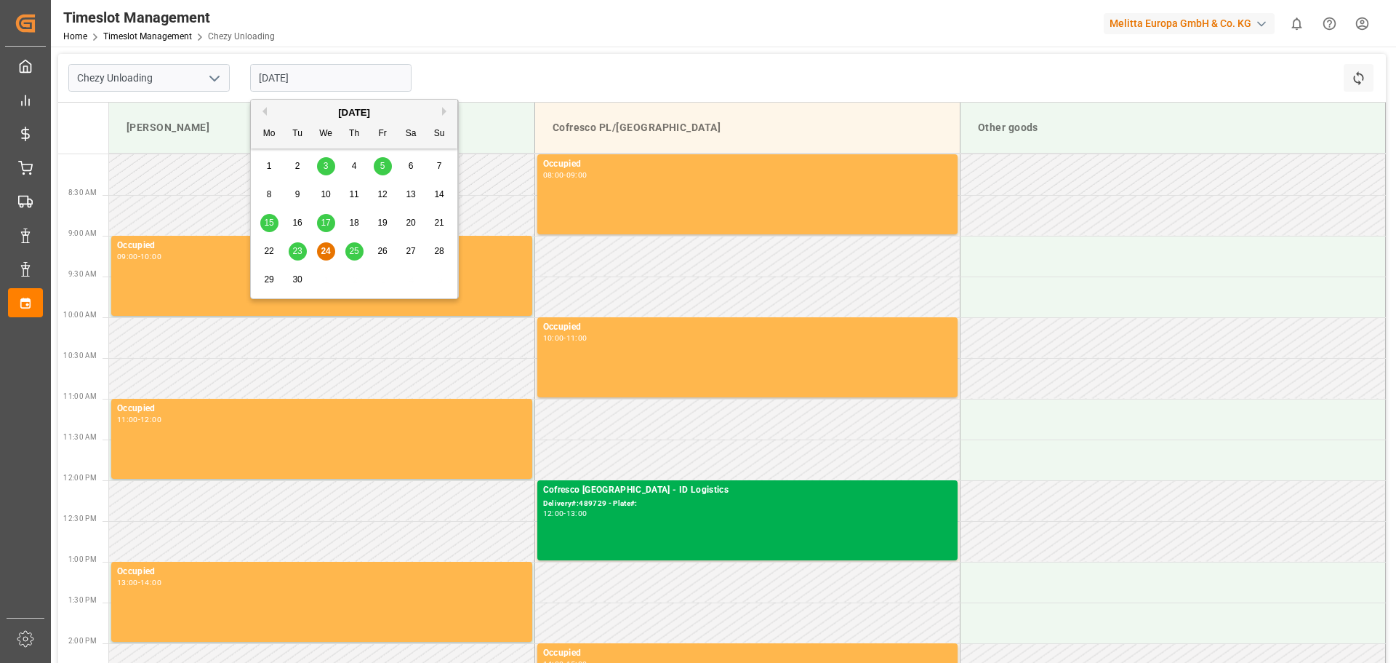
click at [314, 82] on input "[DATE]" at bounding box center [330, 78] width 161 height 28
click at [441, 111] on div "[DATE]" at bounding box center [354, 112] width 207 height 15
click at [444, 111] on button "Next Month" at bounding box center [446, 111] width 9 height 9
click at [356, 164] on span "2" at bounding box center [354, 166] width 5 height 10
type input "[DATE]"
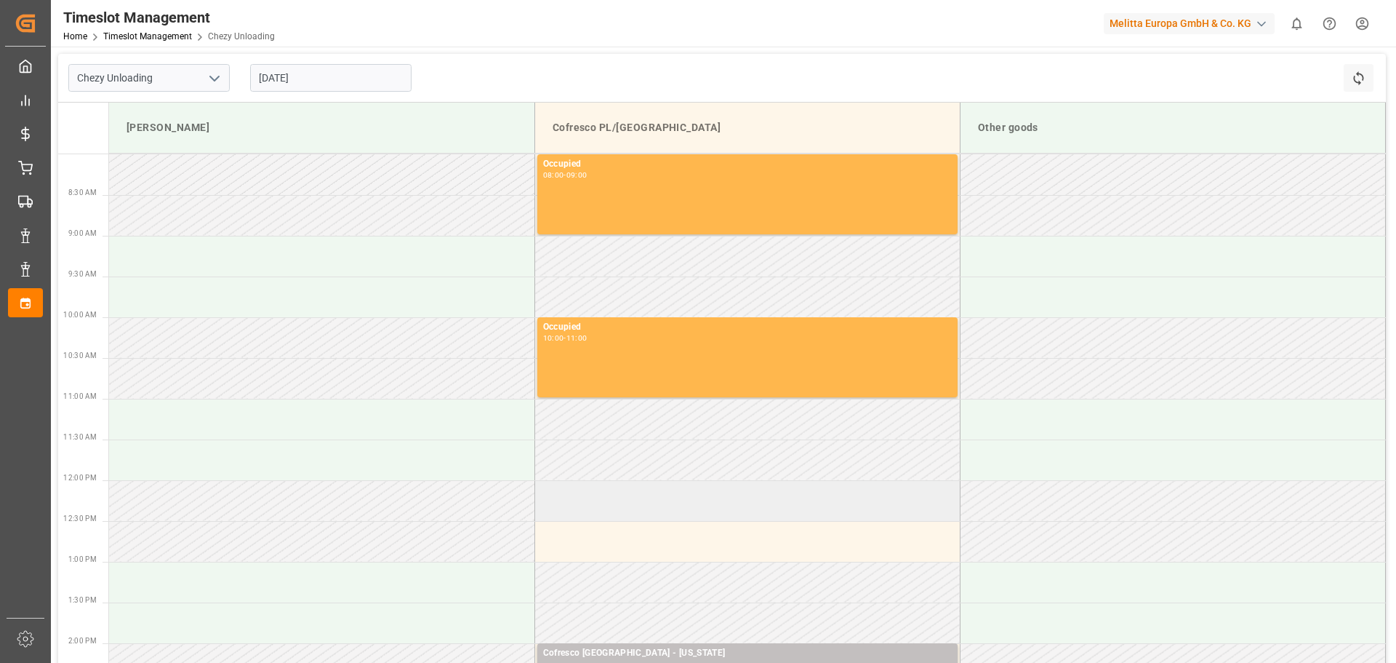
click at [617, 502] on td at bounding box center [747, 500] width 425 height 41
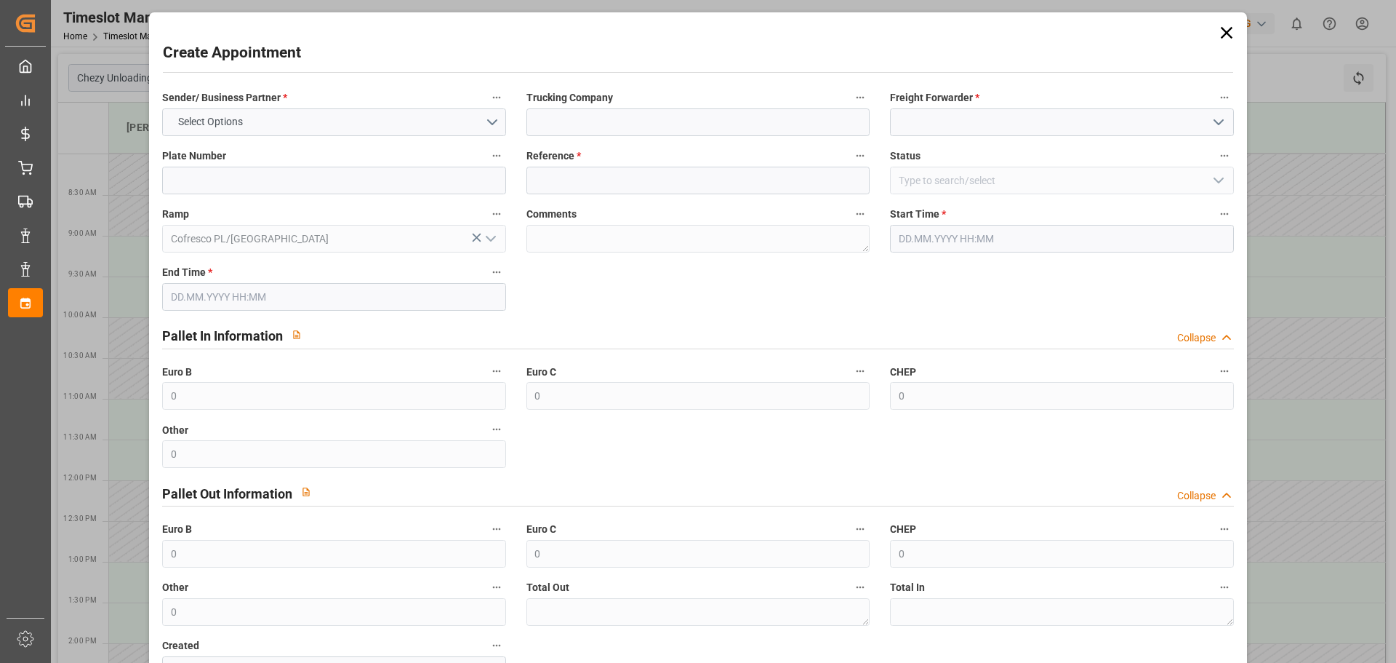
type input "[DATE] 12:00"
type input "[DATE] 13:00"
click at [1002, 121] on input at bounding box center [1061, 122] width 343 height 28
click at [1219, 121] on icon "open menu" at bounding box center [1218, 121] width 17 height 17
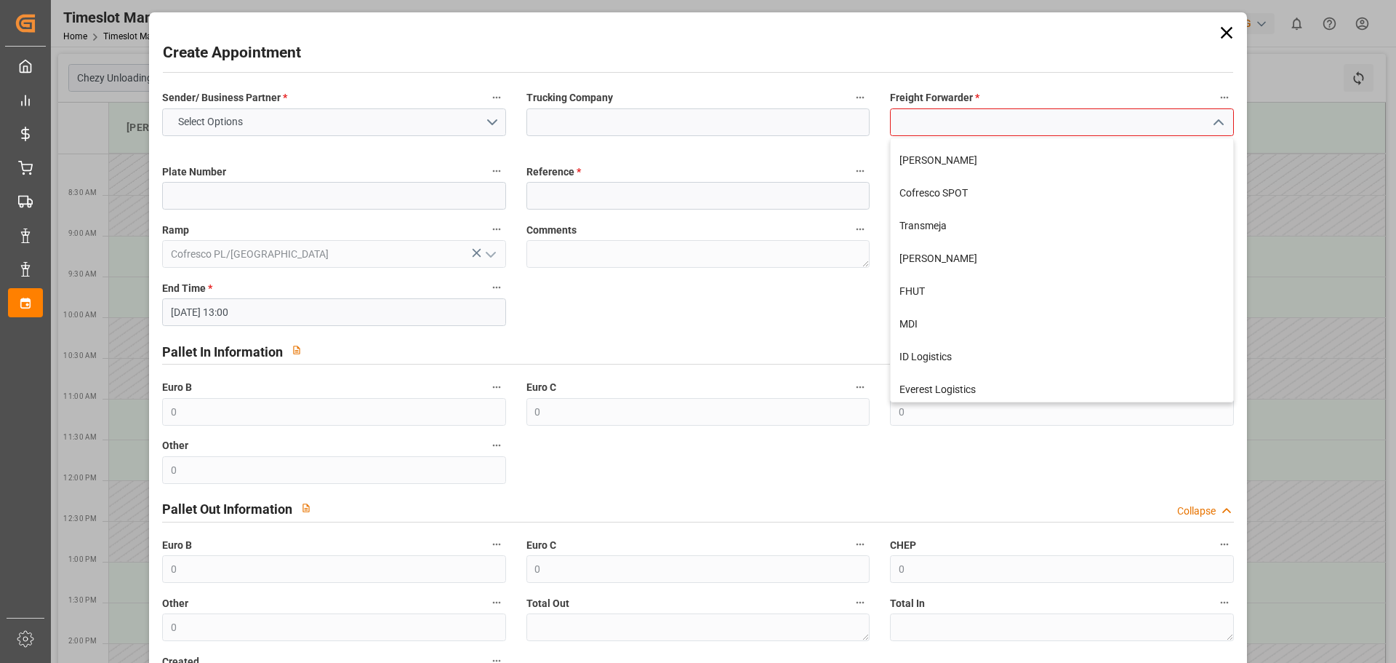
scroll to position [457, 0]
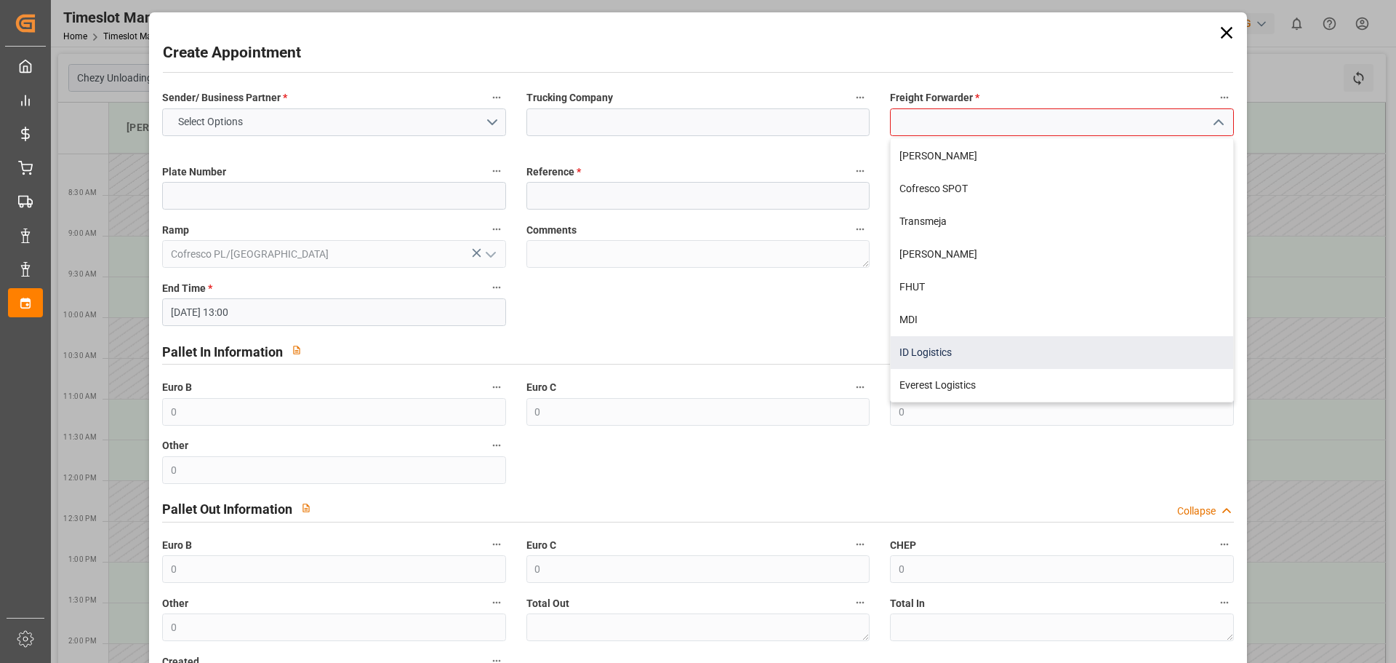
click at [949, 348] on div "ID Logistics" at bounding box center [1062, 352] width 342 height 33
type input "ID Logistics"
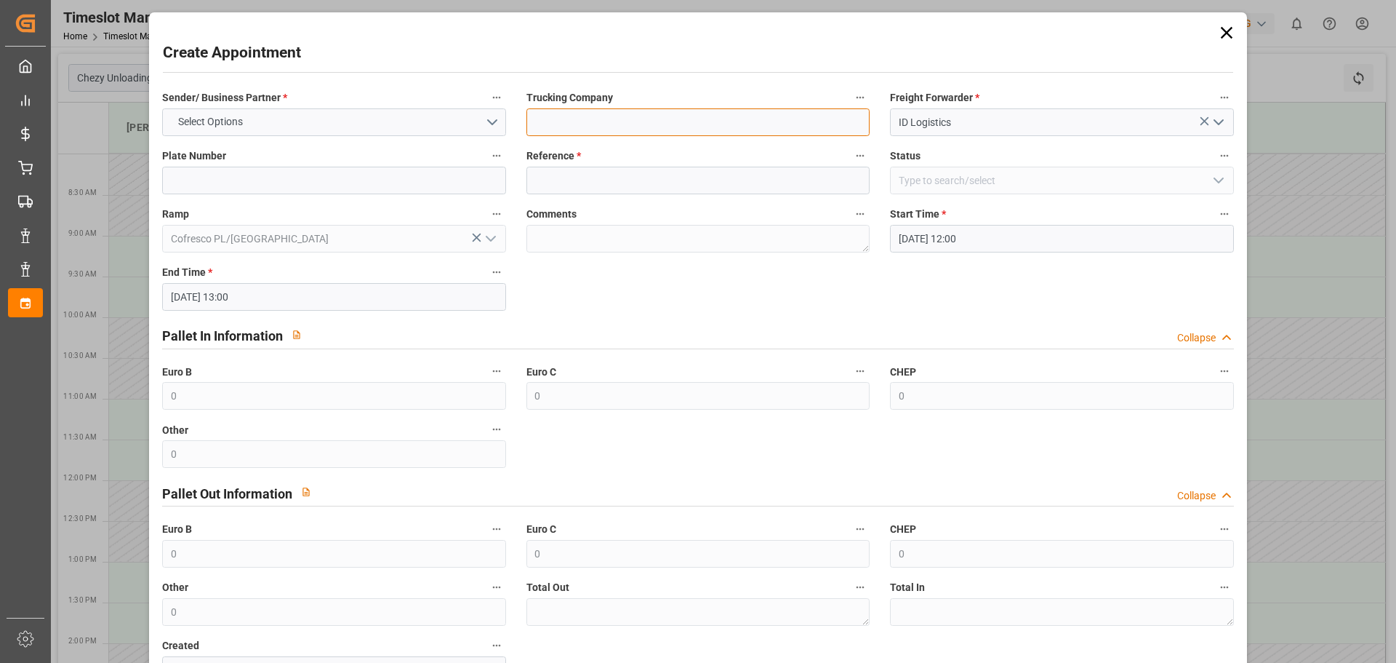
click at [679, 121] on input at bounding box center [698, 122] width 343 height 28
type input "Montana"
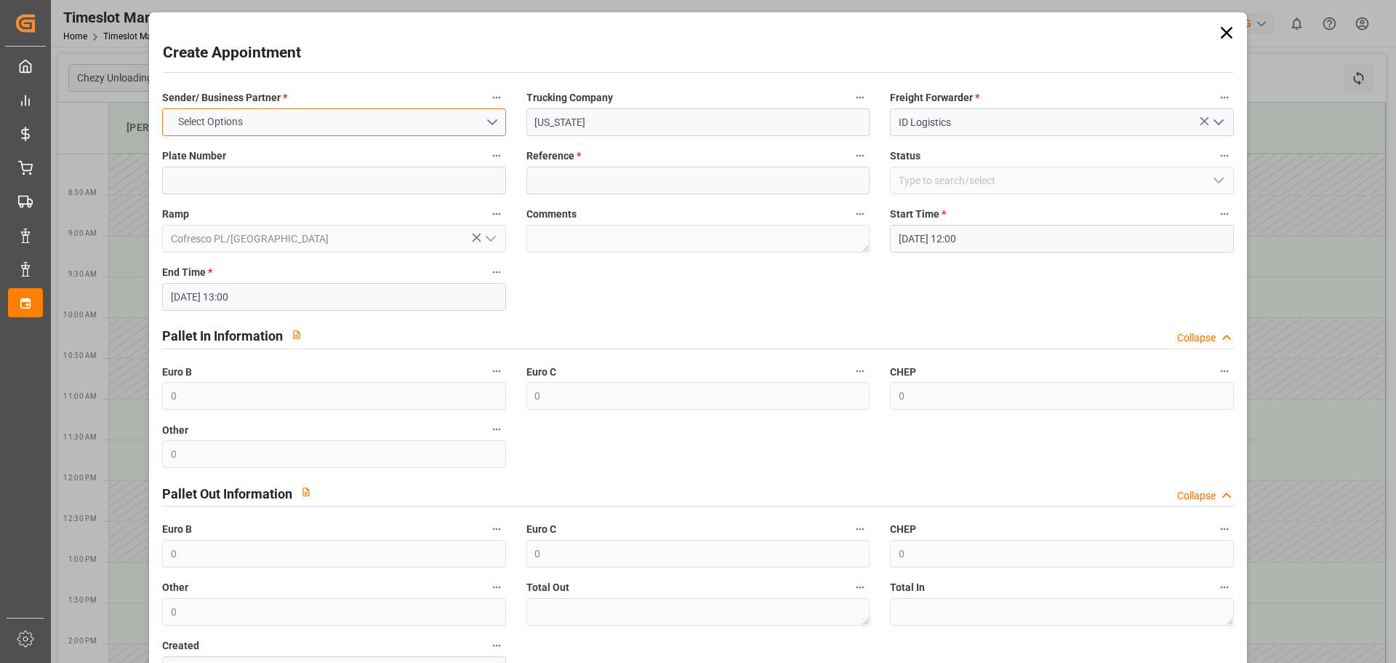
click at [376, 126] on button "Select Options" at bounding box center [333, 122] width 343 height 28
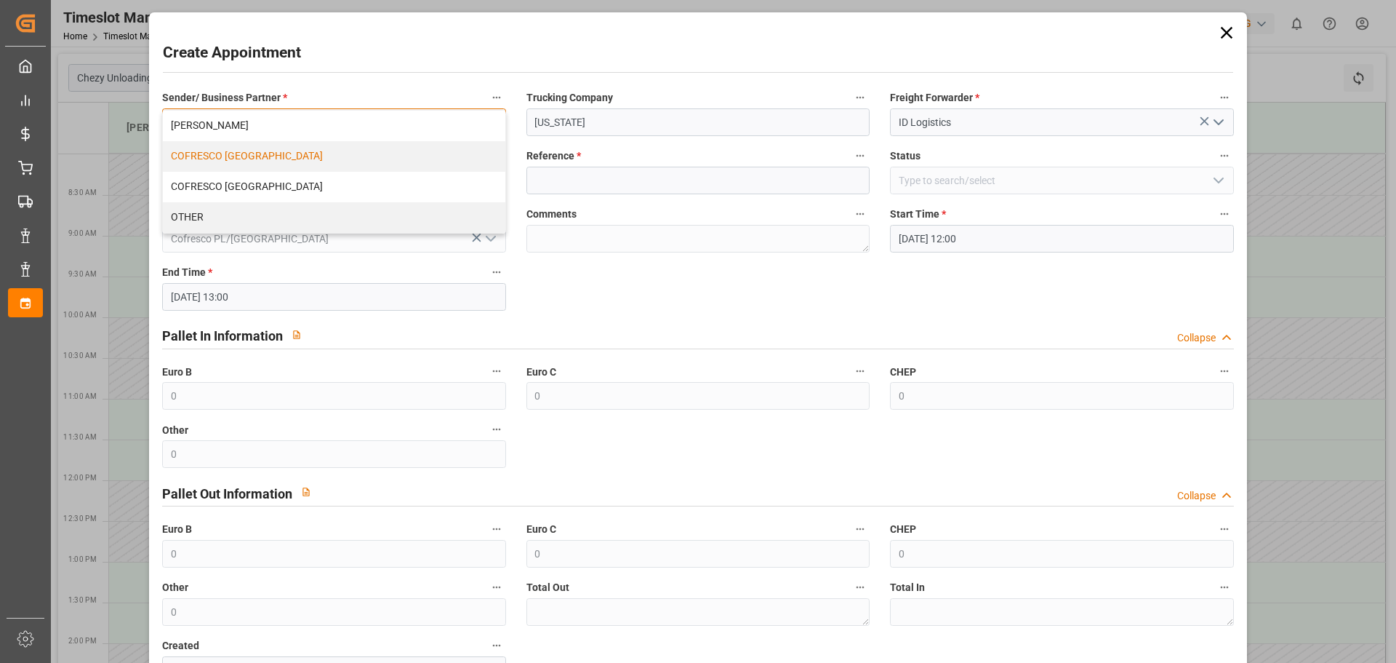
click at [229, 161] on div "COFRESCO POLAND" at bounding box center [334, 156] width 342 height 31
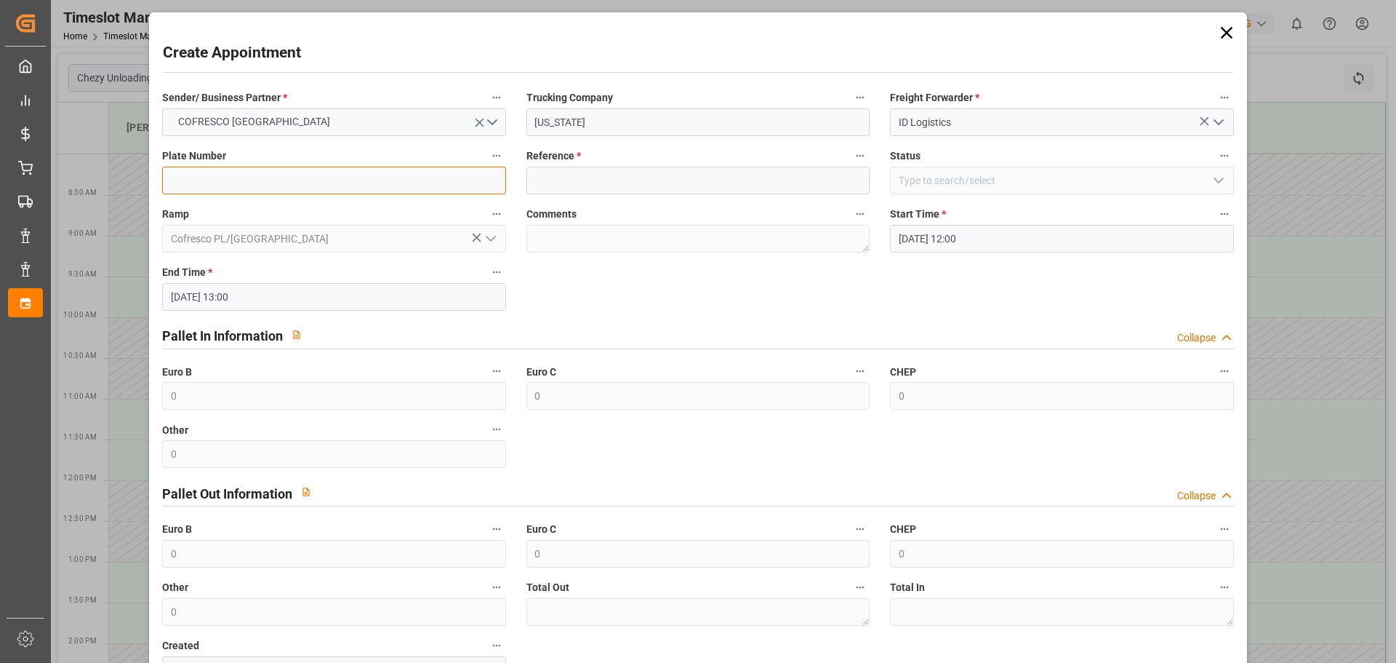
click at [236, 184] on input at bounding box center [333, 181] width 343 height 28
type input "xxx"
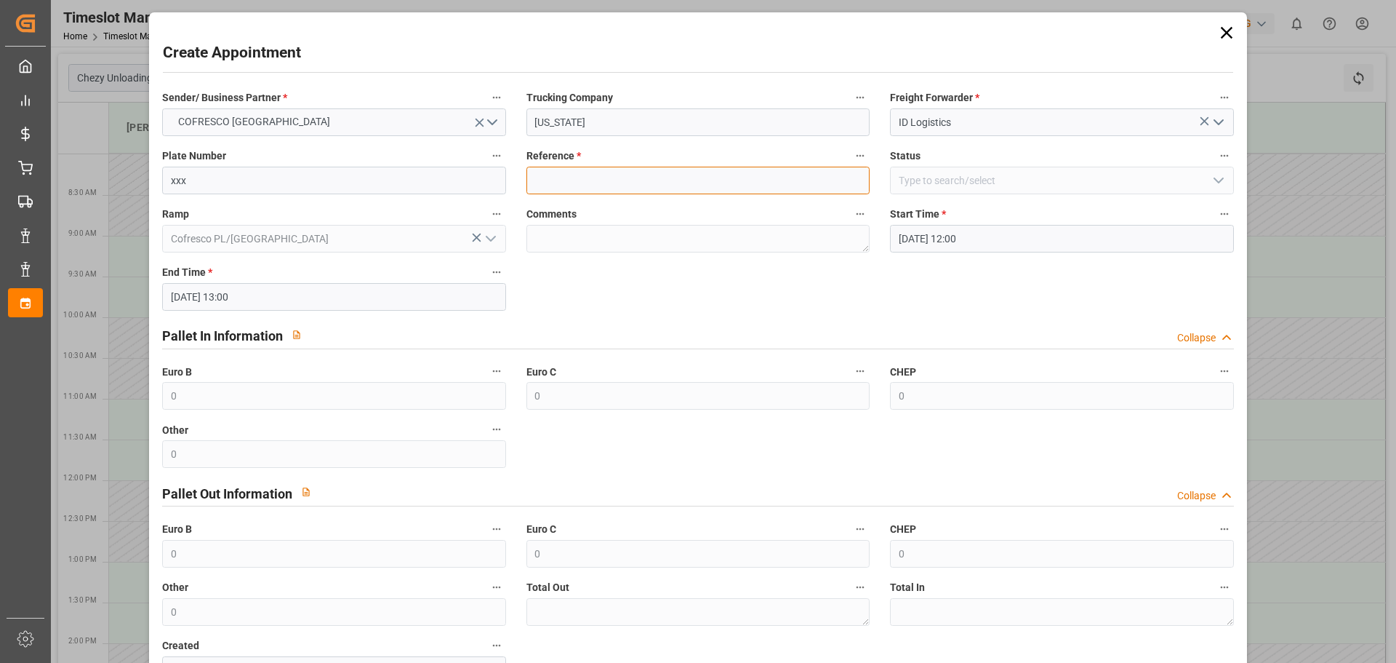
click at [583, 180] on input at bounding box center [698, 181] width 343 height 28
type input "489878"
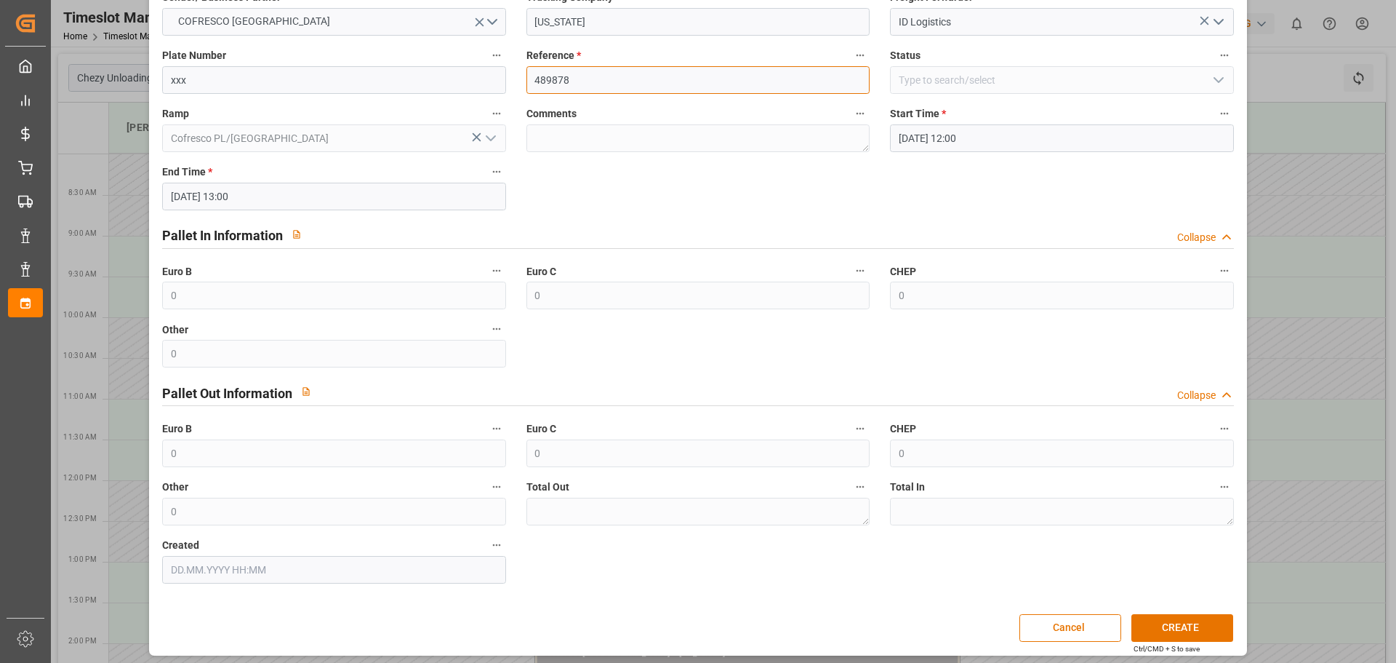
scroll to position [105, 0]
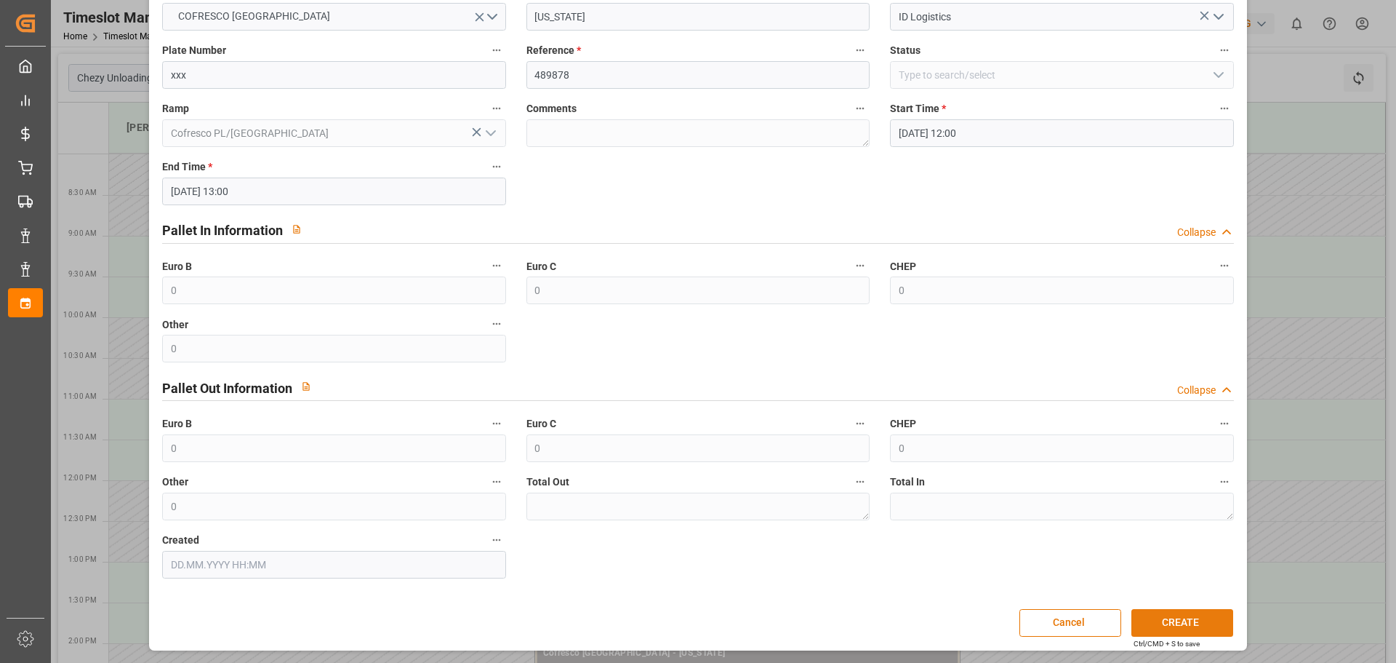
click at [1200, 609] on button "CREATE" at bounding box center [1183, 623] width 102 height 28
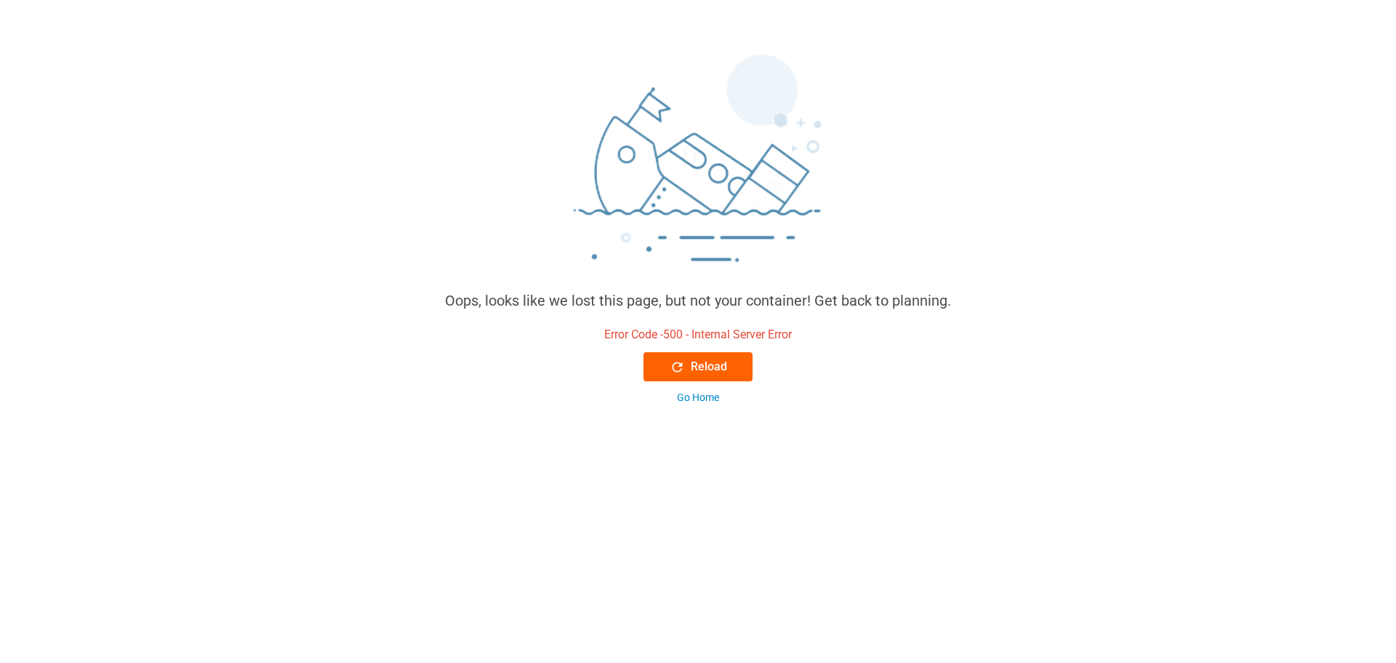
click at [700, 373] on div "Reload" at bounding box center [698, 366] width 57 height 17
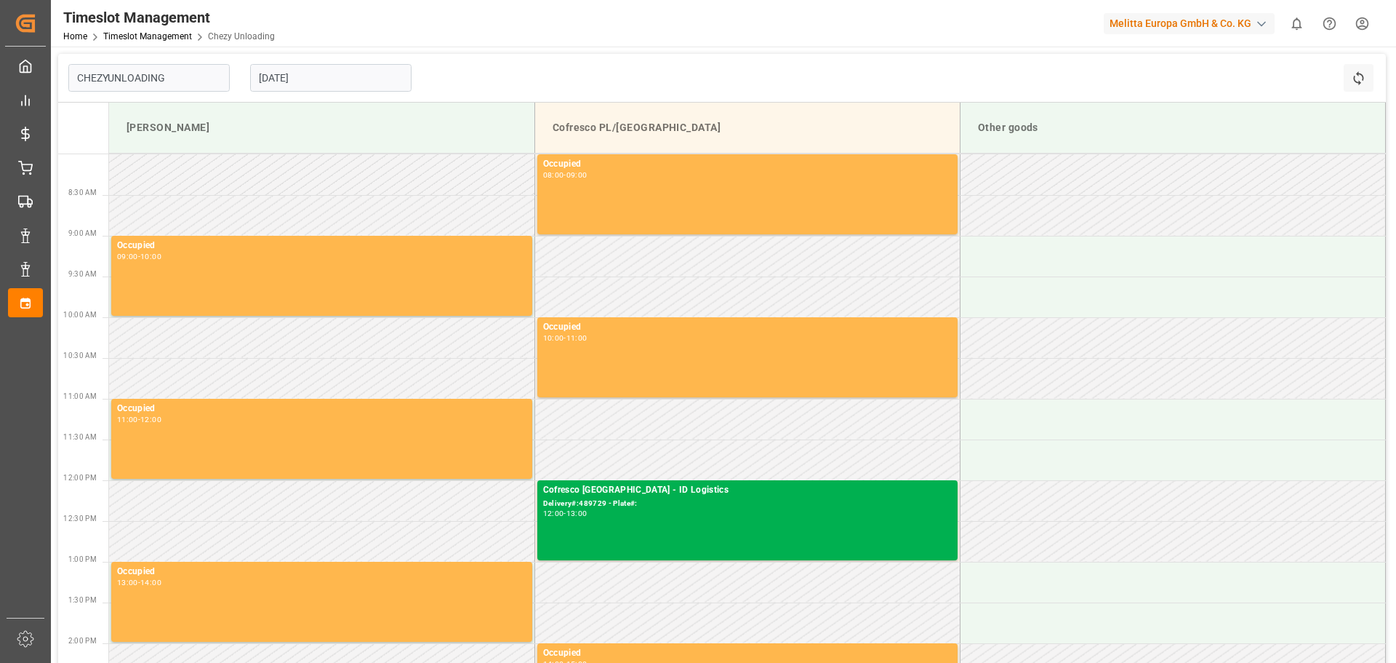
type input "Chezy Unloading"
click at [288, 73] on input "[DATE]" at bounding box center [330, 78] width 161 height 28
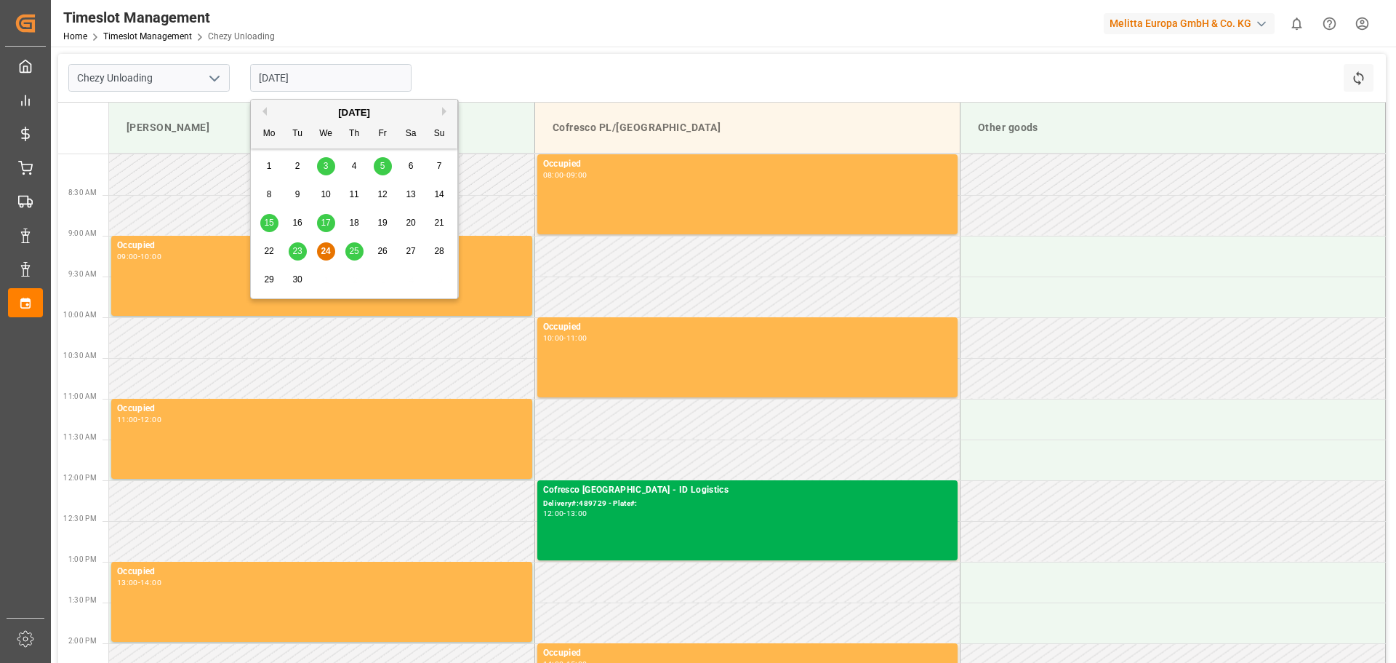
click at [353, 248] on span "25" at bounding box center [353, 251] width 9 height 10
type input "[DATE]"
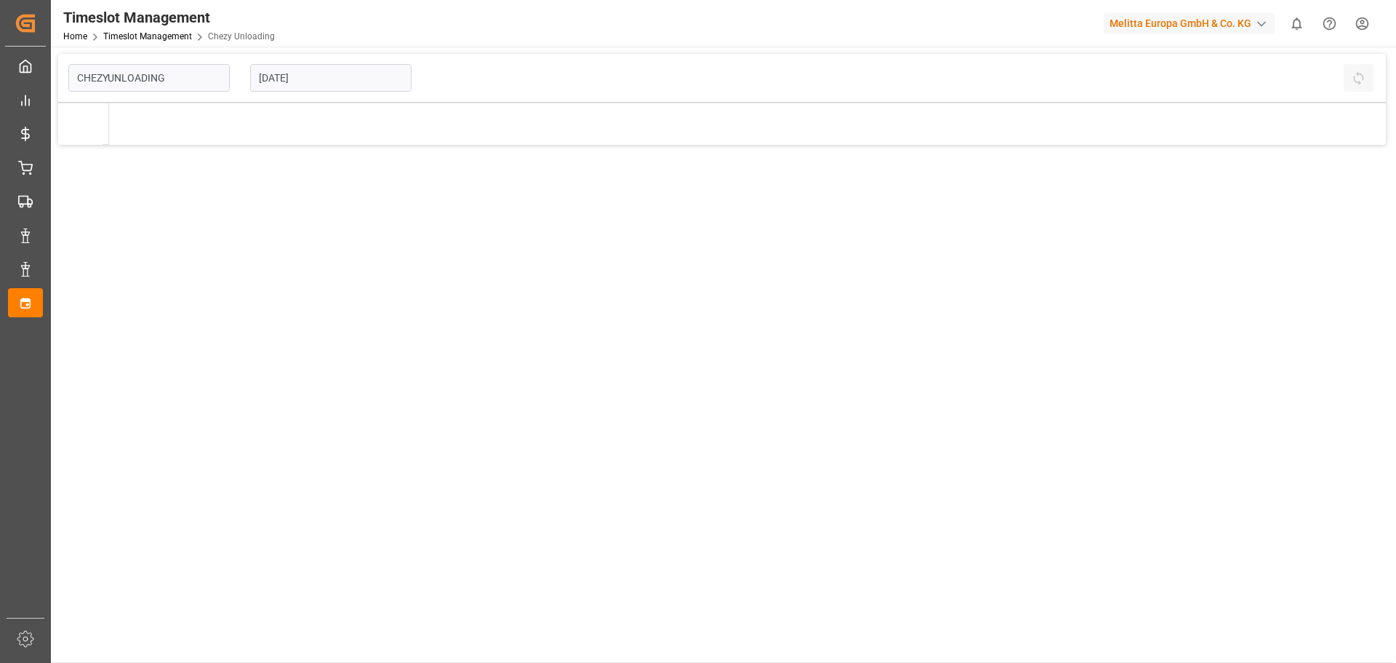
type input "Chezy Unloading"
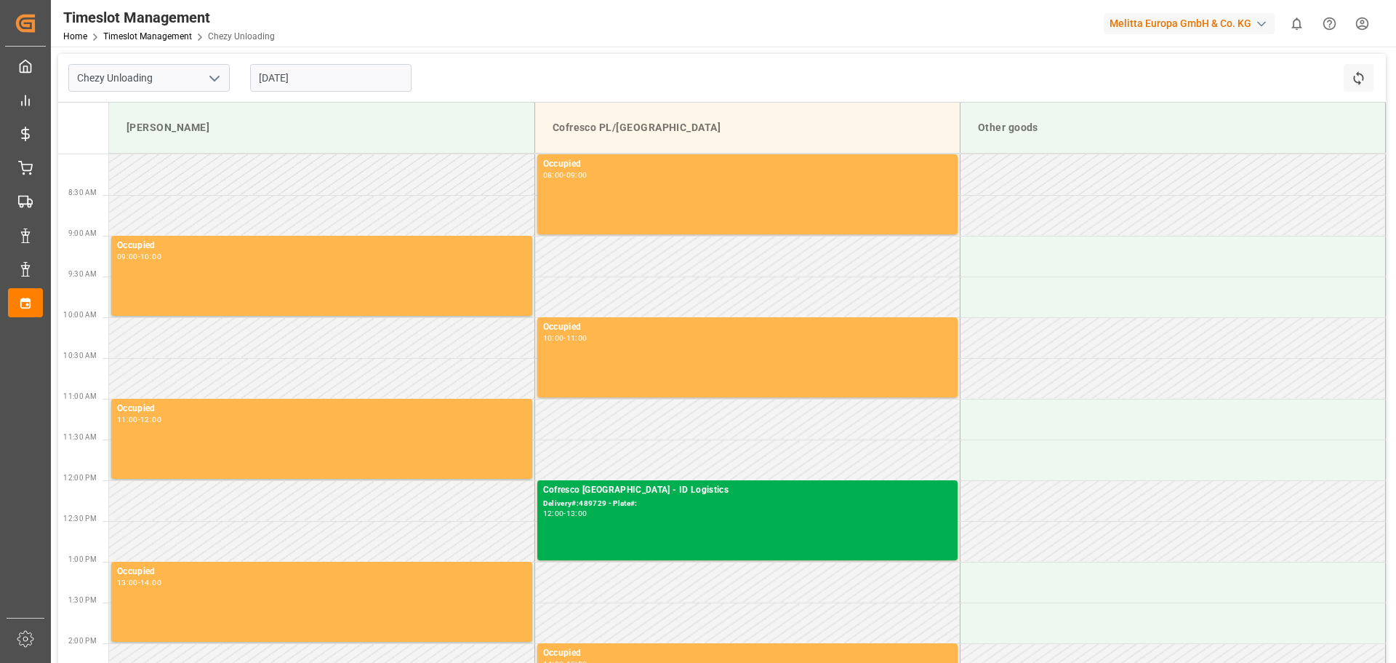
click at [308, 81] on input "[DATE]" at bounding box center [330, 78] width 161 height 28
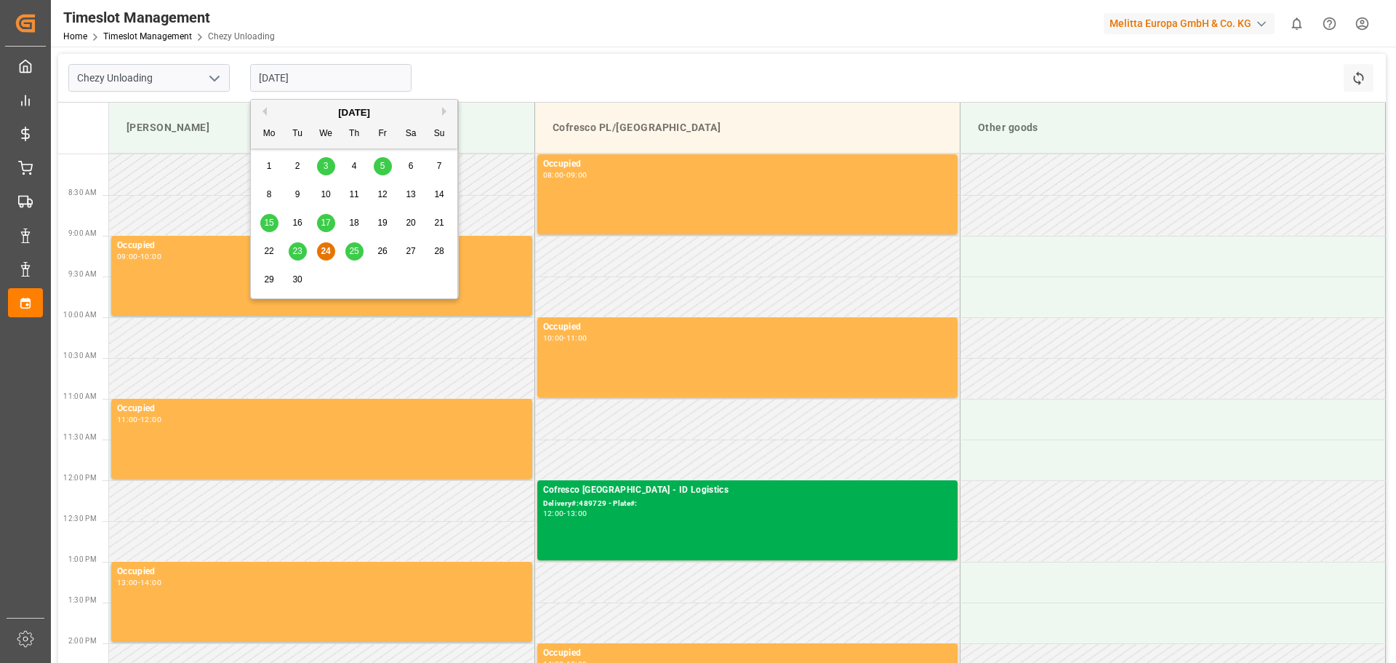
click at [351, 252] on span "25" at bounding box center [353, 251] width 9 height 10
type input "[DATE]"
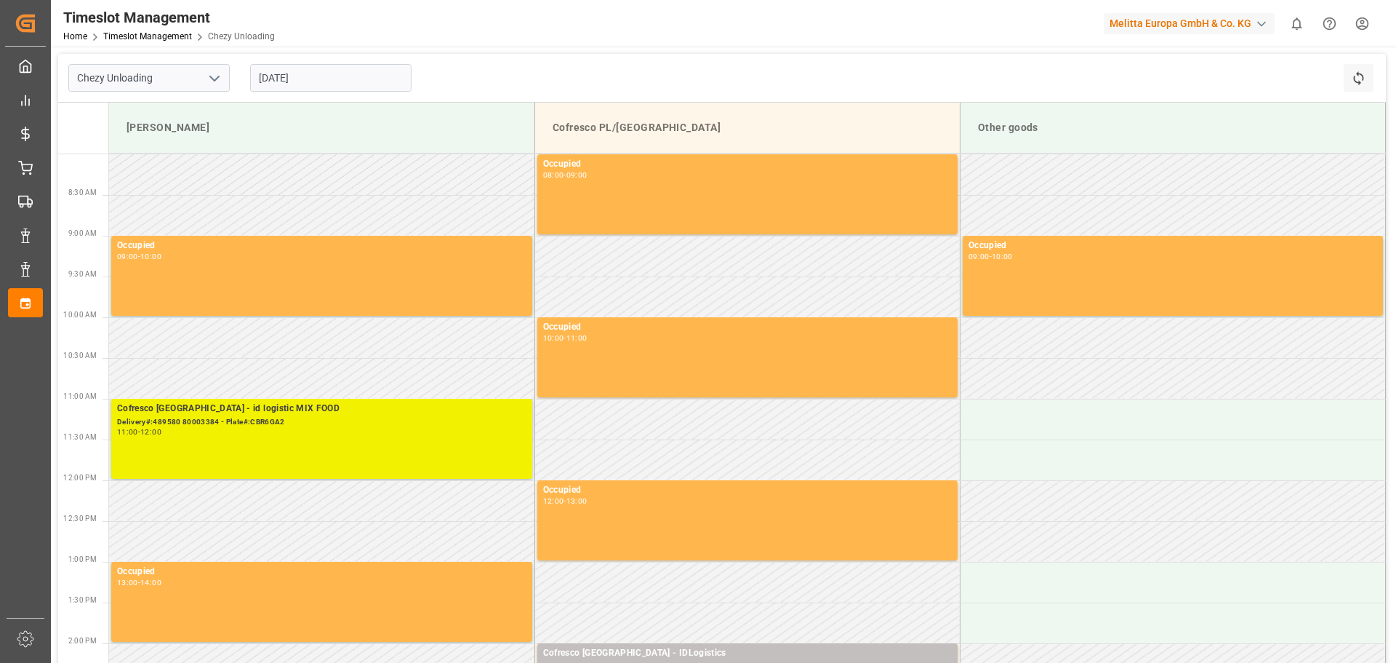
click at [432, 468] on div "Cofresco Poland - id logistic MIX FOOD Delivery#:489580 80003384 - Plate#:CBR6G…" at bounding box center [321, 438] width 409 height 74
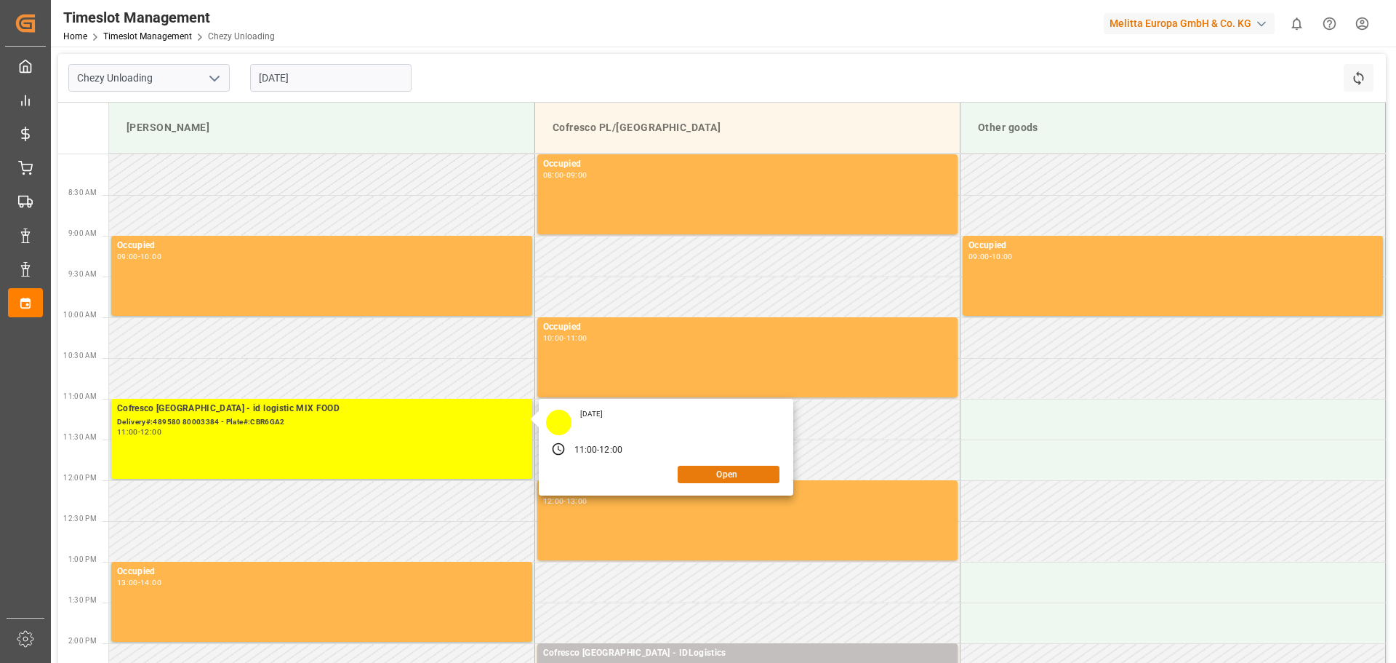
click at [747, 480] on button "Open" at bounding box center [729, 473] width 102 height 17
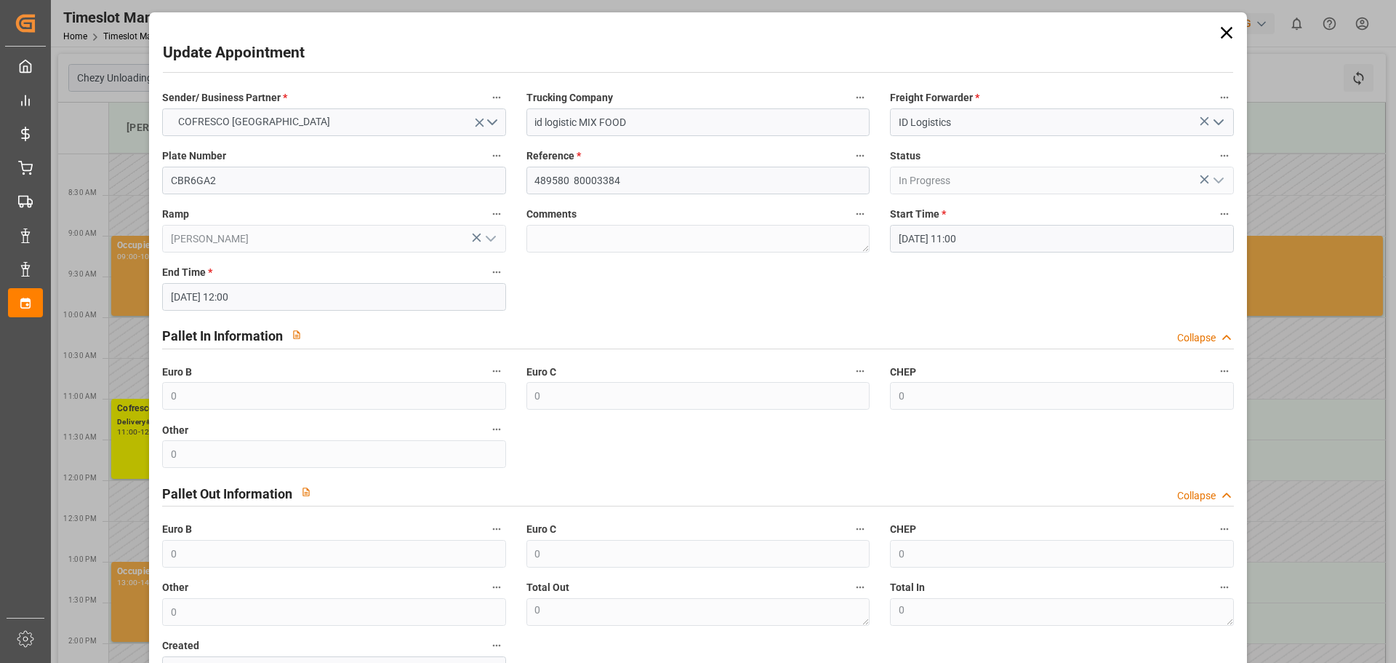
click at [1217, 32] on icon at bounding box center [1227, 33] width 20 height 20
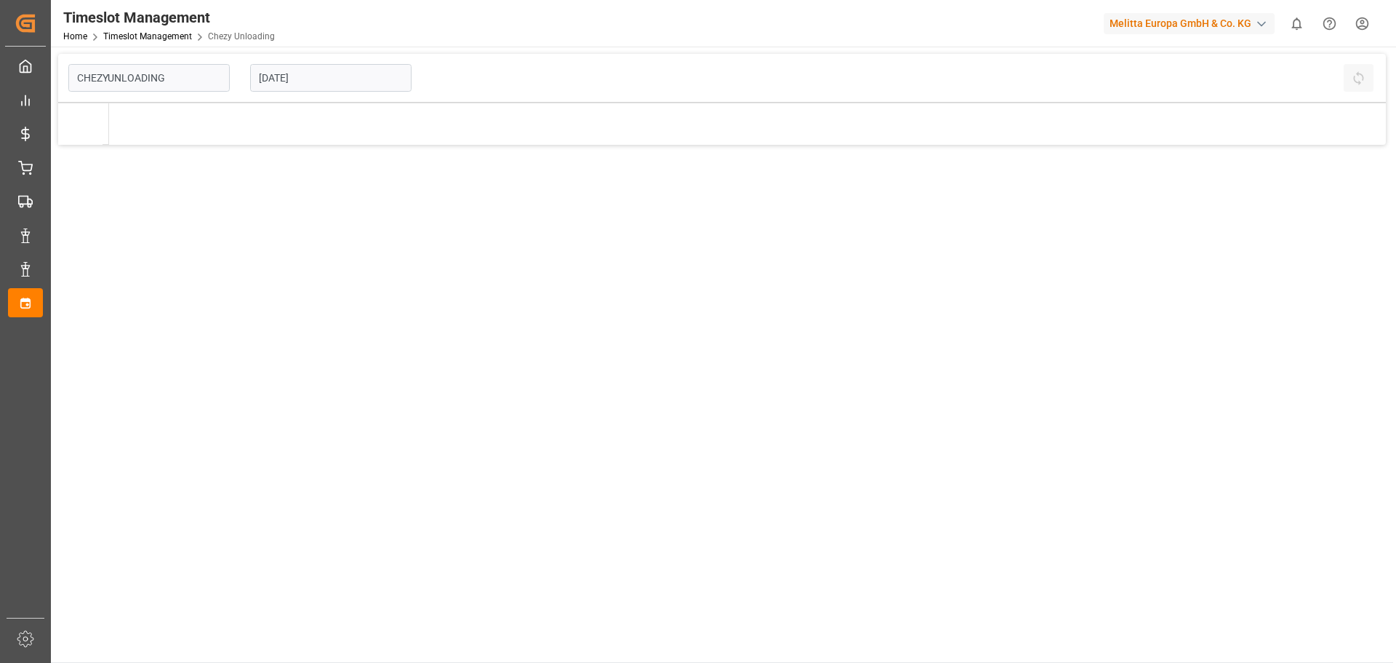
type input "Chezy Unloading"
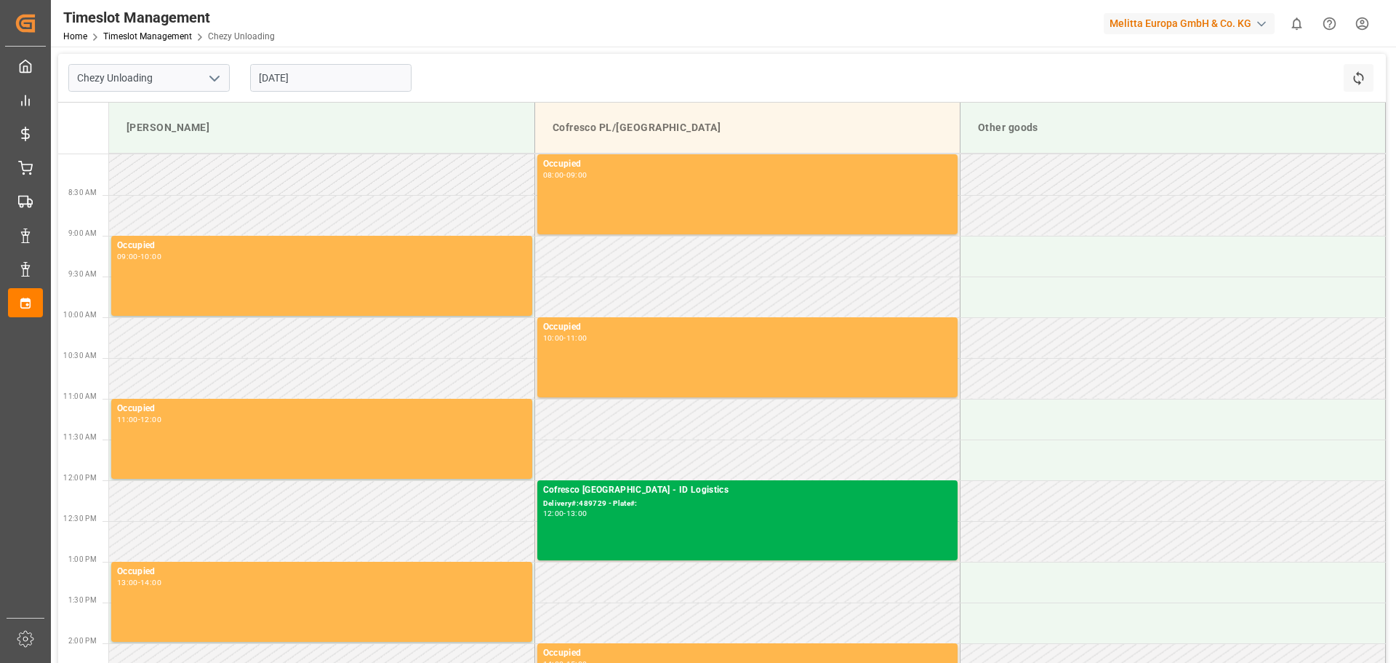
click at [215, 74] on icon "open menu" at bounding box center [214, 78] width 17 height 17
click at [448, 79] on div "Chezy Unloading Chezy Unloading [DATE] Refresh Time Slots" at bounding box center [722, 78] width 1328 height 49
click at [342, 78] on input "[DATE]" at bounding box center [330, 78] width 161 height 28
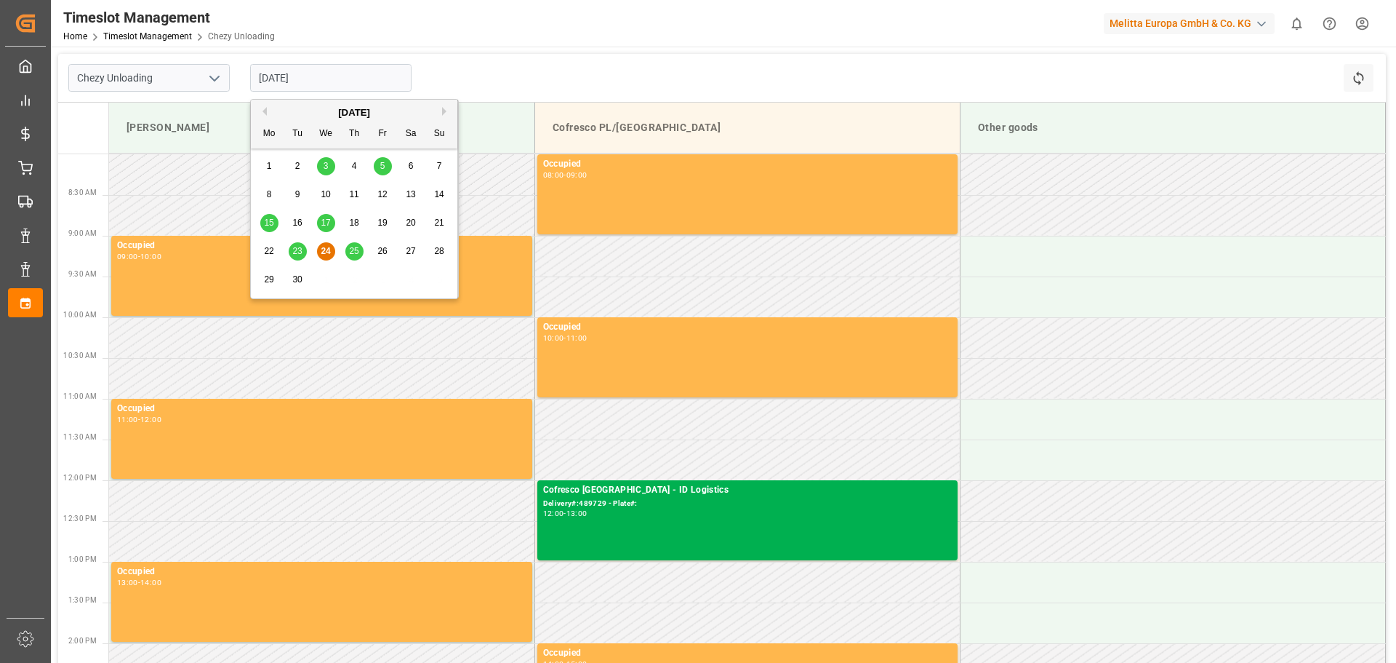
click at [441, 109] on div "[DATE]" at bounding box center [354, 112] width 207 height 15
click at [447, 113] on button "Next Month" at bounding box center [446, 111] width 9 height 9
click at [353, 165] on span "2" at bounding box center [354, 166] width 5 height 10
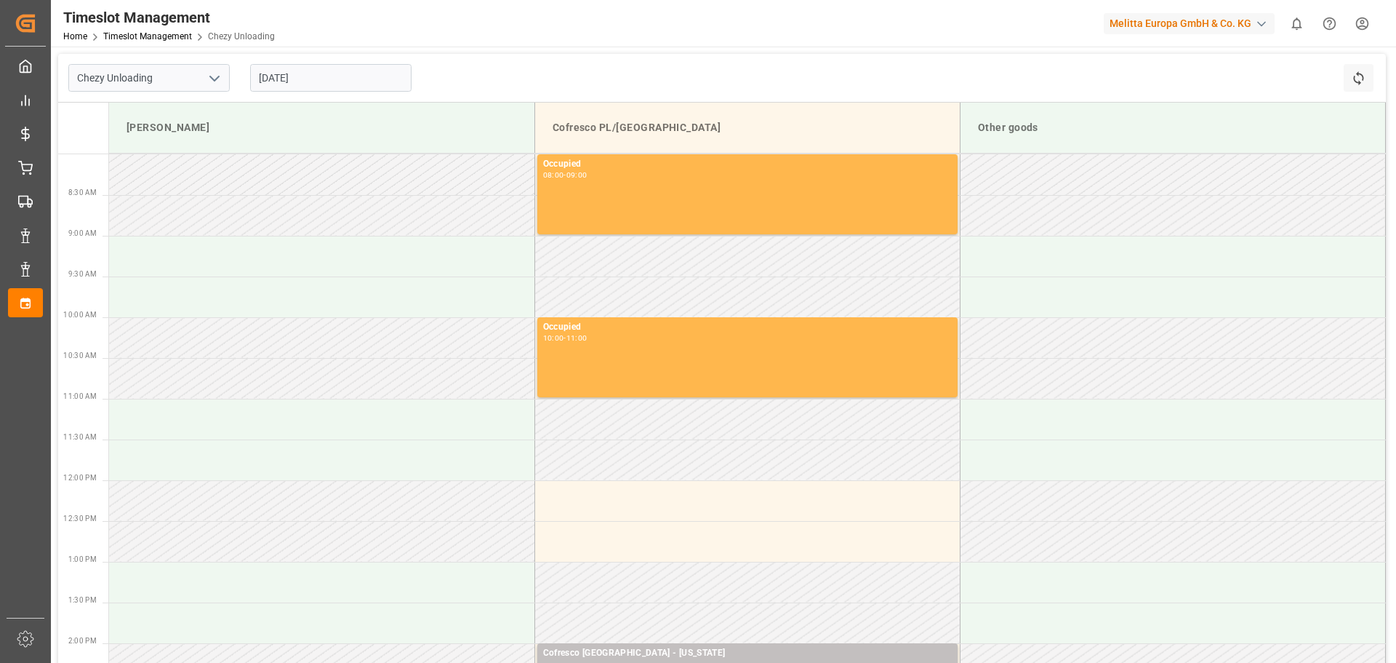
click at [312, 81] on input "[DATE]" at bounding box center [330, 78] width 161 height 28
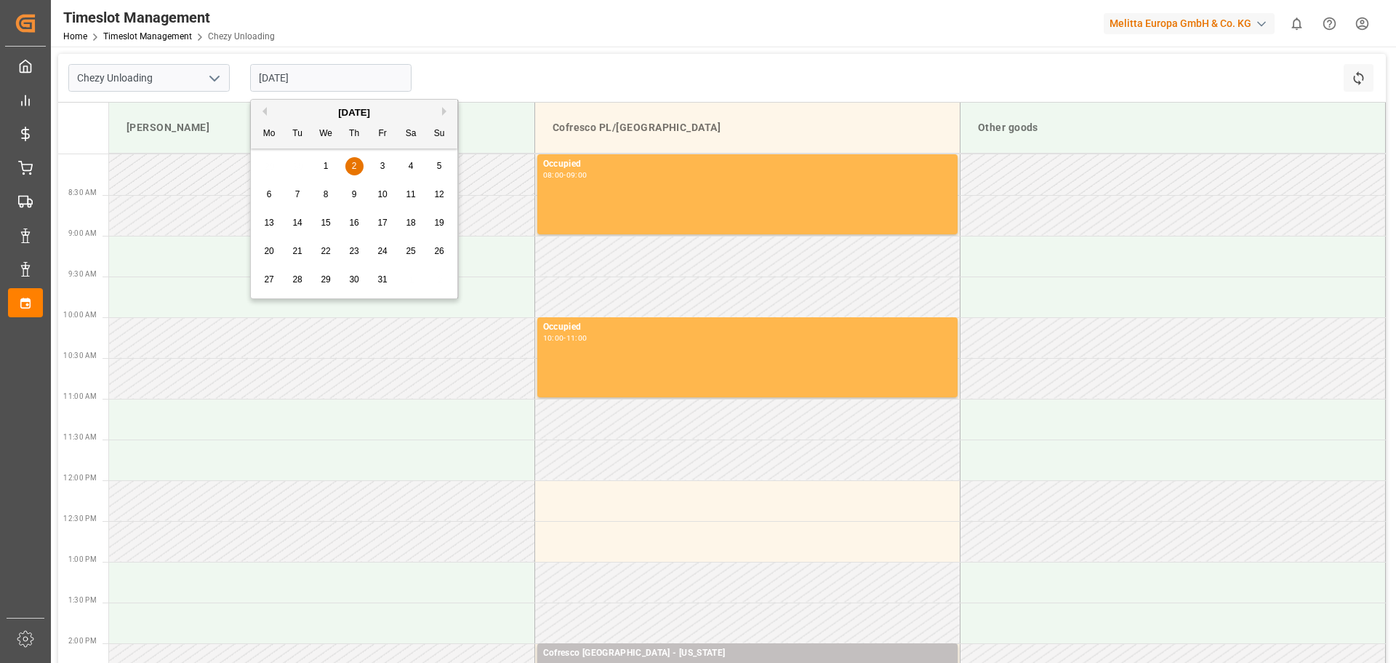
click at [264, 191] on div "6" at bounding box center [269, 194] width 18 height 17
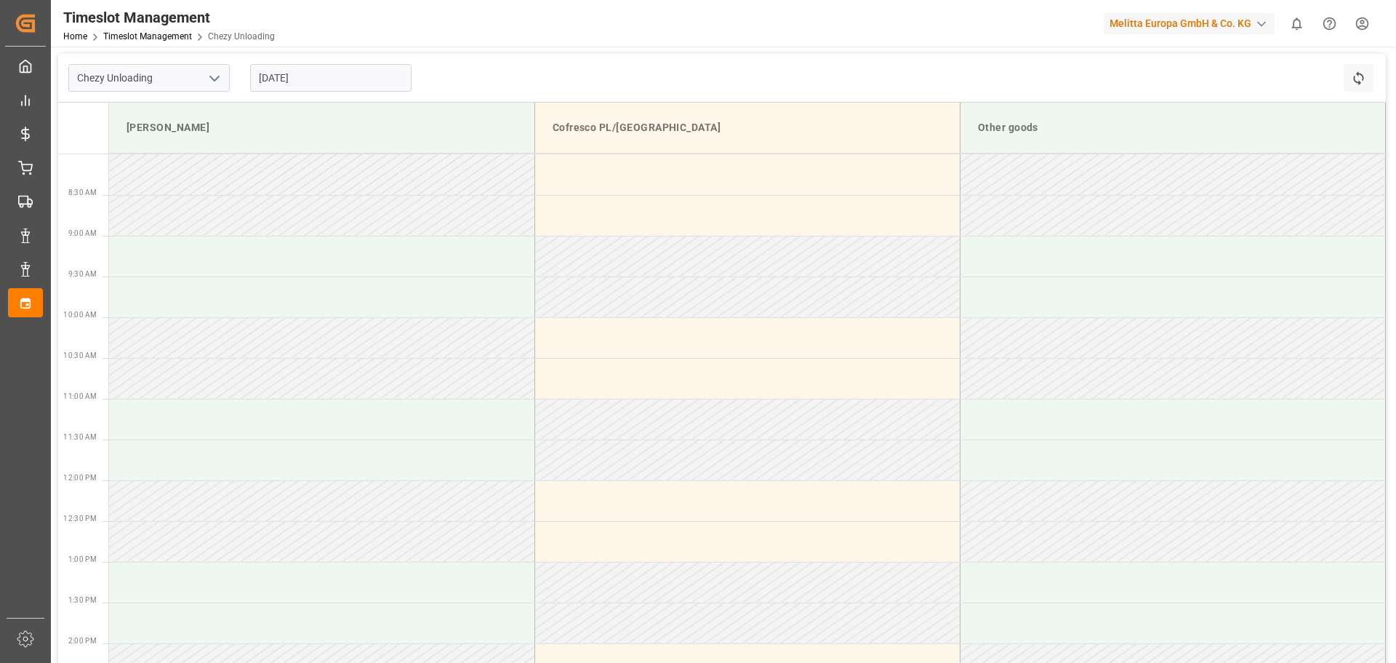
click at [316, 81] on input "[DATE]" at bounding box center [330, 78] width 161 height 28
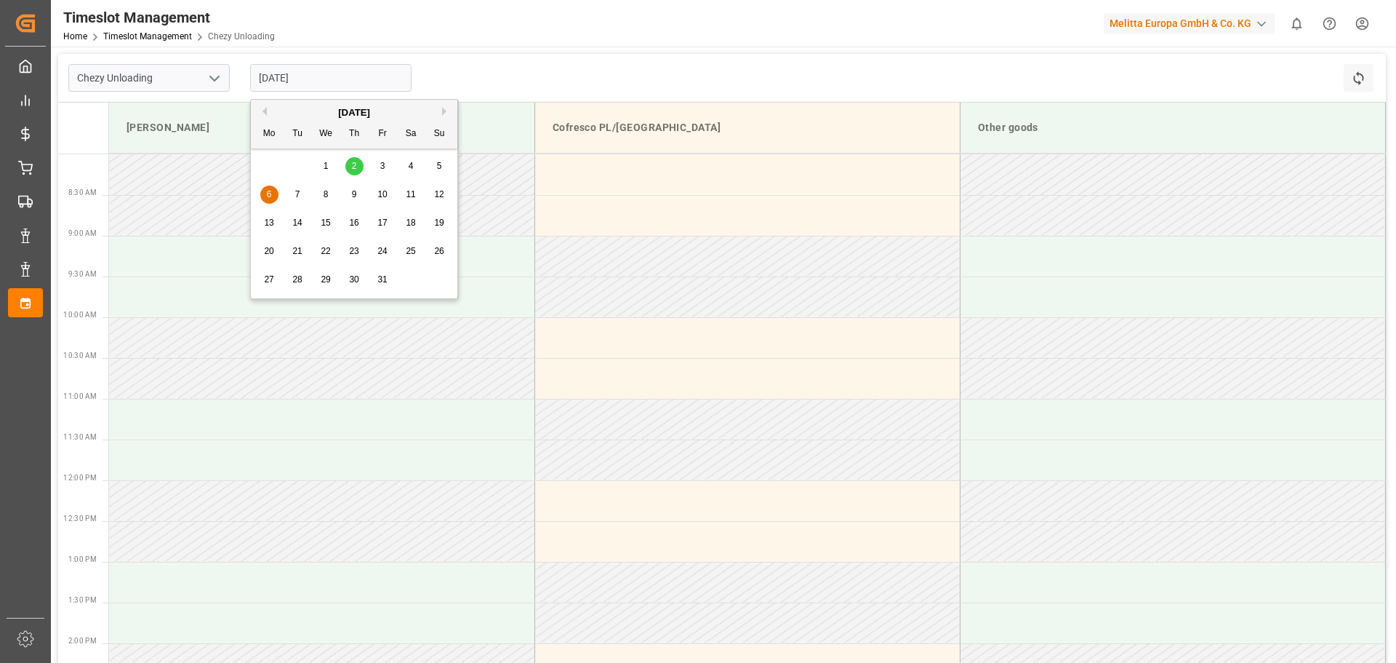
click at [385, 191] on span "10" at bounding box center [381, 194] width 9 height 10
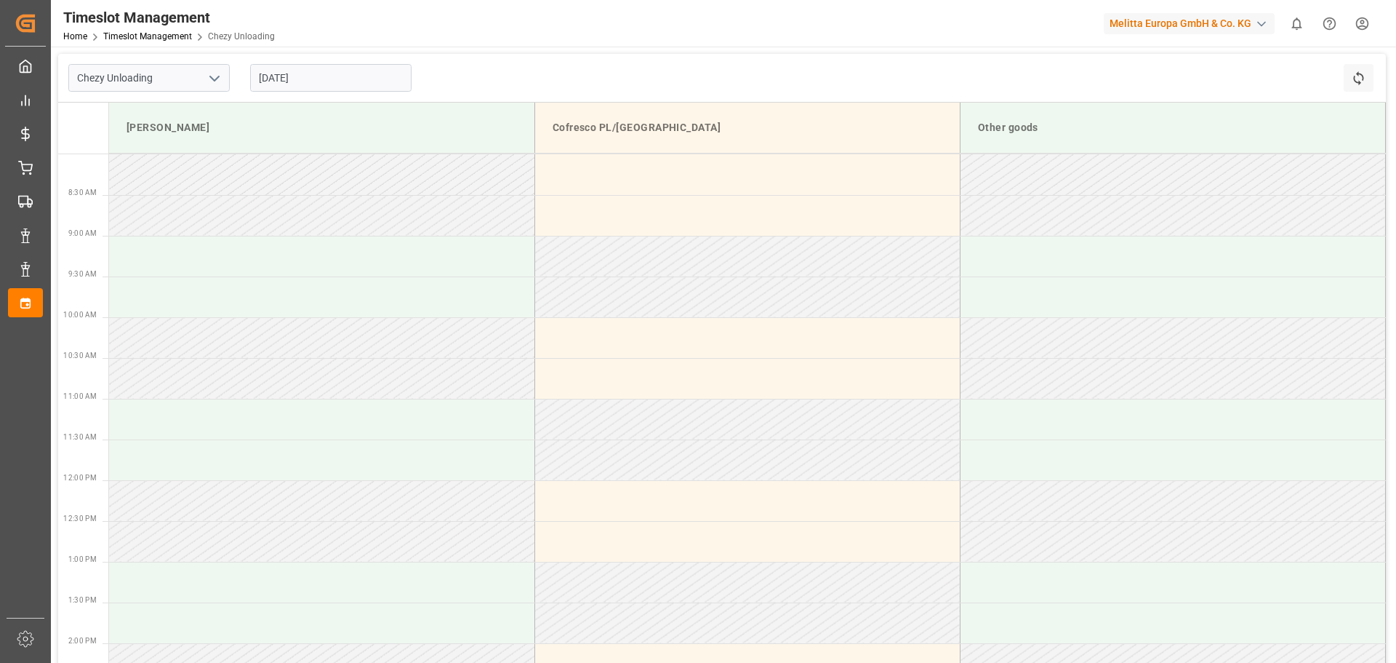
click at [319, 76] on input "[DATE]" at bounding box center [330, 78] width 161 height 28
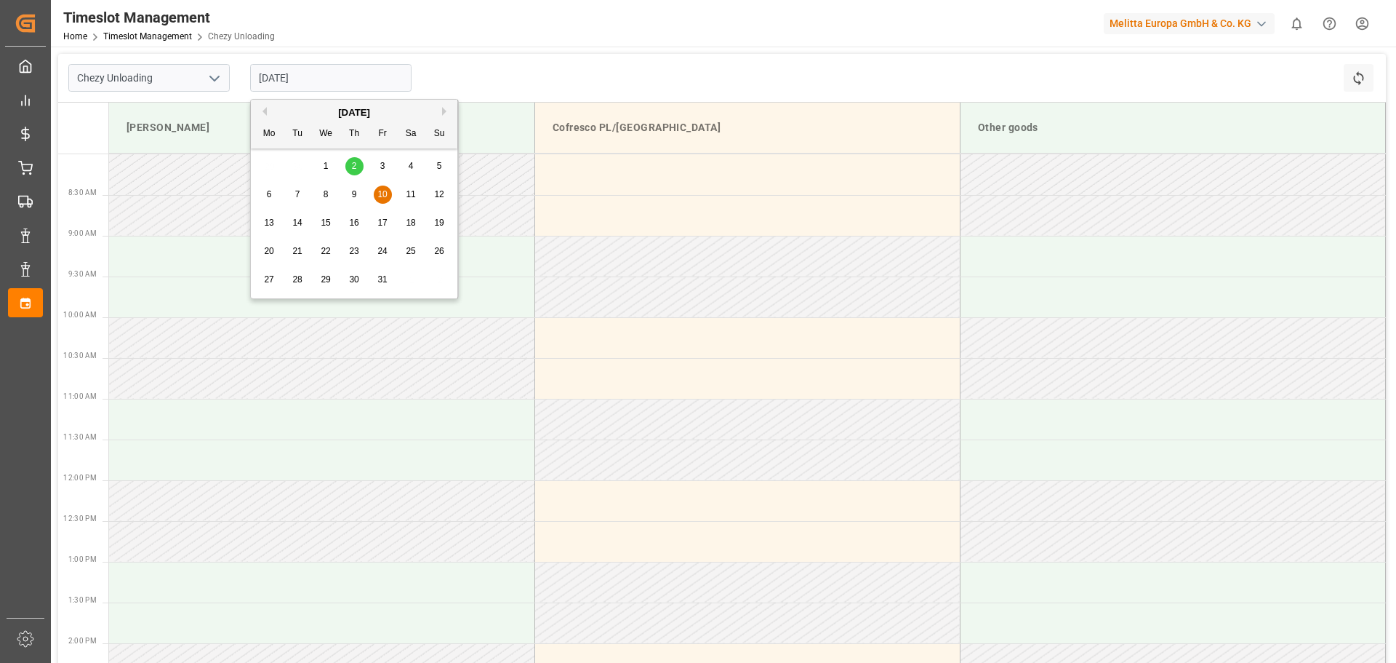
click at [265, 115] on button "Previous Month" at bounding box center [262, 111] width 9 height 9
click at [322, 252] on span "24" at bounding box center [325, 251] width 9 height 10
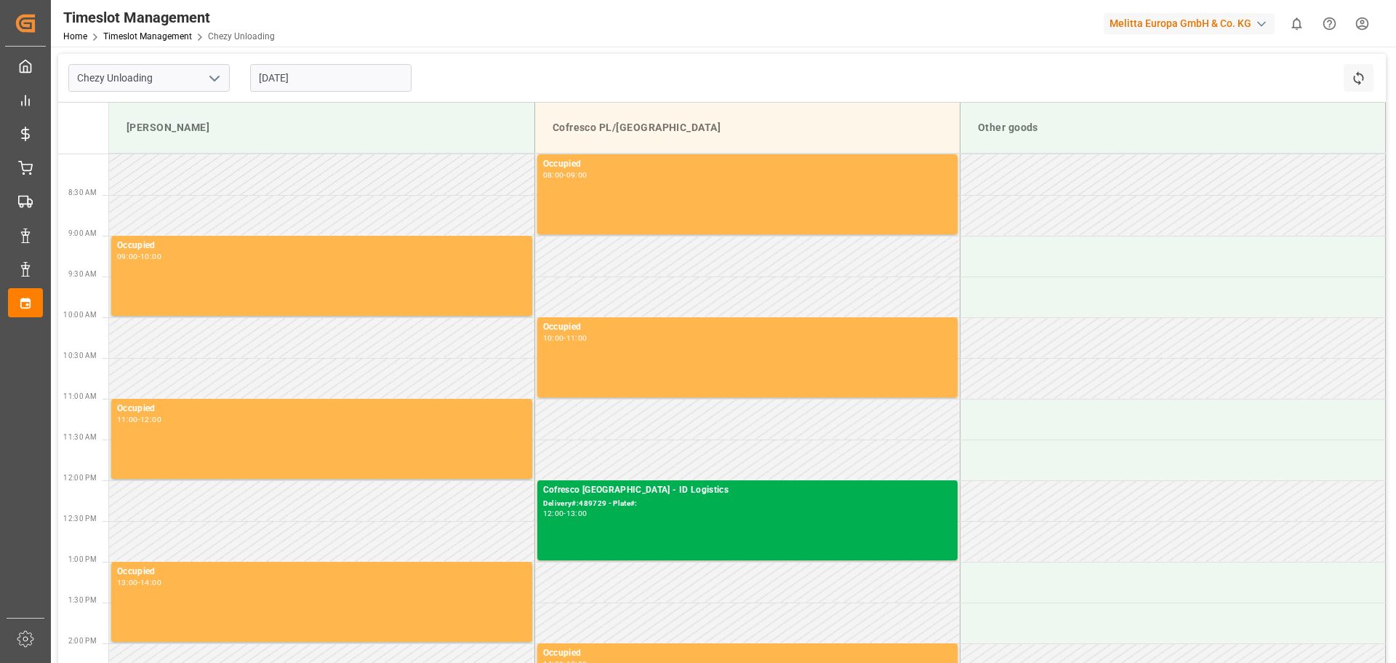
click at [316, 83] on input "[DATE]" at bounding box center [330, 78] width 161 height 28
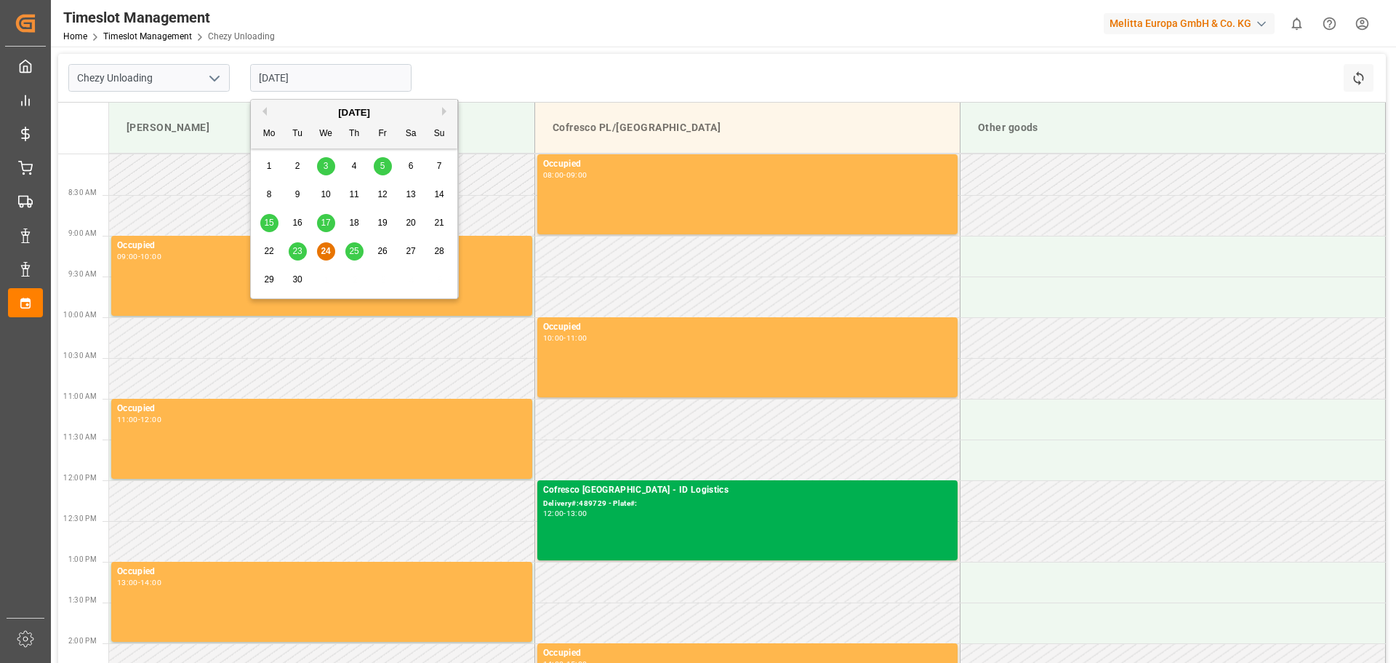
click at [357, 244] on div "25" at bounding box center [354, 251] width 18 height 17
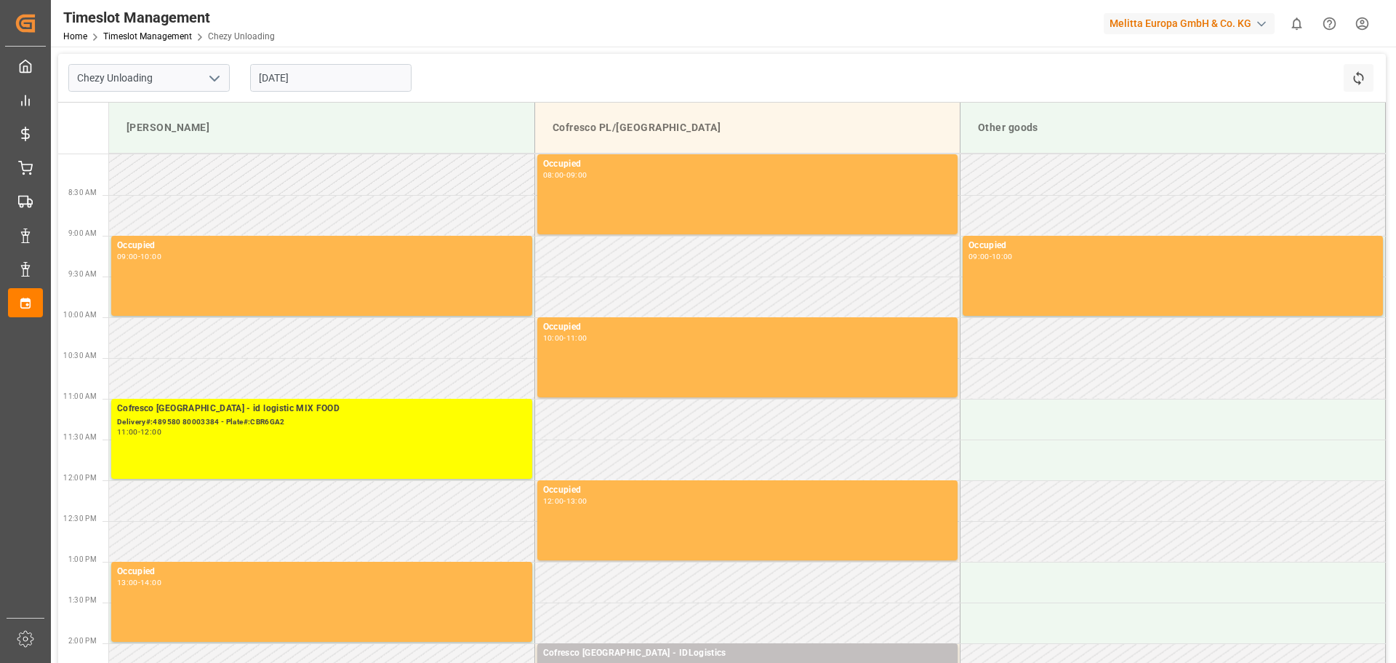
click at [317, 72] on input "[DATE]" at bounding box center [330, 78] width 161 height 28
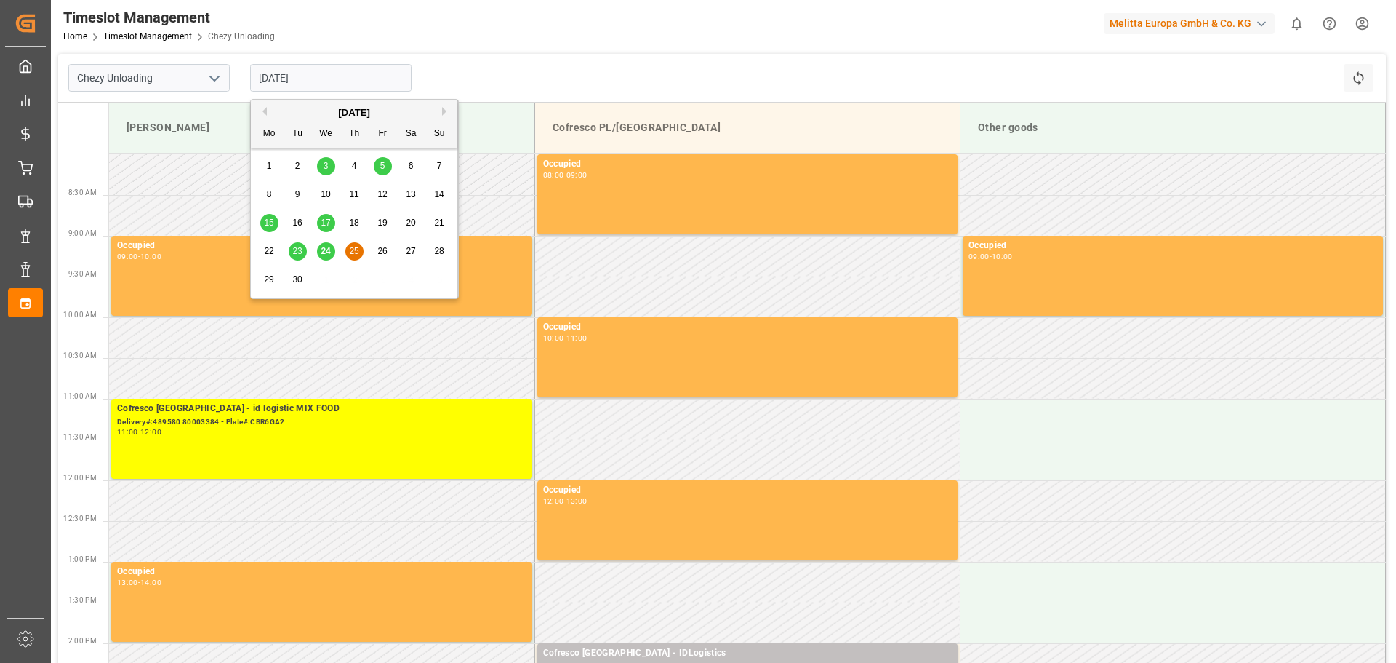
click at [326, 251] on span "24" at bounding box center [325, 251] width 9 height 10
type input "[DATE]"
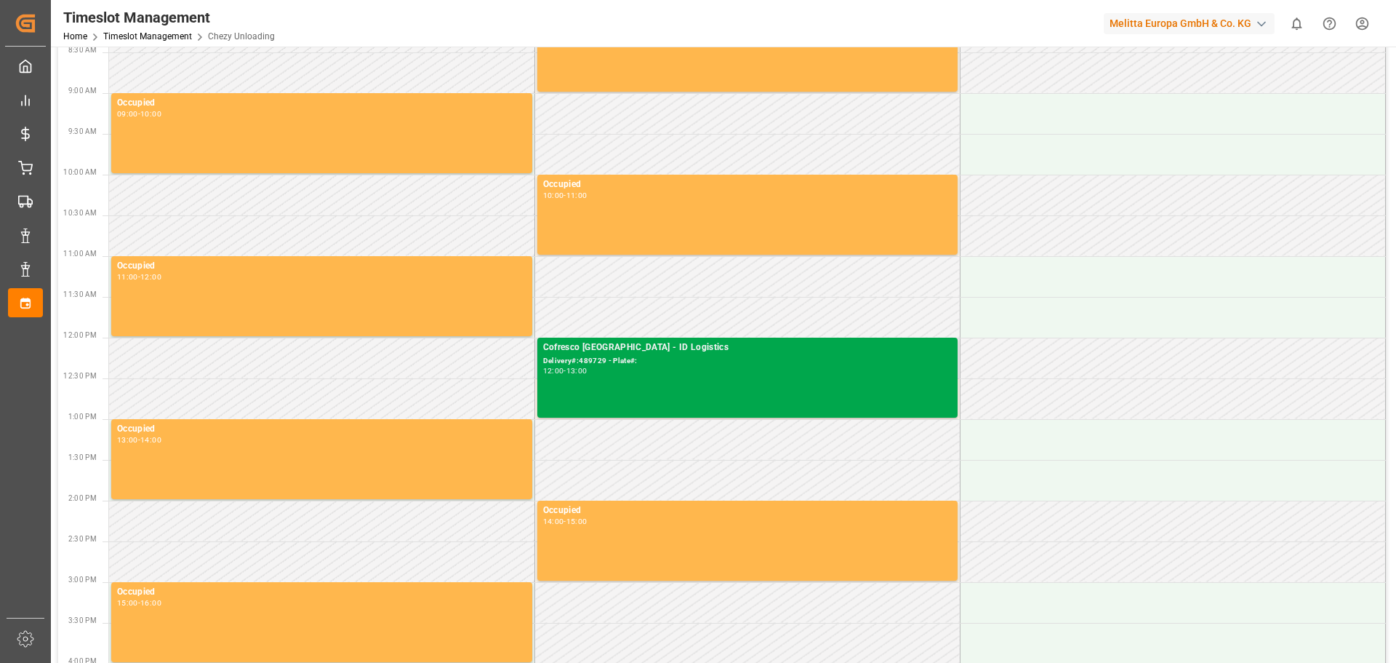
scroll to position [145, 0]
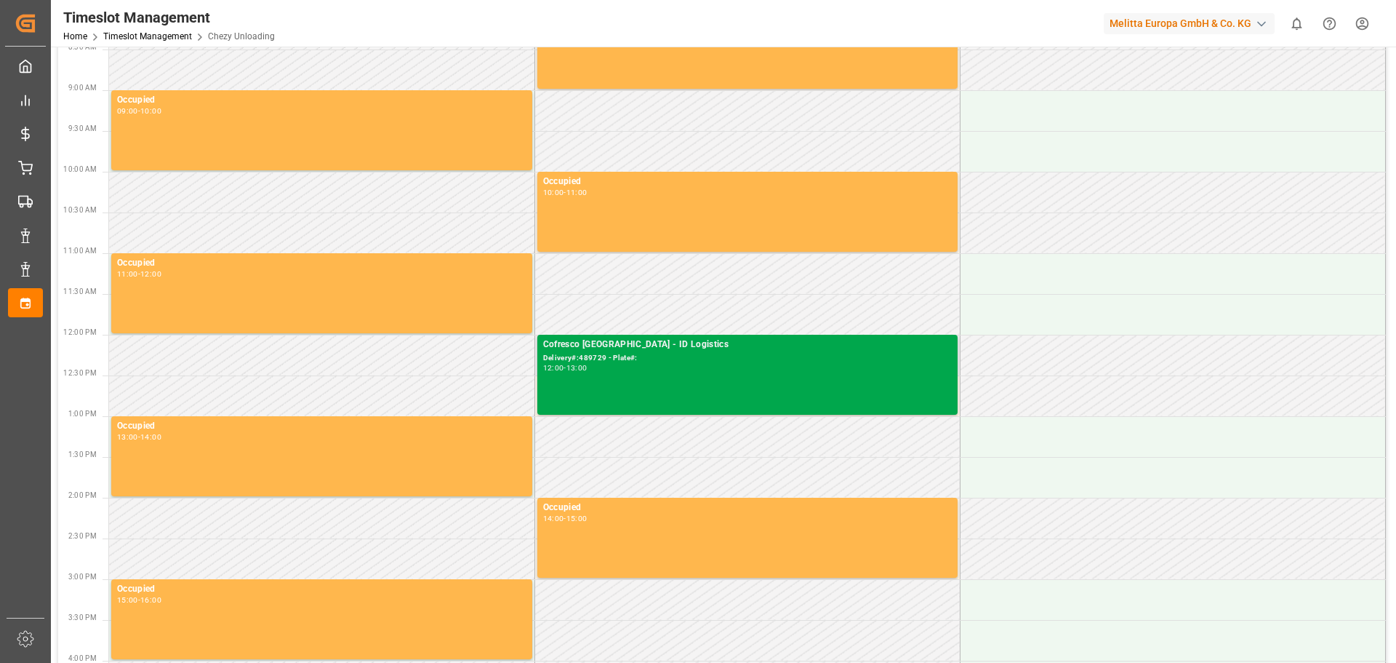
click at [687, 401] on div "Cofresco [GEOGRAPHIC_DATA] - ID Logistics Delivery#:489729 - Plate#: 12:00 - 13…" at bounding box center [747, 374] width 409 height 74
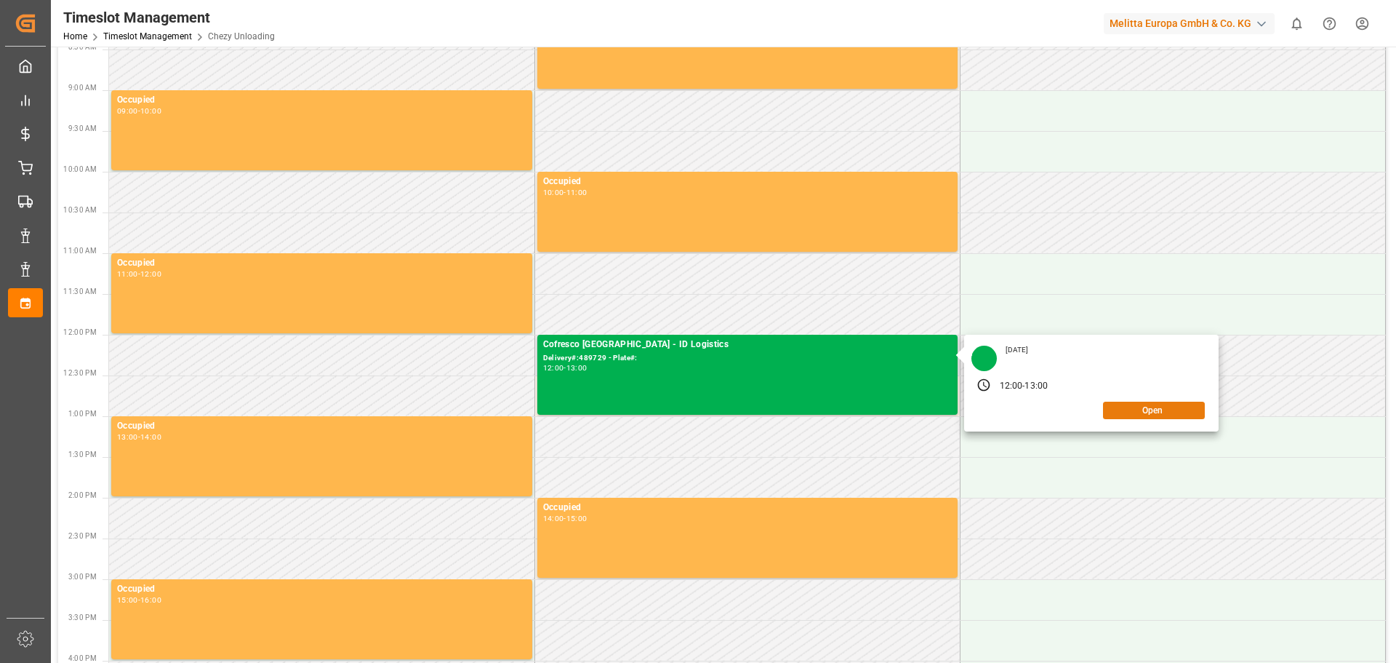
click at [1158, 411] on button "Open" at bounding box center [1154, 409] width 102 height 17
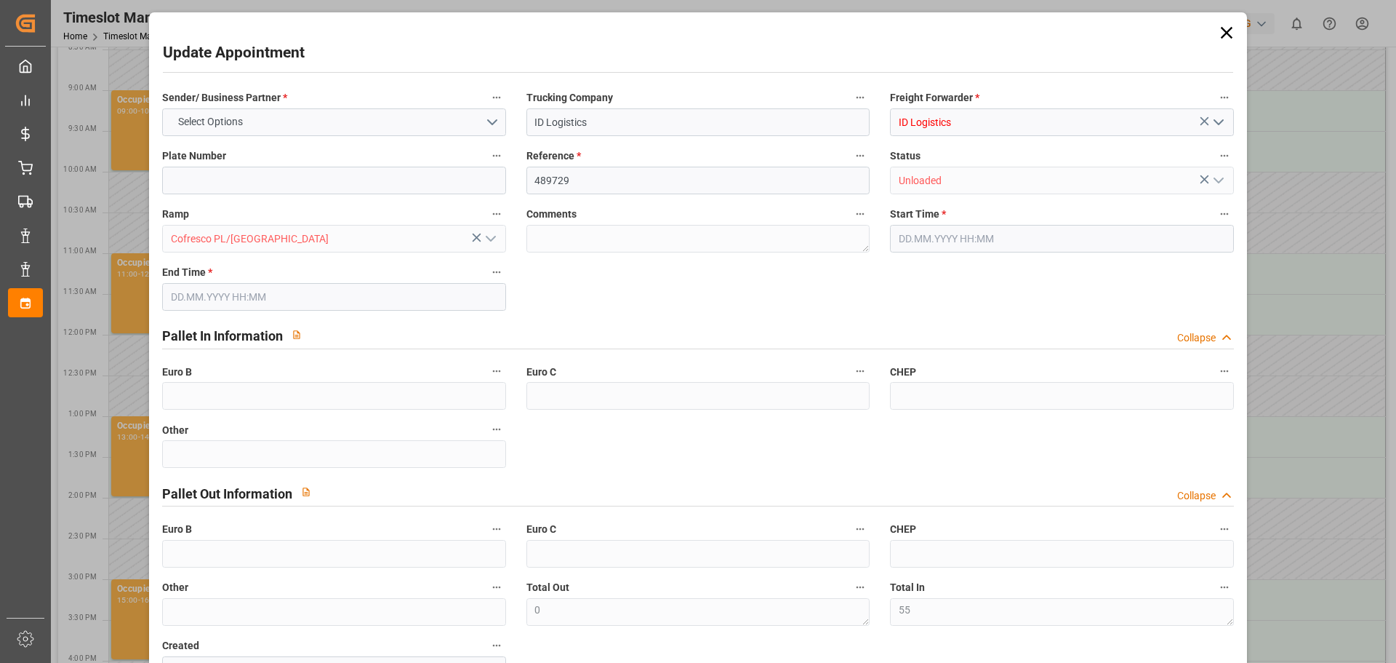
type input "55"
type input "0"
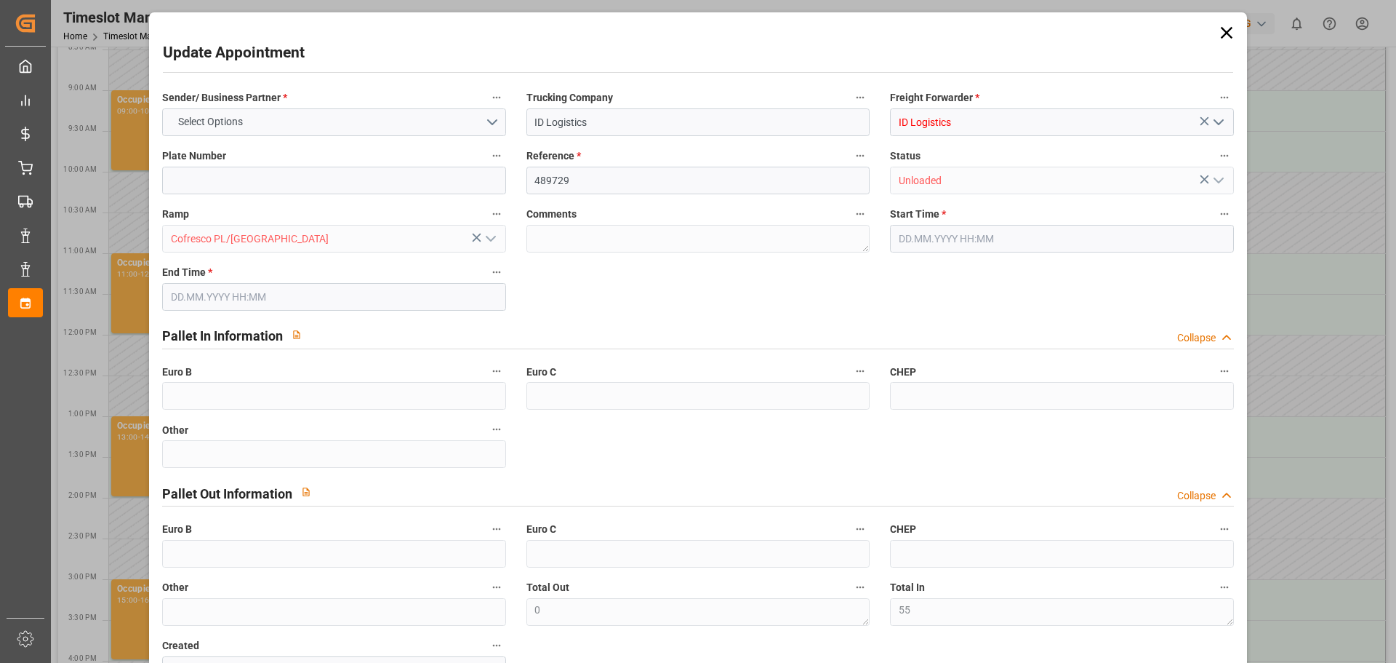
type input "0"
type input "[DATE] 12:00"
type input "[DATE] 13:00"
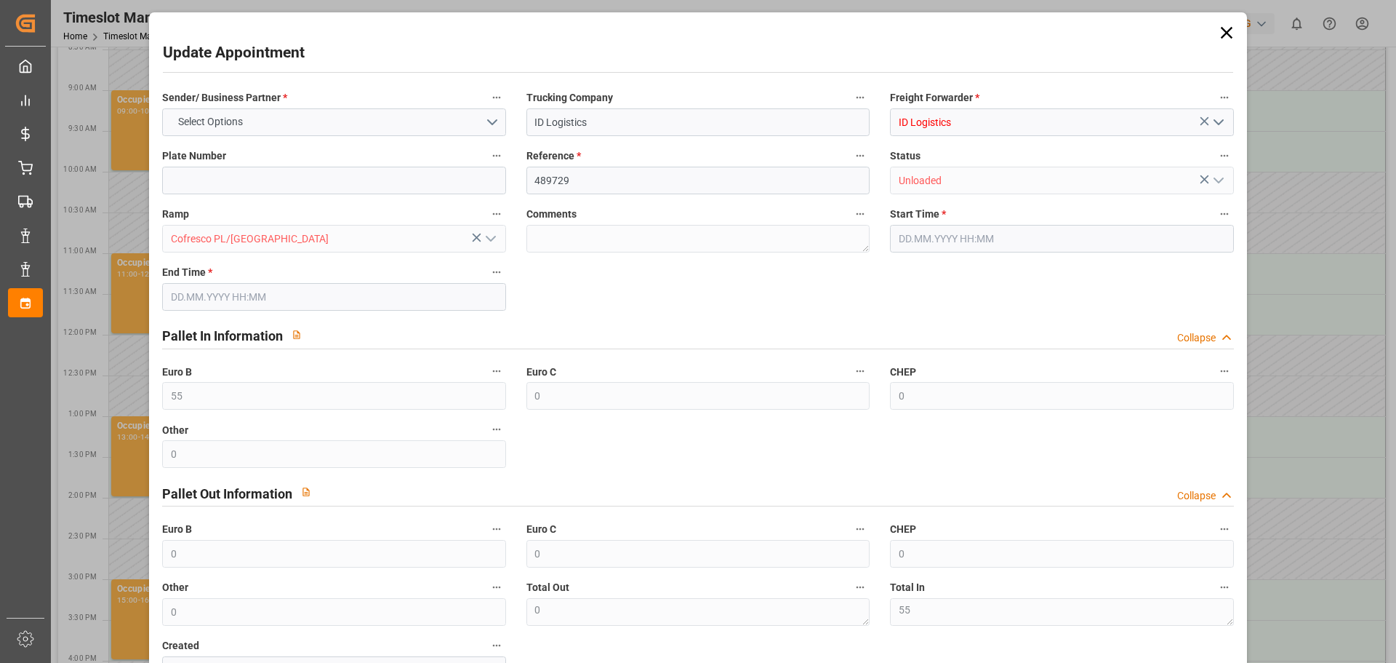
type input "[DATE] 07:28"
click at [1221, 24] on icon at bounding box center [1227, 33] width 20 height 20
